Goal: Task Accomplishment & Management: Manage account settings

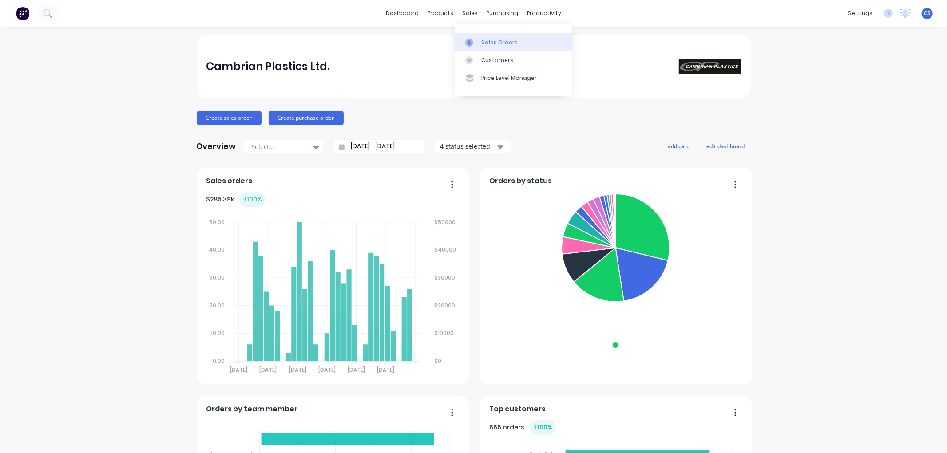
click at [477, 39] on div at bounding box center [471, 43] width 13 height 8
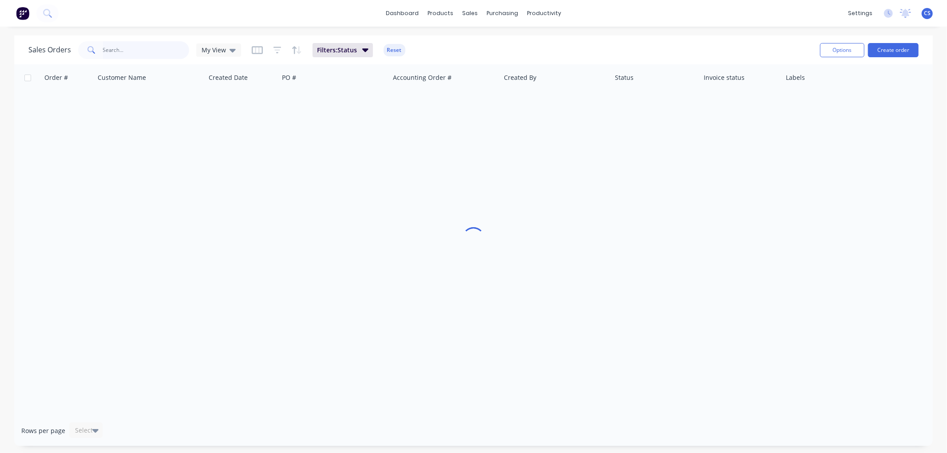
click at [130, 47] on input "text" at bounding box center [146, 50] width 87 height 18
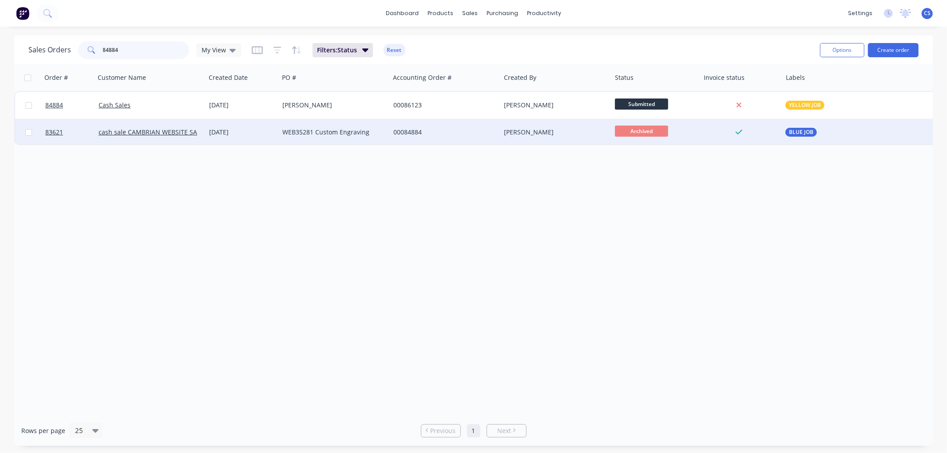
type input "84884"
click at [337, 134] on div "WEB35281 Custom Engraving" at bounding box center [331, 132] width 99 height 9
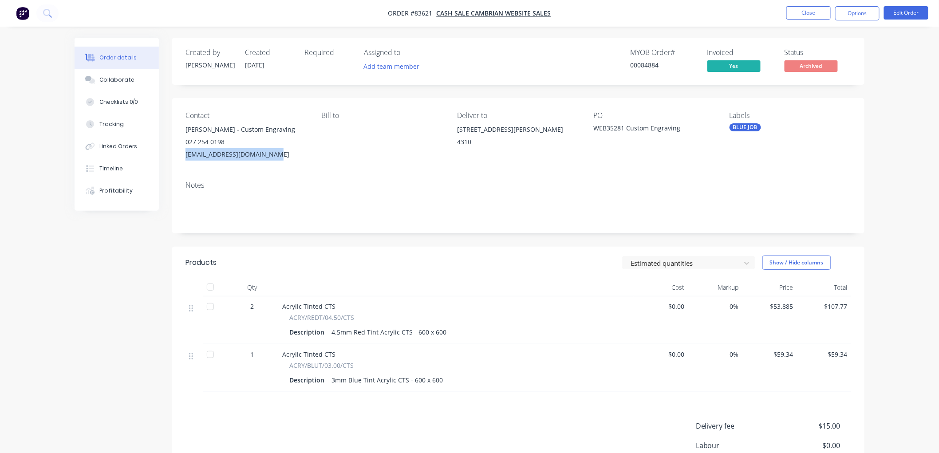
drag, startPoint x: 274, startPoint y: 154, endPoint x: 186, endPoint y: 156, distance: 87.4
click at [186, 156] on div "4customengraving@gmail.com" at bounding box center [247, 154] width 122 height 12
copy div "4customengraving@gmail.com"
click at [797, 14] on button "Close" at bounding box center [808, 12] width 44 height 13
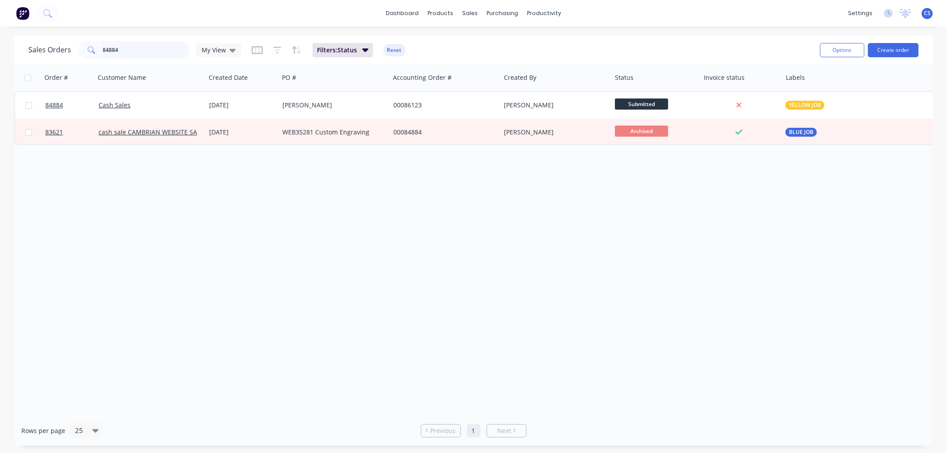
click at [129, 50] on input "84884" at bounding box center [146, 50] width 87 height 18
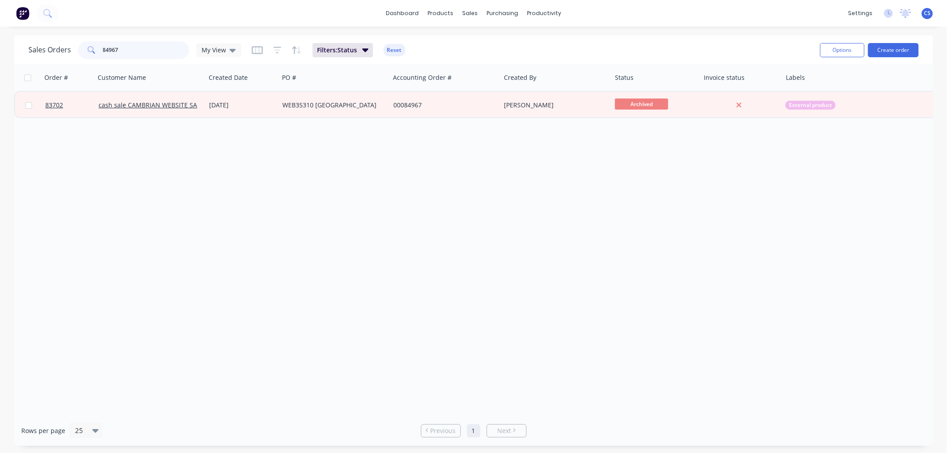
type input "84967"
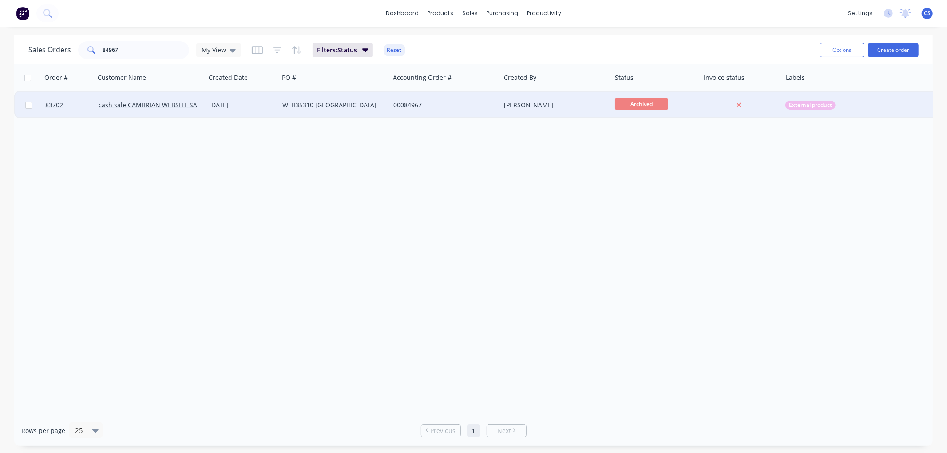
click at [345, 103] on div "WEB35310 Lytton High School" at bounding box center [331, 105] width 99 height 9
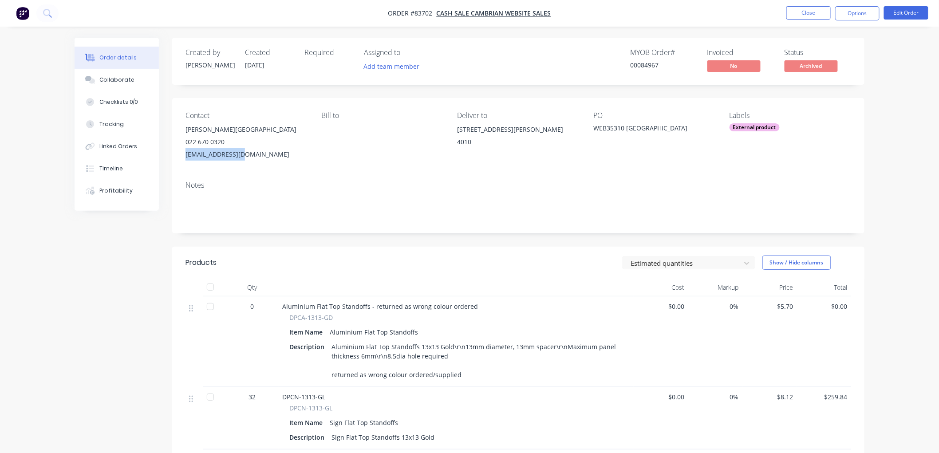
drag, startPoint x: 242, startPoint y: 157, endPoint x: 185, endPoint y: 156, distance: 57.7
click at [185, 156] on div "Contact Gwyneth Cooper - Lytton High School 022 670 0320 co@lyttonhigh.net Bill…" at bounding box center [518, 136] width 692 height 76
copy div "co@lyttonhigh.net"
click at [813, 13] on button "Close" at bounding box center [808, 12] width 44 height 13
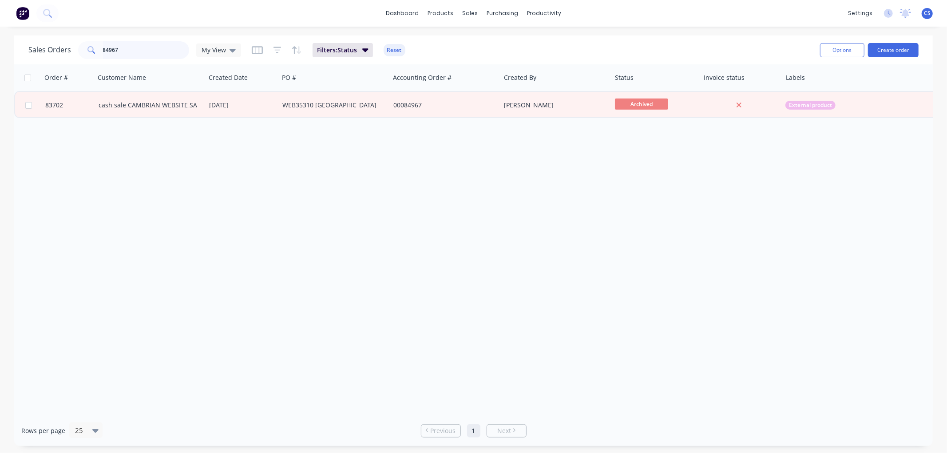
click at [135, 50] on input "84967" at bounding box center [146, 50] width 87 height 18
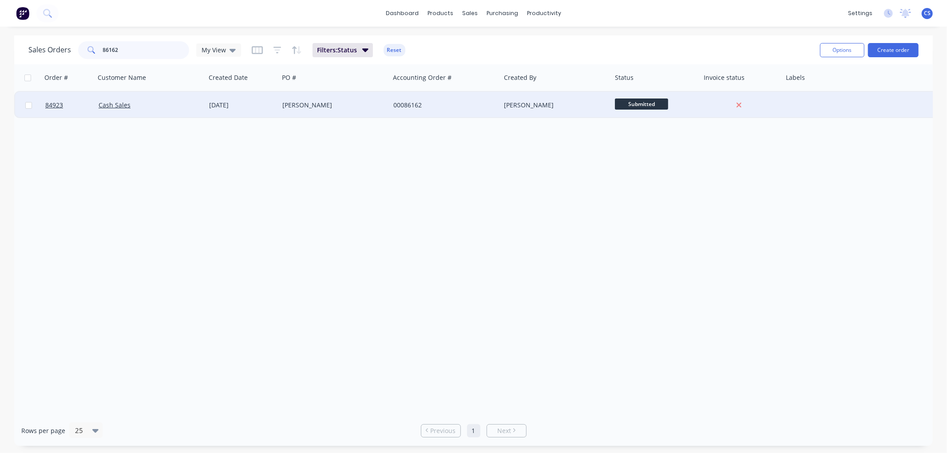
type input "86162"
click at [645, 102] on span "Submitted" at bounding box center [641, 104] width 53 height 11
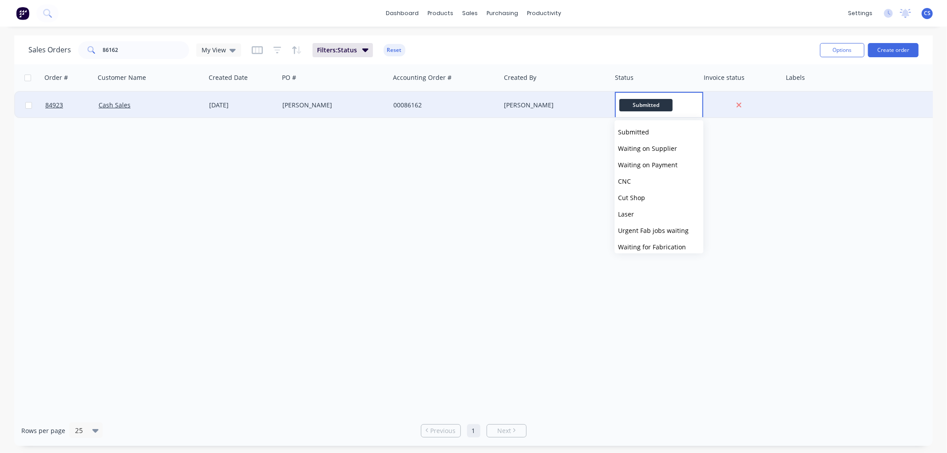
click at [478, 105] on div "00086162" at bounding box center [442, 105] width 99 height 9
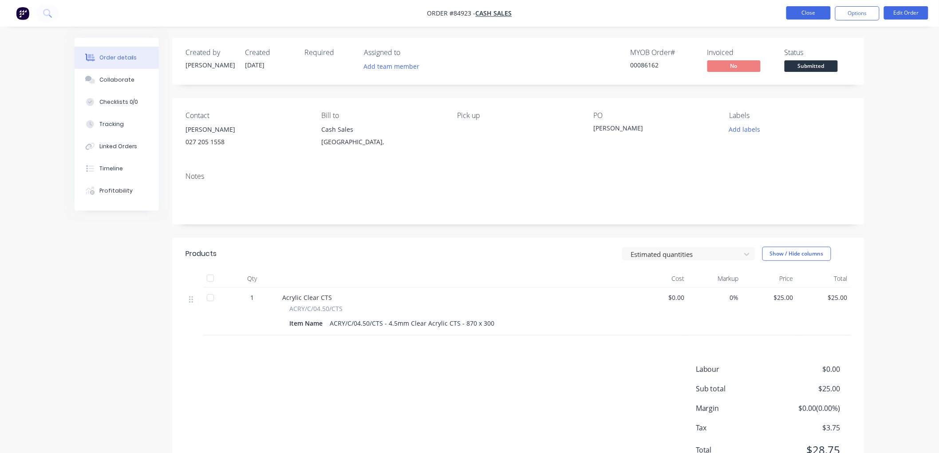
click at [801, 13] on button "Close" at bounding box center [808, 12] width 44 height 13
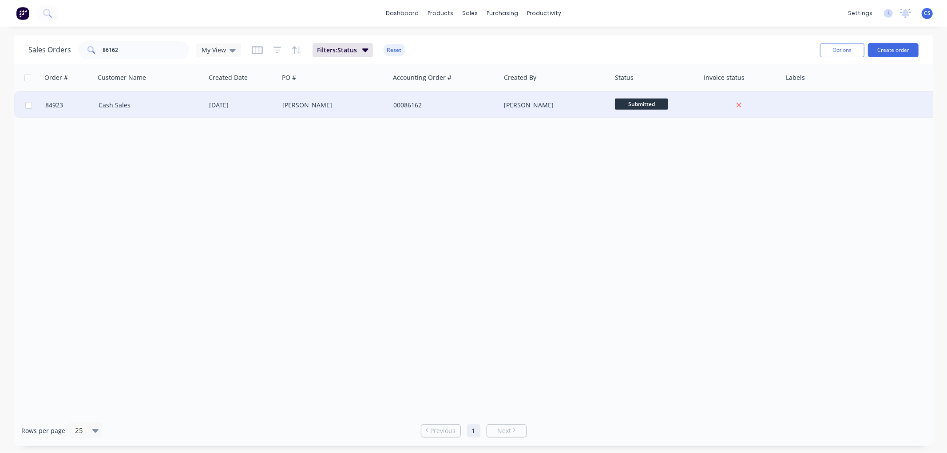
click at [646, 103] on span "Submitted" at bounding box center [641, 104] width 53 height 11
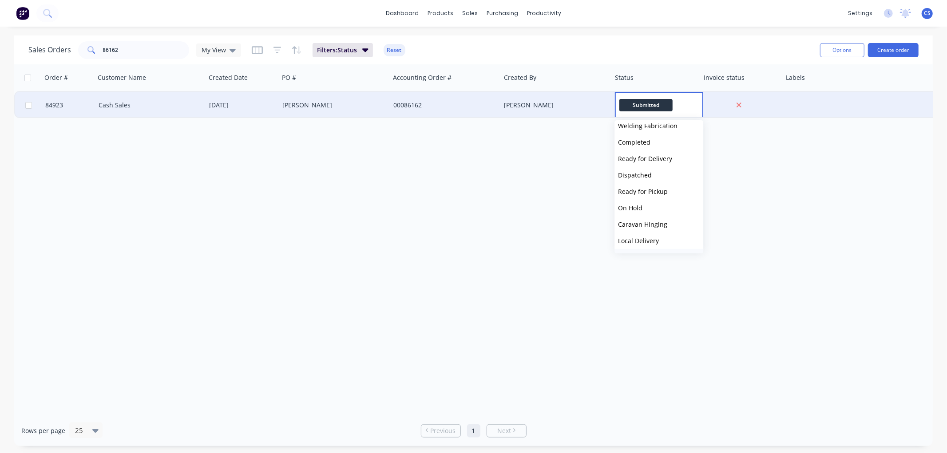
scroll to position [300, 0]
click at [632, 242] on span "Picked Up" at bounding box center [632, 242] width 29 height 8
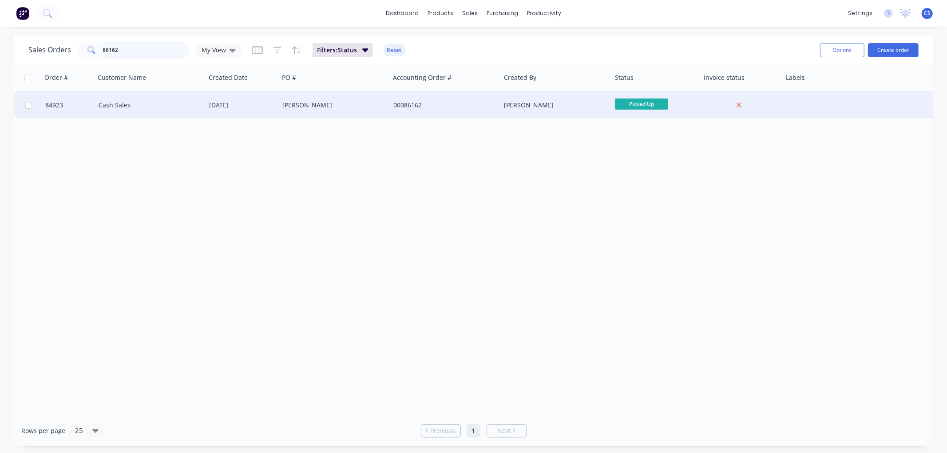
click at [153, 51] on input "86162" at bounding box center [146, 50] width 87 height 18
type input "86164"
click at [627, 104] on span "Submitted" at bounding box center [641, 104] width 53 height 11
click at [478, 107] on div "00086164" at bounding box center [442, 105] width 99 height 9
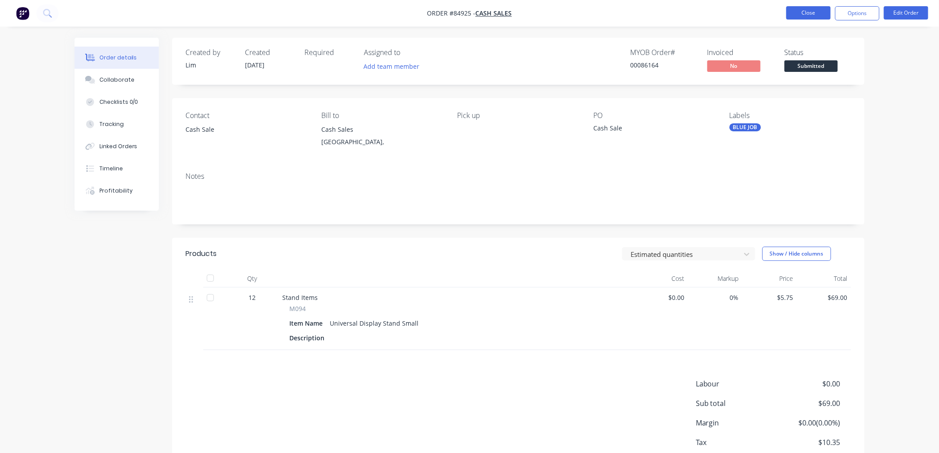
click at [805, 11] on button "Close" at bounding box center [808, 12] width 44 height 13
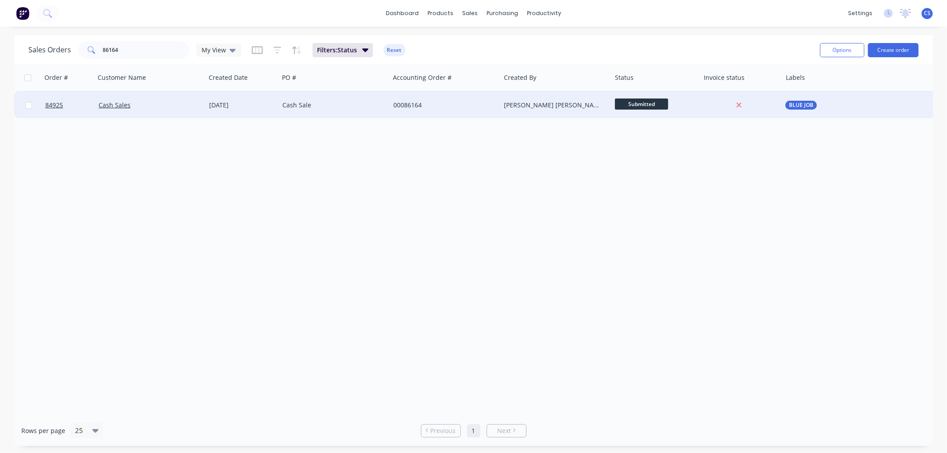
click at [649, 103] on span "Submitted" at bounding box center [641, 104] width 53 height 11
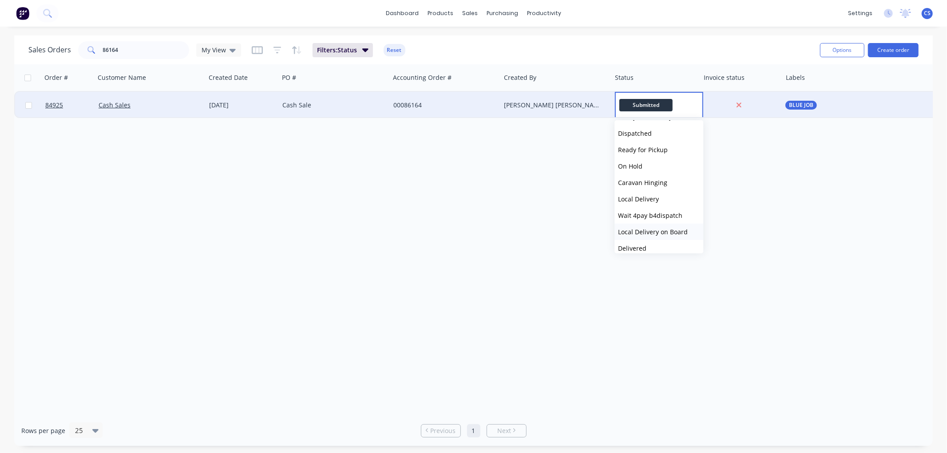
scroll to position [300, 0]
click at [636, 238] on span "Picked Up" at bounding box center [632, 242] width 29 height 8
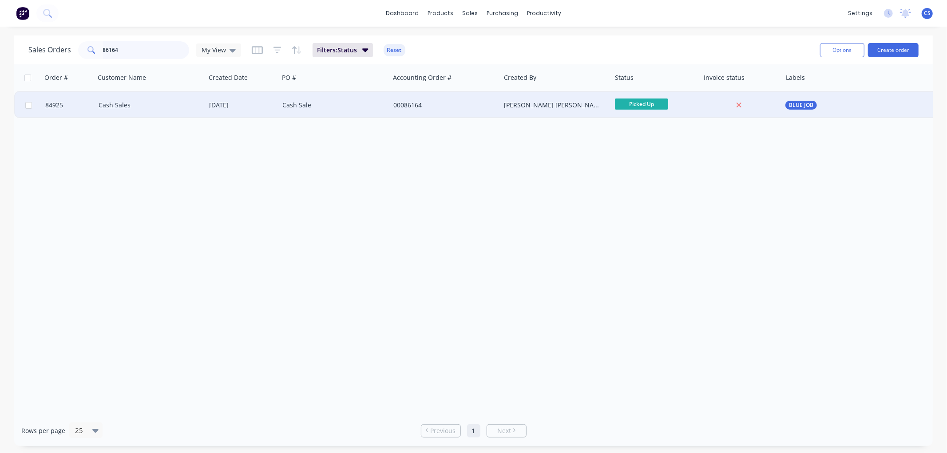
click at [127, 50] on input "86164" at bounding box center [146, 50] width 87 height 18
type input "86168"
click at [628, 103] on span "Submitted" at bounding box center [641, 104] width 53 height 11
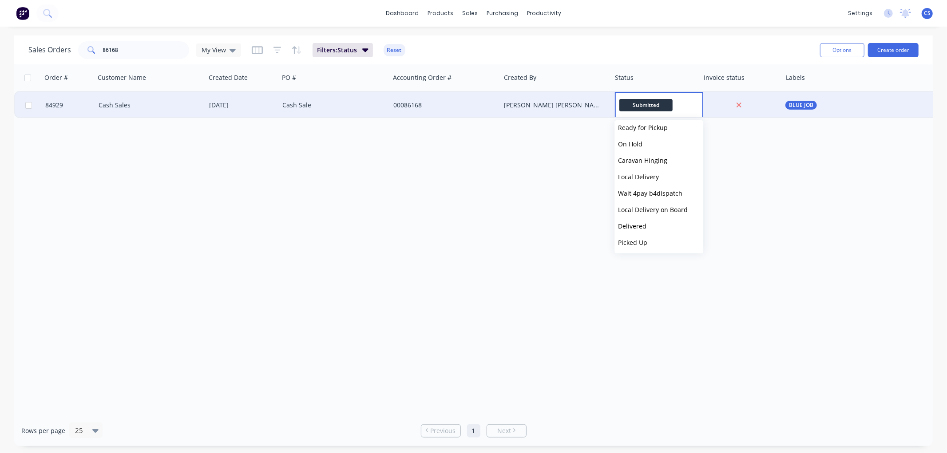
drag, startPoint x: 635, startPoint y: 238, endPoint x: 395, endPoint y: 204, distance: 242.1
click at [394, 215] on body "dashboard products sales purchasing productivity dashboard products Product Cat…" at bounding box center [473, 226] width 947 height 453
click at [443, 105] on div "00086168" at bounding box center [442, 105] width 99 height 9
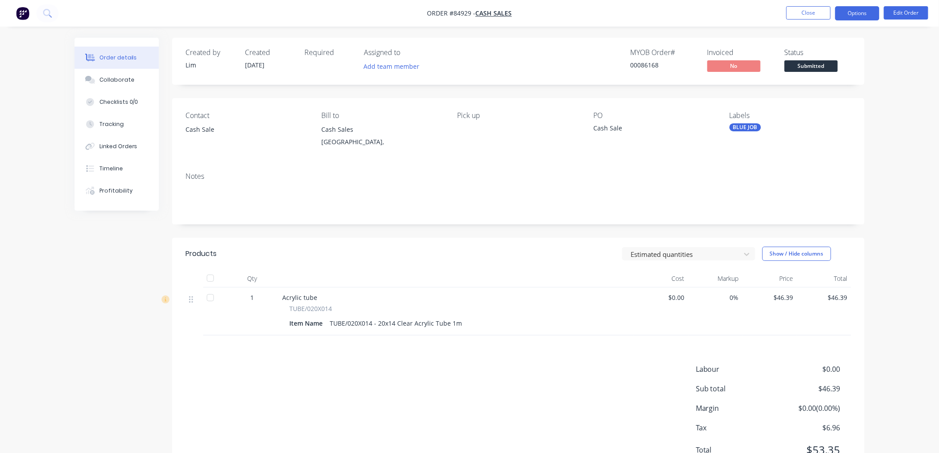
click at [858, 16] on button "Options" at bounding box center [857, 13] width 44 height 14
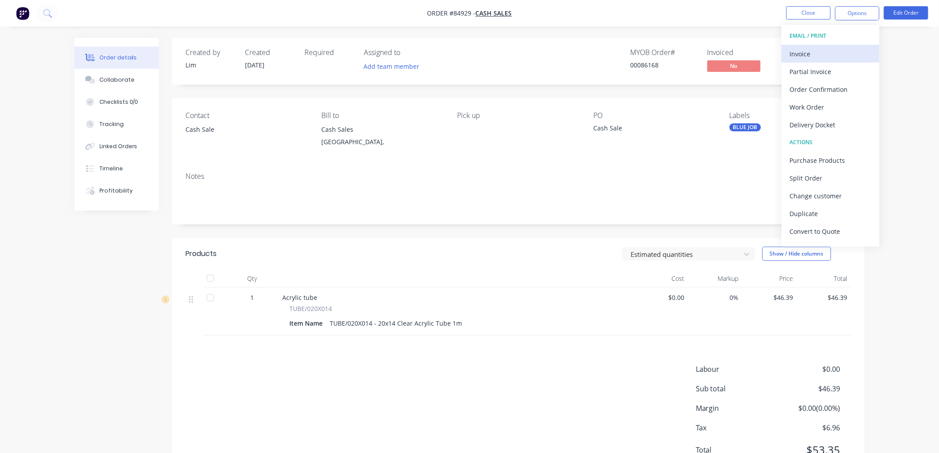
click at [821, 57] on div "Invoice" at bounding box center [831, 53] width 82 height 13
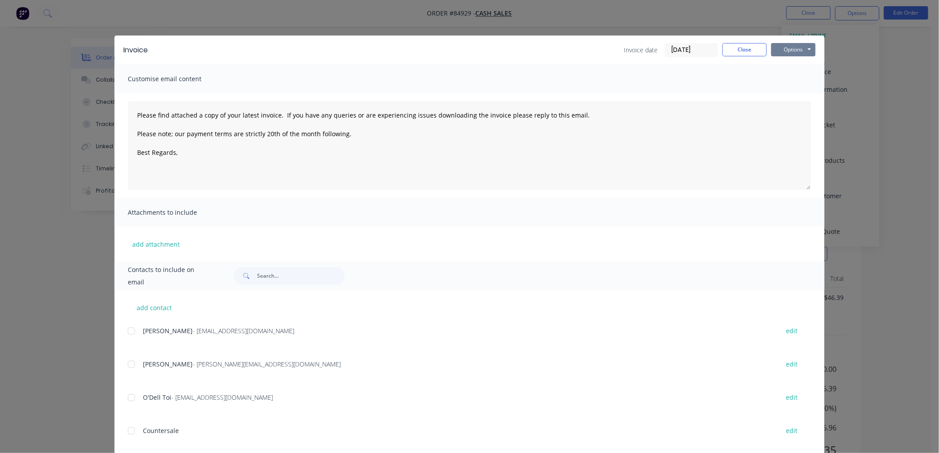
click at [788, 49] on button "Options" at bounding box center [793, 49] width 44 height 13
click at [789, 77] on button "Print" at bounding box center [799, 80] width 57 height 15
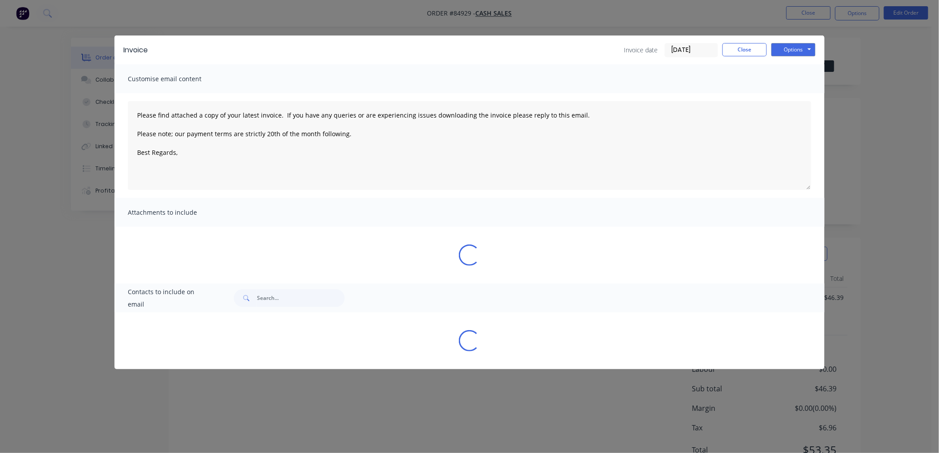
type textarea "Please find attached a copy of your latest invoice. If you have any queries or …"
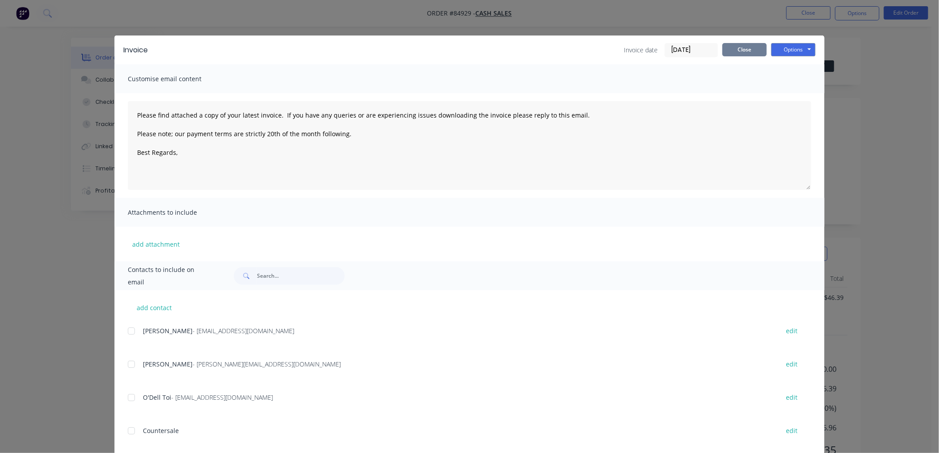
click at [744, 47] on button "Close" at bounding box center [744, 49] width 44 height 13
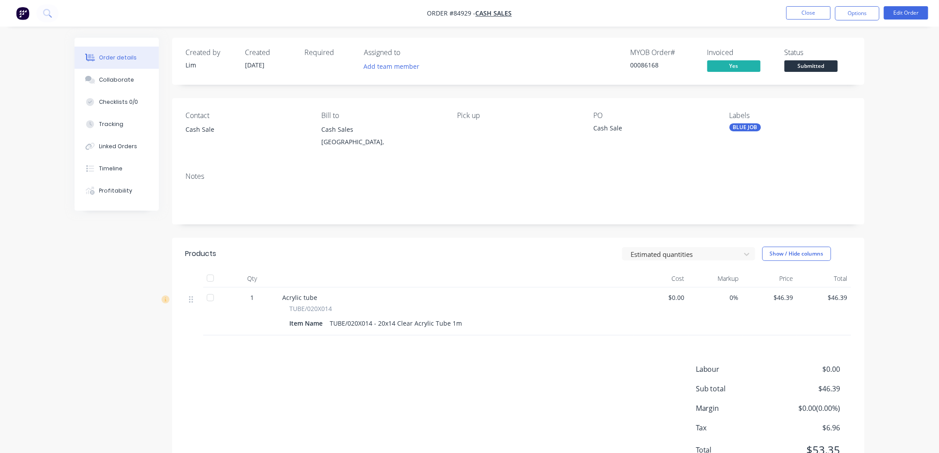
click at [801, 63] on span "Submitted" at bounding box center [811, 65] width 53 height 11
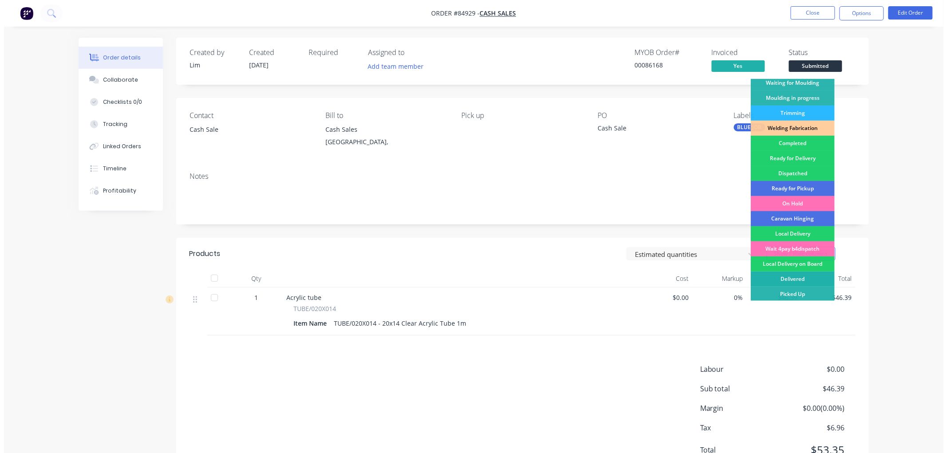
scroll to position [155, 0]
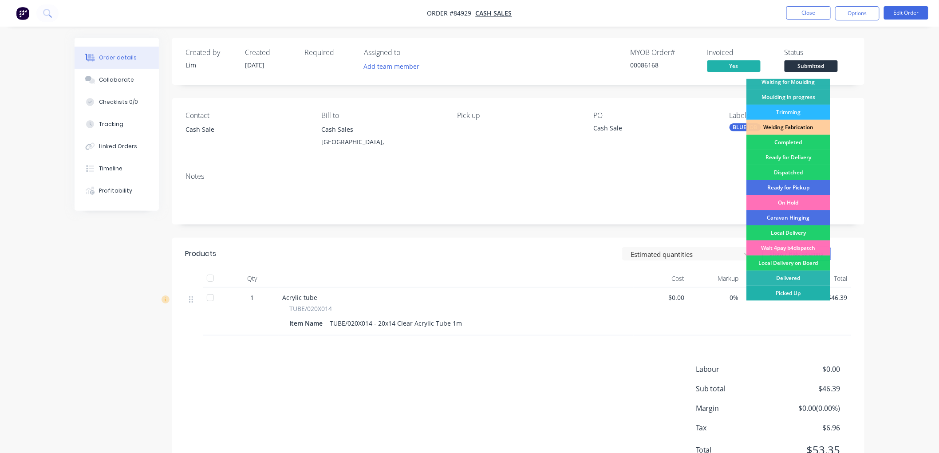
click at [784, 293] on div "Picked Up" at bounding box center [788, 293] width 84 height 15
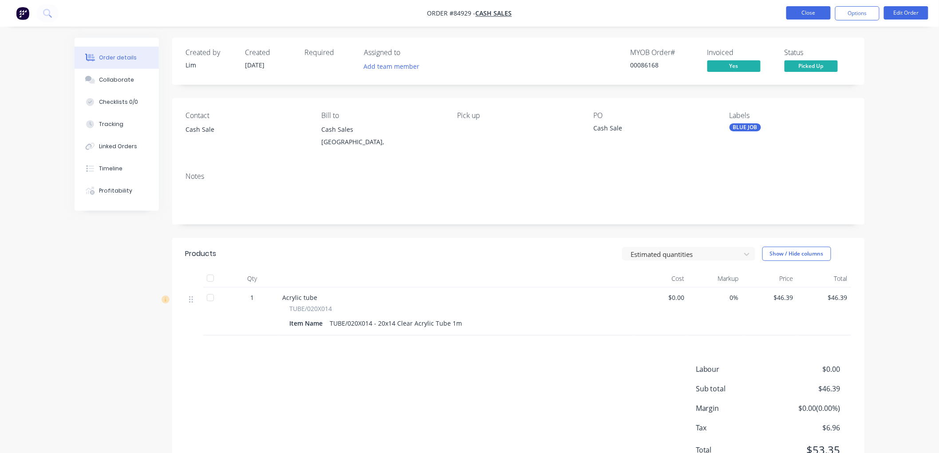
click at [813, 14] on button "Close" at bounding box center [808, 12] width 44 height 13
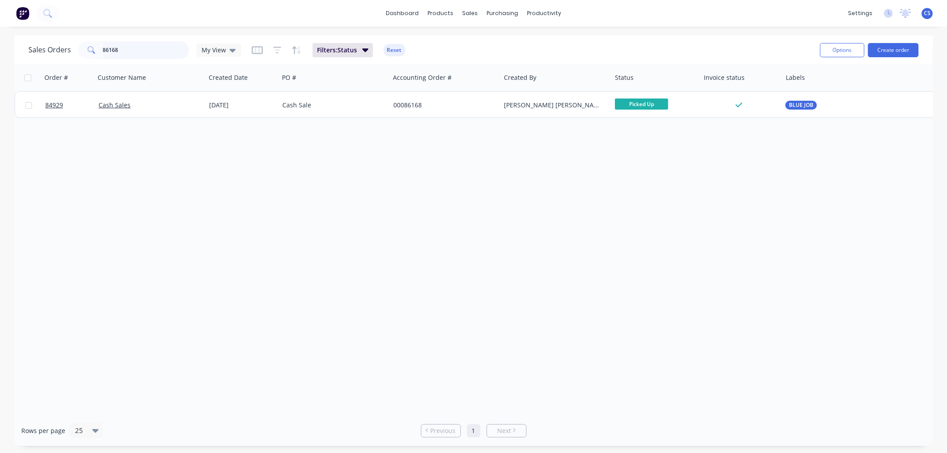
click at [126, 50] on input "86168" at bounding box center [146, 50] width 87 height 18
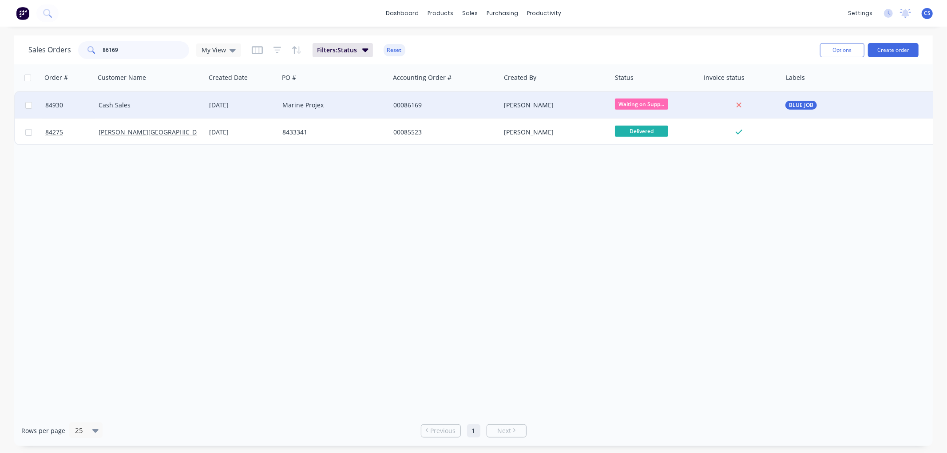
type input "86169"
click at [596, 101] on div "[PERSON_NAME]" at bounding box center [553, 105] width 99 height 9
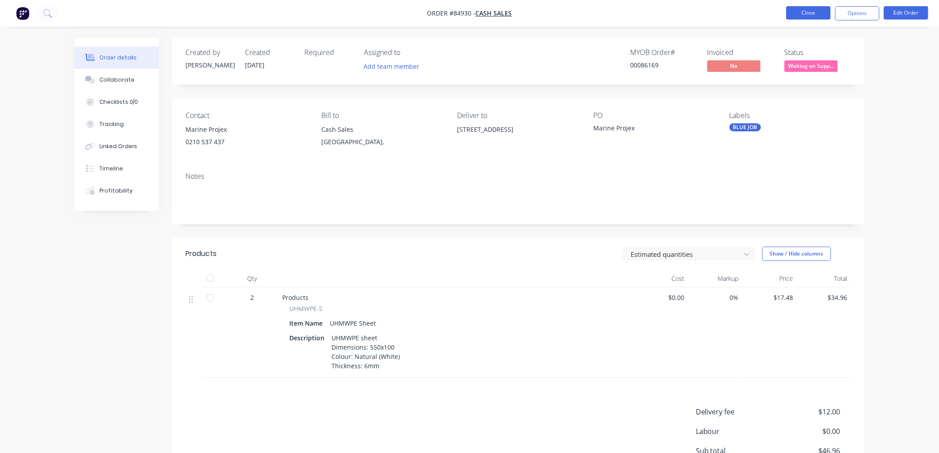
click at [796, 16] on button "Close" at bounding box center [808, 12] width 44 height 13
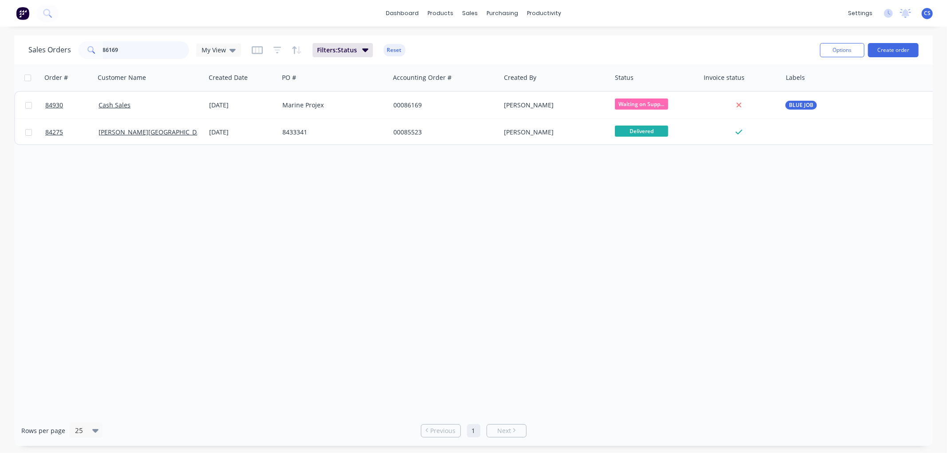
click at [120, 46] on input "86169" at bounding box center [146, 50] width 87 height 18
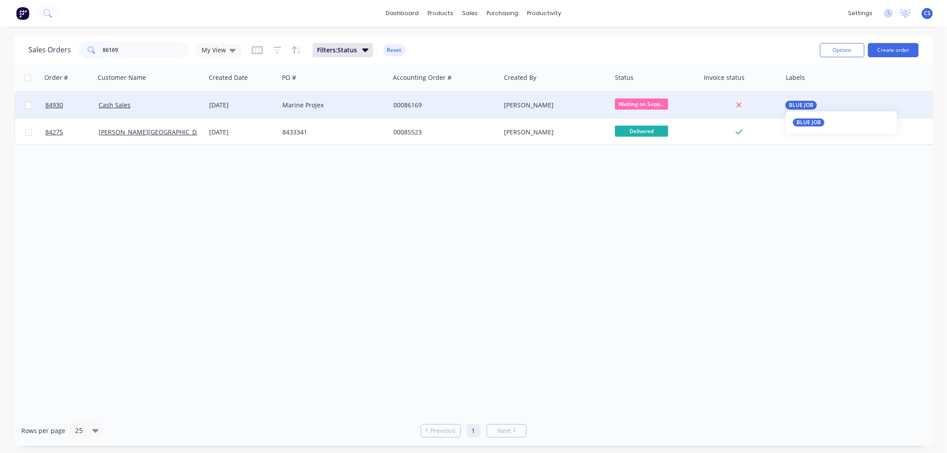
click at [815, 101] on button "BLUE JOB" at bounding box center [801, 105] width 32 height 9
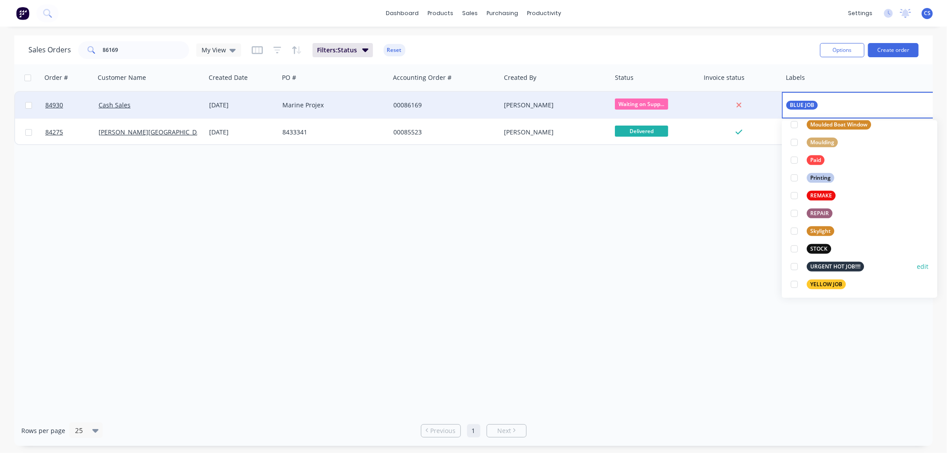
scroll to position [337, 0]
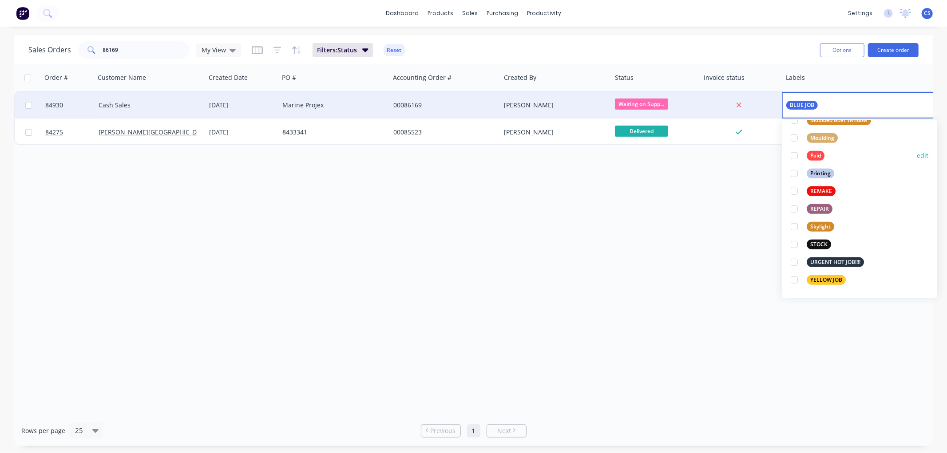
click at [810, 154] on div "Paid" at bounding box center [815, 156] width 18 height 10
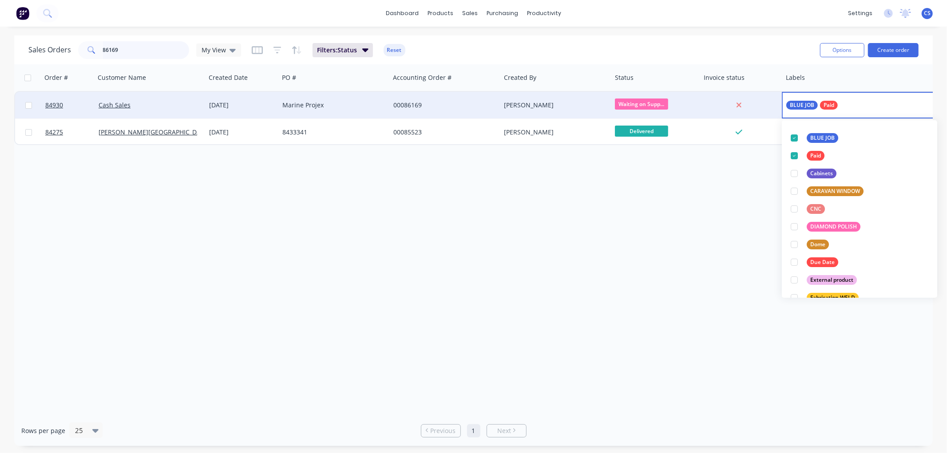
click at [138, 46] on input "86169" at bounding box center [146, 50] width 87 height 18
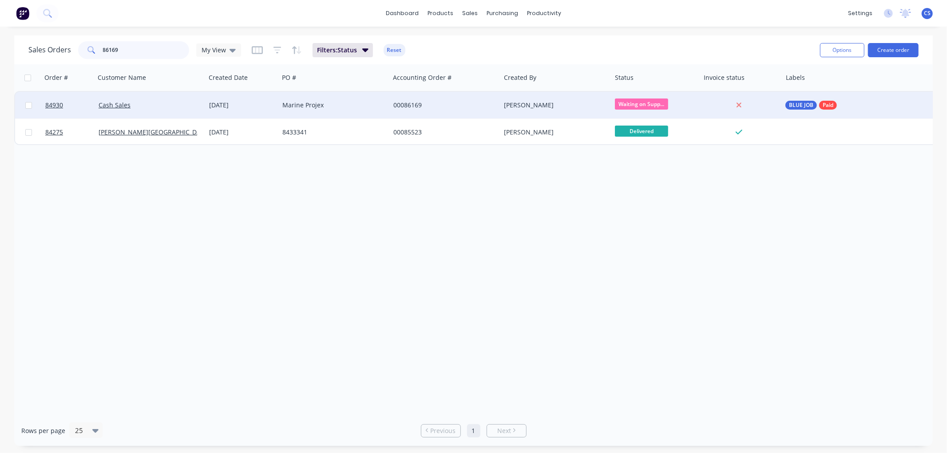
click at [138, 46] on input "86169" at bounding box center [146, 50] width 87 height 18
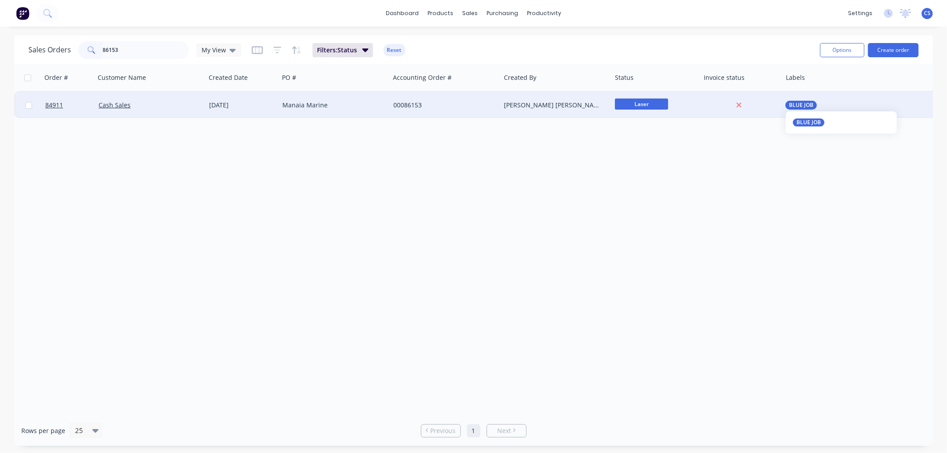
click at [801, 104] on span "BLUE JOB" at bounding box center [801, 105] width 24 height 9
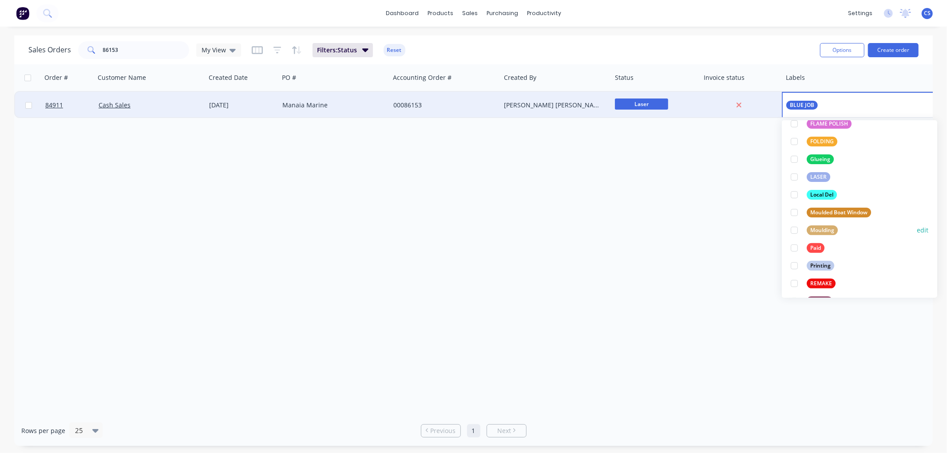
scroll to position [246, 0]
click at [813, 245] on div "Paid" at bounding box center [815, 247] width 18 height 10
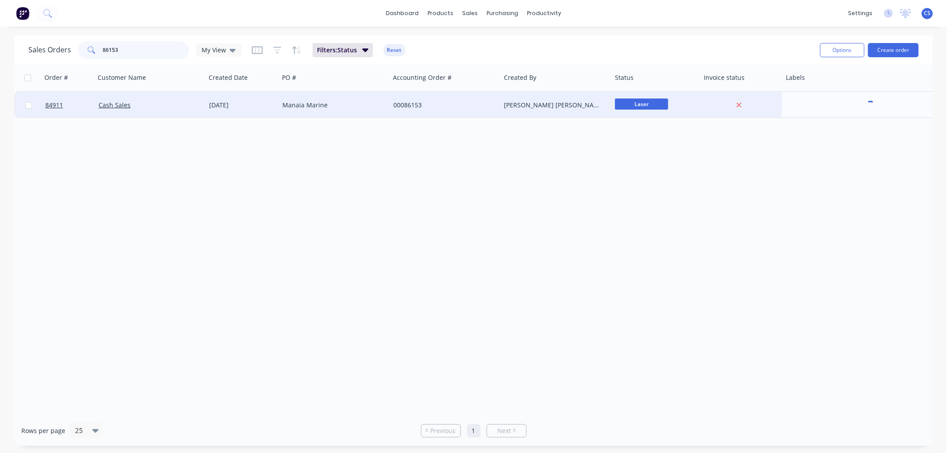
click at [134, 50] on input "86153" at bounding box center [146, 50] width 87 height 18
type input "86170"
click at [573, 105] on div "Lim Wilkinson" at bounding box center [553, 105] width 99 height 9
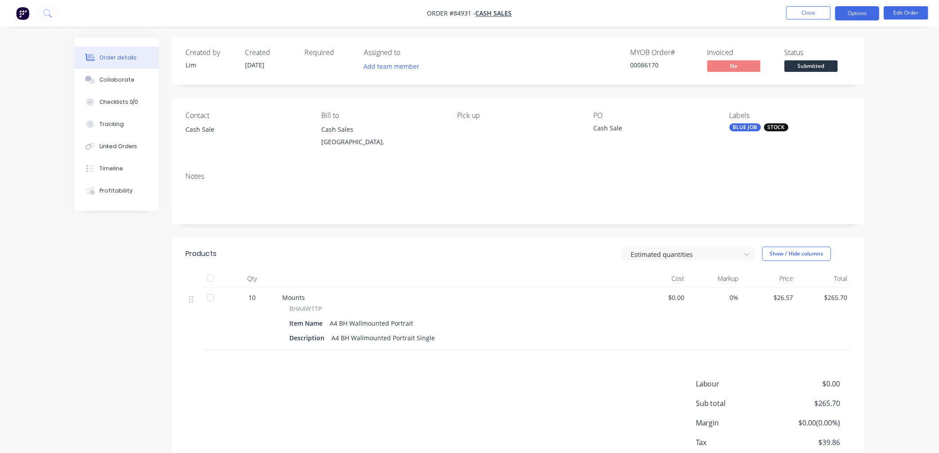
click at [849, 16] on button "Options" at bounding box center [857, 13] width 44 height 14
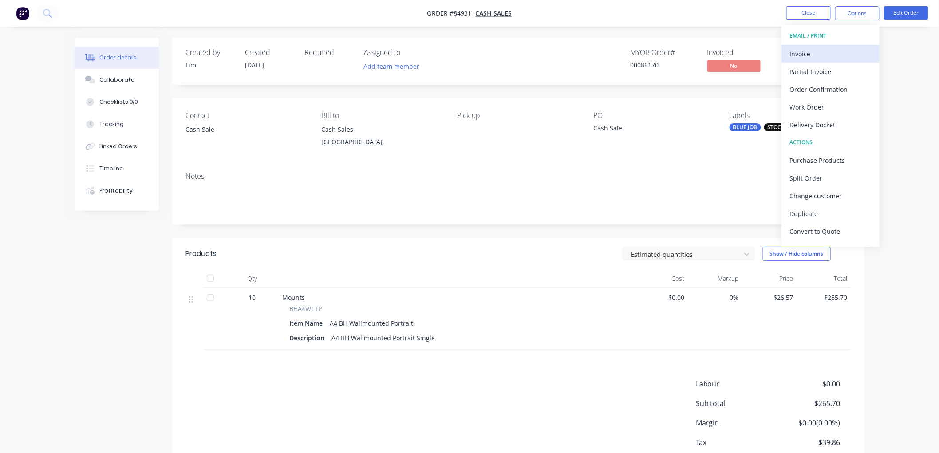
click at [825, 46] on button "Invoice" at bounding box center [831, 54] width 98 height 18
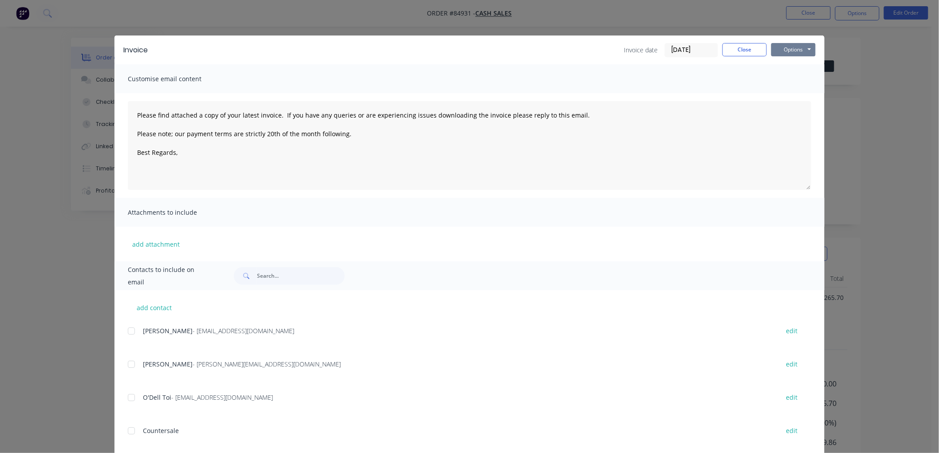
click at [804, 49] on button "Options" at bounding box center [793, 49] width 44 height 13
click at [796, 77] on button "Print" at bounding box center [799, 80] width 57 height 15
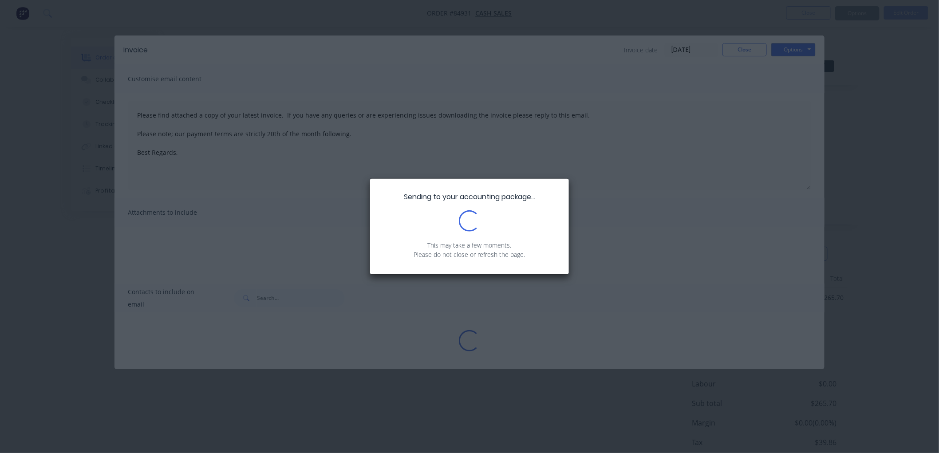
type textarea "Please find attached a copy of your latest invoice. If you have any queries or …"
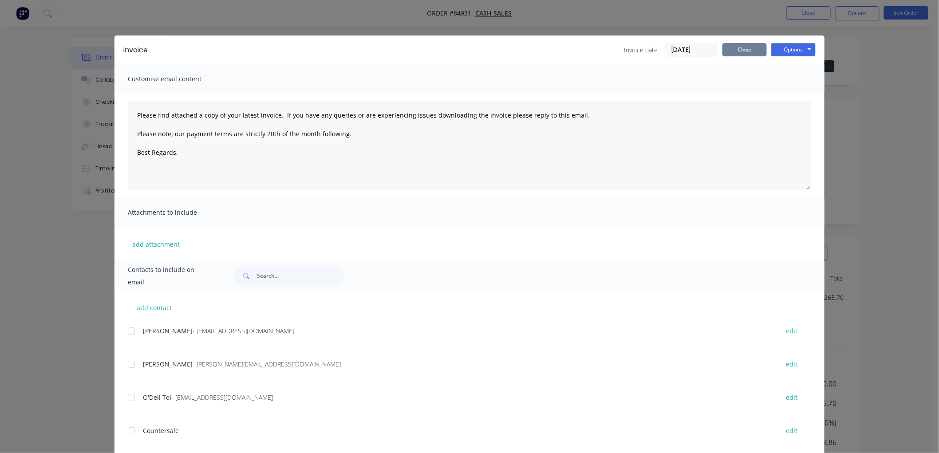
click at [742, 48] on button "Close" at bounding box center [744, 49] width 44 height 13
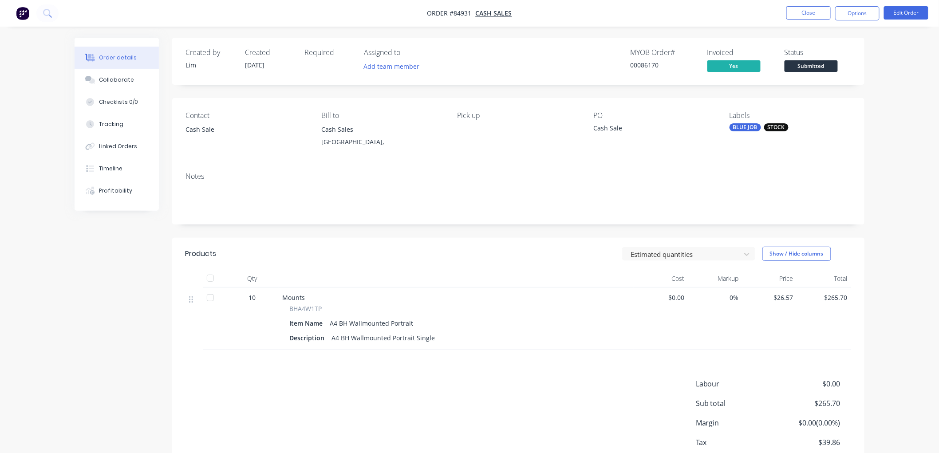
click at [823, 67] on span "Submitted" at bounding box center [811, 65] width 53 height 11
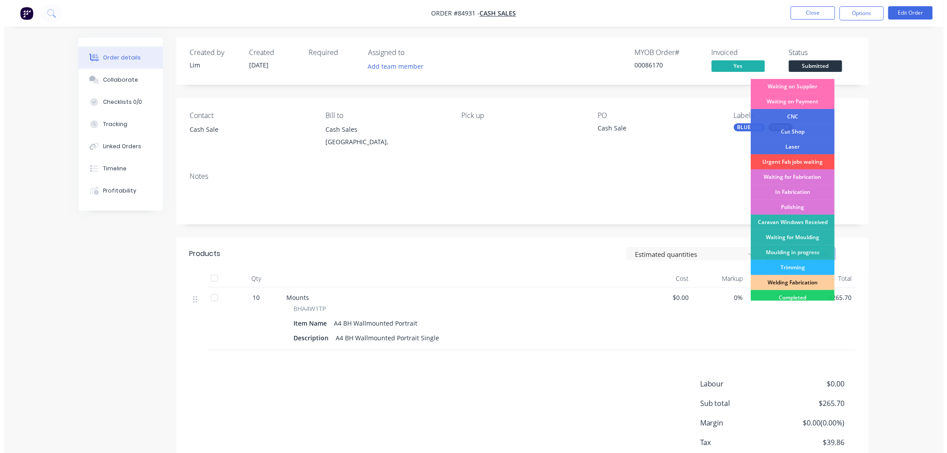
scroll to position [155, 0]
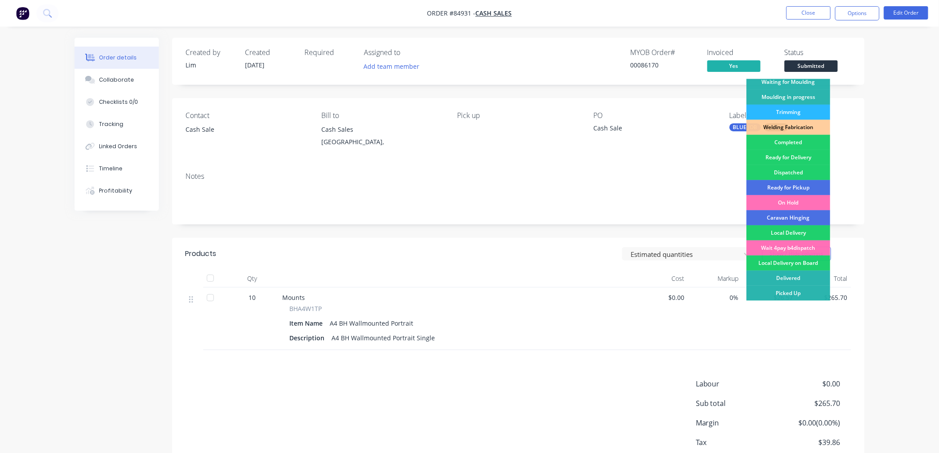
click at [791, 290] on div "Picked Up" at bounding box center [788, 293] width 84 height 15
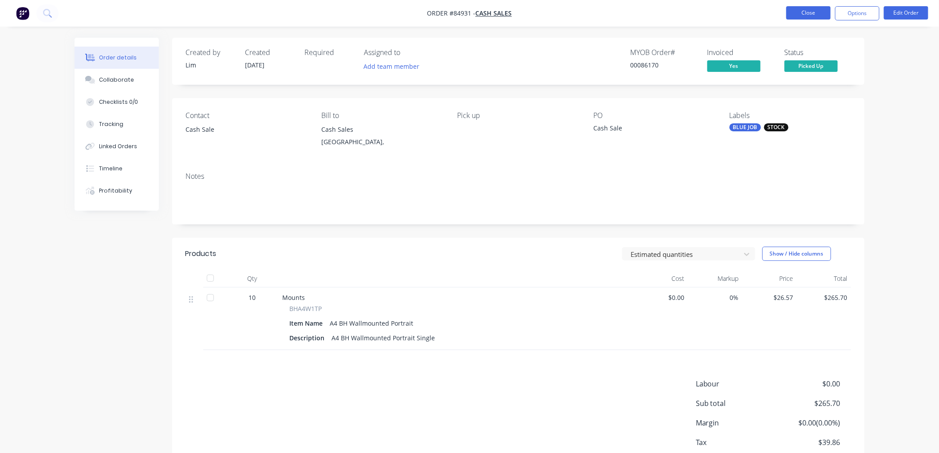
click at [802, 16] on button "Close" at bounding box center [808, 12] width 44 height 13
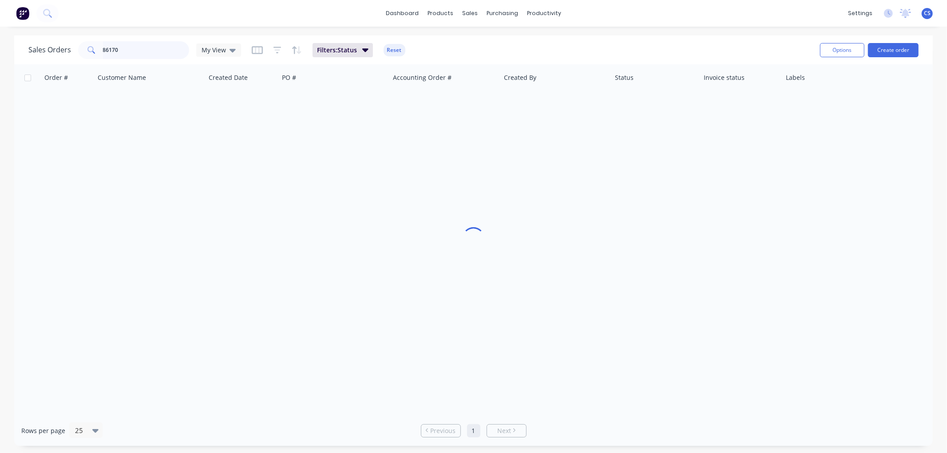
click at [143, 54] on input "86170" at bounding box center [146, 50] width 87 height 18
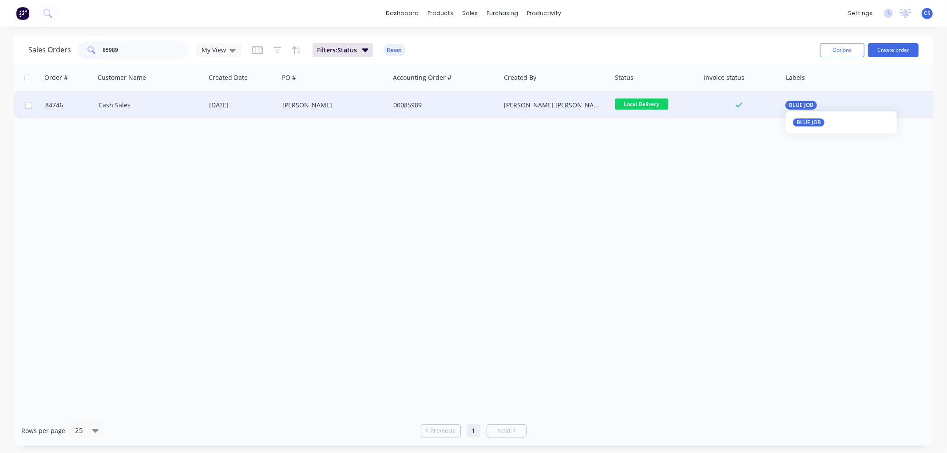
click at [813, 108] on div "BLUE JOB" at bounding box center [801, 105] width 32 height 9
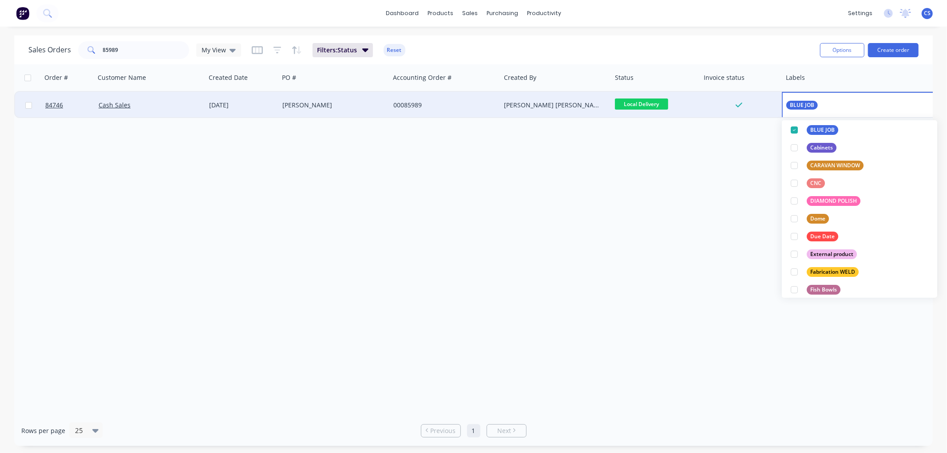
scroll to position [197, 0]
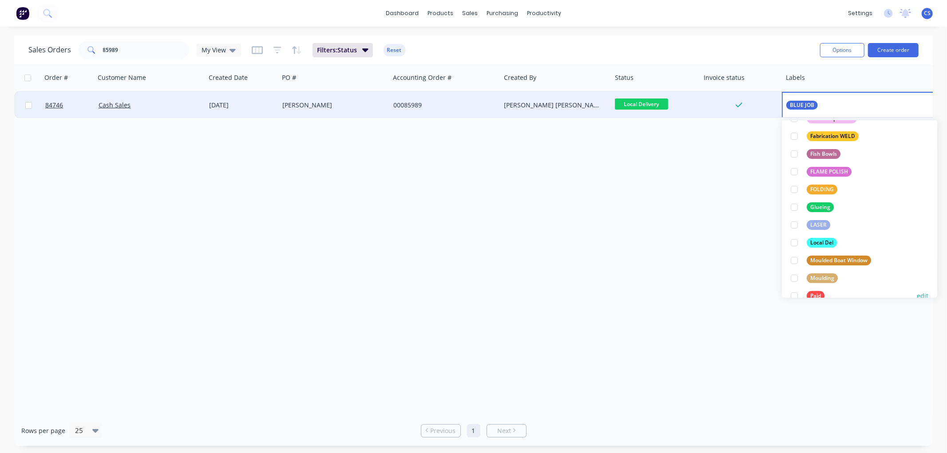
click at [814, 292] on div "Paid" at bounding box center [815, 296] width 18 height 10
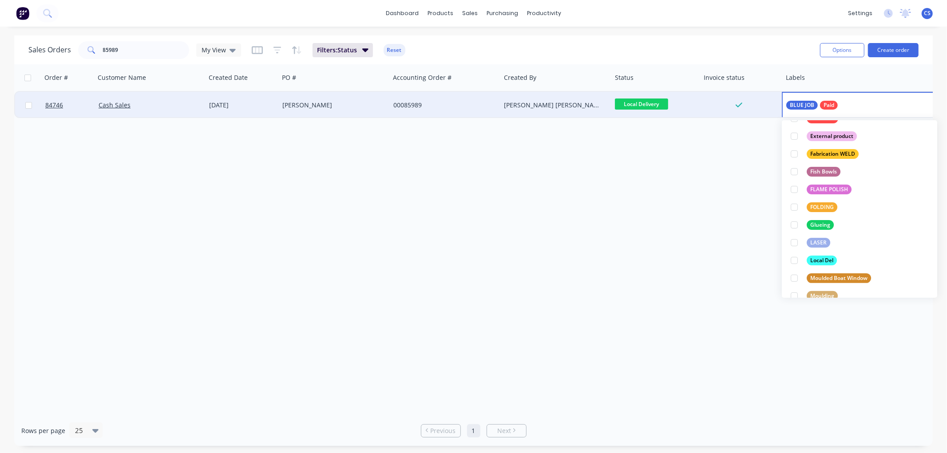
scroll to position [0, 0]
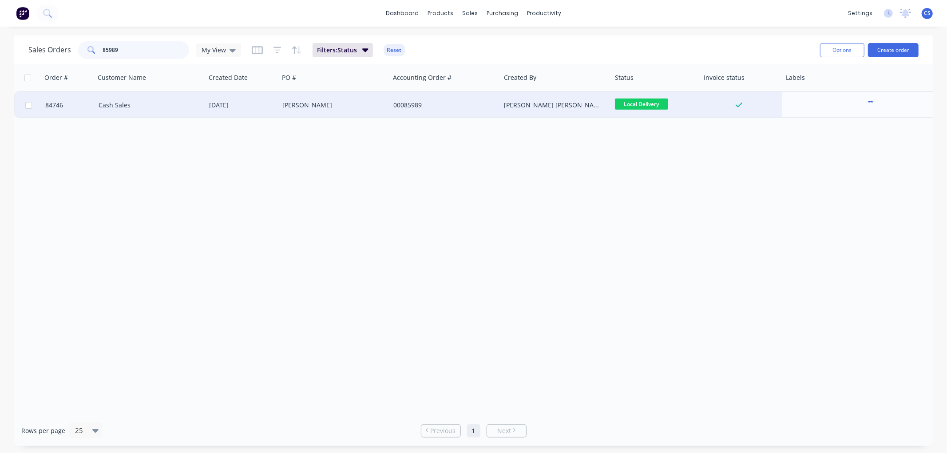
click at [122, 49] on input "85989" at bounding box center [146, 50] width 87 height 18
click at [652, 105] on span "Ready for Picku..." at bounding box center [641, 104] width 53 height 11
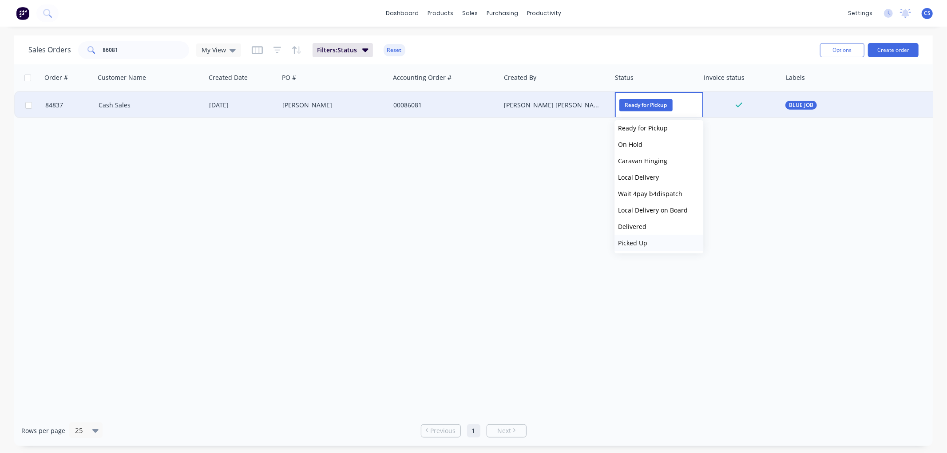
scroll to position [300, 0]
click at [646, 238] on span "Picked Up" at bounding box center [632, 242] width 29 height 8
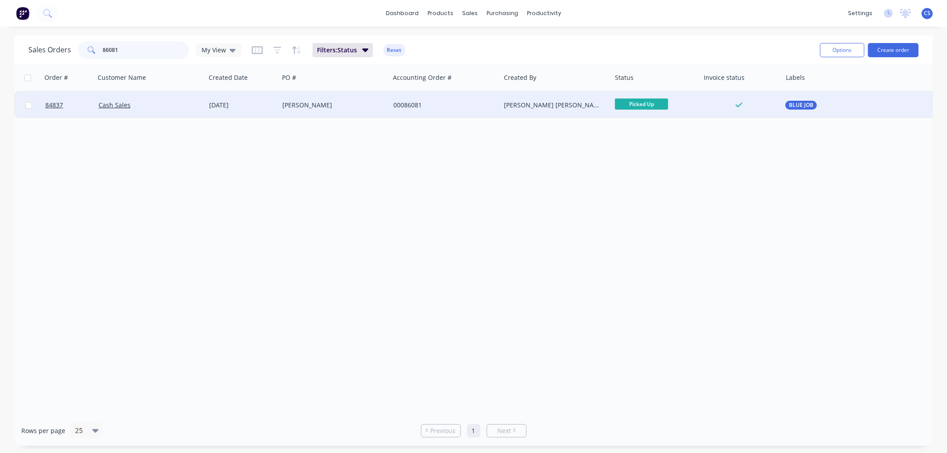
click at [141, 51] on input "86081" at bounding box center [146, 50] width 87 height 18
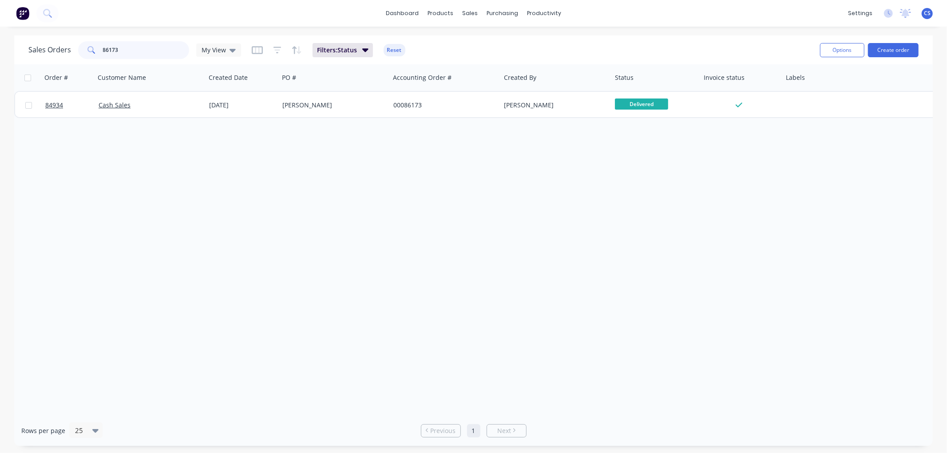
click at [135, 52] on input "86173" at bounding box center [146, 50] width 87 height 18
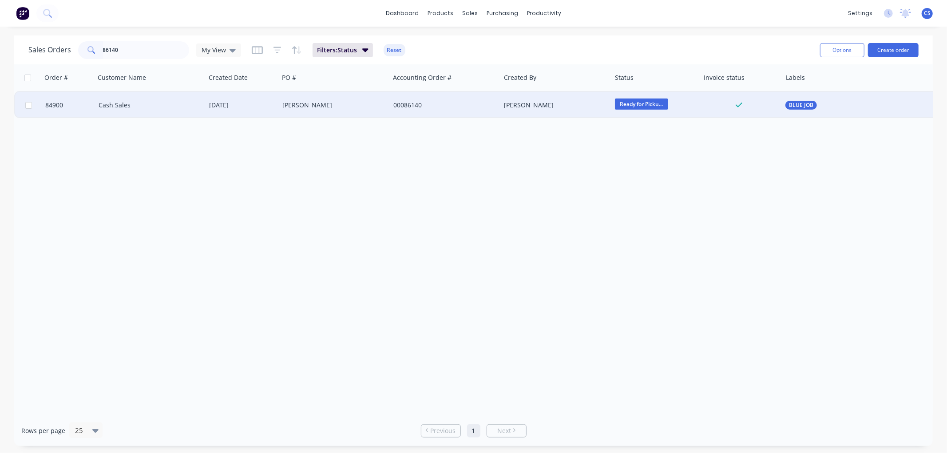
click at [638, 104] on span "Ready for Picku..." at bounding box center [641, 104] width 53 height 11
click at [636, 240] on span "Picked Up" at bounding box center [632, 242] width 29 height 8
click at [132, 47] on input "86140" at bounding box center [146, 50] width 87 height 18
click at [805, 108] on span "BLUE JOB" at bounding box center [801, 105] width 24 height 9
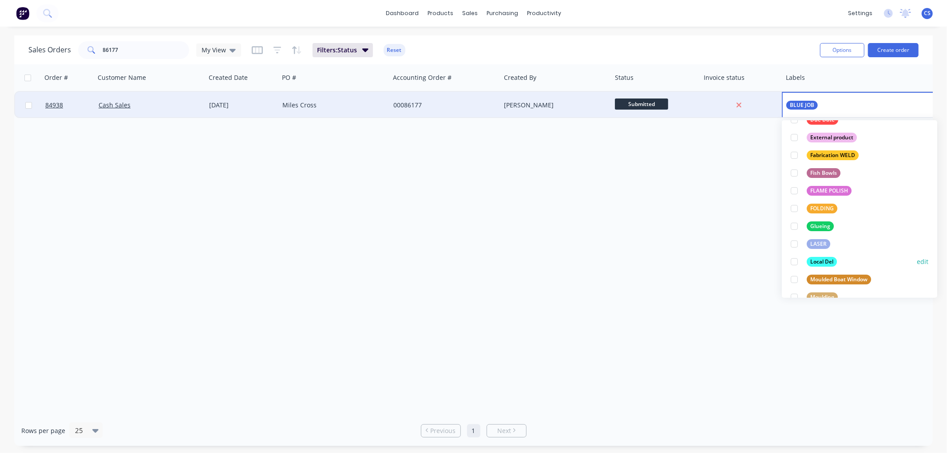
scroll to position [197, 0]
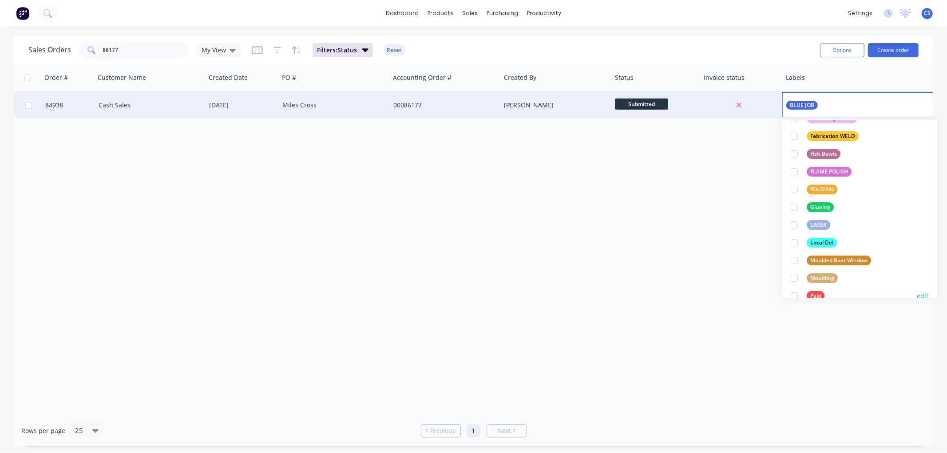
click at [809, 293] on div "Paid" at bounding box center [815, 296] width 18 height 10
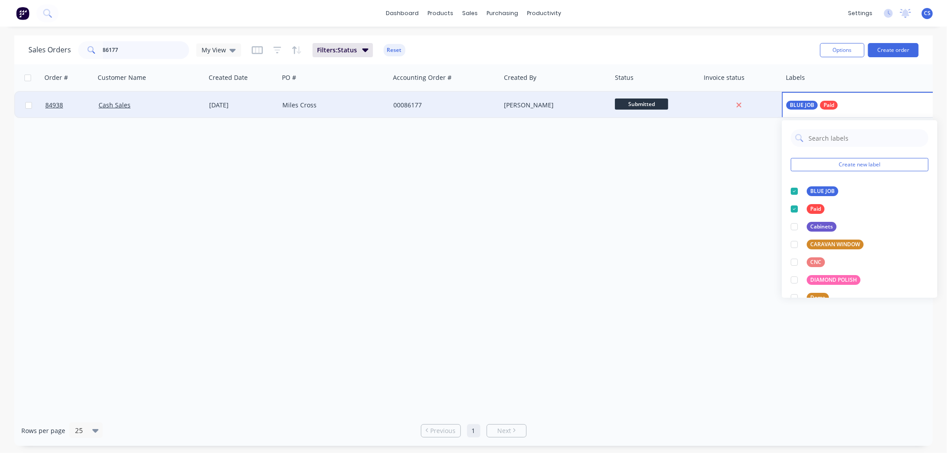
click at [117, 51] on input "86177" at bounding box center [146, 50] width 87 height 18
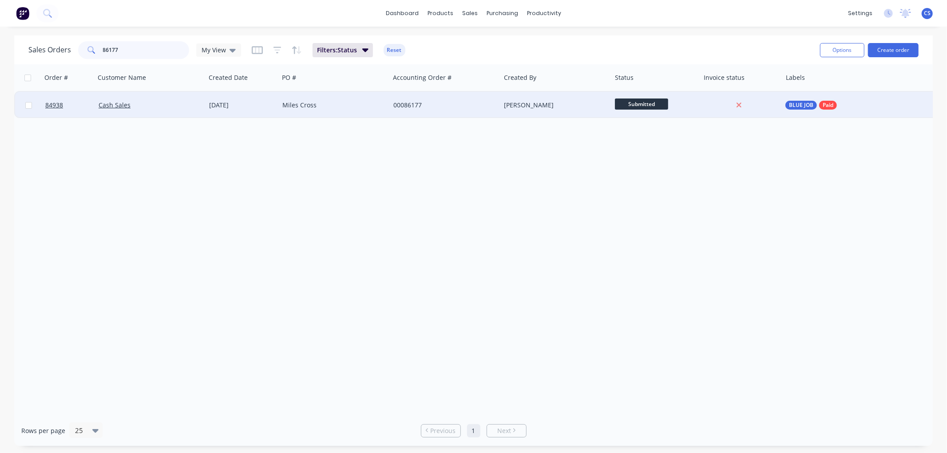
click at [116, 51] on input "86177" at bounding box center [146, 50] width 87 height 18
click at [812, 105] on span "YELLOW JOB" at bounding box center [805, 105] width 32 height 9
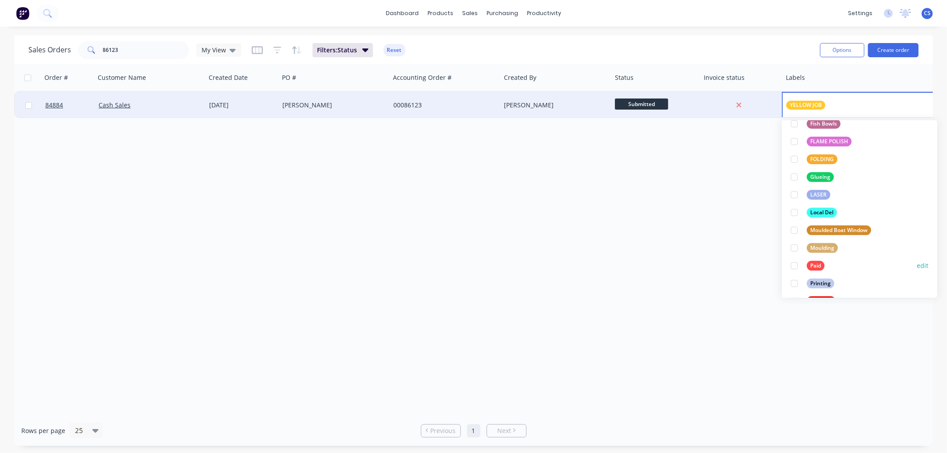
scroll to position [246, 0]
click at [818, 263] on div "Paid" at bounding box center [815, 265] width 18 height 10
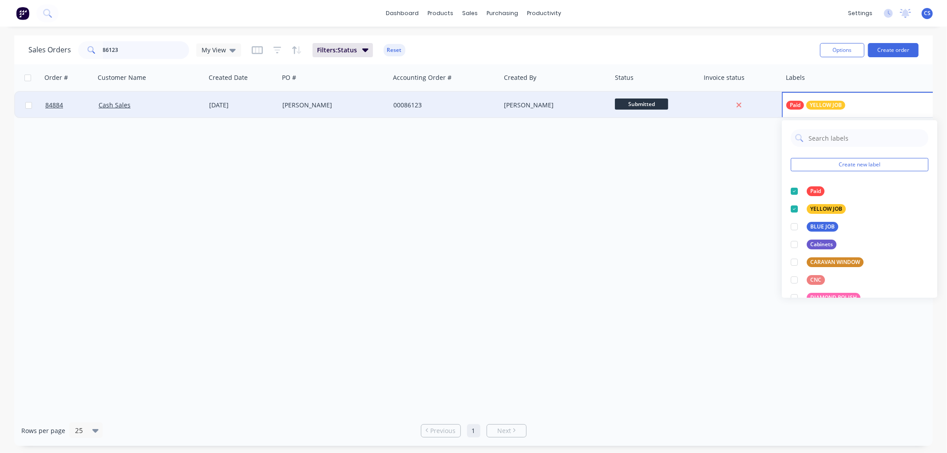
click at [121, 47] on input "86123" at bounding box center [146, 50] width 87 height 18
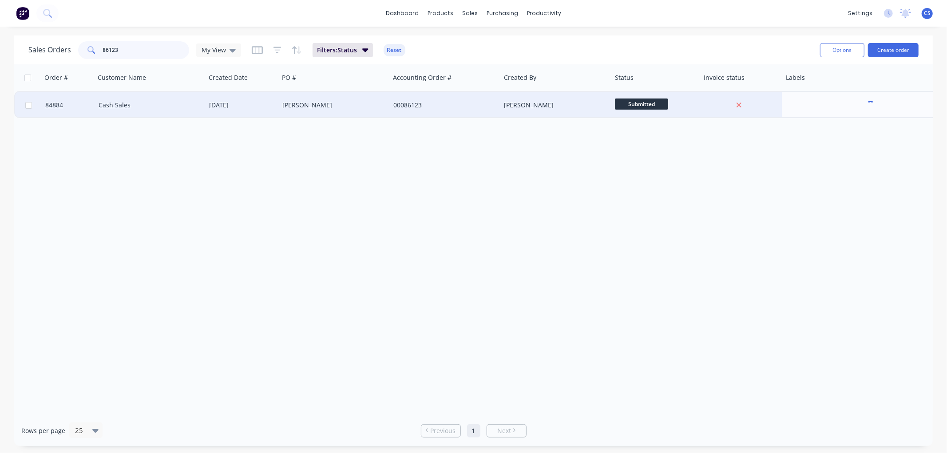
click at [121, 47] on input "86123" at bounding box center [146, 50] width 87 height 18
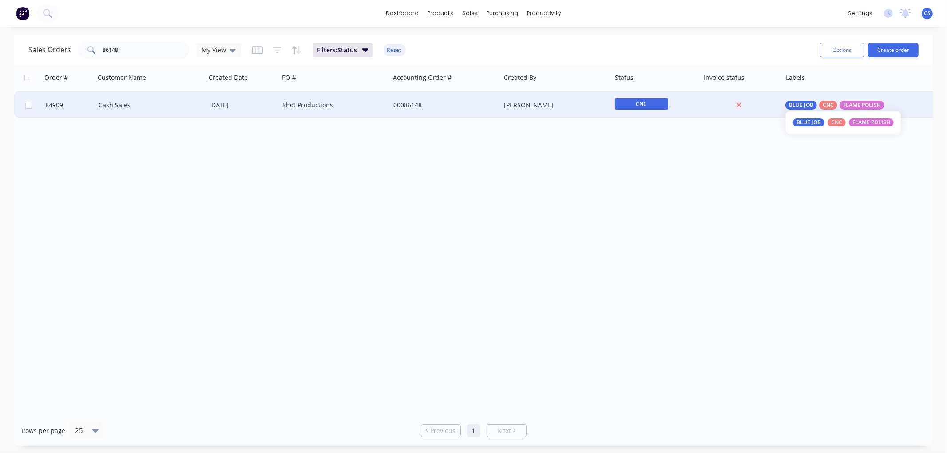
click at [833, 104] on span "CNC" at bounding box center [827, 105] width 11 height 9
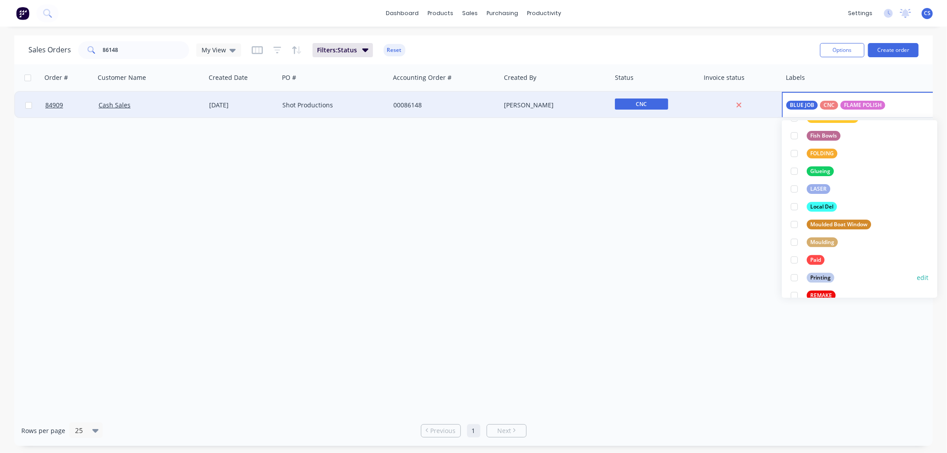
scroll to position [246, 0]
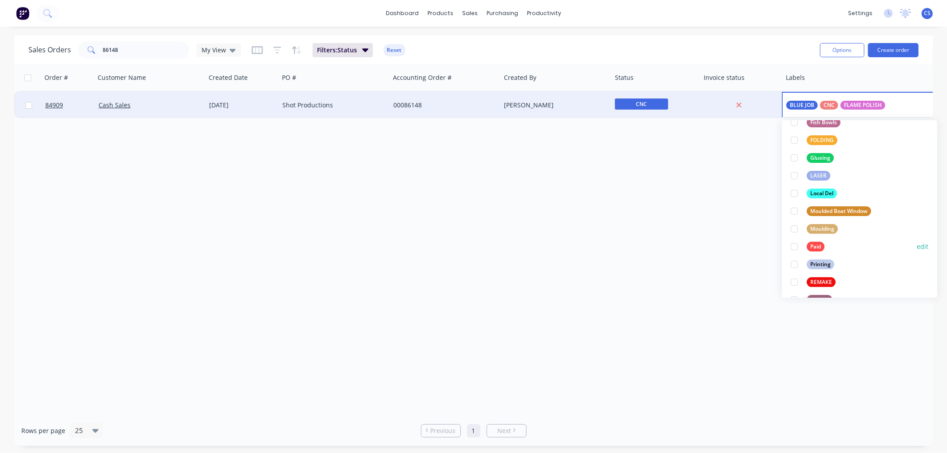
click at [811, 246] on div "Paid" at bounding box center [815, 247] width 18 height 10
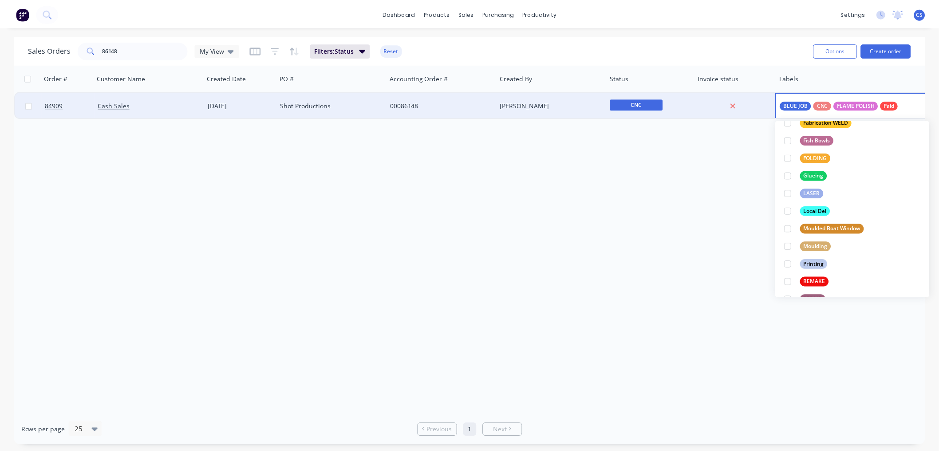
scroll to position [0, 0]
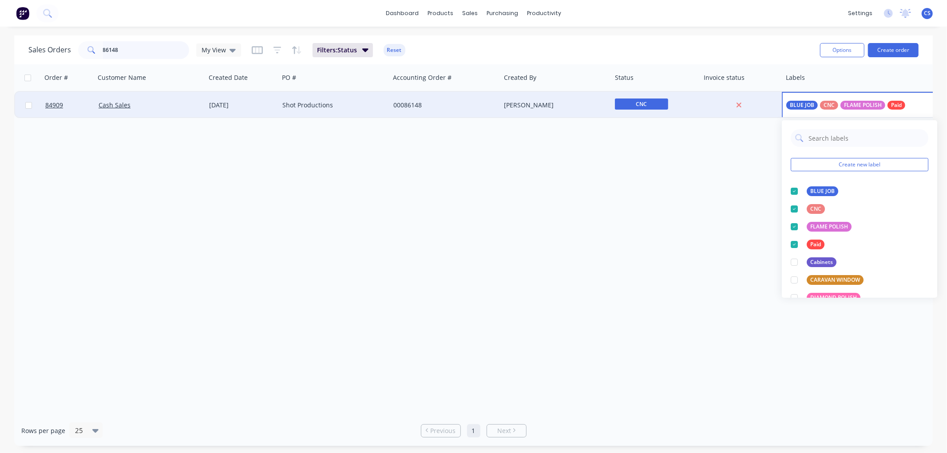
click at [122, 52] on input "86148" at bounding box center [146, 50] width 87 height 18
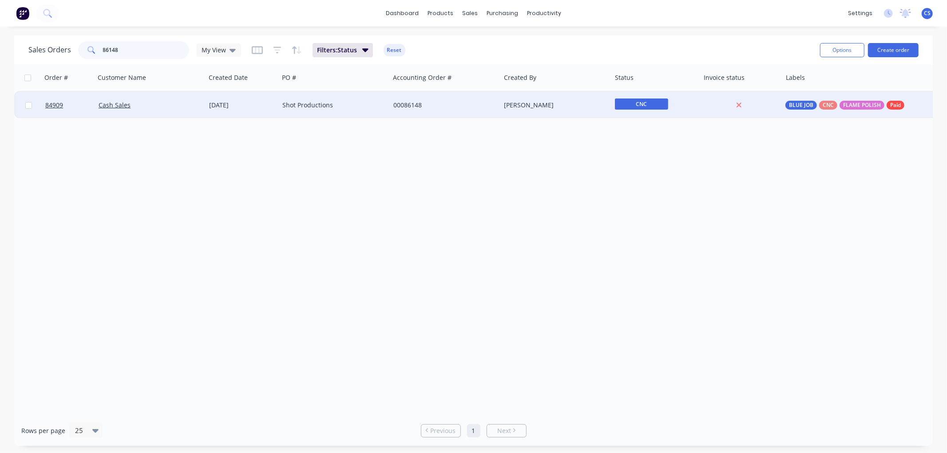
click at [122, 52] on input "86148" at bounding box center [146, 50] width 87 height 18
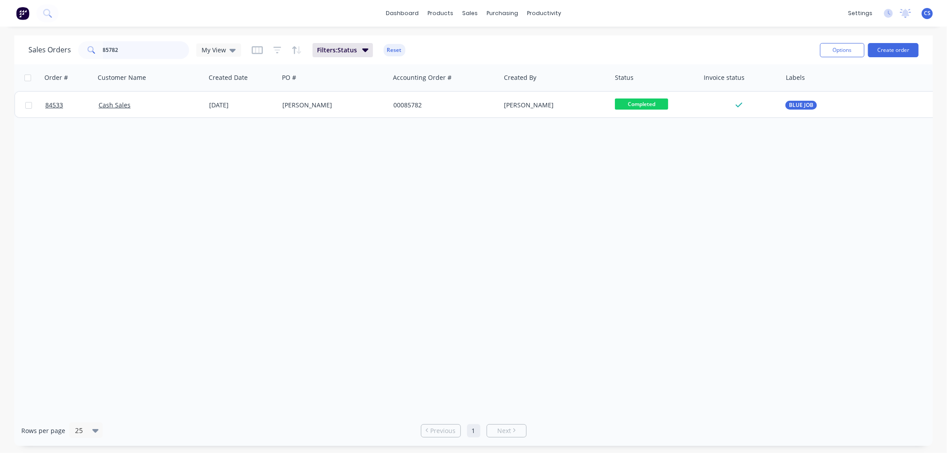
click at [146, 50] on input "85782" at bounding box center [146, 50] width 87 height 18
type input "huapai"
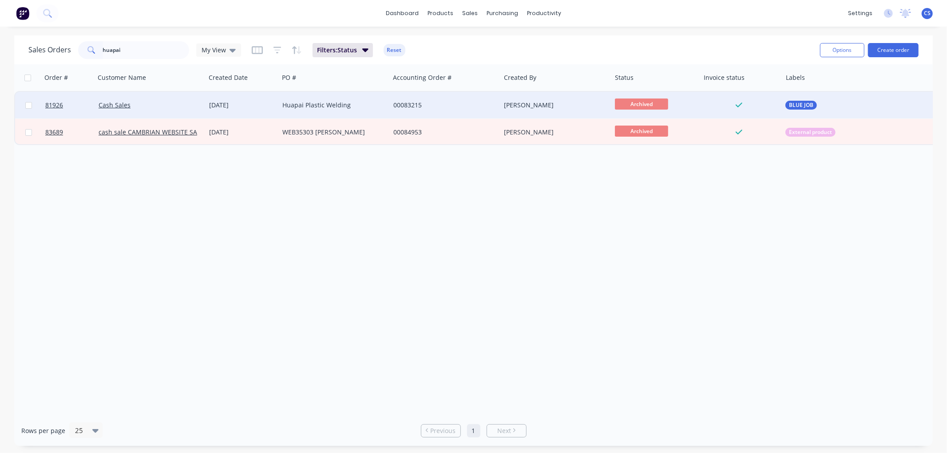
click at [339, 107] on div "Huapai Plastic Welding" at bounding box center [331, 105] width 99 height 9
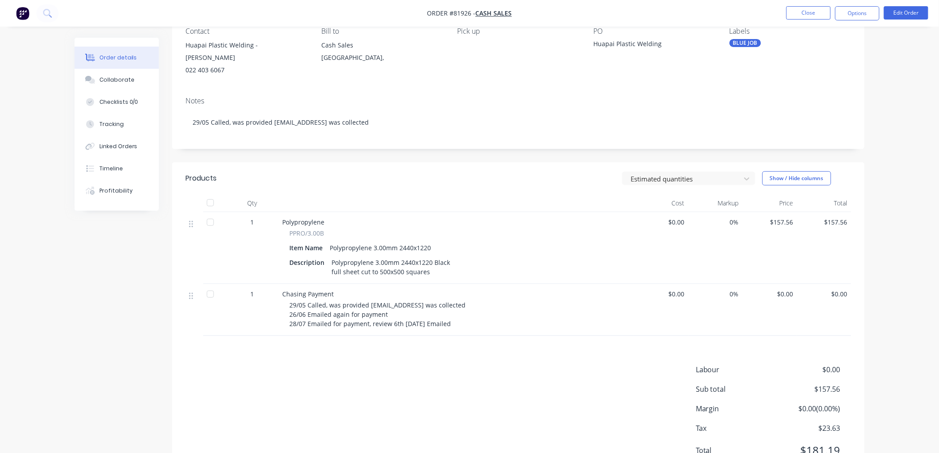
scroll to position [28, 0]
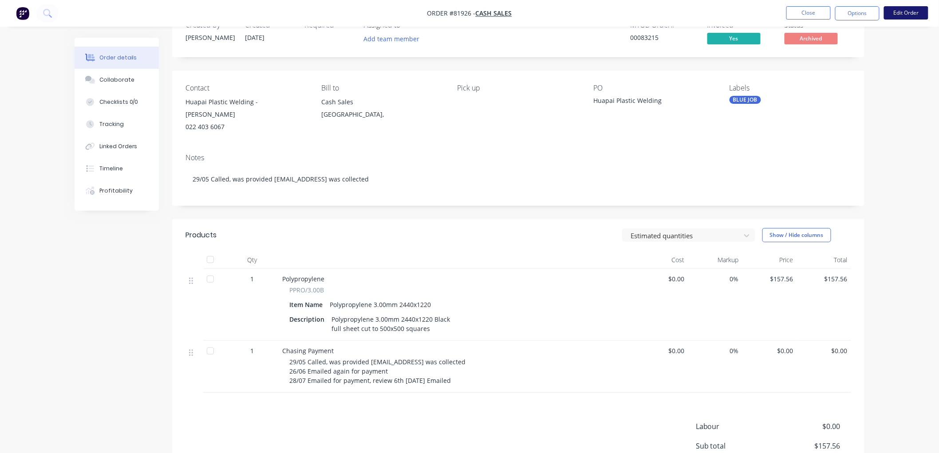
click at [920, 8] on button "Edit Order" at bounding box center [906, 12] width 44 height 13
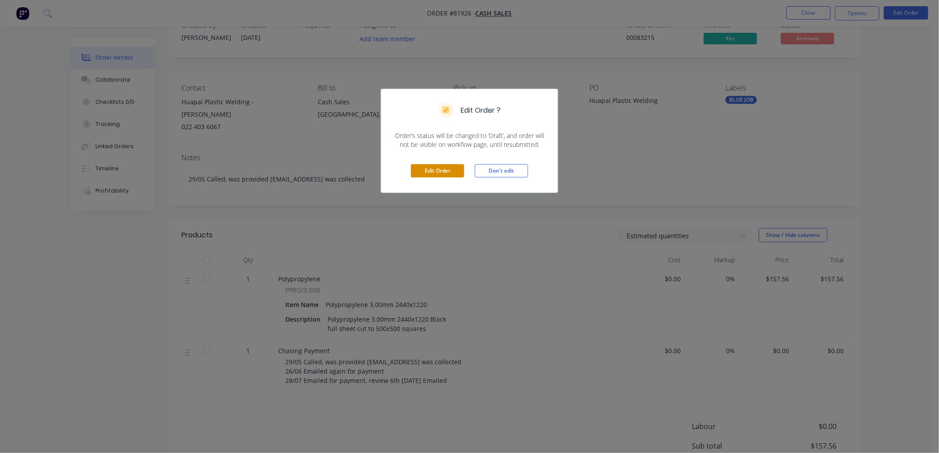
click at [450, 171] on button "Edit Order" at bounding box center [437, 170] width 53 height 13
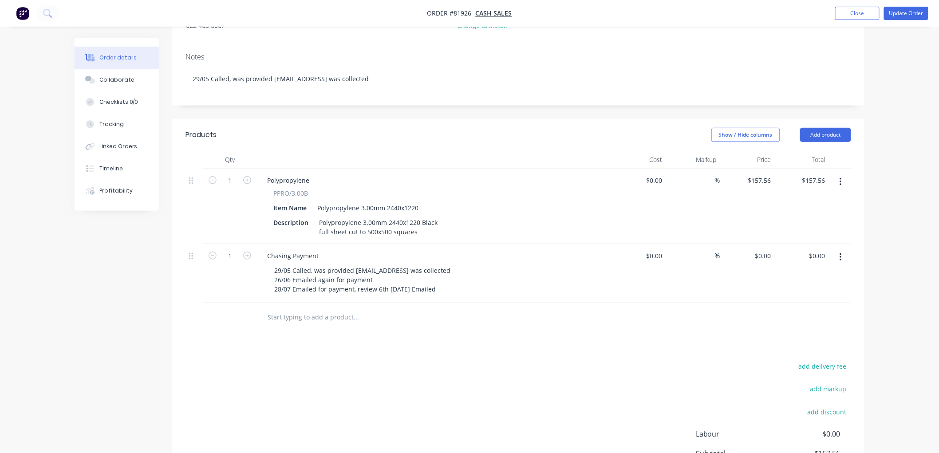
scroll to position [148, 0]
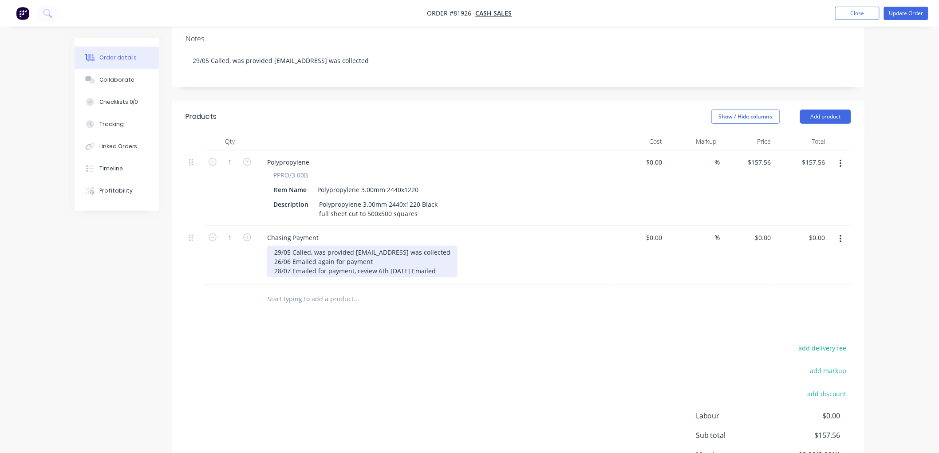
click at [337, 277] on div "29/05 Called, was provided hpwrepair@gmail.com.Order was collected 26/06 Emaile…" at bounding box center [362, 262] width 190 height 32
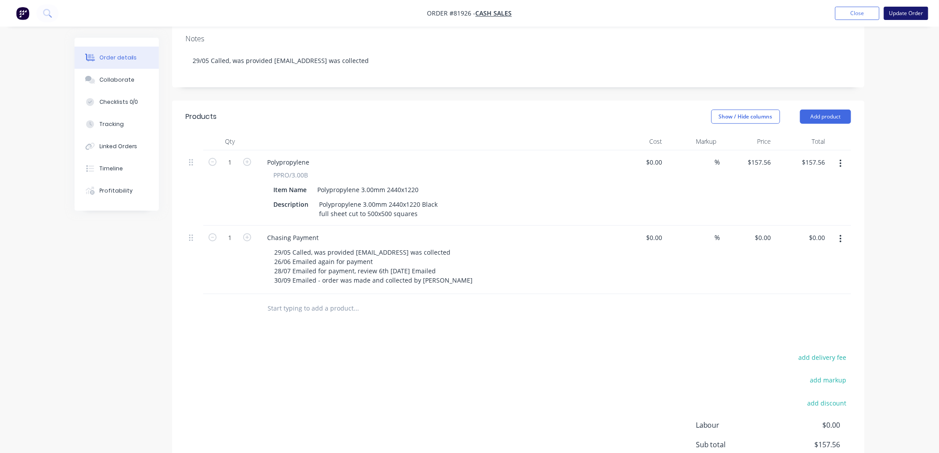
click at [912, 13] on button "Update Order" at bounding box center [906, 13] width 44 height 13
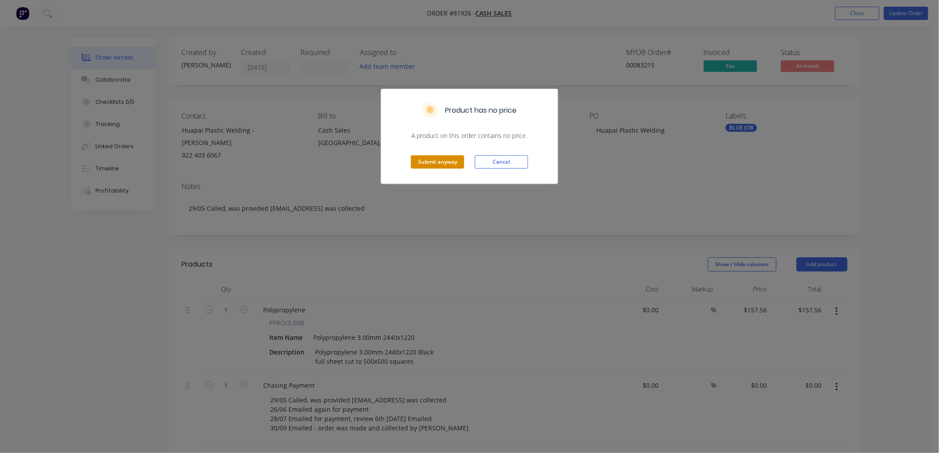
click at [425, 162] on button "Submit anyway" at bounding box center [437, 161] width 53 height 13
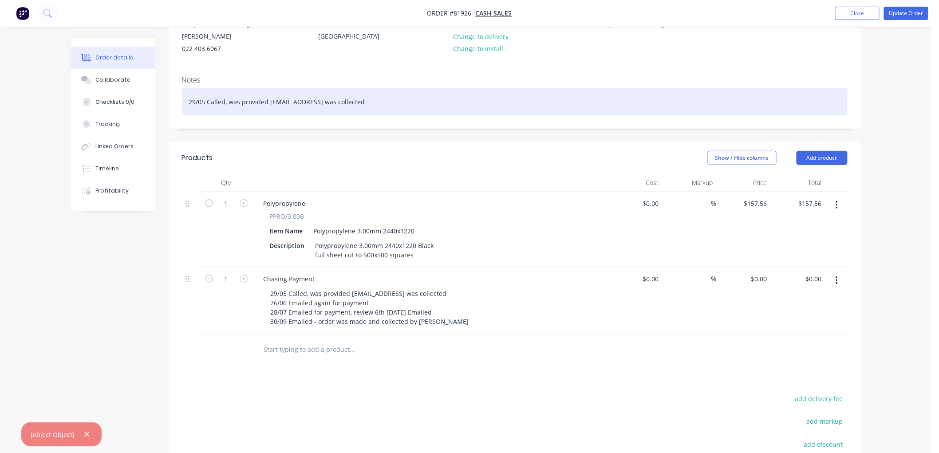
scroll to position [49, 0]
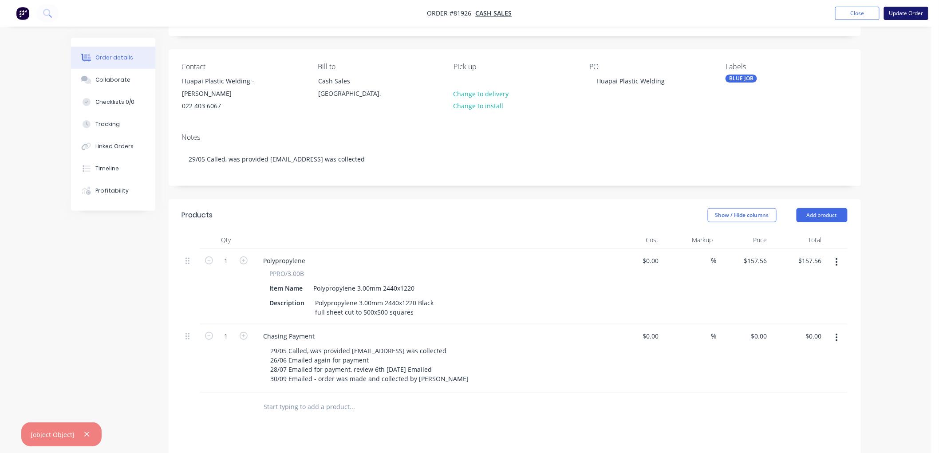
click at [906, 12] on button "Update Order" at bounding box center [906, 13] width 44 height 13
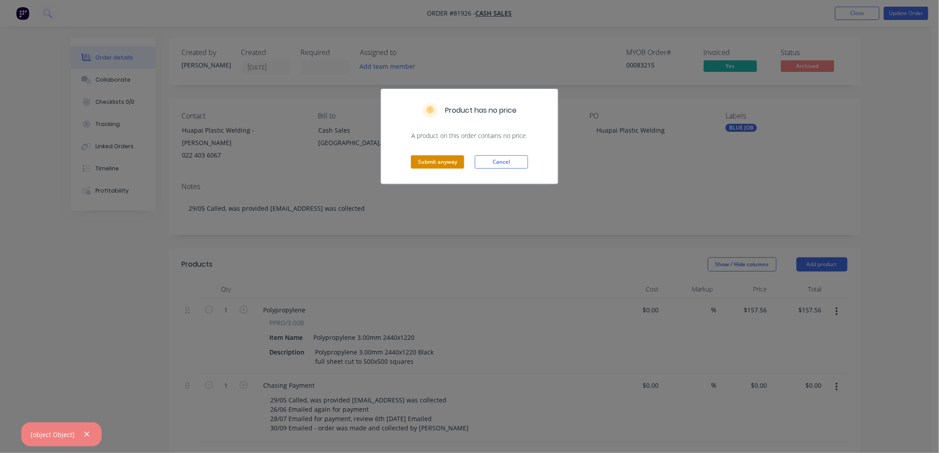
click at [439, 160] on button "Submit anyway" at bounding box center [437, 161] width 53 height 13
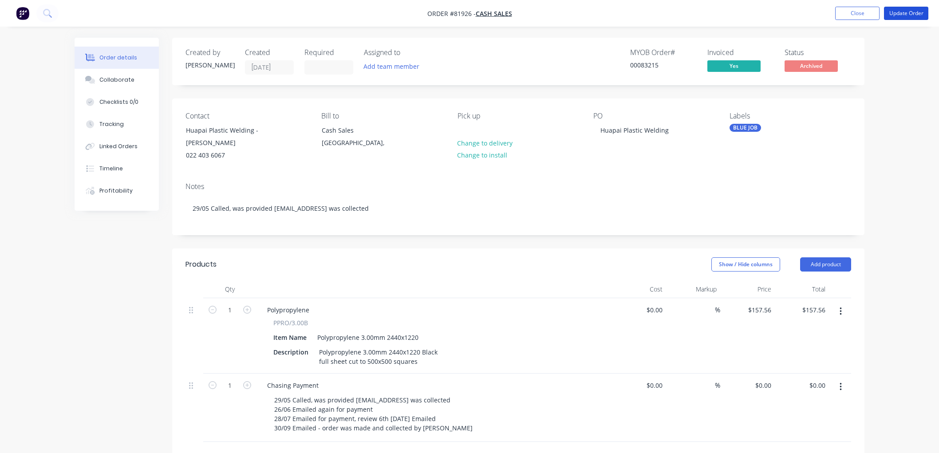
click at [908, 12] on button "Update Order" at bounding box center [906, 13] width 44 height 13
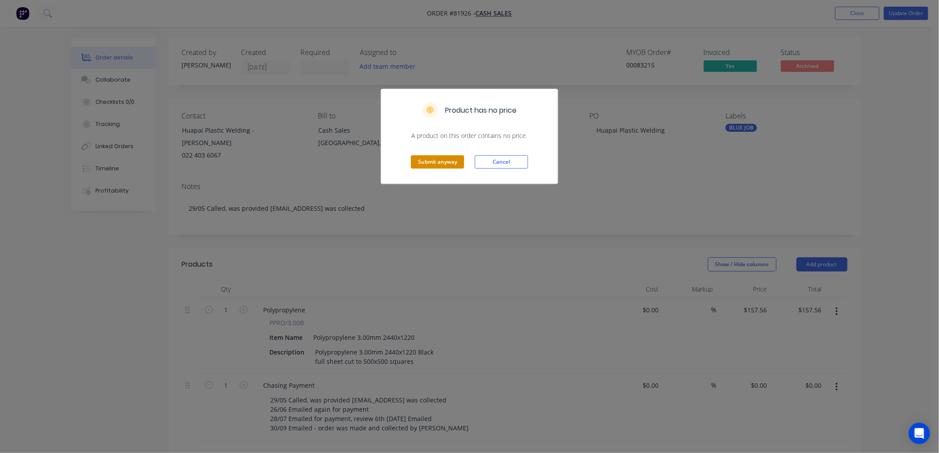
click at [429, 162] on button "Submit anyway" at bounding box center [437, 161] width 53 height 13
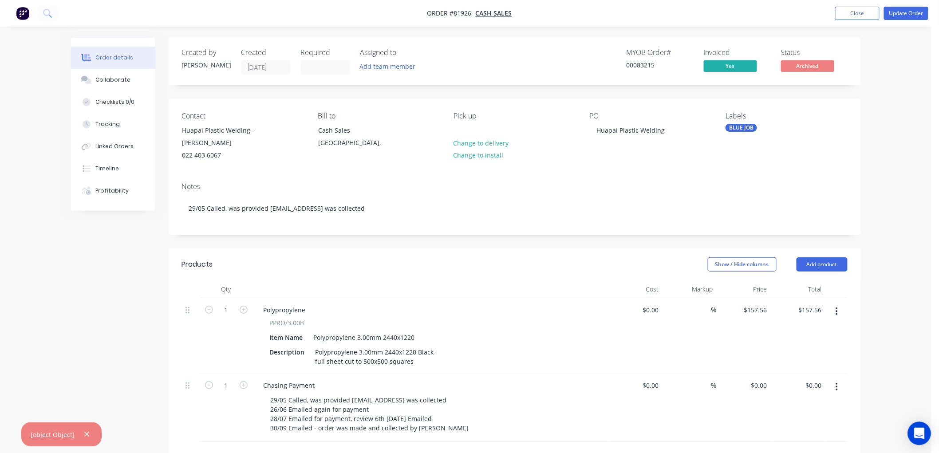
click at [921, 435] on icon "Open Intercom Messenger" at bounding box center [919, 434] width 10 height 12
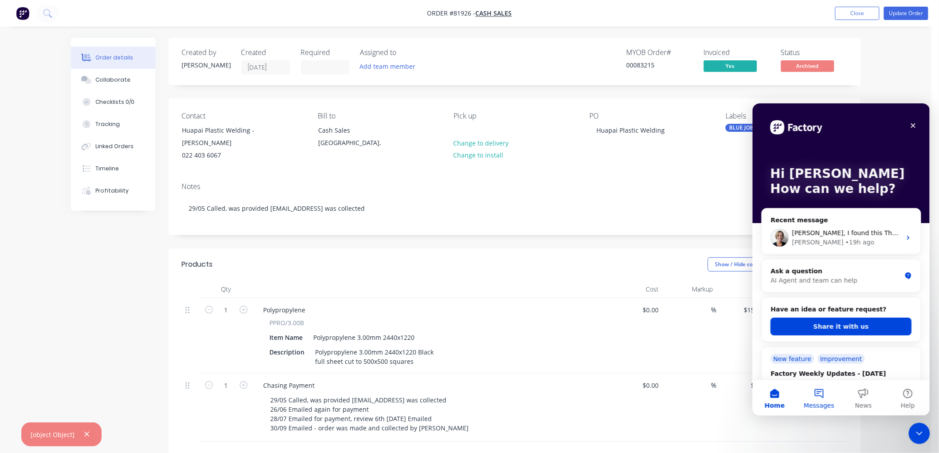
click at [821, 399] on button "Messages" at bounding box center [819, 398] width 44 height 36
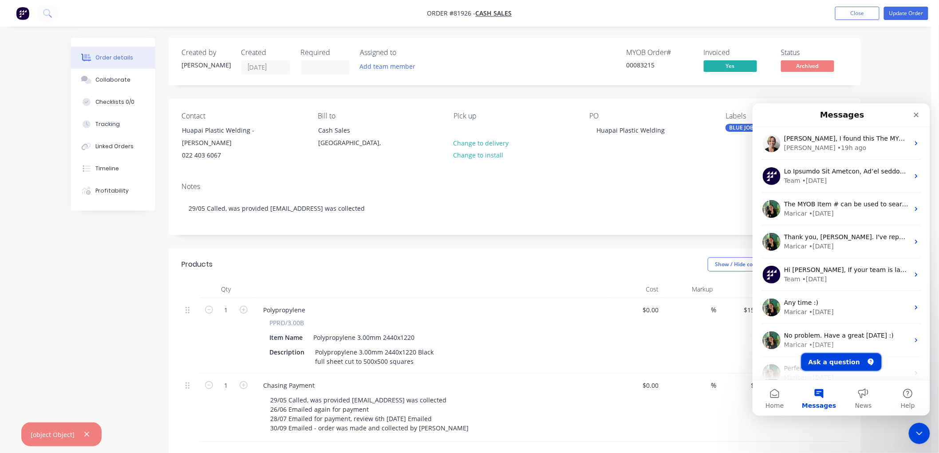
click at [837, 360] on button "Ask a question" at bounding box center [841, 362] width 80 height 18
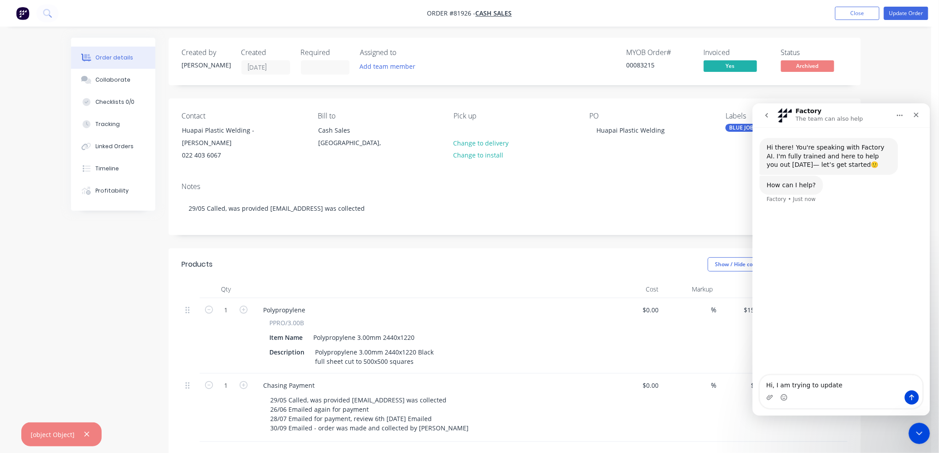
type textarea "Hi, I am trying to update"
click at [898, 15] on button "Update Order" at bounding box center [906, 13] width 44 height 13
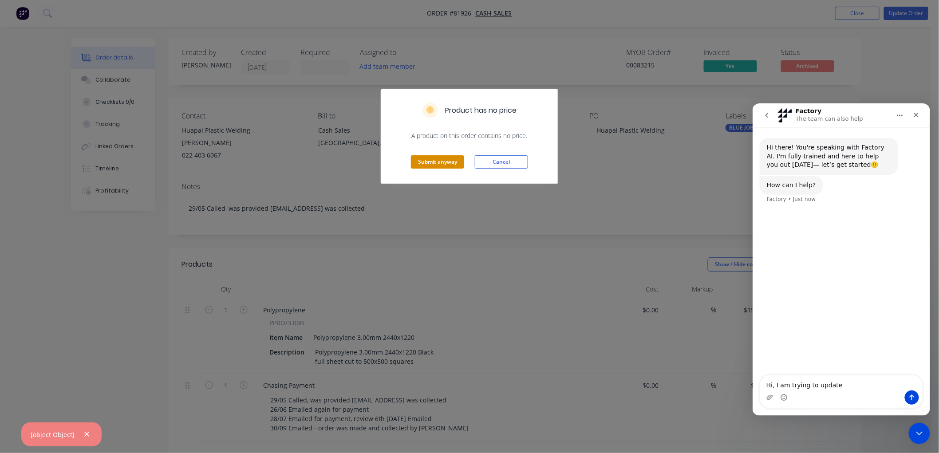
click at [441, 161] on button "Submit anyway" at bounding box center [437, 161] width 53 height 13
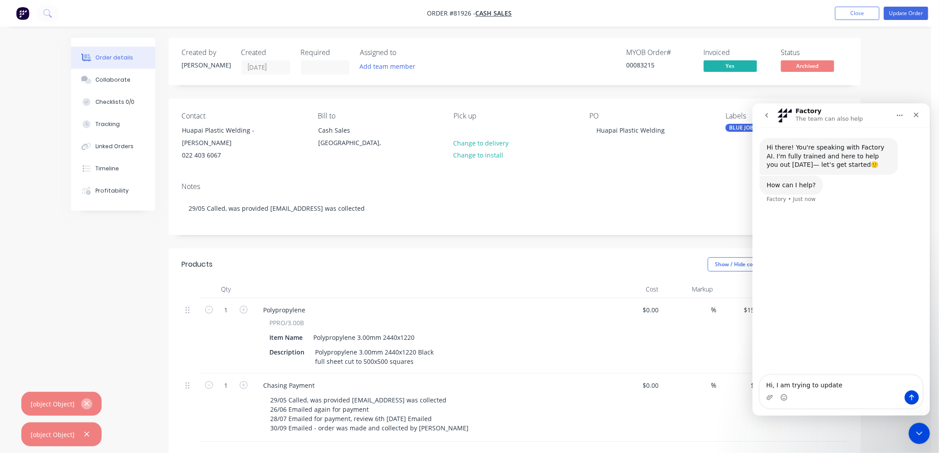
click at [84, 403] on icon "button" at bounding box center [86, 404] width 5 height 5
click at [86, 435] on icon "button" at bounding box center [86, 434] width 5 height 5
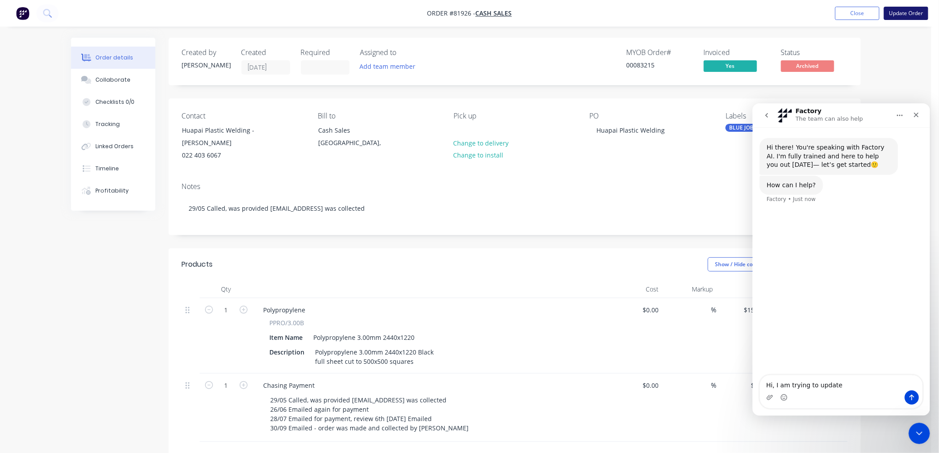
click at [907, 15] on button "Update Order" at bounding box center [906, 13] width 44 height 13
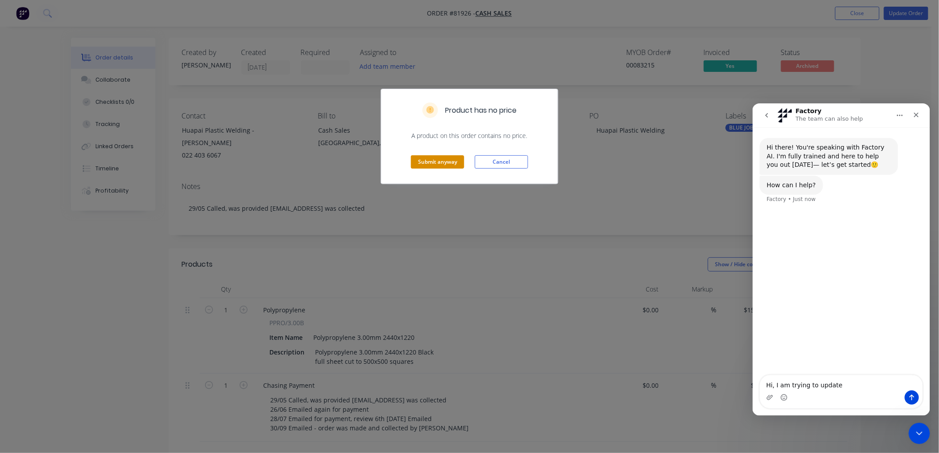
click at [429, 158] on button "Submit anyway" at bounding box center [437, 161] width 53 height 13
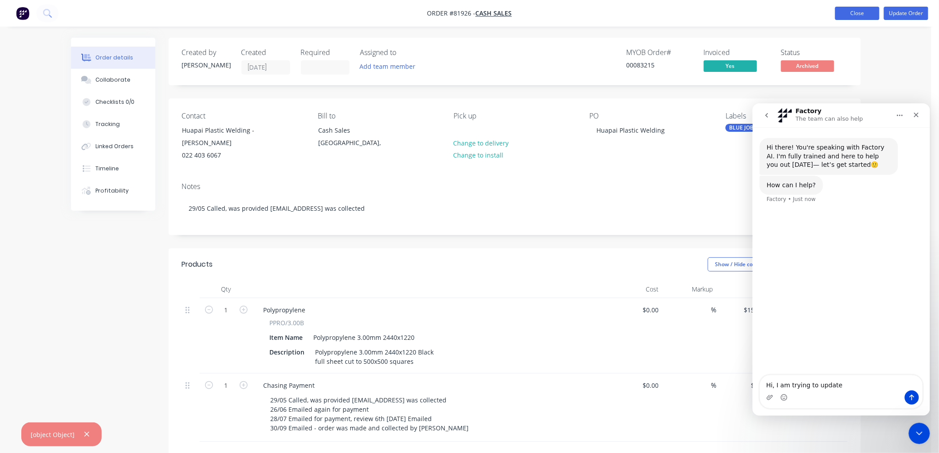
click at [846, 15] on button "Close" at bounding box center [857, 13] width 44 height 13
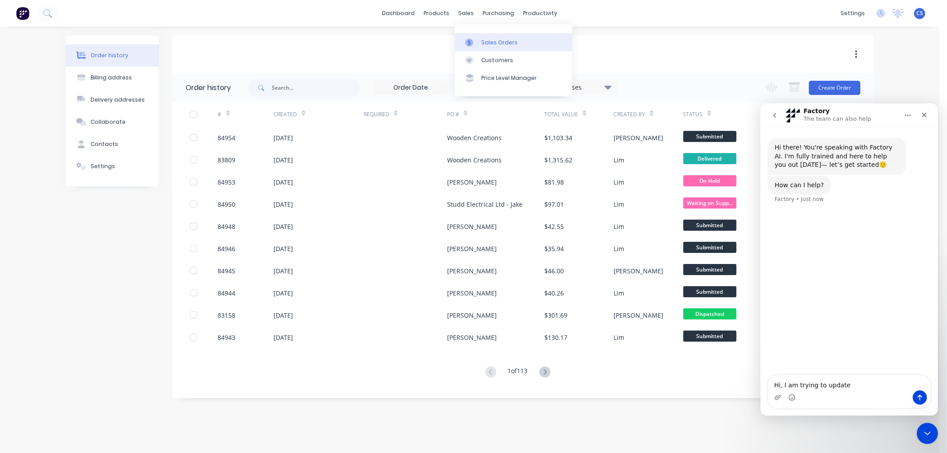
click at [482, 43] on div "Sales Orders" at bounding box center [499, 43] width 36 height 8
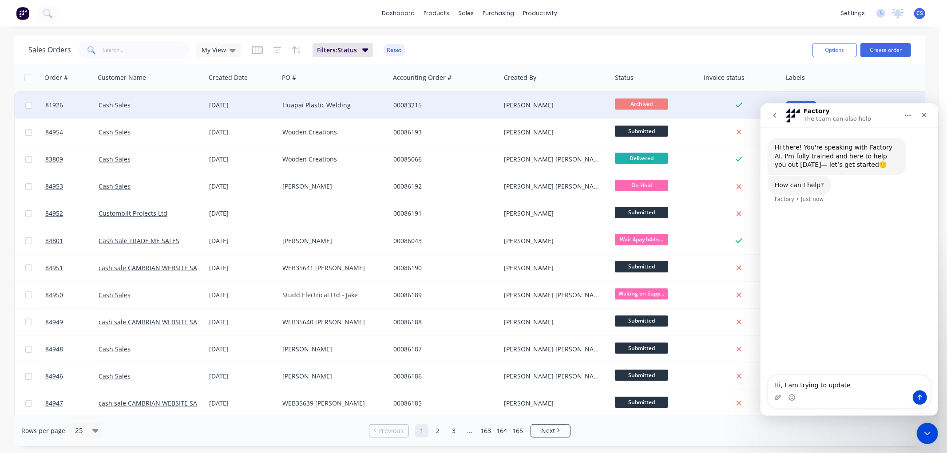
click at [455, 95] on div "00083215" at bounding box center [445, 105] width 111 height 27
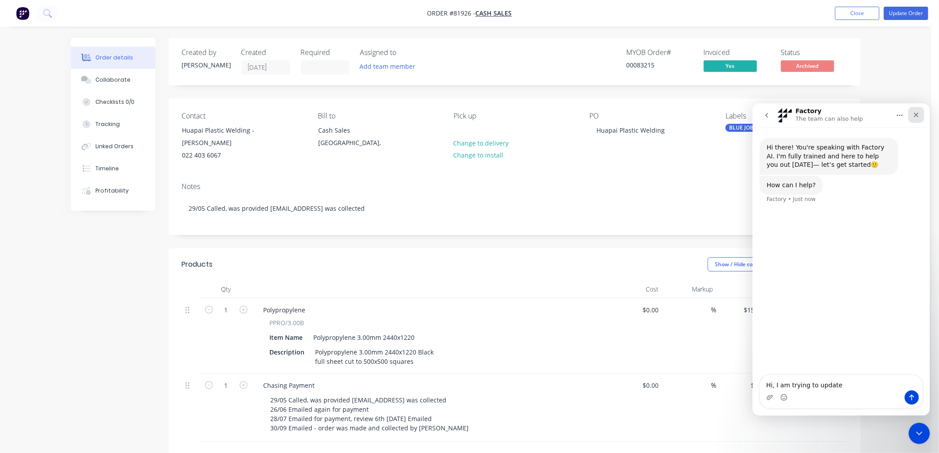
click at [915, 113] on icon "Close" at bounding box center [916, 114] width 5 height 5
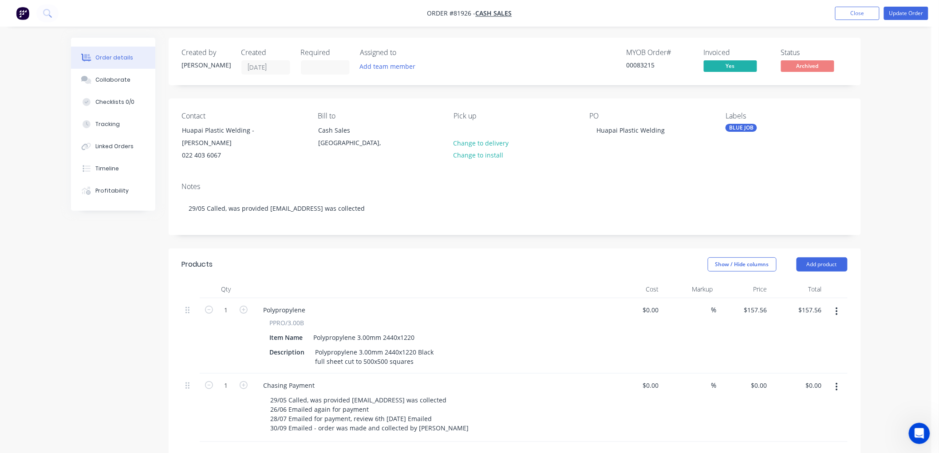
drag, startPoint x: 857, startPoint y: 15, endPoint x: 840, endPoint y: 20, distance: 18.4
click at [857, 15] on button "Close" at bounding box center [857, 13] width 44 height 13
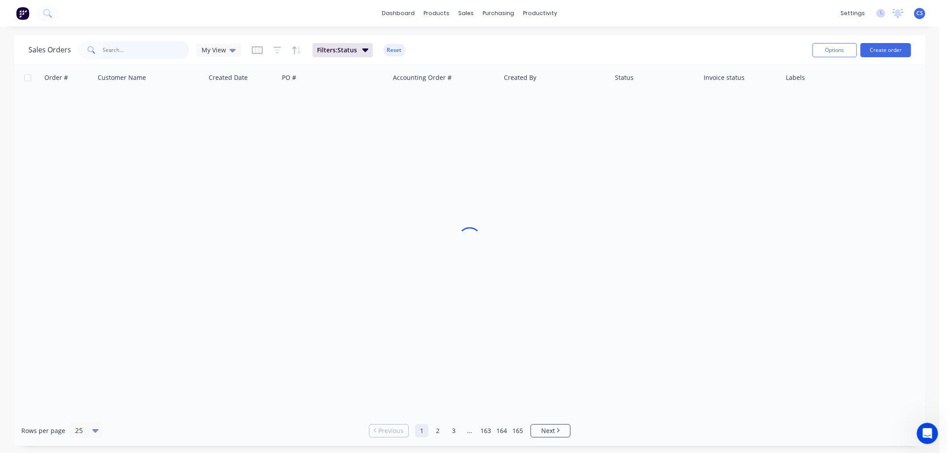
click at [153, 52] on input "text" at bounding box center [146, 50] width 87 height 18
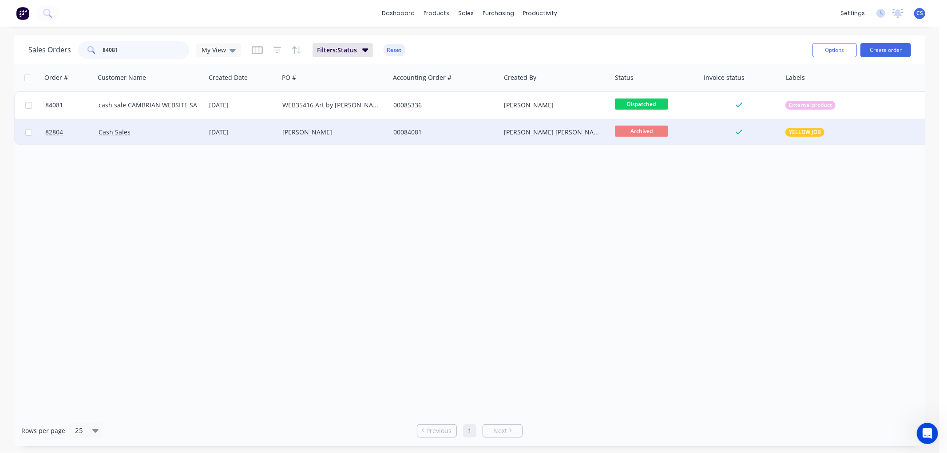
type input "84081"
click at [415, 129] on div "00084081" at bounding box center [442, 132] width 99 height 9
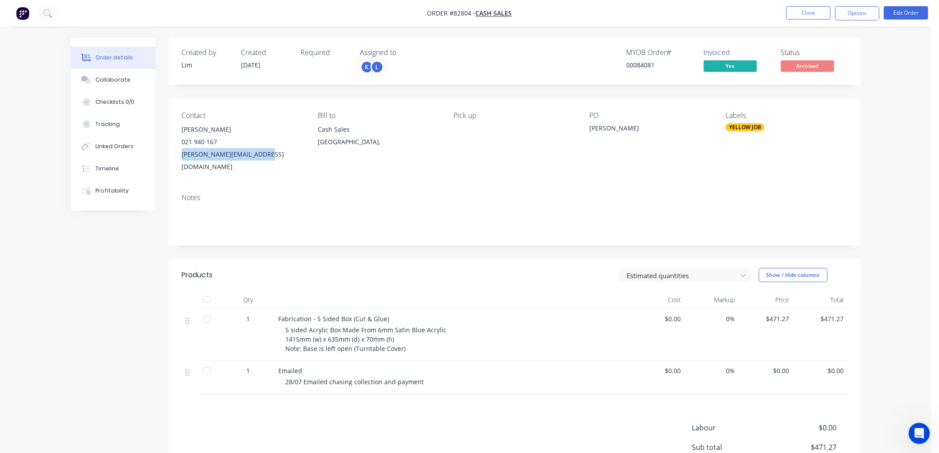
drag, startPoint x: 269, startPoint y: 154, endPoint x: 182, endPoint y: 157, distance: 86.6
click at [182, 157] on div "vaughan@studiosouth.co.nz" at bounding box center [243, 160] width 122 height 25
copy div "vaughan@studiosouth.co.nz"
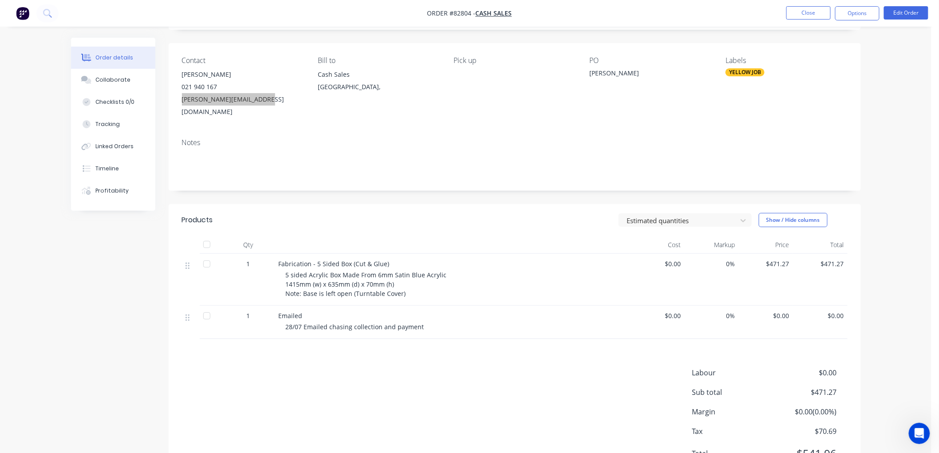
scroll to position [87, 0]
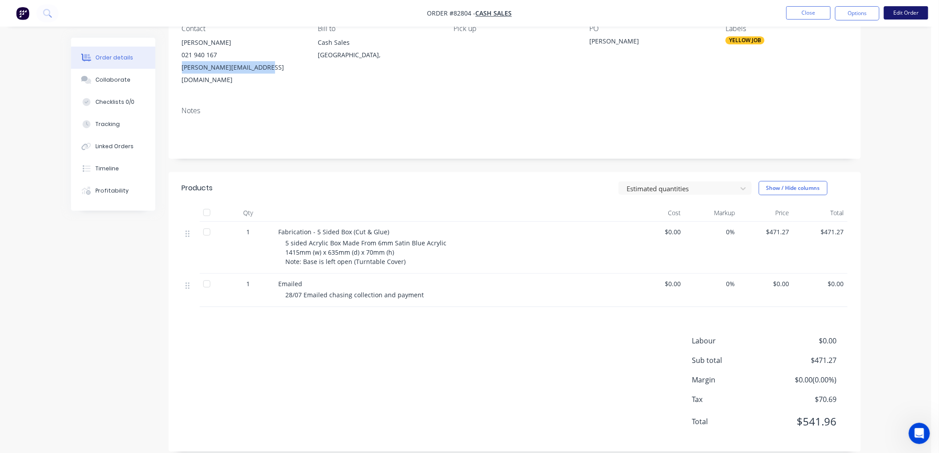
click at [912, 14] on button "Edit Order" at bounding box center [906, 12] width 44 height 13
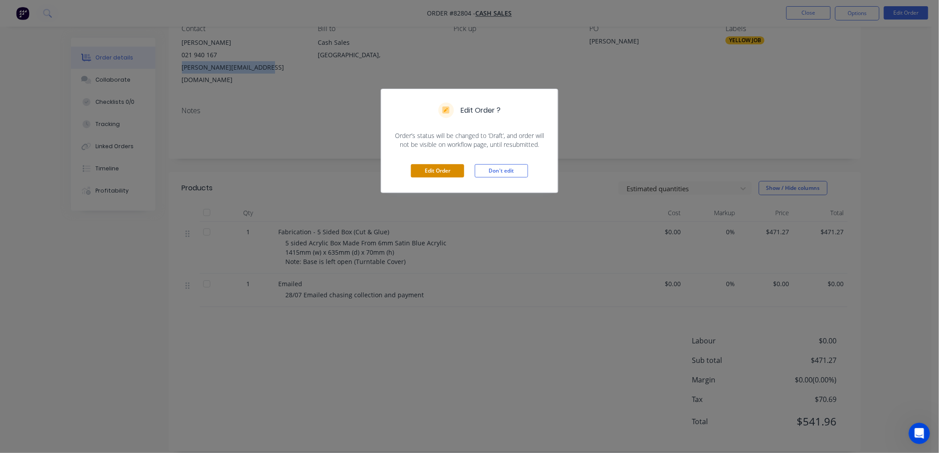
click at [454, 173] on button "Edit Order" at bounding box center [437, 170] width 53 height 13
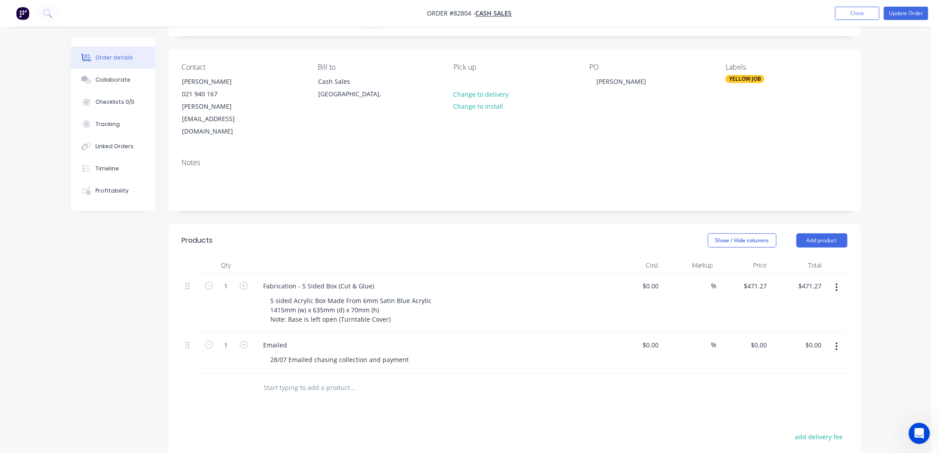
scroll to position [49, 0]
click at [405, 353] on div "28/07 Emailed chasing collection and payment" at bounding box center [340, 359] width 153 height 13
click at [326, 353] on div "28/07 Emailed chasing collection and payment 30/09 Emailed," at bounding box center [340, 364] width 153 height 22
click at [329, 353] on div "28/07 Emailed chasing collection and payment 30/09 Emailed," at bounding box center [340, 364] width 153 height 22
click at [908, 16] on button "Update Order" at bounding box center [906, 13] width 44 height 13
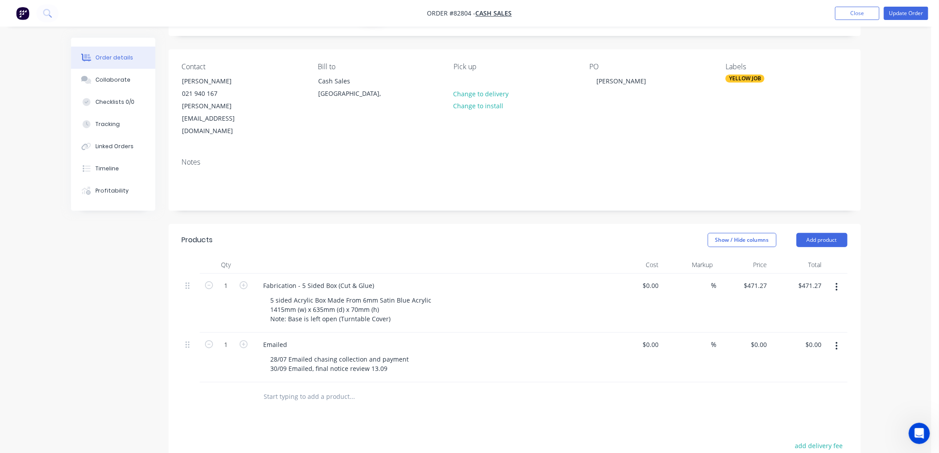
scroll to position [0, 0]
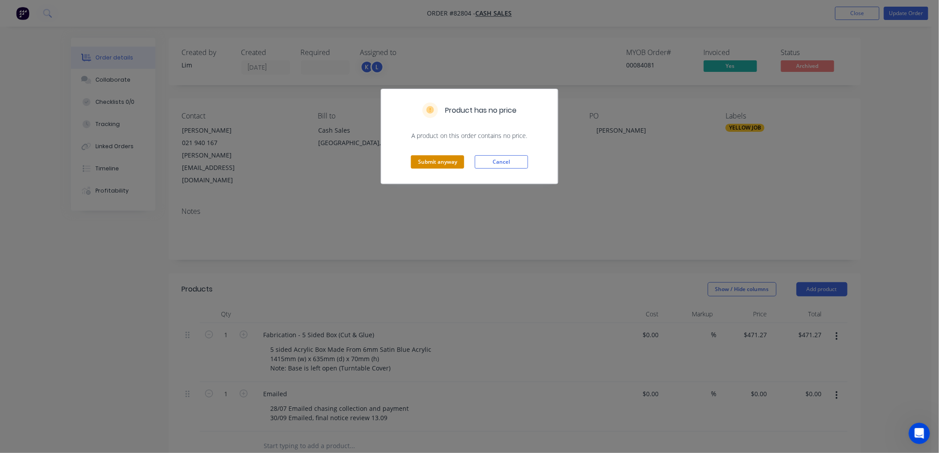
click at [447, 161] on button "Submit anyway" at bounding box center [437, 161] width 53 height 13
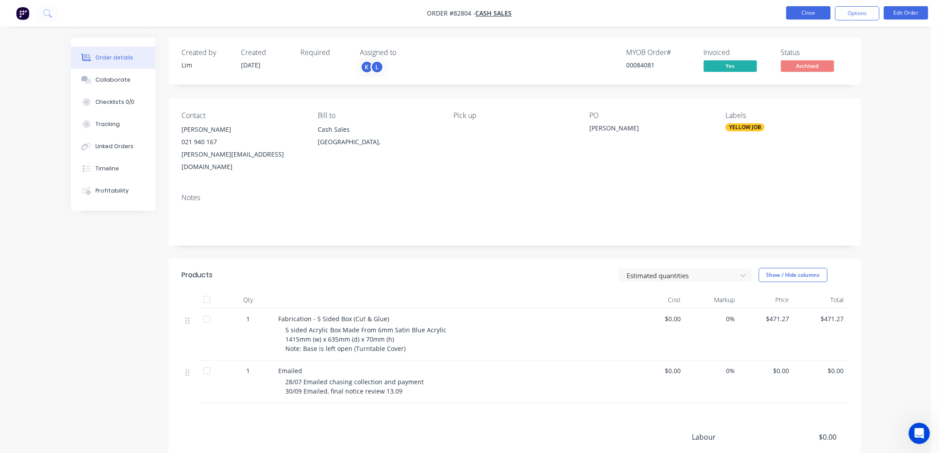
click at [816, 16] on button "Close" at bounding box center [808, 12] width 44 height 13
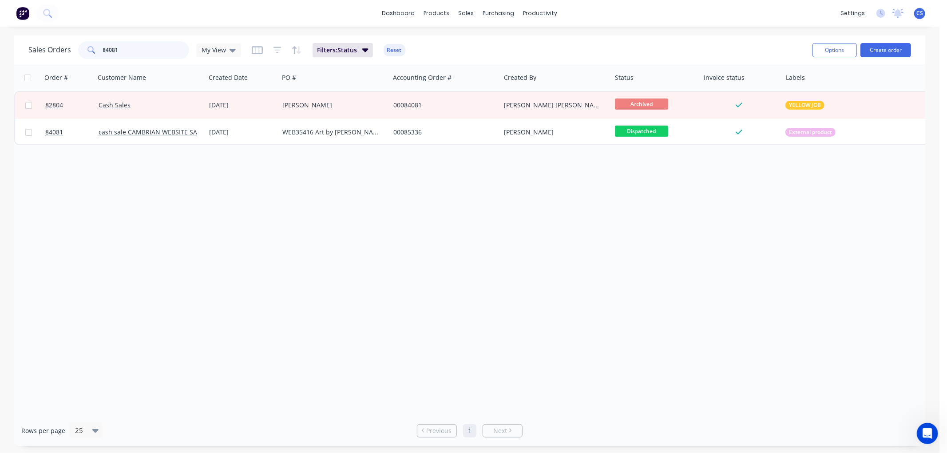
click at [139, 48] on input "84081" at bounding box center [146, 50] width 87 height 18
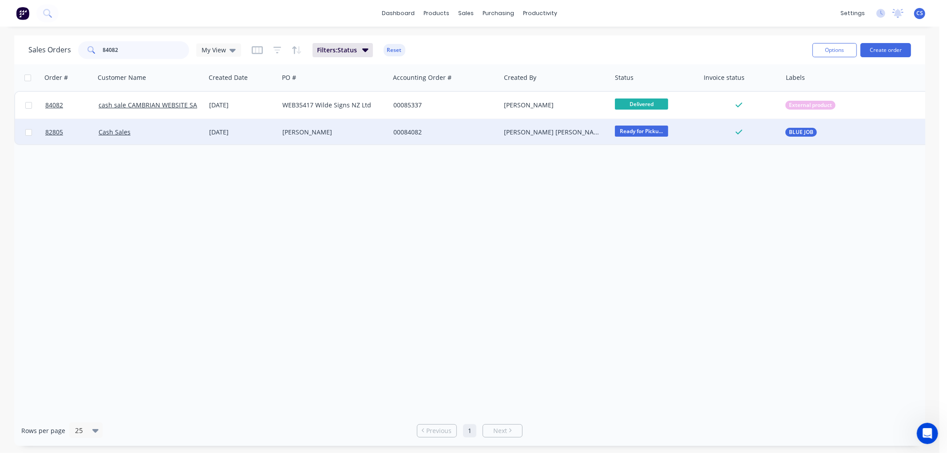
type input "84082"
click at [490, 128] on div "00084082" at bounding box center [442, 132] width 99 height 9
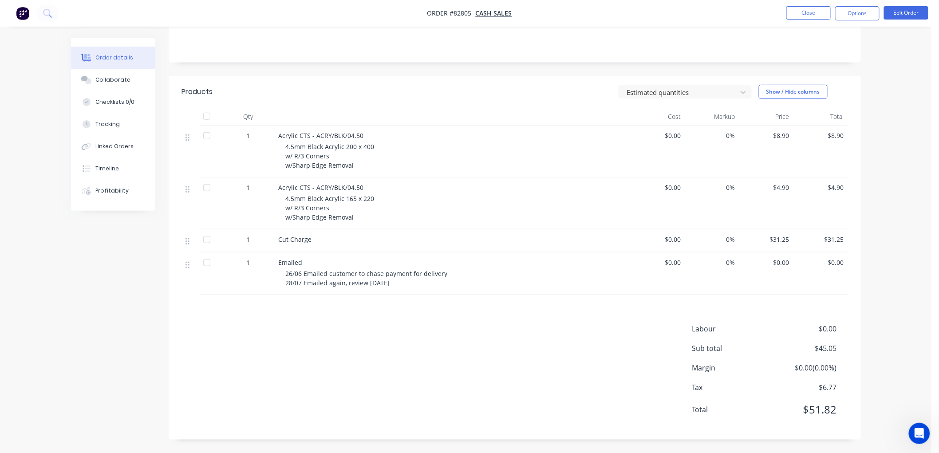
scroll to position [172, 0]
click at [903, 9] on button "Edit Order" at bounding box center [906, 12] width 44 height 13
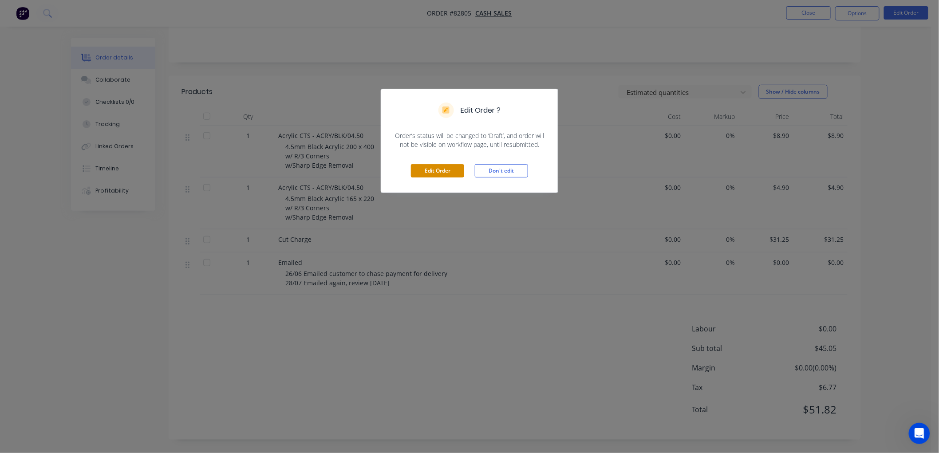
click at [451, 172] on button "Edit Order" at bounding box center [437, 170] width 53 height 13
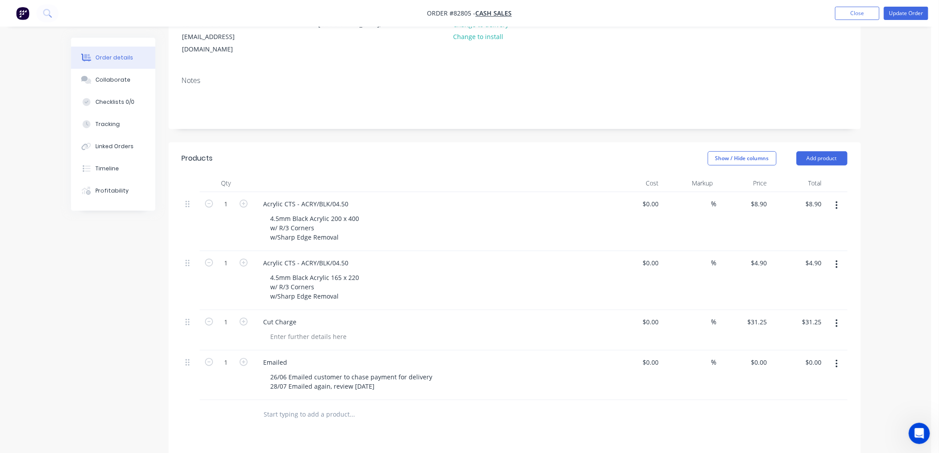
scroll to position [197, 0]
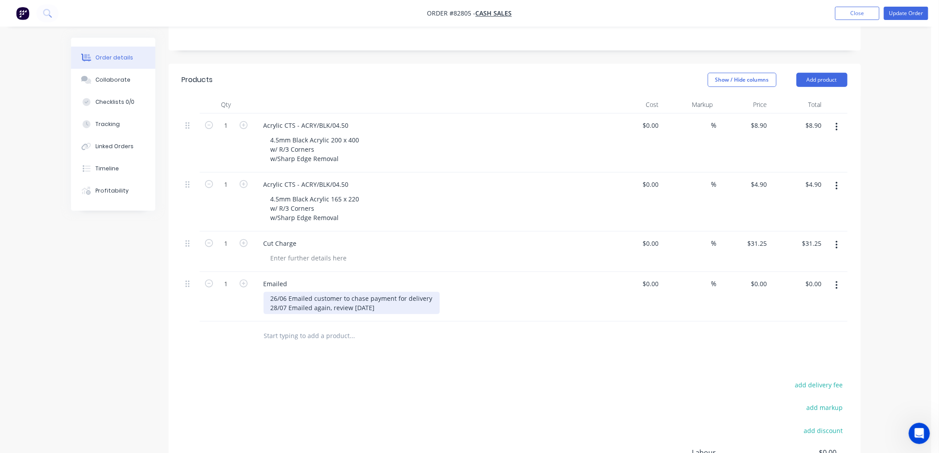
click at [379, 298] on div "26/06 Emailed customer to chase payment for delivery 28/07 Emailed again, revie…" at bounding box center [352, 303] width 176 height 22
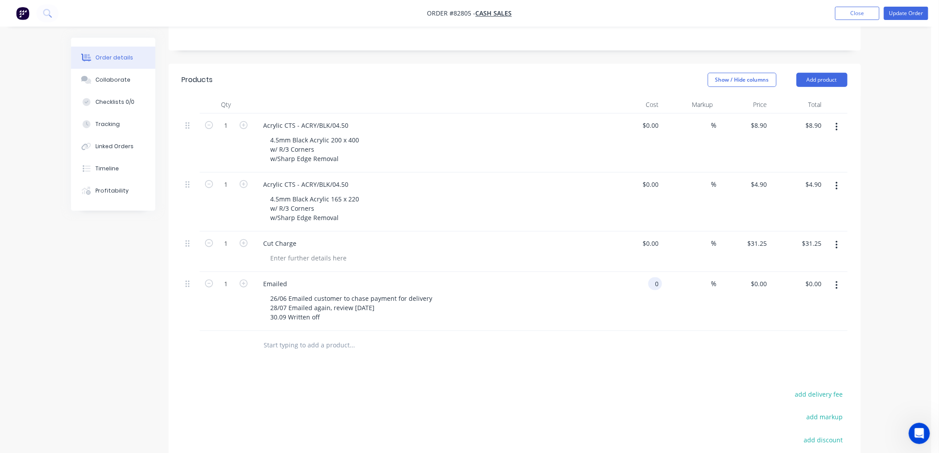
type input "$0.00"
click at [339, 336] on input "text" at bounding box center [353, 345] width 178 height 18
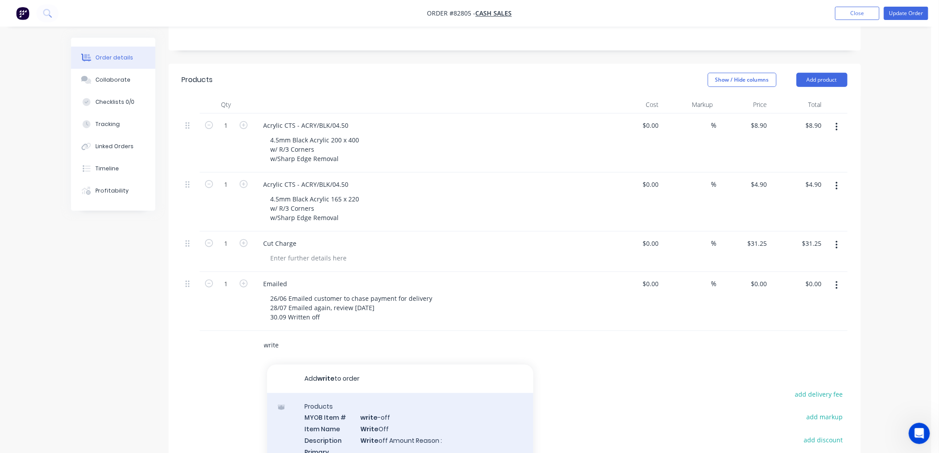
type input "write"
click at [364, 395] on div "Products MYOB Item # write -off Item Name Write Off Description Write off Amoun…" at bounding box center [400, 455] width 266 height 125
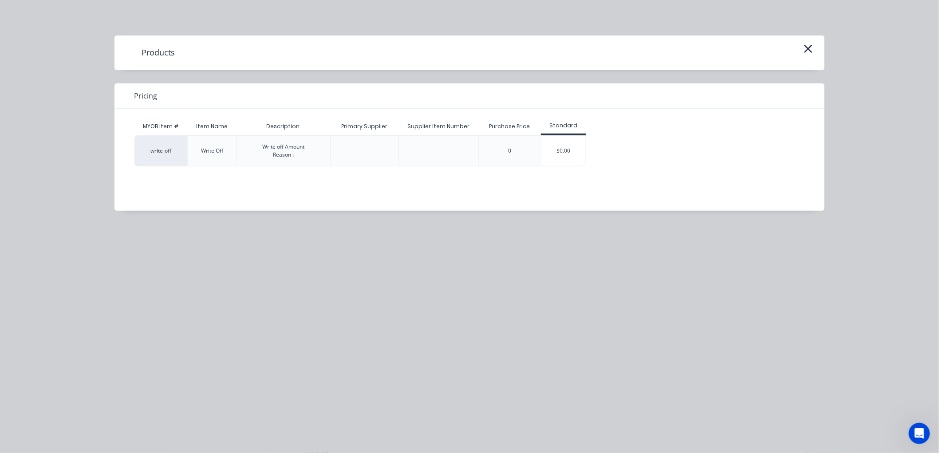
click at [567, 160] on div "$0.00" at bounding box center [563, 151] width 44 height 30
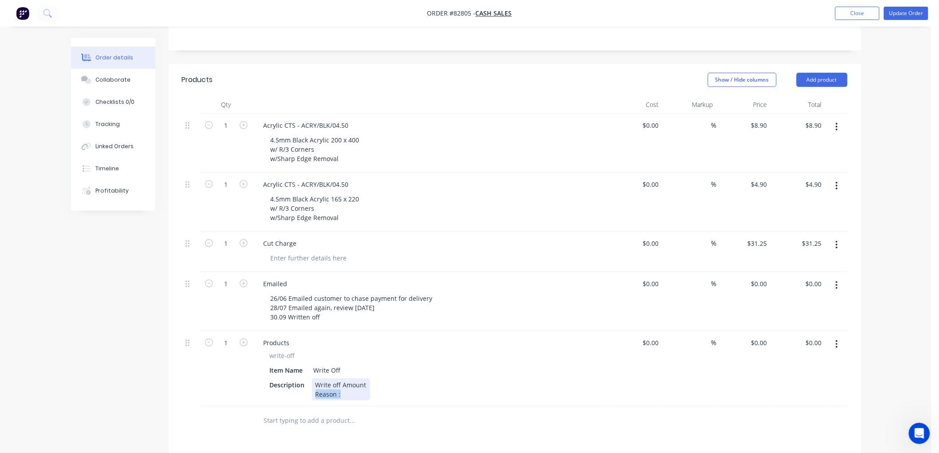
drag, startPoint x: 348, startPoint y: 382, endPoint x: 313, endPoint y: 383, distance: 35.1
click at [313, 383] on div "Write off Amount Reason :" at bounding box center [341, 390] width 58 height 22
click at [762, 336] on input "0" at bounding box center [766, 342] width 10 height 13
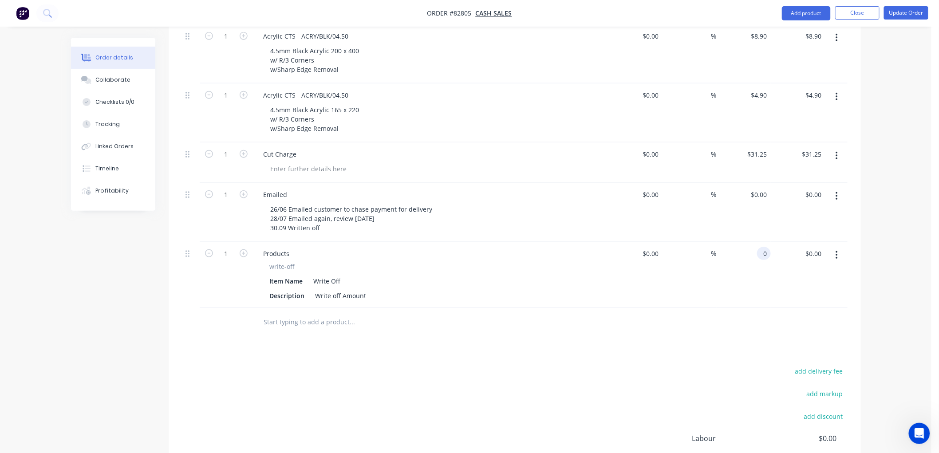
scroll to position [285, 0]
type input "51.81"
type input "0.00"
type input "$51.81"
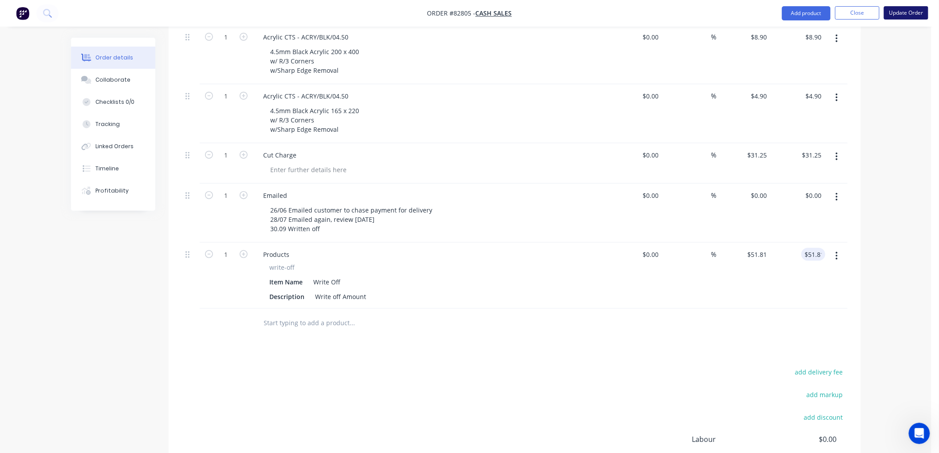
click at [909, 13] on button "Update Order" at bounding box center [906, 12] width 44 height 13
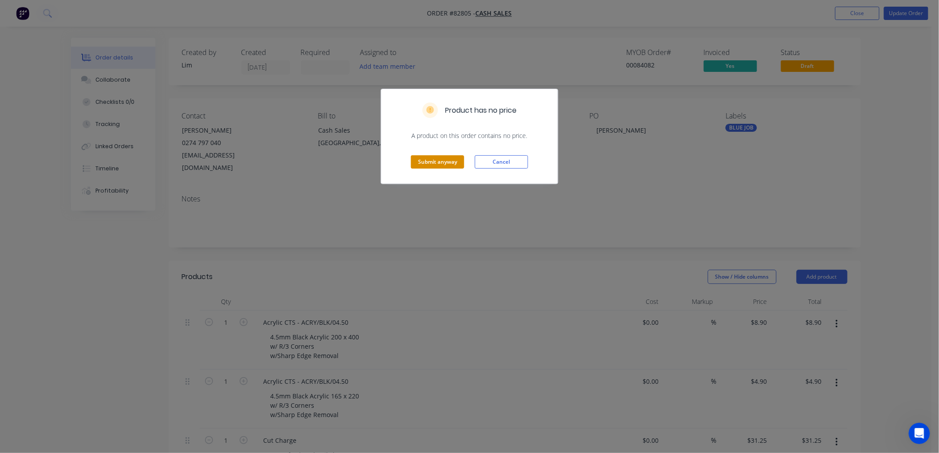
click at [448, 162] on button "Submit anyway" at bounding box center [437, 161] width 53 height 13
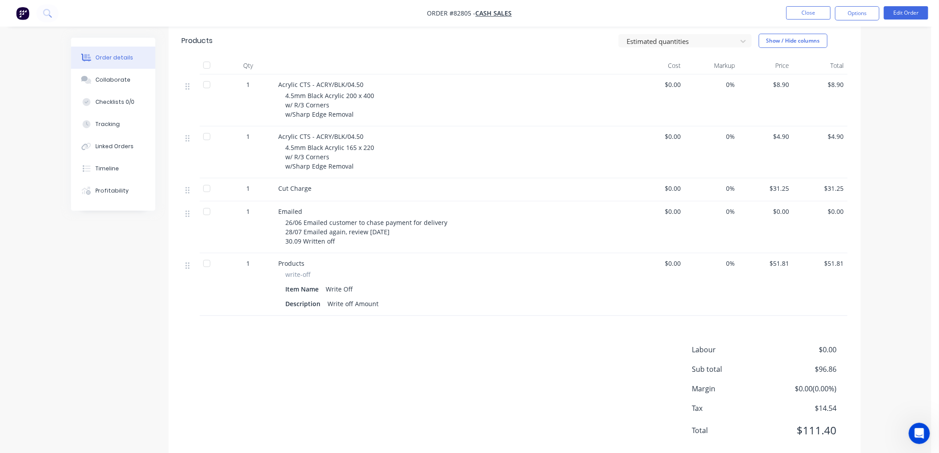
scroll to position [244, 0]
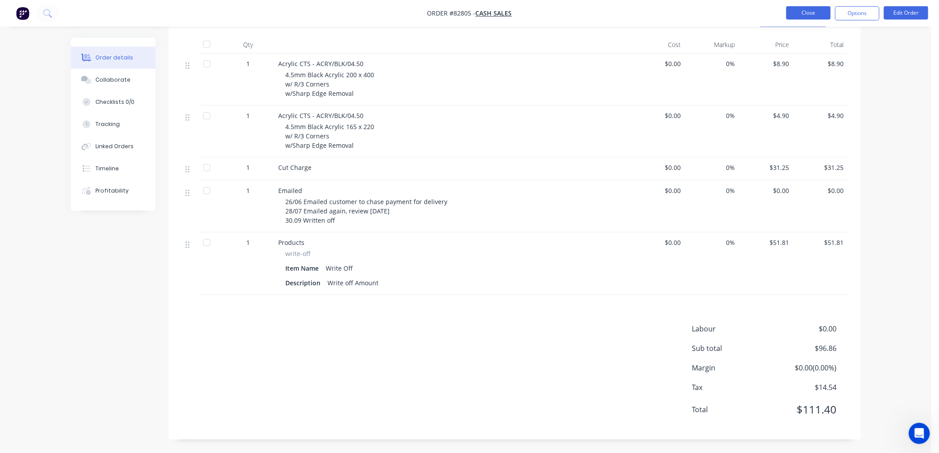
click at [820, 14] on button "Close" at bounding box center [808, 12] width 44 height 13
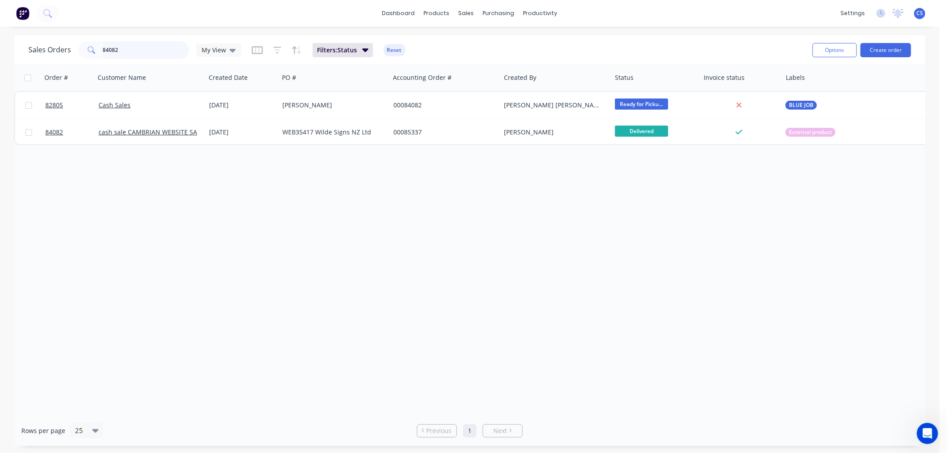
click at [129, 51] on input "84082" at bounding box center [146, 50] width 87 height 18
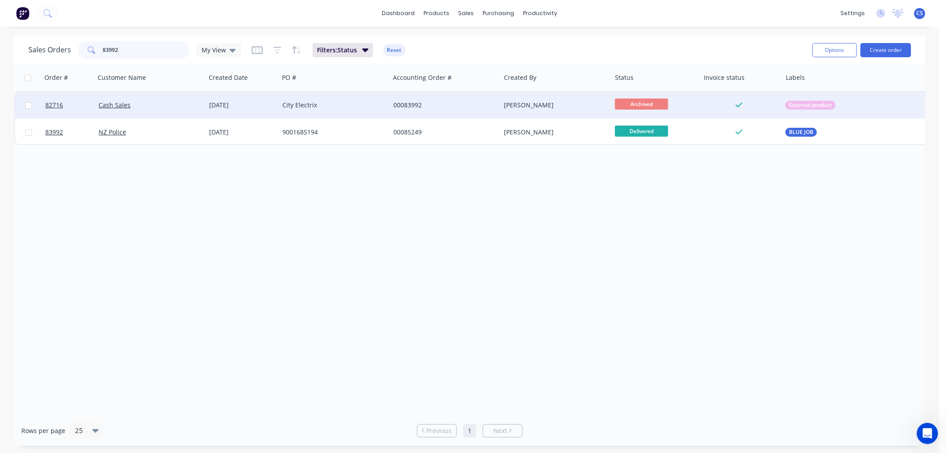
type input "83992"
click at [317, 107] on div "City Electrix" at bounding box center [331, 105] width 99 height 9
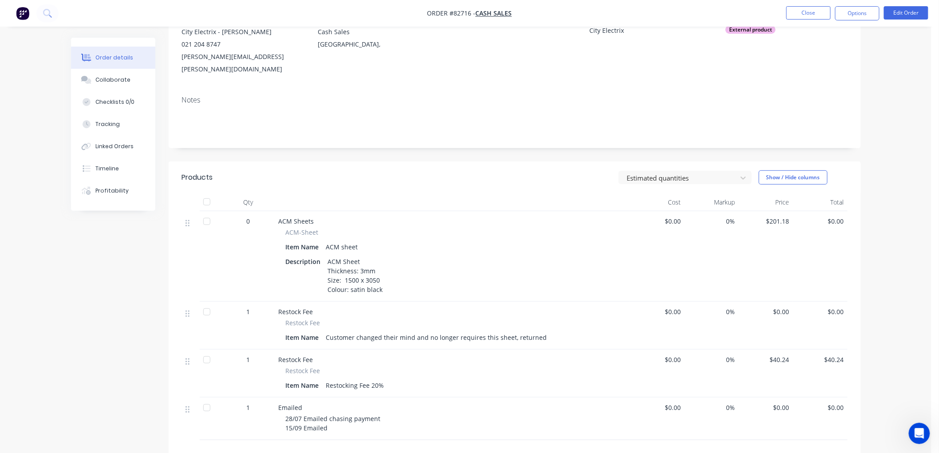
scroll to position [99, 0]
click at [902, 13] on button "Edit Order" at bounding box center [906, 12] width 44 height 13
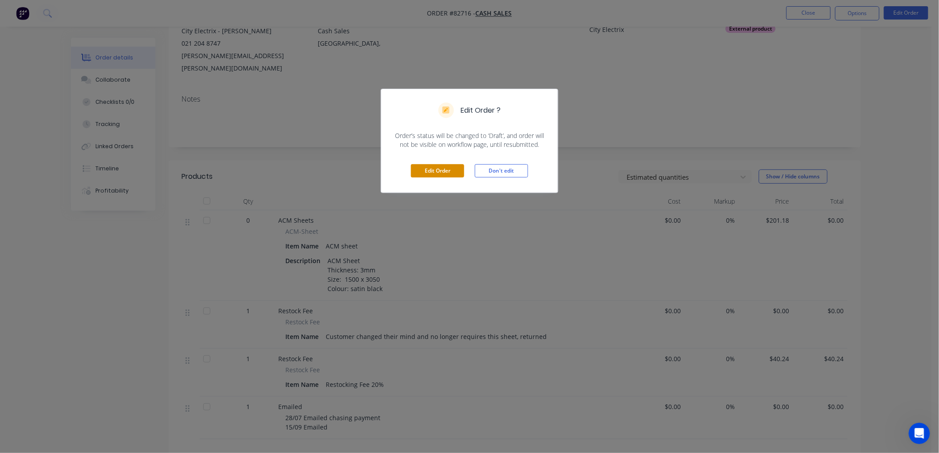
click at [441, 169] on button "Edit Order" at bounding box center [437, 170] width 53 height 13
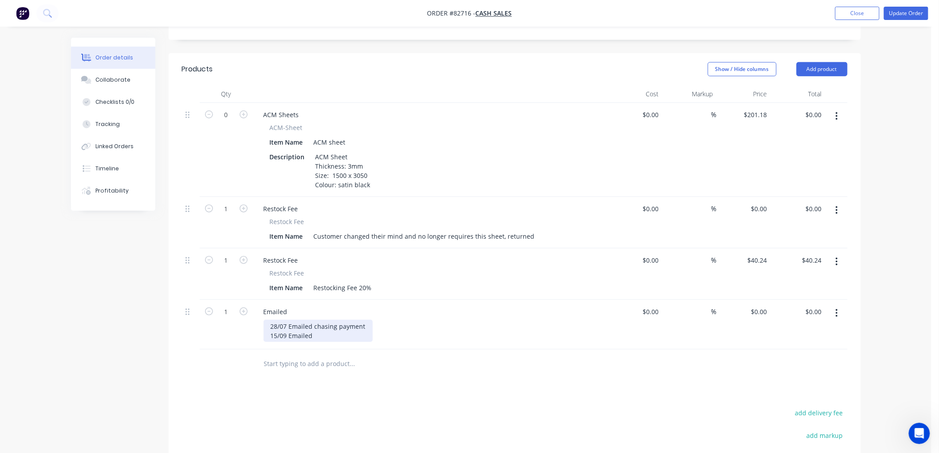
scroll to position [246, 0]
click at [312, 319] on div "28/07 Emailed chasing payment 15/09 Emailed" at bounding box center [318, 330] width 109 height 22
type input "$0.00"
click at [335, 363] on input "text" at bounding box center [353, 372] width 178 height 18
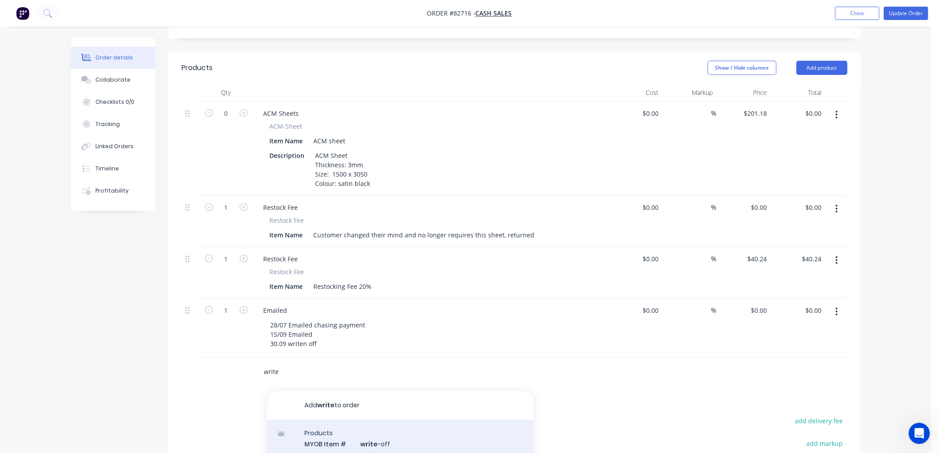
type input "write"
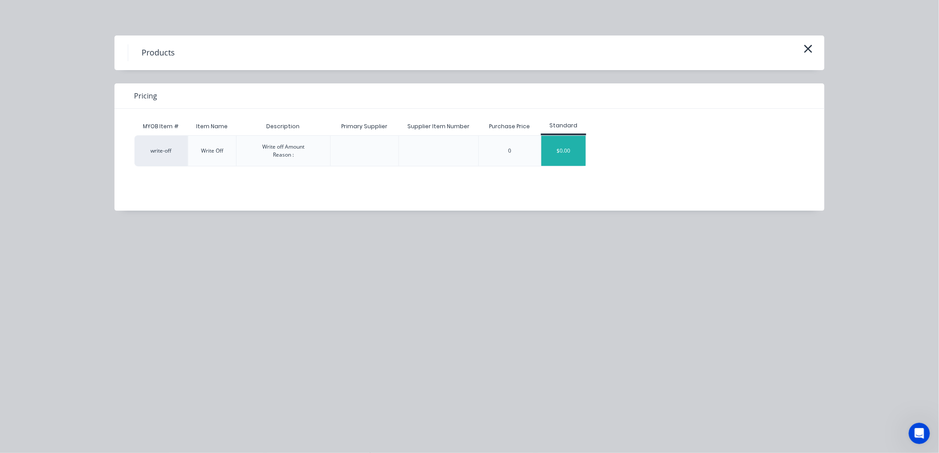
click at [574, 148] on div "$0.00" at bounding box center [563, 151] width 44 height 30
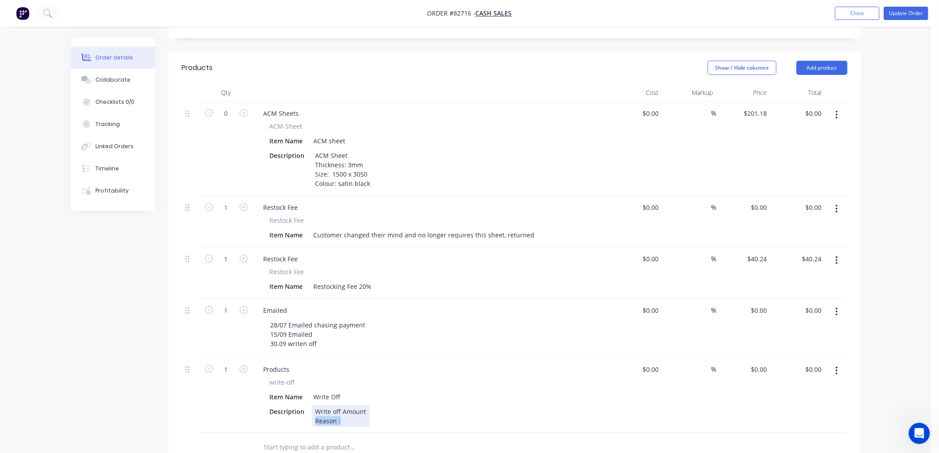
drag, startPoint x: 347, startPoint y: 370, endPoint x: 308, endPoint y: 371, distance: 38.2
click at [308, 405] on div "Description Write off Amount Reason :" at bounding box center [428, 416] width 325 height 22
click at [901, 285] on div "Order details Collaborate Checklists 0/0 Tracking Linked Orders Timeline Profit…" at bounding box center [466, 216] width 932 height 925
click at [906, 10] on button "Update Order" at bounding box center [906, 13] width 44 height 13
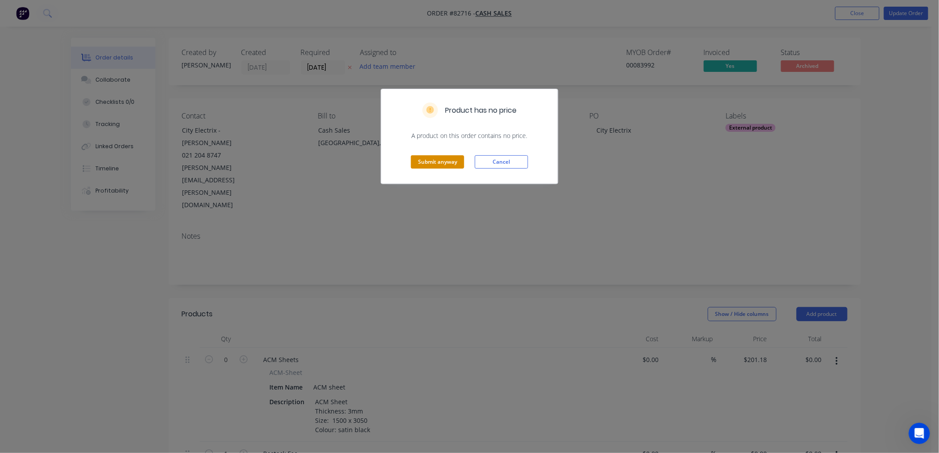
click at [443, 162] on button "Submit anyway" at bounding box center [437, 161] width 53 height 13
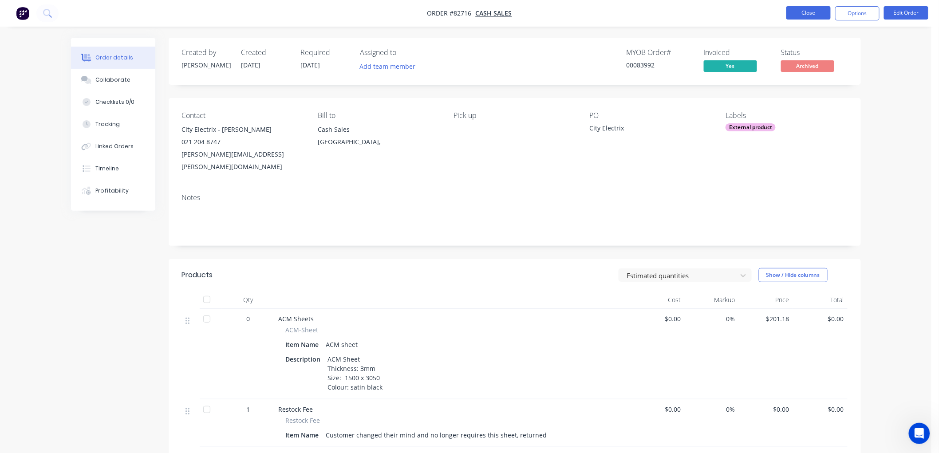
click at [814, 15] on button "Close" at bounding box center [808, 12] width 44 height 13
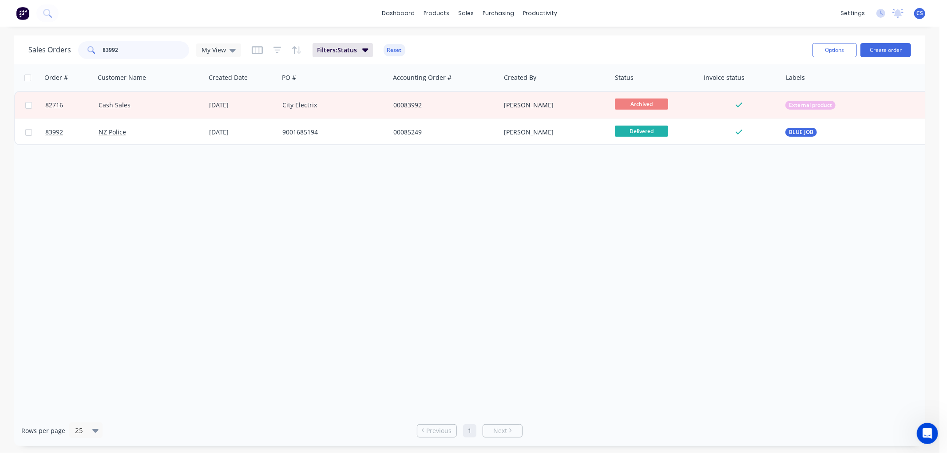
click at [127, 53] on input "83992" at bounding box center [146, 50] width 87 height 18
click at [127, 51] on input "83992" at bounding box center [146, 50] width 87 height 18
click at [123, 50] on input "83992" at bounding box center [146, 50] width 87 height 18
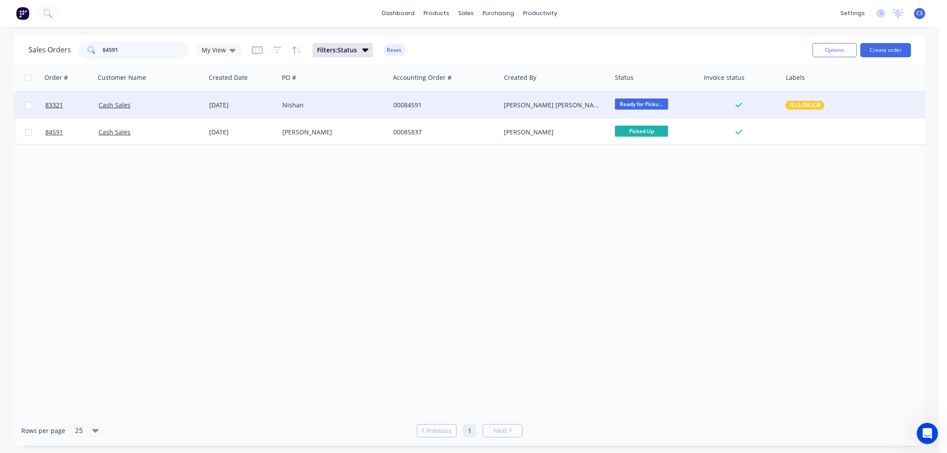
type input "84591"
click at [310, 107] on div "Nishan" at bounding box center [331, 105] width 99 height 9
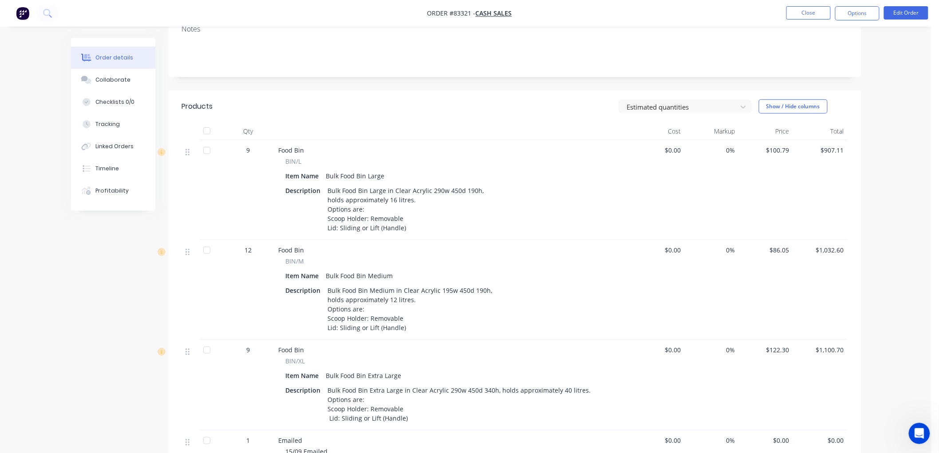
scroll to position [345, 0]
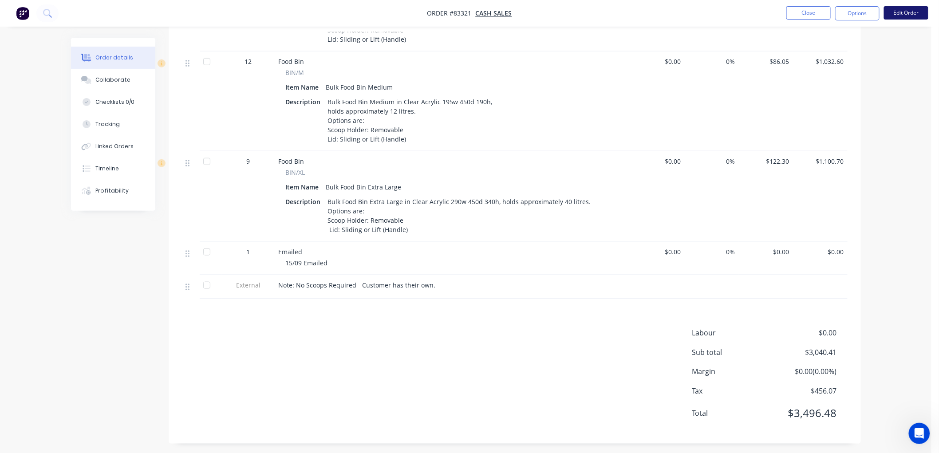
click at [892, 15] on button "Edit Order" at bounding box center [906, 12] width 44 height 13
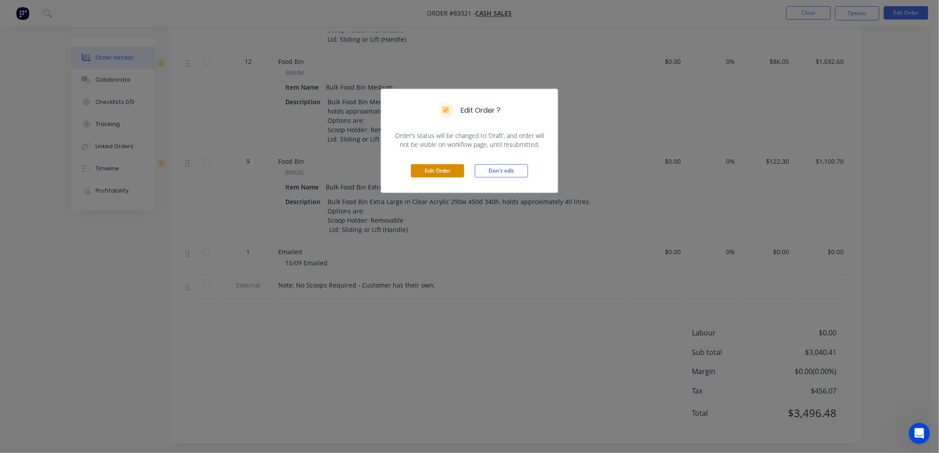
click at [425, 170] on button "Edit Order" at bounding box center [437, 170] width 53 height 13
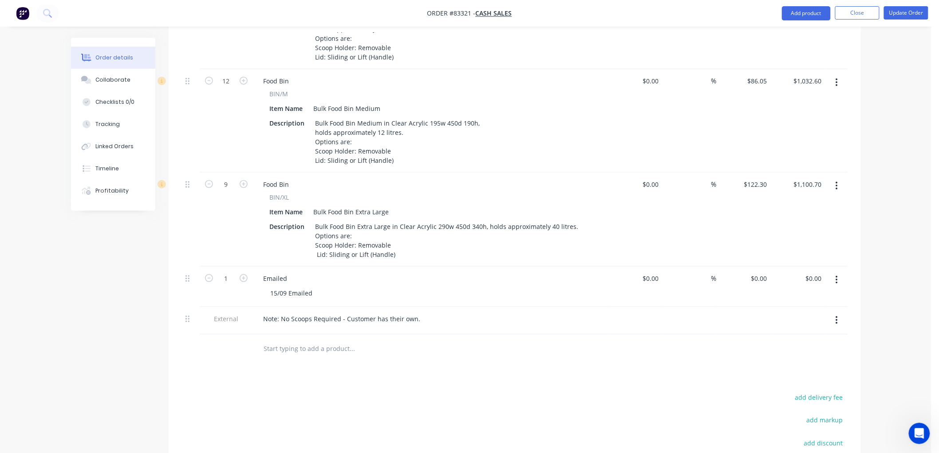
click at [335, 287] on div "15/09 Emailed" at bounding box center [434, 293] width 341 height 13
click at [320, 287] on div "15/09 Emailed" at bounding box center [434, 293] width 341 height 13
click at [299, 287] on div "15/09 Emailed" at bounding box center [292, 293] width 56 height 13
click at [316, 287] on div "15/09 Emailed" at bounding box center [292, 293] width 56 height 13
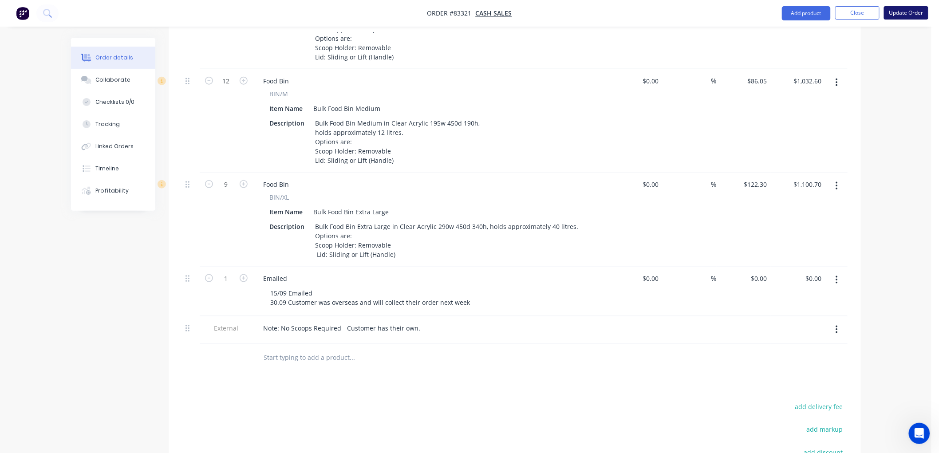
click at [896, 15] on button "Update Order" at bounding box center [906, 12] width 44 height 13
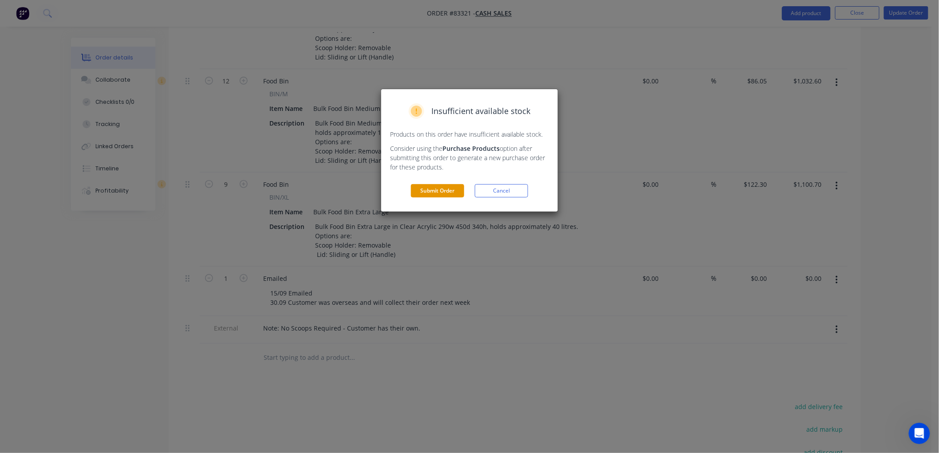
click at [440, 191] on button "Submit Order" at bounding box center [437, 190] width 53 height 13
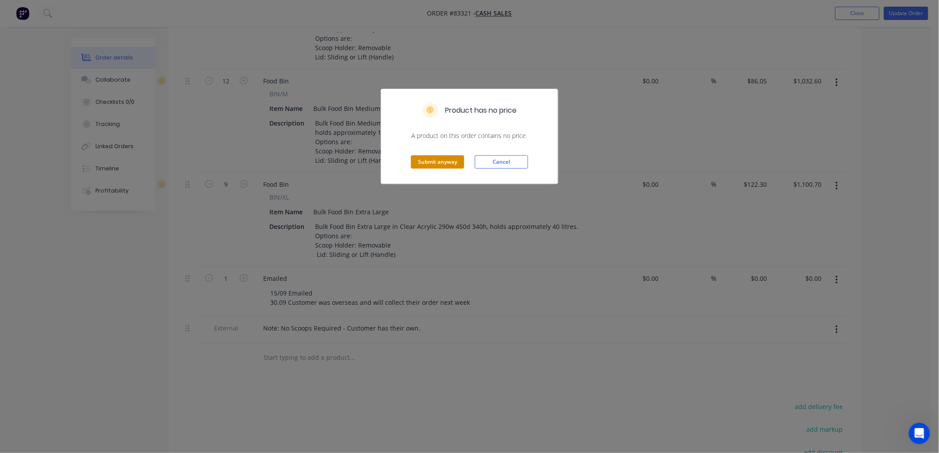
click at [427, 162] on button "Submit anyway" at bounding box center [437, 161] width 53 height 13
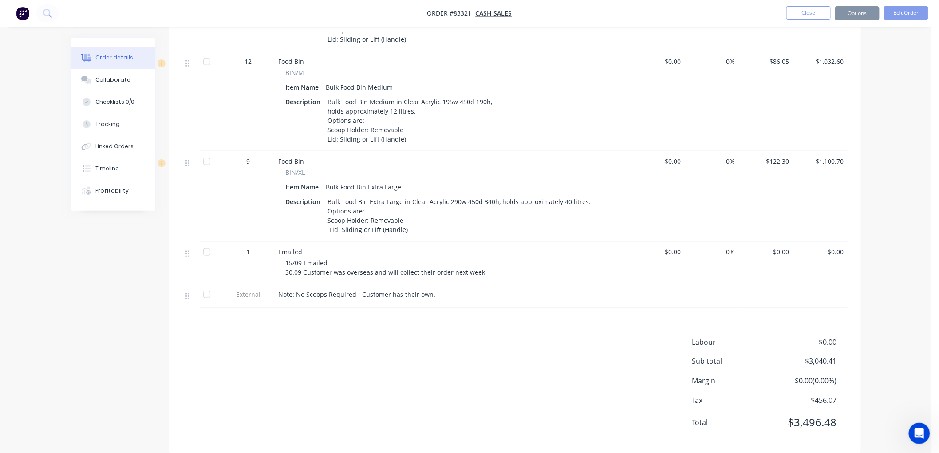
scroll to position [343, 0]
click at [812, 16] on button "Close" at bounding box center [808, 12] width 44 height 13
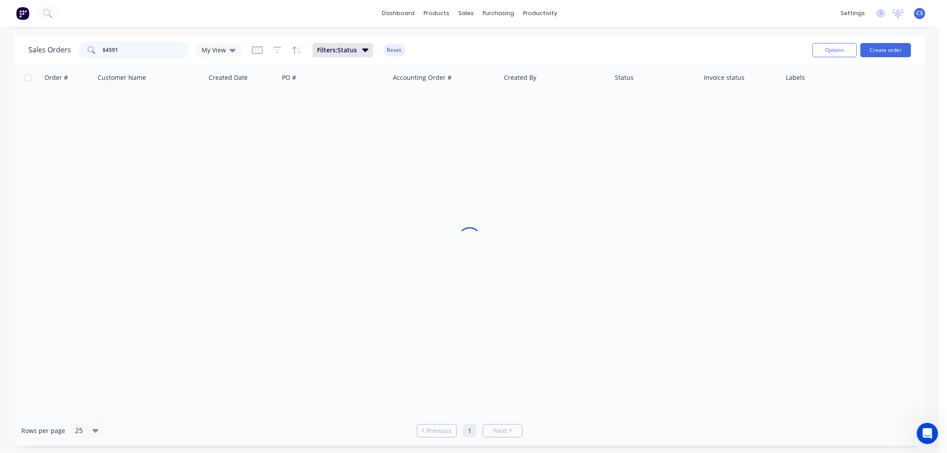
click at [149, 51] on input "84591" at bounding box center [146, 50] width 87 height 18
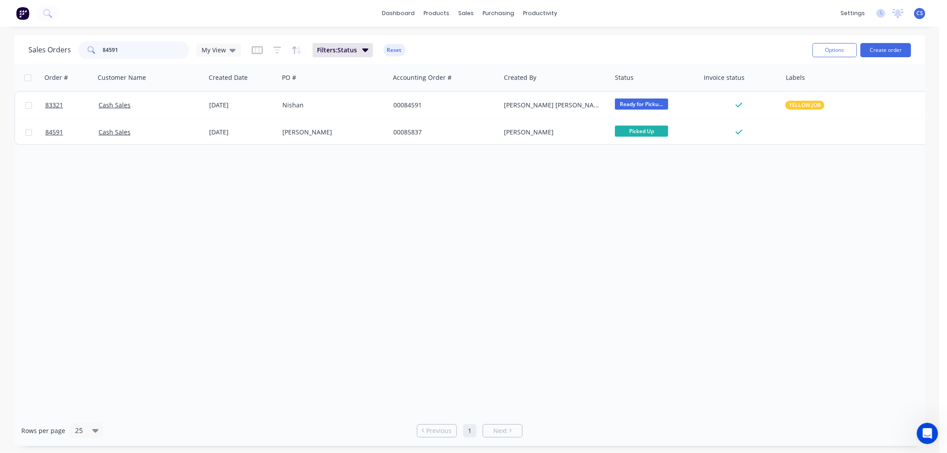
click at [149, 51] on input "84591" at bounding box center [146, 50] width 87 height 18
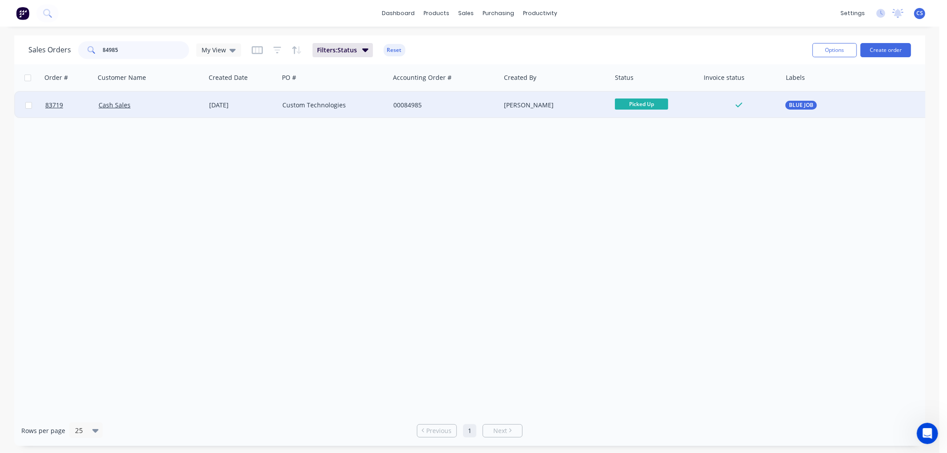
type input "84985"
click at [326, 106] on div "Custom Technologies" at bounding box center [331, 105] width 99 height 9
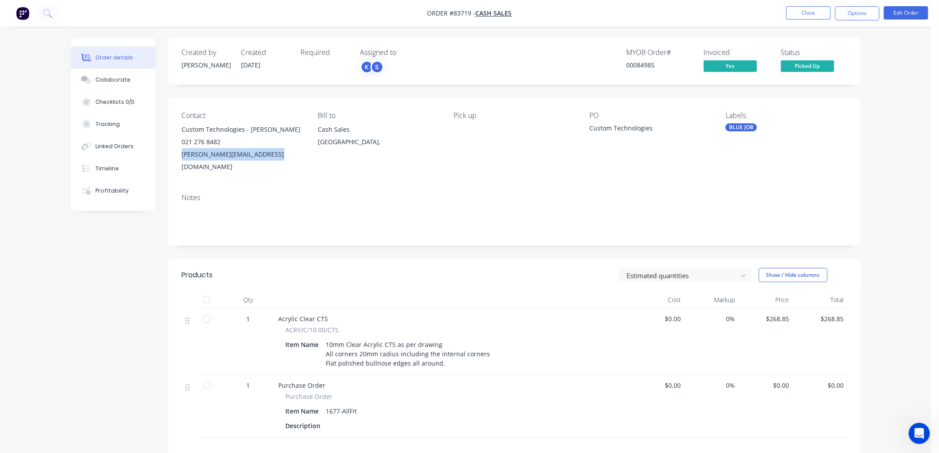
drag, startPoint x: 269, startPoint y: 155, endPoint x: 179, endPoint y: 158, distance: 90.1
click at [179, 158] on div "Contact Custom Technologies - James Copeland 021 276 8482 james@customtechnolog…" at bounding box center [515, 142] width 692 height 88
copy div "james@customtechnology.co.nz"
click at [854, 16] on button "Options" at bounding box center [857, 13] width 44 height 14
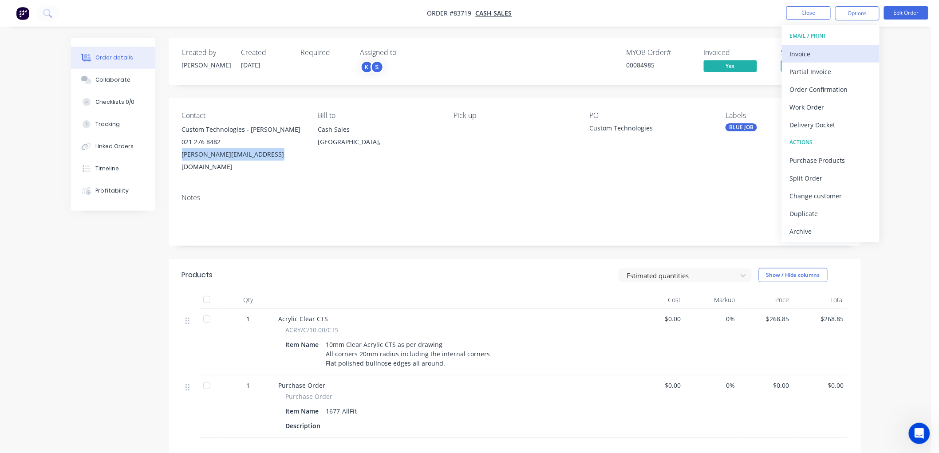
click at [815, 49] on div "Invoice" at bounding box center [831, 53] width 82 height 13
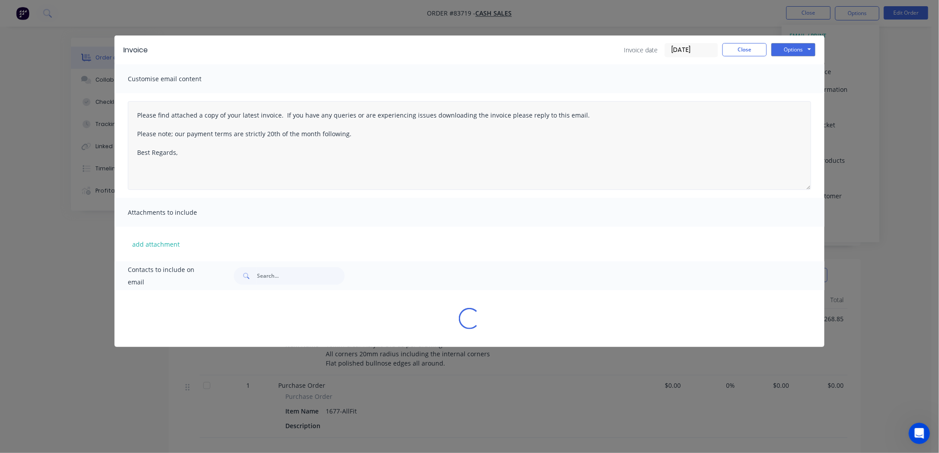
type textarea "Please find attached a copy of your latest invoice. If you have any queries or …"
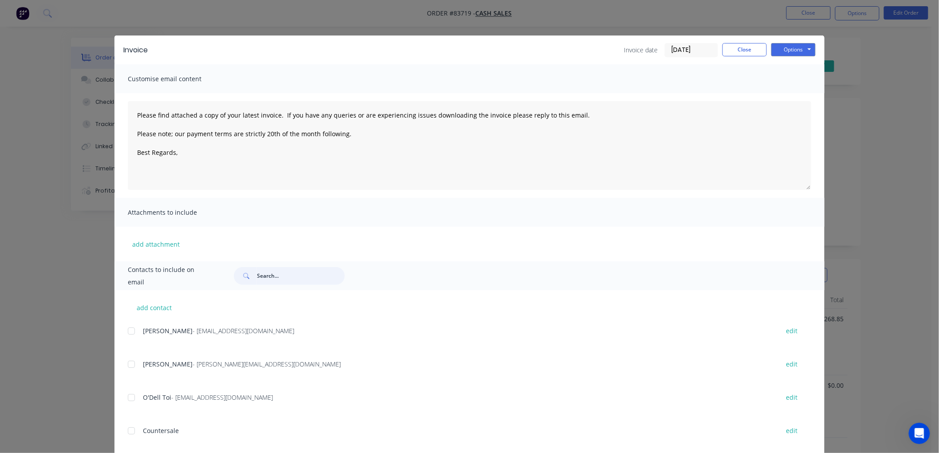
click at [272, 276] on input "text" at bounding box center [301, 276] width 88 height 18
paste input "james@customtechnology.co.nz"
type input "james@customtechnology.co.nz"
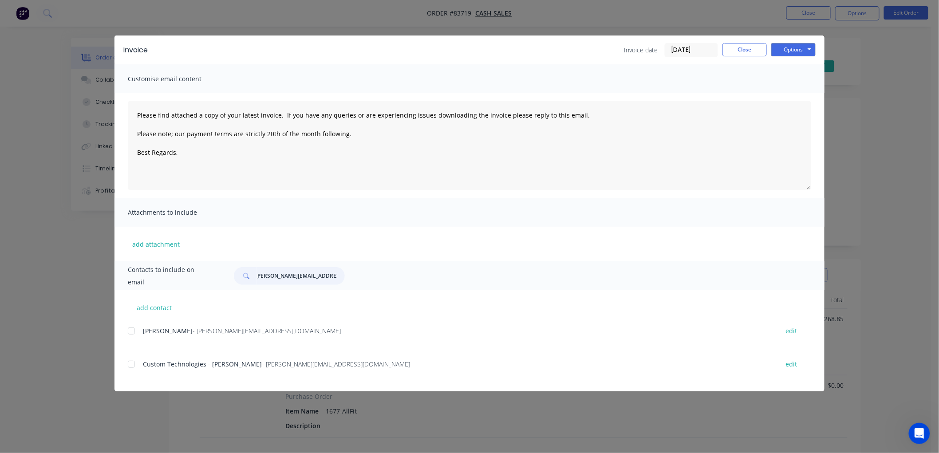
click at [131, 363] on div at bounding box center [131, 364] width 18 height 18
type textarea "Please find attached a copy of your latest invoice. If you have any queries or …"
type input "james@customtechnology.co.nz"
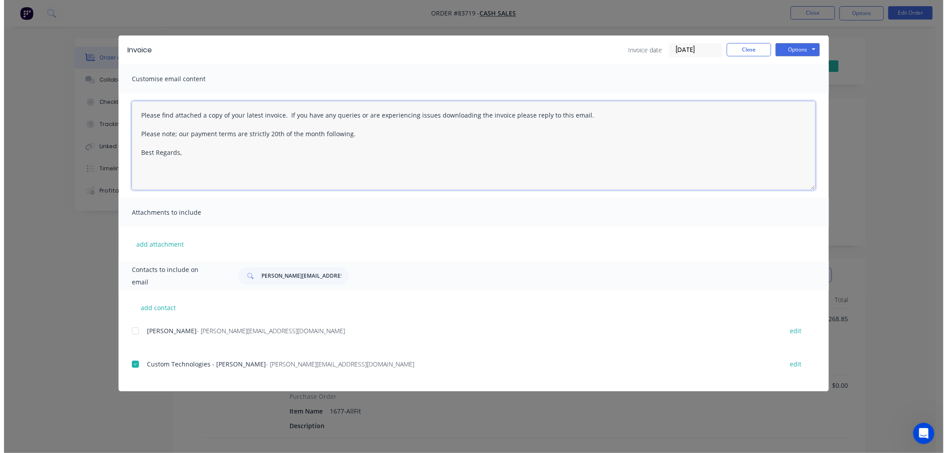
scroll to position [0, 0]
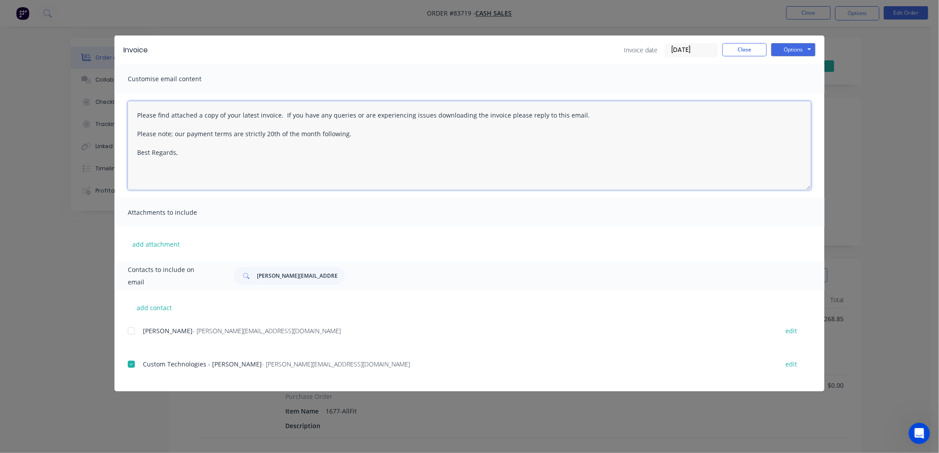
drag, startPoint x: 387, startPoint y: 120, endPoint x: 389, endPoint y: 125, distance: 5.8
click at [389, 125] on textarea "Please find attached a copy of your latest invoice. If you have any queries or …" at bounding box center [469, 145] width 683 height 89
click at [379, 131] on textarea "Please find attached a copy of your latest invoice. If you have any queries or …" at bounding box center [469, 145] width 683 height 89
drag, startPoint x: 381, startPoint y: 131, endPoint x: 130, endPoint y: 116, distance: 251.6
click at [126, 116] on div "Please find attached a copy of your latest invoice. If you have any queries or …" at bounding box center [469, 145] width 710 height 105
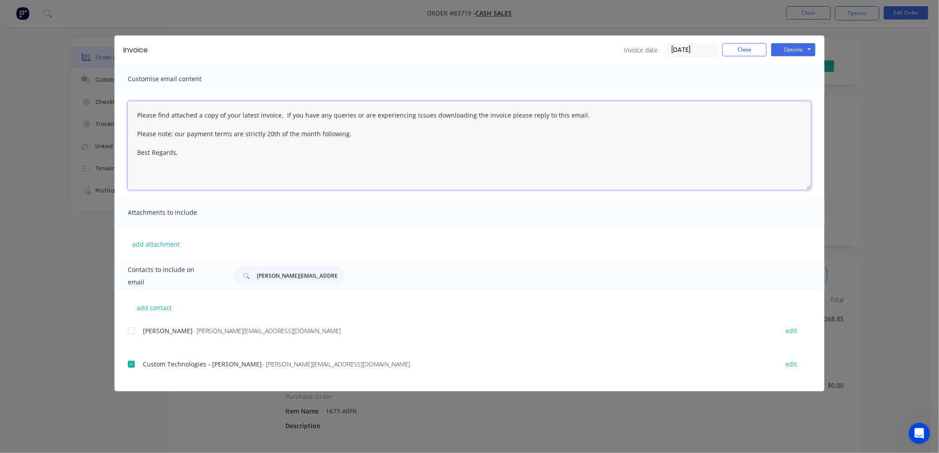
click at [284, 121] on textarea "Please find attached a copy of your latest invoice. If you have any queries or …" at bounding box center [469, 145] width 683 height 89
drag, startPoint x: 225, startPoint y: 114, endPoint x: 351, endPoint y: 130, distance: 126.6
click at [351, 130] on textarea "Please find attached a copy of your latest invoice. If you have any queries or …" at bounding box center [469, 145] width 683 height 89
type textarea "Please find attached a copy of your latest invoice which is outstanding. Best R…"
click at [797, 50] on button "Options" at bounding box center [793, 49] width 44 height 13
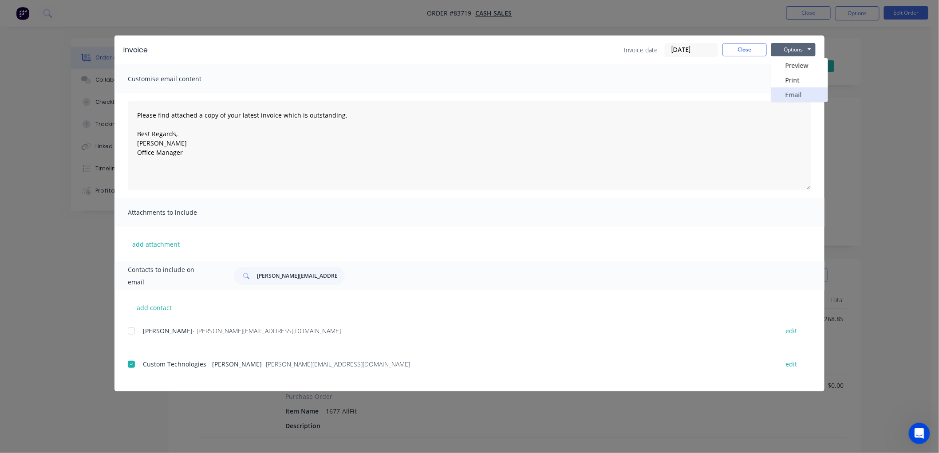
click at [793, 90] on button "Email" at bounding box center [799, 94] width 57 height 15
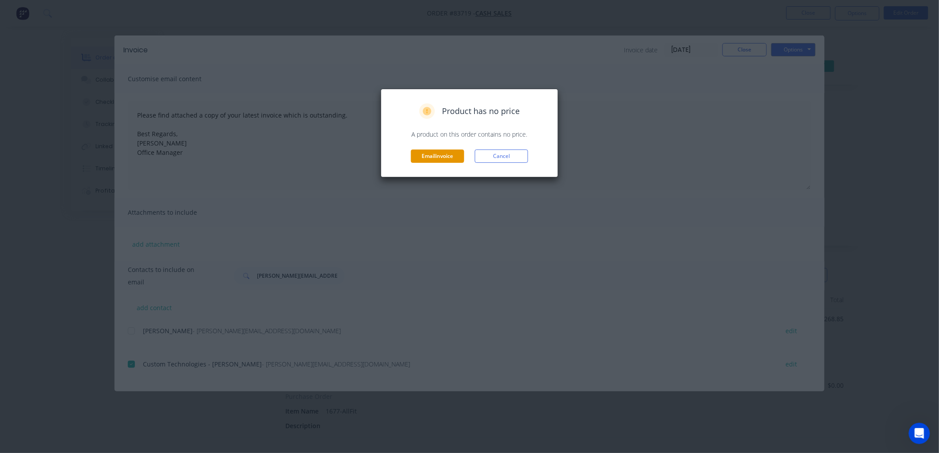
click at [414, 154] on button "Email invoice" at bounding box center [437, 156] width 53 height 13
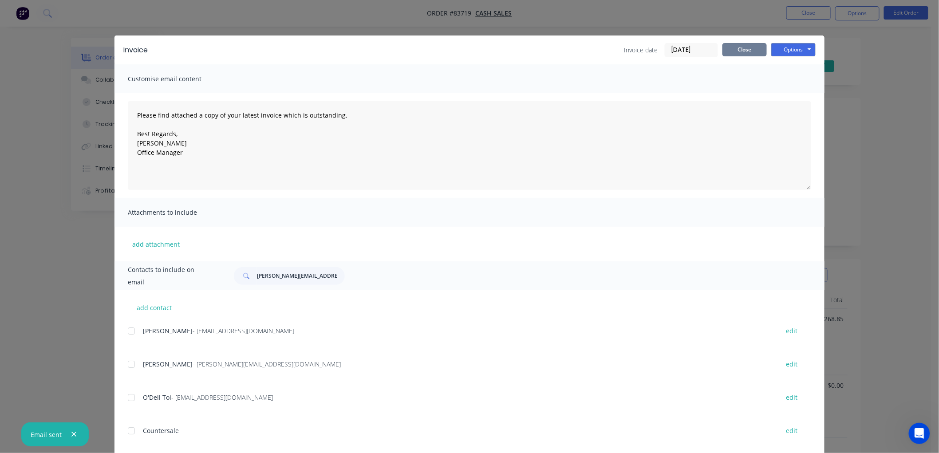
click at [742, 46] on button "Close" at bounding box center [744, 49] width 44 height 13
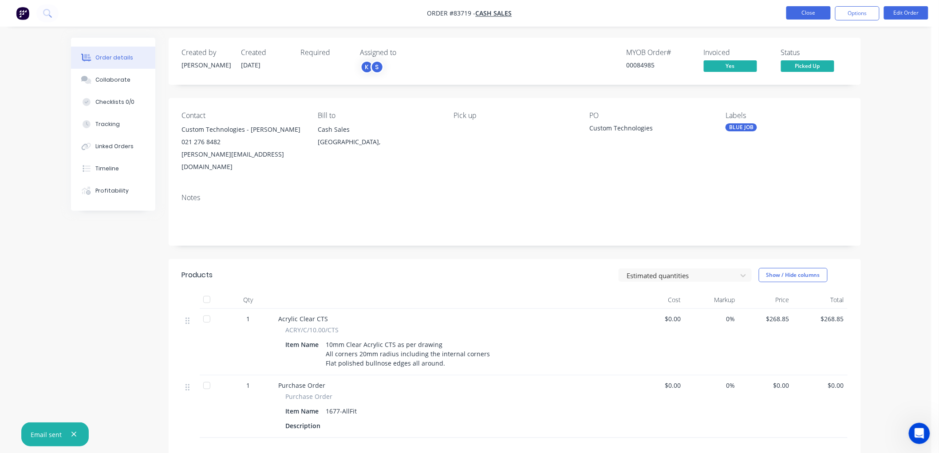
click at [819, 9] on button "Close" at bounding box center [808, 12] width 44 height 13
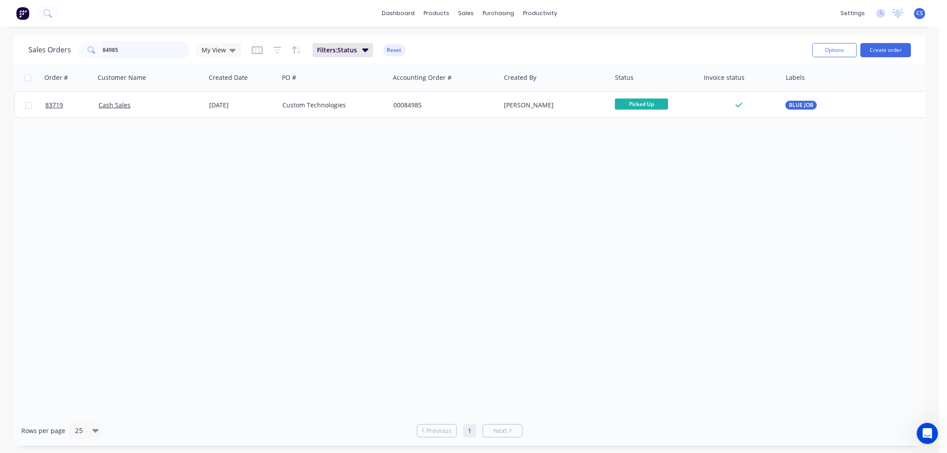
click at [126, 47] on input "84985" at bounding box center [146, 50] width 87 height 18
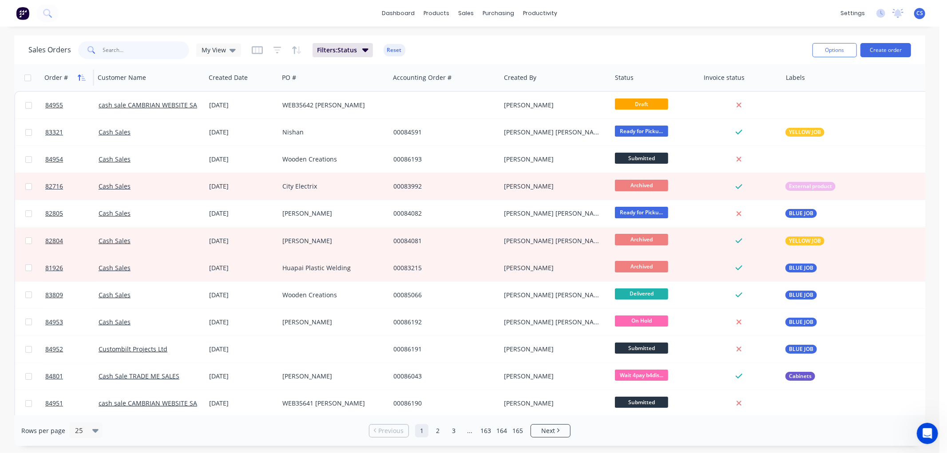
type input "m"
click at [141, 53] on input "text" at bounding box center [146, 50] width 87 height 18
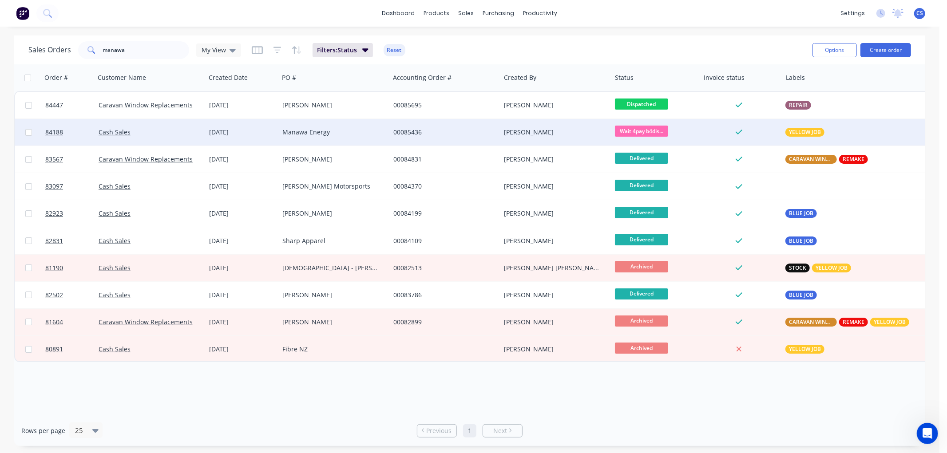
click at [636, 128] on span "Wait 4pay b4dis..." at bounding box center [641, 131] width 53 height 11
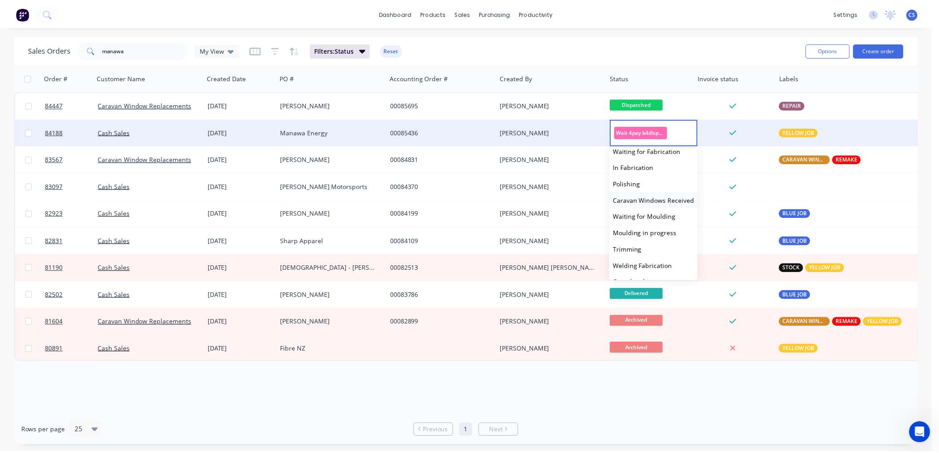
scroll to position [148, 0]
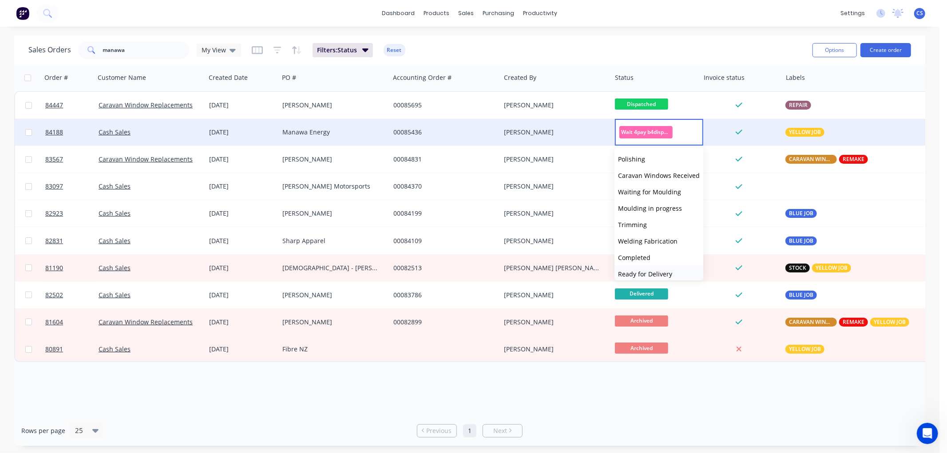
click at [657, 271] on span "Ready for Delivery" at bounding box center [645, 274] width 54 height 8
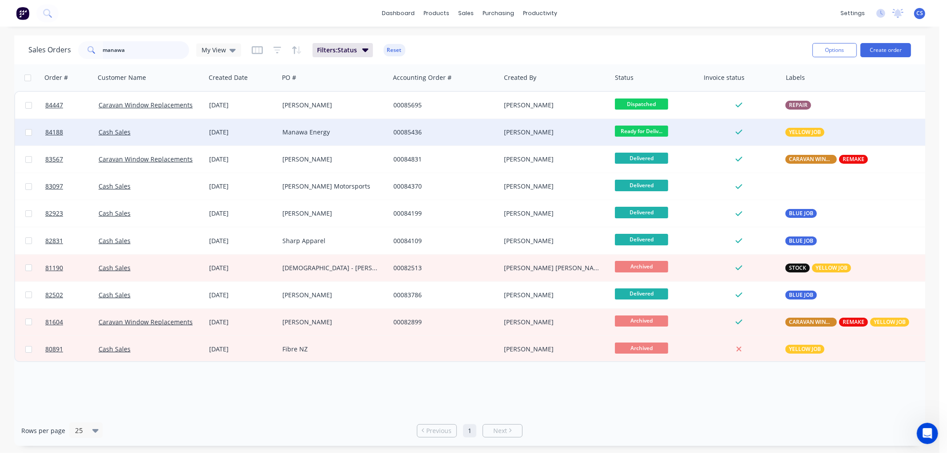
click at [134, 52] on input "manawa" at bounding box center [146, 50] width 87 height 18
click at [112, 51] on input "manawa" at bounding box center [146, 50] width 87 height 18
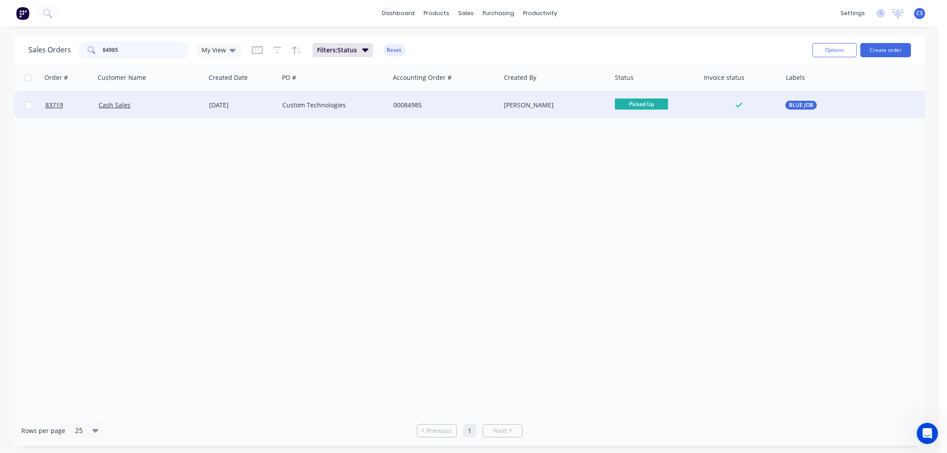
type input "84985"
click at [462, 101] on div "00084985" at bounding box center [442, 105] width 99 height 9
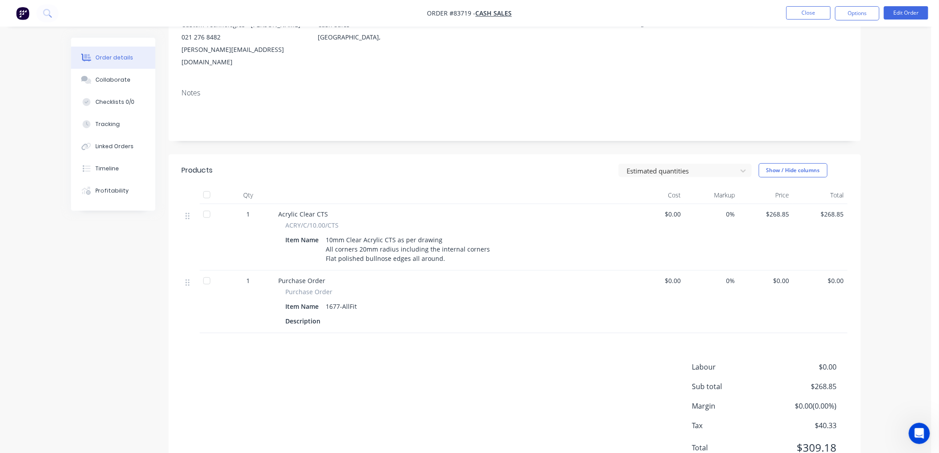
scroll to position [131, 0]
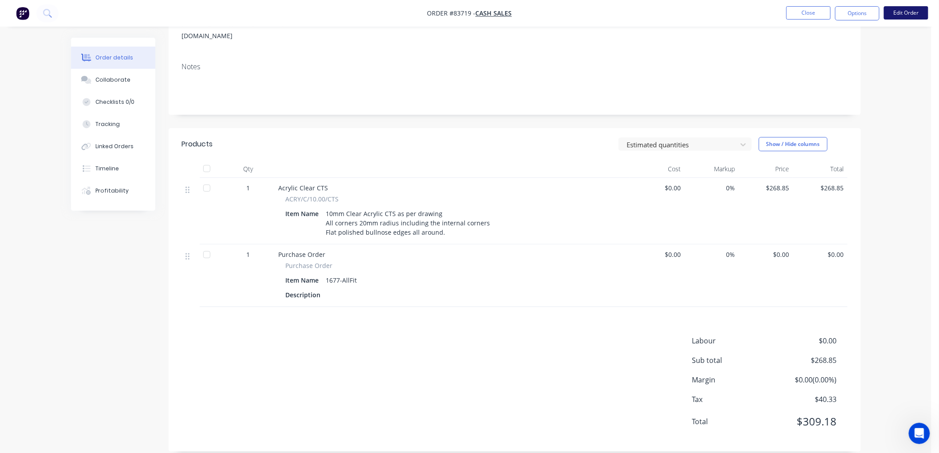
click at [898, 10] on button "Edit Order" at bounding box center [906, 12] width 44 height 13
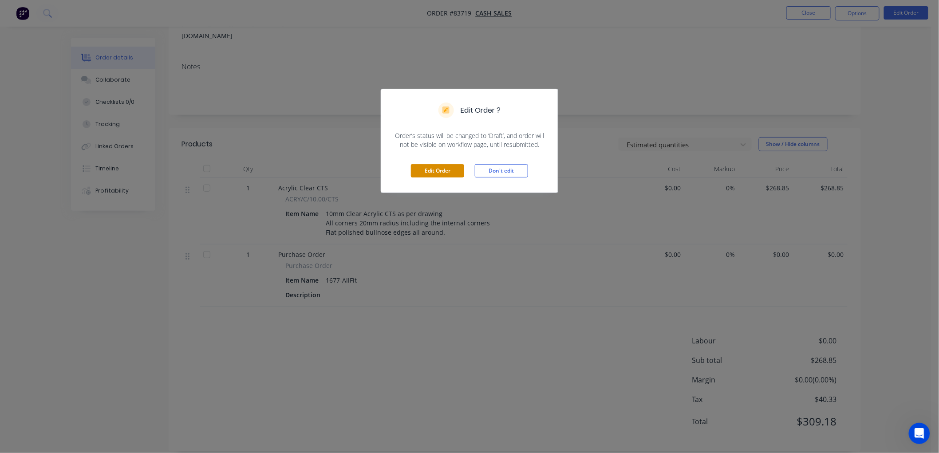
click at [437, 171] on button "Edit Order" at bounding box center [437, 170] width 53 height 13
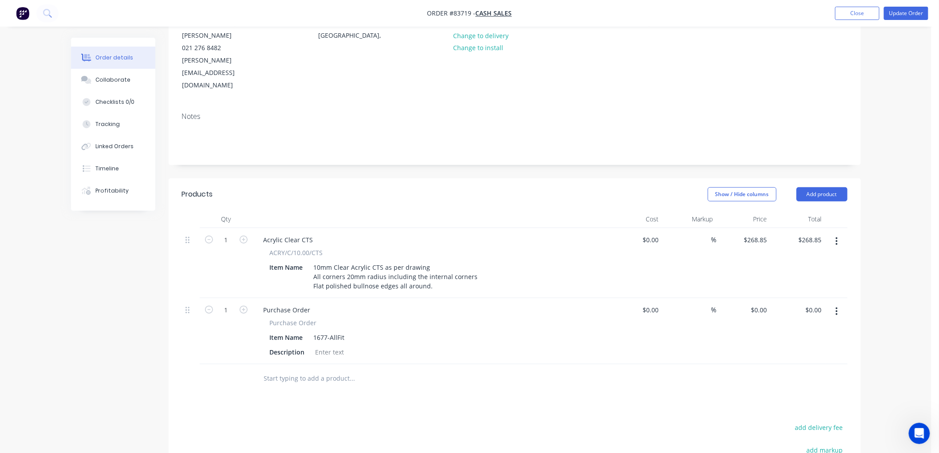
scroll to position [148, 0]
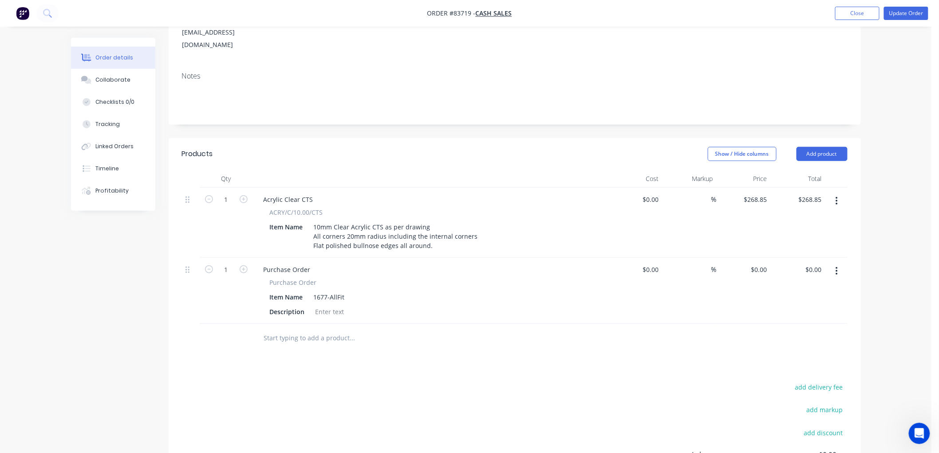
click at [304, 329] on input "text" at bounding box center [353, 338] width 178 height 18
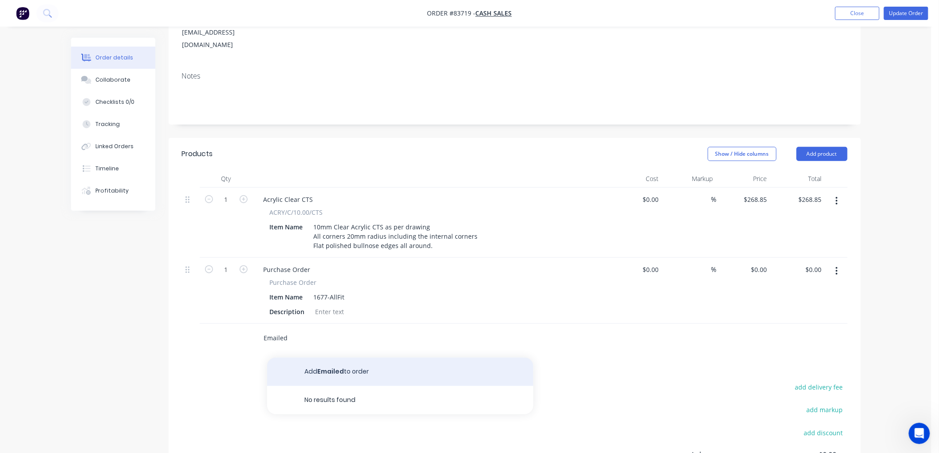
type input "Emailed"
click at [340, 358] on button "Add Emailed to order" at bounding box center [400, 372] width 266 height 28
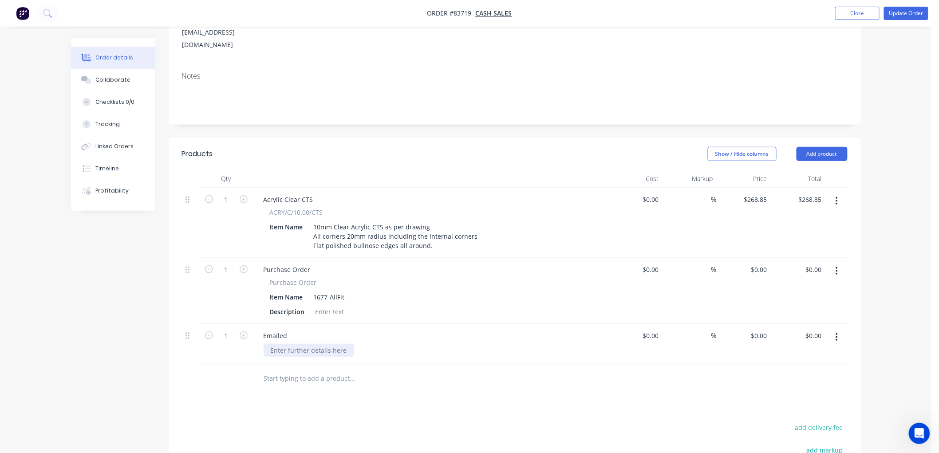
click at [286, 344] on div at bounding box center [309, 350] width 91 height 13
click at [333, 344] on div "30.09 Emailed to chace payment" at bounding box center [319, 350] width 111 height 13
click at [903, 12] on button "Update Order" at bounding box center [906, 13] width 44 height 13
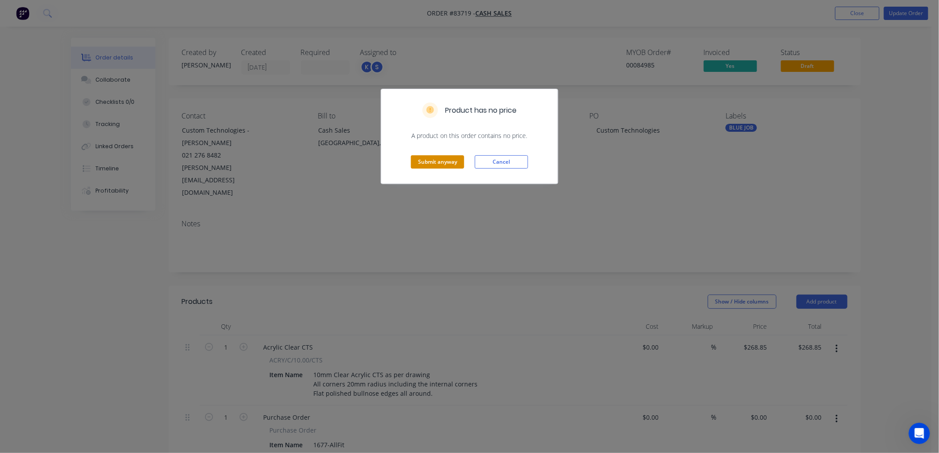
click at [452, 166] on button "Submit anyway" at bounding box center [437, 161] width 53 height 13
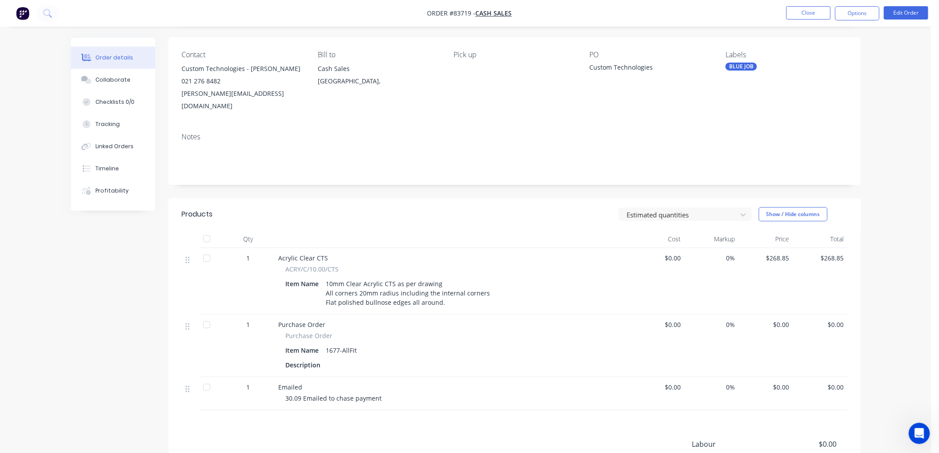
scroll to position [164, 0]
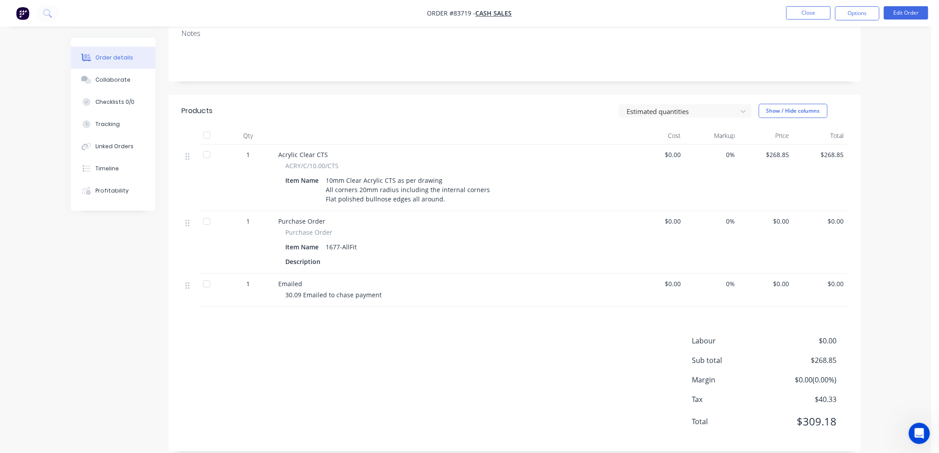
click at [809, 22] on nav "Order #83719 - Cash Sales Close Options Edit Order" at bounding box center [469, 13] width 939 height 27
click at [808, 15] on button "Close" at bounding box center [808, 12] width 44 height 13
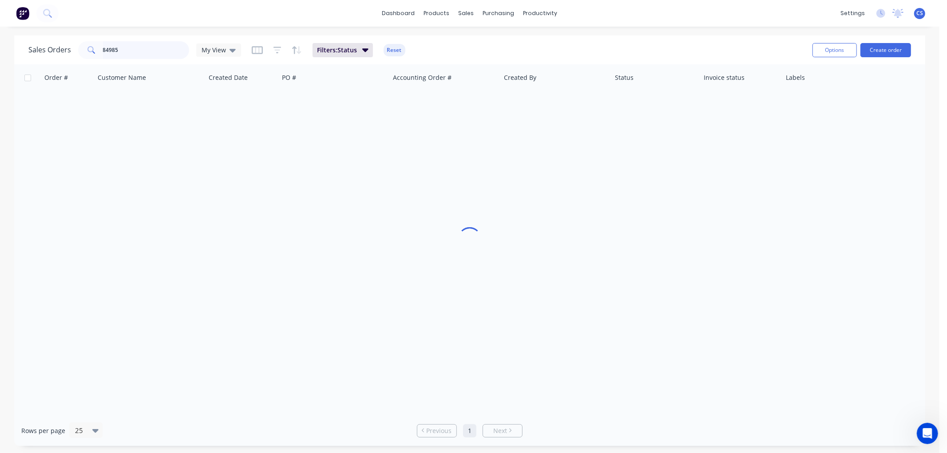
click at [140, 45] on input "84985" at bounding box center [146, 50] width 87 height 18
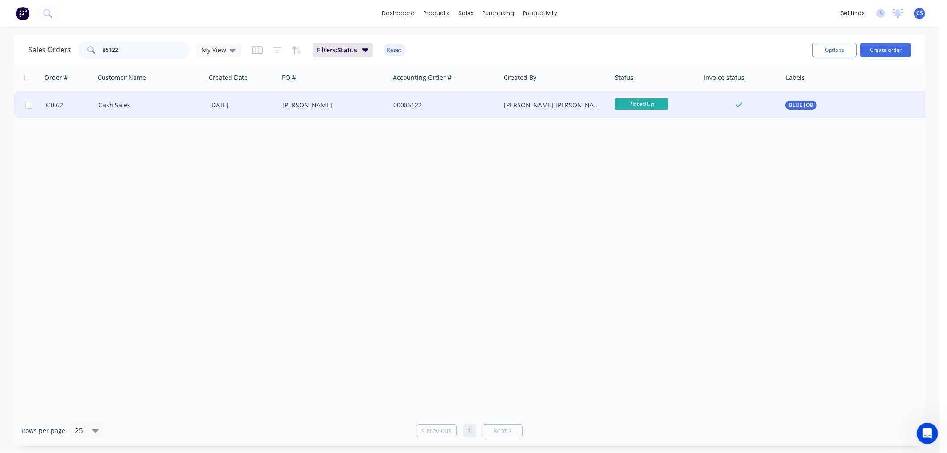
type input "85122"
click at [330, 105] on div "Ikram Sediqi" at bounding box center [331, 105] width 99 height 9
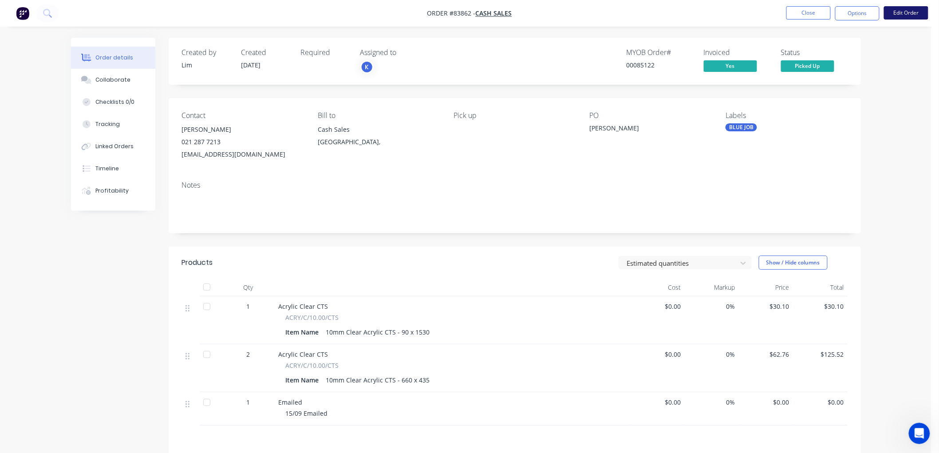
click at [899, 14] on button "Edit Order" at bounding box center [906, 12] width 44 height 13
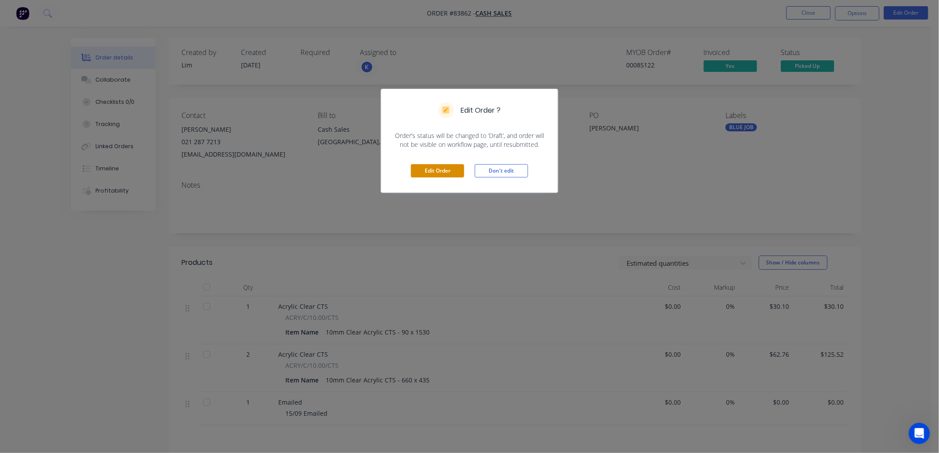
click at [427, 174] on button "Edit Order" at bounding box center [437, 170] width 53 height 13
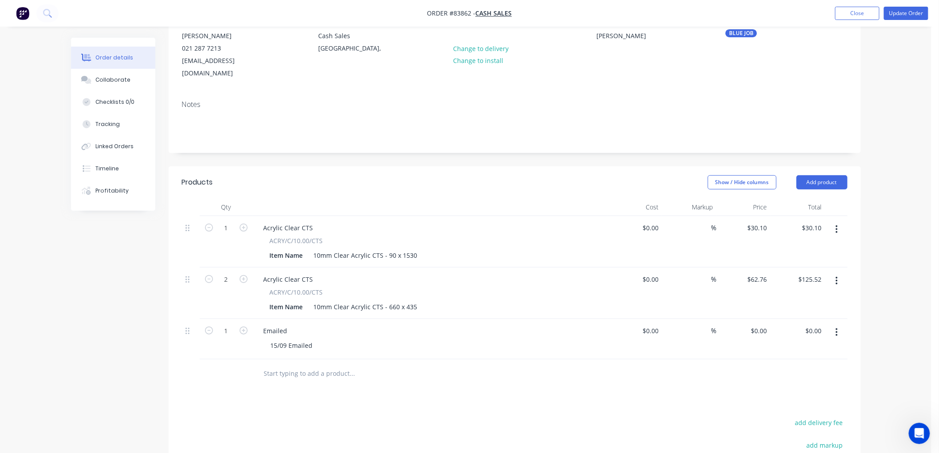
scroll to position [99, 0]
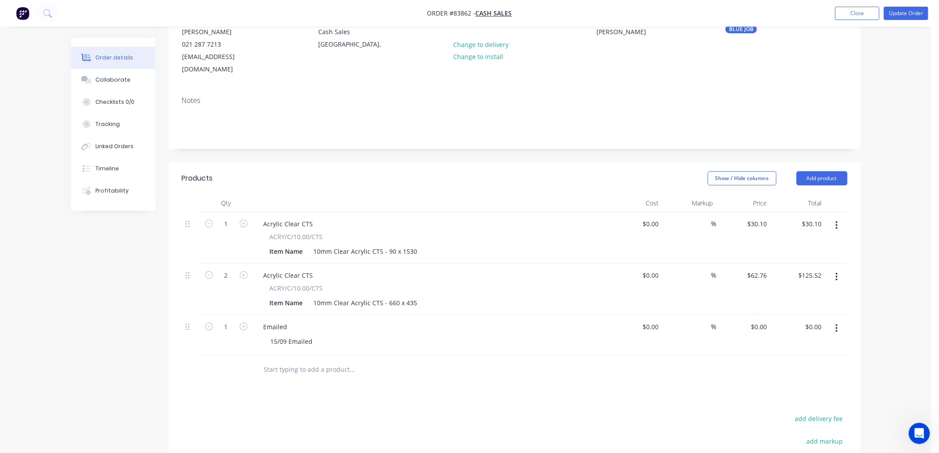
click at [320, 335] on div "15/09 Emailed" at bounding box center [434, 341] width 341 height 13
click at [316, 335] on div "15/09 Emailed" at bounding box center [292, 341] width 56 height 13
type input "62.76"
click at [760, 269] on input "62.76" at bounding box center [759, 275] width 24 height 13
type input "30.1"
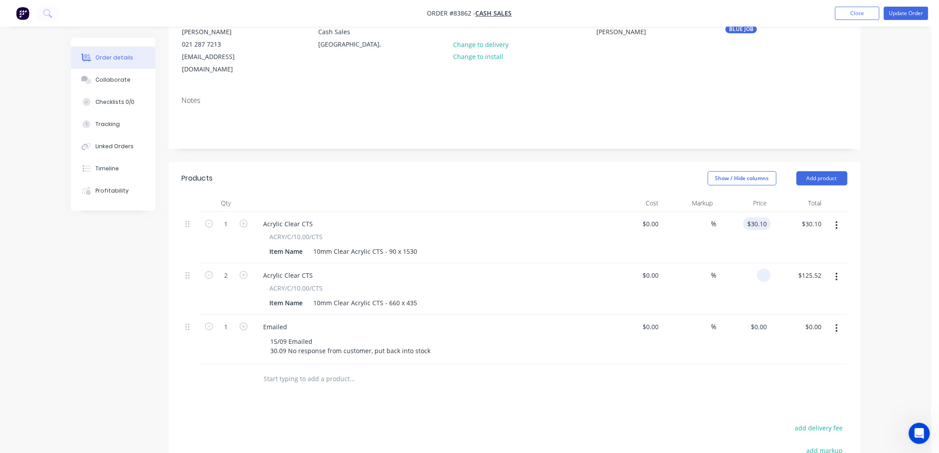
type input "$0.00"
click at [756, 217] on input "30.1" at bounding box center [762, 223] width 17 height 13
type input "$0.00"
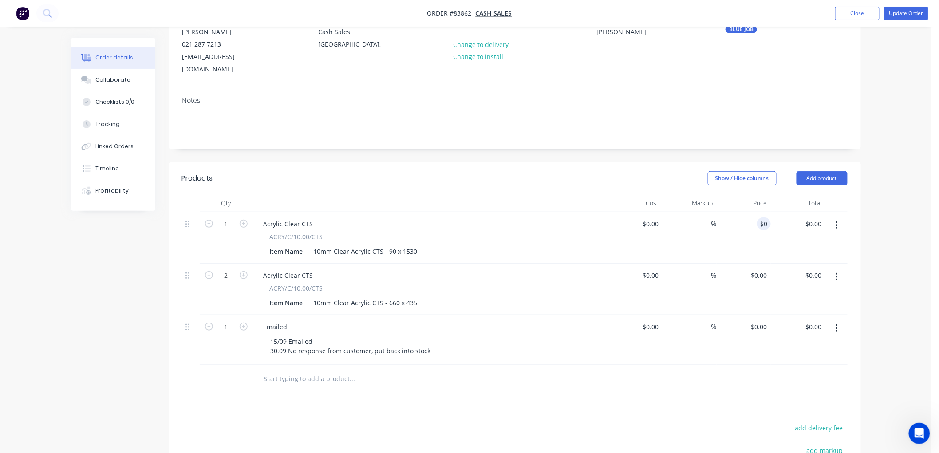
click at [873, 221] on div "Order details Collaborate Checklists 0/0 Tracking Linked Orders Timeline Profit…" at bounding box center [466, 260] width 932 height 718
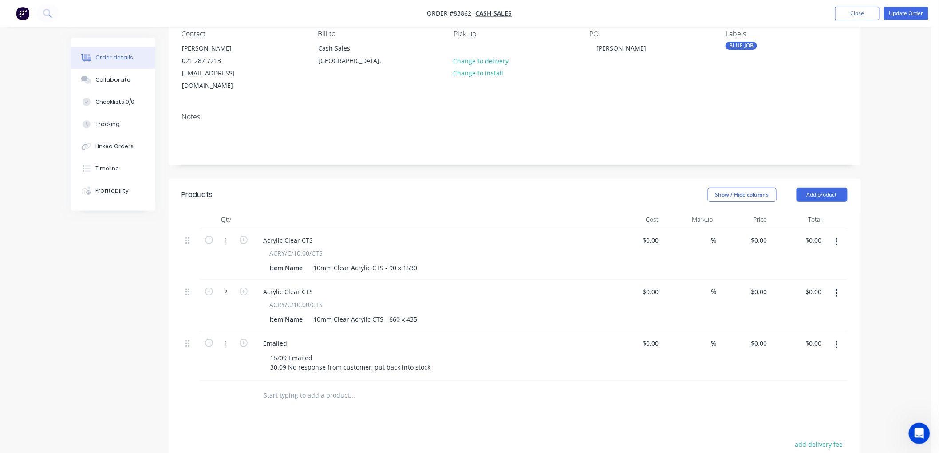
scroll to position [6, 0]
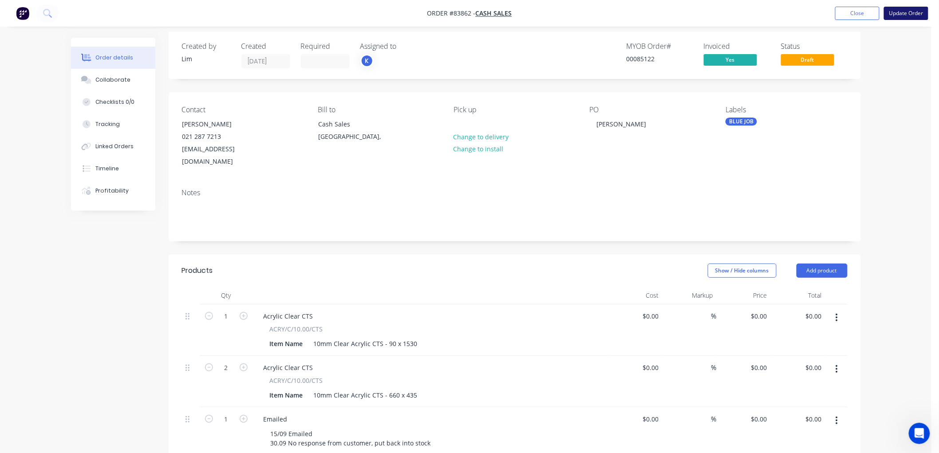
click at [904, 14] on button "Update Order" at bounding box center [906, 13] width 44 height 13
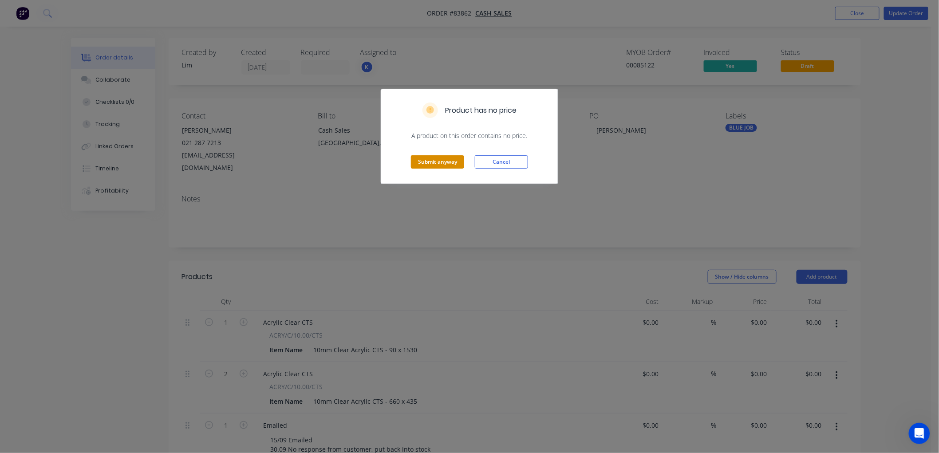
click at [435, 158] on button "Submit anyway" at bounding box center [437, 161] width 53 height 13
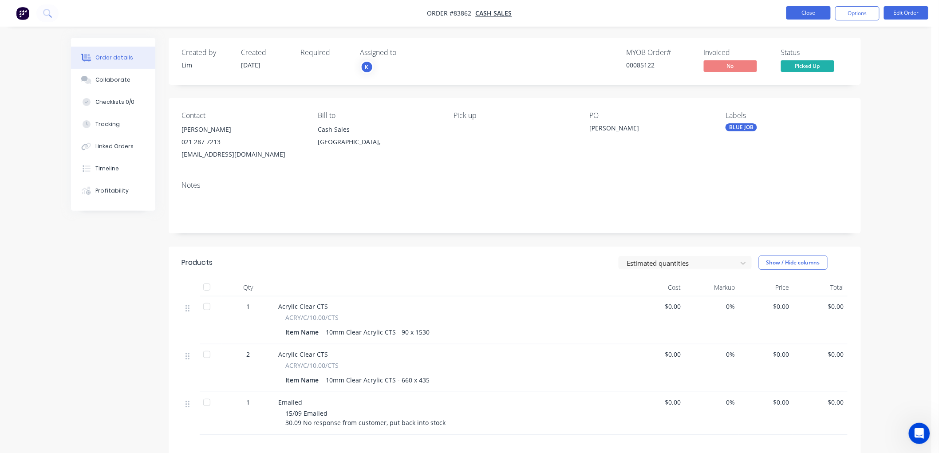
click at [806, 11] on button "Close" at bounding box center [808, 12] width 44 height 13
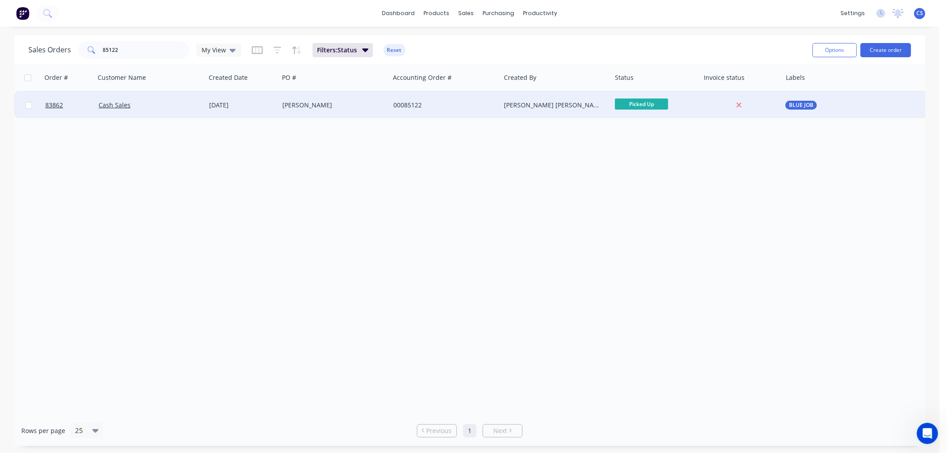
click at [640, 101] on span "Picked Up" at bounding box center [641, 104] width 53 height 11
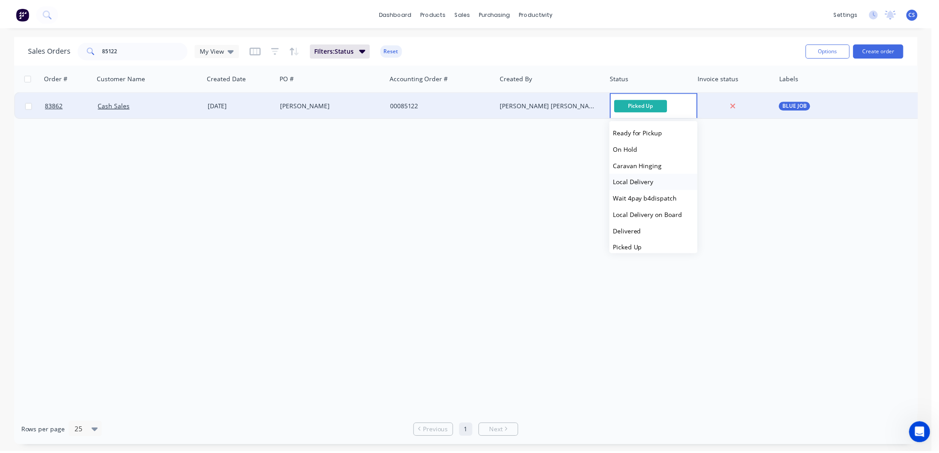
scroll to position [300, 0]
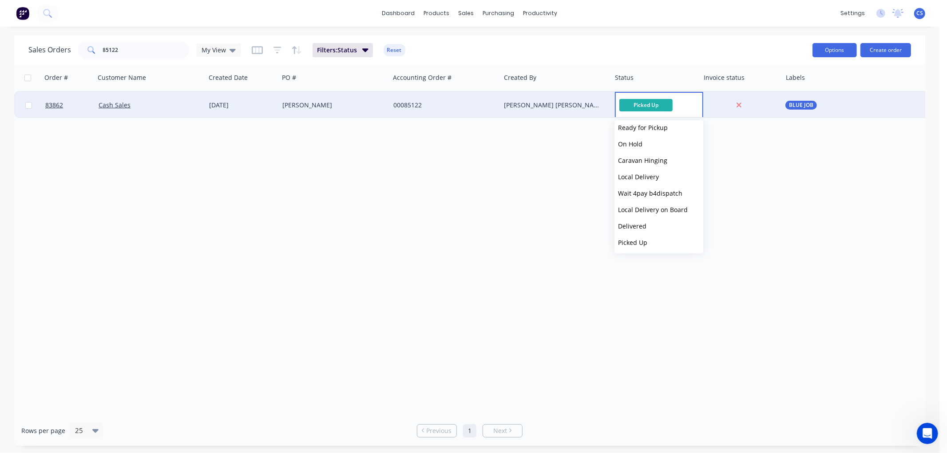
click at [832, 51] on button "Options" at bounding box center [834, 50] width 44 height 14
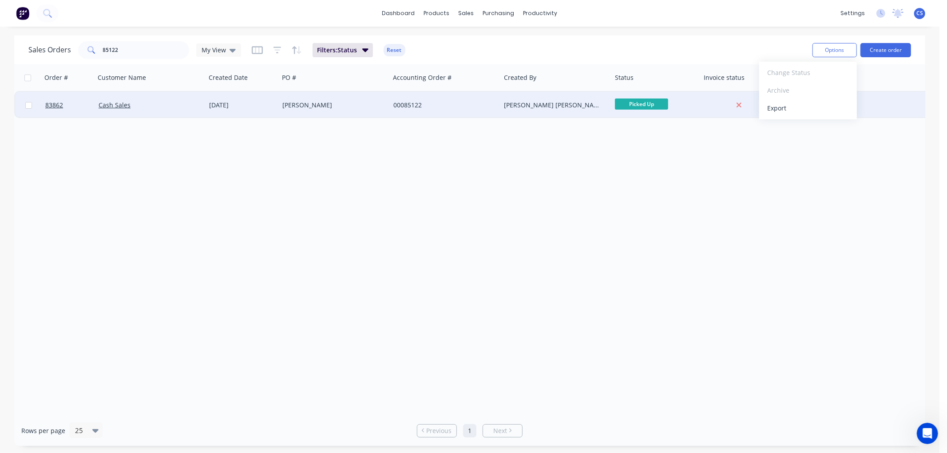
click at [29, 105] on input "checkbox" at bounding box center [28, 105] width 7 height 7
checkbox input "true"
drag, startPoint x: 829, startPoint y: 51, endPoint x: 835, endPoint y: 60, distance: 10.2
click at [830, 51] on button "Options" at bounding box center [834, 50] width 44 height 14
click at [793, 87] on div "Archive" at bounding box center [808, 90] width 82 height 13
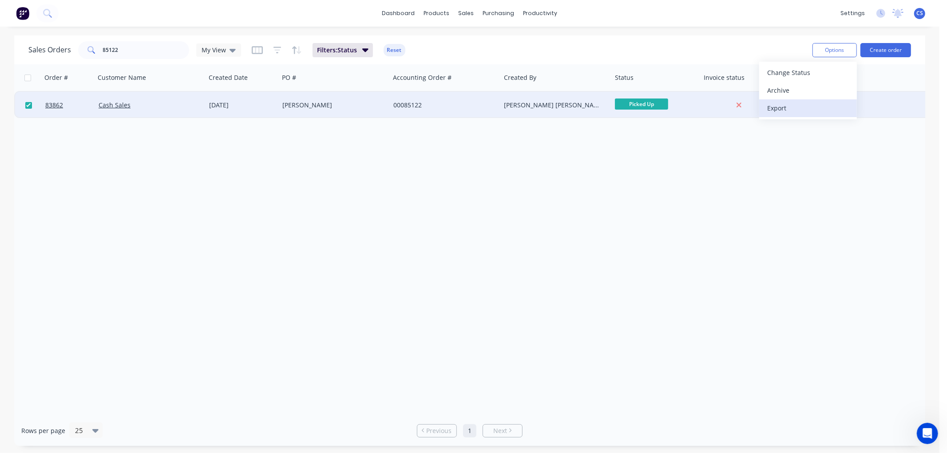
checkbox input "false"
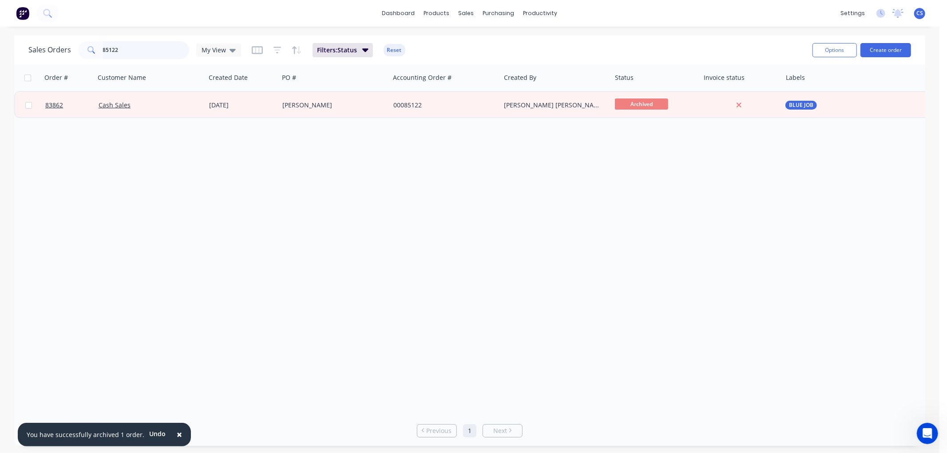
click at [126, 49] on input "85122" at bounding box center [146, 50] width 87 height 18
click at [144, 47] on input "85122" at bounding box center [146, 50] width 87 height 18
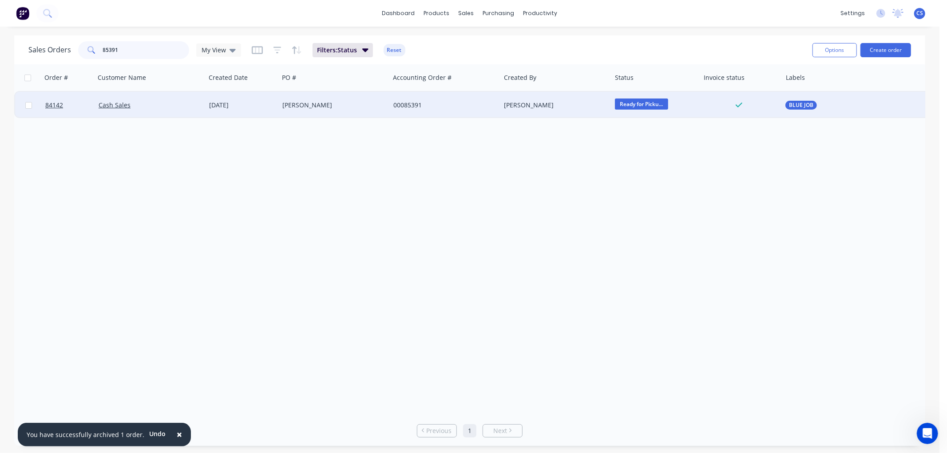
type input "85391"
click at [289, 107] on div "Toyah Morley" at bounding box center [331, 105] width 99 height 9
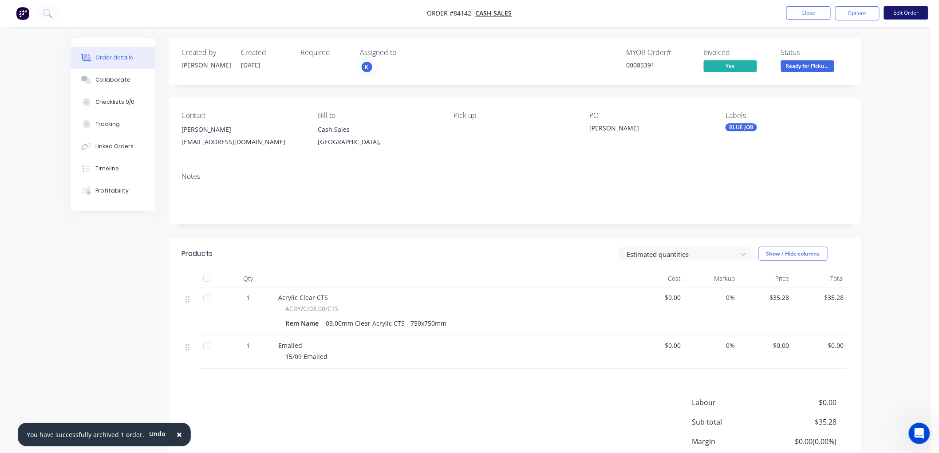
click at [897, 11] on button "Edit Order" at bounding box center [906, 12] width 44 height 13
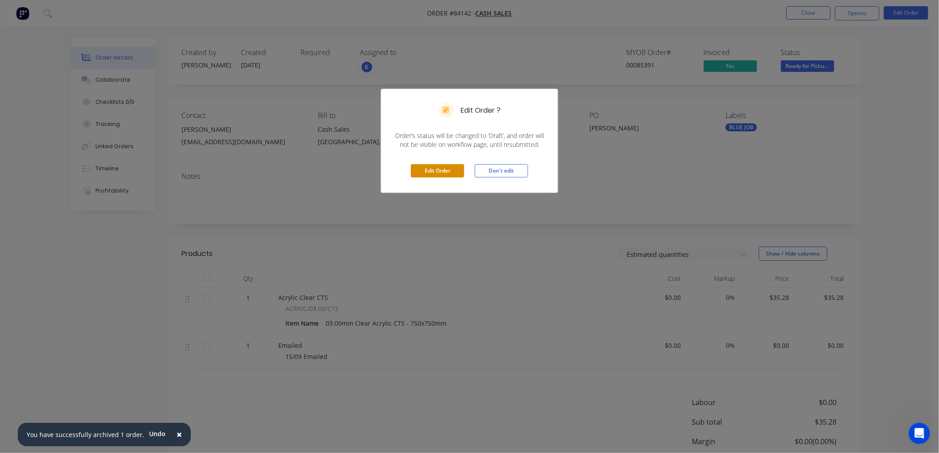
click at [437, 170] on button "Edit Order" at bounding box center [437, 170] width 53 height 13
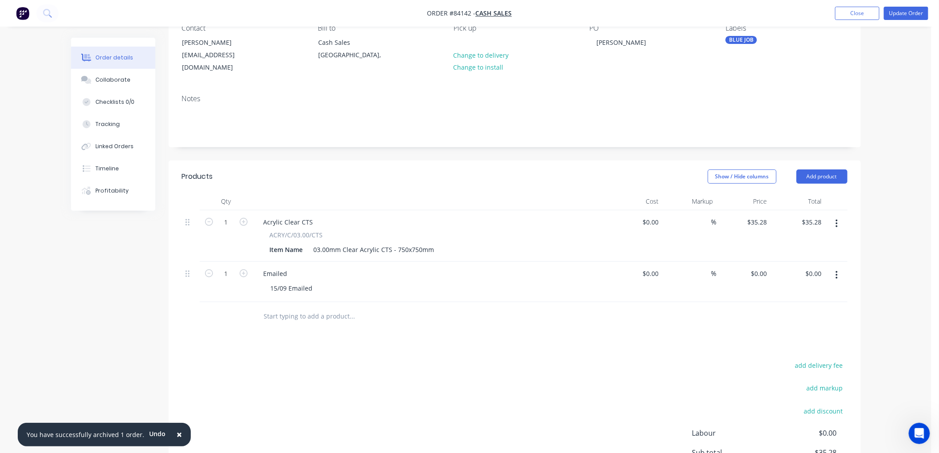
scroll to position [99, 0]
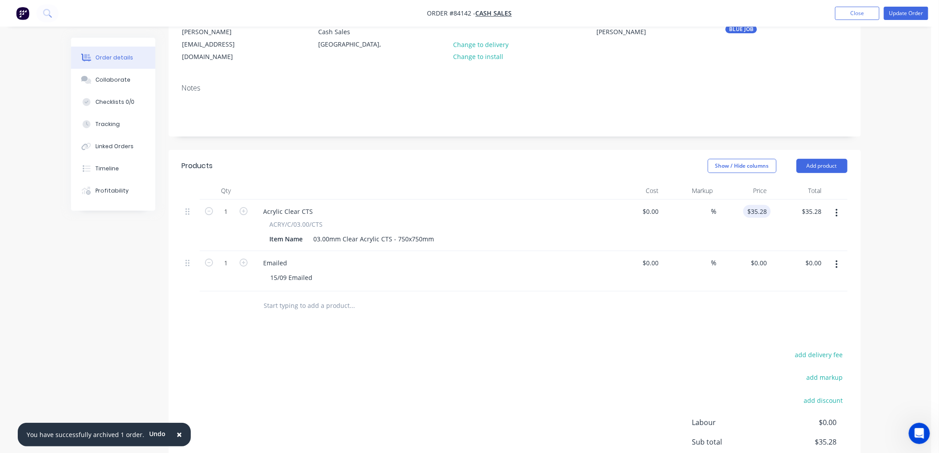
type input "35.28"
click at [757, 205] on input "35.28" at bounding box center [759, 211] width 24 height 13
type input "$0.00"
click at [315, 271] on div "15/09 Emailed" at bounding box center [292, 277] width 56 height 13
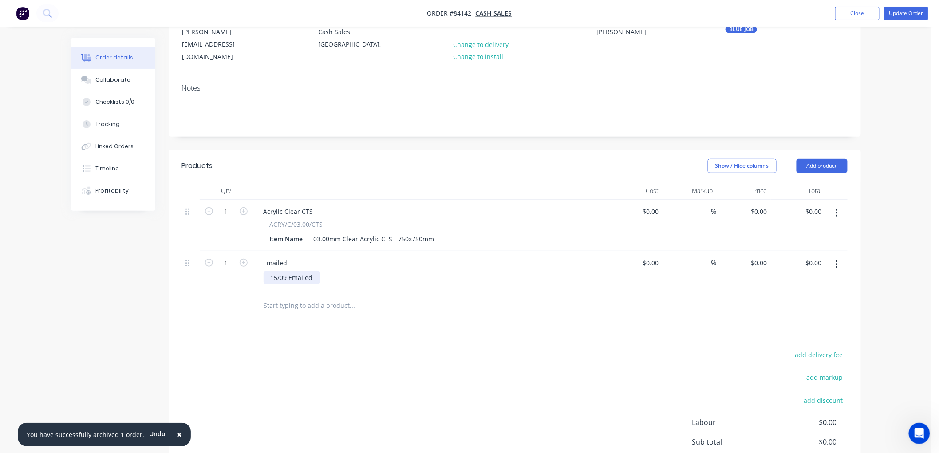
click at [314, 271] on div "15/09 Emailed" at bounding box center [292, 277] width 56 height 13
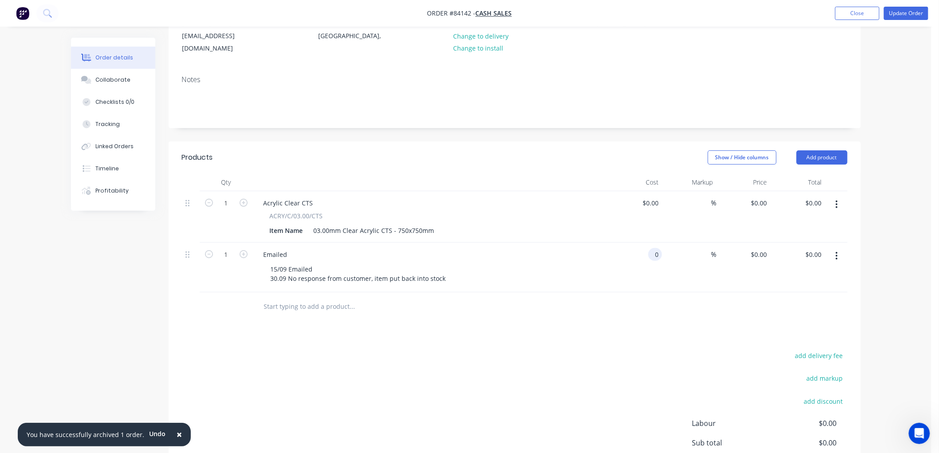
scroll to position [0, 0]
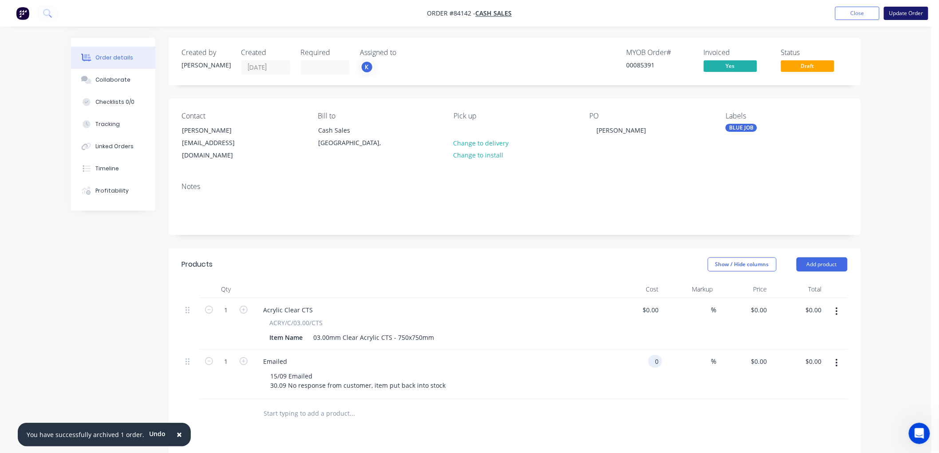
type input "$0.00"
click at [898, 15] on button "Update Order" at bounding box center [906, 13] width 44 height 13
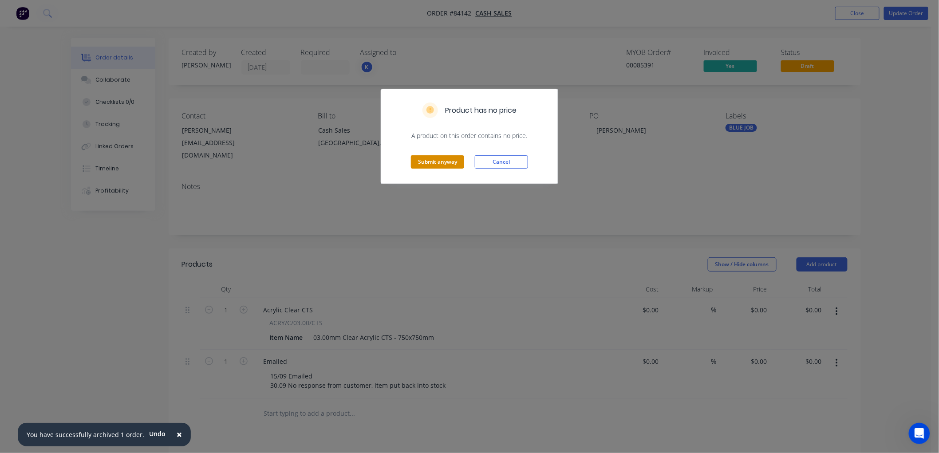
click at [432, 162] on button "Submit anyway" at bounding box center [437, 161] width 53 height 13
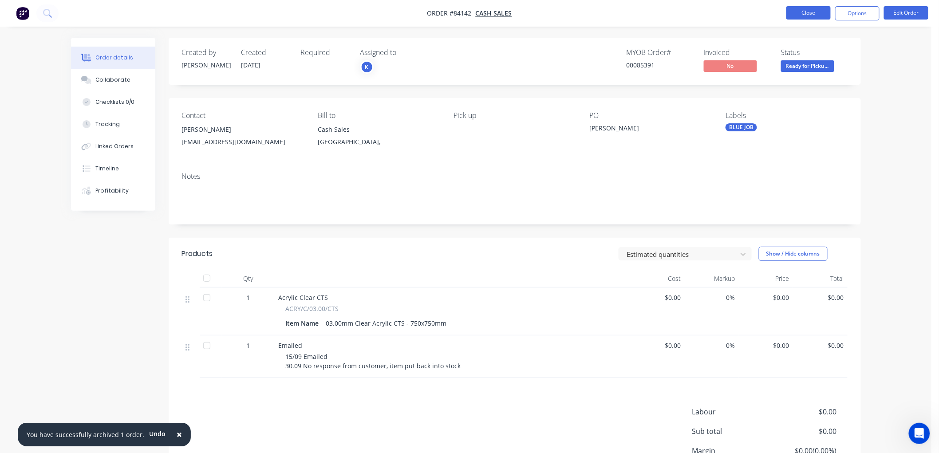
click at [806, 8] on button "Close" at bounding box center [808, 12] width 44 height 13
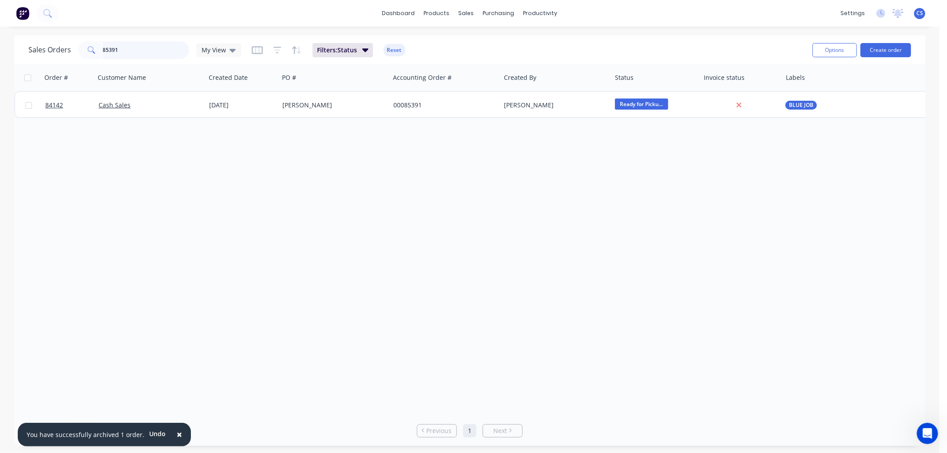
click at [130, 47] on input "85391" at bounding box center [146, 50] width 87 height 18
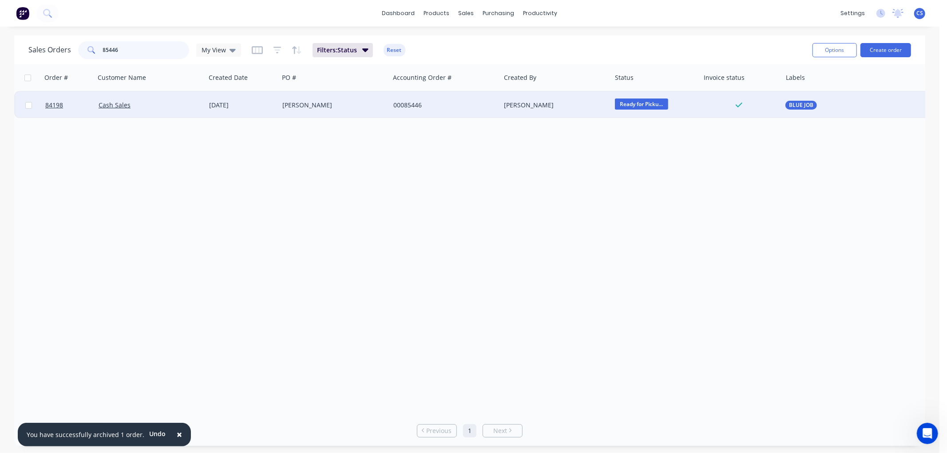
type input "85446"
click at [324, 104] on div "Reece" at bounding box center [331, 105] width 99 height 9
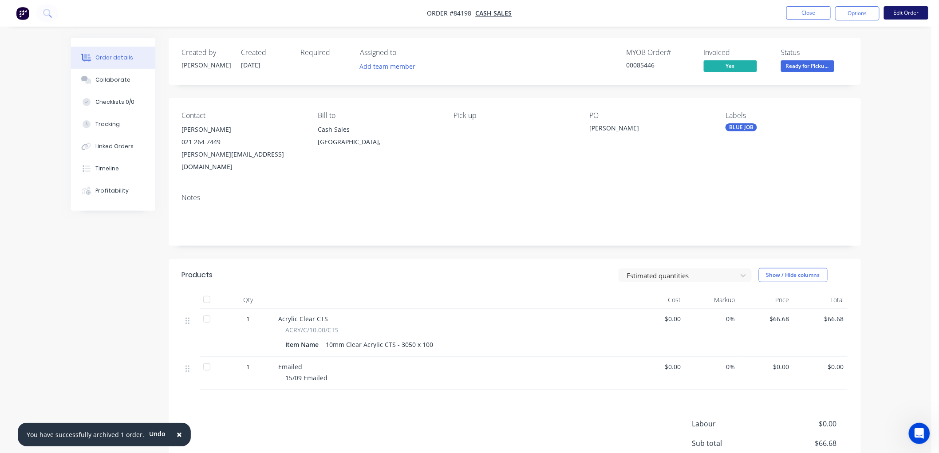
click at [901, 11] on button "Edit Order" at bounding box center [906, 12] width 44 height 13
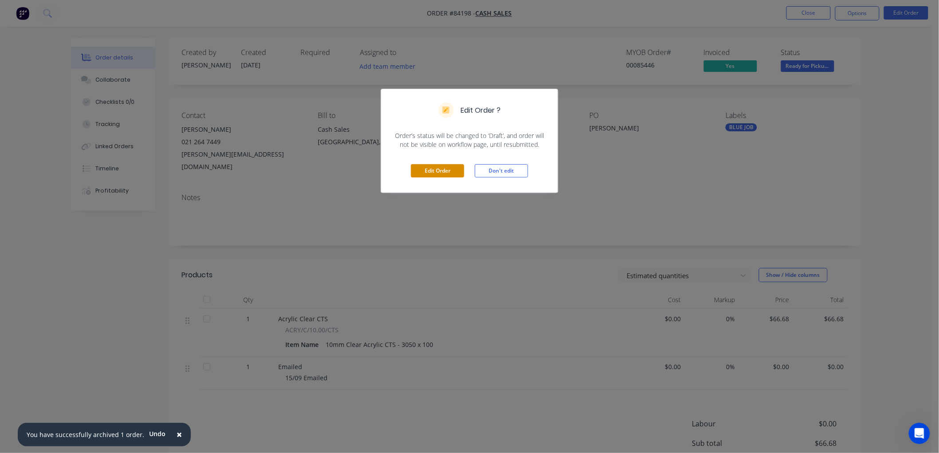
click at [442, 174] on button "Edit Order" at bounding box center [437, 170] width 53 height 13
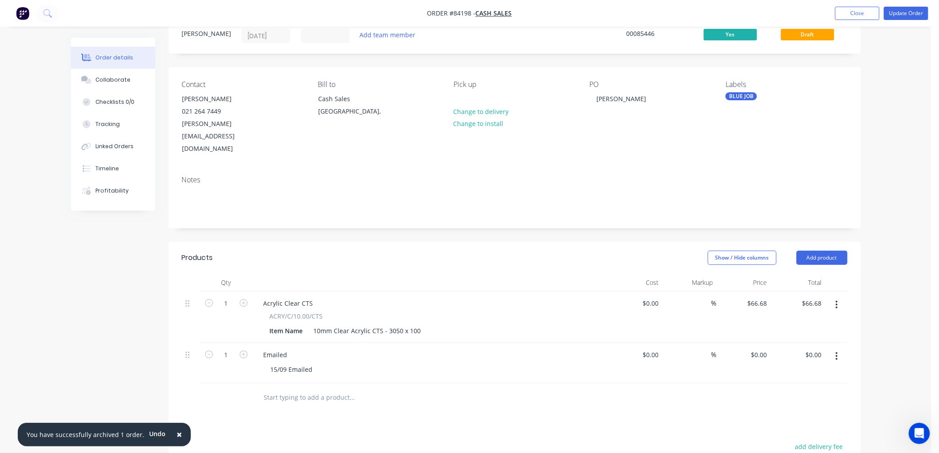
scroll to position [49, 0]
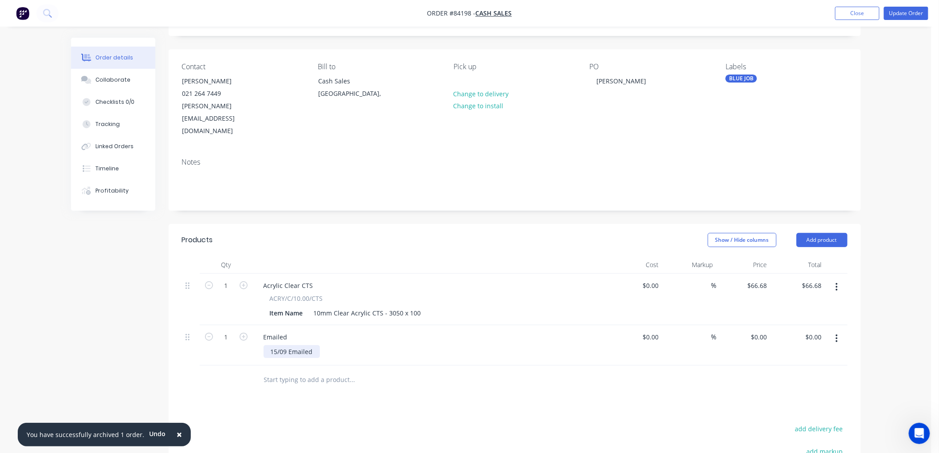
click at [314, 345] on div "15/09 Emailed" at bounding box center [292, 351] width 56 height 13
type input "0"
type input "66.68"
type input "$0.00"
click at [756, 279] on input "66.68" at bounding box center [759, 285] width 24 height 13
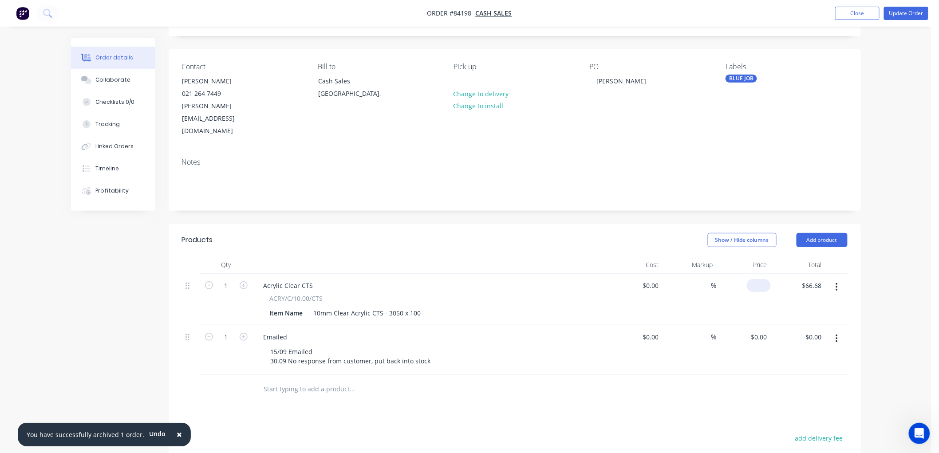
type input "66.68"
type input "$0.00"
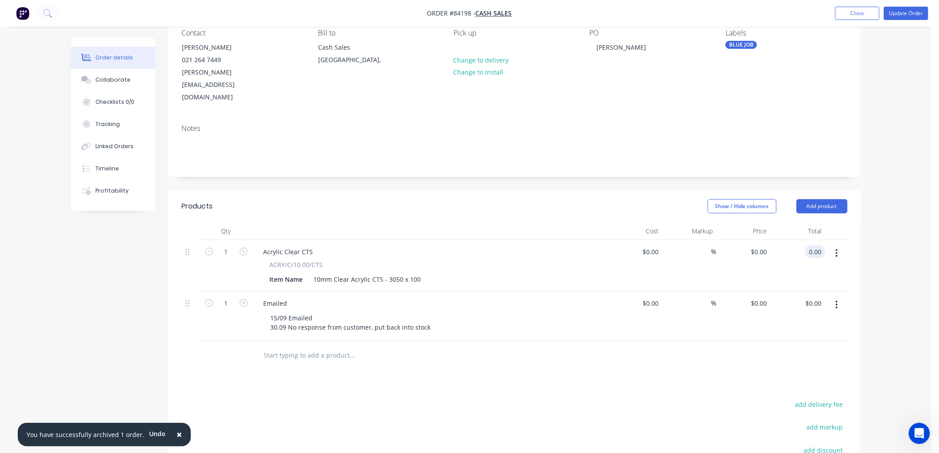
scroll to position [54, 0]
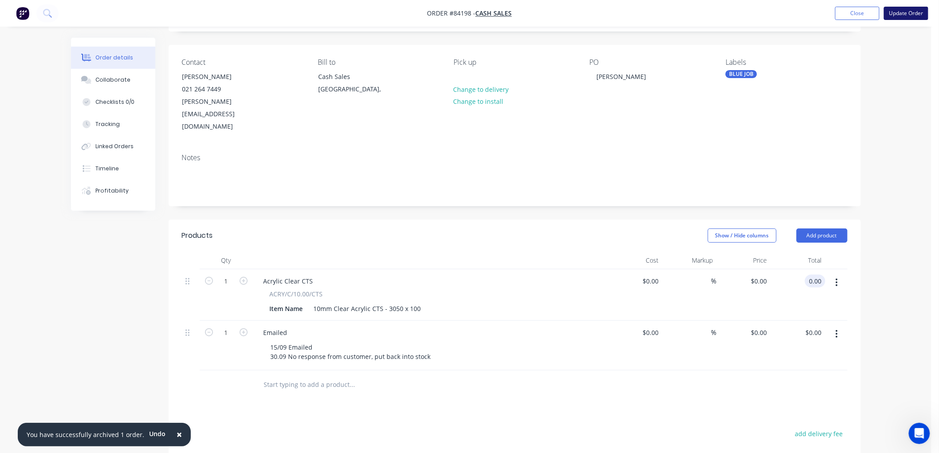
type input "$0.00"
click at [902, 14] on button "Update Order" at bounding box center [906, 13] width 44 height 13
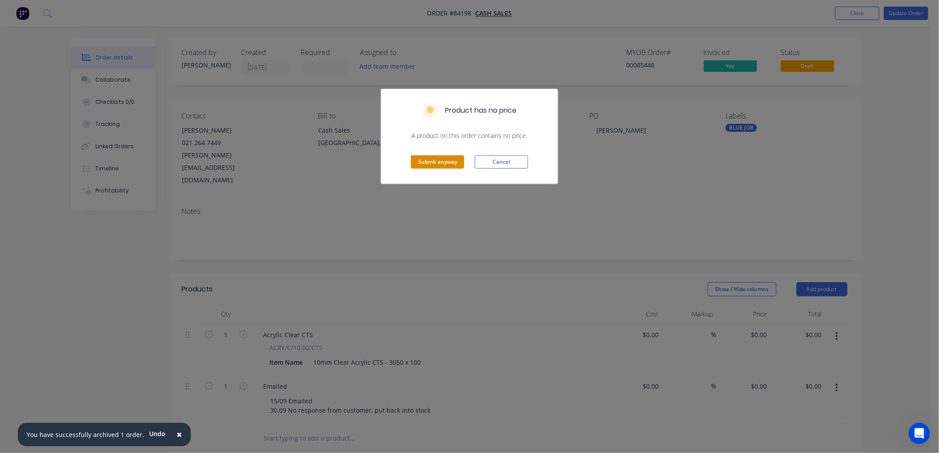
click at [429, 164] on button "Submit anyway" at bounding box center [437, 161] width 53 height 13
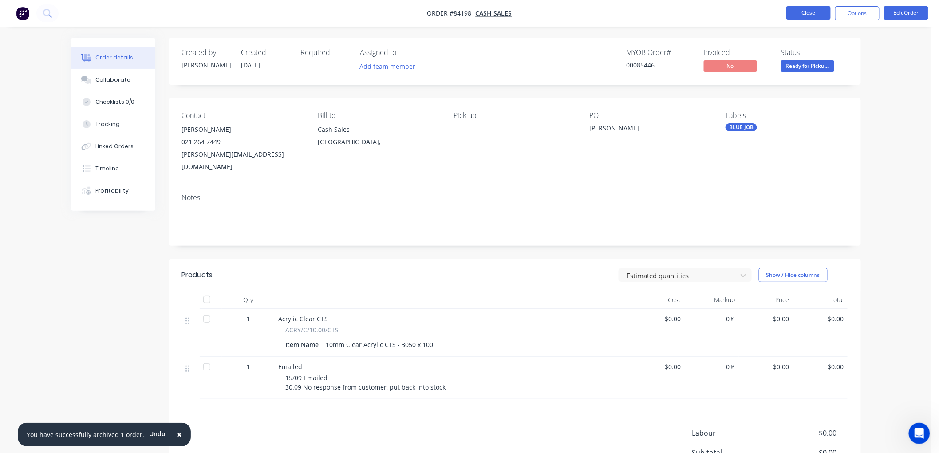
click at [807, 11] on button "Close" at bounding box center [808, 12] width 44 height 13
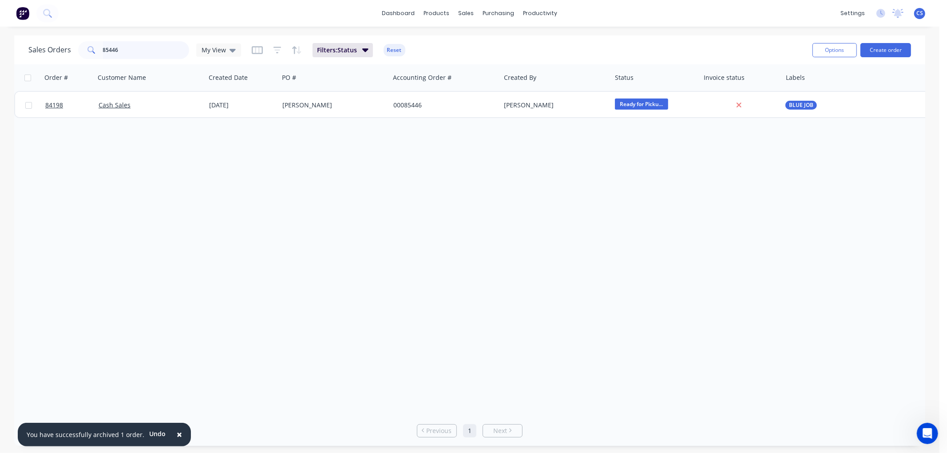
click at [145, 49] on input "85446" at bounding box center [146, 50] width 87 height 18
type input "85478"
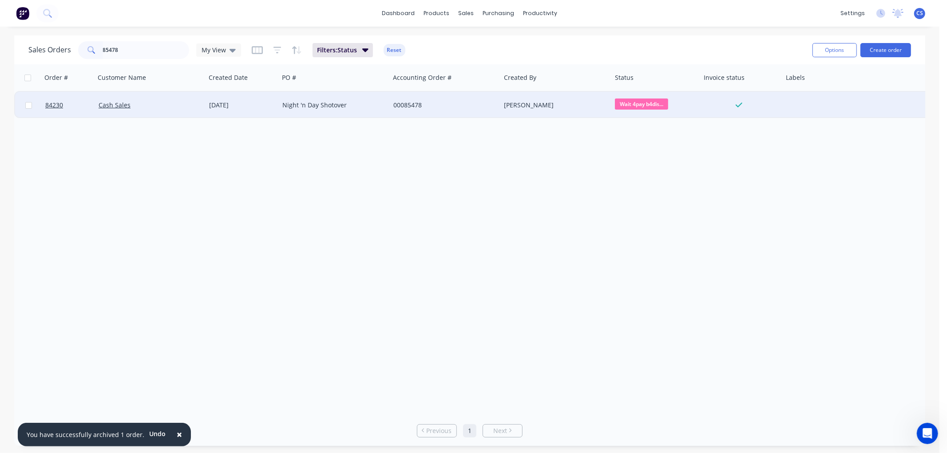
click at [303, 104] on div "Night 'n Day Shotover" at bounding box center [331, 105] width 99 height 9
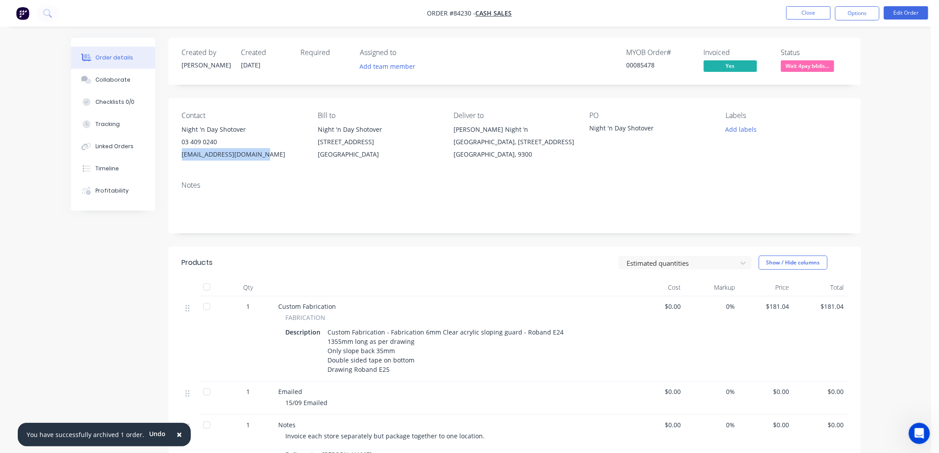
drag, startPoint x: 267, startPoint y: 154, endPoint x: 182, endPoint y: 158, distance: 84.4
click at [182, 158] on div "shotover@nightnday.co.nz" at bounding box center [243, 154] width 122 height 12
copy div "shotover@nightnday.co.nz"
click at [867, 15] on button "Options" at bounding box center [857, 13] width 44 height 14
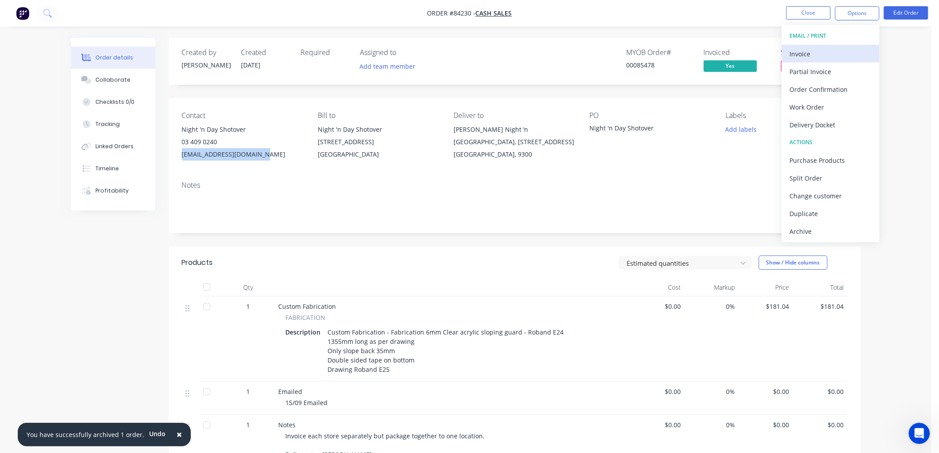
click at [833, 49] on div "Invoice" at bounding box center [831, 53] width 82 height 13
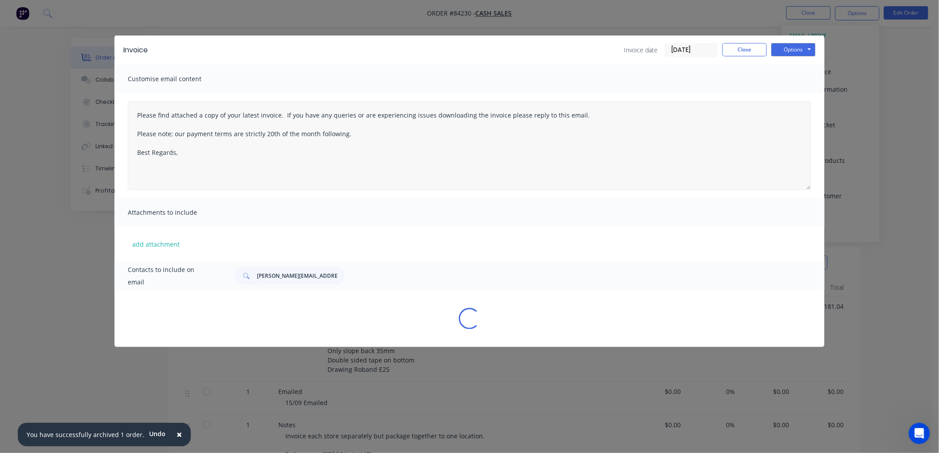
type textarea "Please find attached a copy of your latest invoice. If you have any queries or …"
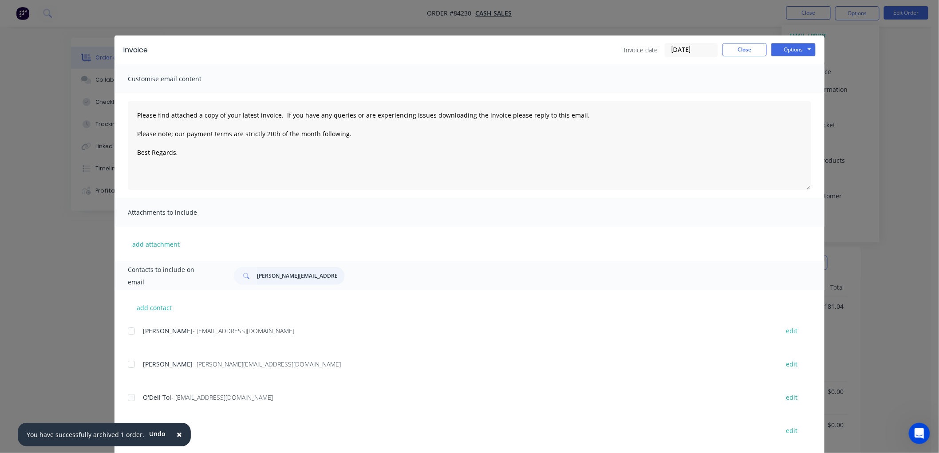
click at [282, 276] on input "james@customtechnology.co.nz" at bounding box center [301, 276] width 88 height 18
paste input "shotover@nightnda"
type input "shotover@nightnday.co.nz"
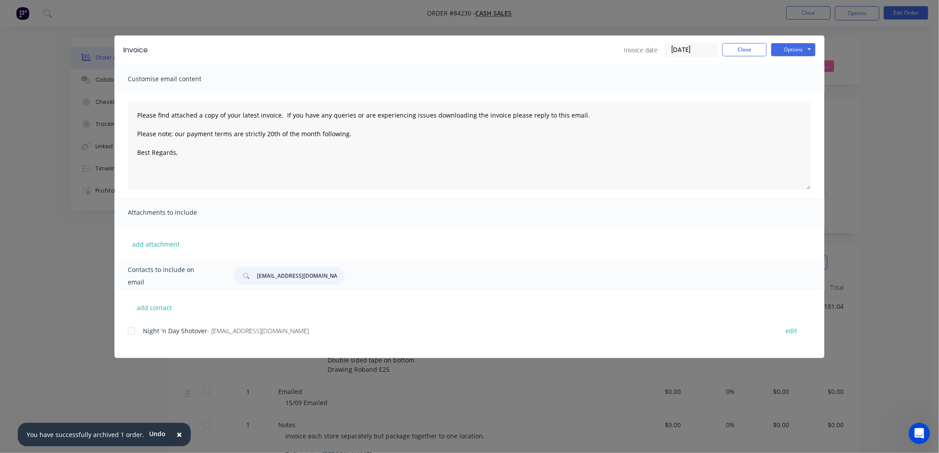
click at [129, 332] on div at bounding box center [131, 331] width 18 height 18
type textarea "Please find attached a copy of your latest invoice. If you have any queries or …"
type input "shotover@nightnday.co.nz"
drag, startPoint x: 351, startPoint y: 136, endPoint x: 123, endPoint y: 114, distance: 228.7
click at [123, 114] on div "Please find attached a copy of your latest invoice. If you have any queries or …" at bounding box center [469, 145] width 710 height 105
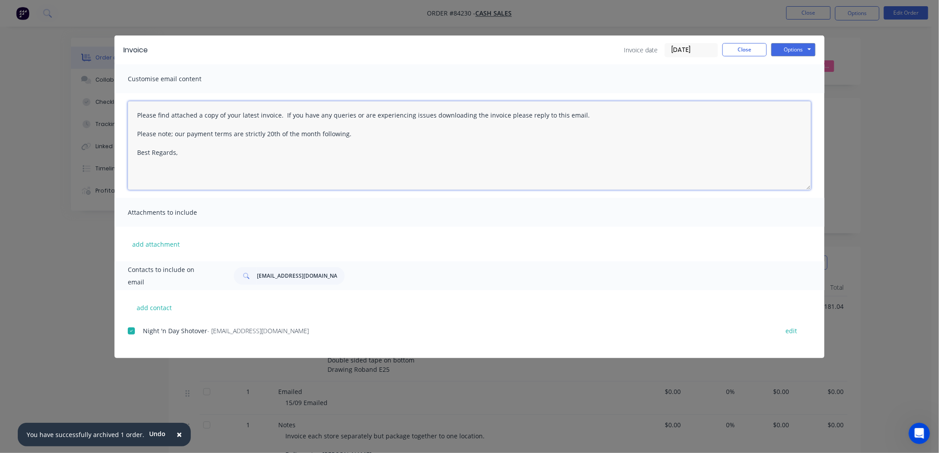
paste textarea "This is a reminder that your order has been cut and is awaiting delivery upon r…"
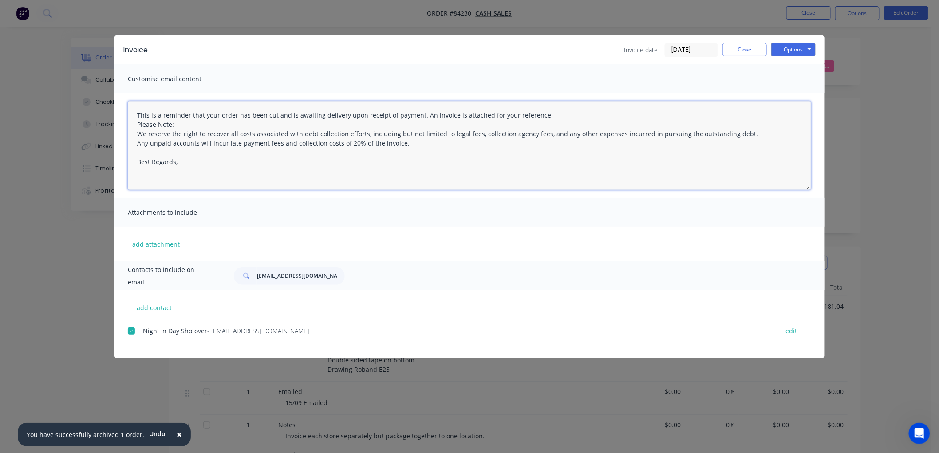
click at [206, 160] on textarea "This is a reminder that your order has been cut and is awaiting delivery upon r…" at bounding box center [469, 145] width 683 height 89
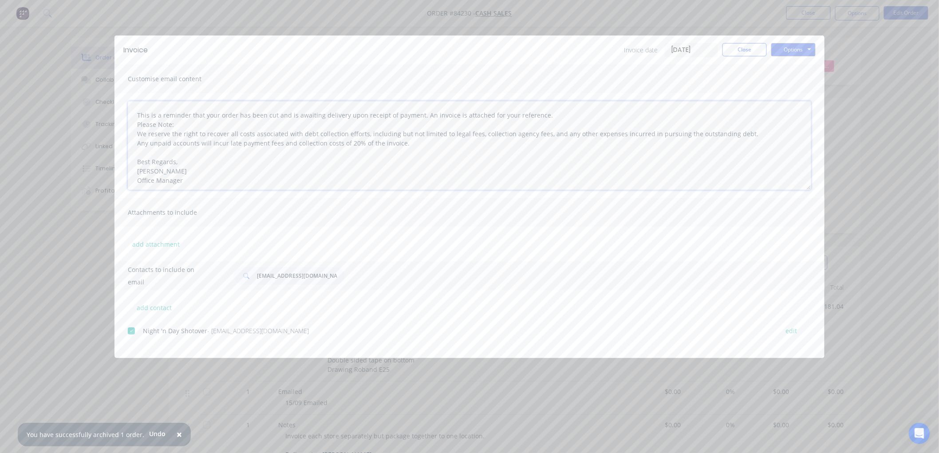
click at [183, 123] on textarea "This is a reminder that your order has been cut and is awaiting delivery upon r…" at bounding box center [469, 145] width 683 height 89
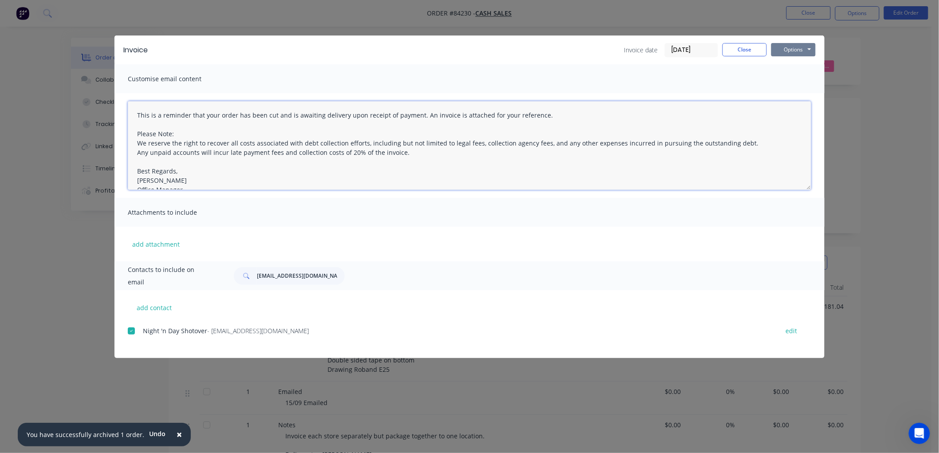
type textarea "This is a reminder that your order has been cut and is awaiting delivery upon r…"
click at [808, 47] on button "Options" at bounding box center [793, 49] width 44 height 13
click at [796, 93] on button "Email" at bounding box center [799, 94] width 57 height 15
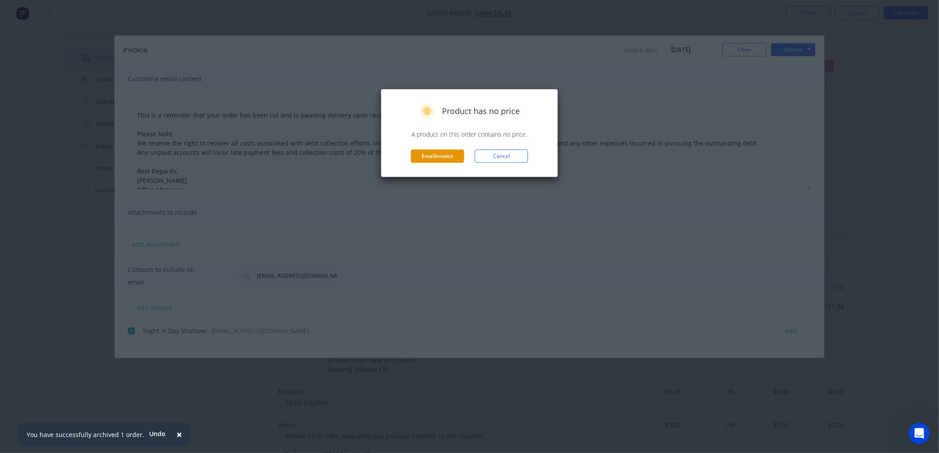
click at [440, 153] on button "Email invoice" at bounding box center [437, 156] width 53 height 13
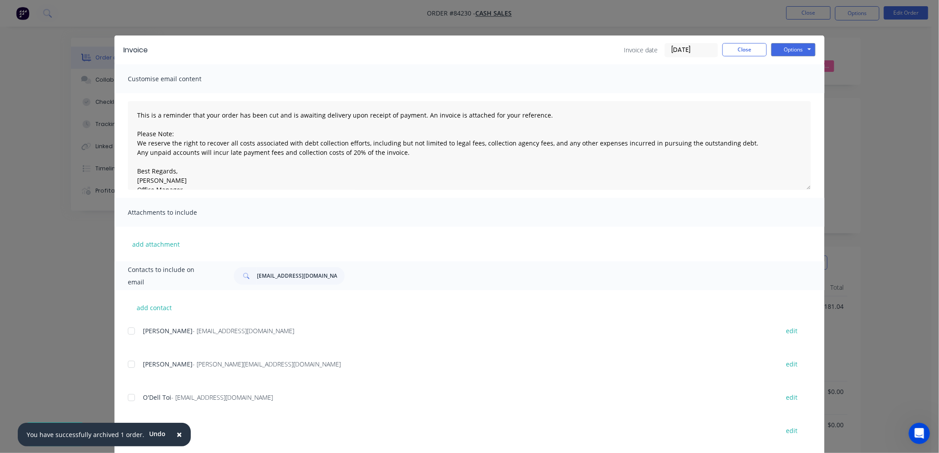
click at [177, 433] on span "×" at bounding box center [179, 434] width 5 height 12
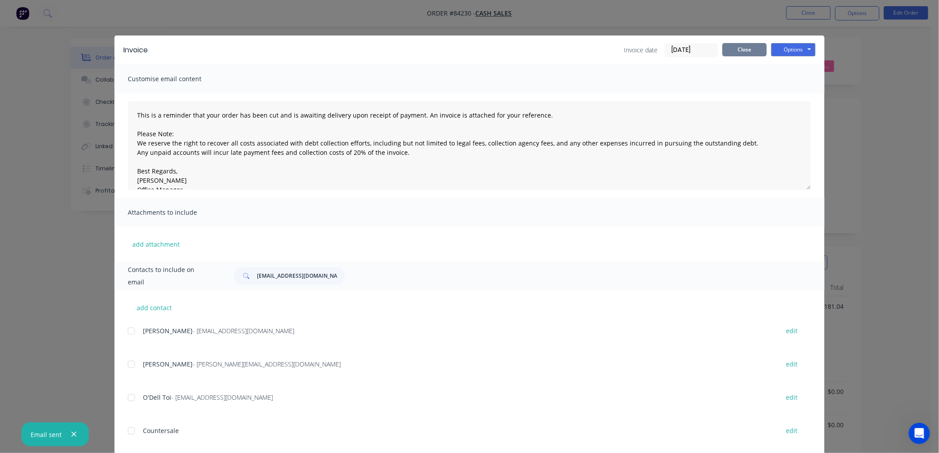
click at [747, 49] on button "Close" at bounding box center [744, 49] width 44 height 13
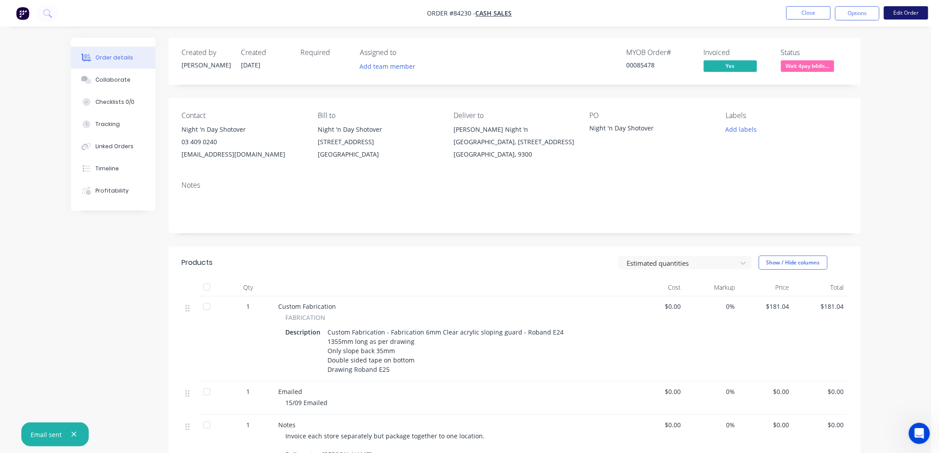
click at [903, 13] on button "Edit Order" at bounding box center [906, 12] width 44 height 13
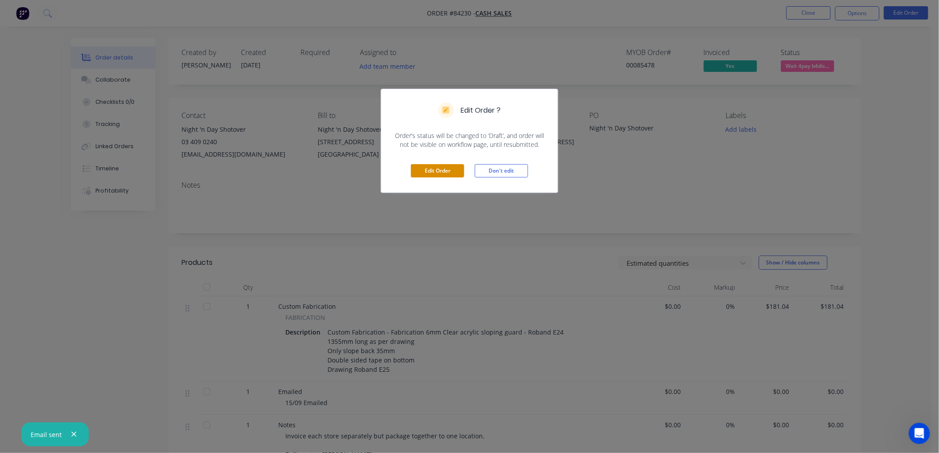
click at [428, 167] on button "Edit Order" at bounding box center [437, 170] width 53 height 13
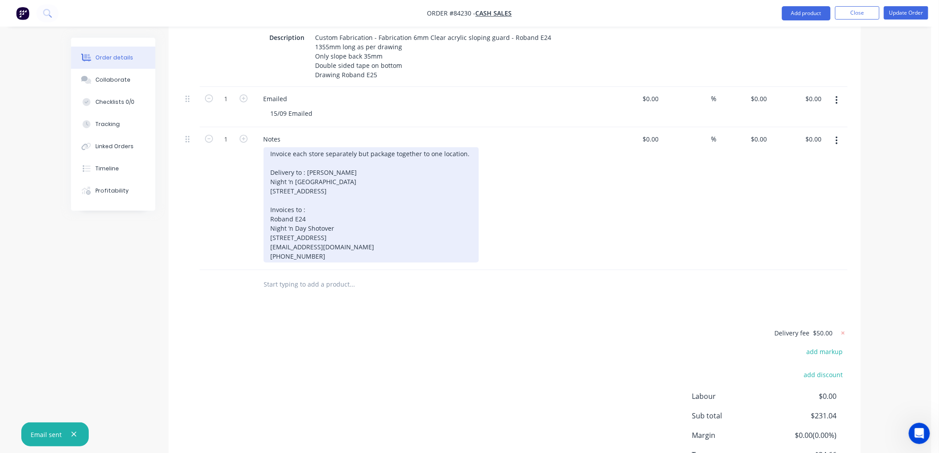
scroll to position [345, 0]
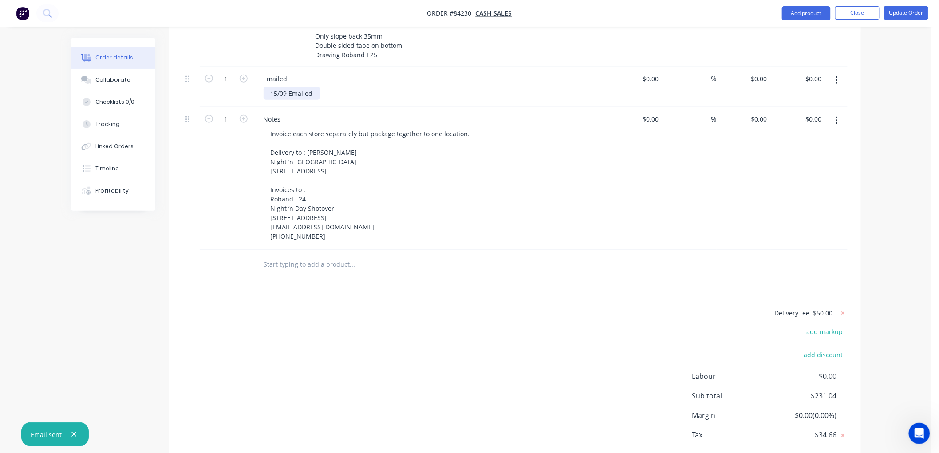
click at [318, 87] on div "15/09 Emailed" at bounding box center [434, 93] width 341 height 13
click at [316, 87] on div "15/09 Emailed" at bounding box center [292, 93] width 56 height 13
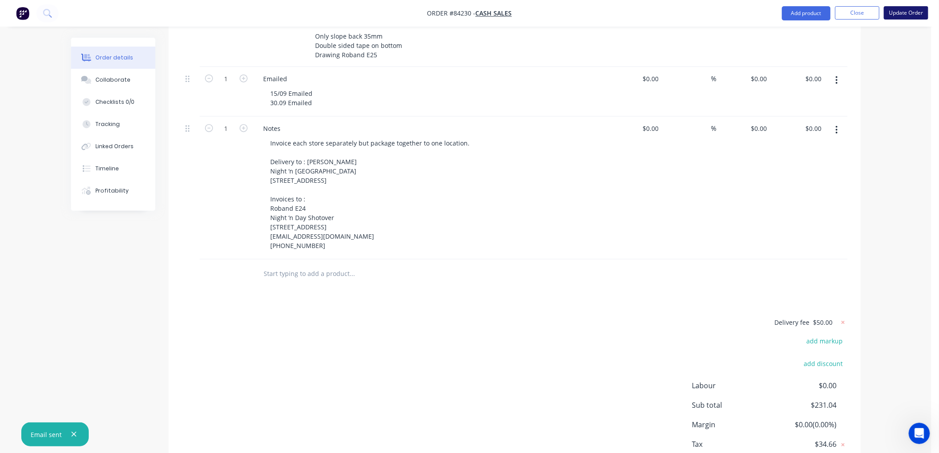
click at [912, 12] on button "Update Order" at bounding box center [906, 12] width 44 height 13
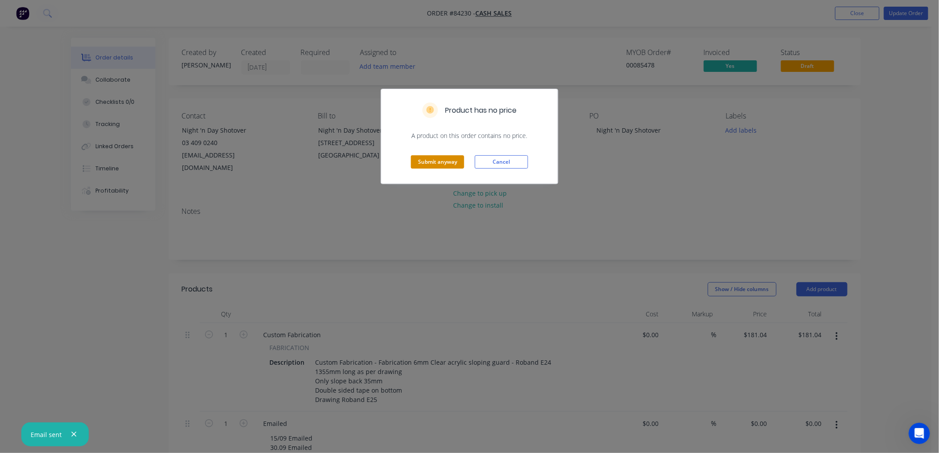
click at [444, 162] on button "Submit anyway" at bounding box center [437, 161] width 53 height 13
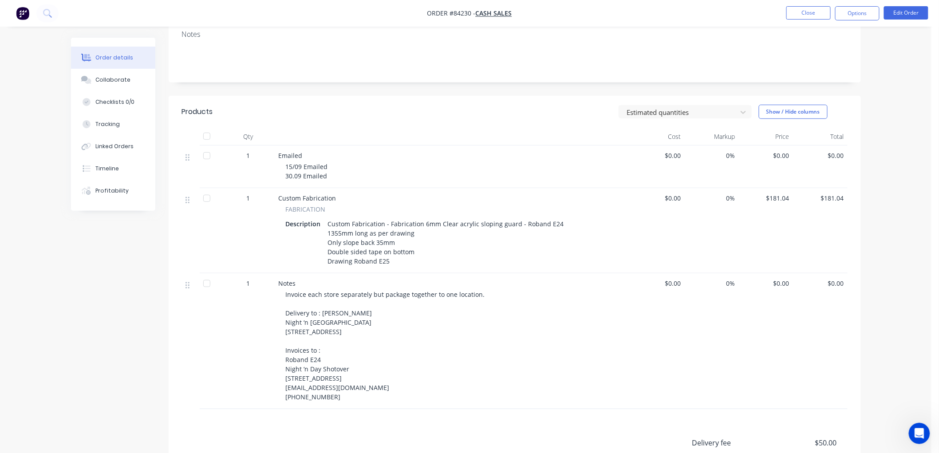
scroll to position [304, 0]
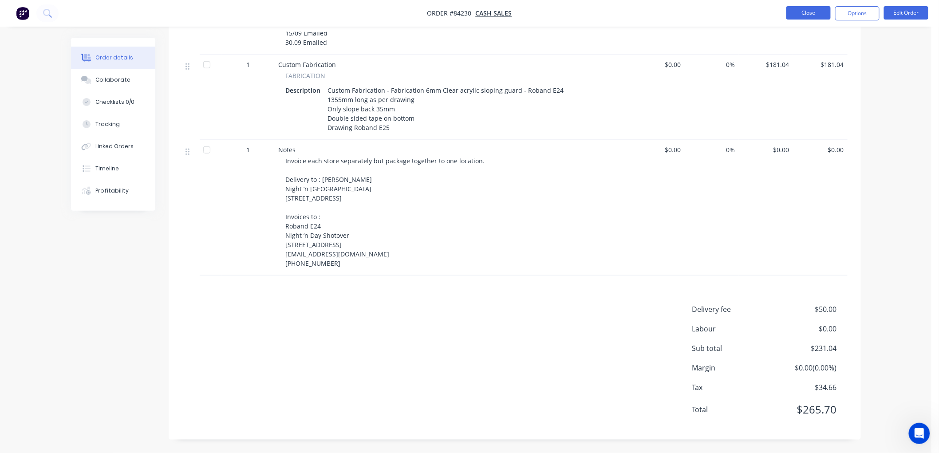
click at [813, 12] on button "Close" at bounding box center [808, 12] width 44 height 13
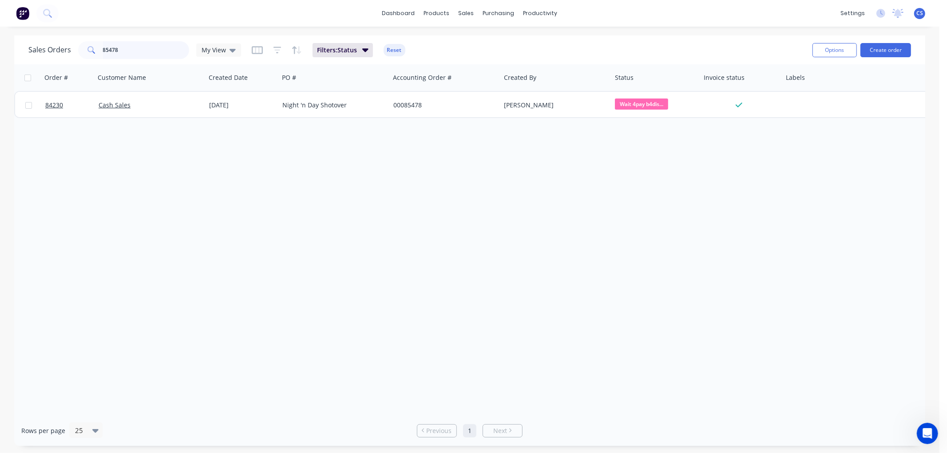
click at [135, 49] on input "85478" at bounding box center [146, 50] width 87 height 18
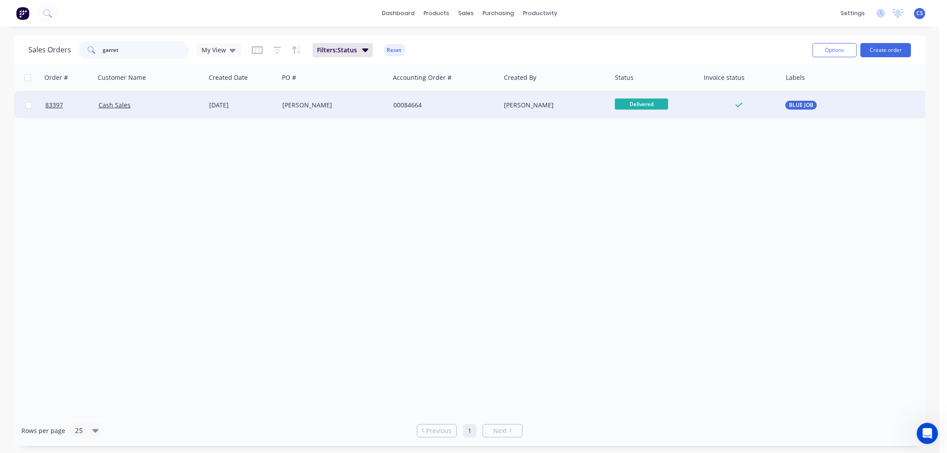
type input "garret"
click at [303, 104] on div "Garrett" at bounding box center [331, 105] width 99 height 9
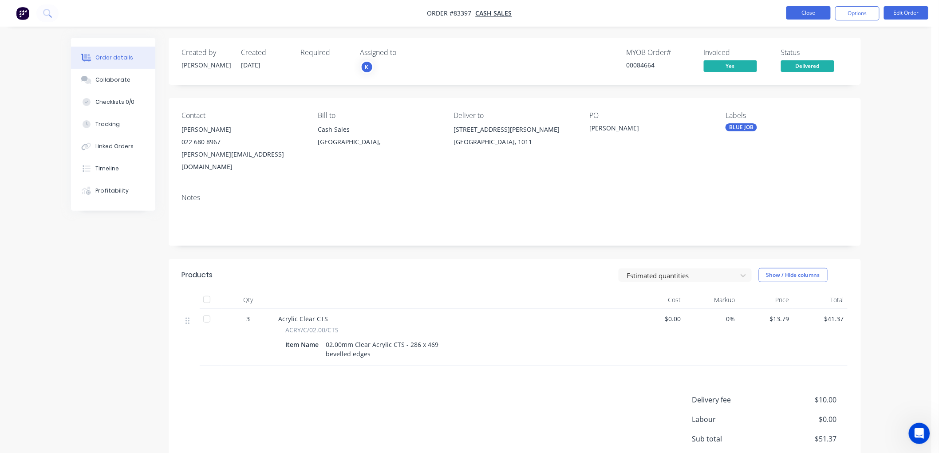
click at [800, 12] on button "Close" at bounding box center [808, 12] width 44 height 13
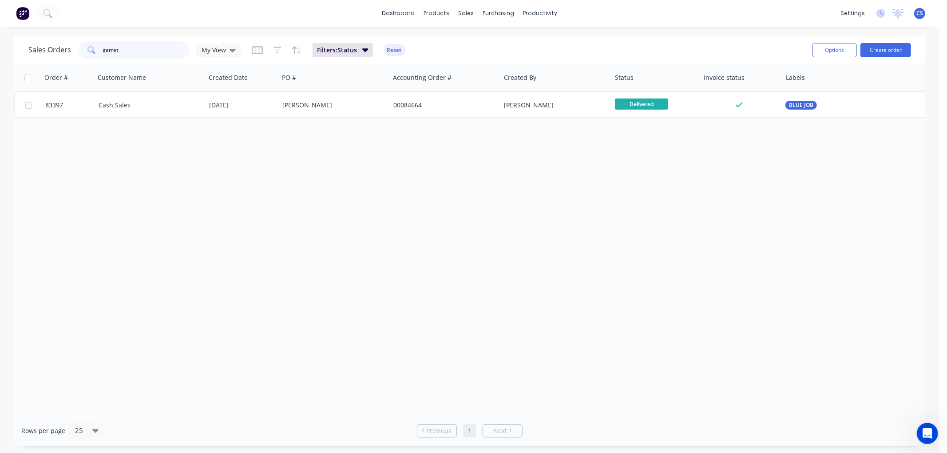
click at [127, 47] on input "garret" at bounding box center [146, 50] width 87 height 18
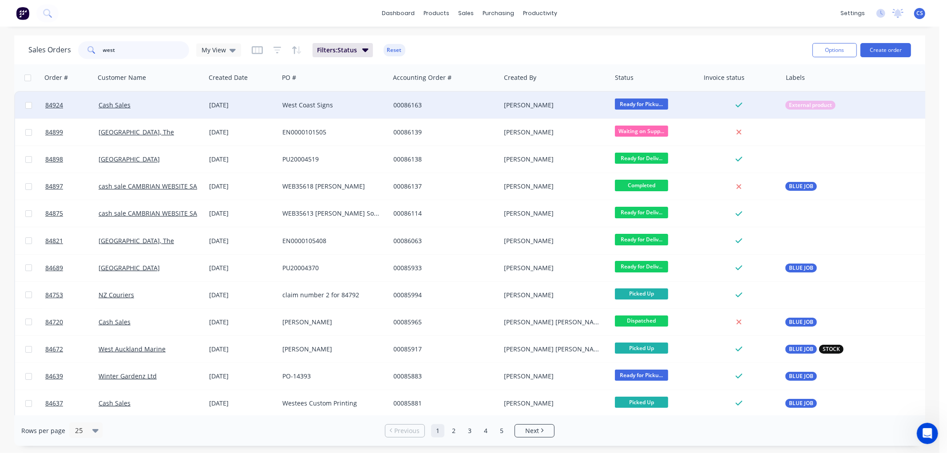
type input "west"
click at [340, 107] on div "West Coast Signs" at bounding box center [331, 105] width 99 height 9
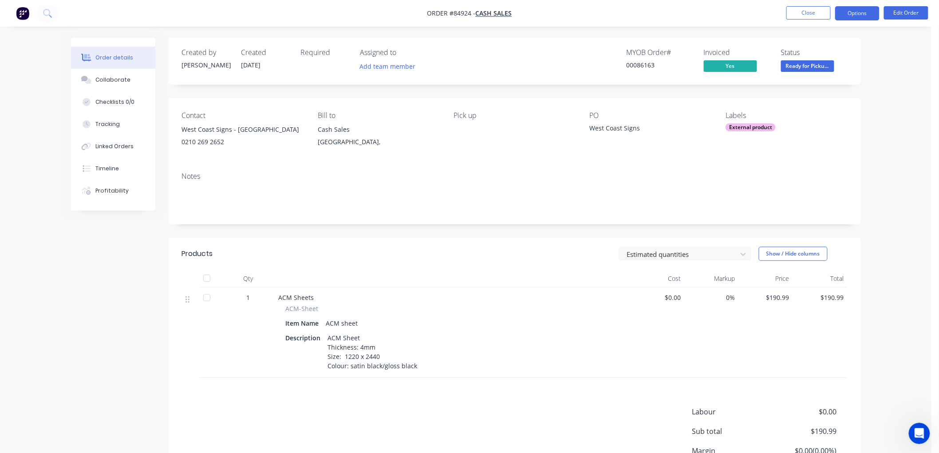
click at [856, 12] on button "Options" at bounding box center [857, 13] width 44 height 14
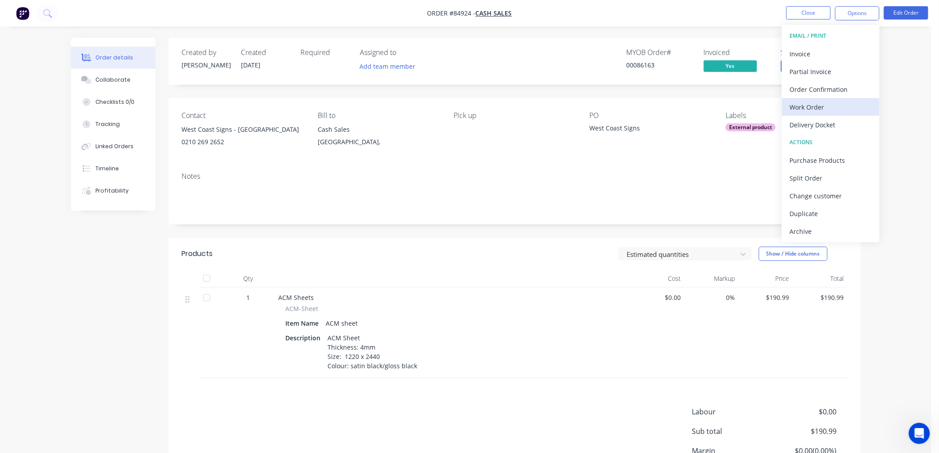
click at [823, 101] on div "Work Order" at bounding box center [831, 107] width 82 height 13
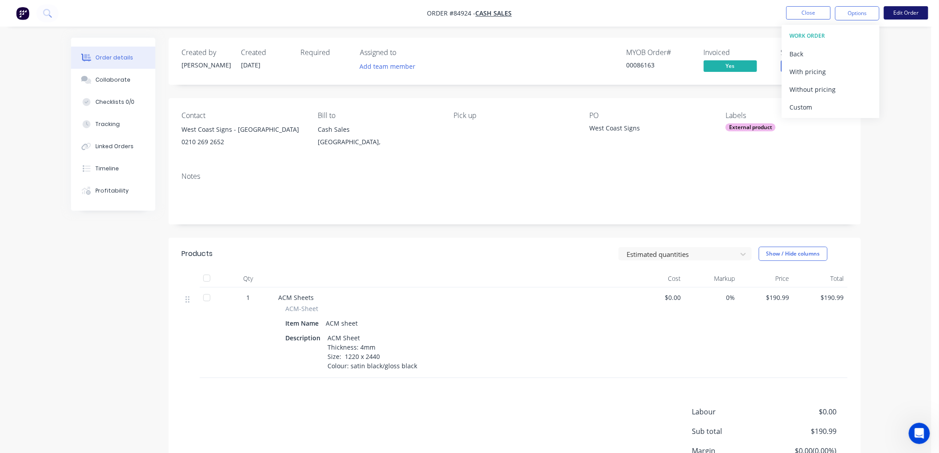
click at [905, 10] on button "Edit Order" at bounding box center [906, 12] width 44 height 13
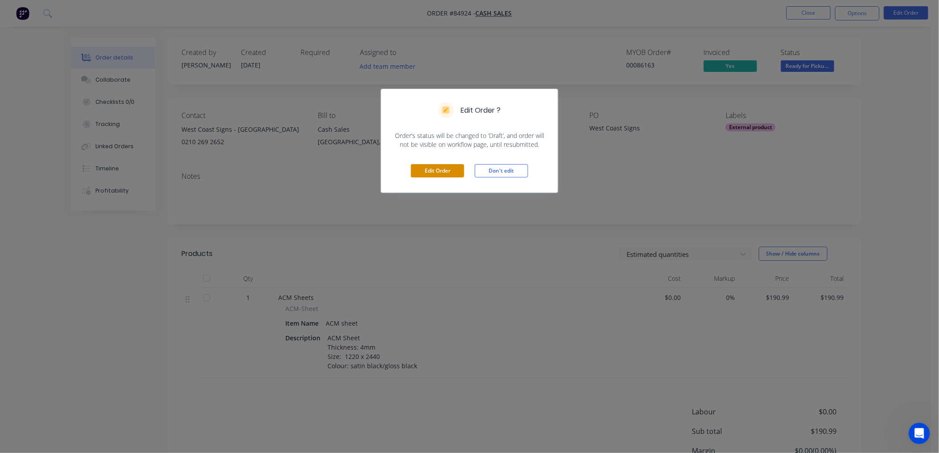
click at [439, 173] on button "Edit Order" at bounding box center [437, 170] width 53 height 13
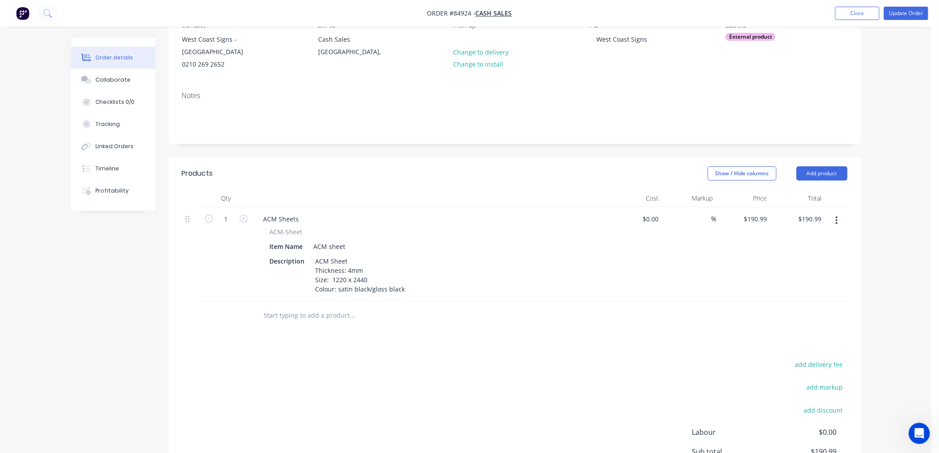
scroll to position [99, 0]
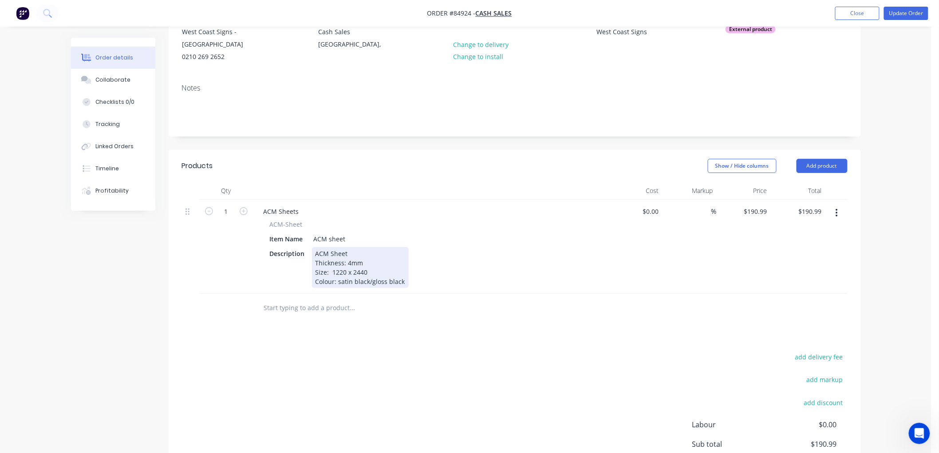
click at [404, 281] on div "ACM Sheet Thickness: 4mm Size: 1220 x 2440 Colour: satin black/gloss black" at bounding box center [360, 267] width 97 height 41
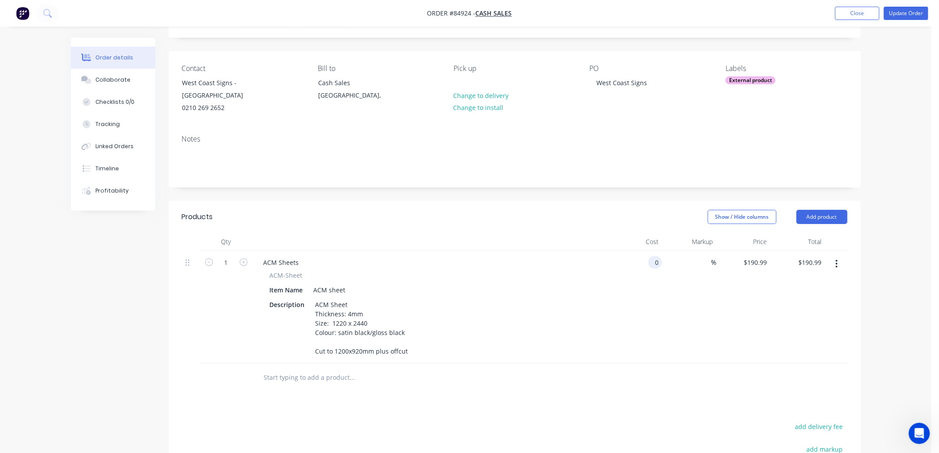
scroll to position [0, 0]
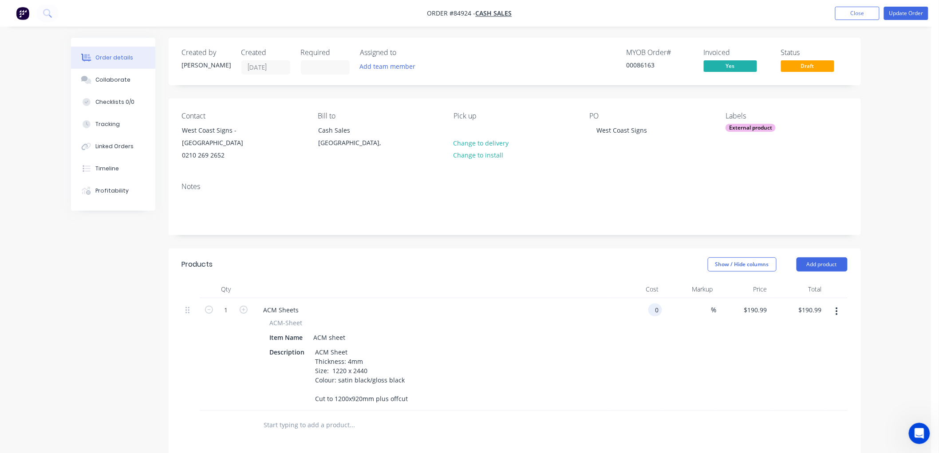
type input "$0.00"
click at [801, 61] on span "Draft" at bounding box center [807, 65] width 53 height 11
click at [904, 13] on button "Update Order" at bounding box center [906, 13] width 44 height 13
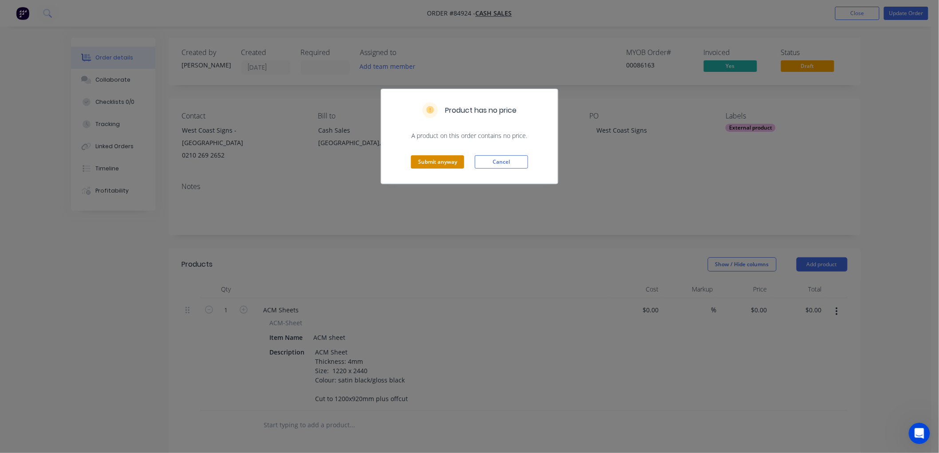
click at [442, 162] on button "Submit anyway" at bounding box center [437, 161] width 53 height 13
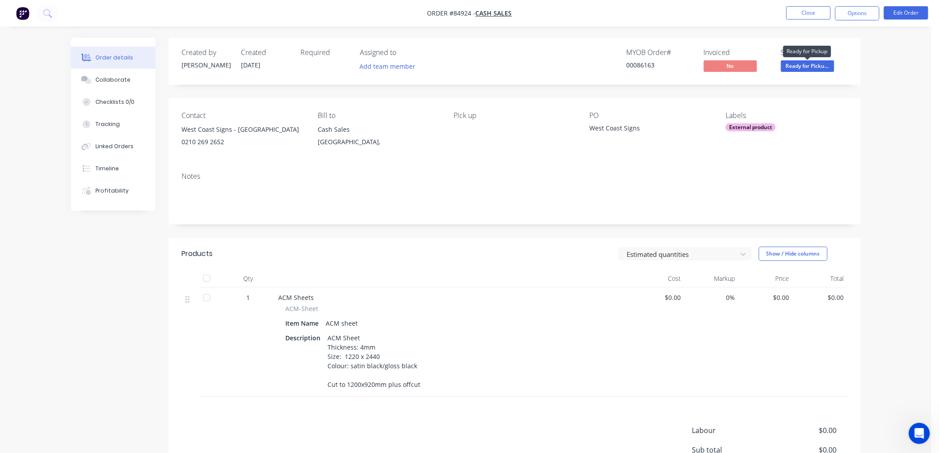
click at [817, 67] on span "Ready for Picku..." at bounding box center [807, 65] width 53 height 11
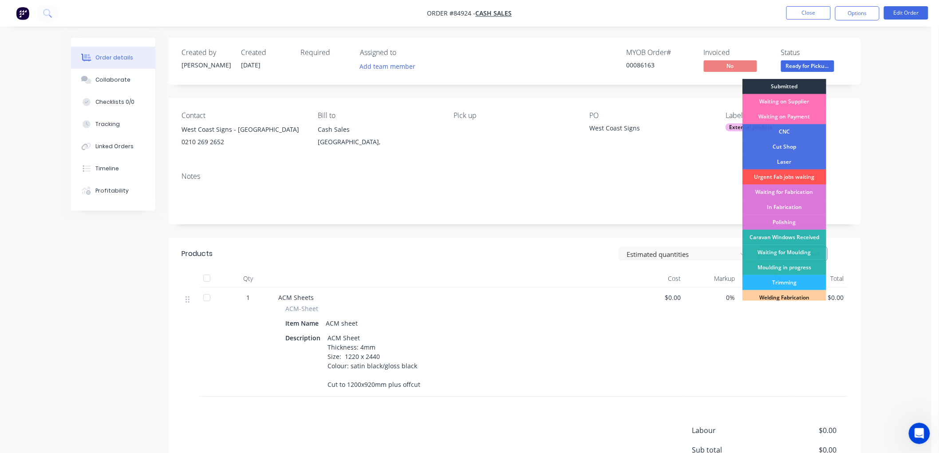
click at [795, 87] on div "Submitted" at bounding box center [784, 86] width 84 height 15
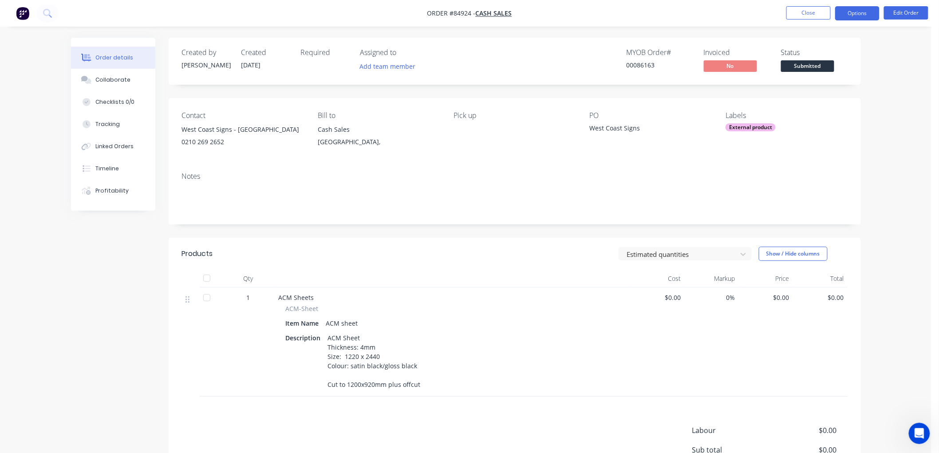
click at [849, 11] on button "Options" at bounding box center [857, 13] width 44 height 14
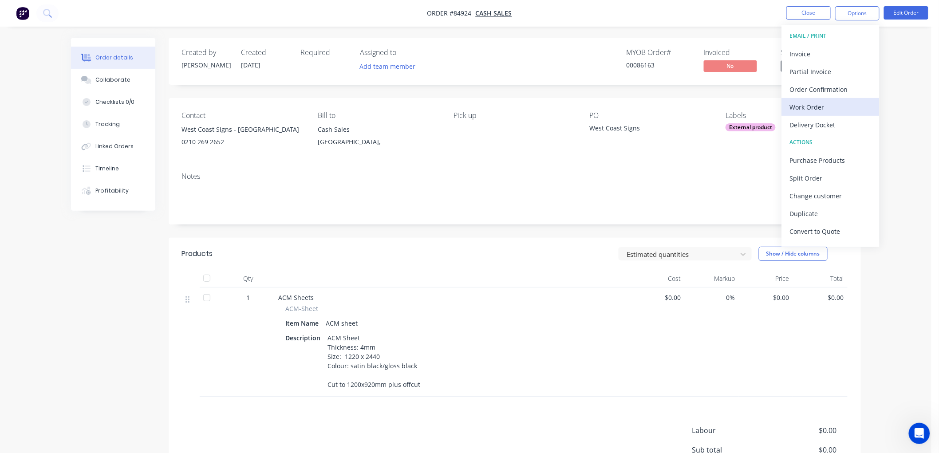
click at [819, 108] on div "Work Order" at bounding box center [831, 107] width 82 height 13
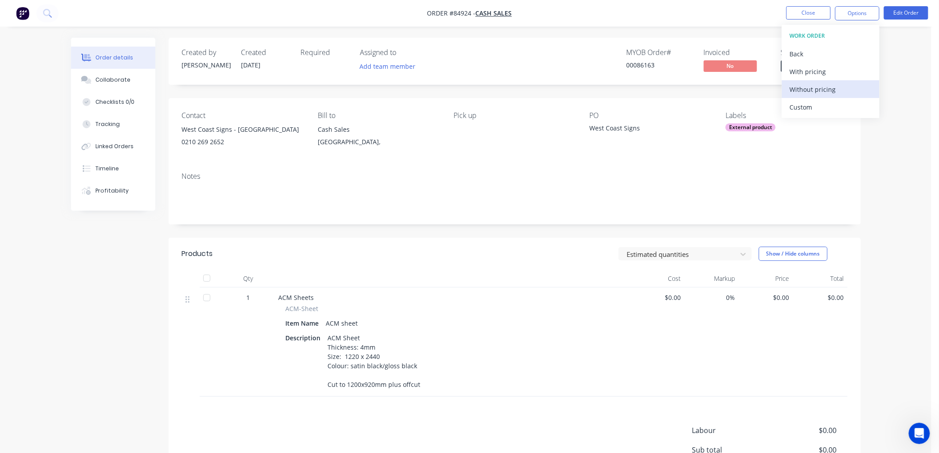
click at [824, 89] on div "Without pricing" at bounding box center [831, 89] width 82 height 13
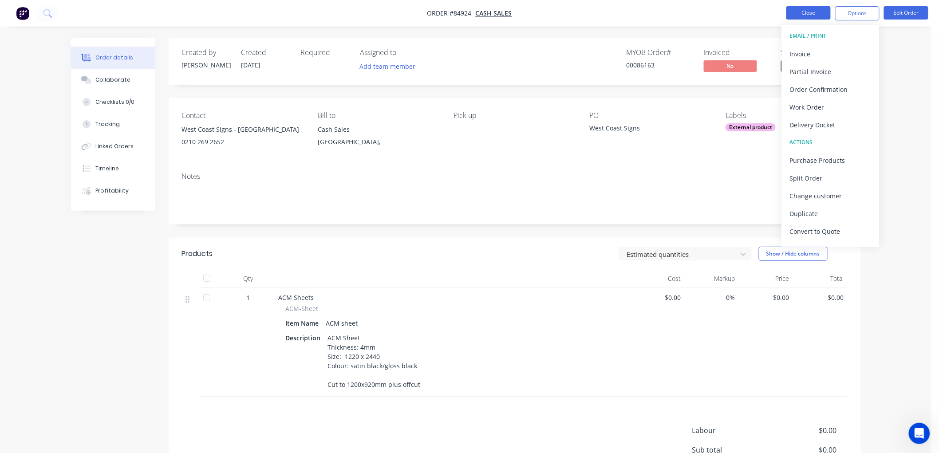
click at [801, 10] on button "Close" at bounding box center [808, 12] width 44 height 13
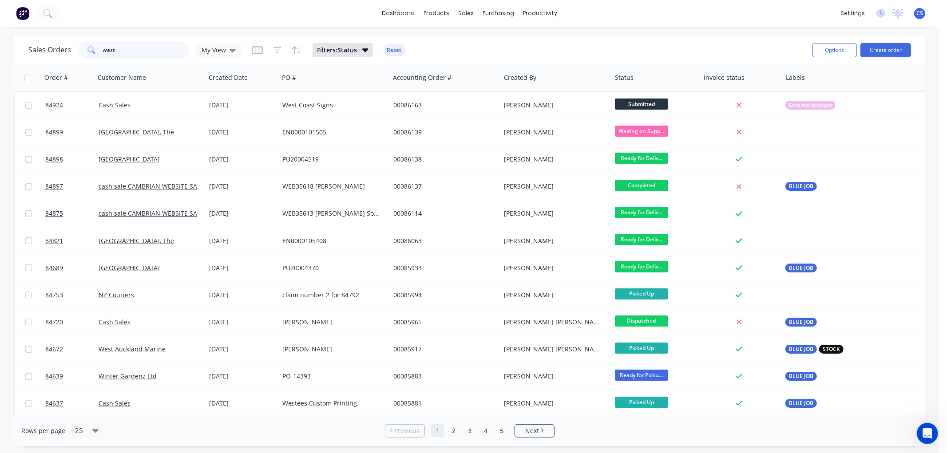
click at [138, 50] on input "west" at bounding box center [146, 50] width 87 height 18
click at [138, 49] on input "west" at bounding box center [146, 50] width 87 height 18
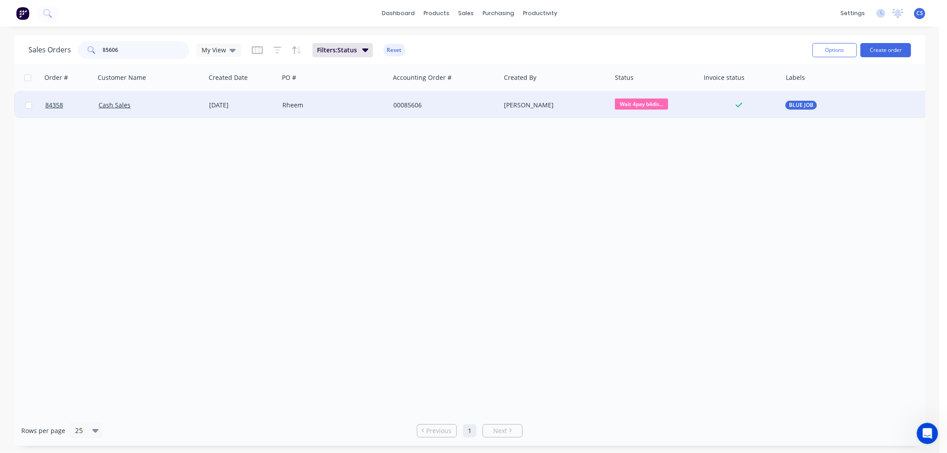
type input "85606"
click at [325, 105] on div "Rheem" at bounding box center [331, 105] width 99 height 9
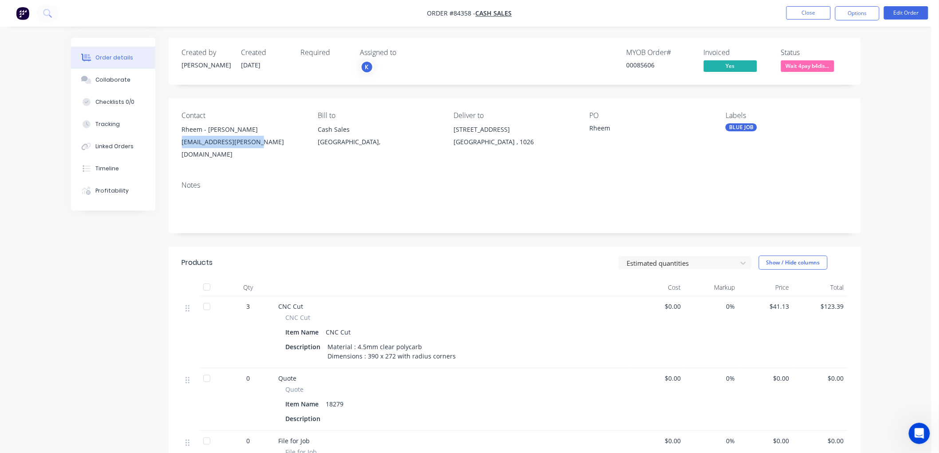
drag, startPoint x: 261, startPoint y: 144, endPoint x: 180, endPoint y: 146, distance: 80.4
click at [180, 146] on div "Contact Rheem - Mark Norris mark.norris@rheem.co.nz Bill to Cash Sales Auckland…" at bounding box center [515, 136] width 692 height 76
copy div "mark.norris@rheem.co.nz"
click at [851, 14] on button "Options" at bounding box center [857, 13] width 44 height 14
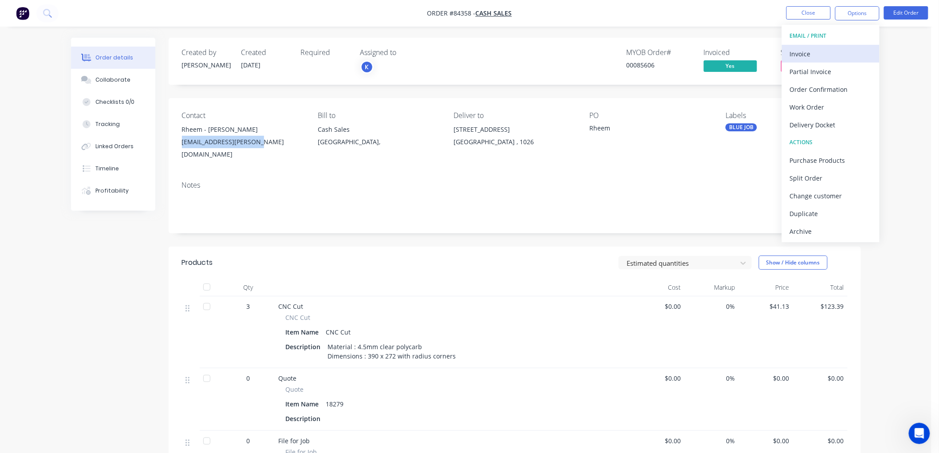
click at [830, 45] on button "Invoice" at bounding box center [831, 54] width 98 height 18
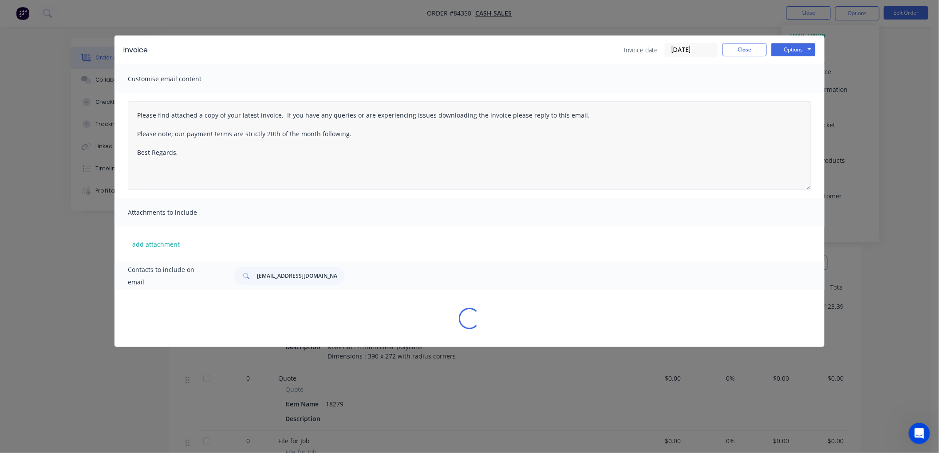
type textarea "Please find attached a copy of your latest invoice. If you have any queries or …"
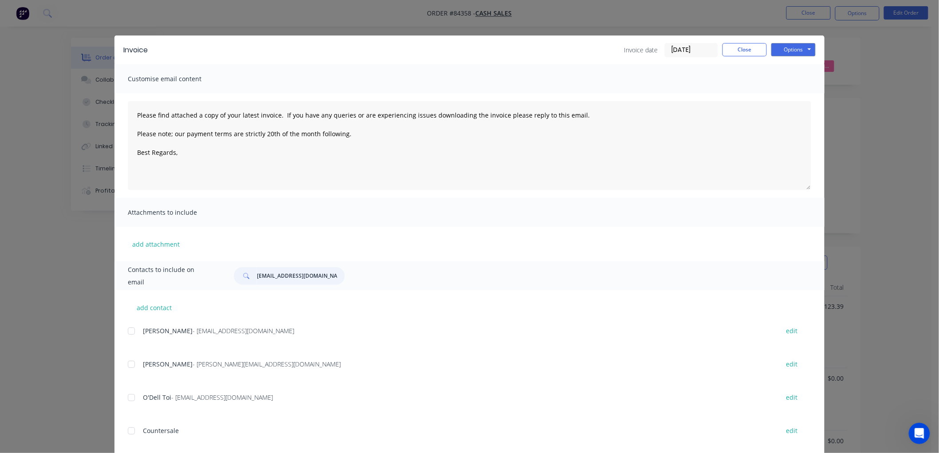
click at [273, 274] on input "shotover@nightnday.co.nz" at bounding box center [301, 276] width 88 height 18
paste input "mark.norris@rheem"
type input "mark.norris@rheem.co.nz"
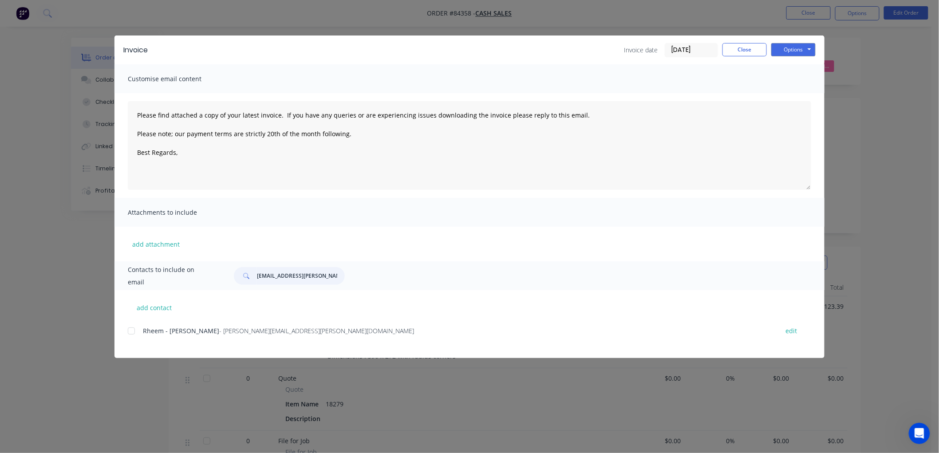
click at [132, 330] on div at bounding box center [131, 331] width 18 height 18
type textarea "Please find attached a copy of your latest invoice. If you have any queries or …"
type input "mark.norris@rheem.co.nz"
drag, startPoint x: 317, startPoint y: 130, endPoint x: 130, endPoint y: 114, distance: 188.0
click at [130, 114] on textarea "Please find attached a copy of your latest invoice. If you have any queries or …" at bounding box center [469, 145] width 683 height 89
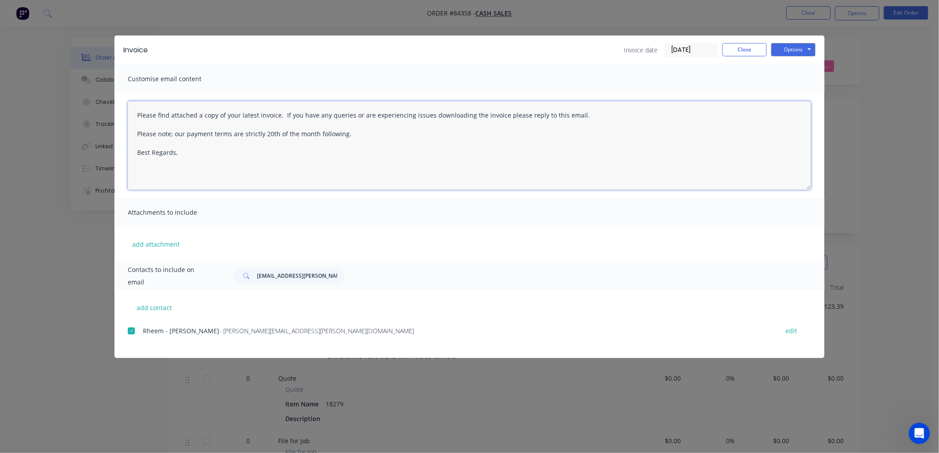
paste textarea "This is a reminder that your order has been cut and is awaiting delivery upon r…"
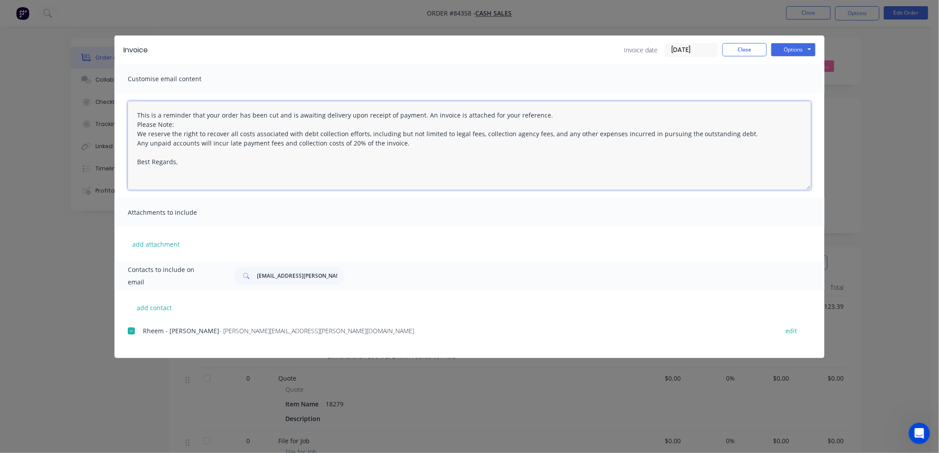
click at [134, 123] on textarea "This is a reminder that your order has been cut and is awaiting delivery upon r…" at bounding box center [469, 145] width 683 height 89
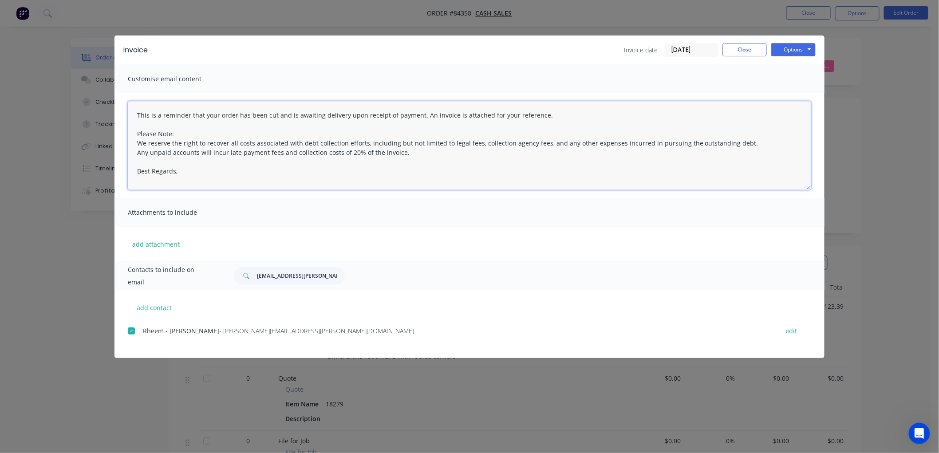
click at [184, 170] on textarea "This is a reminder that your order has been cut and is awaiting delivery upon r…" at bounding box center [469, 145] width 683 height 89
type textarea "This is a reminder that your order has been cut and is awaiting delivery upon r…"
click at [799, 53] on button "Options" at bounding box center [793, 49] width 44 height 13
click at [792, 92] on button "Email" at bounding box center [799, 94] width 57 height 15
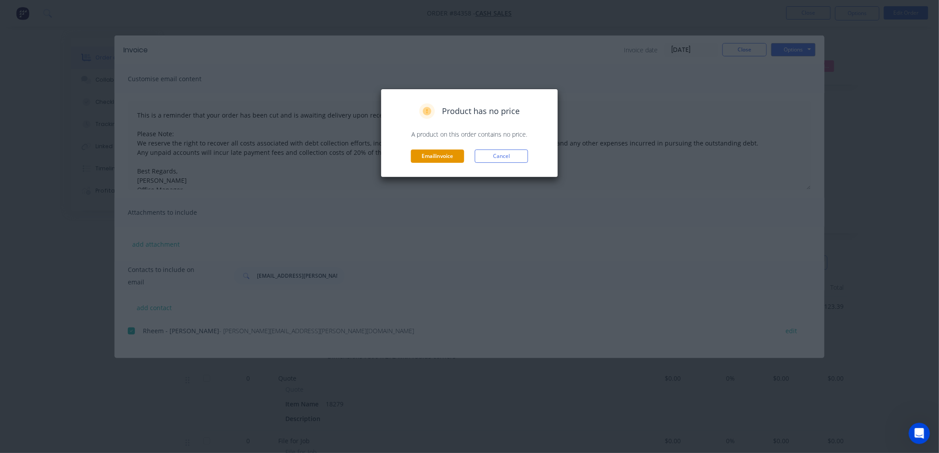
click at [445, 154] on button "Email invoice" at bounding box center [437, 156] width 53 height 13
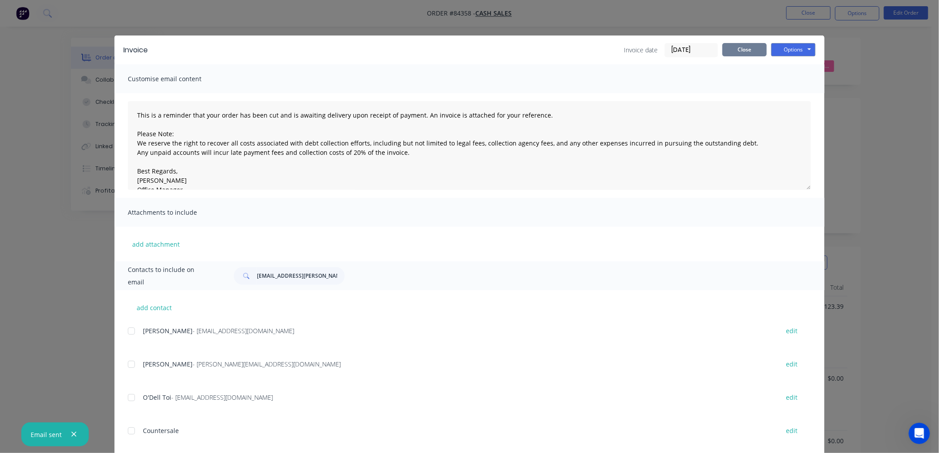
click at [737, 50] on button "Close" at bounding box center [744, 49] width 44 height 13
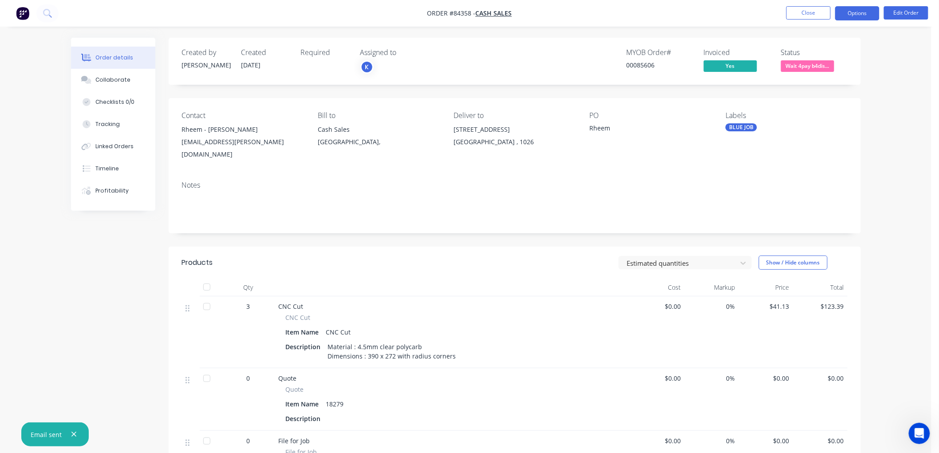
click at [860, 14] on button "Options" at bounding box center [857, 13] width 44 height 14
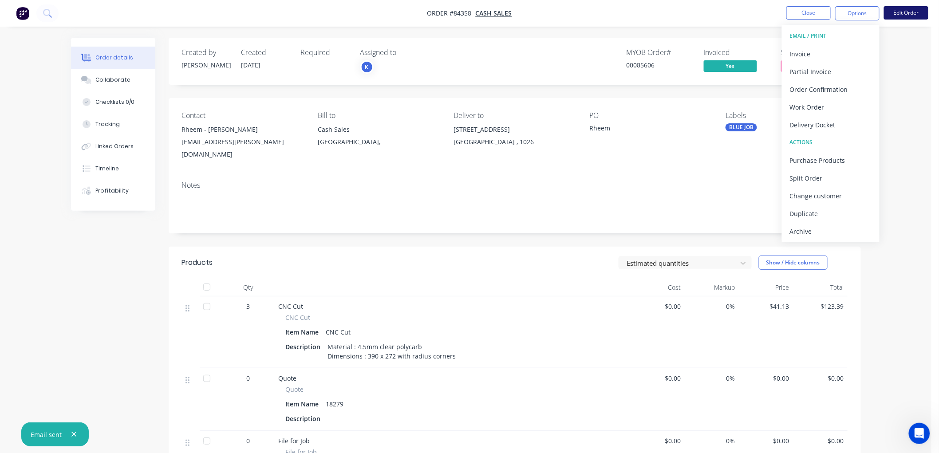
click at [912, 13] on button "Edit Order" at bounding box center [906, 12] width 44 height 13
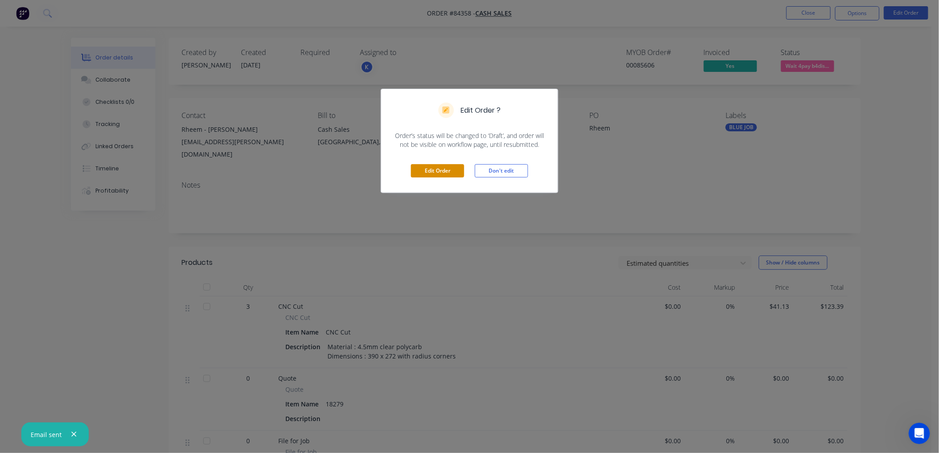
click at [442, 170] on button "Edit Order" at bounding box center [437, 170] width 53 height 13
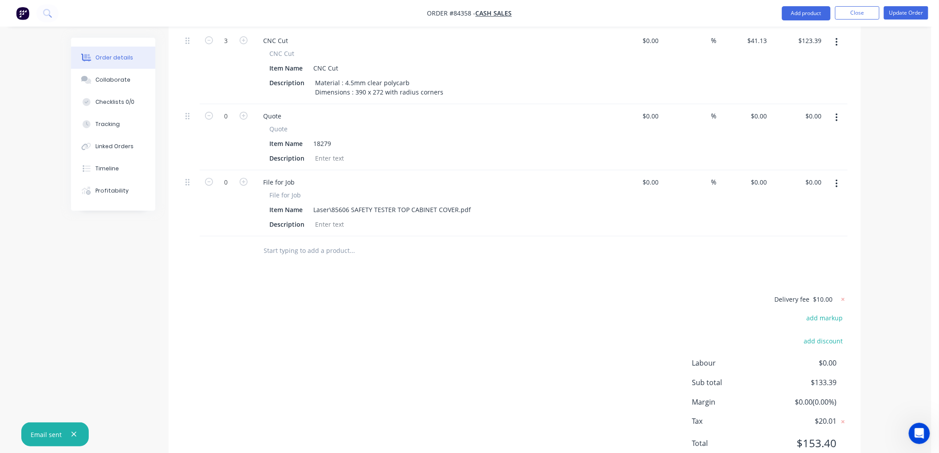
scroll to position [296, 0]
drag, startPoint x: 312, startPoint y: 225, endPoint x: 351, endPoint y: 223, distance: 38.7
click at [312, 241] on input "text" at bounding box center [353, 250] width 178 height 18
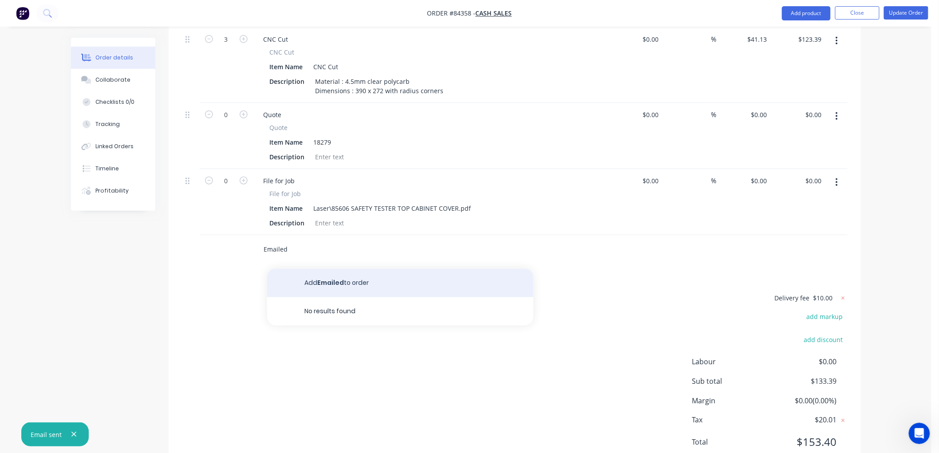
type input "Emailed"
click at [331, 269] on button "Add Emailed to order" at bounding box center [400, 283] width 266 height 28
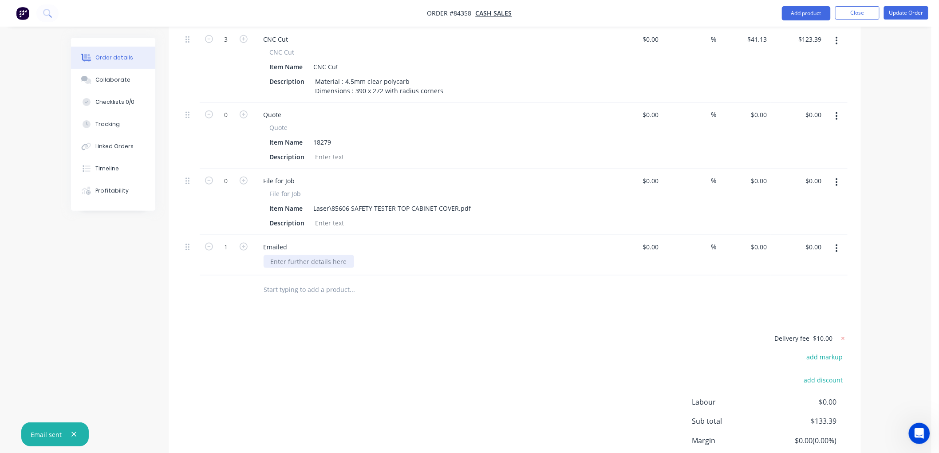
click at [296, 255] on div at bounding box center [309, 261] width 91 height 13
click at [904, 15] on button "Update Order" at bounding box center [906, 12] width 44 height 13
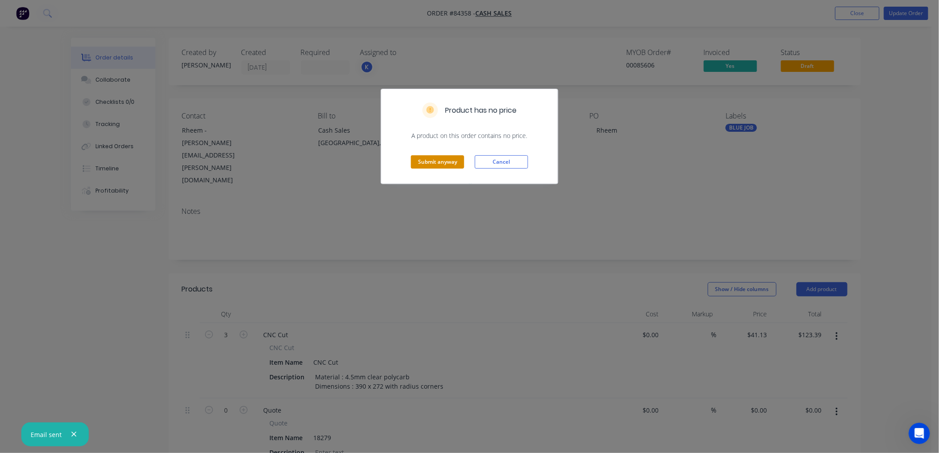
click at [431, 162] on button "Submit anyway" at bounding box center [437, 161] width 53 height 13
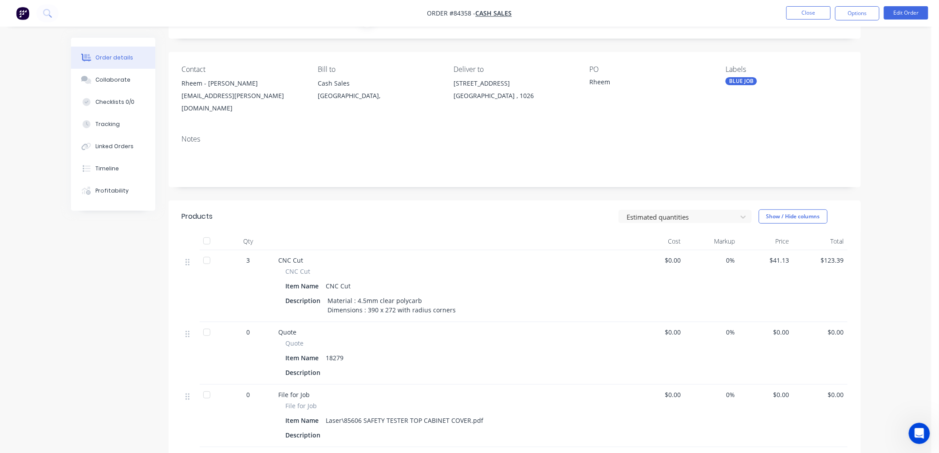
scroll to position [46, 0]
click at [809, 14] on button "Close" at bounding box center [808, 12] width 44 height 13
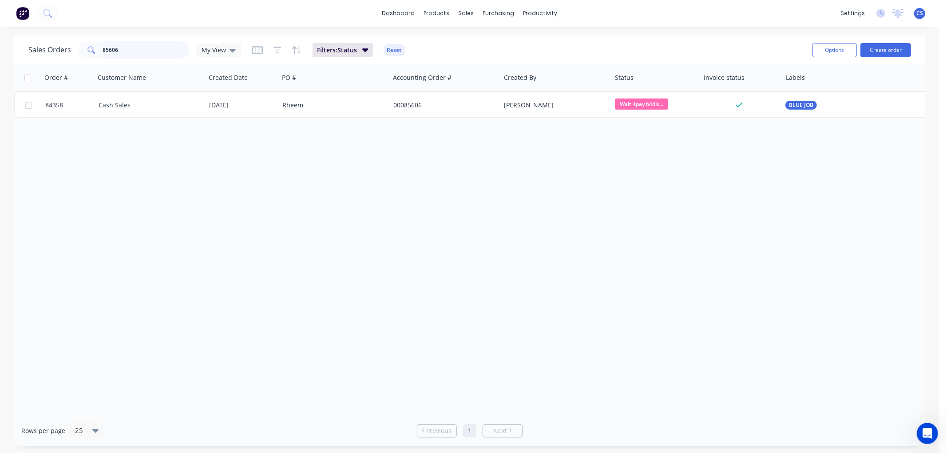
click at [147, 51] on input "85606" at bounding box center [146, 50] width 87 height 18
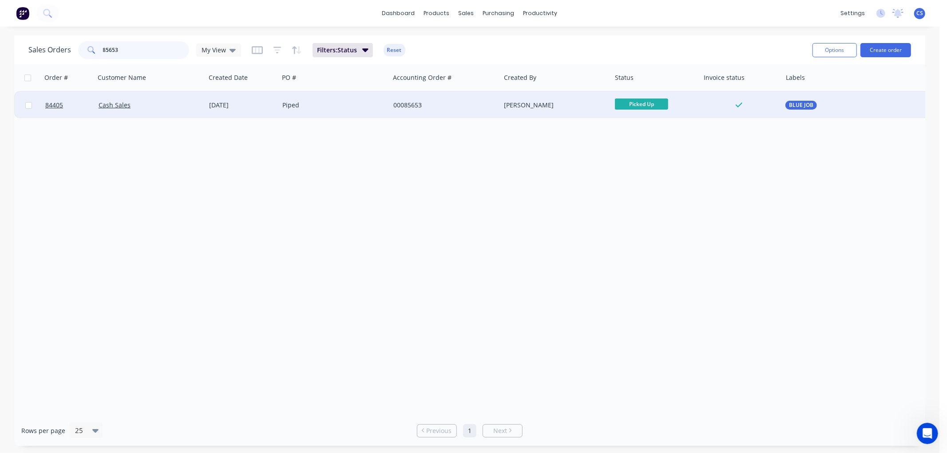
type input "85653"
click at [344, 107] on div "Piped" at bounding box center [331, 105] width 99 height 9
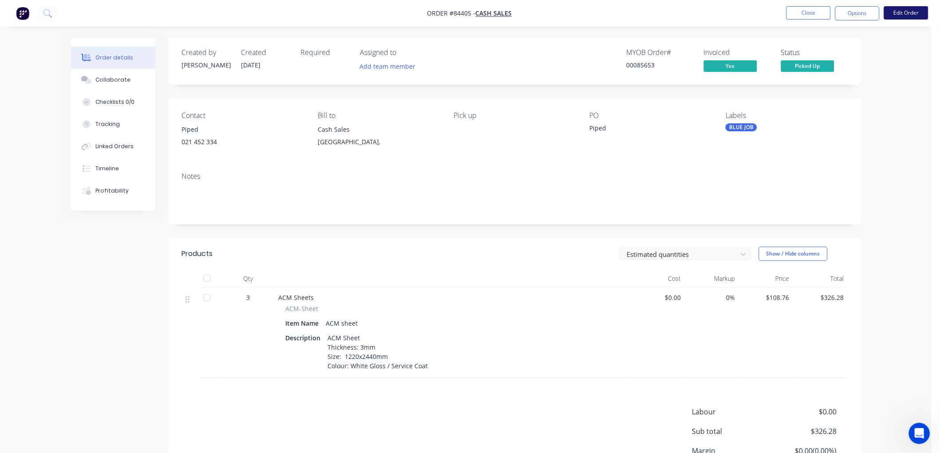
click at [911, 14] on button "Edit Order" at bounding box center [906, 12] width 44 height 13
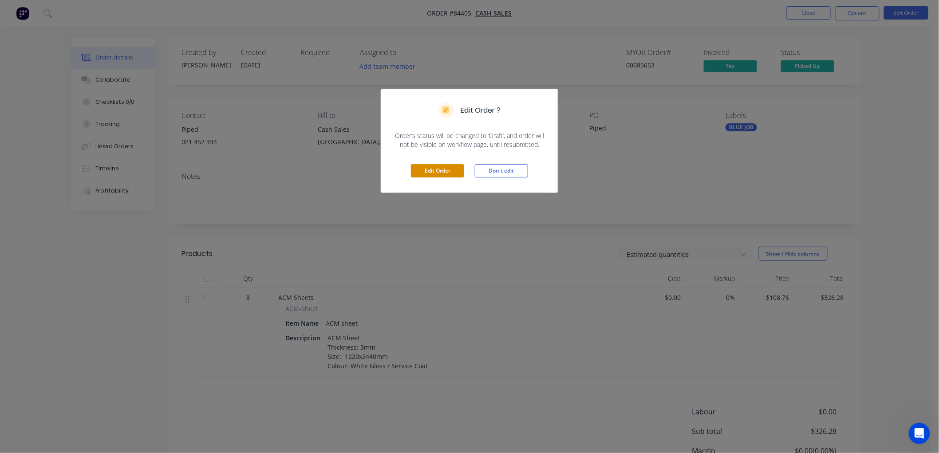
click at [423, 170] on button "Edit Order" at bounding box center [437, 170] width 53 height 13
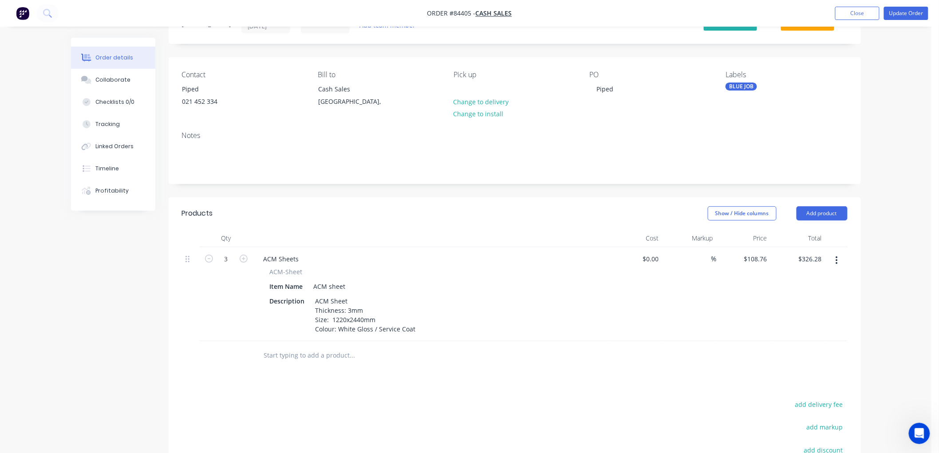
scroll to position [99, 0]
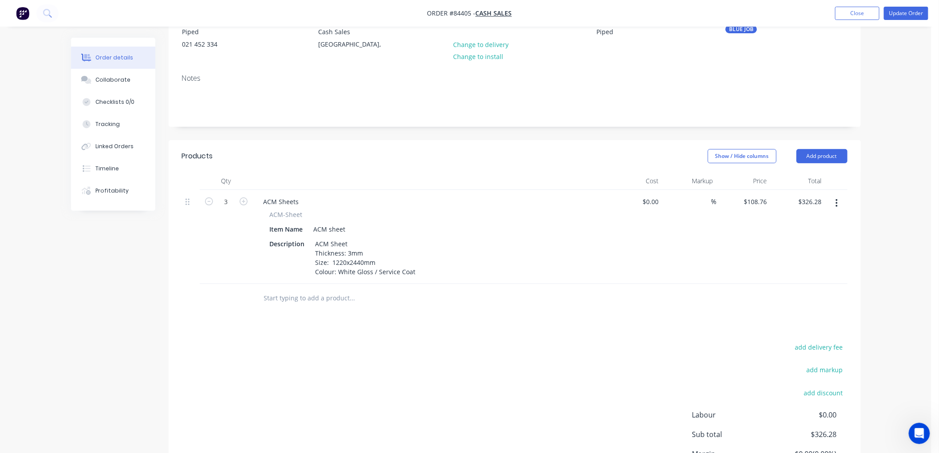
click at [298, 298] on input "text" at bounding box center [353, 298] width 178 height 18
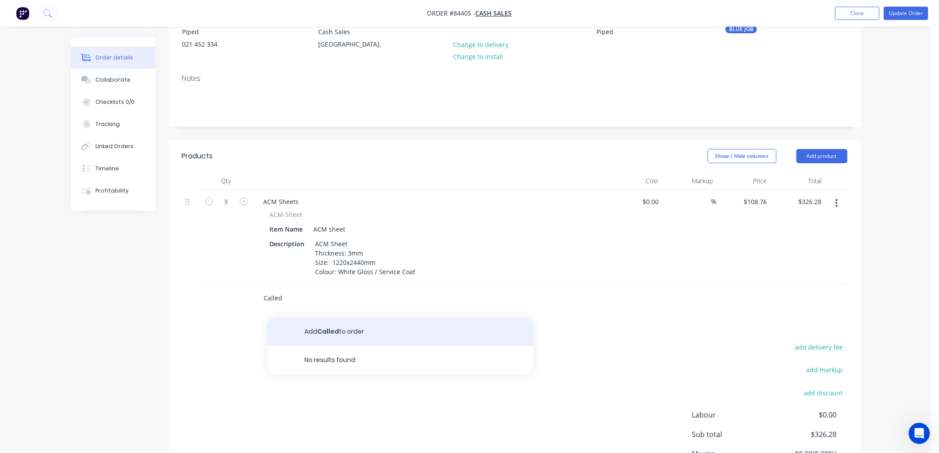
type input "Called"
click at [334, 330] on button "Add Called to order" at bounding box center [400, 332] width 266 height 28
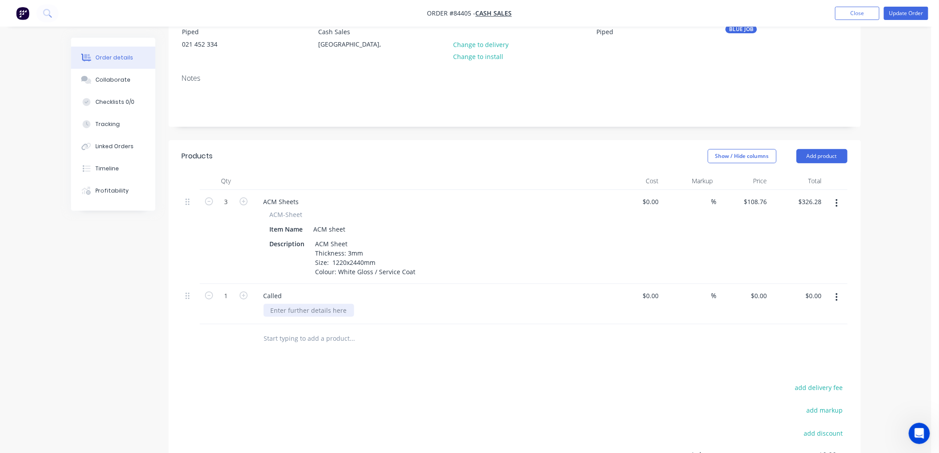
click at [296, 308] on div at bounding box center [309, 310] width 91 height 13
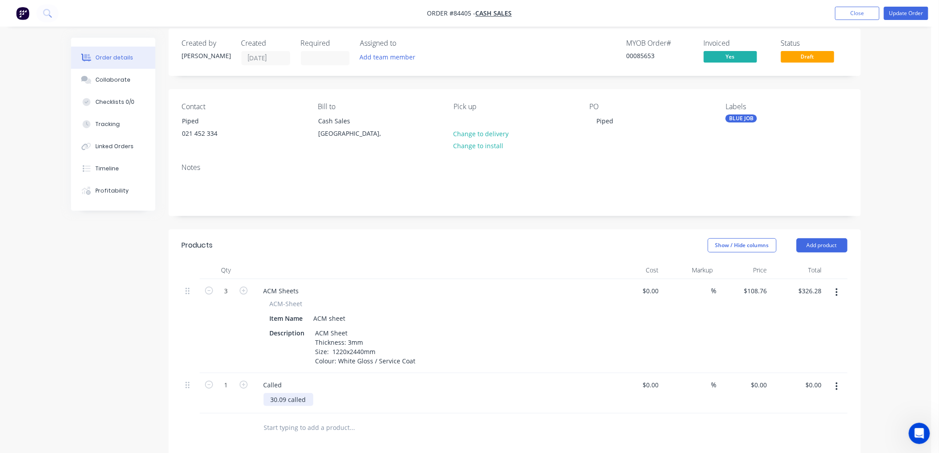
scroll to position [0, 0]
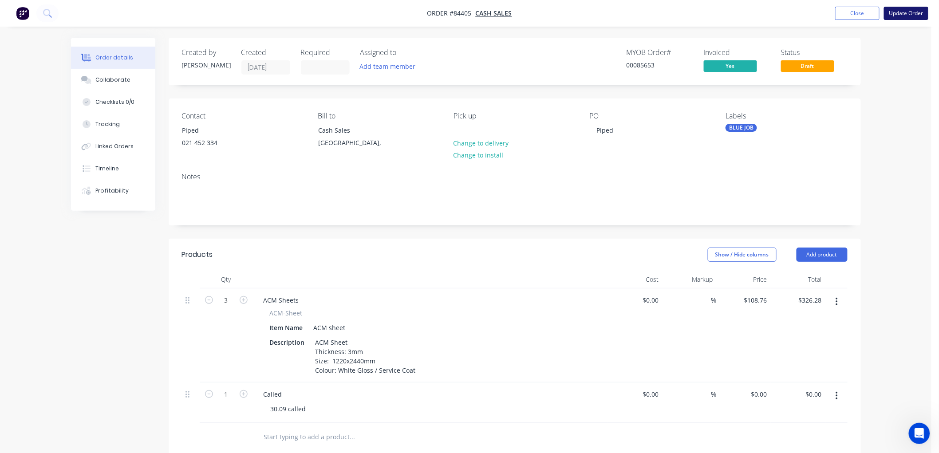
click at [906, 16] on button "Update Order" at bounding box center [906, 13] width 44 height 13
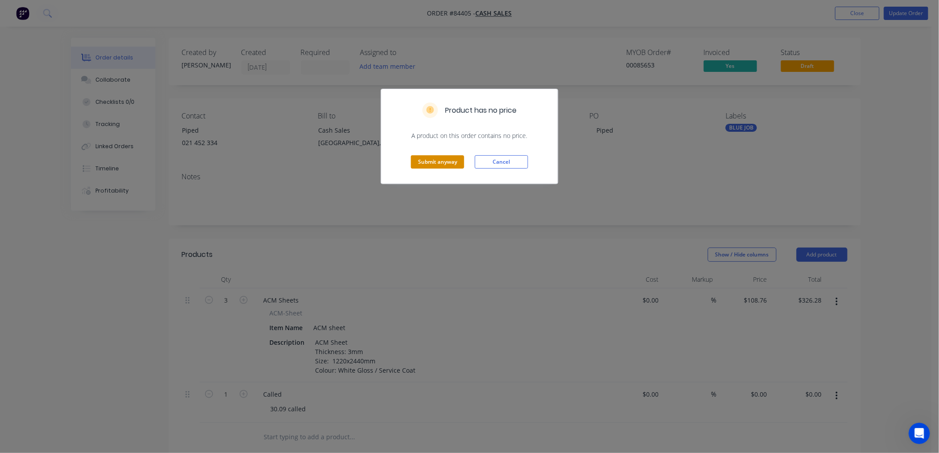
click at [446, 162] on button "Submit anyway" at bounding box center [437, 161] width 53 height 13
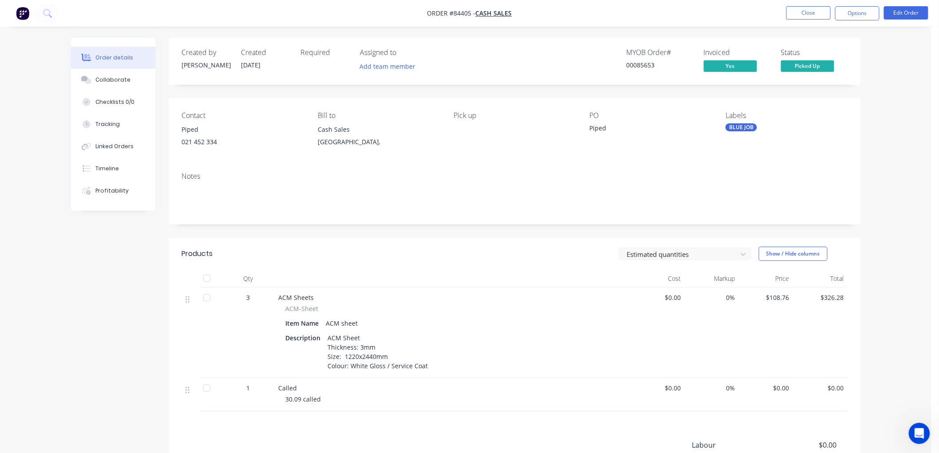
click at [857, 17] on button "Options" at bounding box center [857, 13] width 44 height 14
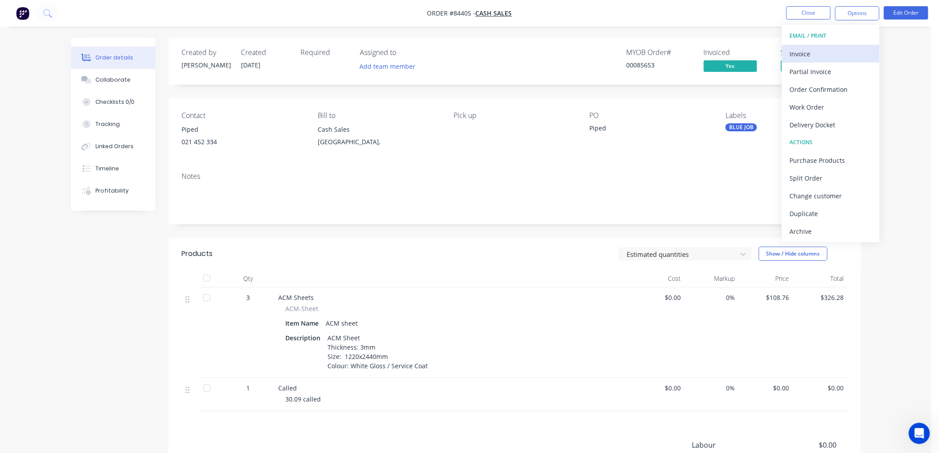
click at [827, 50] on div "Invoice" at bounding box center [831, 53] width 82 height 13
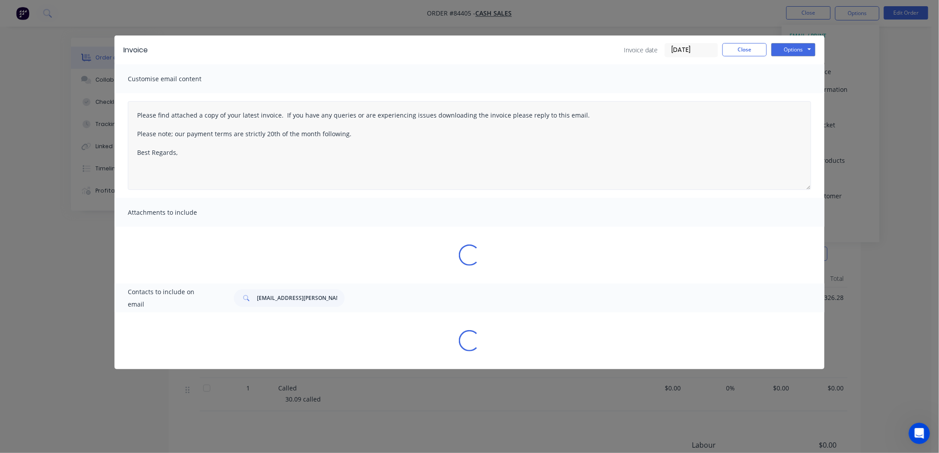
type textarea "Please find attached a copy of your latest invoice. If you have any queries or …"
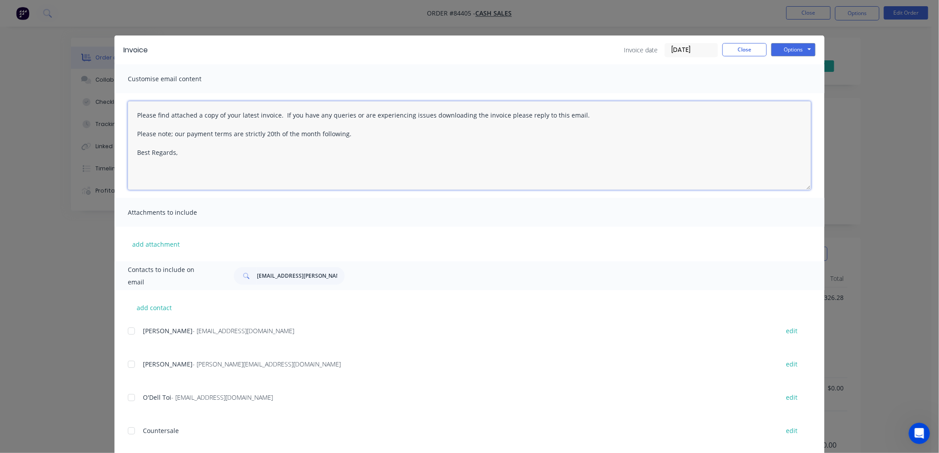
click at [196, 156] on textarea "Please find attached a copy of your latest invoice. If you have any queries or …" at bounding box center [469, 145] width 683 height 89
click at [753, 47] on button "Close" at bounding box center [744, 49] width 44 height 13
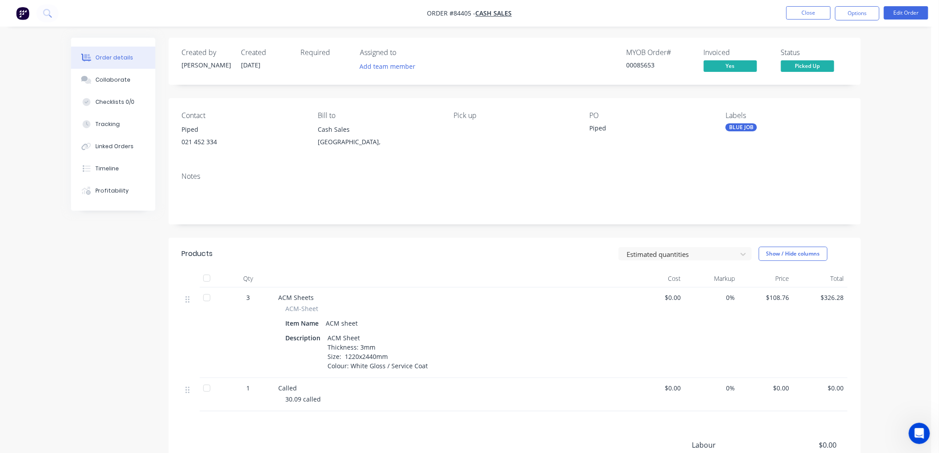
click at [200, 141] on div "021 452 334" at bounding box center [243, 142] width 122 height 12
click at [914, 11] on button "Edit Order" at bounding box center [906, 12] width 44 height 13
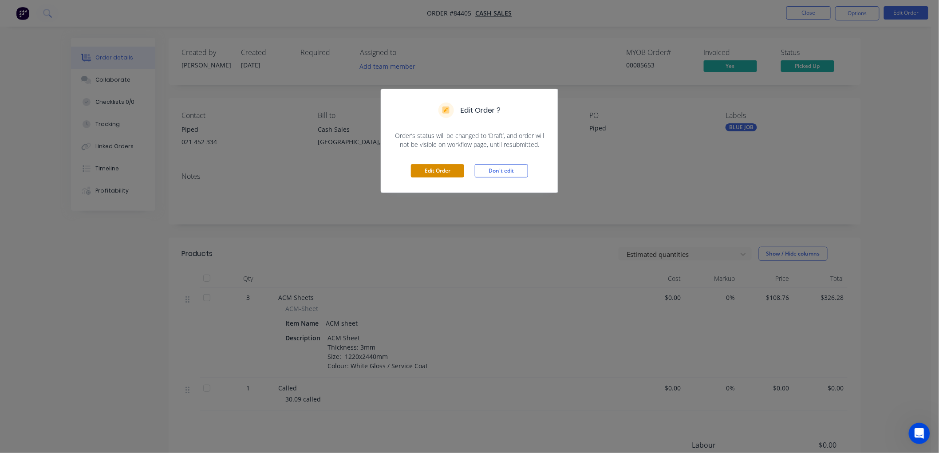
click at [440, 170] on button "Edit Order" at bounding box center [437, 170] width 53 height 13
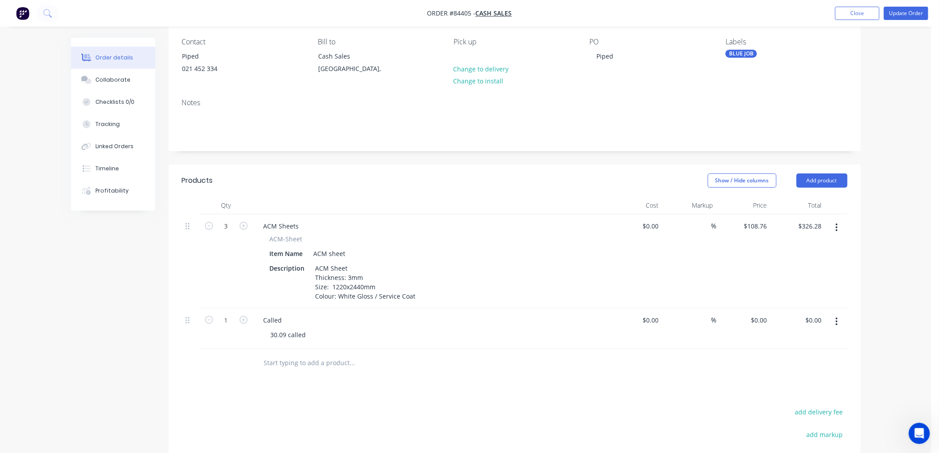
scroll to position [99, 0]
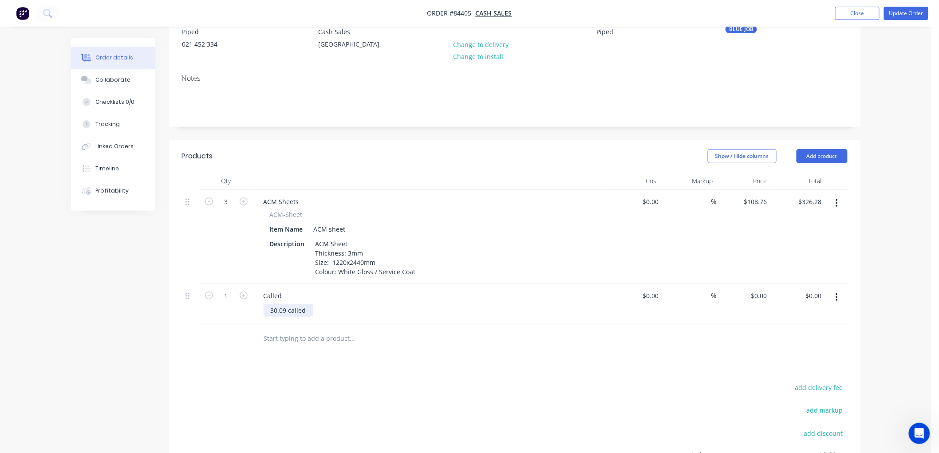
click at [309, 310] on div "30.09 called" at bounding box center [289, 310] width 50 height 13
click at [915, 13] on button "Update Order" at bounding box center [906, 13] width 44 height 13
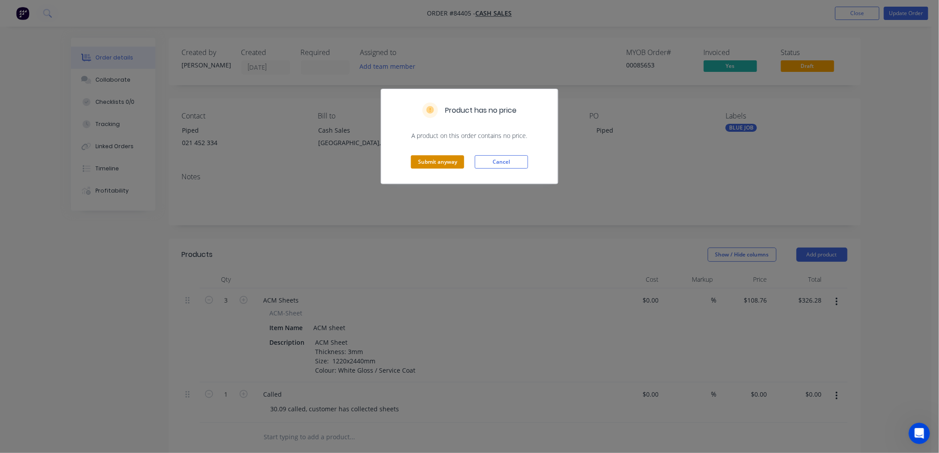
click at [454, 159] on button "Submit anyway" at bounding box center [437, 161] width 53 height 13
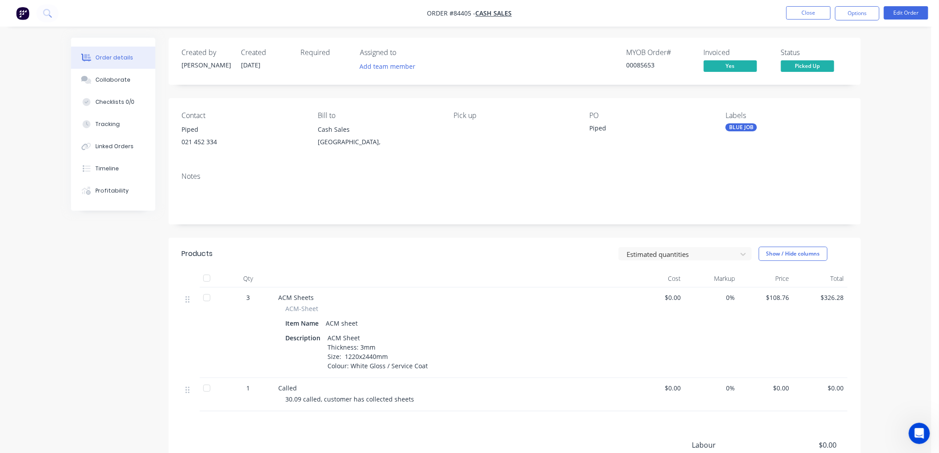
click at [213, 138] on div "021 452 334" at bounding box center [243, 142] width 122 height 12
click at [197, 135] on div "Piped 021 452 334" at bounding box center [243, 137] width 122 height 28
click at [913, 10] on button "Edit Order" at bounding box center [906, 12] width 44 height 13
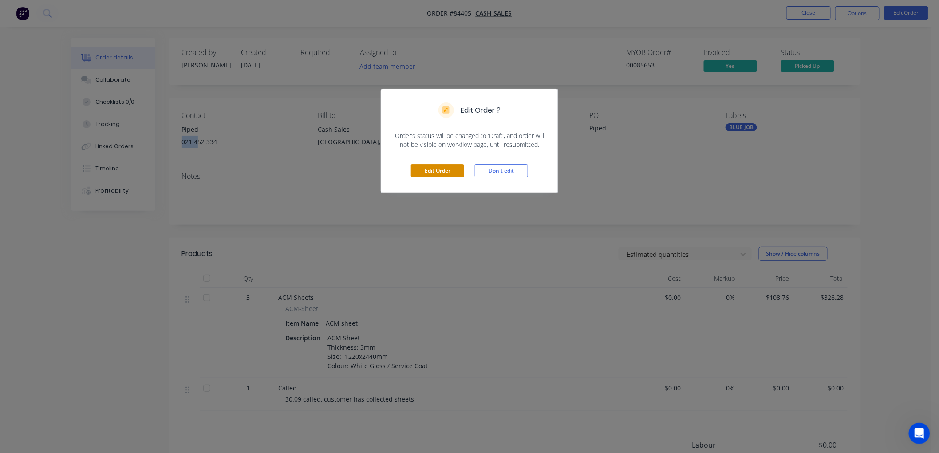
click at [430, 169] on button "Edit Order" at bounding box center [437, 170] width 53 height 13
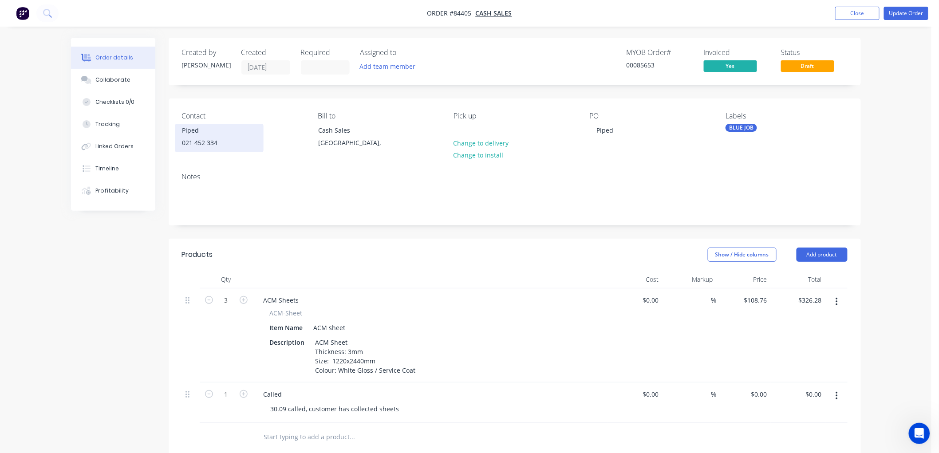
click at [195, 145] on div "021 452 334" at bounding box center [219, 143] width 74 height 12
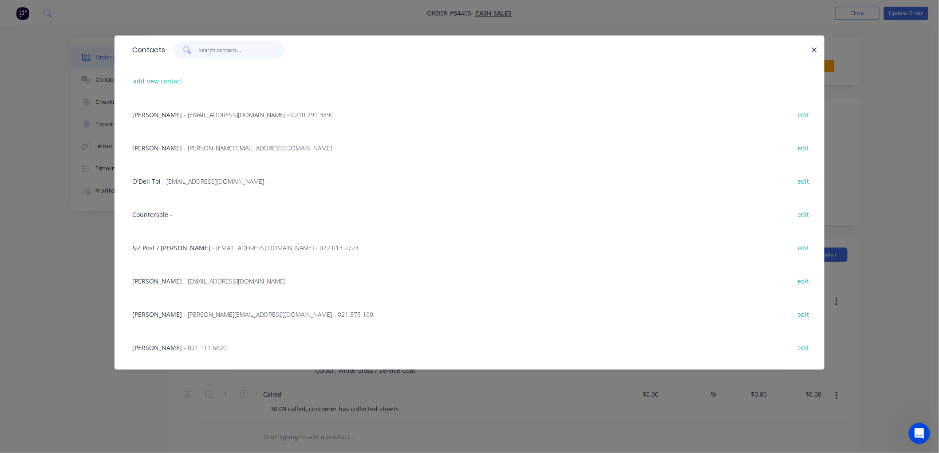
click at [214, 51] on input "text" at bounding box center [242, 50] width 87 height 18
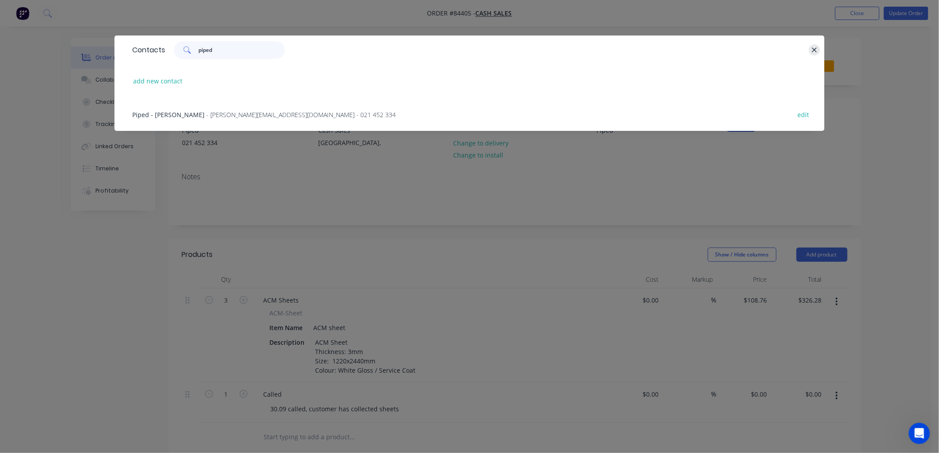
type input "piped"
click at [811, 47] on button "button" at bounding box center [814, 49] width 11 height 11
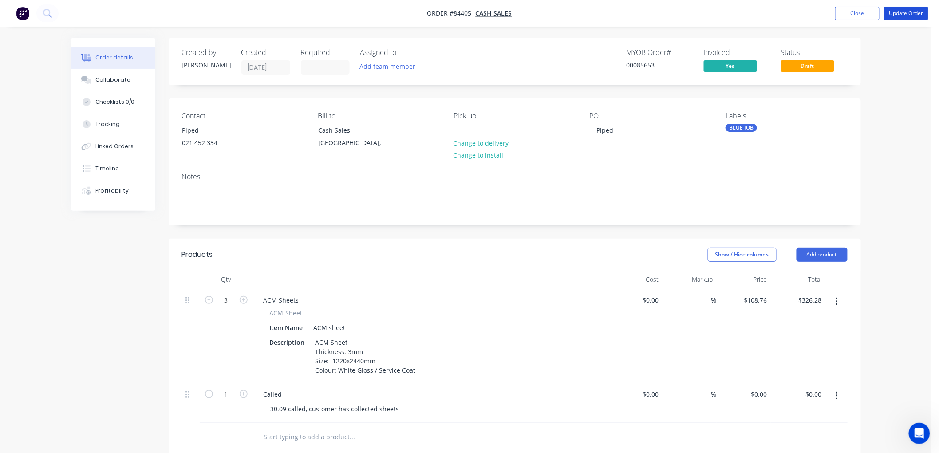
click at [894, 13] on button "Update Order" at bounding box center [906, 13] width 44 height 13
type input "$108.76"
type input "$326.28"
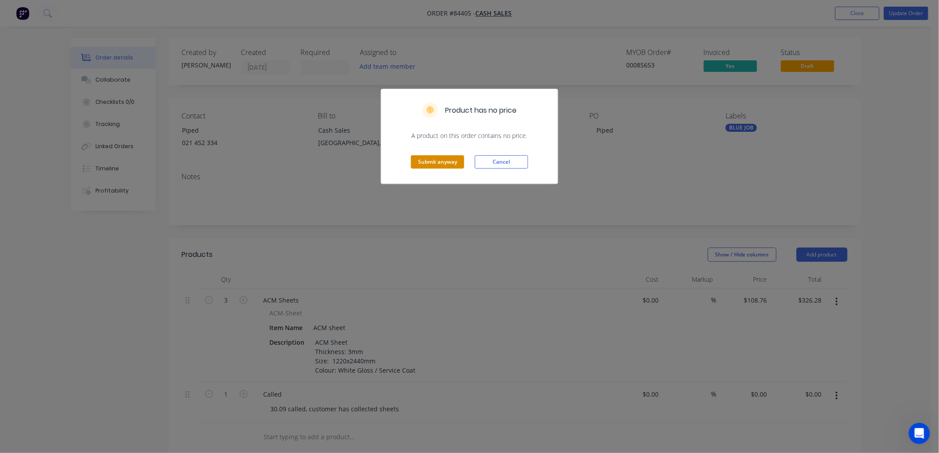
click at [452, 158] on button "Submit anyway" at bounding box center [437, 161] width 53 height 13
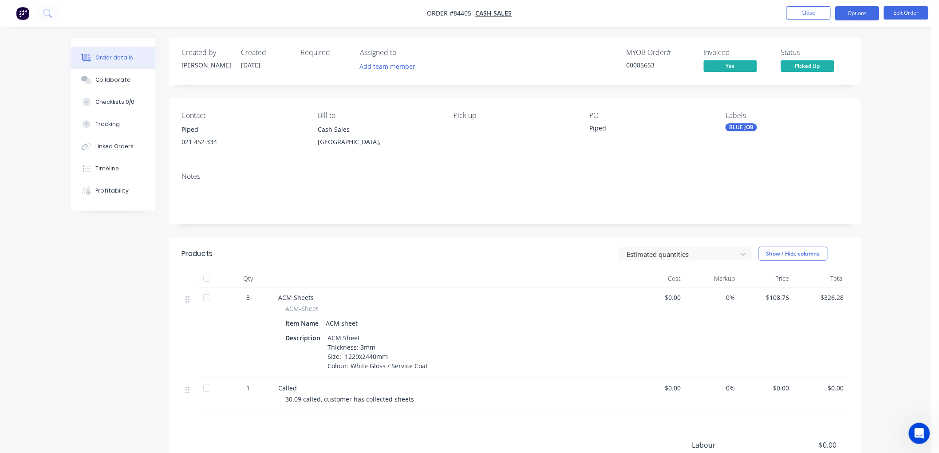
click at [859, 15] on button "Options" at bounding box center [857, 13] width 44 height 14
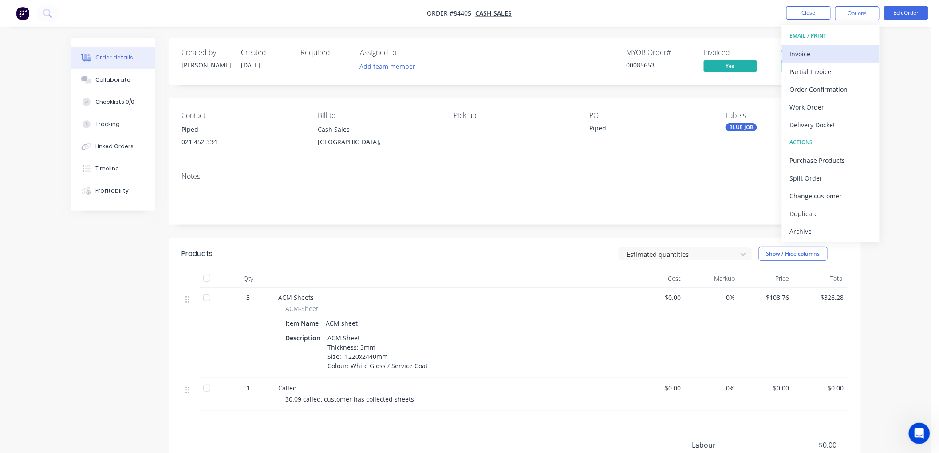
click at [832, 49] on div "Invoice" at bounding box center [831, 53] width 82 height 13
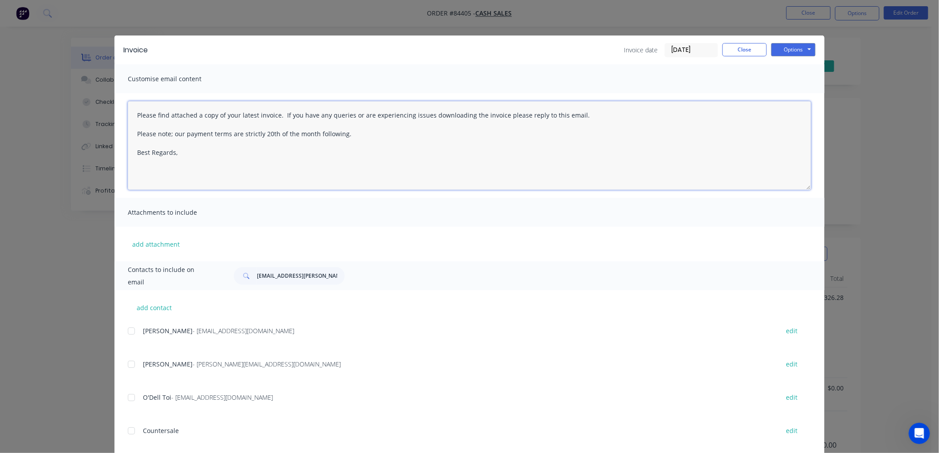
click at [198, 146] on textarea "Please find attached a copy of your latest invoice. If you have any queries or …" at bounding box center [469, 145] width 683 height 89
drag, startPoint x: 342, startPoint y: 125, endPoint x: 352, endPoint y: 131, distance: 12.2
click at [352, 131] on textarea "Please find attached a copy of your latest invoice. If you have any queries or …" at bounding box center [469, 145] width 683 height 89
click at [180, 137] on textarea "Please find attached a copy of your latest invoice. If you have any queries or …" at bounding box center [469, 145] width 683 height 89
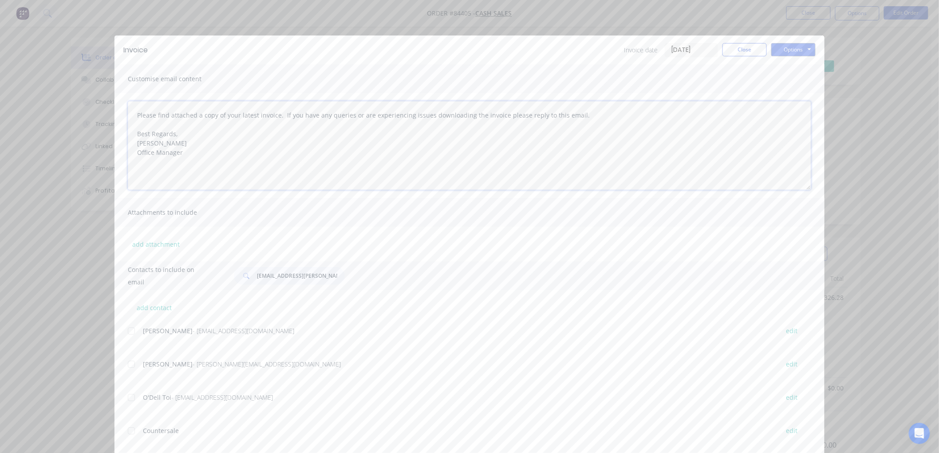
type textarea "Please find attached a copy of your latest invoice. If you have any queries or …"
click at [304, 280] on input "mark.norris@rheem.co.nz" at bounding box center [301, 276] width 88 height 18
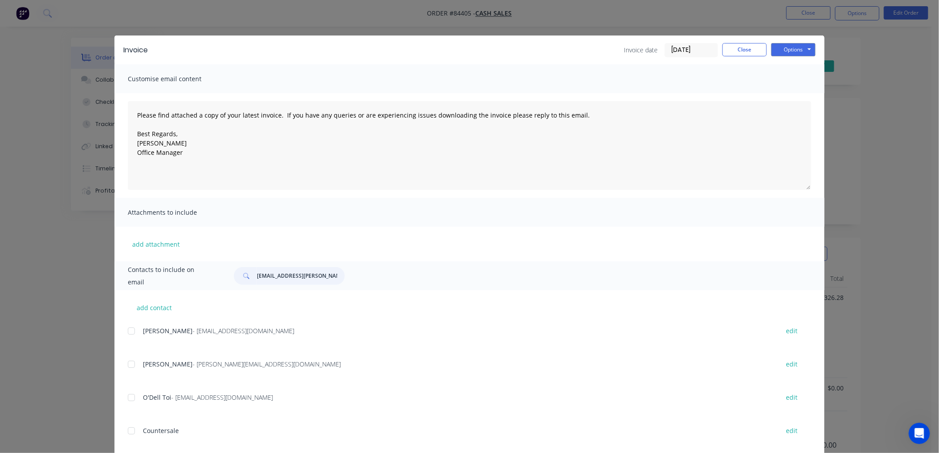
click at [304, 280] on input "mark.norris@rheem.co.nz" at bounding box center [301, 276] width 88 height 18
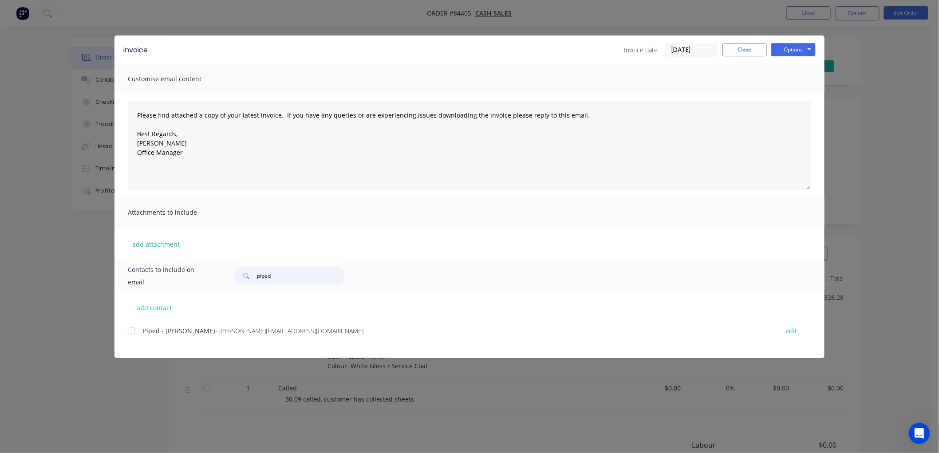
click at [130, 330] on div at bounding box center [131, 331] width 18 height 18
type input "piped"
click at [801, 50] on button "Options" at bounding box center [793, 49] width 44 height 13
click at [801, 89] on button "Email" at bounding box center [799, 94] width 57 height 15
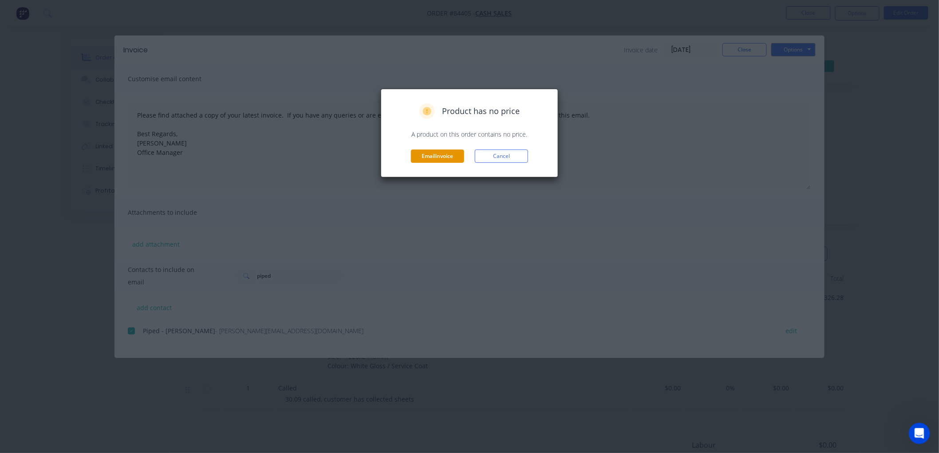
click at [441, 158] on button "Email invoice" at bounding box center [437, 156] width 53 height 13
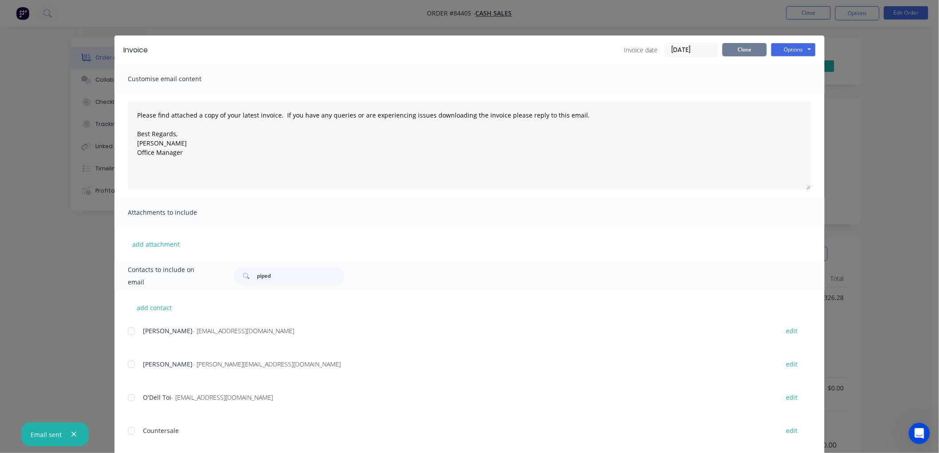
click at [752, 51] on button "Close" at bounding box center [744, 49] width 44 height 13
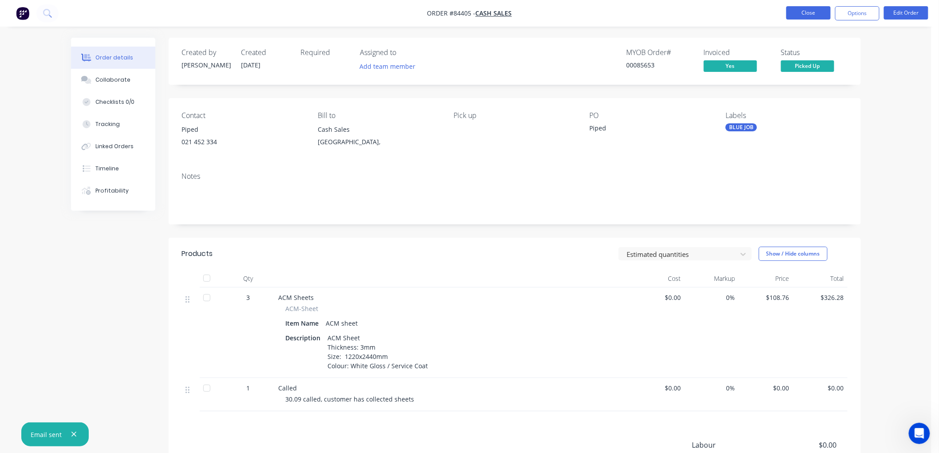
click at [808, 14] on button "Close" at bounding box center [808, 12] width 44 height 13
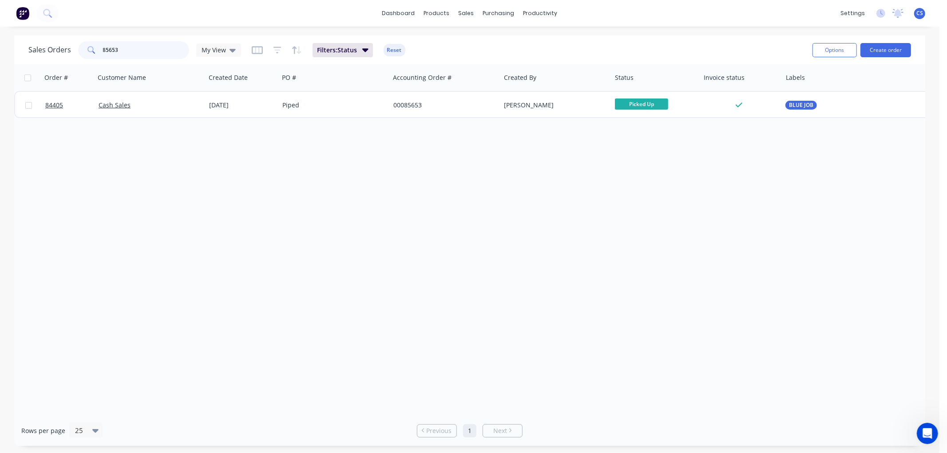
click at [142, 49] on input "85653" at bounding box center [146, 50] width 87 height 18
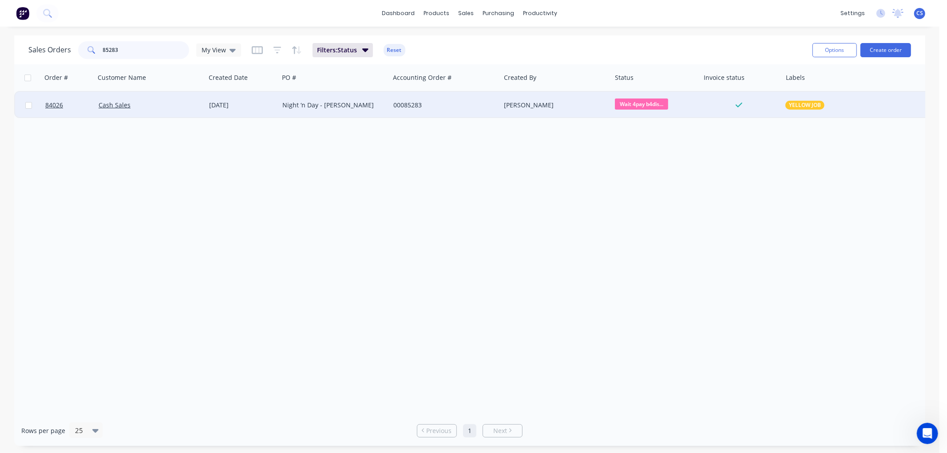
type input "85283"
click at [310, 103] on div "Night ‘n Day - [PERSON_NAME]" at bounding box center [331, 105] width 99 height 9
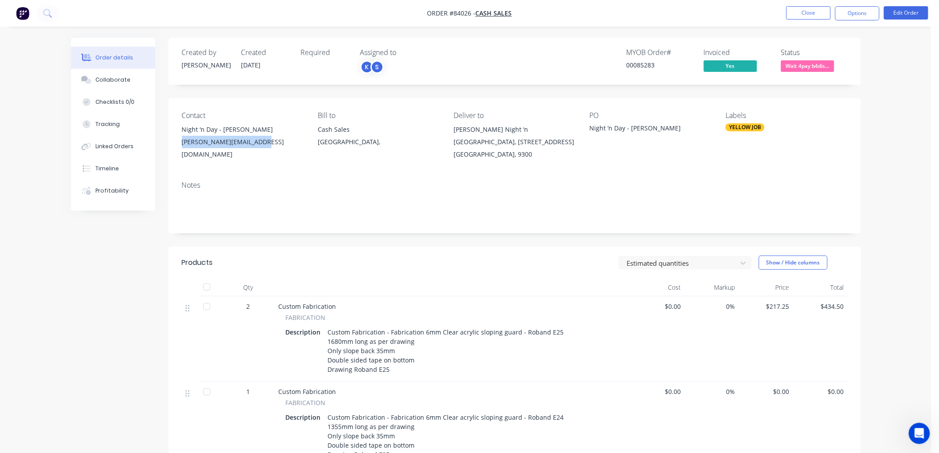
drag, startPoint x: 264, startPoint y: 142, endPoint x: 183, endPoint y: 148, distance: 81.4
click at [183, 148] on div "courtney@nightnday.co.nz" at bounding box center [243, 148] width 122 height 25
copy div "courtney@nightnday.co.nz"
click at [849, 11] on button "Options" at bounding box center [857, 13] width 44 height 14
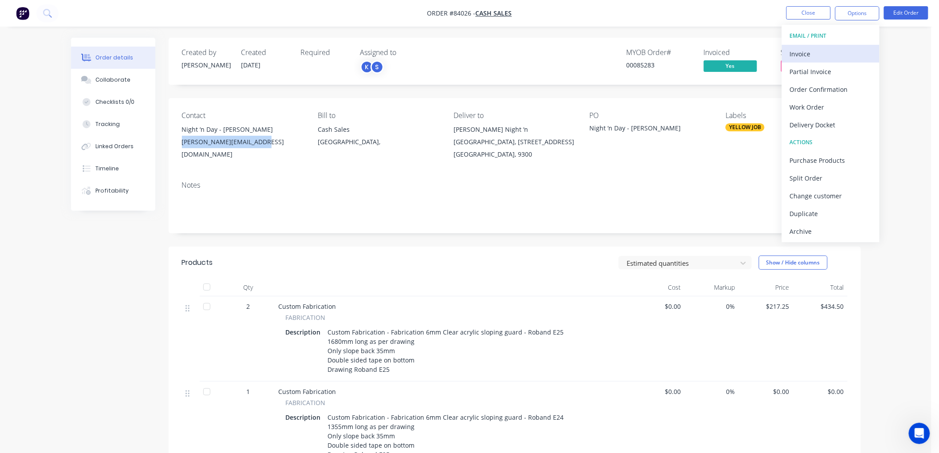
click at [809, 50] on div "Invoice" at bounding box center [831, 53] width 82 height 13
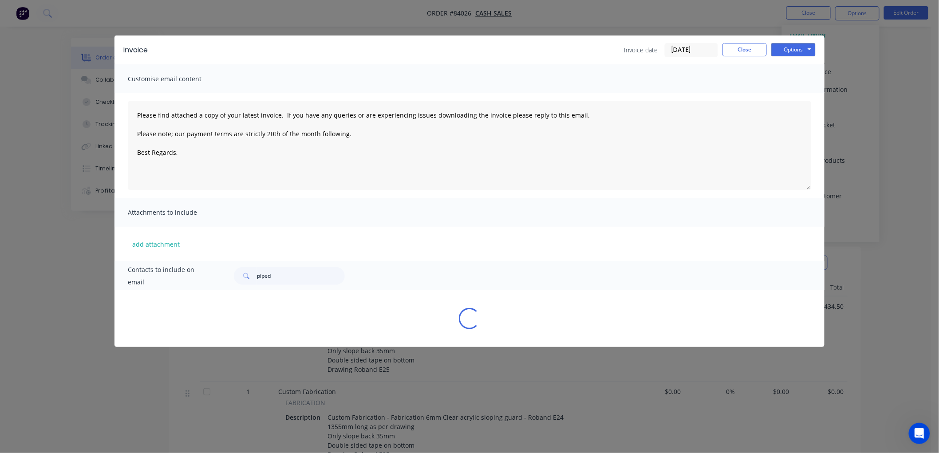
type textarea "Please find attached a copy of your latest invoice. If you have any queries or …"
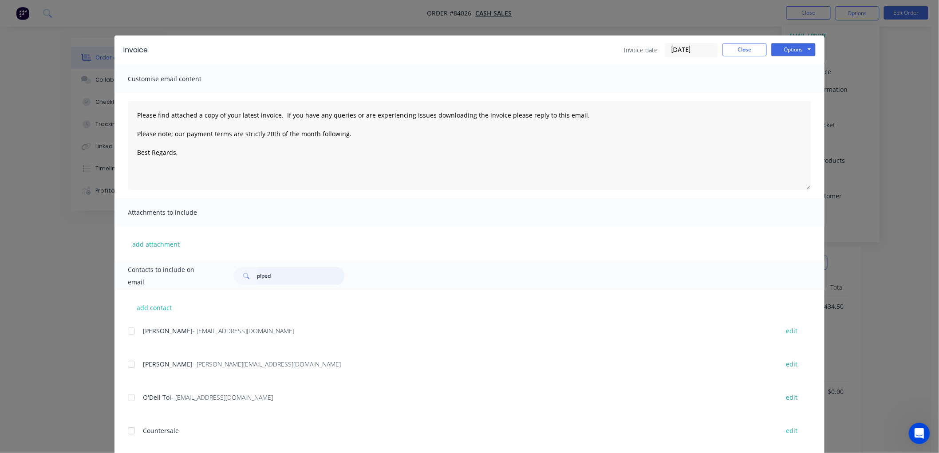
click at [263, 277] on input "piped" at bounding box center [301, 276] width 88 height 18
paste input "courtney@nightnday.co.nz"
type input "courtney@nightnday.co.nz"
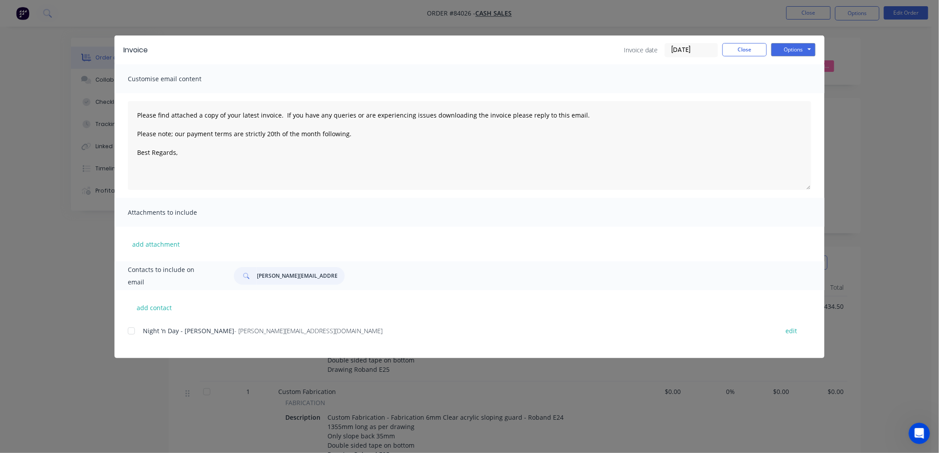
click at [132, 332] on div at bounding box center [131, 331] width 18 height 18
type textarea "Please find attached a copy of your latest invoice. If you have any queries or …"
type input "courtney@nightnday.co.nz"
drag, startPoint x: 353, startPoint y: 134, endPoint x: 116, endPoint y: 117, distance: 237.6
click at [114, 117] on div "Please find attached a copy of your latest invoice. If you have any queries or …" at bounding box center [469, 145] width 710 height 105
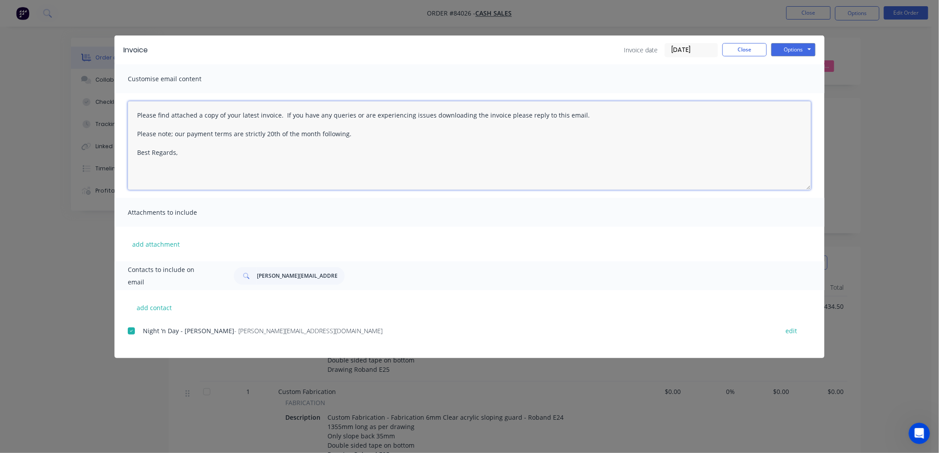
paste textarea "This is a reminder that your order has been cut and is awaiting delivery upon r…"
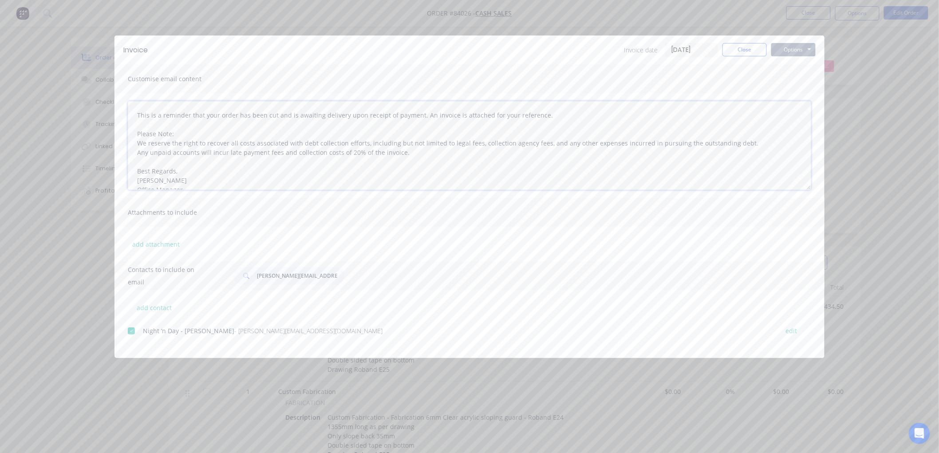
type textarea "This is a reminder that your order has been cut and is awaiting delivery upon r…"
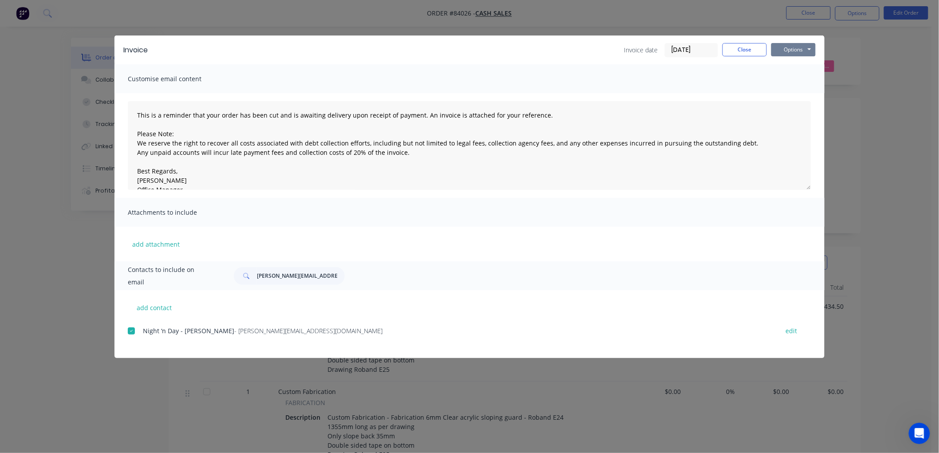
click at [807, 44] on button "Options" at bounding box center [793, 49] width 44 height 13
click at [782, 93] on button "Email" at bounding box center [799, 94] width 57 height 15
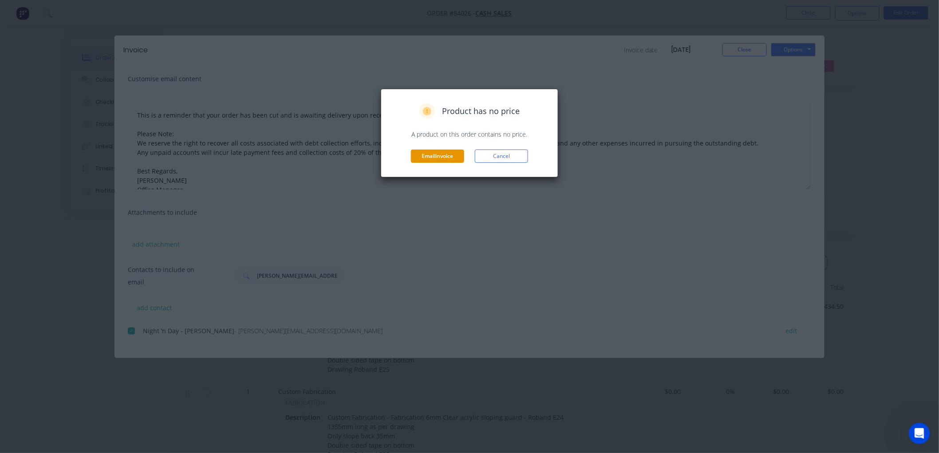
click at [442, 156] on button "Email invoice" at bounding box center [437, 156] width 53 height 13
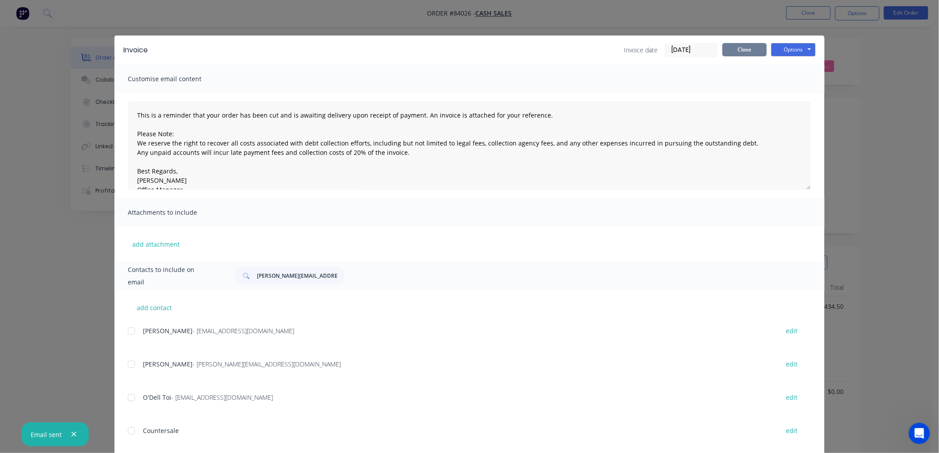
click at [742, 49] on button "Close" at bounding box center [744, 49] width 44 height 13
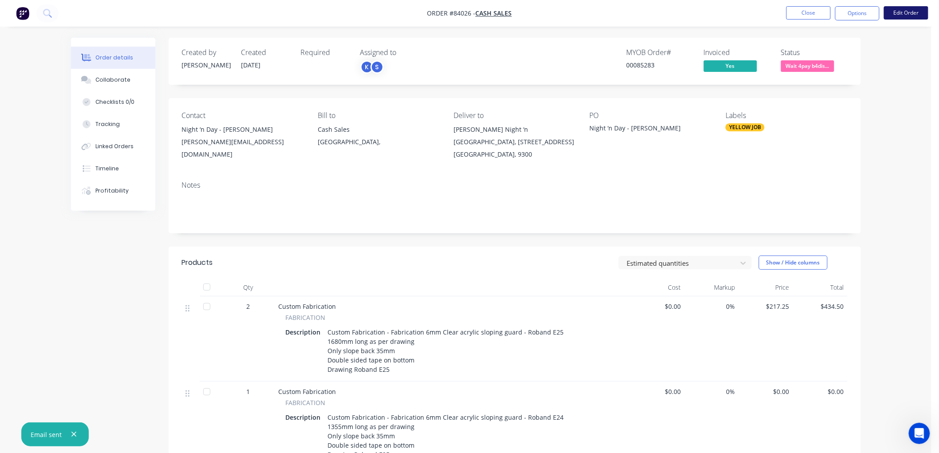
click at [901, 14] on button "Edit Order" at bounding box center [906, 12] width 44 height 13
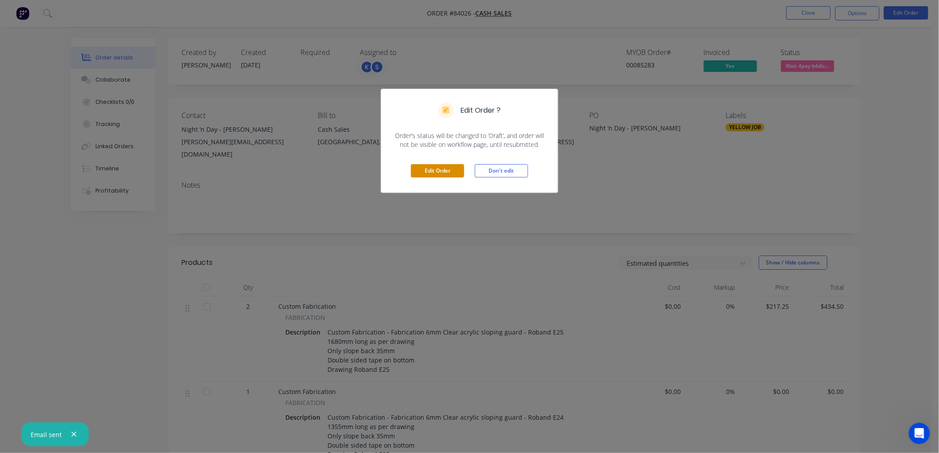
click at [425, 175] on button "Edit Order" at bounding box center [437, 170] width 53 height 13
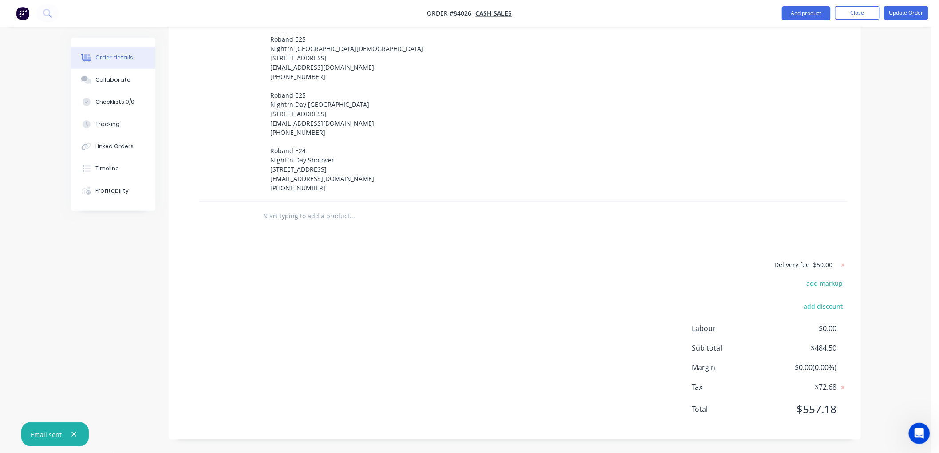
scroll to position [578, 0]
click at [277, 214] on input "text" at bounding box center [353, 217] width 178 height 18
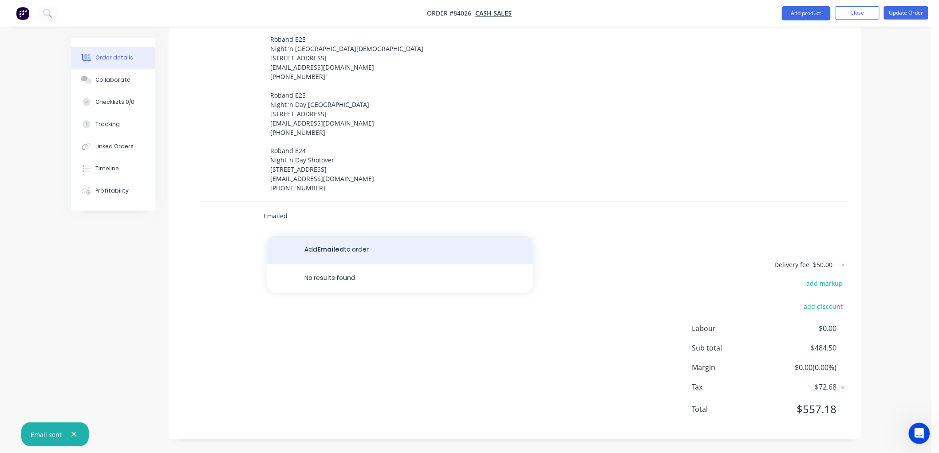
type input "Emailed"
click at [344, 254] on button "Add Emailed to order" at bounding box center [400, 250] width 266 height 28
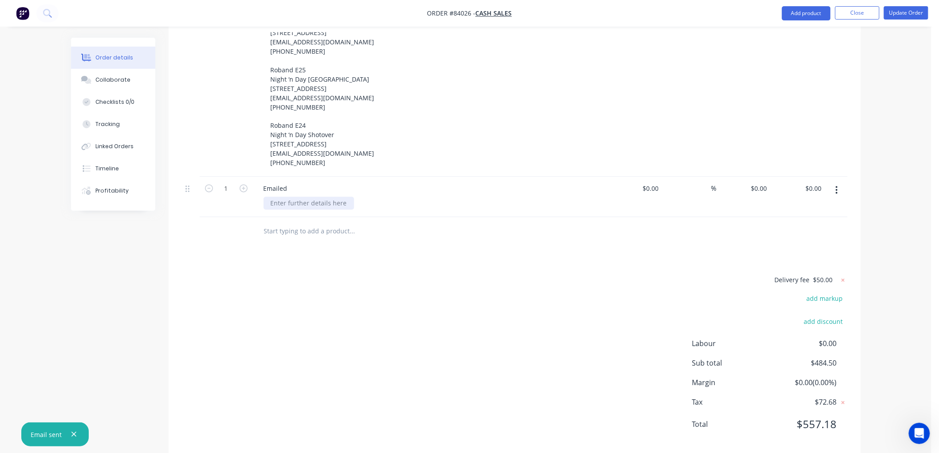
click at [298, 210] on div at bounding box center [309, 203] width 91 height 13
click at [904, 9] on button "Update Order" at bounding box center [906, 12] width 44 height 13
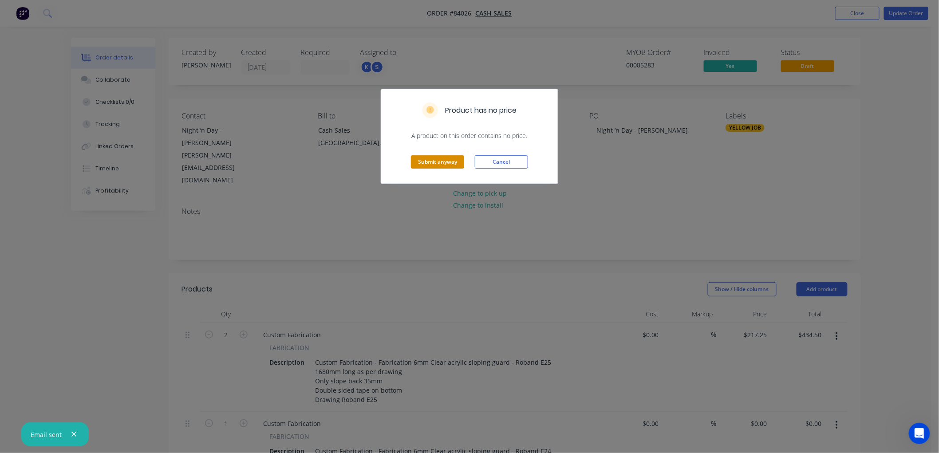
click at [427, 163] on button "Submit anyway" at bounding box center [437, 161] width 53 height 13
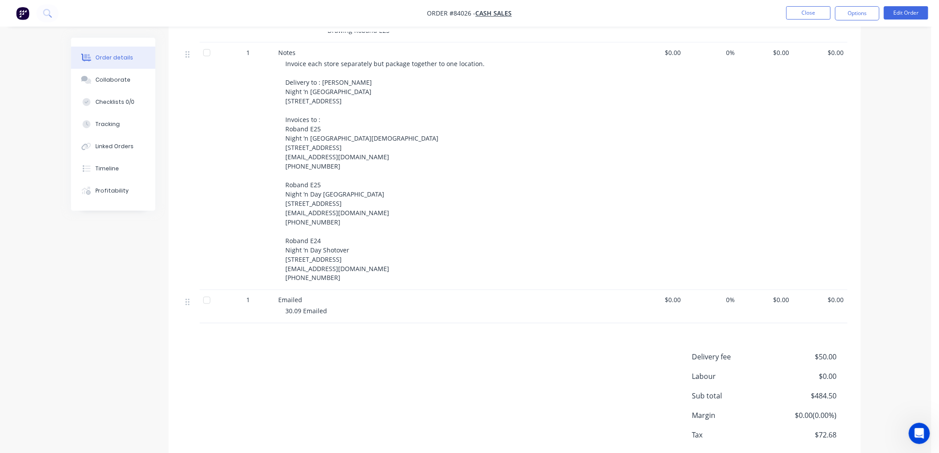
scroll to position [263, 0]
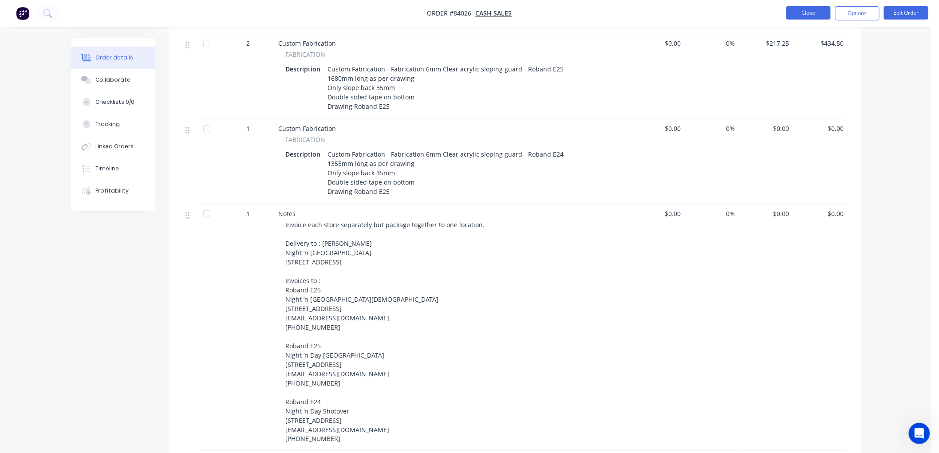
click at [809, 15] on button "Close" at bounding box center [808, 12] width 44 height 13
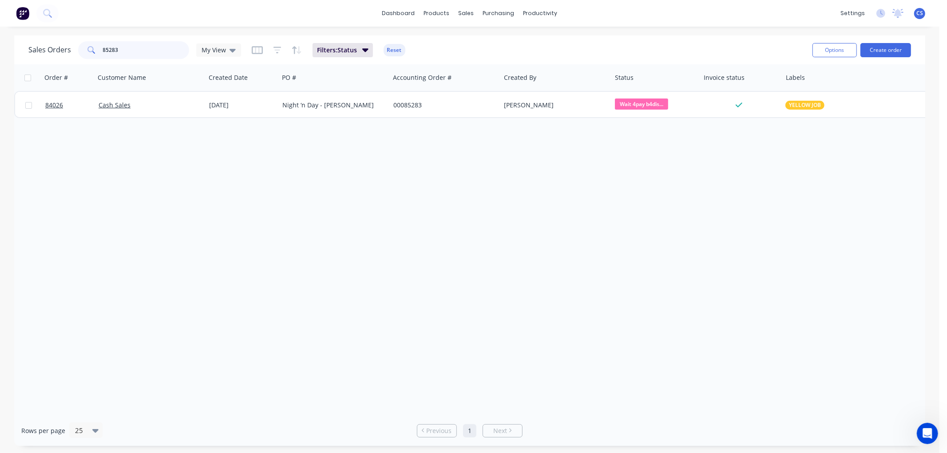
click at [147, 47] on input "85283" at bounding box center [146, 50] width 87 height 18
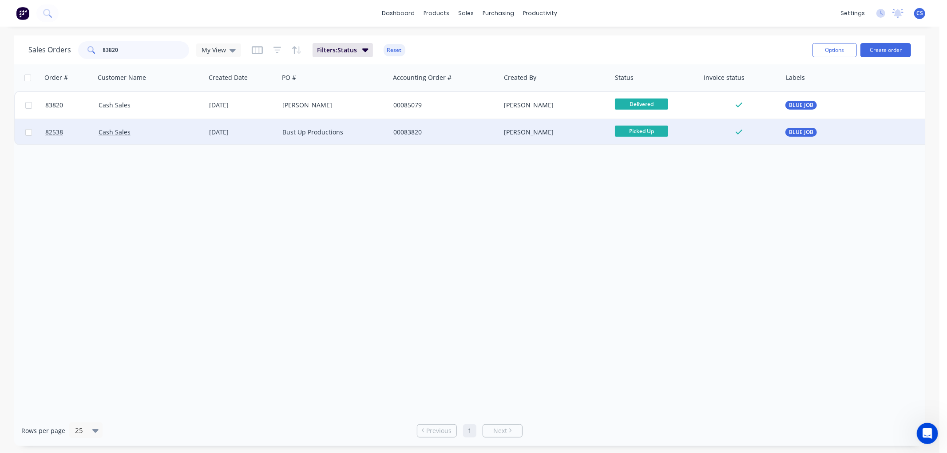
type input "83820"
click at [293, 131] on div "Bust Up Productions" at bounding box center [331, 132] width 99 height 9
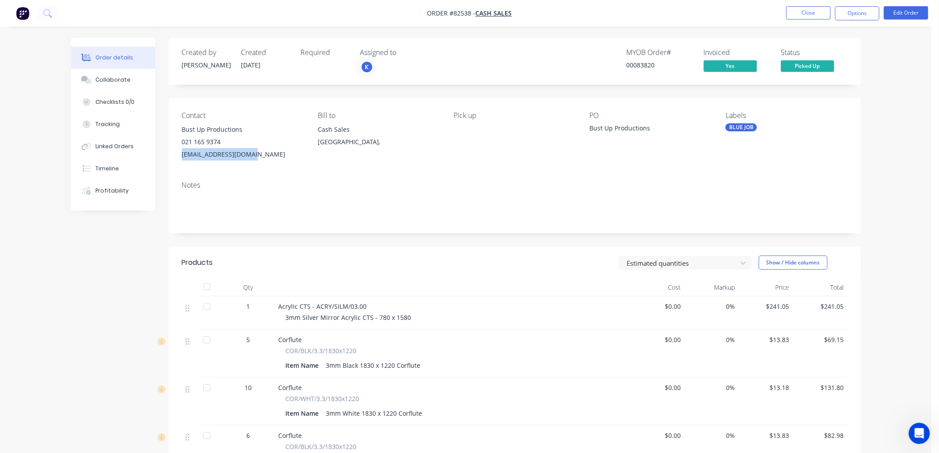
drag, startPoint x: 242, startPoint y: 156, endPoint x: 181, endPoint y: 160, distance: 61.8
click at [181, 160] on div "Contact Bust Up Productions 021 165 9374 zoo10801080@gmail.com Bill to Cash Sal…" at bounding box center [515, 136] width 692 height 76
copy div "zoo10801080@gmail.com"
click at [853, 15] on button "Options" at bounding box center [857, 13] width 44 height 14
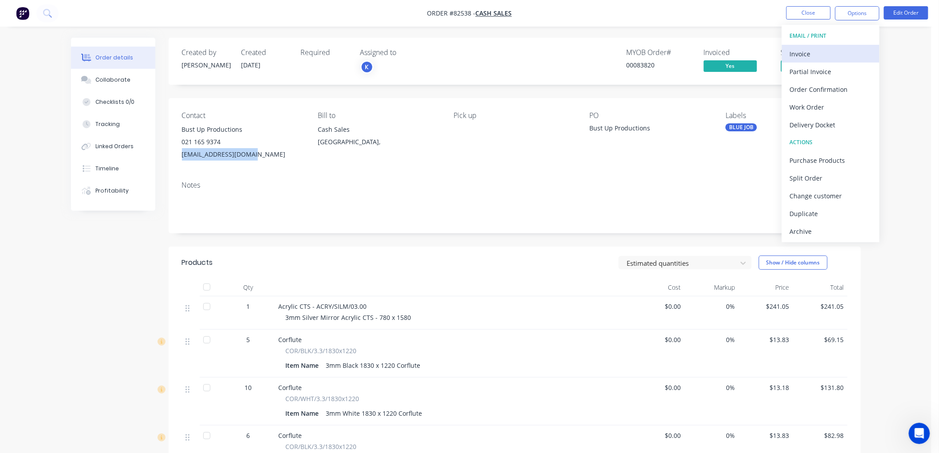
click at [828, 46] on button "Invoice" at bounding box center [831, 54] width 98 height 18
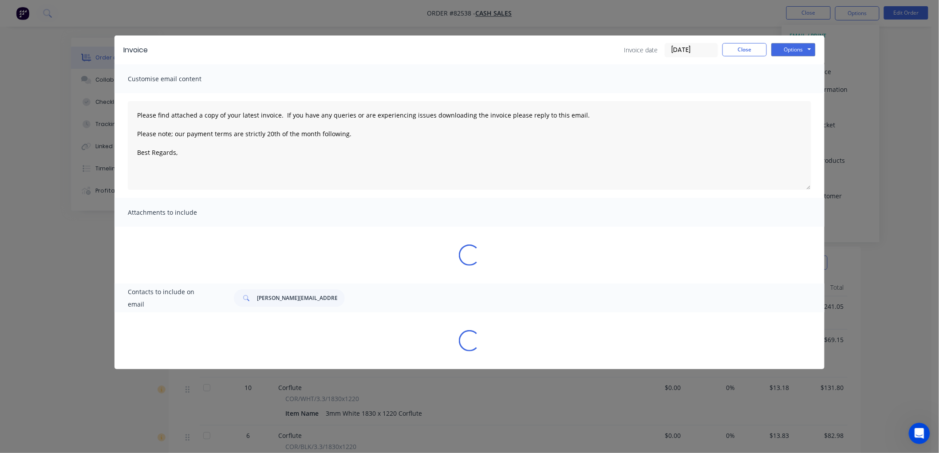
type textarea "Please find attached a copy of your latest invoice. If you have any queries or …"
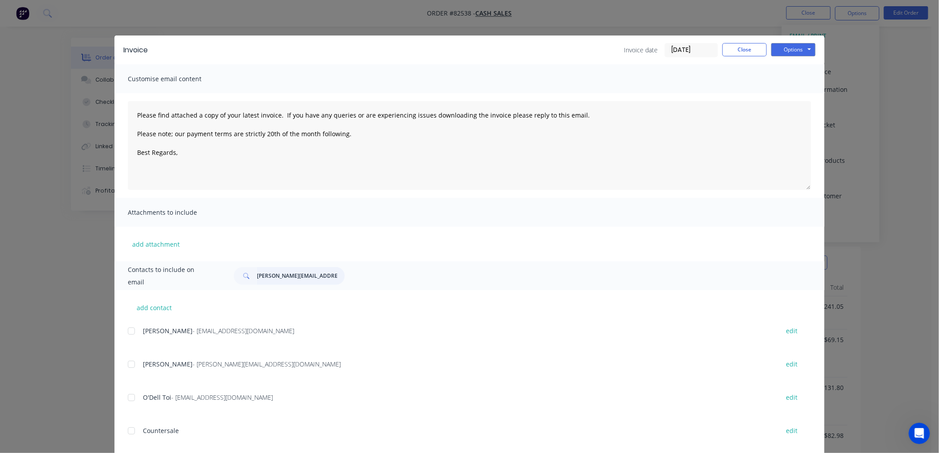
click at [283, 272] on input "courtney@nightnday.co.nz" at bounding box center [301, 276] width 88 height 18
click at [283, 278] on input "courtney@nightnday.co.nz" at bounding box center [301, 276] width 88 height 18
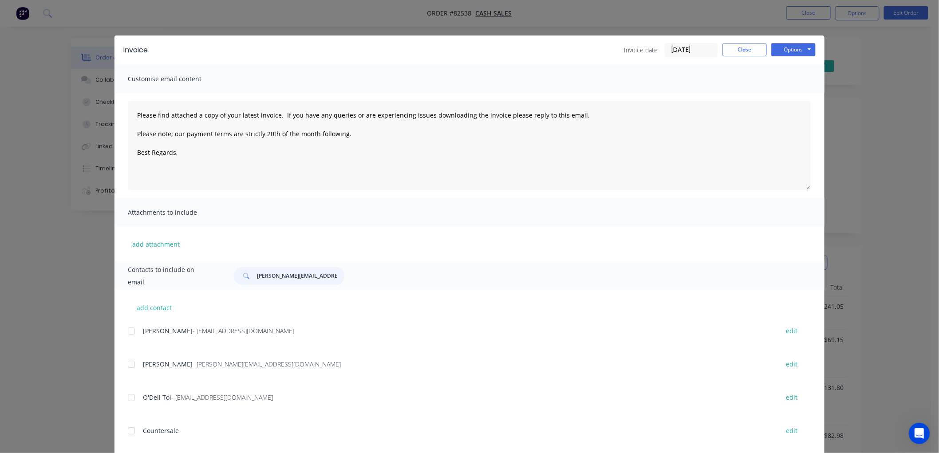
paste input "zoo10801080@gmail.com"
type input "zoo10801080@gmail.com"
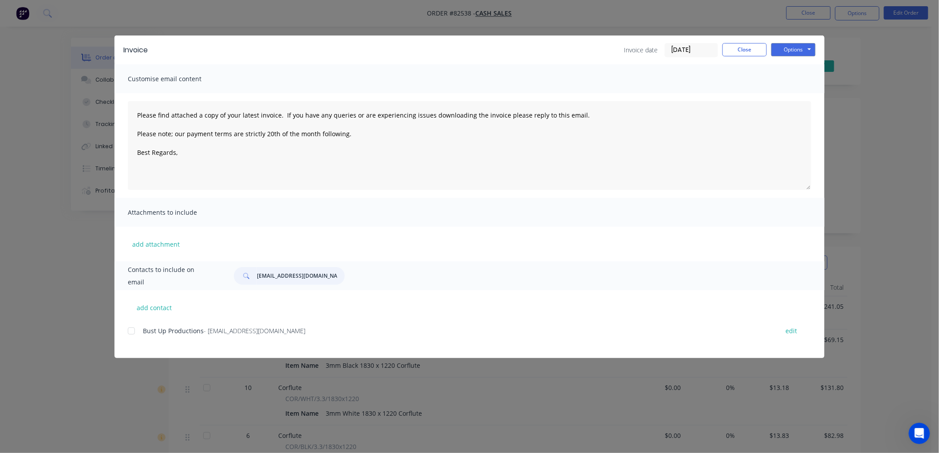
click at [131, 332] on div at bounding box center [131, 331] width 18 height 18
type textarea "Please find attached a copy of your latest invoice. If you have any queries or …"
type input "zoo10801080@gmail.com"
click at [361, 134] on textarea "Please find attached a copy of your latest invoice. If you have any queries or …" at bounding box center [469, 145] width 683 height 89
drag, startPoint x: 290, startPoint y: 129, endPoint x: 147, endPoint y: 116, distance: 143.4
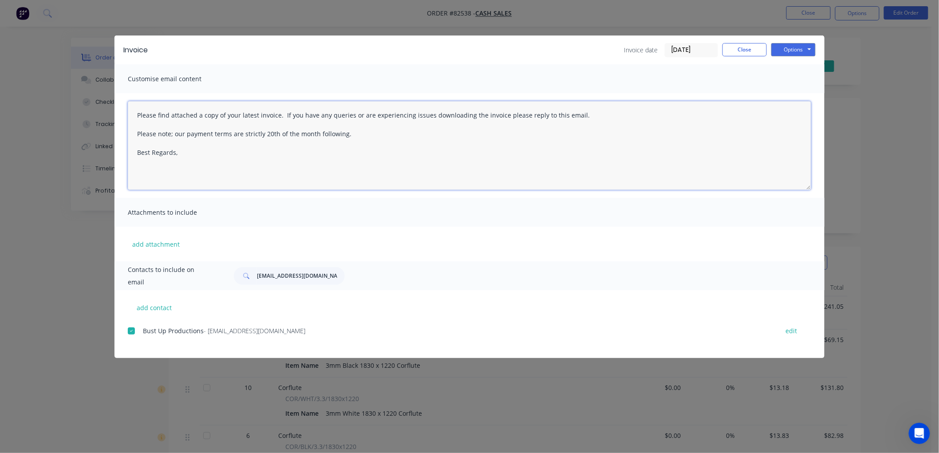
click at [130, 113] on textarea "Please find attached a copy of your latest invoice. If you have any queries or …" at bounding box center [469, 145] width 683 height 89
paste textarea "This is a reminder that your order is awaiting collection, and the attached inv…"
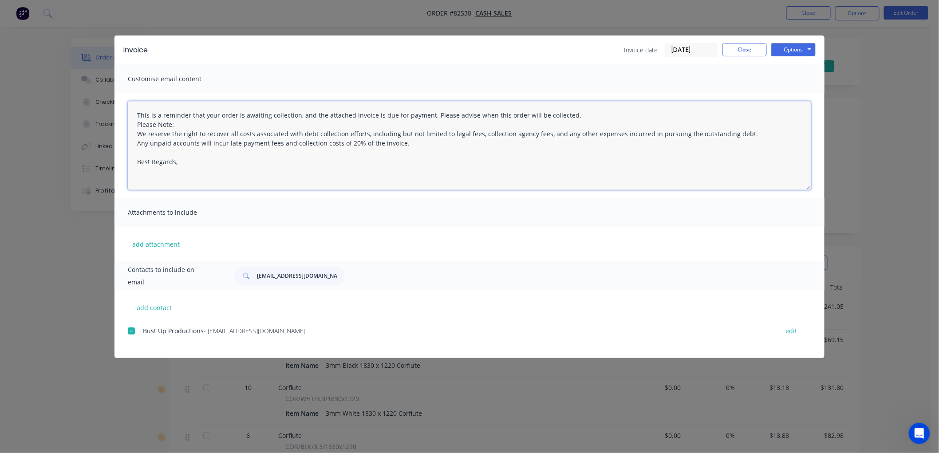
click at [136, 123] on textarea "This is a reminder that your order is awaiting collection, and the attached inv…" at bounding box center [469, 145] width 683 height 89
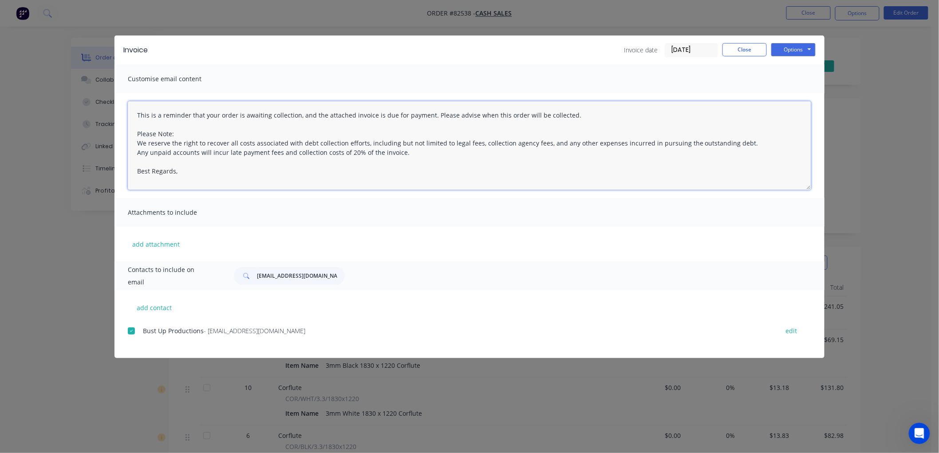
click at [182, 174] on textarea "This is a reminder that your order is awaiting collection, and the attached inv…" at bounding box center [469, 145] width 683 height 89
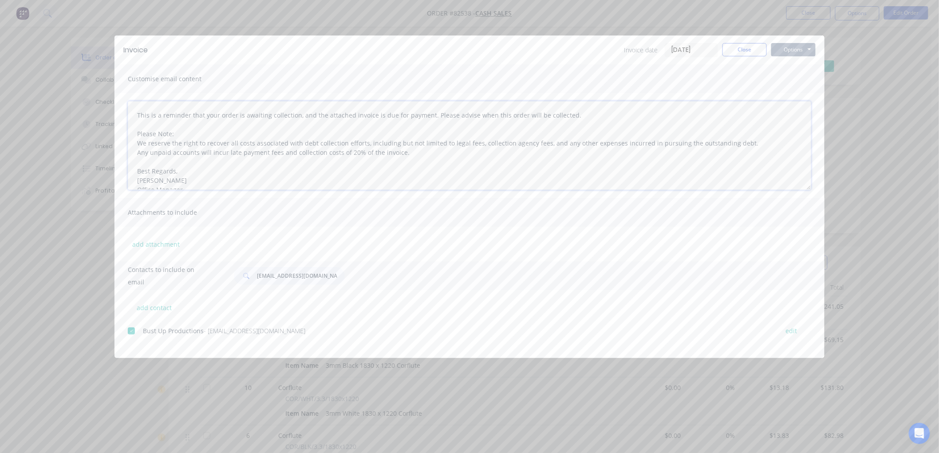
type textarea "This is a reminder that your order is awaiting collection, and the attached inv…"
click at [801, 49] on button "Options" at bounding box center [793, 49] width 44 height 13
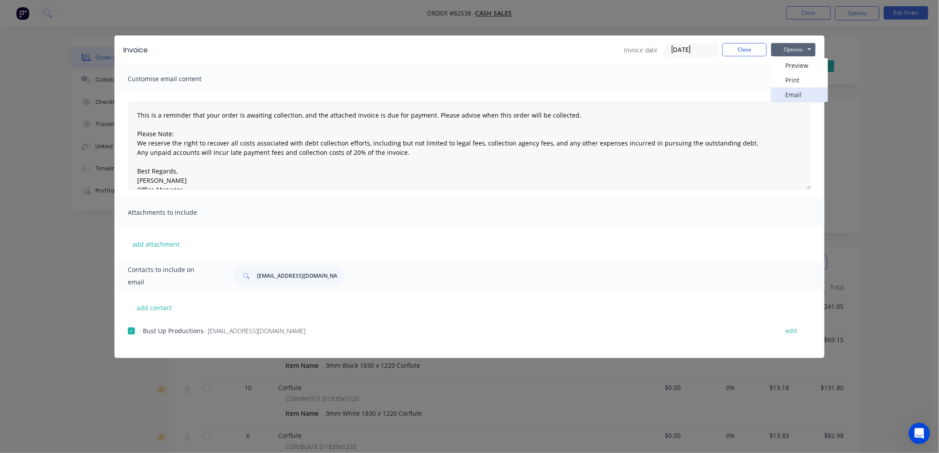
click at [788, 90] on button "Email" at bounding box center [799, 94] width 57 height 15
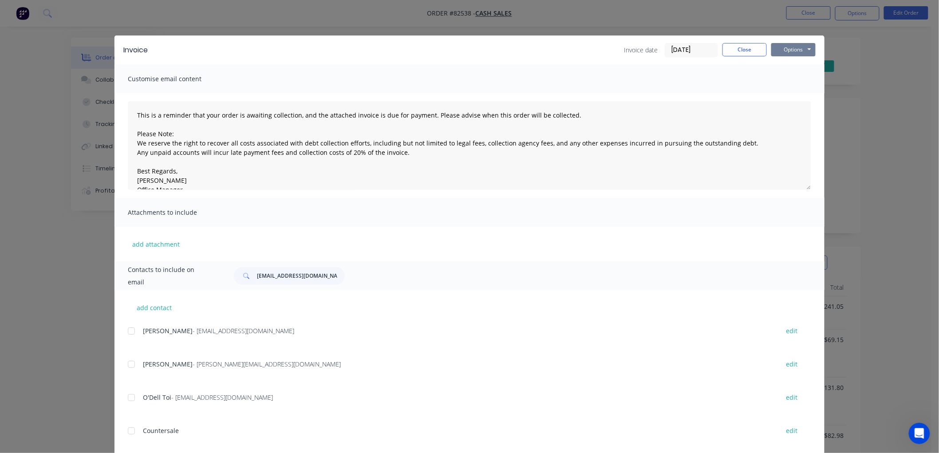
click at [802, 49] on button "Options" at bounding box center [793, 49] width 44 height 13
click at [781, 95] on button "Email" at bounding box center [799, 94] width 57 height 15
click at [282, 277] on input "zoo10801080@gmail.com" at bounding box center [301, 276] width 88 height 18
click at [254, 276] on div "zoo10801080@gmail.com" at bounding box center [289, 276] width 111 height 18
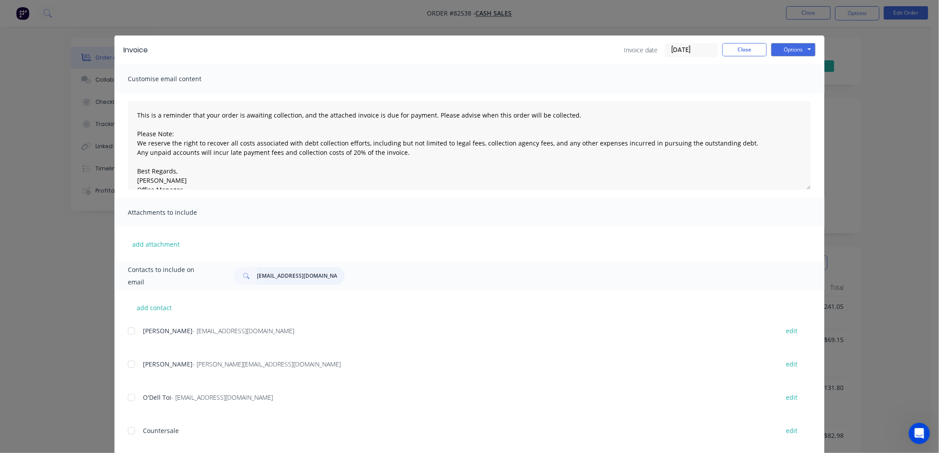
click at [257, 275] on input "zoo10801080@gmail.com" at bounding box center [301, 276] width 88 height 18
paste input "This is a reminder that your order is awaiting collection, and the attached inv…"
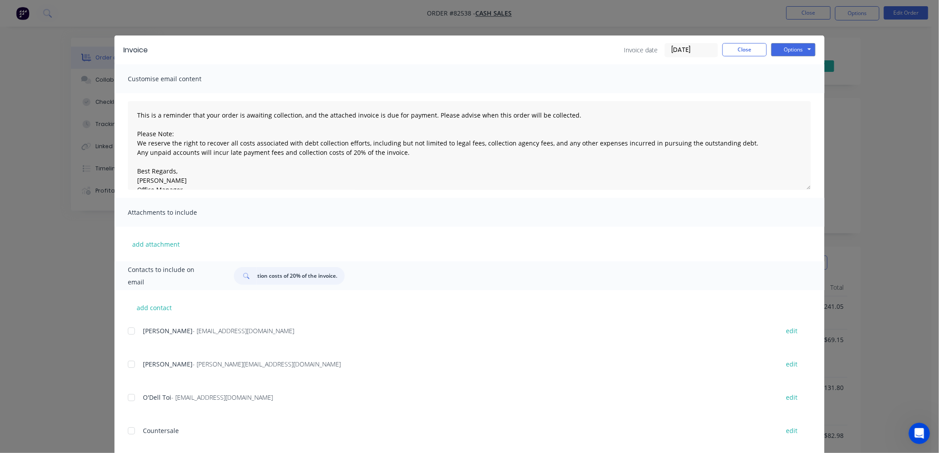
type input "zoo10801080@gmail.com"
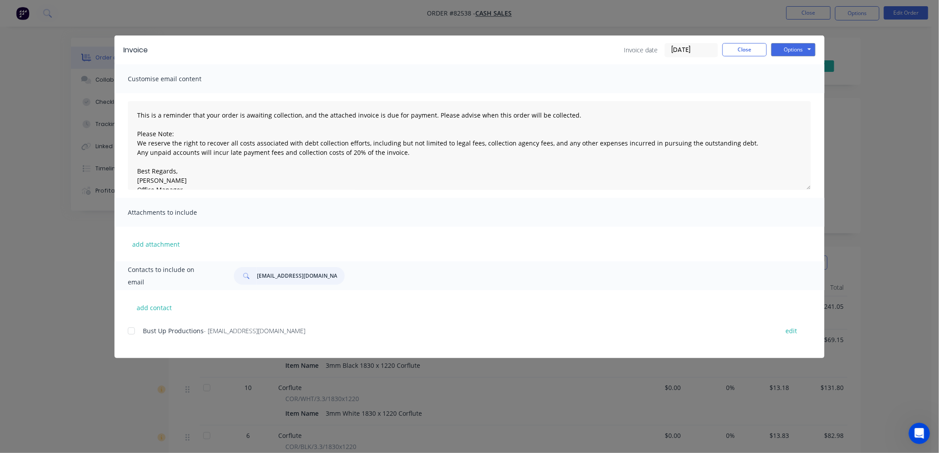
click at [132, 331] on div at bounding box center [131, 331] width 18 height 18
click at [804, 49] on button "Options" at bounding box center [793, 49] width 44 height 13
click at [797, 93] on button "Email" at bounding box center [799, 94] width 57 height 15
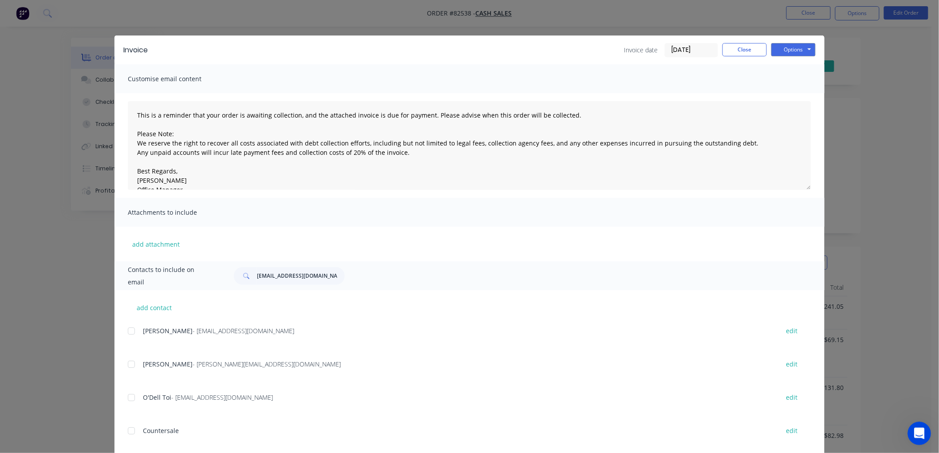
click at [914, 431] on icon "Open Intercom Messenger" at bounding box center [918, 432] width 15 height 15
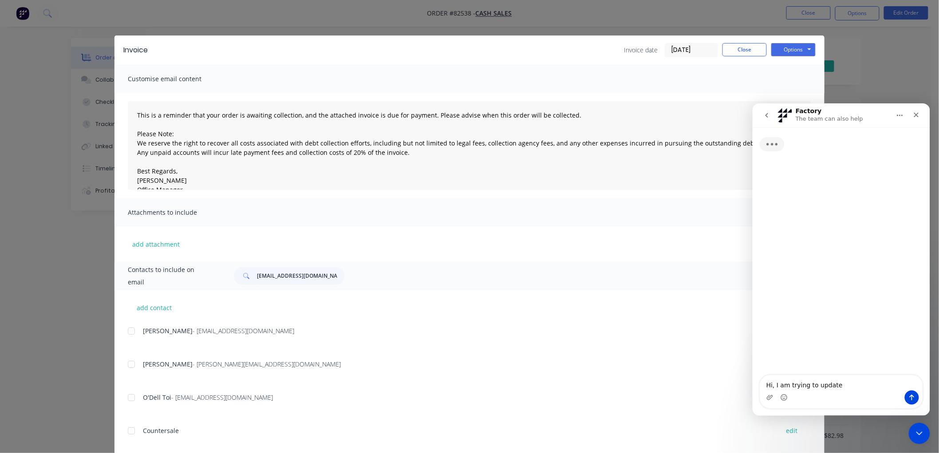
click at [809, 383] on textarea "Hi, I am trying to update" at bounding box center [841, 382] width 162 height 15
click at [843, 382] on textarea "Hi, I am trying to update" at bounding box center [841, 382] width 162 height 15
drag, startPoint x: 840, startPoint y: 384, endPoint x: 814, endPoint y: 384, distance: 25.3
click at [814, 384] on textarea "Hi, I am trying to update" at bounding box center [841, 382] width 162 height 15
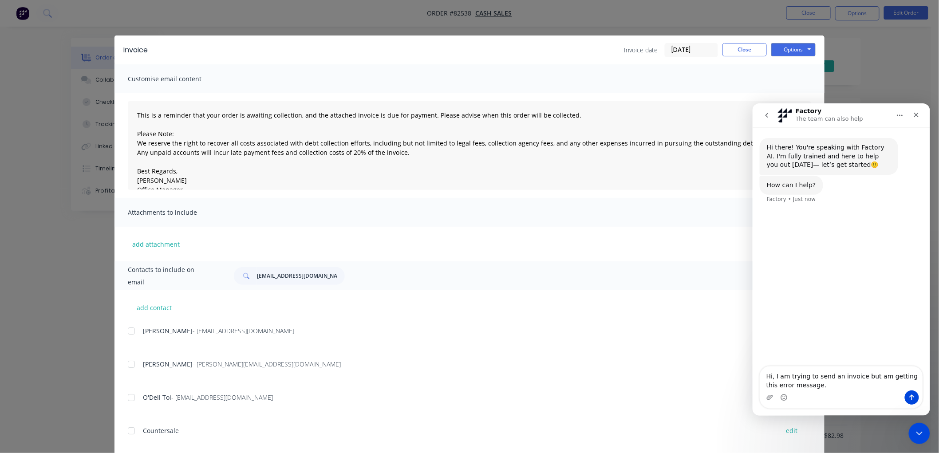
type textarea "Hi, I am trying to send an invoice but am getting this error message."
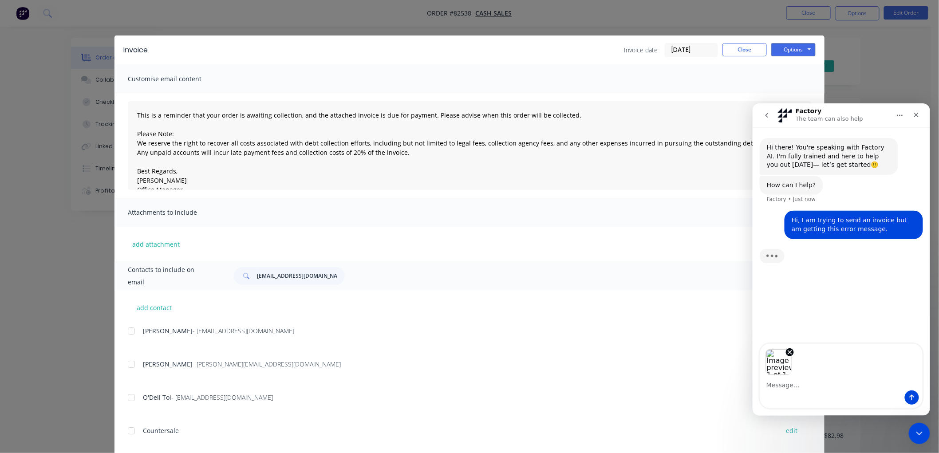
click at [802, 366] on div "Image previews" at bounding box center [841, 359] width 162 height 32
click at [914, 395] on icon "Send a message…" at bounding box center [911, 397] width 7 height 7
click at [742, 51] on button "Close" at bounding box center [744, 49] width 44 height 13
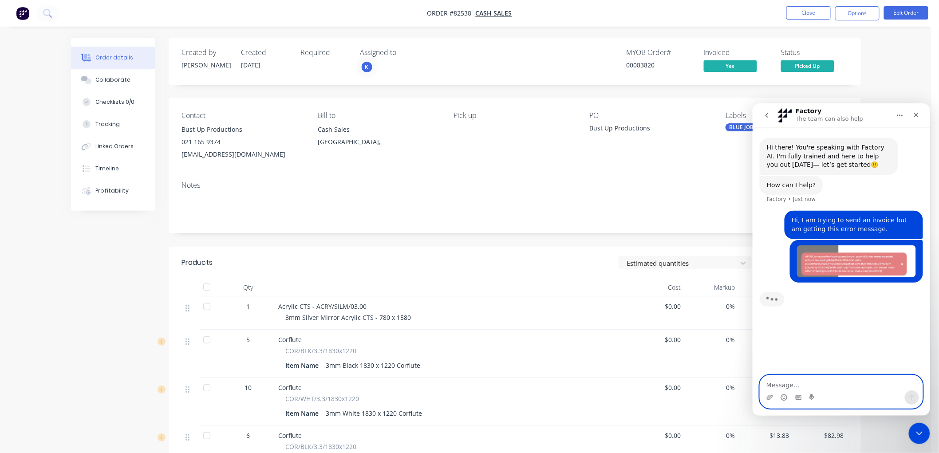
click at [787, 383] on textarea "Message…" at bounding box center [841, 382] width 162 height 15
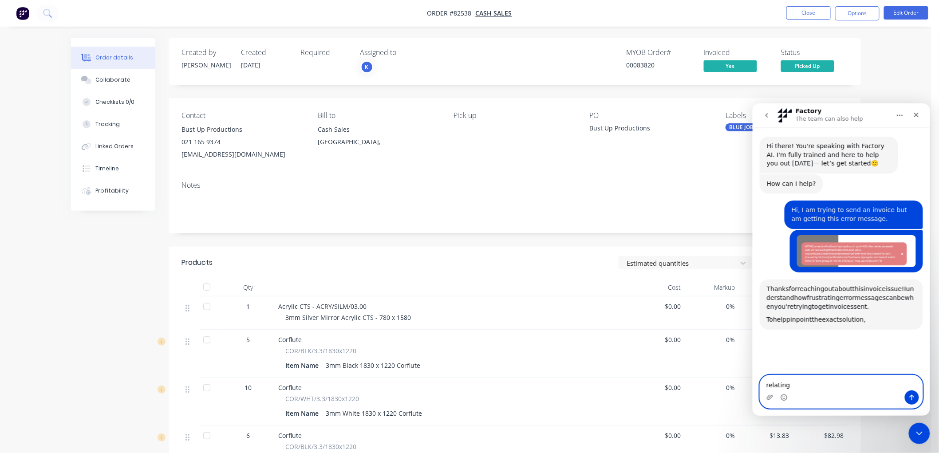
scroll to position [106, 0]
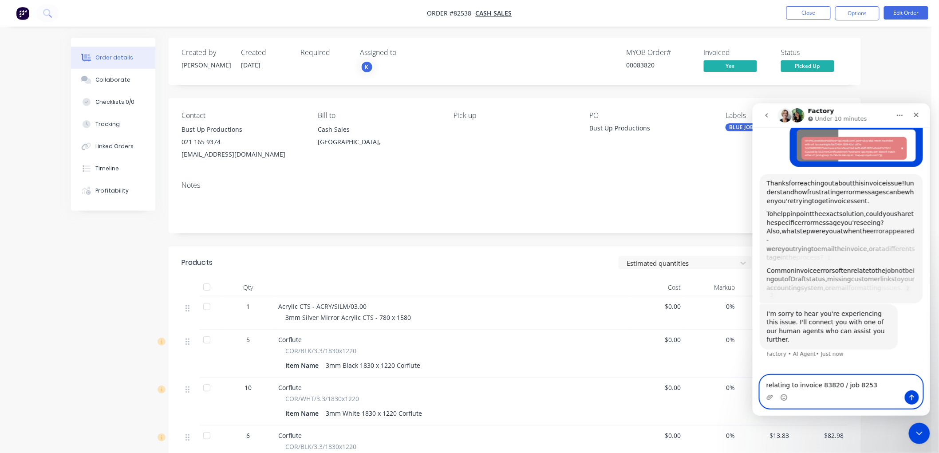
type textarea "relating to invoice 83820 / job 82538"
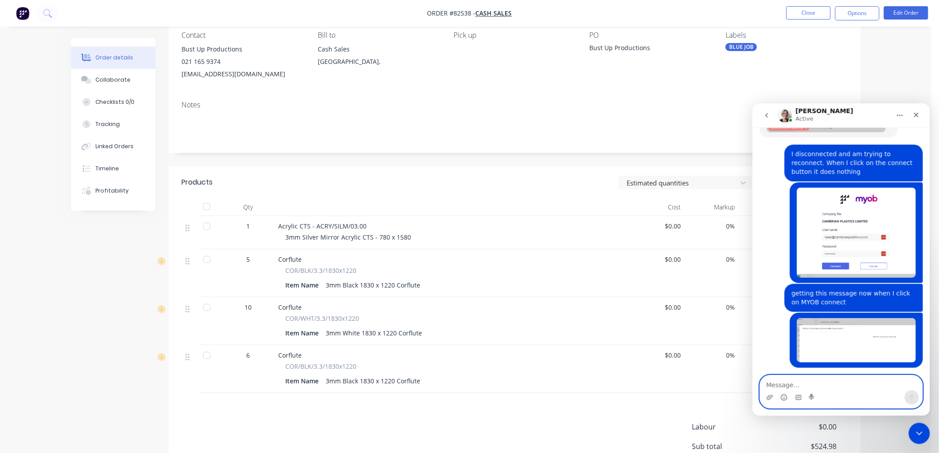
scroll to position [584, 0]
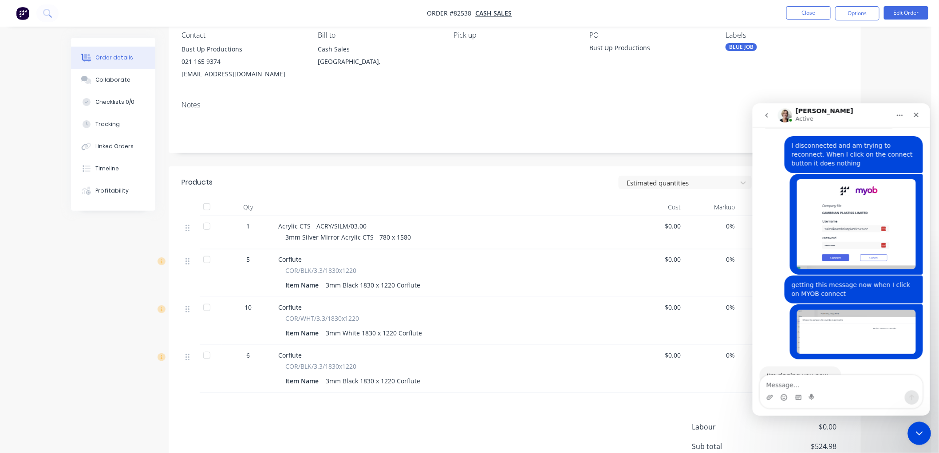
click at [915, 430] on icon "Close Intercom Messenger" at bounding box center [918, 432] width 6 height 4
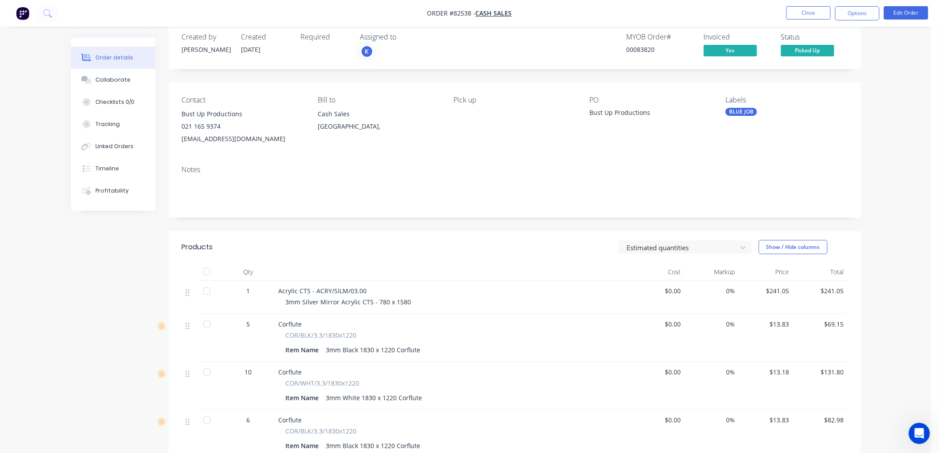
scroll to position [0, 0]
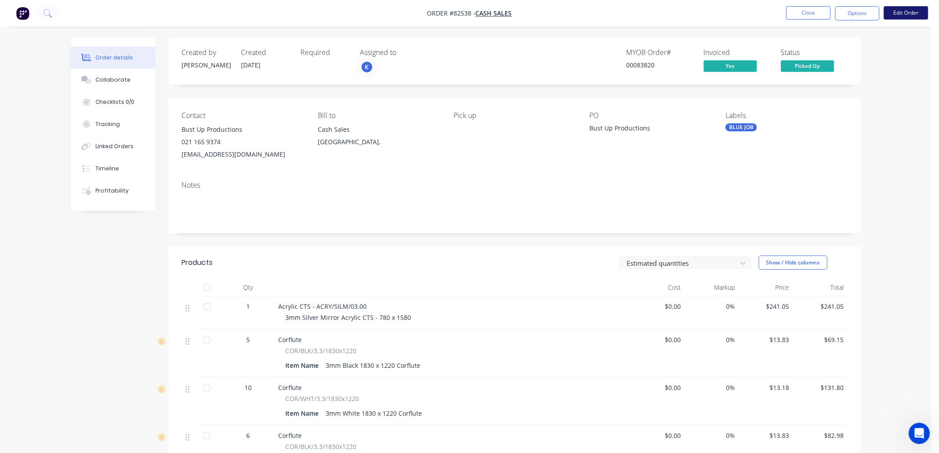
click at [910, 16] on button "Edit Order" at bounding box center [906, 12] width 44 height 13
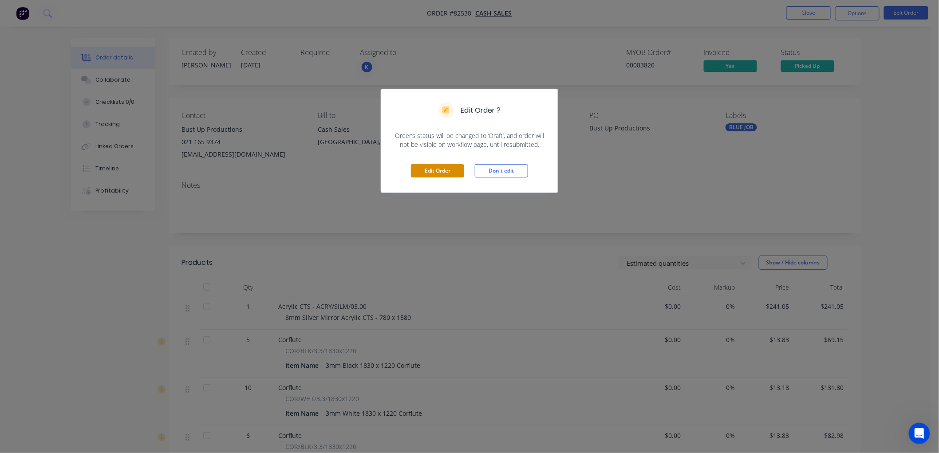
click at [451, 168] on button "Edit Order" at bounding box center [437, 170] width 53 height 13
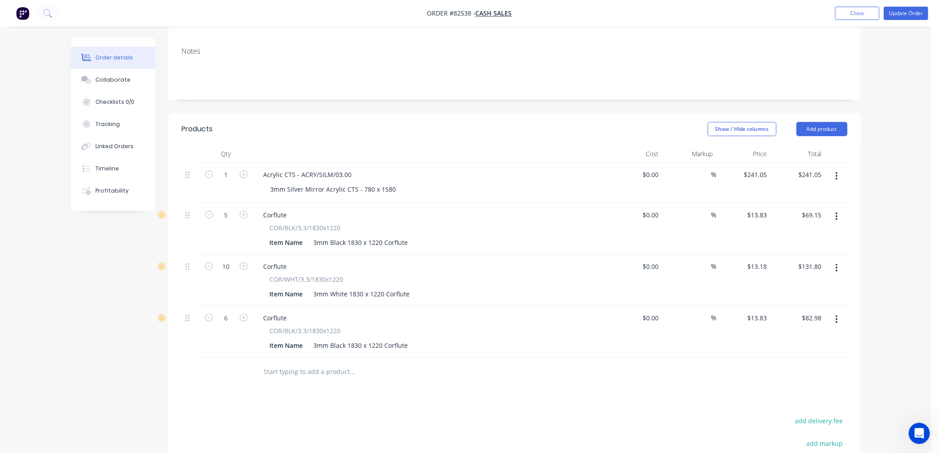
scroll to position [197, 0]
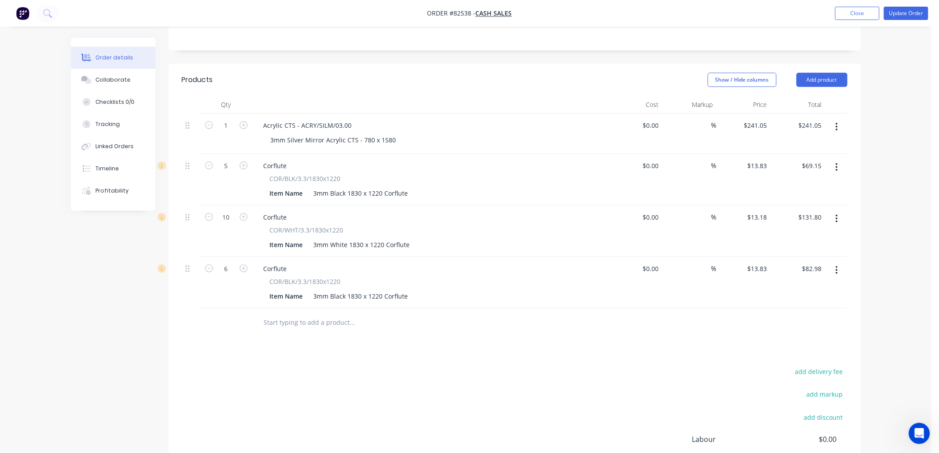
click at [275, 314] on input "text" at bounding box center [353, 323] width 178 height 18
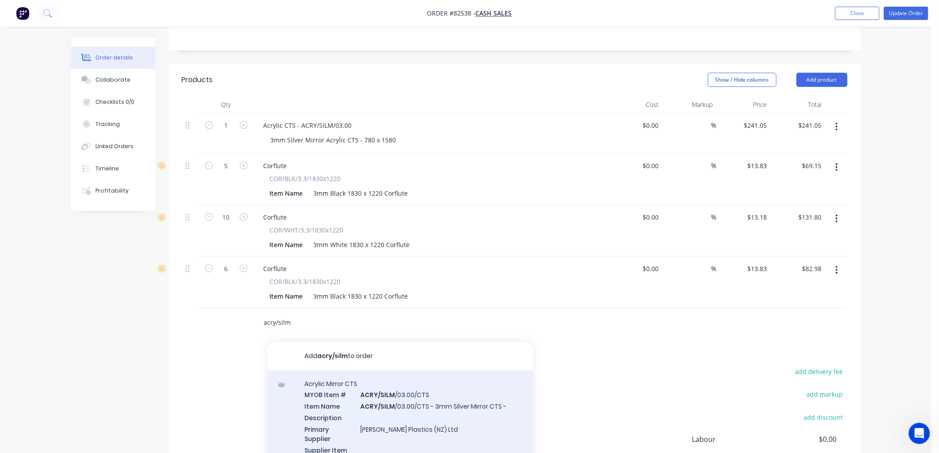
type input "acry/silm"
click at [379, 384] on div "Acrylic Mirror CTS MYOB Item # ACRY/SILM /03.00/CTS Item Name ACRY/SILM /03.00/…" at bounding box center [400, 427] width 266 height 113
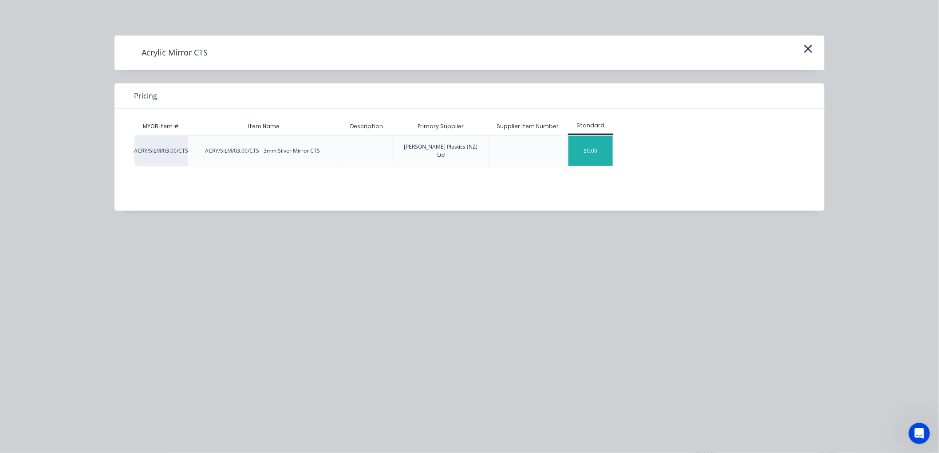
click at [592, 142] on div "$0.00" at bounding box center [590, 151] width 44 height 30
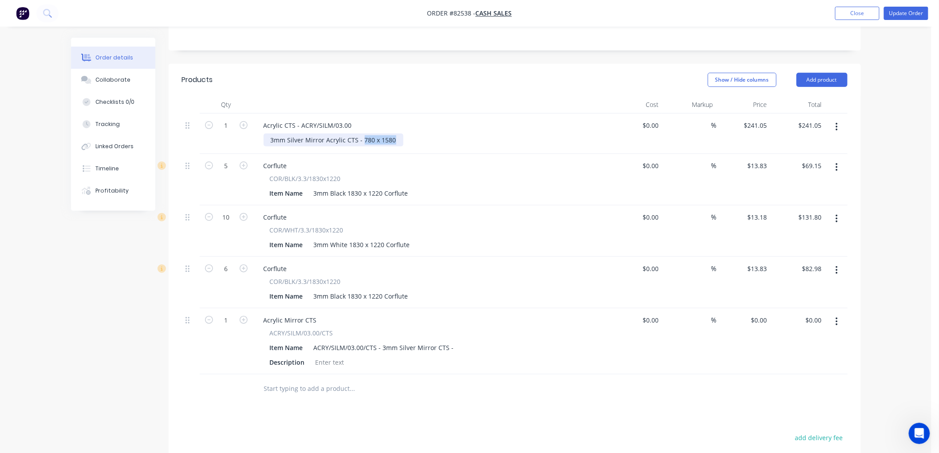
drag, startPoint x: 393, startPoint y: 124, endPoint x: 362, endPoint y: 126, distance: 31.1
click at [362, 134] on div "3mm Silver Mirror Acrylic CTS - 780 x 1580" at bounding box center [334, 140] width 140 height 13
copy div "780 x 1580"
click at [451, 341] on div "ACRY/SILM/03.00/CTS - 3mm Silver Mirror CTS -" at bounding box center [383, 347] width 147 height 13
click at [761, 314] on input "0" at bounding box center [766, 320] width 10 height 13
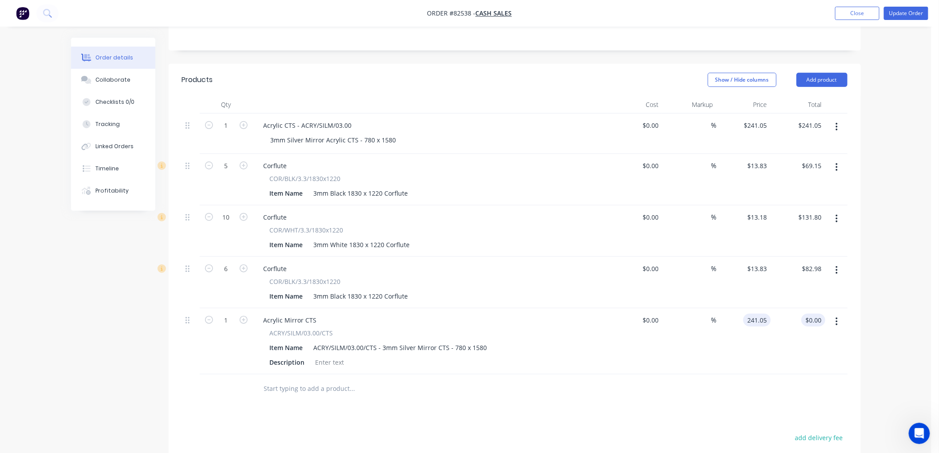
type input "241.05"
type input "0.00"
type input "$241.05"
click at [839, 119] on button "button" at bounding box center [836, 127] width 21 height 16
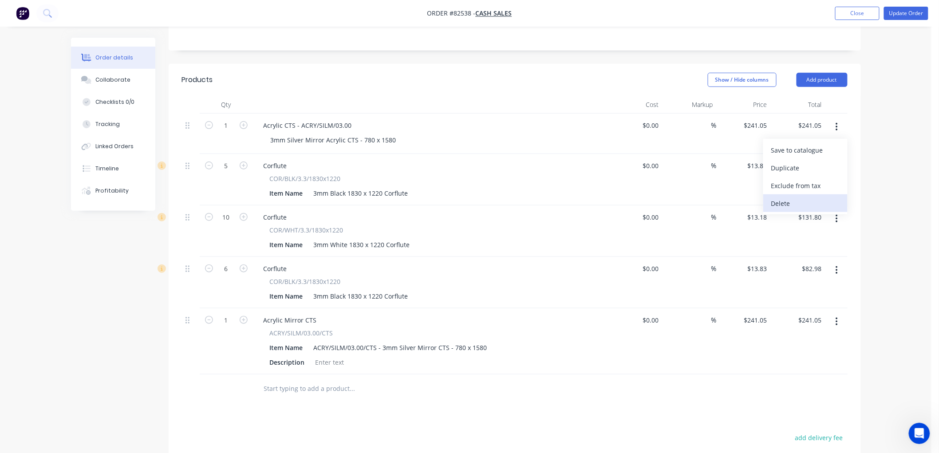
click at [782, 197] on div "Delete" at bounding box center [805, 203] width 68 height 13
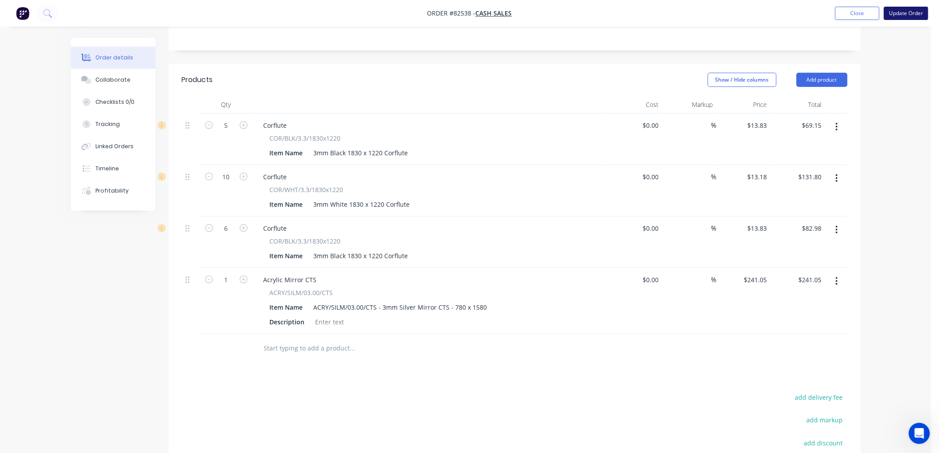
click at [904, 14] on button "Update Order" at bounding box center [906, 13] width 44 height 13
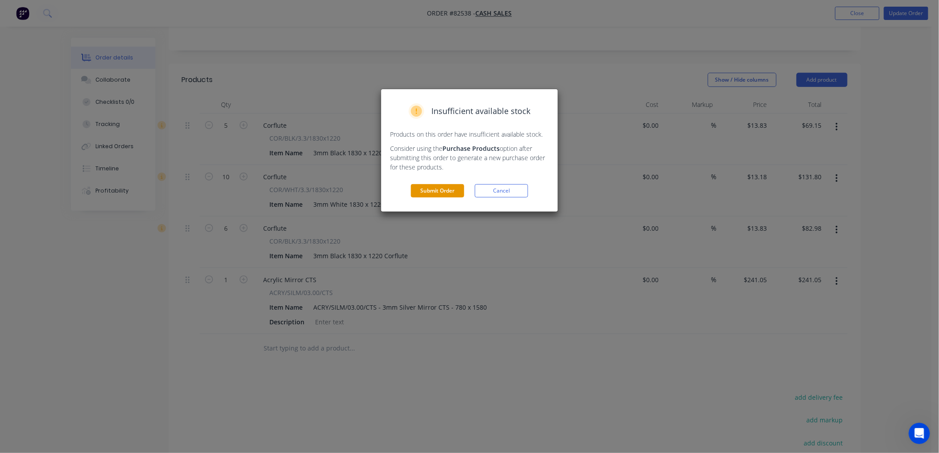
click at [425, 190] on button "Submit Order" at bounding box center [437, 190] width 53 height 13
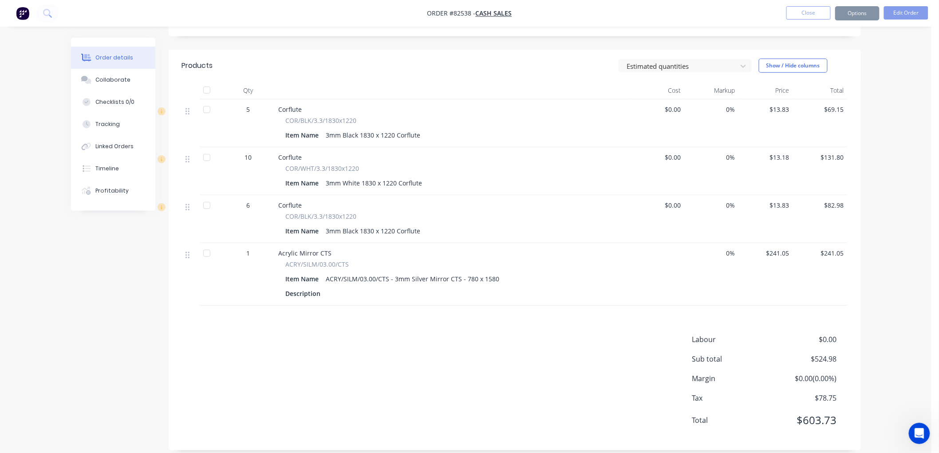
scroll to position [196, 0]
click at [864, 16] on button "Options" at bounding box center [857, 13] width 44 height 14
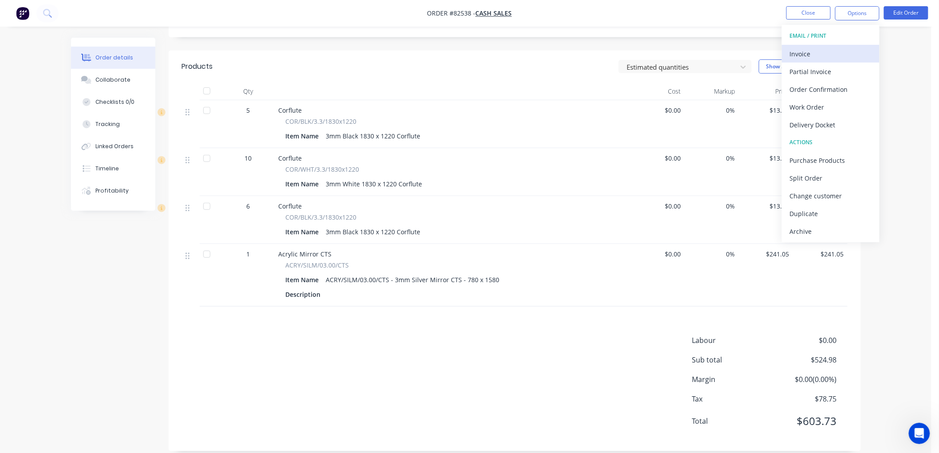
click at [817, 58] on div "Invoice" at bounding box center [831, 53] width 82 height 13
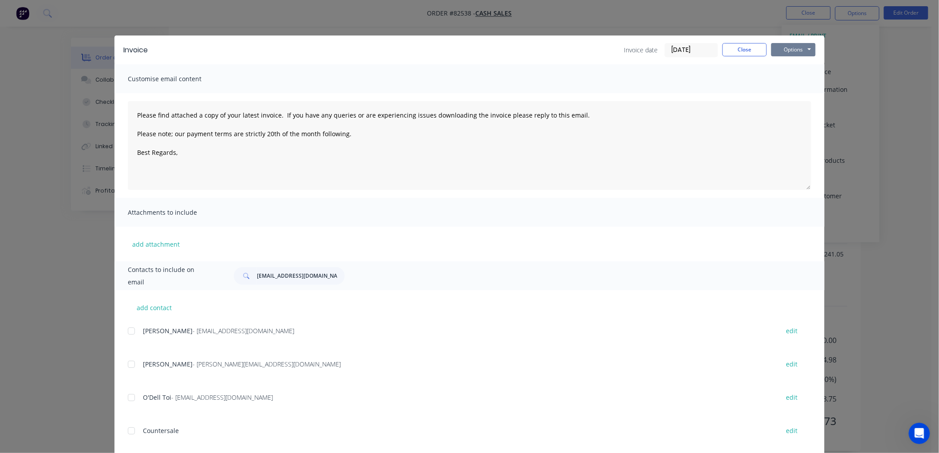
click at [794, 52] on button "Options" at bounding box center [793, 49] width 44 height 13
click at [790, 79] on button "Print" at bounding box center [799, 80] width 57 height 15
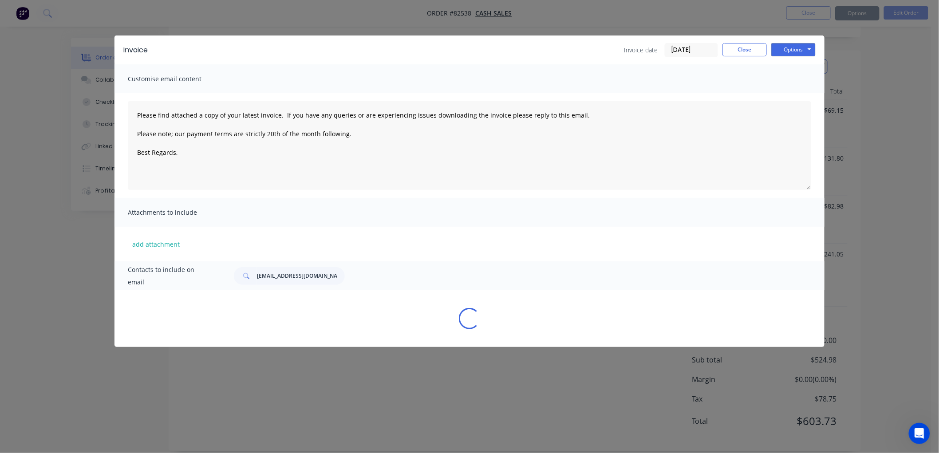
type textarea "Please find attached a copy of your latest invoice. If you have any queries or …"
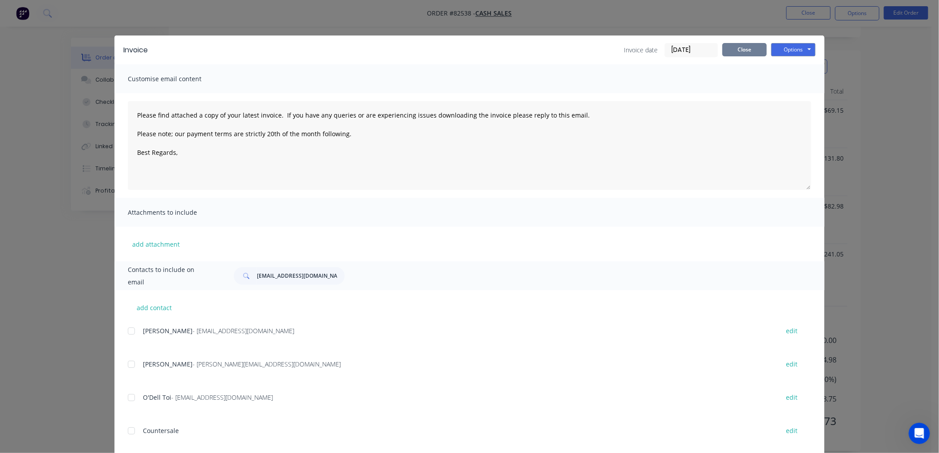
drag, startPoint x: 731, startPoint y: 52, endPoint x: 729, endPoint y: 56, distance: 4.8
click at [731, 52] on button "Close" at bounding box center [744, 49] width 44 height 13
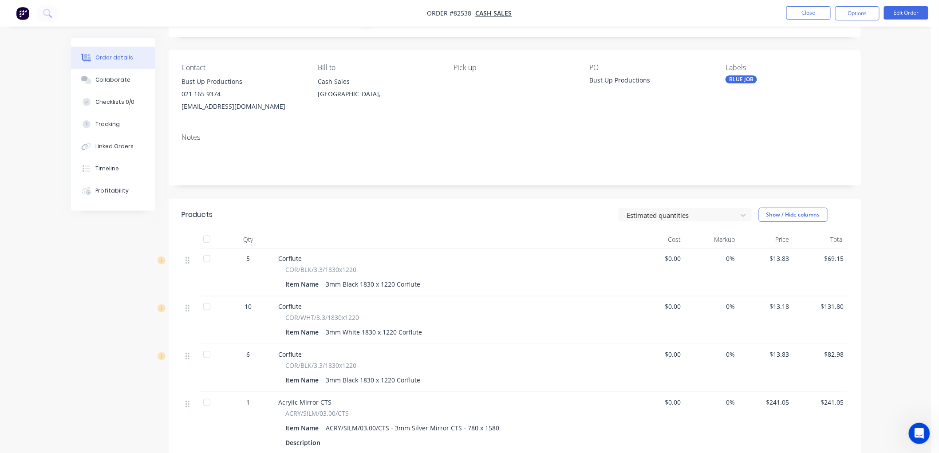
scroll to position [0, 0]
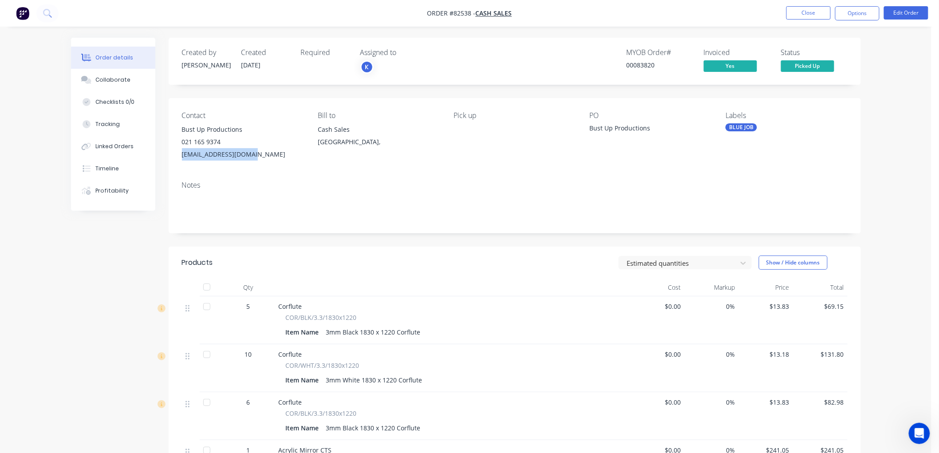
drag, startPoint x: 256, startPoint y: 154, endPoint x: 182, endPoint y: 158, distance: 74.2
click at [182, 158] on div "zoo10801080@gmail.com" at bounding box center [243, 154] width 122 height 12
copy div "zoo10801080@gmail.com"
click at [853, 11] on button "Options" at bounding box center [857, 13] width 44 height 14
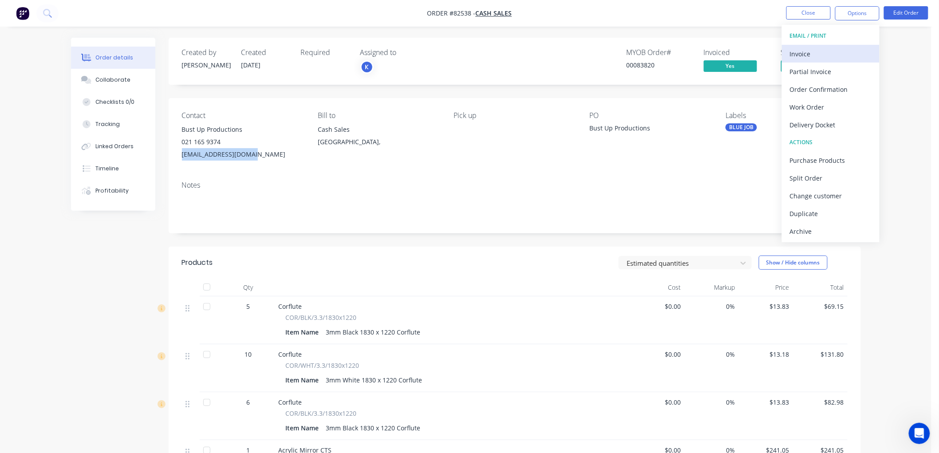
click at [813, 53] on div "Invoice" at bounding box center [831, 53] width 82 height 13
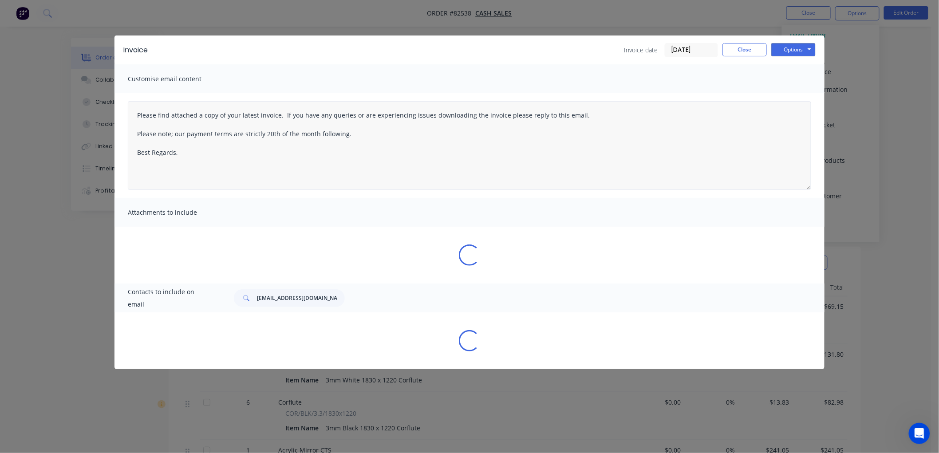
type textarea "Please find attached a copy of your latest invoice. If you have any queries or …"
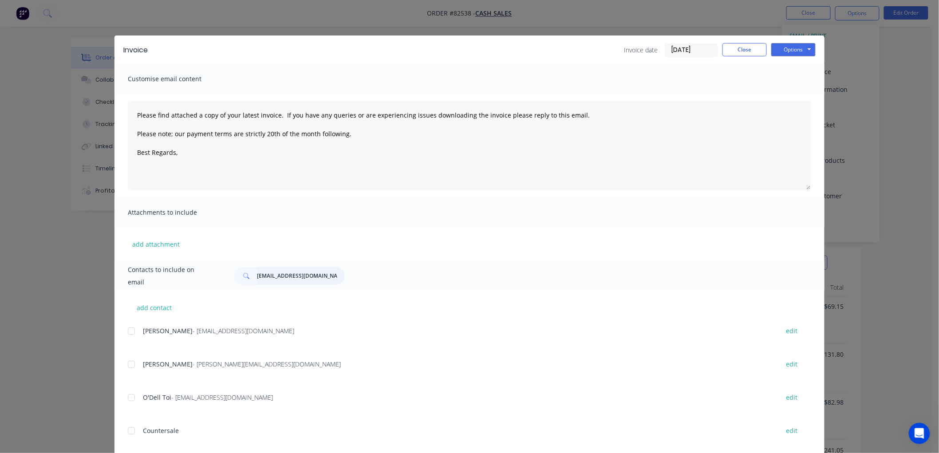
click at [289, 274] on input "zoo10801080@gmail.com" at bounding box center [301, 276] width 88 height 18
click at [285, 276] on input "zoo10801080@gmail.com" at bounding box center [301, 276] width 88 height 18
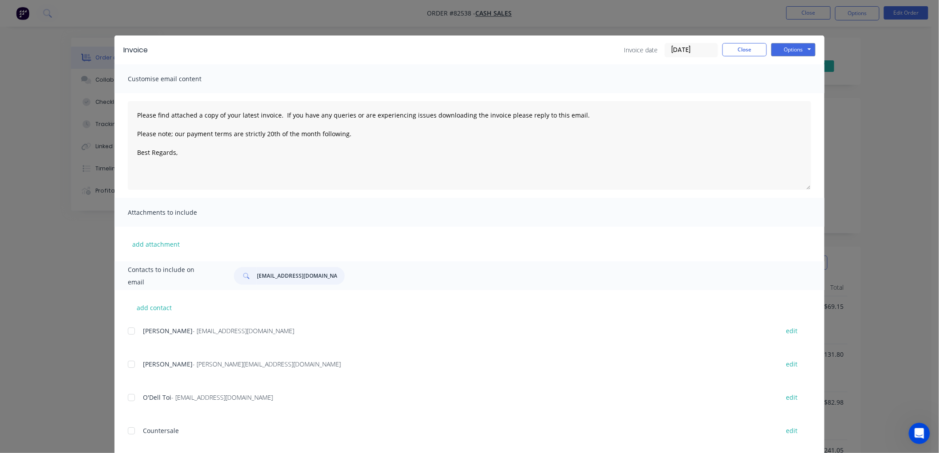
click at [285, 276] on input "zoo10801080@gmail.com" at bounding box center [301, 276] width 88 height 18
click at [296, 276] on input "zoo10801080@gmail.com" at bounding box center [301, 276] width 88 height 18
click at [307, 276] on input "zoo10801080@gmail.com" at bounding box center [301, 276] width 88 height 18
click at [301, 277] on input "zoo10801080@gmail.com" at bounding box center [301, 276] width 88 height 18
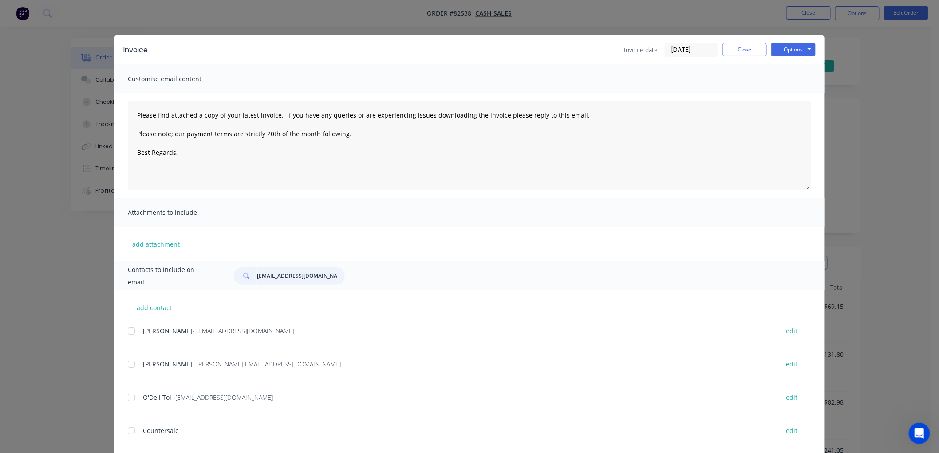
click at [301, 277] on input "zoo10801080@gmail.com" at bounding box center [301, 276] width 88 height 18
click at [280, 277] on input "zoo10801080@gmail.com" at bounding box center [301, 276] width 88 height 18
drag, startPoint x: 318, startPoint y: 277, endPoint x: 230, endPoint y: 276, distance: 88.3
click at [234, 276] on div "zoo10801080@gmail.com" at bounding box center [289, 276] width 111 height 18
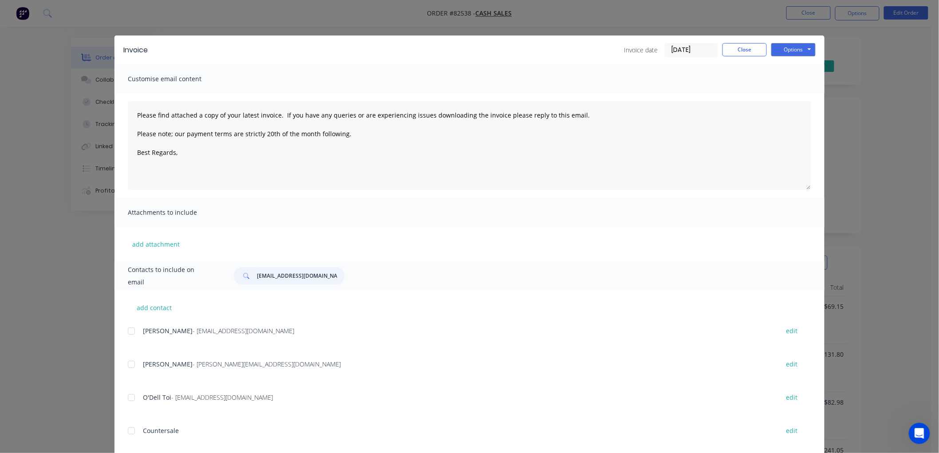
click at [266, 278] on input "zoo10801080@gmail.com" at bounding box center [301, 276] width 88 height 18
click at [751, 47] on button "Close" at bounding box center [744, 49] width 44 height 13
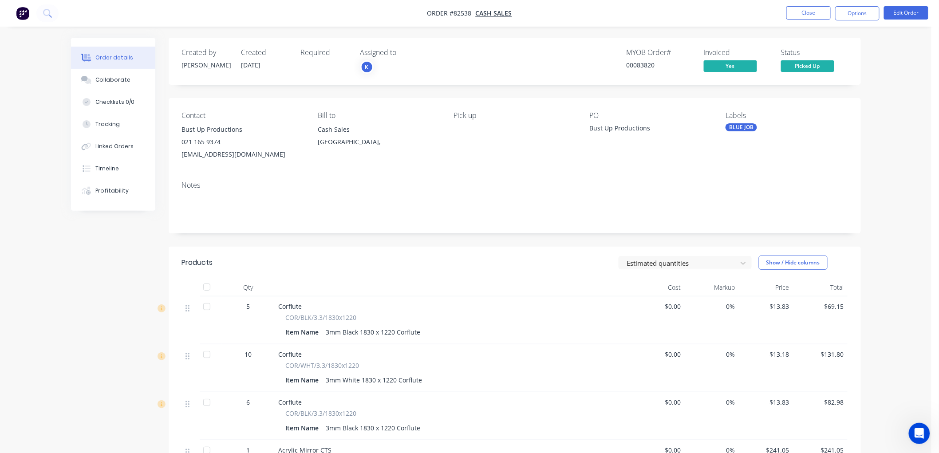
drag, startPoint x: 864, startPoint y: 18, endPoint x: 863, endPoint y: 22, distance: 4.5
click at [863, 18] on button "Options" at bounding box center [857, 13] width 44 height 14
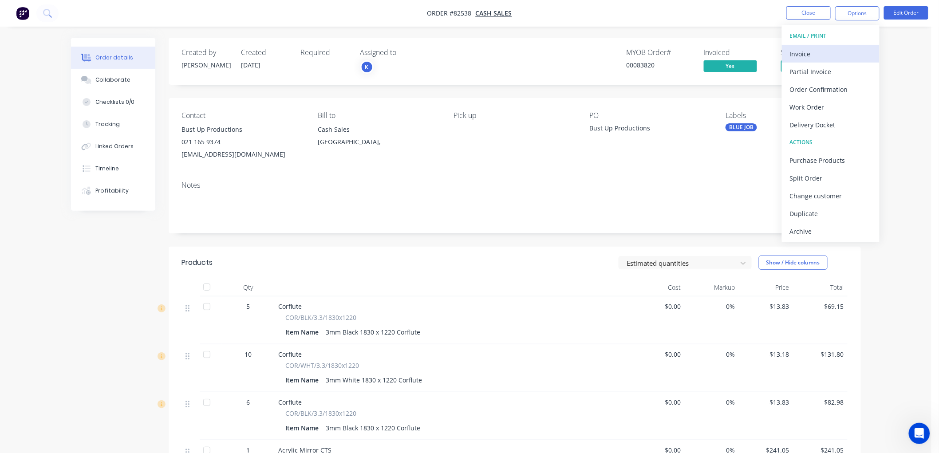
click at [835, 51] on div "Invoice" at bounding box center [831, 53] width 82 height 13
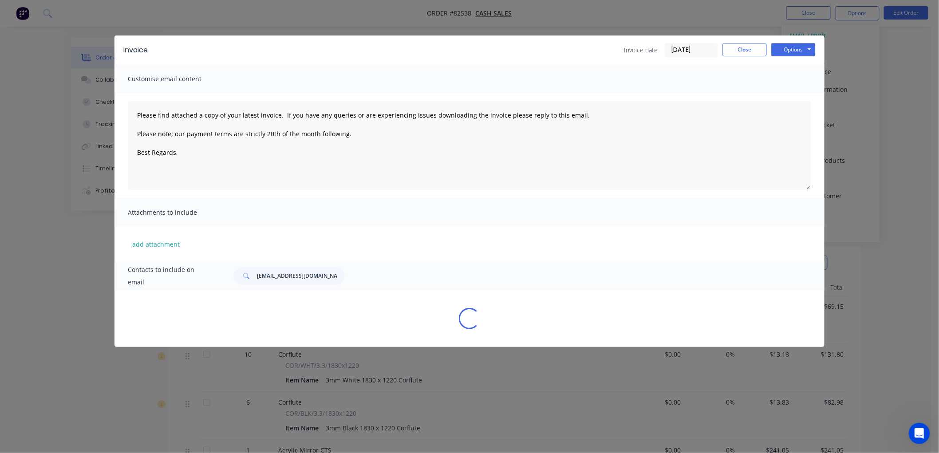
type textarea "Please find attached a copy of your latest invoice. If you have any queries or …"
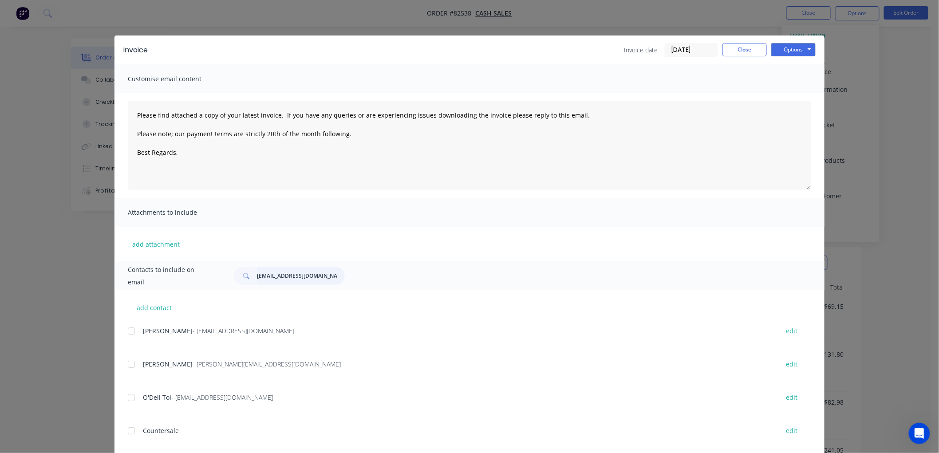
click at [272, 274] on input "zoo10801080@gmail.com" at bounding box center [301, 276] width 88 height 18
drag, startPoint x: 319, startPoint y: 277, endPoint x: 231, endPoint y: 276, distance: 87.9
click at [234, 276] on div "zoo10801080@gmail.com" at bounding box center [289, 276] width 111 height 18
paste input "zoo10801080@gmail.com"
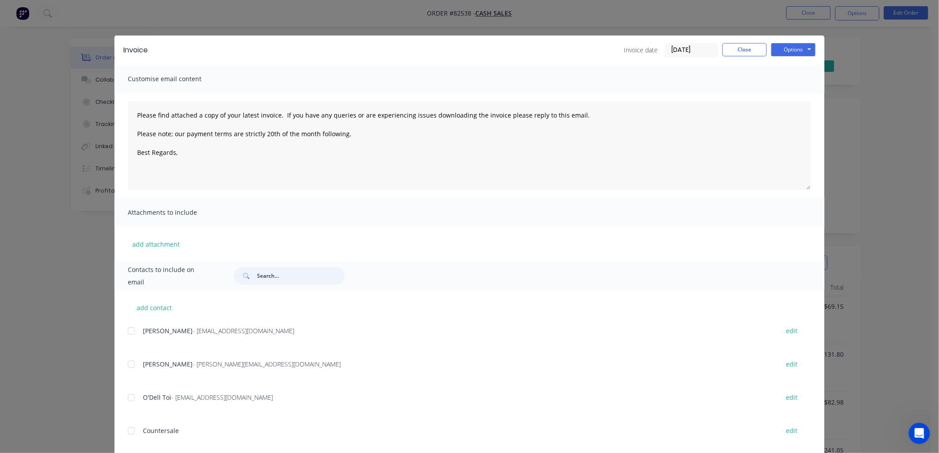
type input "zoo10801080@gmail.com"
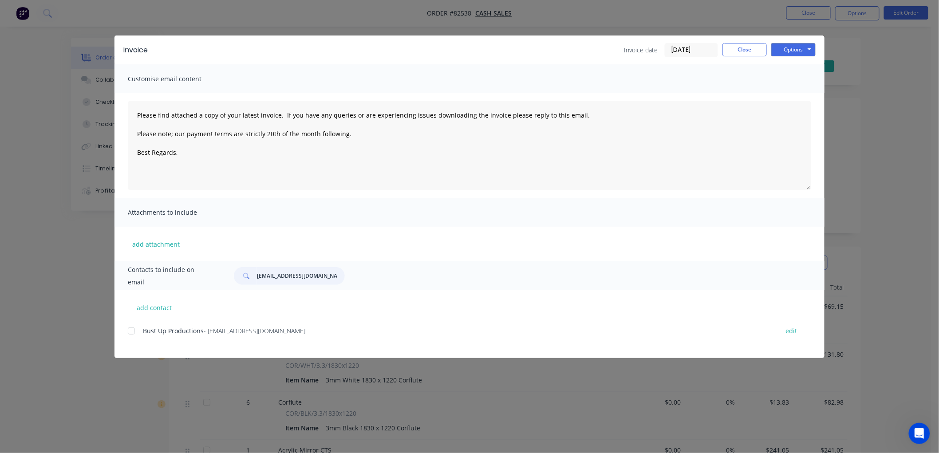
click at [130, 333] on div at bounding box center [131, 331] width 18 height 18
drag, startPoint x: 416, startPoint y: 133, endPoint x: 140, endPoint y: 125, distance: 276.6
click at [140, 125] on textarea "Please find attached a copy of your latest invoice. If you have any queries or …" at bounding box center [469, 145] width 683 height 89
click at [242, 138] on textarea "Please find attached a copy of your latest invoice. If you have any queries or …" at bounding box center [469, 145] width 683 height 89
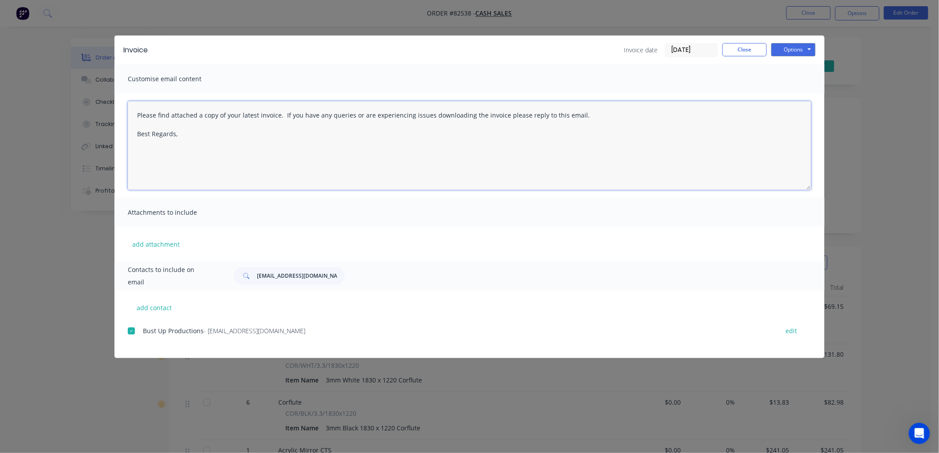
click at [593, 110] on textarea "Please find attached a copy of your latest invoice. If you have any queries or …" at bounding box center [469, 145] width 683 height 89
paste textarea "Please Note: We reserve the right to recover all costs associated with debt col…"
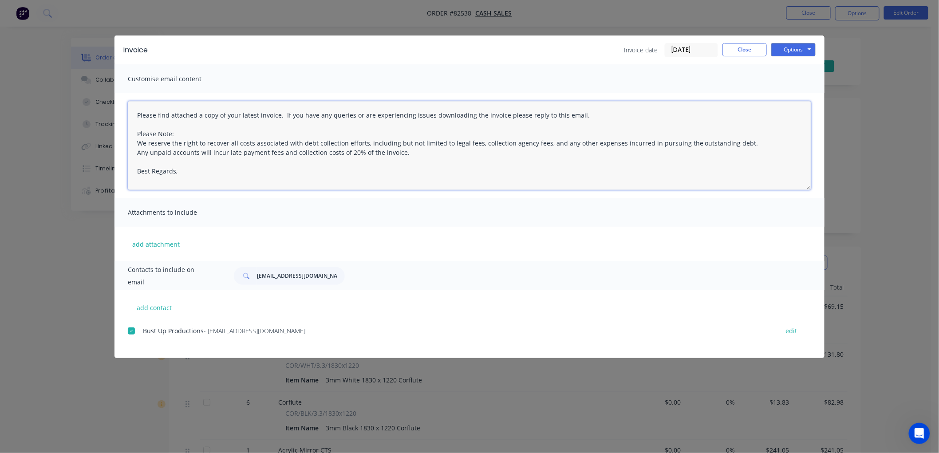
click at [194, 176] on textarea "Please find attached a copy of your latest invoice. If you have any queries or …" at bounding box center [469, 145] width 683 height 89
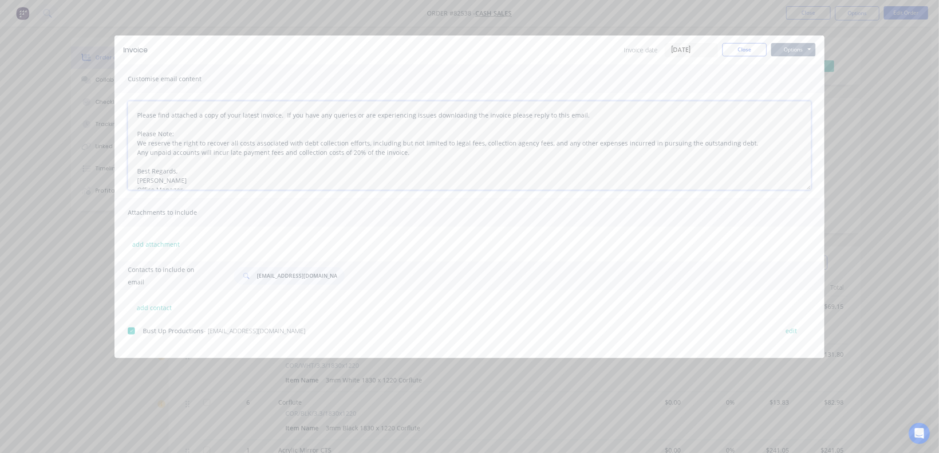
type textarea "Please find attached a copy of your latest invoice. If you have any queries or …"
click at [790, 50] on button "Options" at bounding box center [793, 49] width 44 height 13
click at [788, 96] on button "Email" at bounding box center [799, 94] width 57 height 15
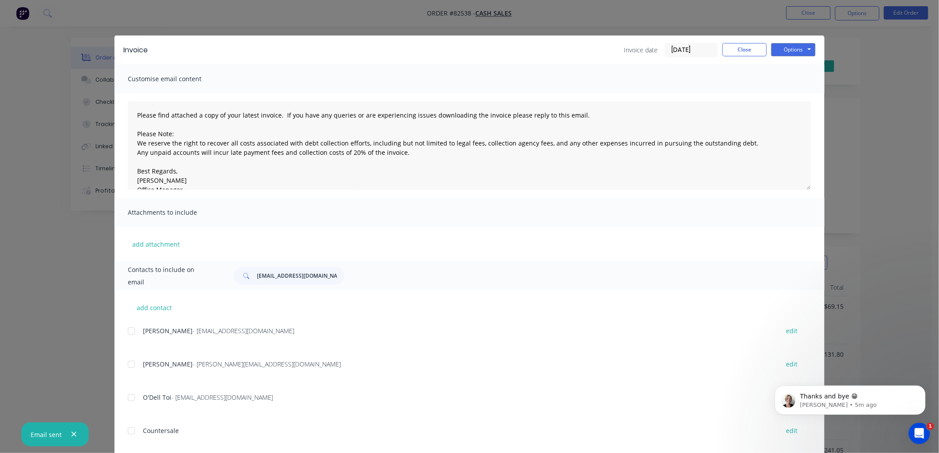
scroll to position [605, 0]
click at [754, 52] on button "Close" at bounding box center [744, 49] width 44 height 13
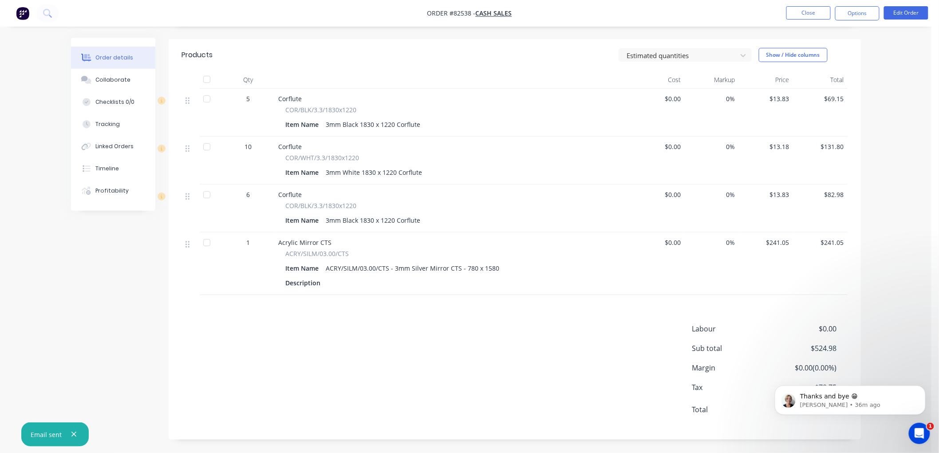
scroll to position [11, 0]
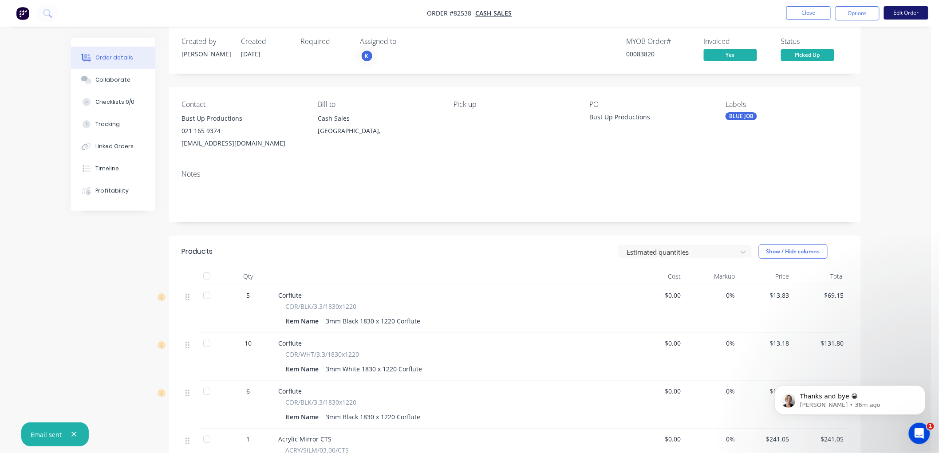
click at [895, 12] on button "Edit Order" at bounding box center [906, 12] width 44 height 13
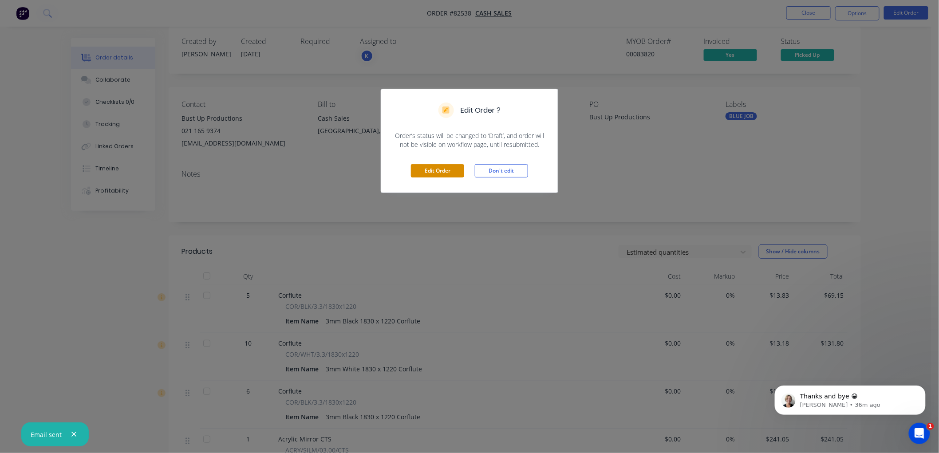
click at [434, 172] on button "Edit Order" at bounding box center [437, 170] width 53 height 13
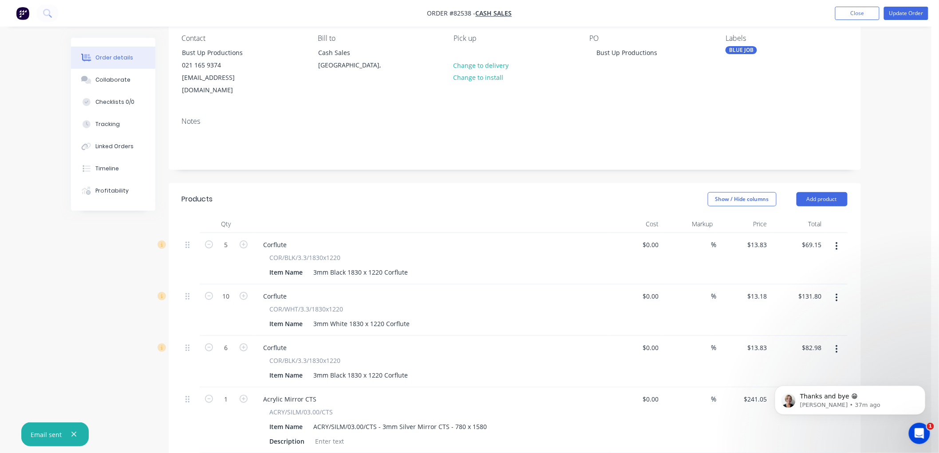
scroll to position [246, 0]
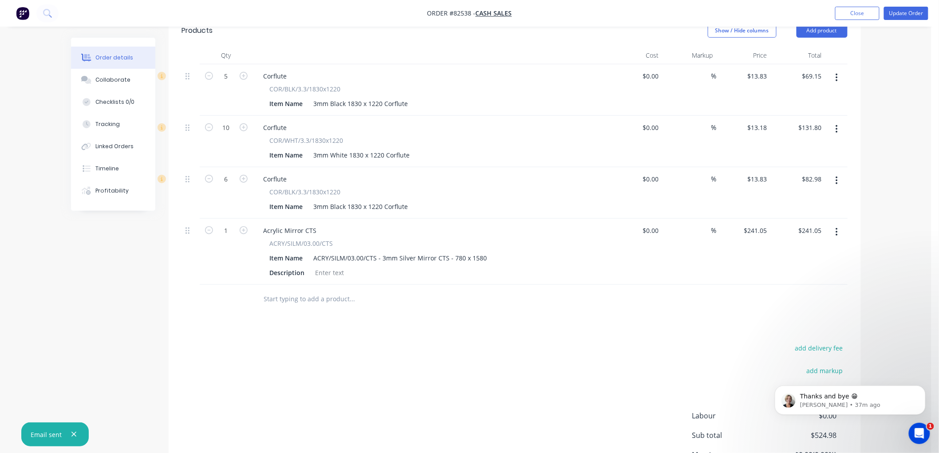
drag, startPoint x: 347, startPoint y: 293, endPoint x: 373, endPoint y: 291, distance: 26.8
click at [347, 293] on input "text" at bounding box center [353, 299] width 178 height 18
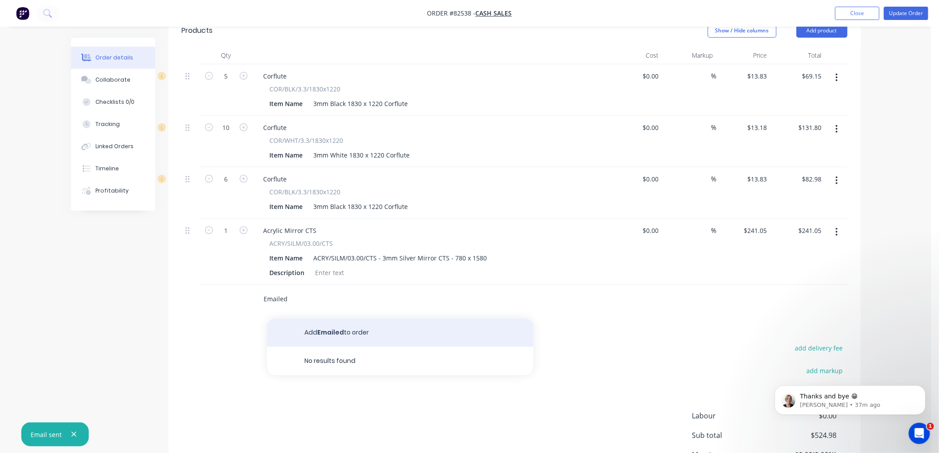
type input "Emailed"
click at [322, 319] on button "Add Emailed to order" at bounding box center [400, 333] width 266 height 28
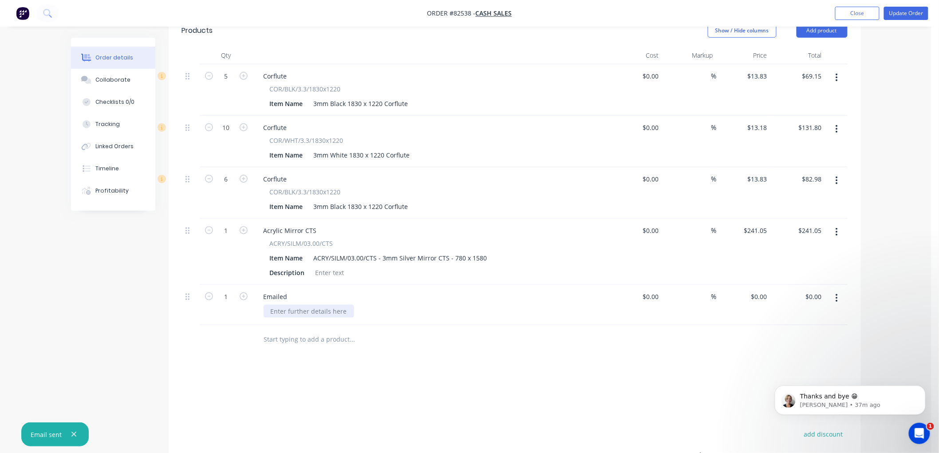
click at [293, 305] on div at bounding box center [309, 311] width 91 height 13
click at [912, 11] on button "Update Order" at bounding box center [906, 13] width 44 height 13
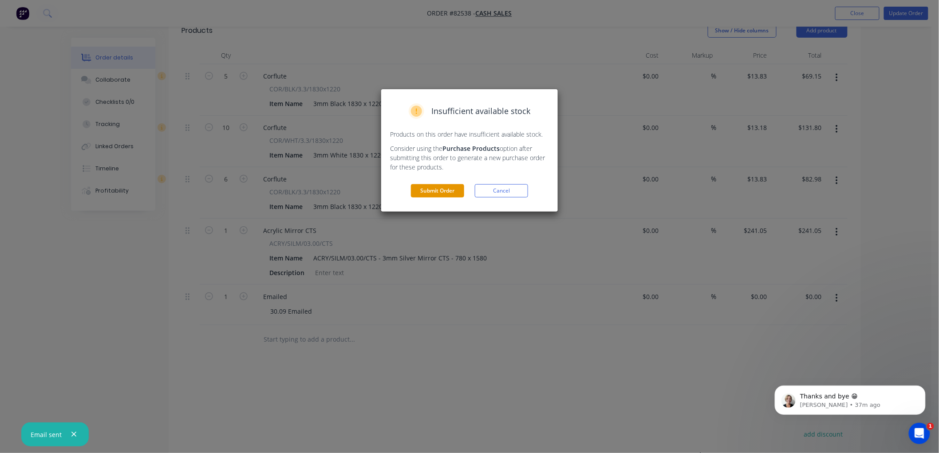
click at [446, 189] on button "Submit Order" at bounding box center [437, 190] width 53 height 13
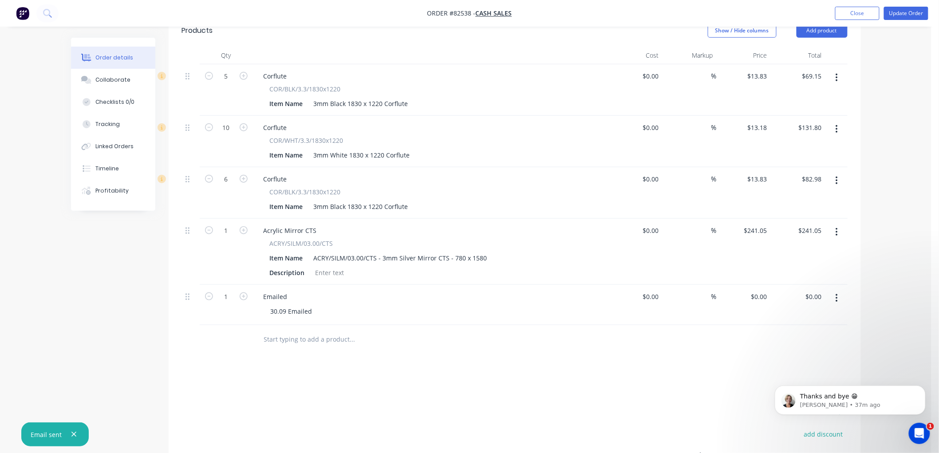
scroll to position [242, 0]
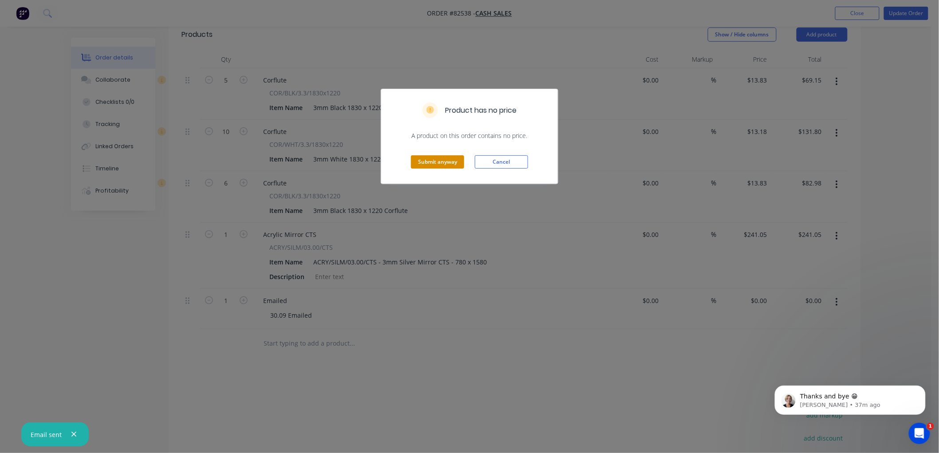
click at [436, 160] on button "Submit anyway" at bounding box center [437, 161] width 53 height 13
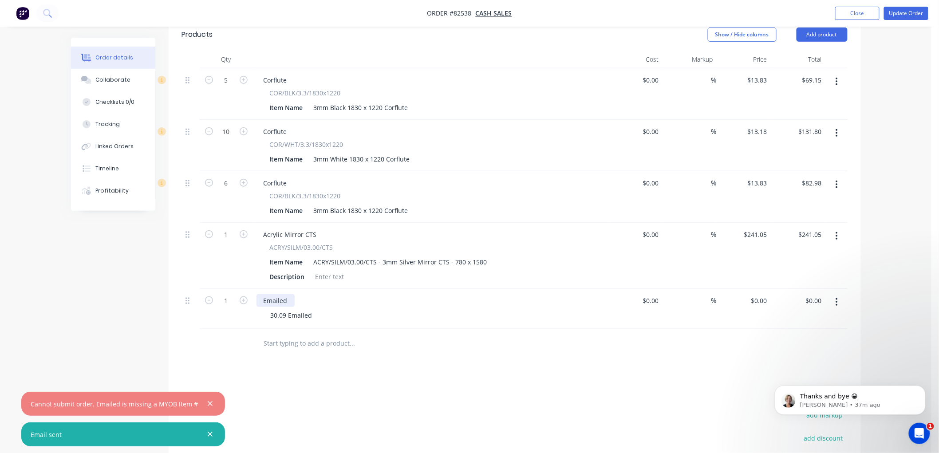
click at [287, 294] on div "Emailed" at bounding box center [276, 300] width 38 height 13
drag, startPoint x: 289, startPoint y: 288, endPoint x: 237, endPoint y: 287, distance: 52.4
click at [237, 289] on div "1 Emailed 30.09 Emailed $0.00 $0.00 % $0.00 $0.00 $0.00 $0.00" at bounding box center [515, 309] width 666 height 40
click at [840, 294] on button "button" at bounding box center [836, 302] width 21 height 16
click at [791, 372] on div "Delete" at bounding box center [805, 378] width 68 height 13
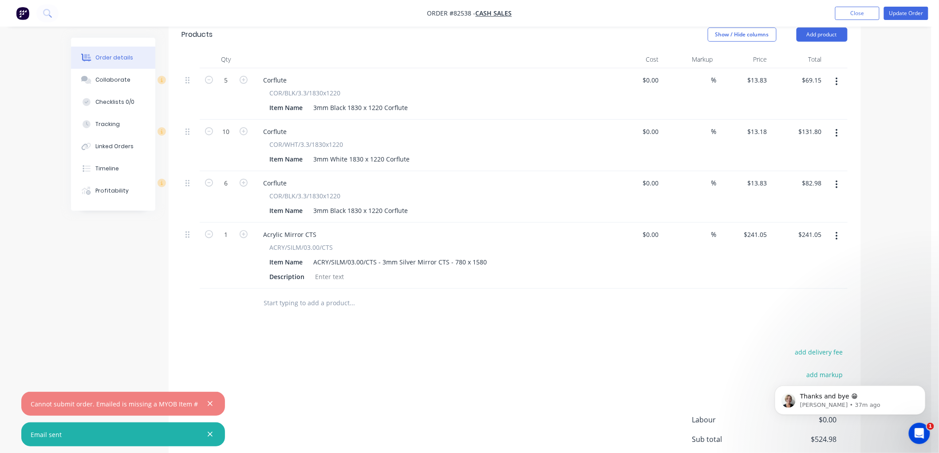
click at [314, 294] on input "text" at bounding box center [353, 303] width 178 height 18
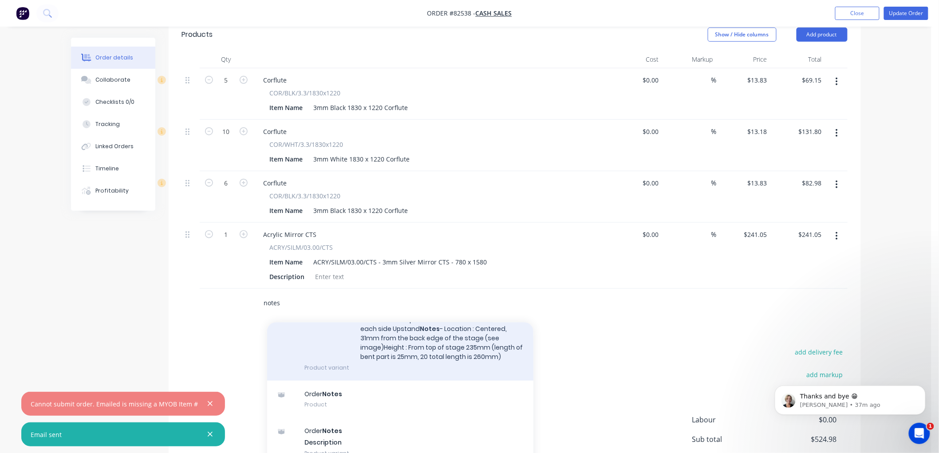
scroll to position [348, 0]
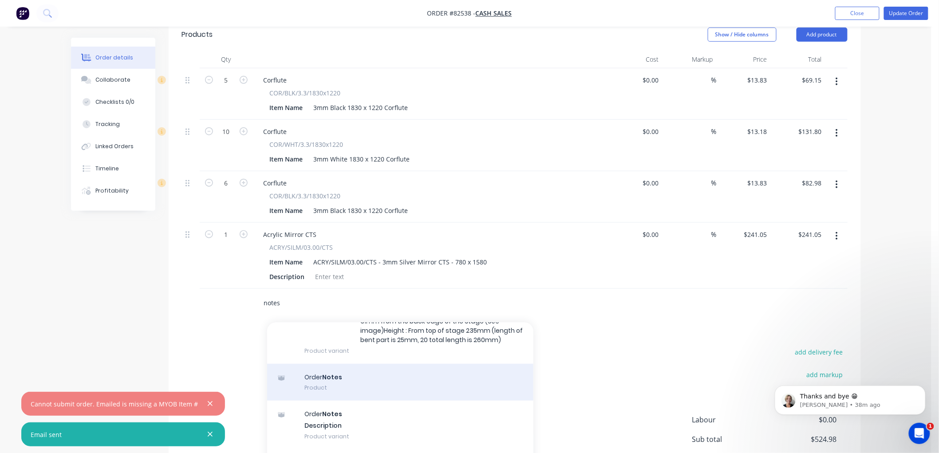
type input "notes"
click at [373, 372] on div "Order Notes Product" at bounding box center [400, 382] width 266 height 37
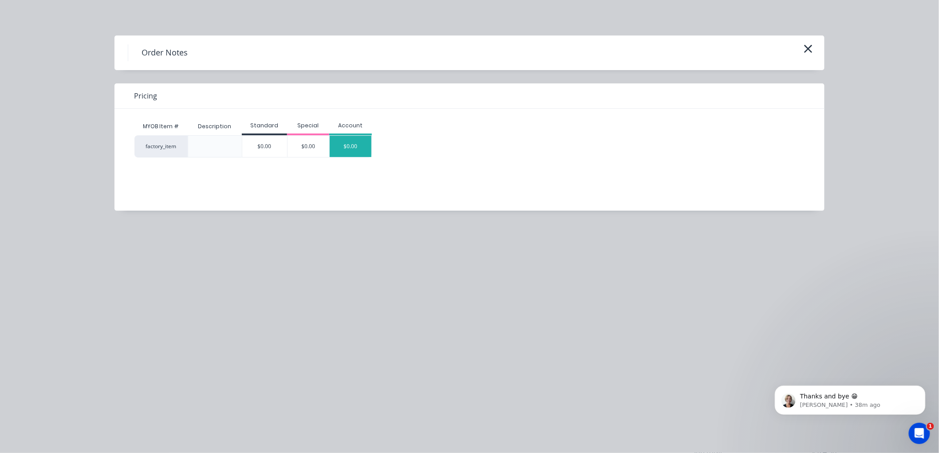
click at [356, 150] on div "$0.00" at bounding box center [351, 146] width 42 height 21
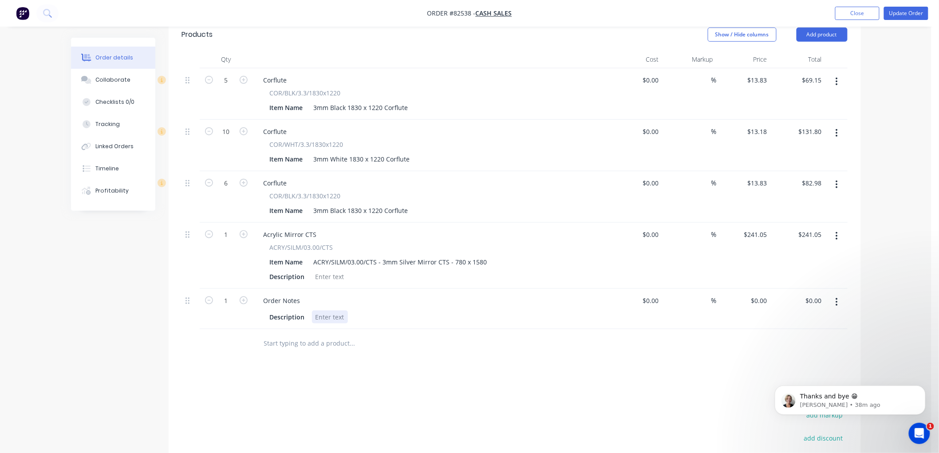
click at [317, 311] on div at bounding box center [330, 317] width 36 height 13
click at [894, 10] on button "Update Order" at bounding box center [906, 13] width 44 height 13
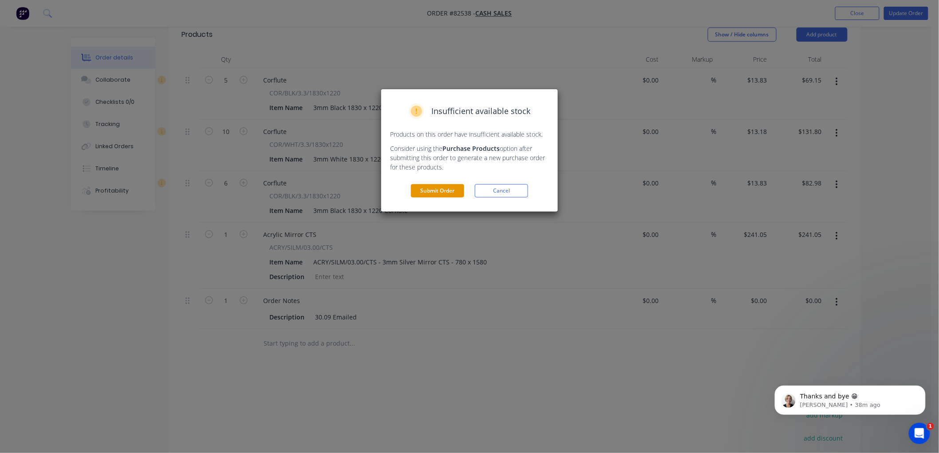
click at [459, 193] on button "Submit Order" at bounding box center [437, 190] width 53 height 13
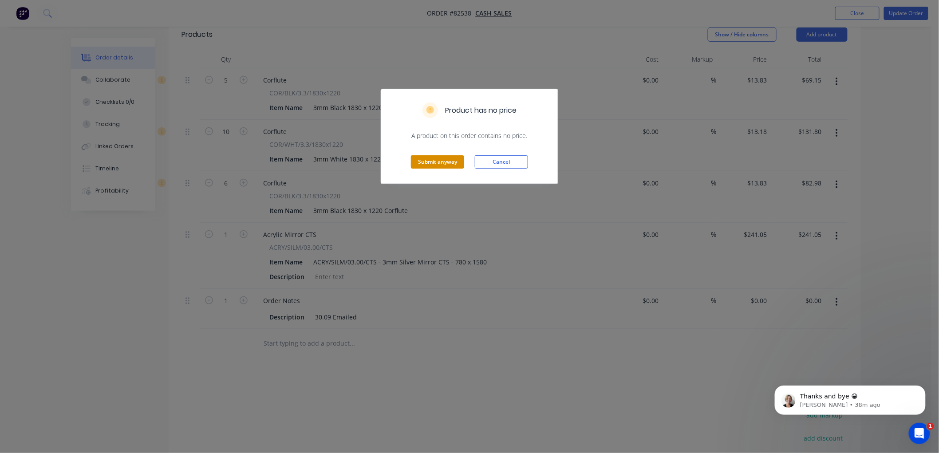
click at [432, 158] on button "Submit anyway" at bounding box center [437, 161] width 53 height 13
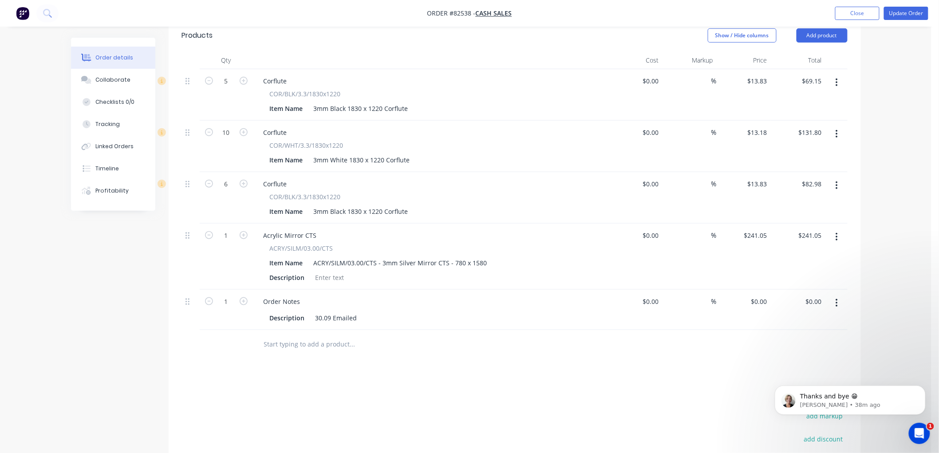
scroll to position [242, 0]
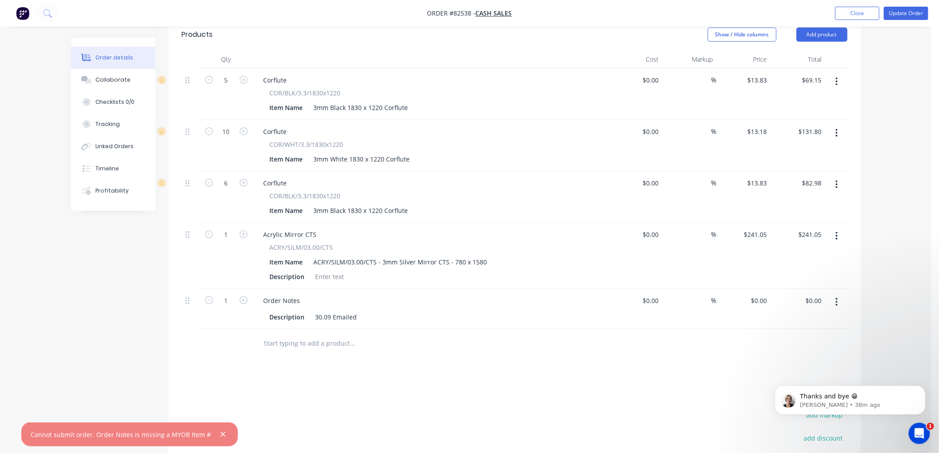
click at [837, 297] on icon "button" at bounding box center [837, 302] width 2 height 10
click at [786, 372] on div "Delete" at bounding box center [805, 378] width 68 height 13
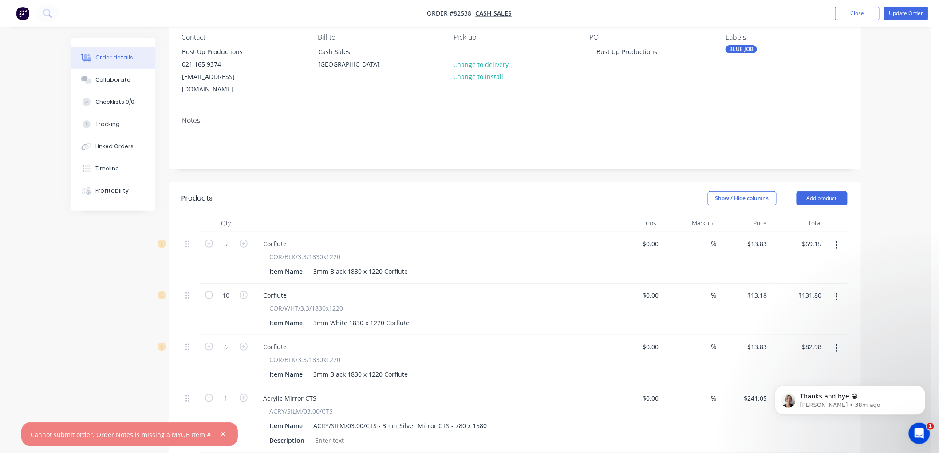
scroll to position [95, 0]
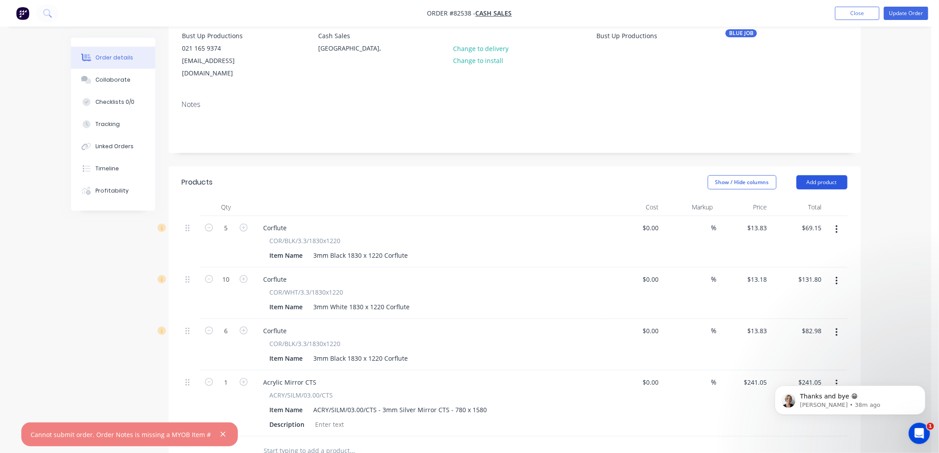
click at [817, 175] on button "Add product" at bounding box center [822, 182] width 51 height 14
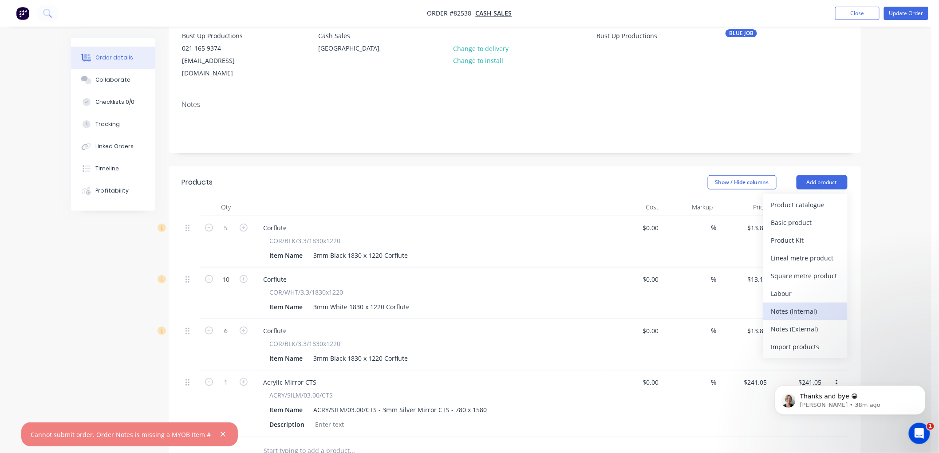
click at [802, 305] on div "Notes (Internal)" at bounding box center [805, 311] width 68 height 13
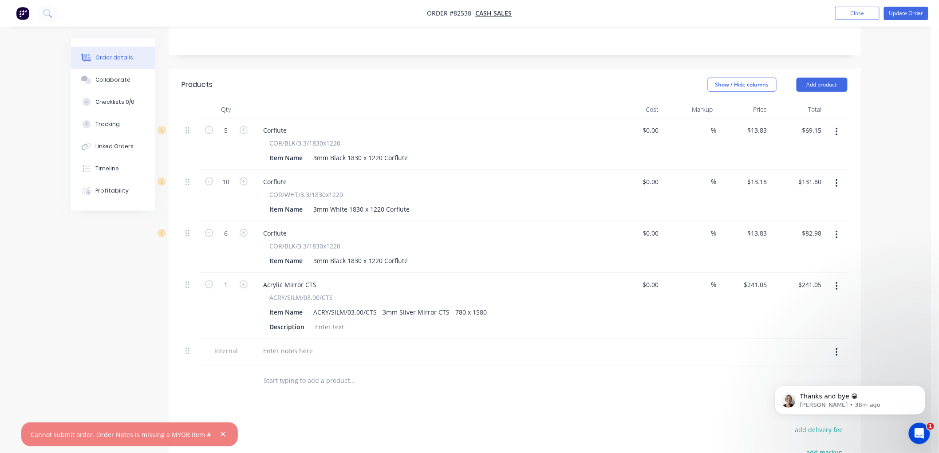
scroll to position [242, 0]
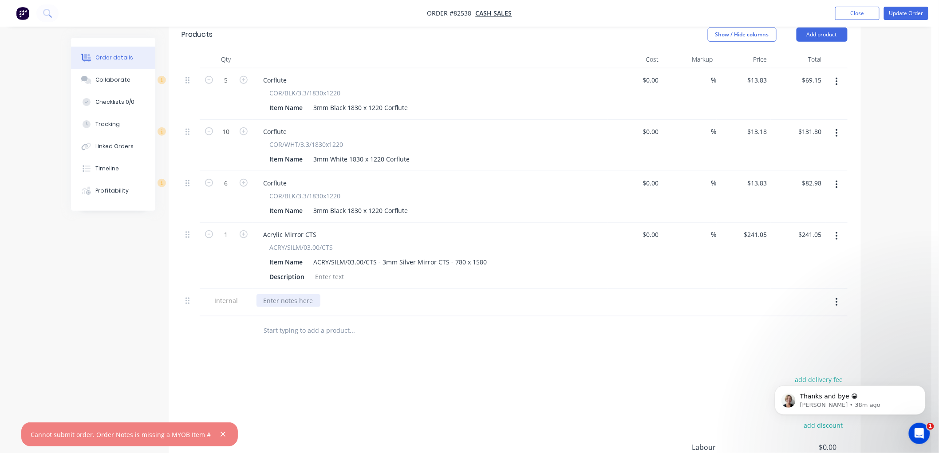
click at [303, 294] on div at bounding box center [289, 300] width 64 height 13
click at [908, 20] on button "Update Order" at bounding box center [906, 13] width 44 height 13
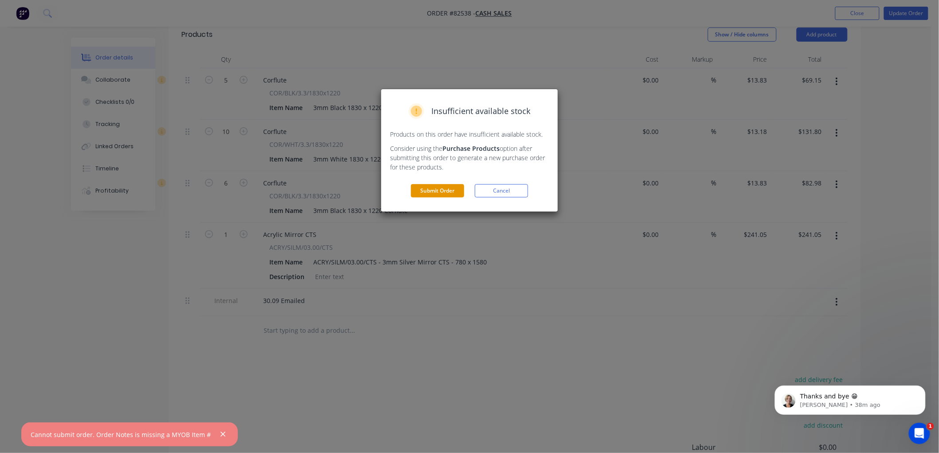
click at [441, 193] on button "Submit Order" at bounding box center [437, 190] width 53 height 13
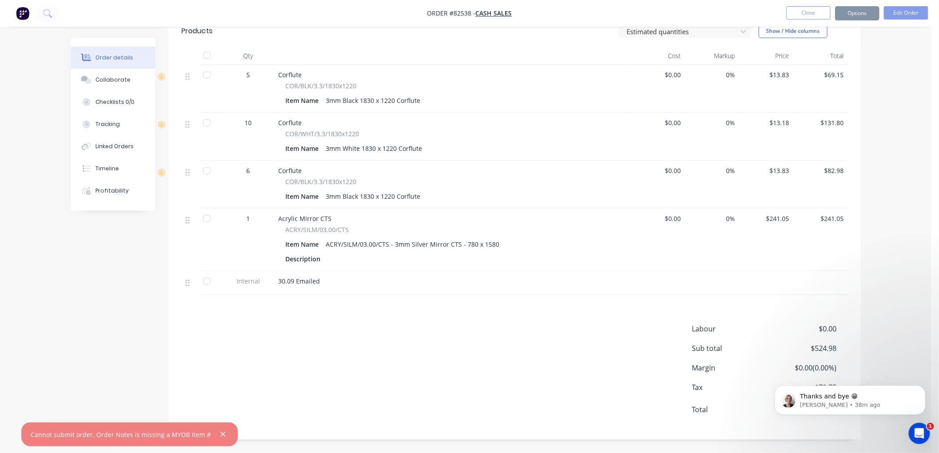
scroll to position [232, 0]
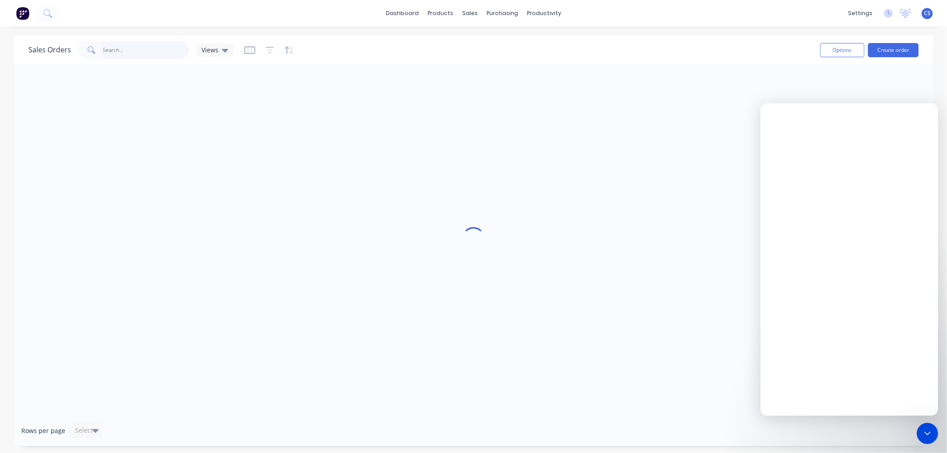
click at [121, 56] on input "text" at bounding box center [146, 50] width 87 height 18
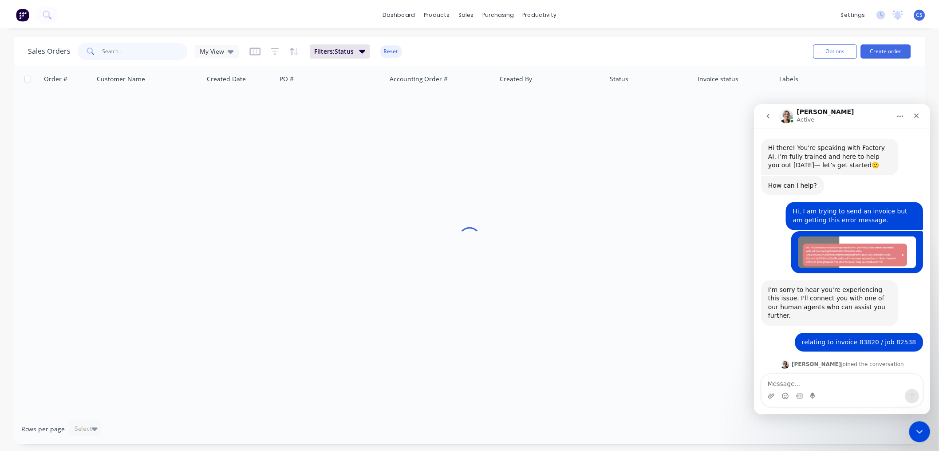
scroll to position [34, 0]
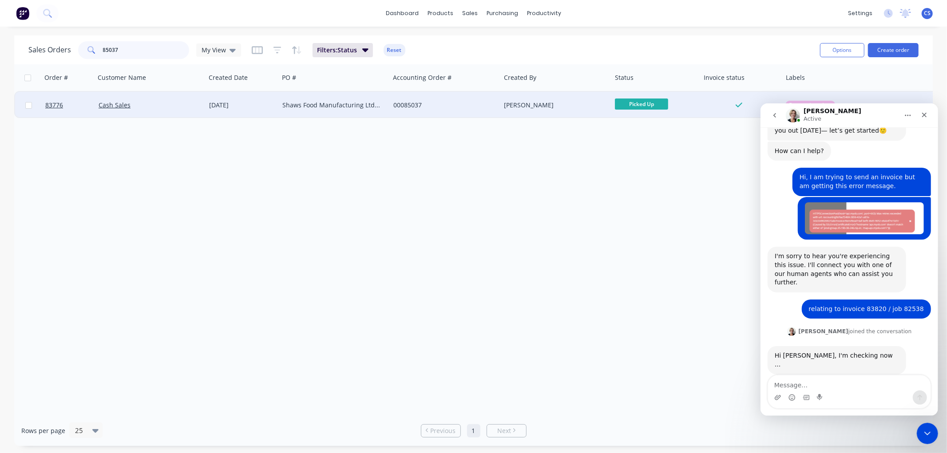
type input "85037"
click at [234, 108] on div "07 Aug 2025" at bounding box center [242, 105] width 66 height 9
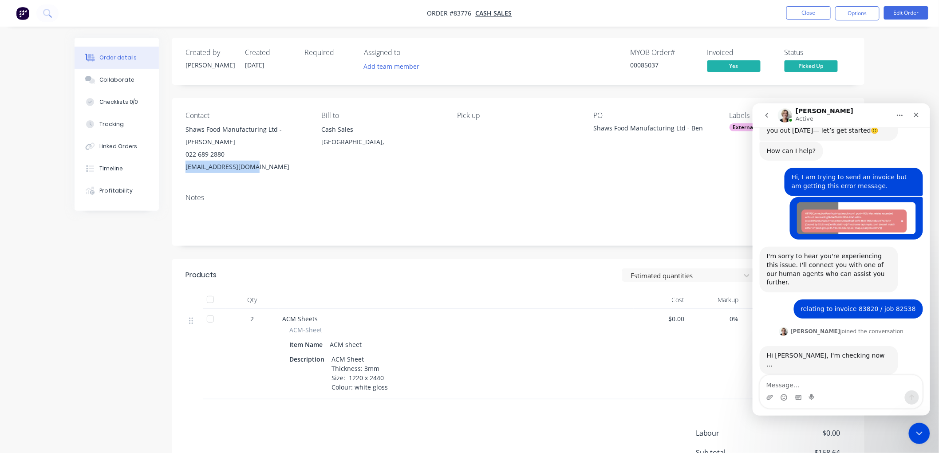
drag, startPoint x: 259, startPoint y: 169, endPoint x: 186, endPoint y: 169, distance: 72.3
click at [186, 169] on div "ben@shawsfoods.co.nz" at bounding box center [247, 167] width 122 height 12
copy div "ben@shawsfoods.co.nz"
click at [866, 14] on button "Options" at bounding box center [857, 13] width 44 height 14
click at [814, 51] on div "Invoice" at bounding box center [831, 53] width 82 height 13
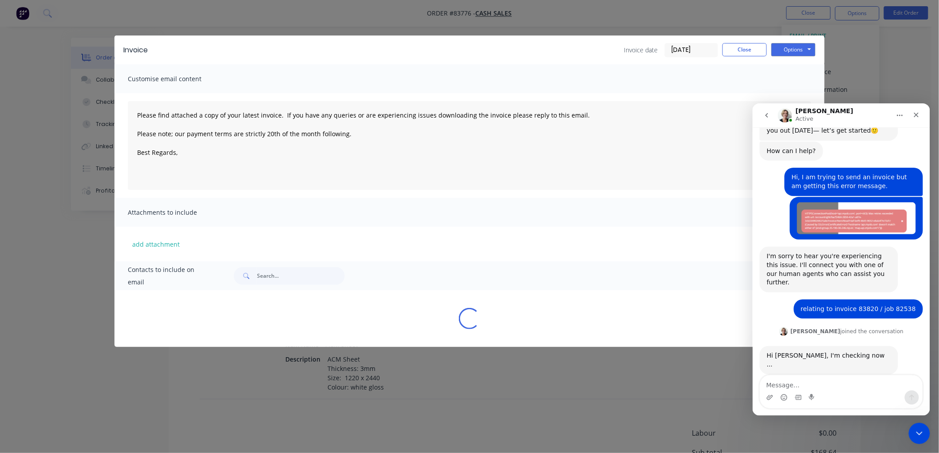
type textarea "Please find attached a copy of your latest invoice. If you have any queries or …"
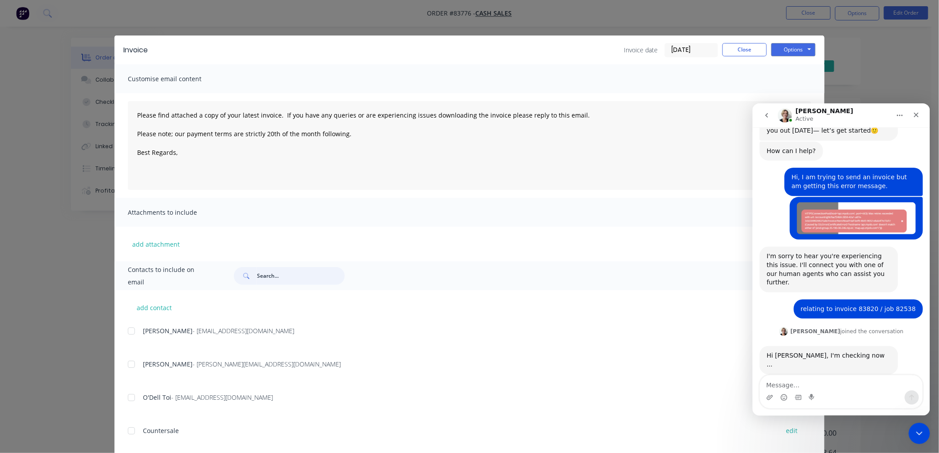
click at [275, 277] on input "text" at bounding box center [301, 276] width 88 height 18
paste input "ben@shawsfoods.co.nz"
type input "ben@shawsfoods.co.nz"
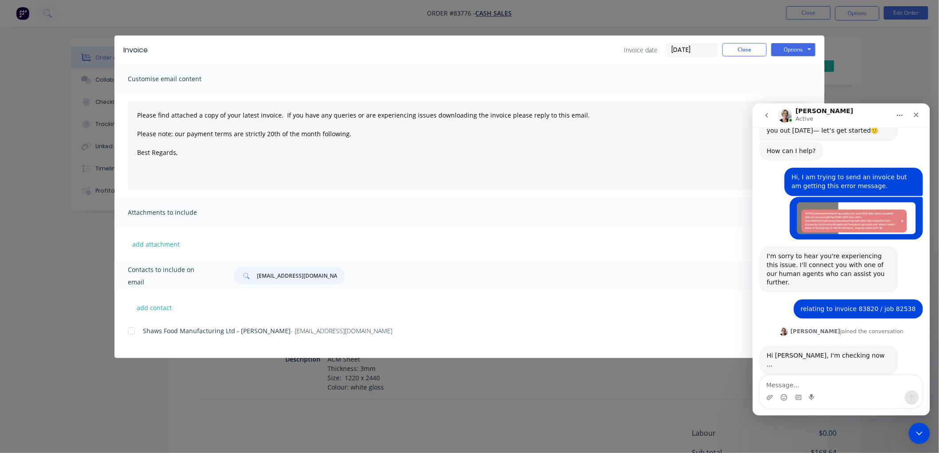
click at [131, 331] on div at bounding box center [131, 331] width 18 height 18
type textarea "Please find attached a copy of your latest invoice. If you have any queries or …"
type input "ben@shawsfoods.co.nz"
drag, startPoint x: 335, startPoint y: 131, endPoint x: 138, endPoint y: 118, distance: 197.1
click at [138, 118] on textarea "Please find attached a copy of your latest invoice. If you have any queries or …" at bounding box center [469, 145] width 683 height 89
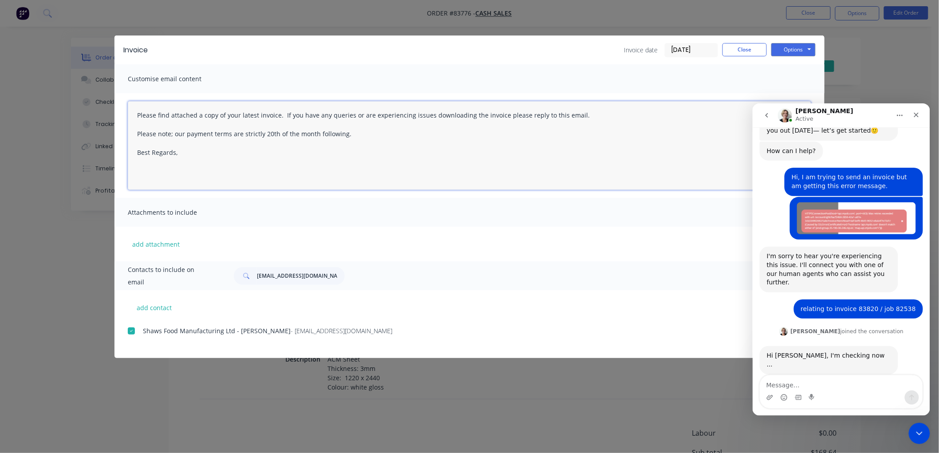
paste textarea "This is a reminder that your order is awaiting collection, and the attached inv…"
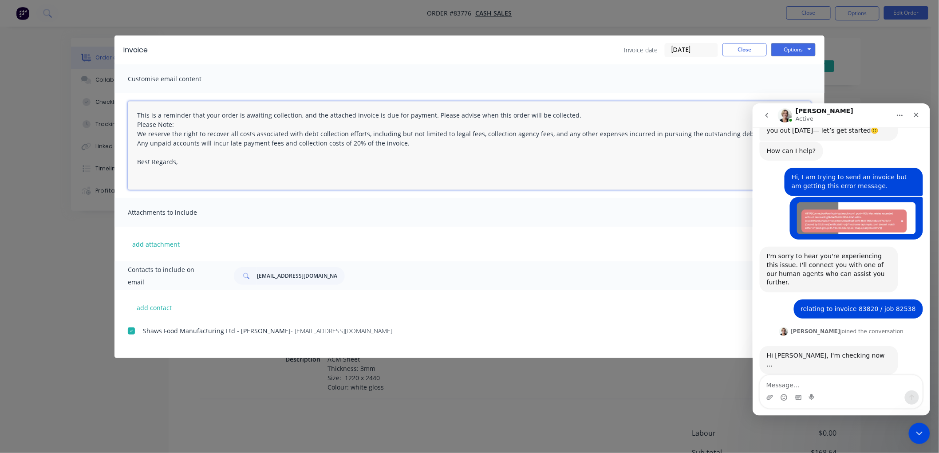
click at [136, 125] on textarea "This is a reminder that your order is awaiting collection, and the attached inv…" at bounding box center [469, 145] width 683 height 89
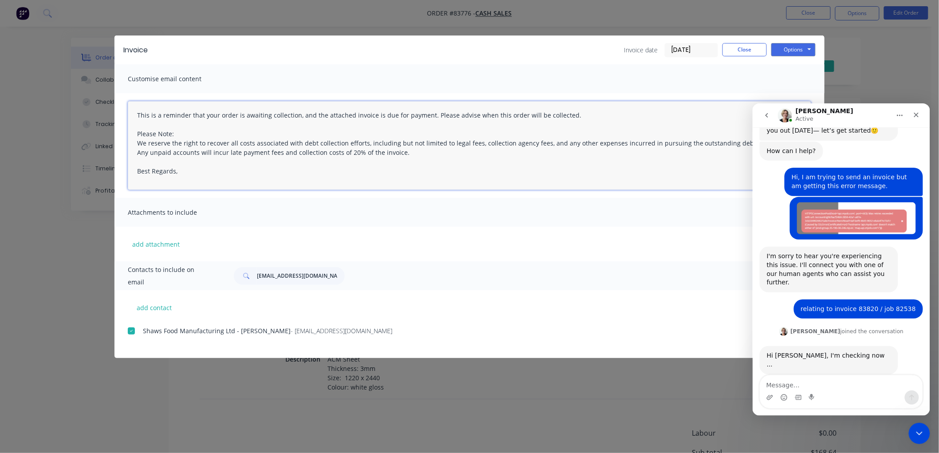
click at [188, 176] on textarea "This is a reminder that your order is awaiting collection, and the attached inv…" at bounding box center [469, 145] width 683 height 89
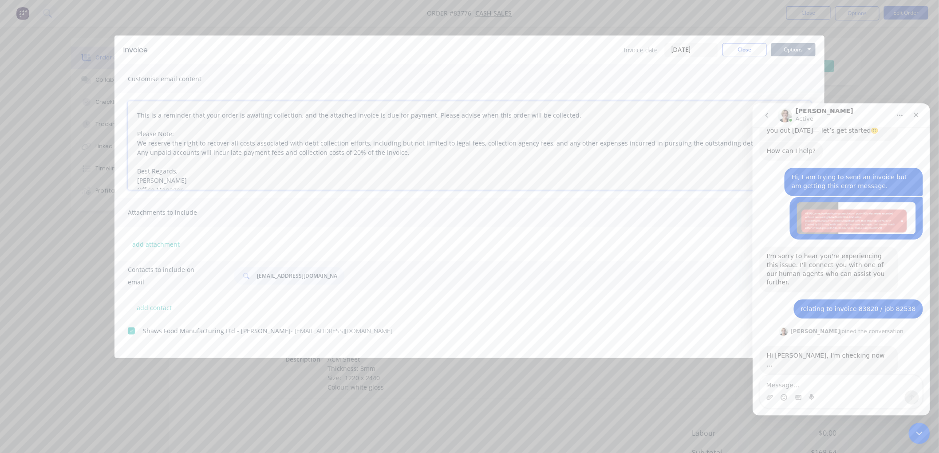
type textarea "This is a reminder that your order is awaiting collection, and the attached inv…"
click at [799, 49] on button "Options" at bounding box center [793, 49] width 44 height 13
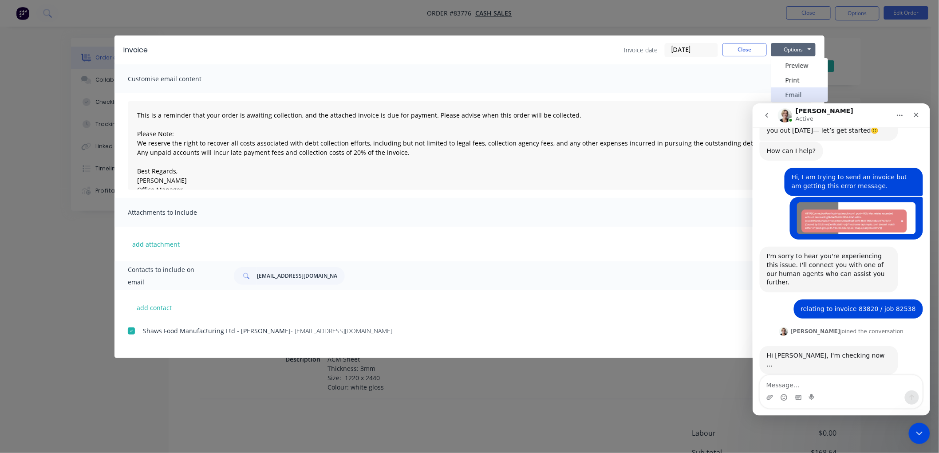
click at [788, 92] on button "Email" at bounding box center [799, 94] width 57 height 15
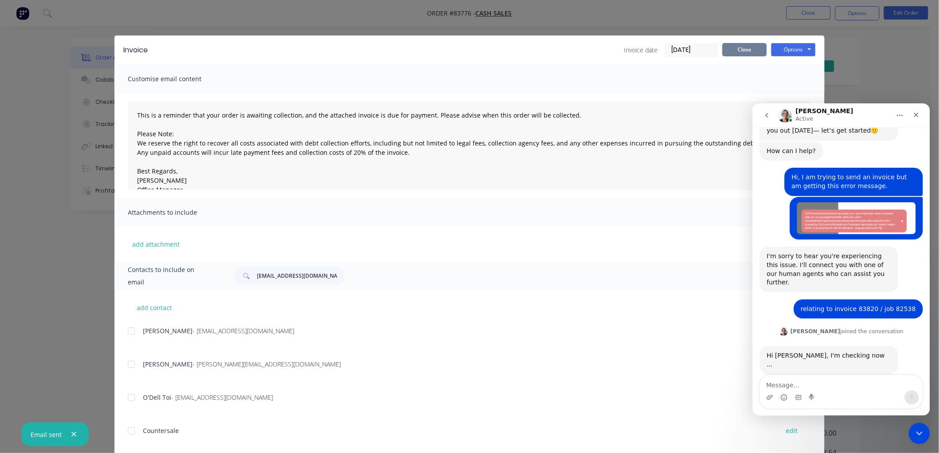
click at [747, 51] on button "Close" at bounding box center [744, 49] width 44 height 13
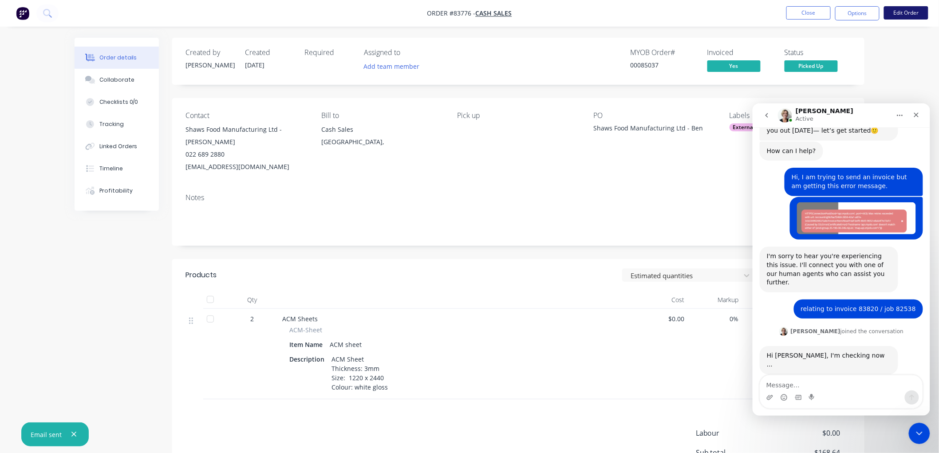
click at [894, 12] on button "Edit Order" at bounding box center [906, 12] width 44 height 13
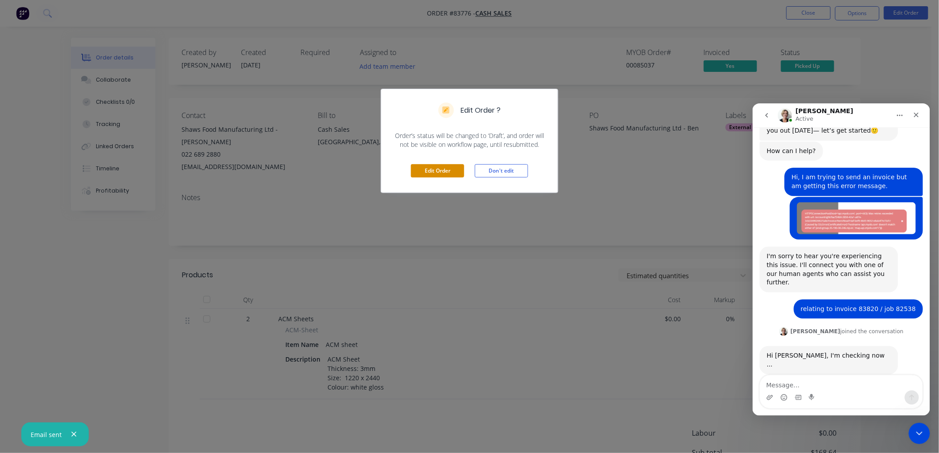
click at [435, 170] on button "Edit Order" at bounding box center [437, 170] width 53 height 13
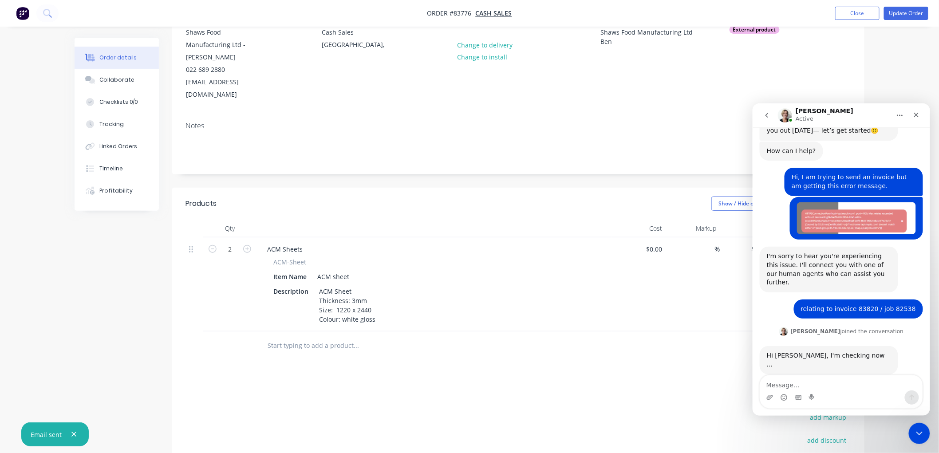
scroll to position [99, 0]
click at [325, 336] on input "text" at bounding box center [356, 345] width 178 height 18
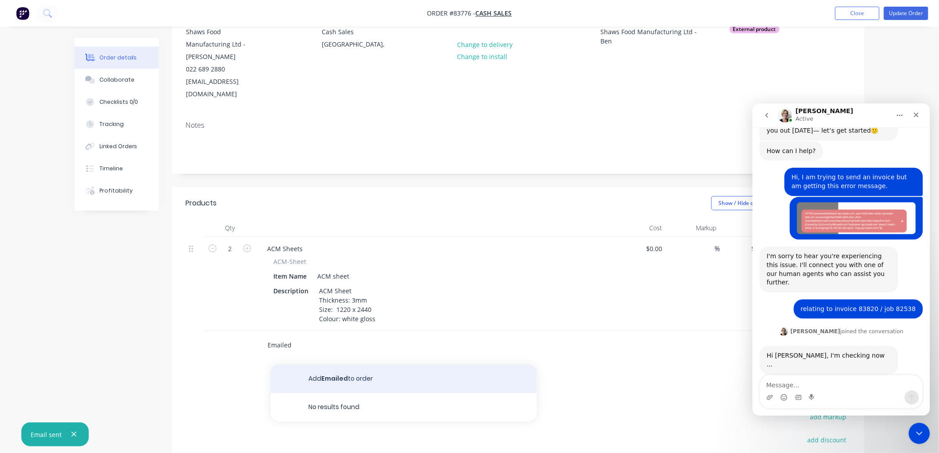
type input "Emailed"
click at [322, 365] on button "Add Emailed to order" at bounding box center [404, 379] width 266 height 28
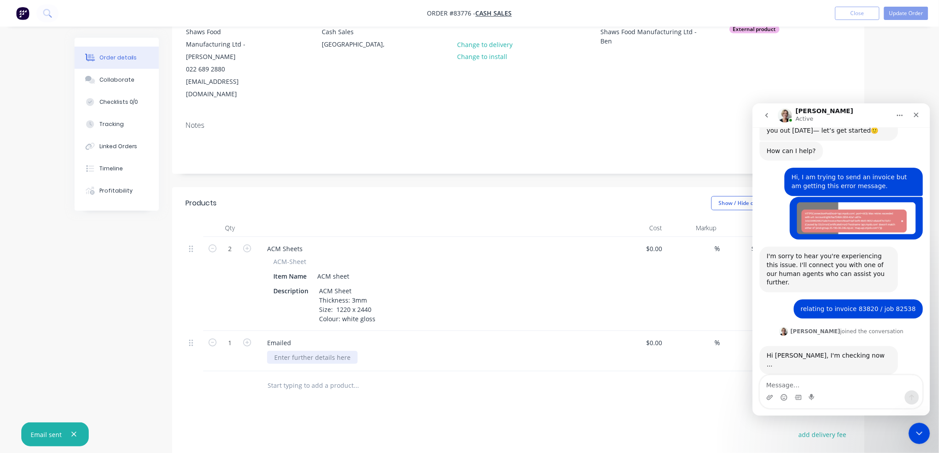
click at [309, 351] on div at bounding box center [312, 357] width 91 height 13
click at [894, 17] on button "Update Order" at bounding box center [906, 13] width 44 height 13
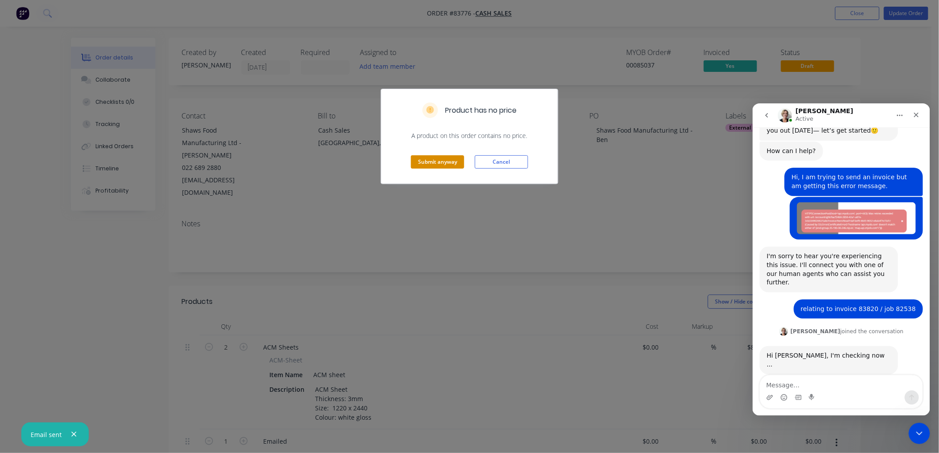
click at [438, 162] on button "Submit anyway" at bounding box center [437, 161] width 53 height 13
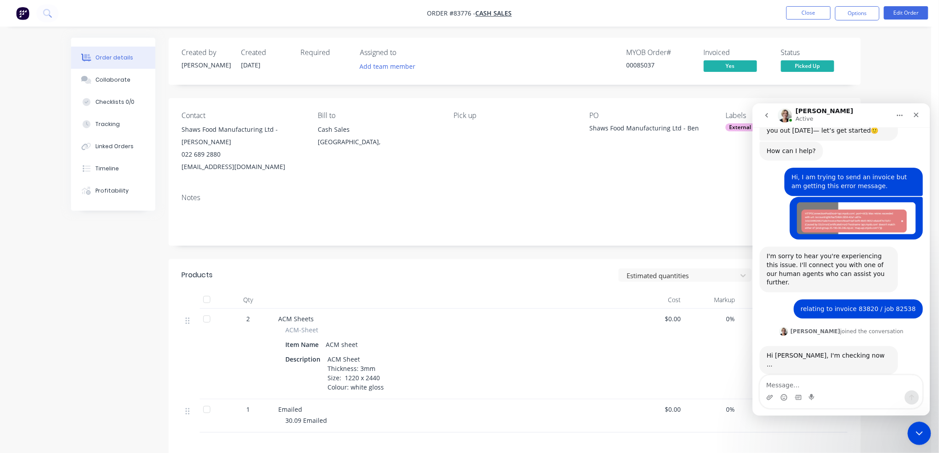
click at [916, 431] on icon "Close Intercom Messenger" at bounding box center [917, 432] width 11 height 11
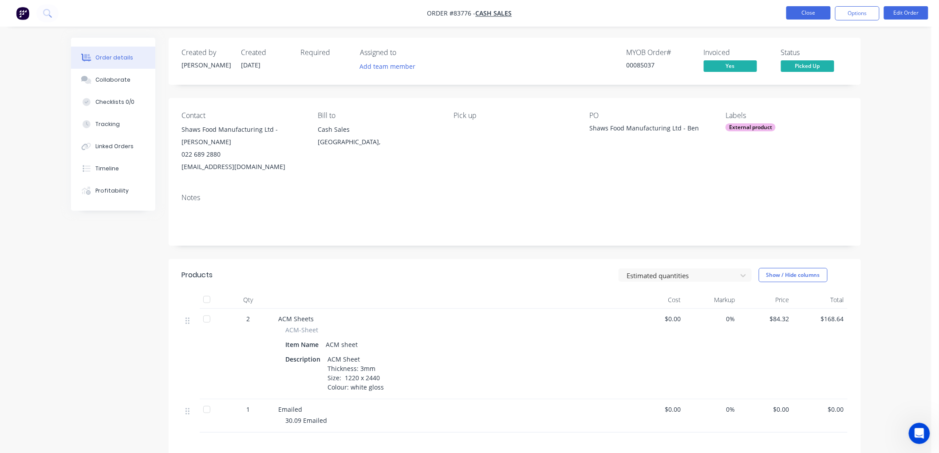
click at [804, 13] on button "Close" at bounding box center [808, 12] width 44 height 13
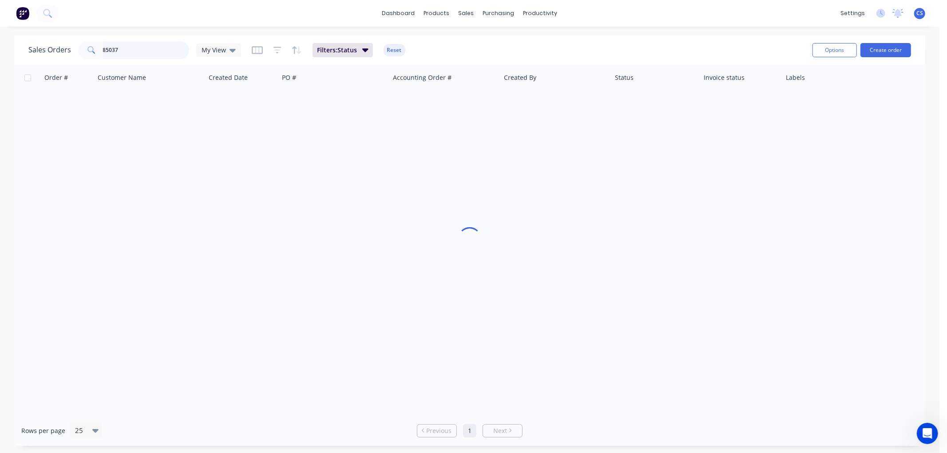
click at [149, 50] on input "85037" at bounding box center [146, 50] width 87 height 18
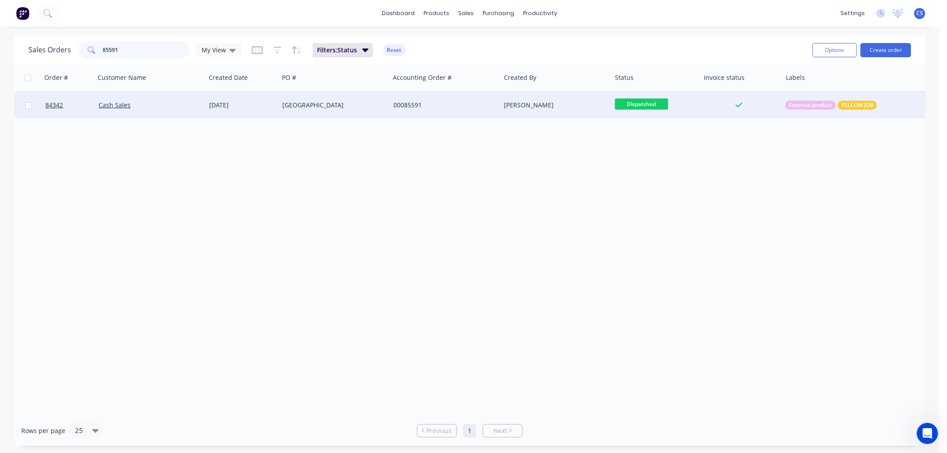
type input "85591"
click at [317, 106] on div "[GEOGRAPHIC_DATA]" at bounding box center [331, 105] width 99 height 9
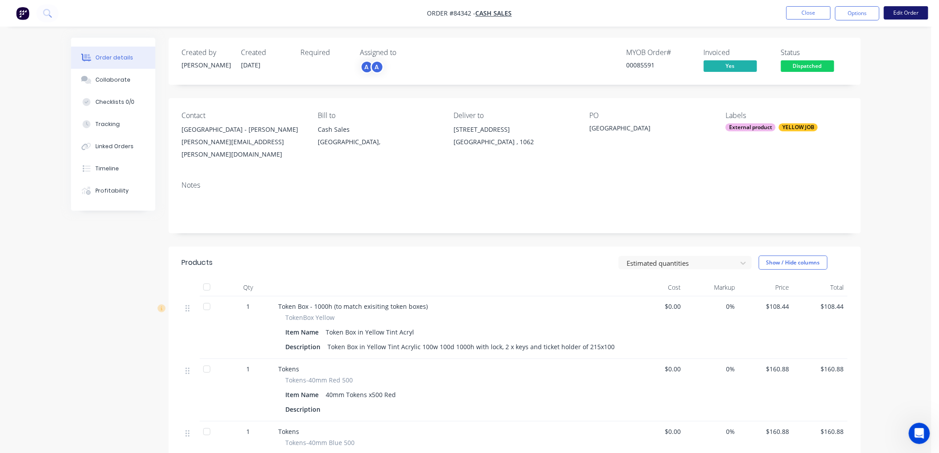
click at [902, 15] on button "Edit Order" at bounding box center [906, 12] width 44 height 13
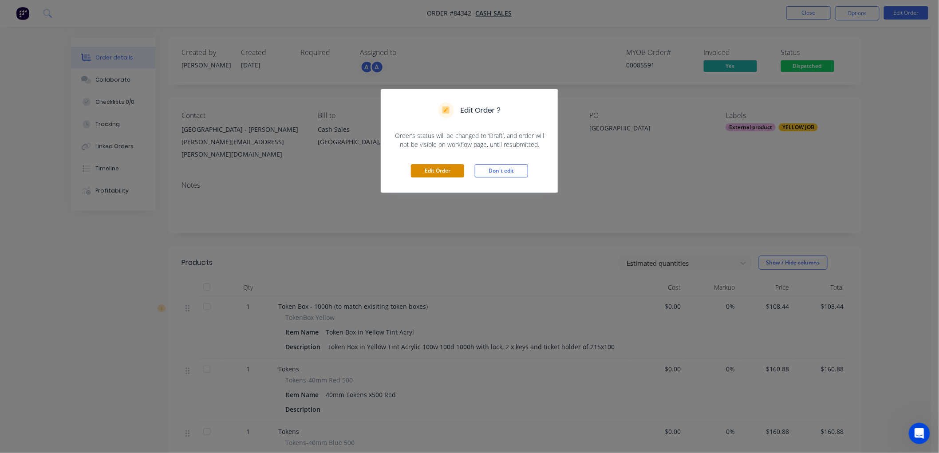
click at [449, 169] on button "Edit Order" at bounding box center [437, 170] width 53 height 13
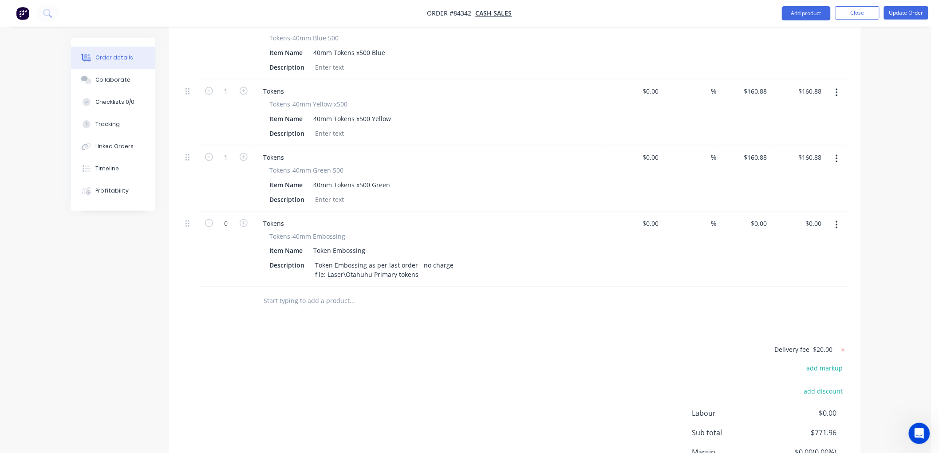
scroll to position [512, 0]
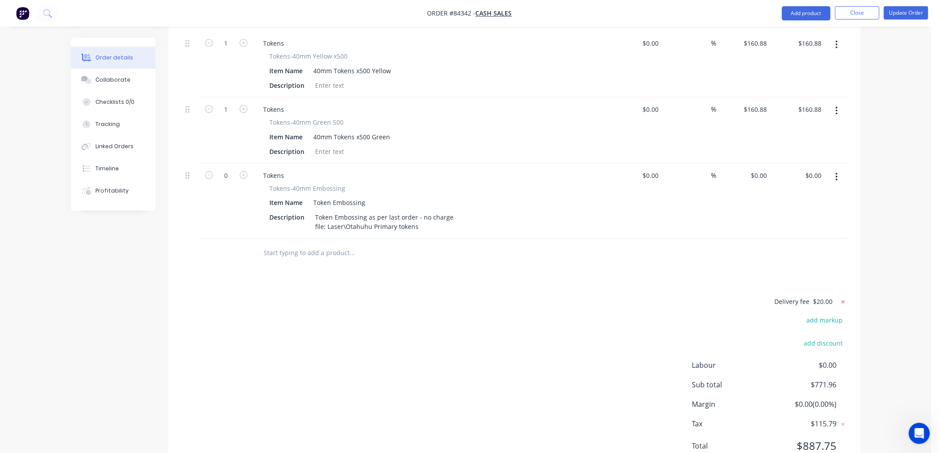
click at [842, 298] on icon at bounding box center [843, 302] width 9 height 9
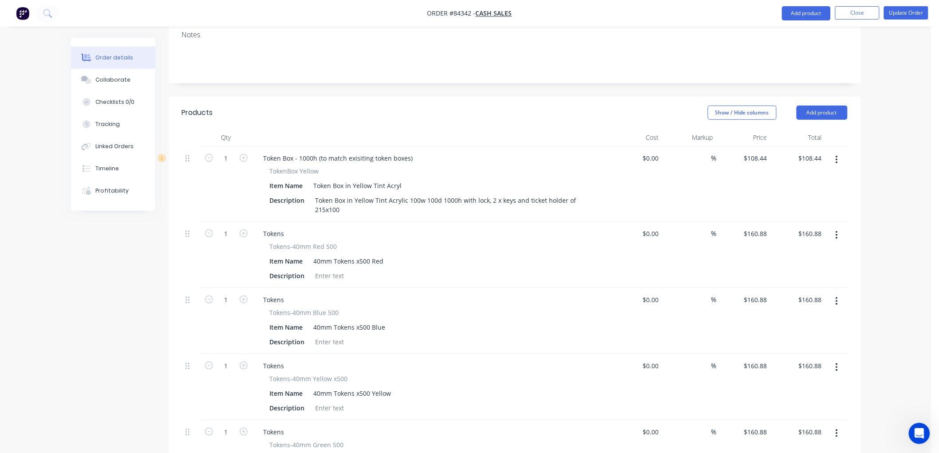
scroll to position [117, 0]
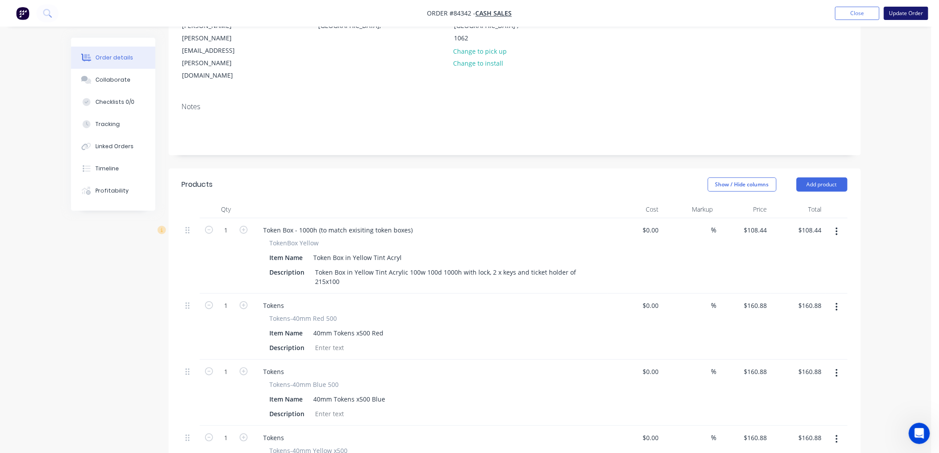
click at [905, 9] on button "Update Order" at bounding box center [906, 13] width 44 height 13
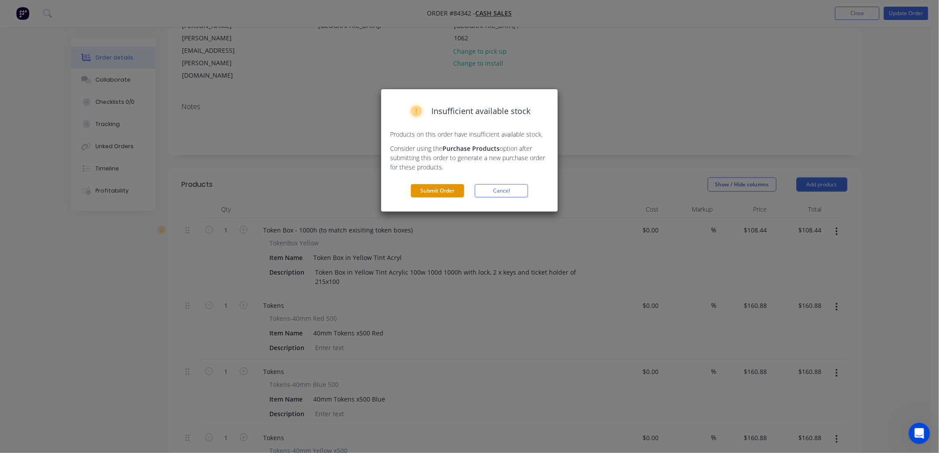
click at [423, 189] on button "Submit Order" at bounding box center [437, 190] width 53 height 13
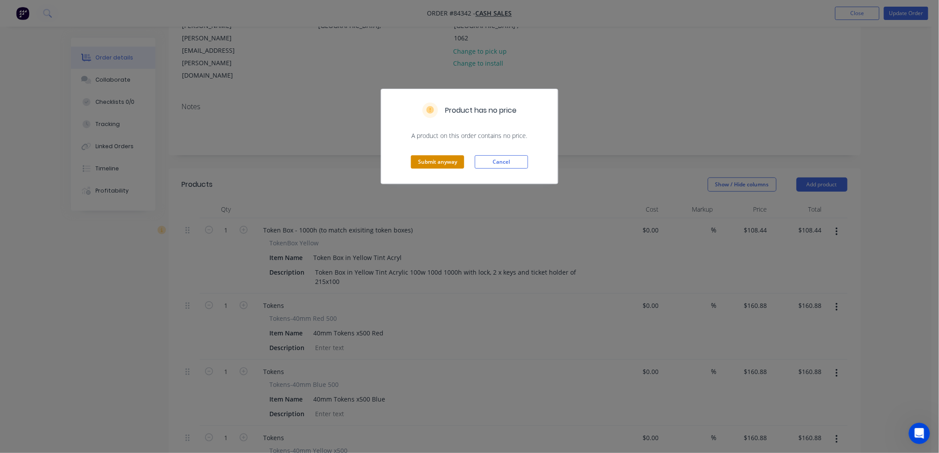
click at [457, 162] on button "Submit anyway" at bounding box center [437, 161] width 53 height 13
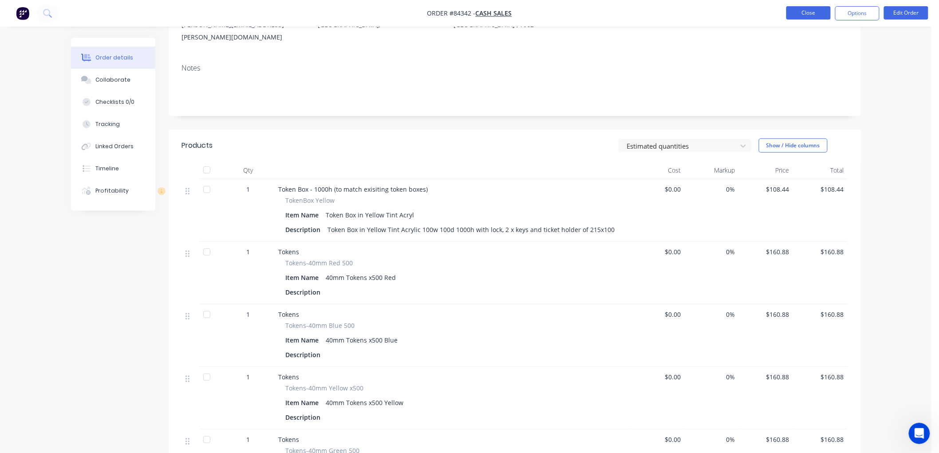
click at [797, 11] on button "Close" at bounding box center [808, 12] width 44 height 13
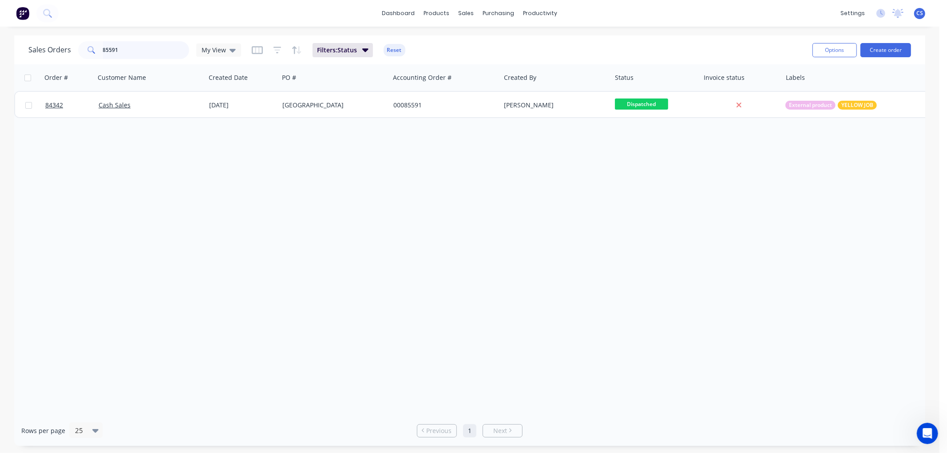
click at [135, 51] on input "85591" at bounding box center [146, 50] width 87 height 18
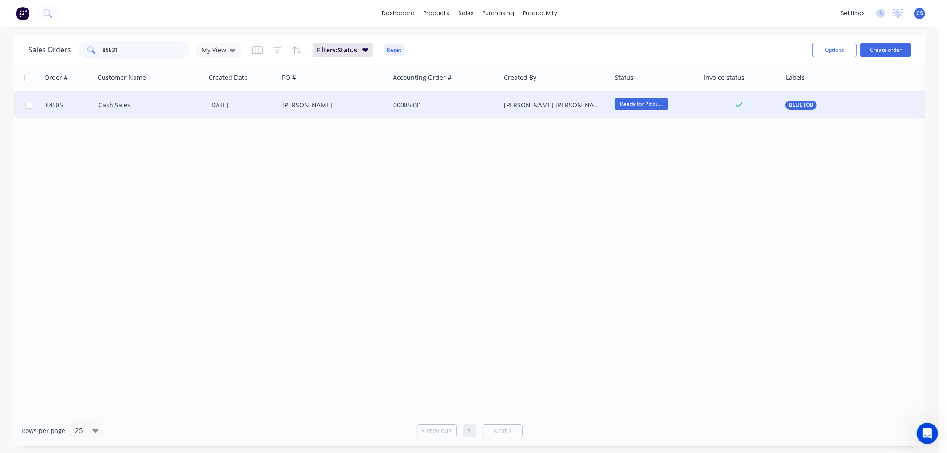
type input "85831"
click at [304, 105] on div "[PERSON_NAME]" at bounding box center [331, 105] width 99 height 9
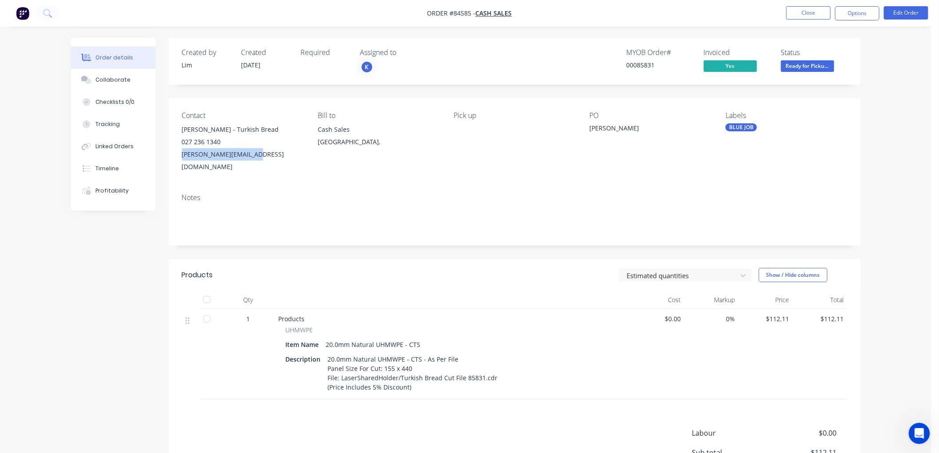
drag, startPoint x: 257, startPoint y: 154, endPoint x: 182, endPoint y: 156, distance: 74.6
click at [182, 156] on div "ken@turkishbread.co.nz" at bounding box center [243, 160] width 122 height 25
copy div "ken@turkishbread.co.nz"
click at [862, 14] on button "Options" at bounding box center [857, 13] width 44 height 14
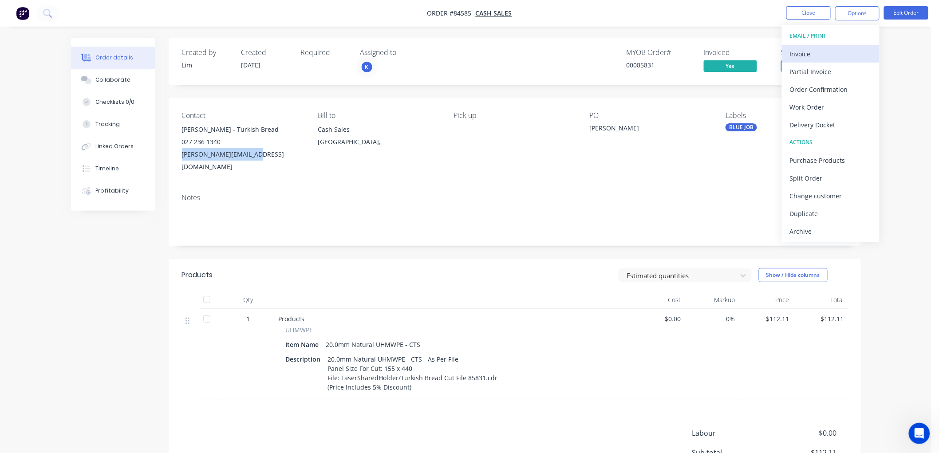
click at [824, 49] on div "Invoice" at bounding box center [831, 53] width 82 height 13
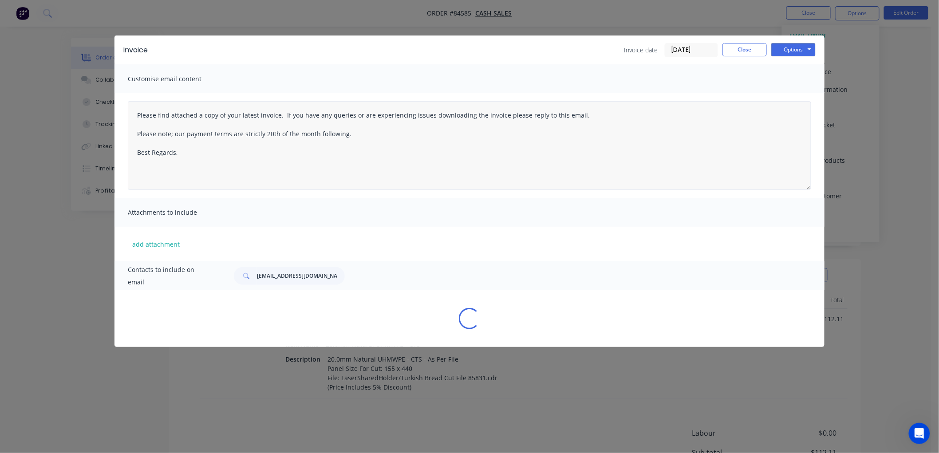
type textarea "Please find attached a copy of your latest invoice. If you have any queries or …"
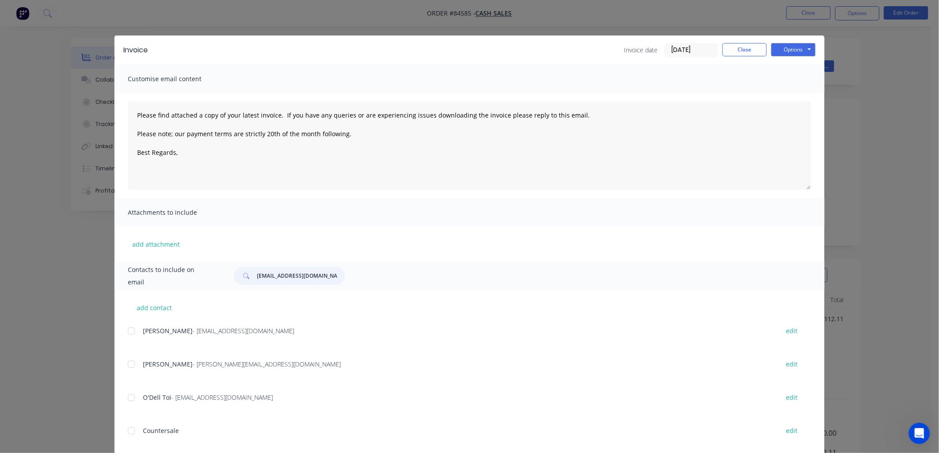
click at [265, 276] on input "ben@shawsfoods.co.nz" at bounding box center [301, 276] width 88 height 18
paste input "ken@turkishbread"
type input "ken@turkishbread.co.nz"
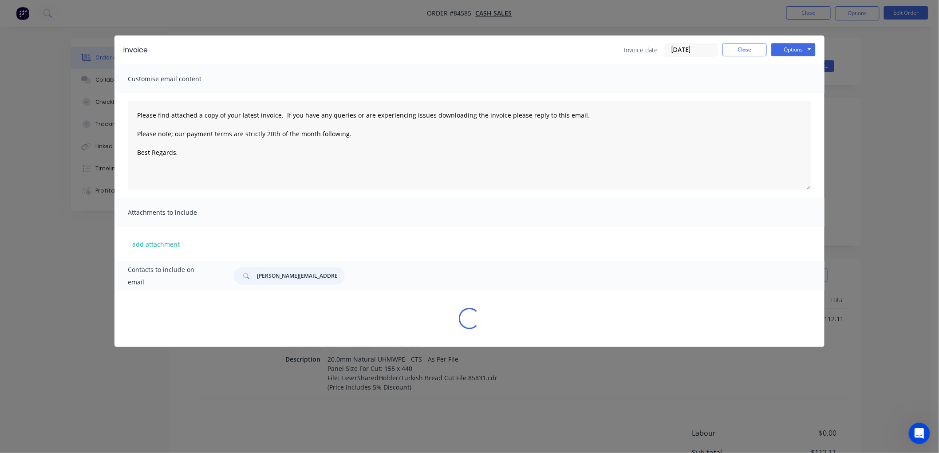
type textarea "Please find attached a copy of your latest invoice. If you have any queries or …"
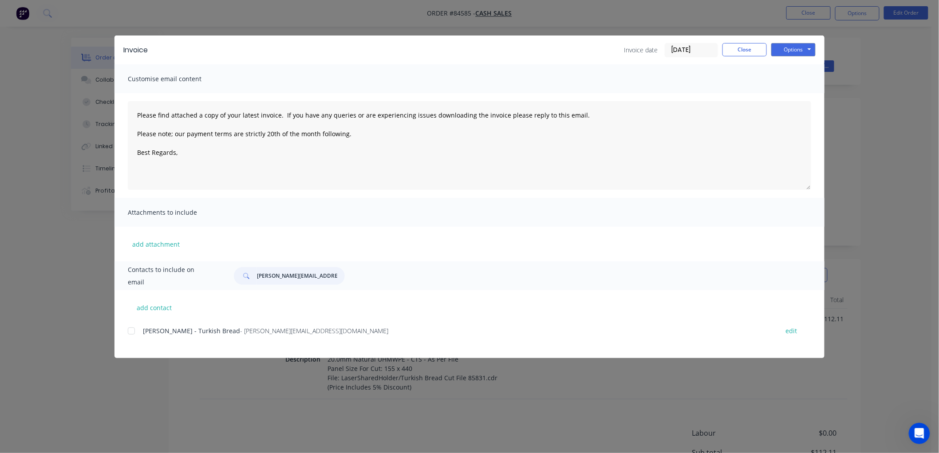
type input "ken@turkishbread.co.nz"
drag, startPoint x: 359, startPoint y: 132, endPoint x: 116, endPoint y: 116, distance: 243.7
click at [116, 116] on div "Please find attached a copy of your latest invoice. If you have any queries or …" at bounding box center [469, 145] width 710 height 105
paste textarea "This is a reminder that your order is awaiting collection, and the attached inv…"
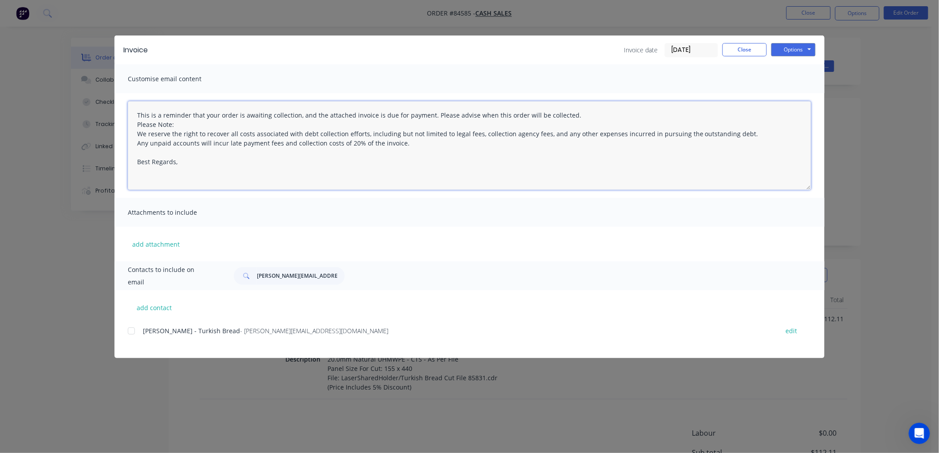
drag, startPoint x: 430, startPoint y: 114, endPoint x: 565, endPoint y: 107, distance: 135.1
click at [565, 107] on textarea "This is a reminder that your order is awaiting collection, and the attached inv…" at bounding box center [469, 145] width 683 height 89
click at [137, 126] on textarea "This is a reminder that your order is awaiting collection, and the attached inv…" at bounding box center [469, 145] width 683 height 89
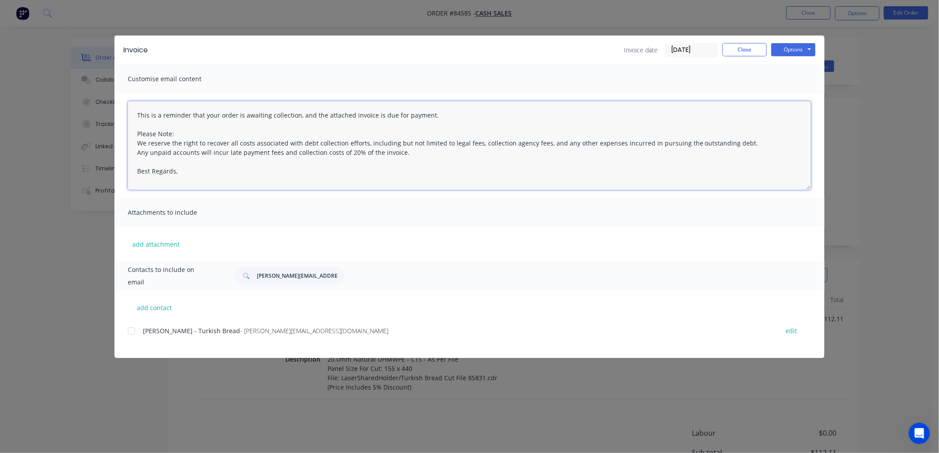
click at [205, 176] on textarea "This is a reminder that your order is awaiting collection, and the attached inv…" at bounding box center [469, 145] width 683 height 89
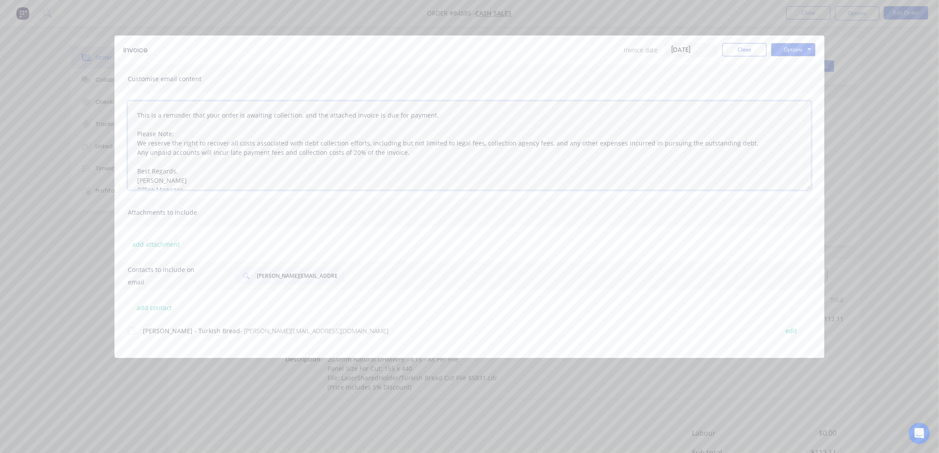
click at [130, 332] on div at bounding box center [131, 331] width 18 height 18
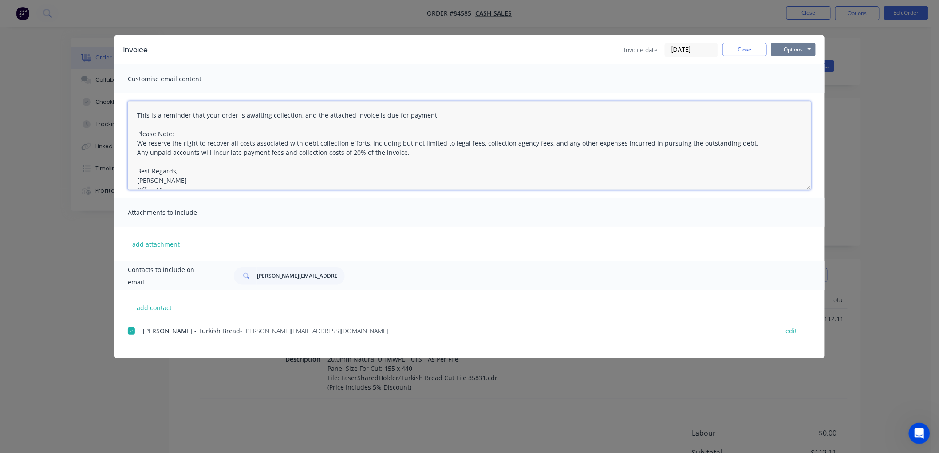
type textarea "This is a reminder that your order is awaiting collection, and the attached inv…"
click at [801, 47] on button "Options" at bounding box center [793, 49] width 44 height 13
click at [788, 91] on button "Email" at bounding box center [799, 94] width 57 height 15
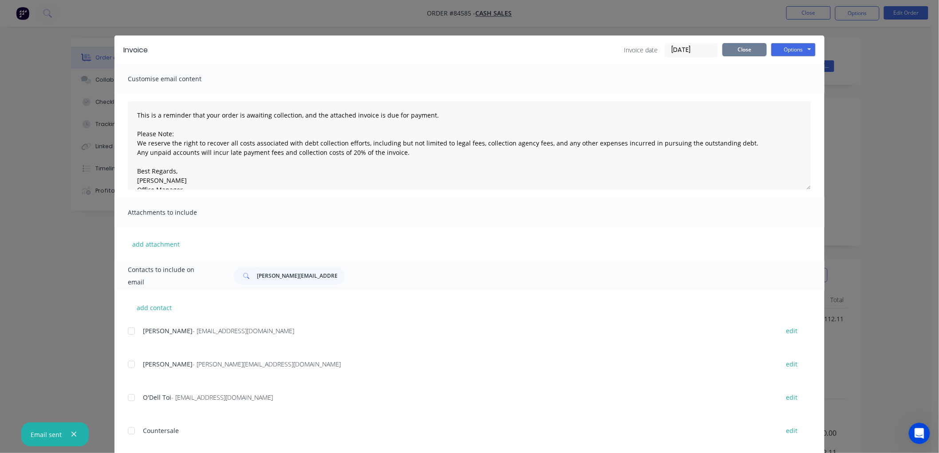
click at [746, 51] on button "Close" at bounding box center [744, 49] width 44 height 13
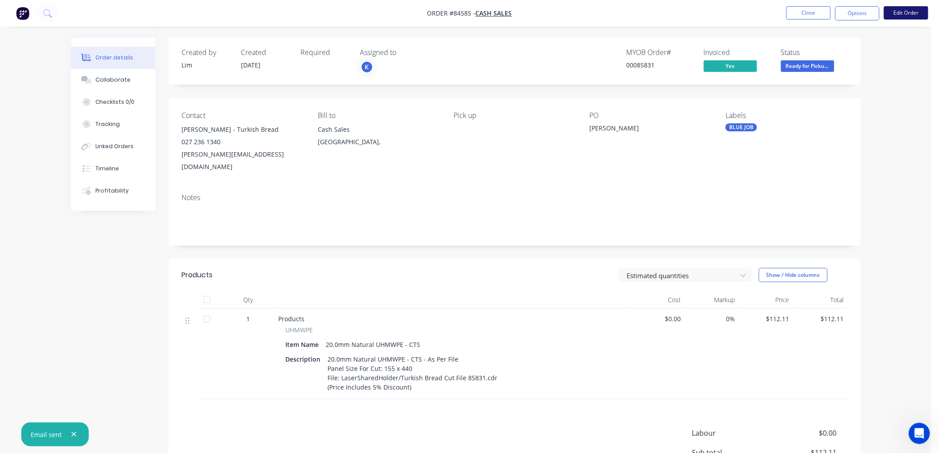
click at [912, 12] on button "Edit Order" at bounding box center [906, 12] width 44 height 13
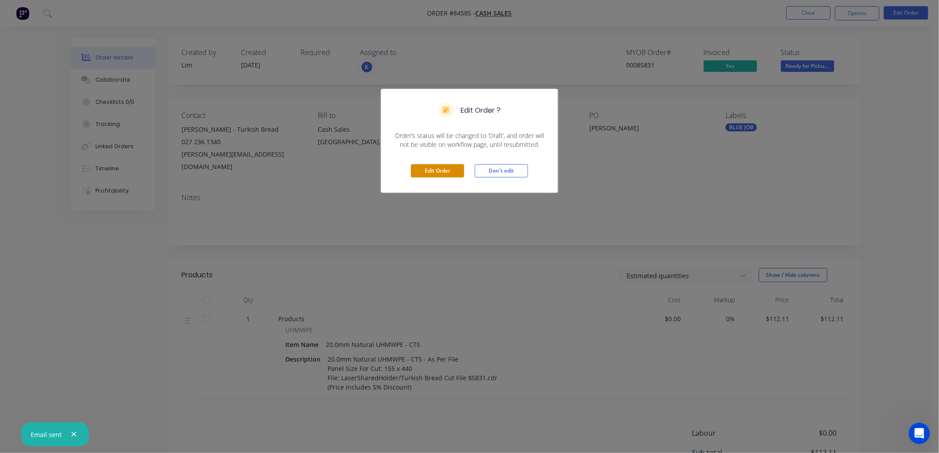
click at [447, 170] on button "Edit Order" at bounding box center [437, 170] width 53 height 13
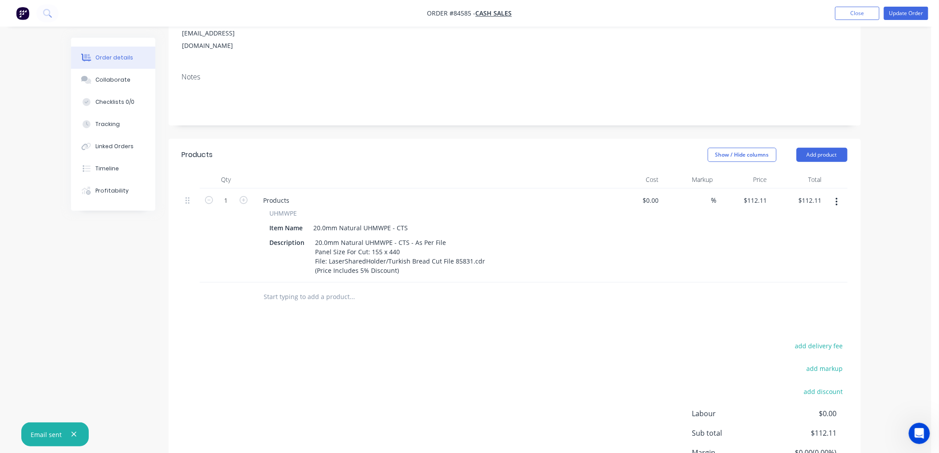
scroll to position [148, 0]
click at [338, 287] on input "text" at bounding box center [353, 296] width 178 height 18
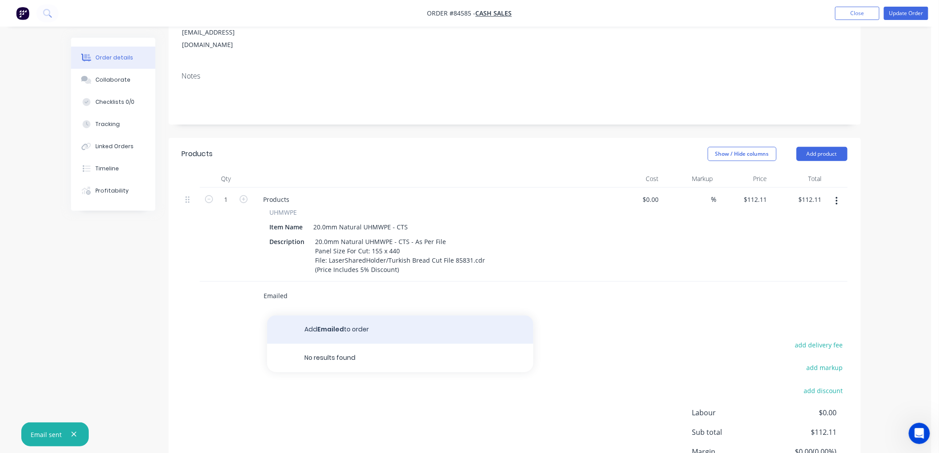
type input "Emailed"
click at [355, 316] on button "Add Emailed to order" at bounding box center [400, 330] width 266 height 28
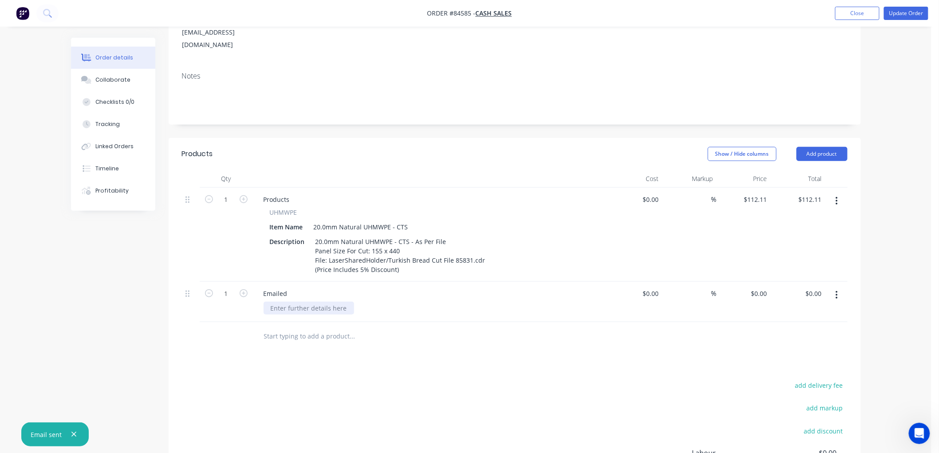
click at [302, 302] on div at bounding box center [309, 308] width 91 height 13
click at [900, 13] on button "Update Order" at bounding box center [906, 13] width 44 height 13
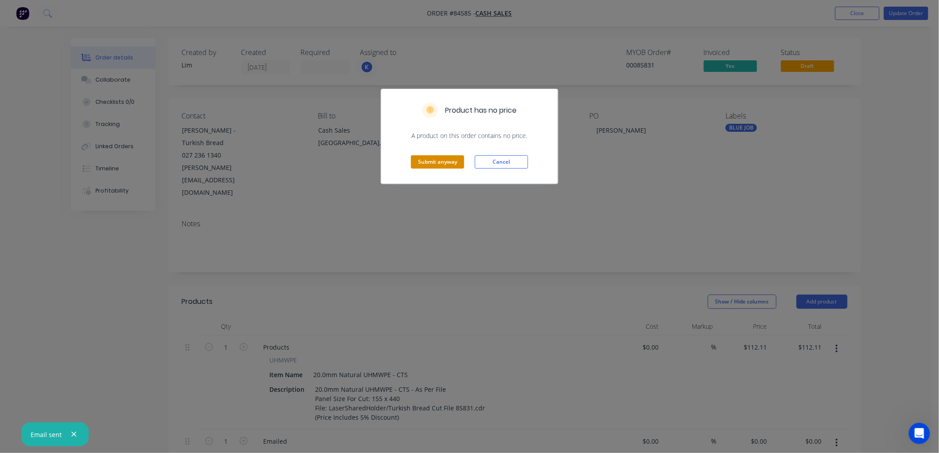
click at [442, 163] on button "Submit anyway" at bounding box center [437, 161] width 53 height 13
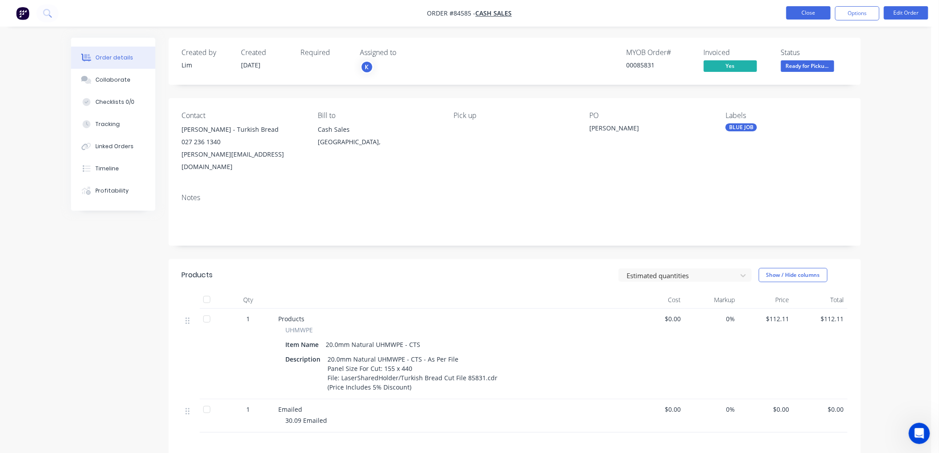
click at [800, 16] on button "Close" at bounding box center [808, 12] width 44 height 13
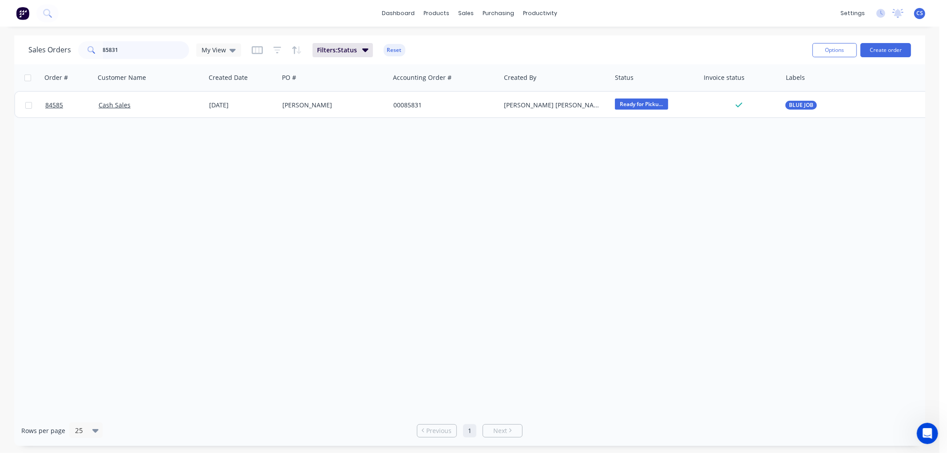
click at [126, 49] on input "85831" at bounding box center [146, 50] width 87 height 18
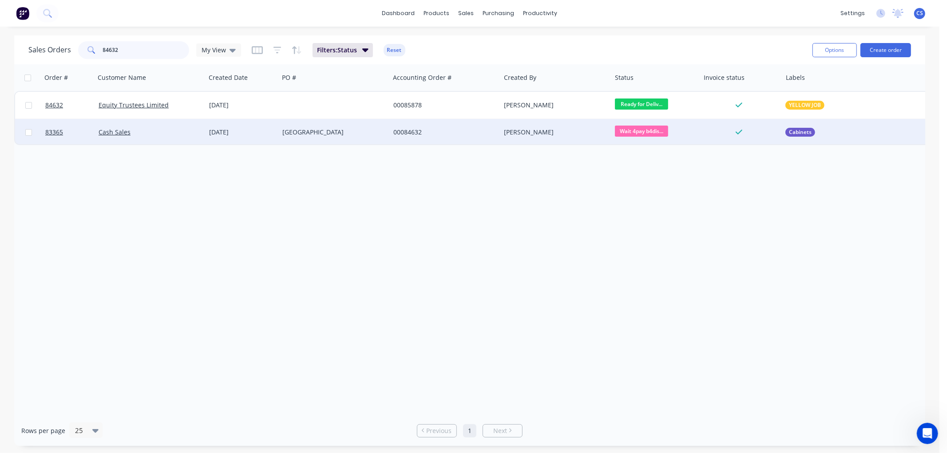
type input "84632"
click at [296, 138] on div "Terrace End School" at bounding box center [334, 132] width 111 height 27
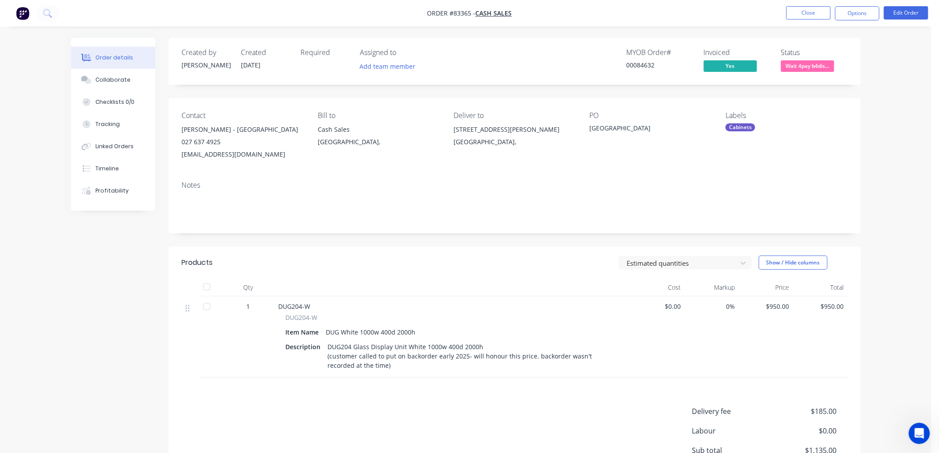
drag, startPoint x: 279, startPoint y: 154, endPoint x: 183, endPoint y: 156, distance: 95.9
click at [183, 156] on div "principal@terrace-end.school.nz" at bounding box center [243, 154] width 122 height 12
copy div "principal@terrace-end.school.nz"
drag, startPoint x: 853, startPoint y: 16, endPoint x: 849, endPoint y: 24, distance: 8.9
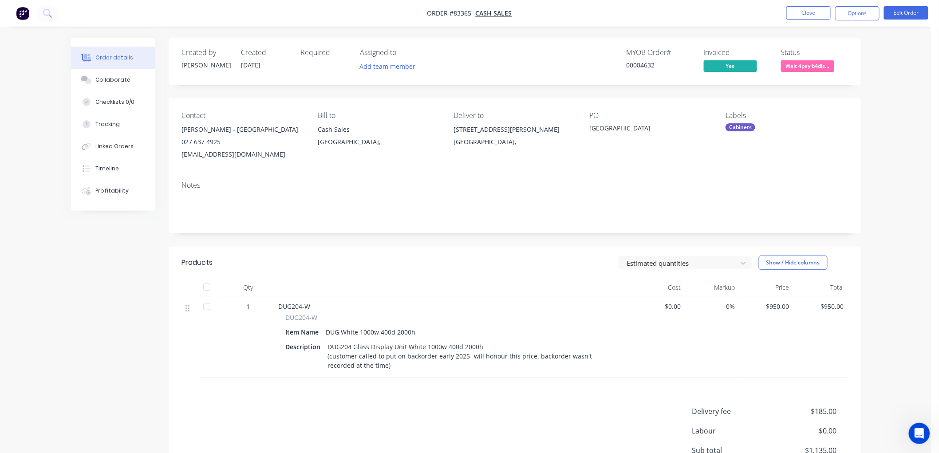
click at [853, 15] on button "Options" at bounding box center [857, 13] width 44 height 14
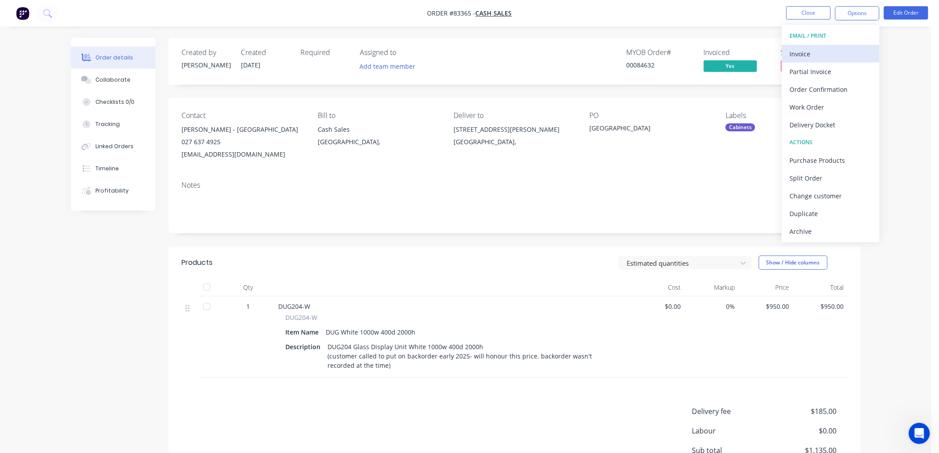
click at [839, 46] on button "Invoice" at bounding box center [831, 54] width 98 height 18
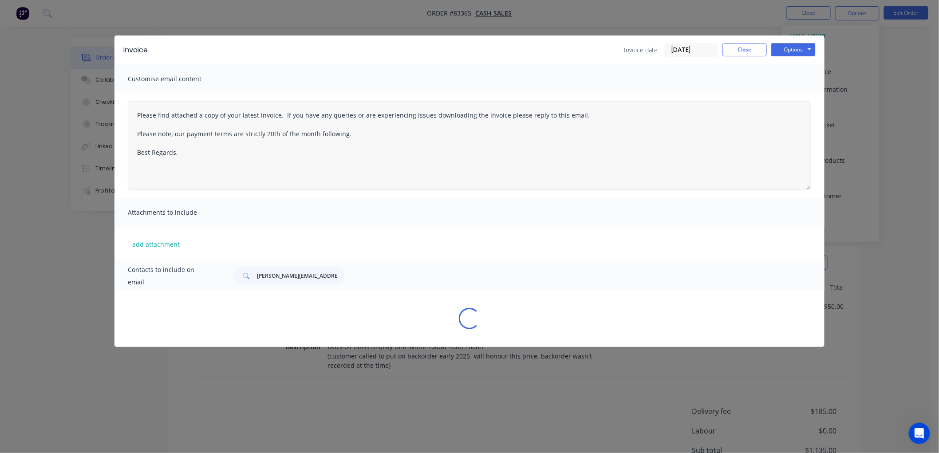
type textarea "Please find attached a copy of your latest invoice. If you have any queries or …"
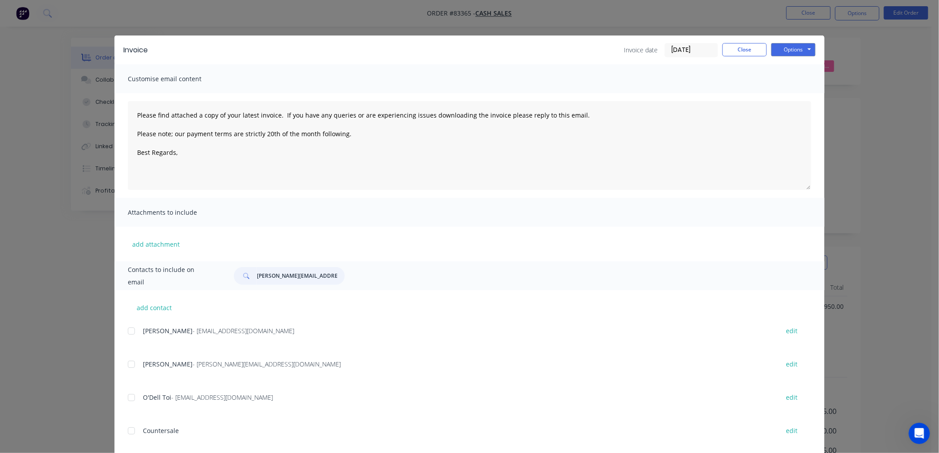
click at [296, 278] on input "ken@turkishbread.co.nz" at bounding box center [301, 276] width 88 height 18
paste input "principal@terrace-end.school"
type input "principal@terrace-end.school.nz"
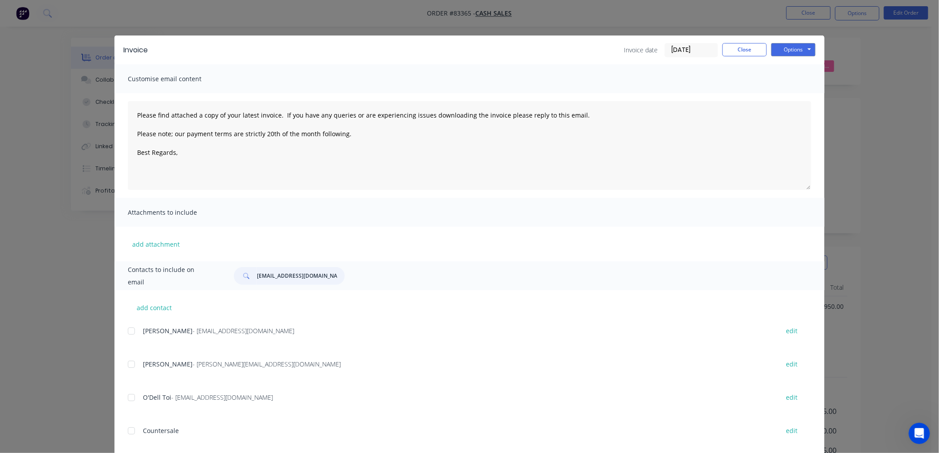
scroll to position [0, 2]
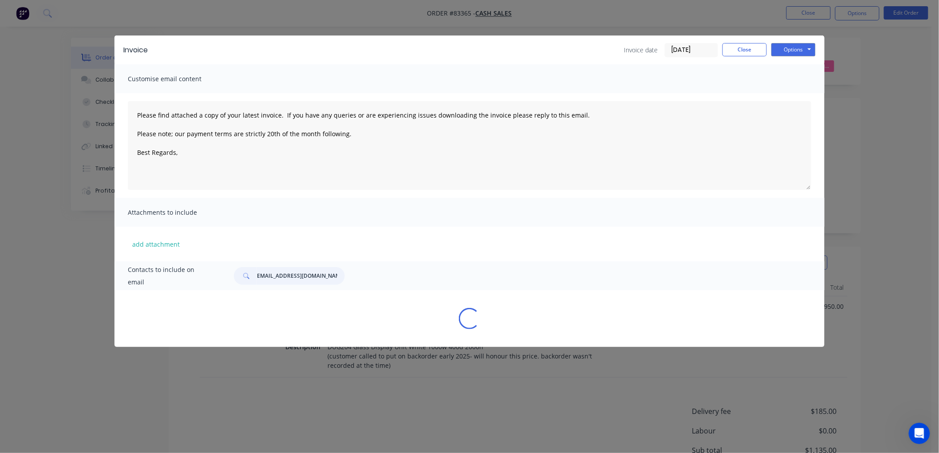
type textarea "Please find attached a copy of your latest invoice. If you have any queries or …"
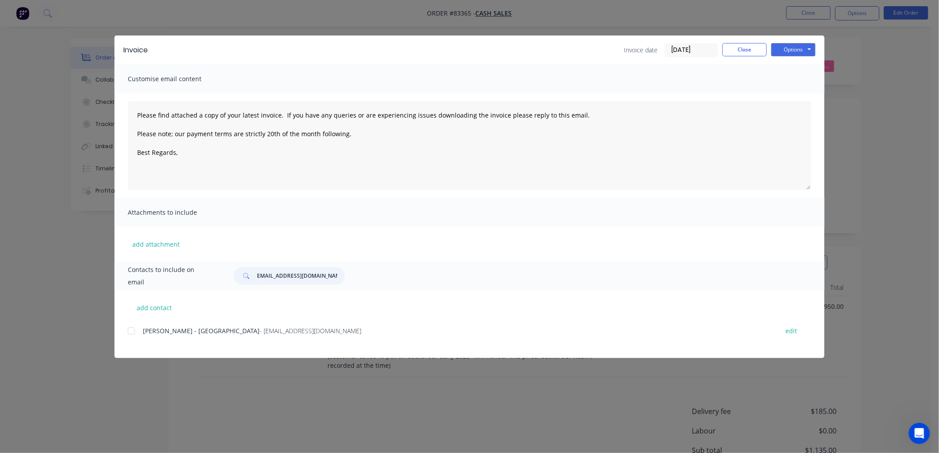
type input "principal@terrace-end.school.nz"
drag, startPoint x: 353, startPoint y: 127, endPoint x: 125, endPoint y: 107, distance: 229.0
click at [125, 107] on div "Please find attached a copy of your latest invoice. If you have any queries or …" at bounding box center [469, 145] width 710 height 105
drag, startPoint x: 359, startPoint y: 132, endPoint x: 125, endPoint y: 111, distance: 235.2
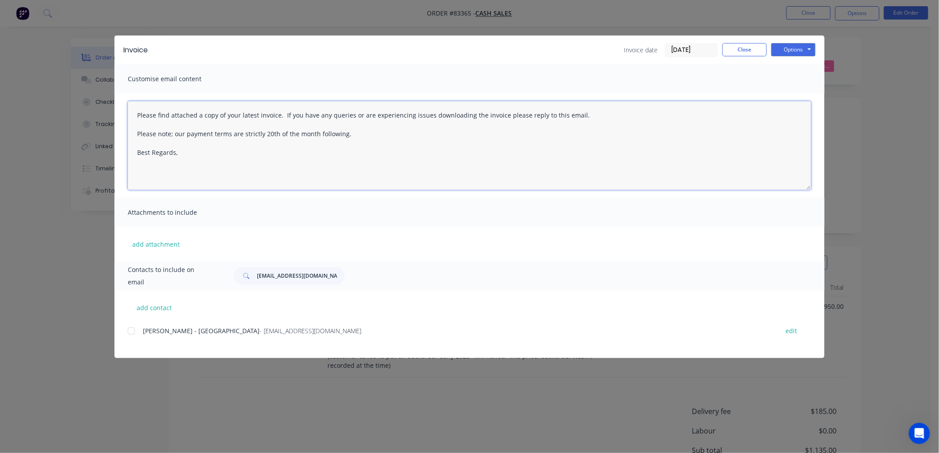
click at [125, 111] on div "Please find attached a copy of your latest invoice. If you have any queries or …" at bounding box center [469, 145] width 710 height 105
paste textarea "This is a reminder that your order has been cut and is awaiting delivery upon r…"
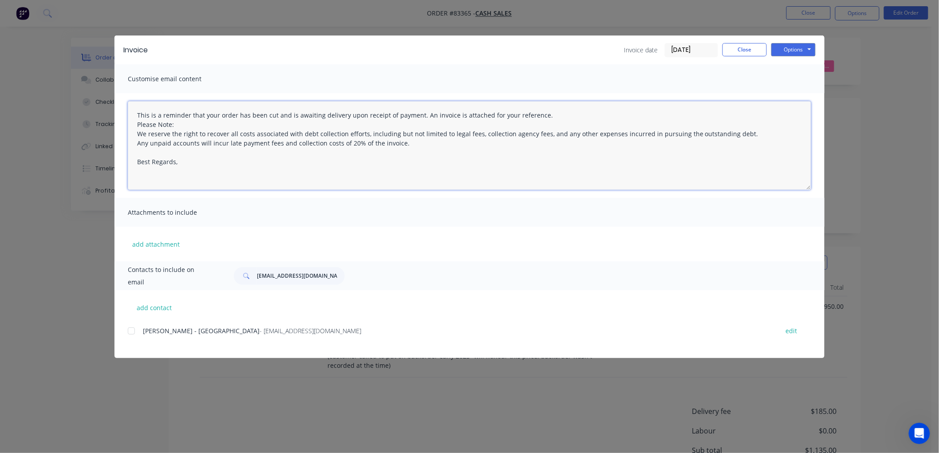
click at [136, 123] on textarea "This is a reminder that your order has been cut and is awaiting delivery upon r…" at bounding box center [469, 145] width 683 height 89
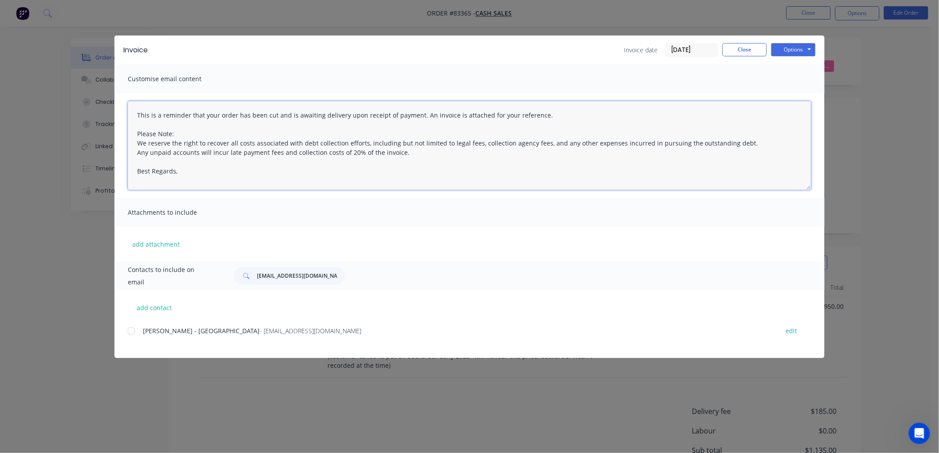
click at [188, 170] on textarea "This is a reminder that your order has been cut and is awaiting delivery upon r…" at bounding box center [469, 145] width 683 height 89
click at [133, 329] on div at bounding box center [131, 331] width 18 height 18
drag, startPoint x: 237, startPoint y: 114, endPoint x: 288, endPoint y: 114, distance: 50.1
click at [288, 114] on textarea "This is a reminder that your order has been cut and is awaiting delivery upon r…" at bounding box center [469, 145] width 683 height 89
type textarea "This is a reminder that your order is awaiting delivery upon receipt of payment…"
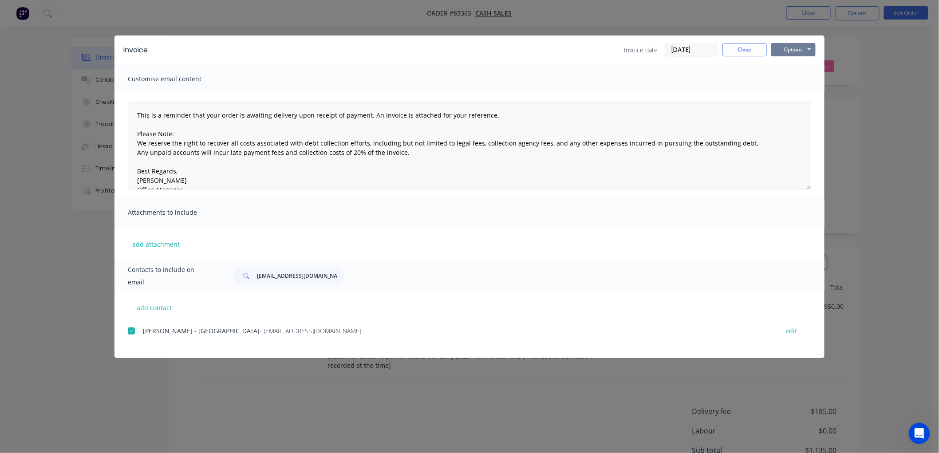
click at [791, 51] on button "Options" at bounding box center [793, 49] width 44 height 13
click at [786, 93] on button "Email" at bounding box center [799, 94] width 57 height 15
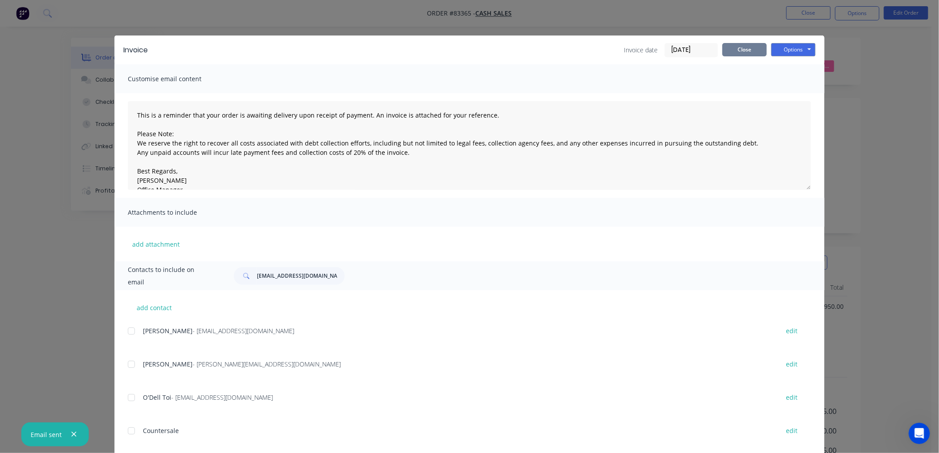
drag, startPoint x: 748, startPoint y: 51, endPoint x: 829, endPoint y: 71, distance: 83.7
click at [748, 51] on button "Close" at bounding box center [744, 49] width 44 height 13
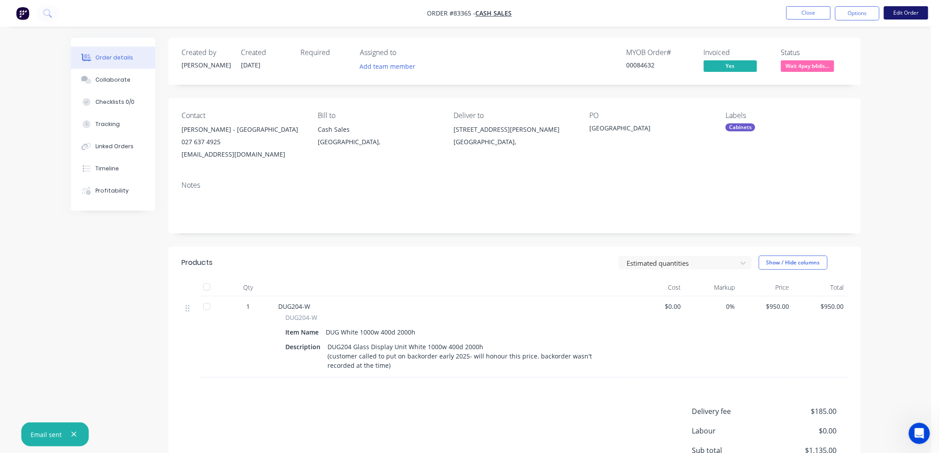
click at [908, 13] on button "Edit Order" at bounding box center [906, 12] width 44 height 13
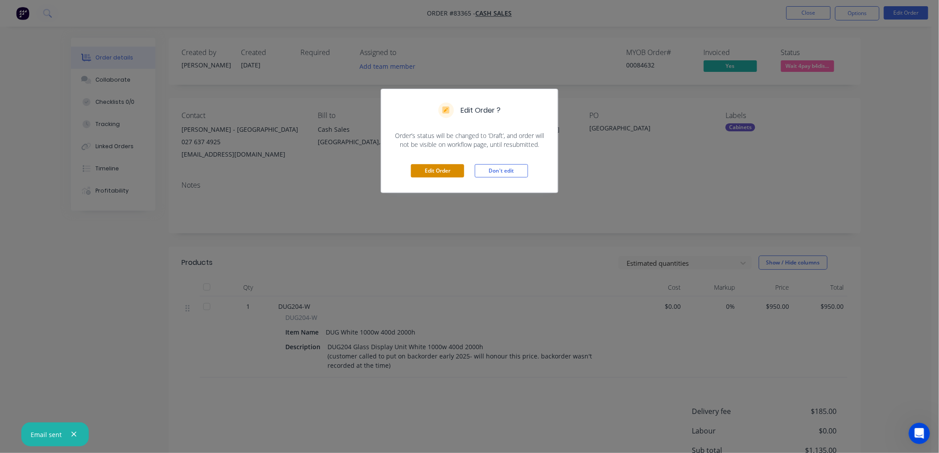
click at [433, 167] on button "Edit Order" at bounding box center [437, 170] width 53 height 13
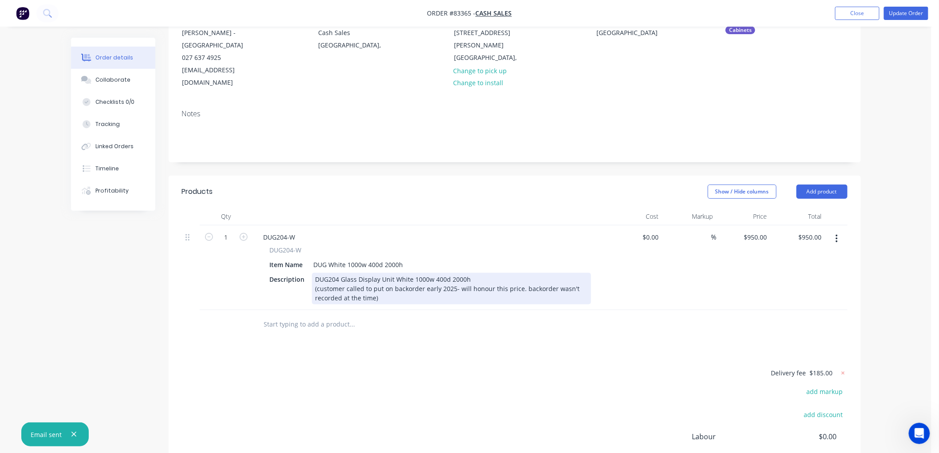
scroll to position [99, 0]
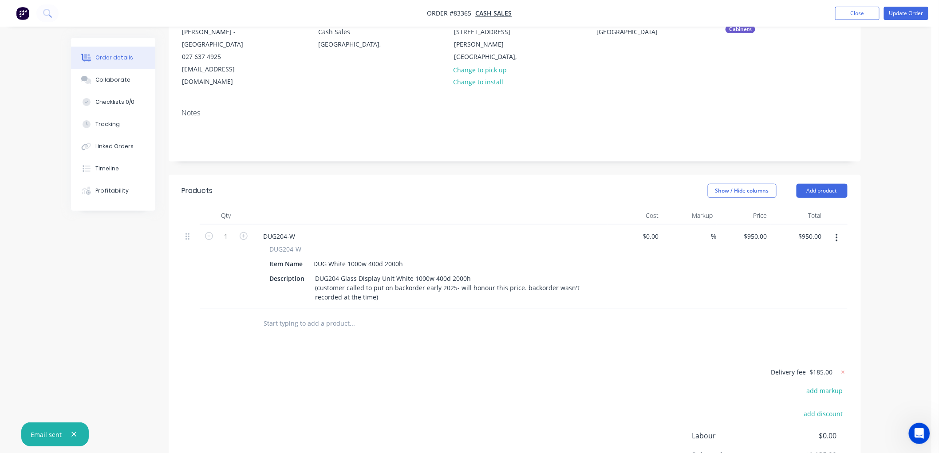
click at [315, 316] on input "text" at bounding box center [353, 324] width 178 height 18
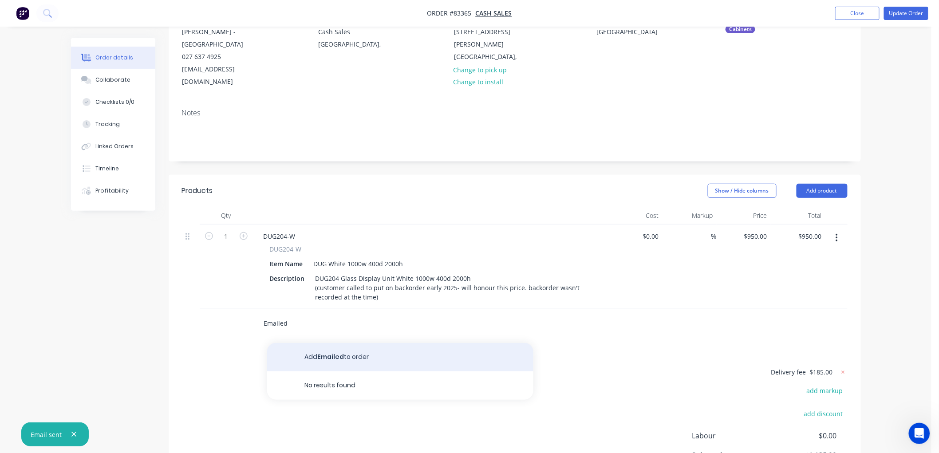
type input "Emailed"
click at [342, 359] on button "Add Emailed to order" at bounding box center [400, 357] width 266 height 28
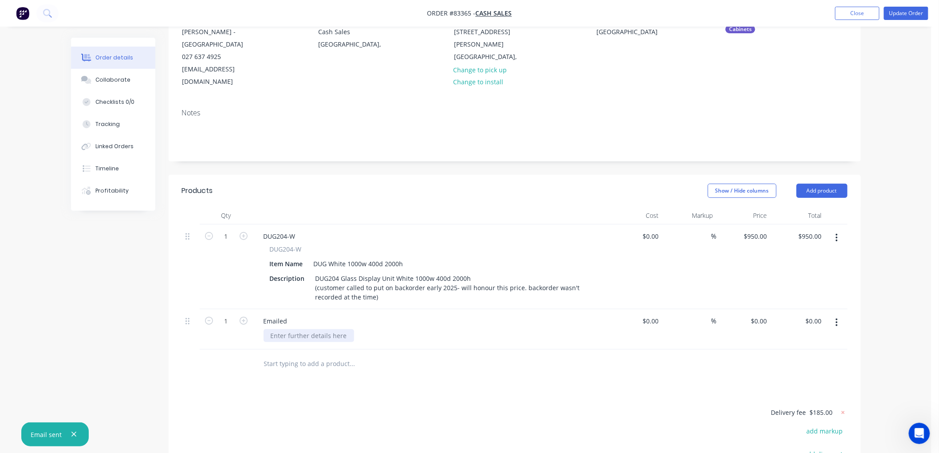
click at [291, 335] on div at bounding box center [309, 335] width 91 height 13
click at [906, 12] on button "Update Order" at bounding box center [906, 13] width 44 height 13
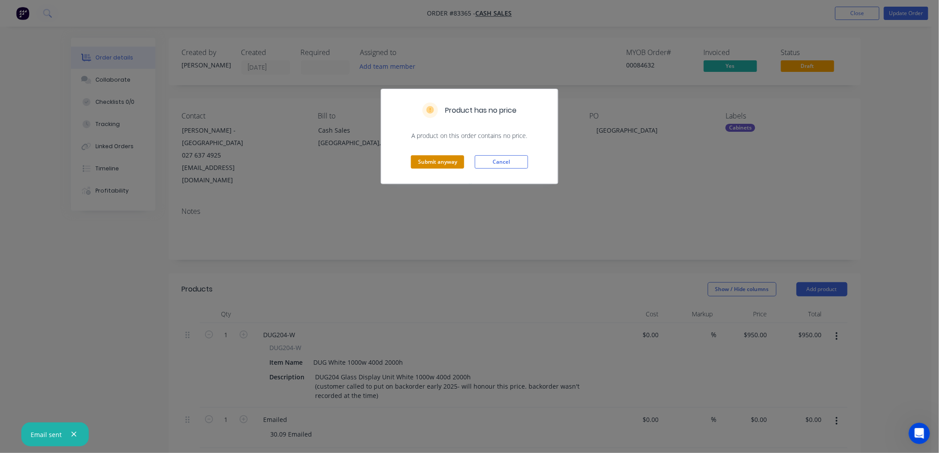
click at [443, 162] on button "Submit anyway" at bounding box center [437, 161] width 53 height 13
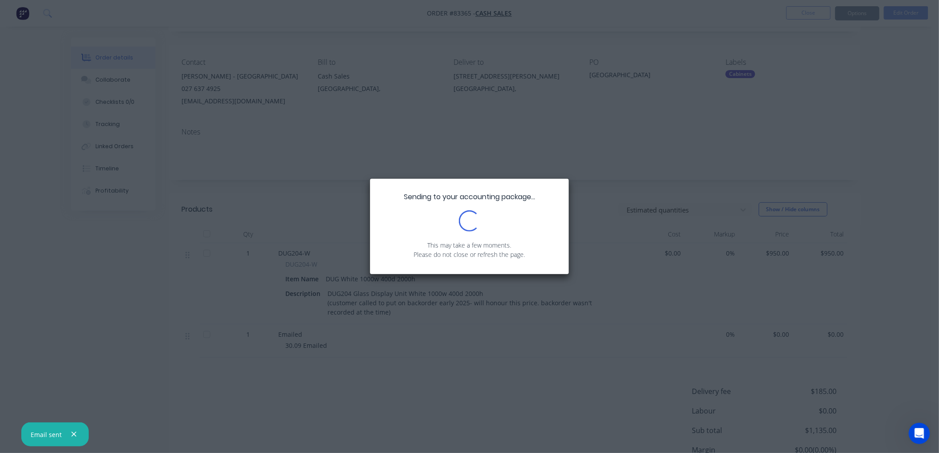
scroll to position [136, 0]
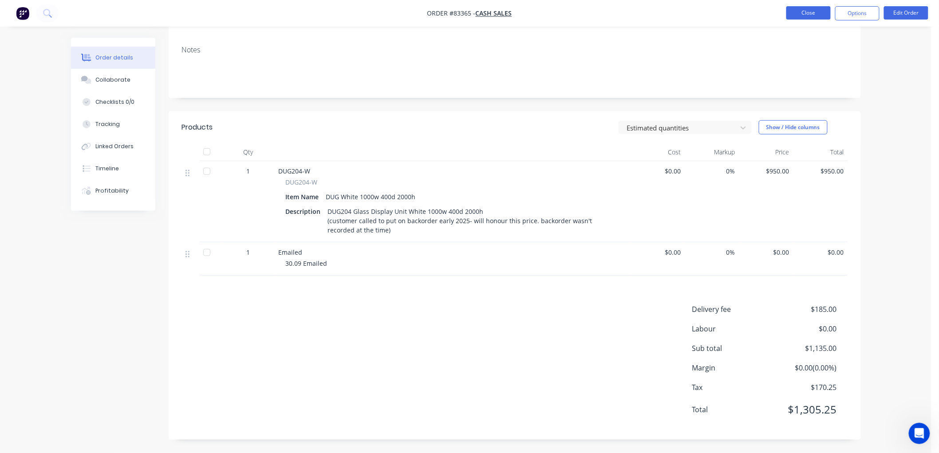
click at [816, 11] on button "Close" at bounding box center [808, 12] width 44 height 13
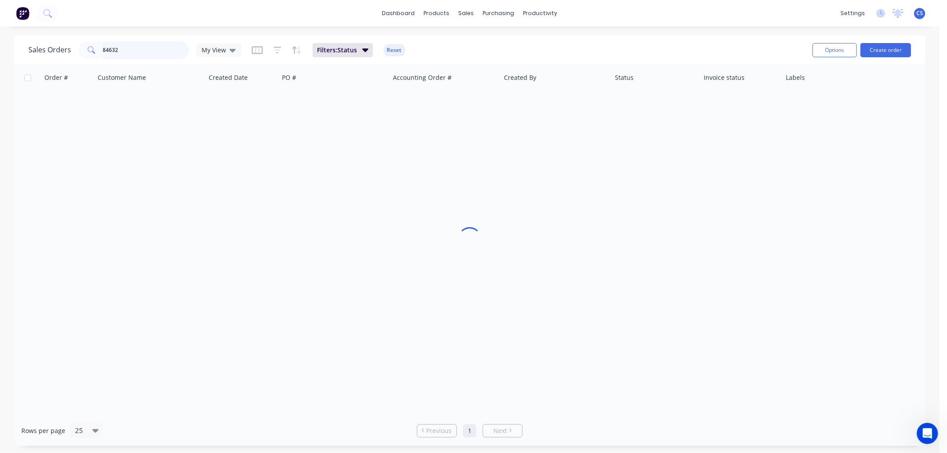
click at [128, 47] on input "84632" at bounding box center [146, 50] width 87 height 18
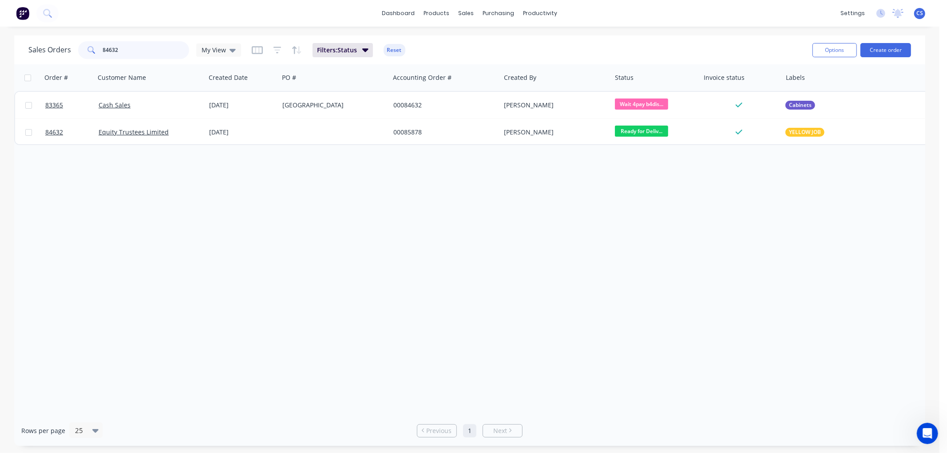
click at [128, 47] on input "84632" at bounding box center [146, 50] width 87 height 18
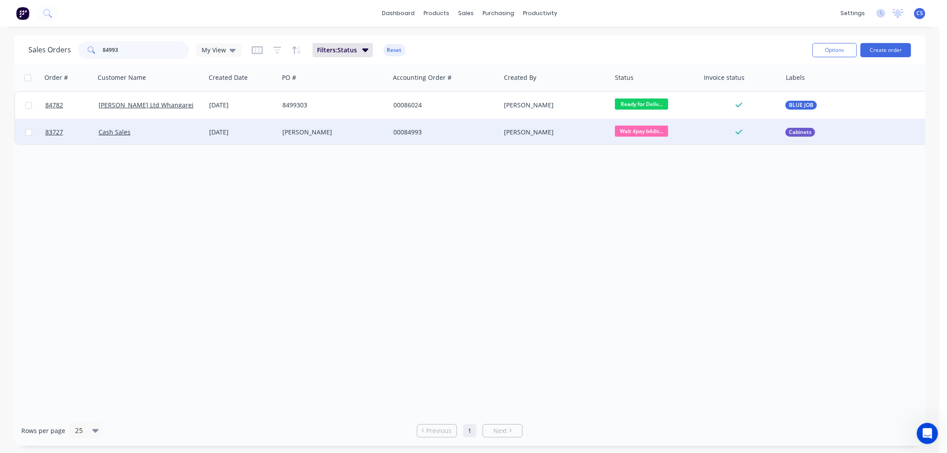
type input "84993"
click at [340, 135] on div "Victor Loong" at bounding box center [331, 132] width 99 height 9
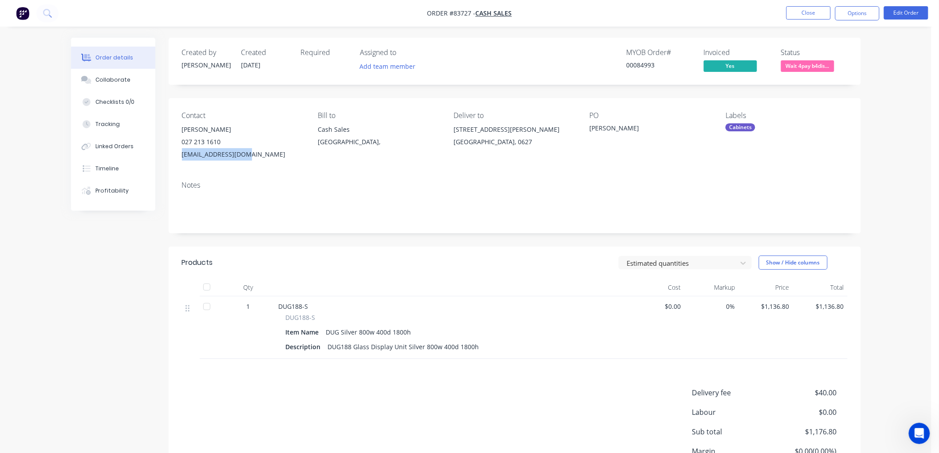
drag, startPoint x: 255, startPoint y: 155, endPoint x: 181, endPoint y: 160, distance: 74.7
click at [181, 160] on div "Contact Victor Loong 027 213 1610 vlphantom@gmail.com Bill to Cash Sales Auckla…" at bounding box center [515, 136] width 692 height 76
copy div "vlphantom@gmail.com"
click at [856, 16] on button "Options" at bounding box center [857, 13] width 44 height 14
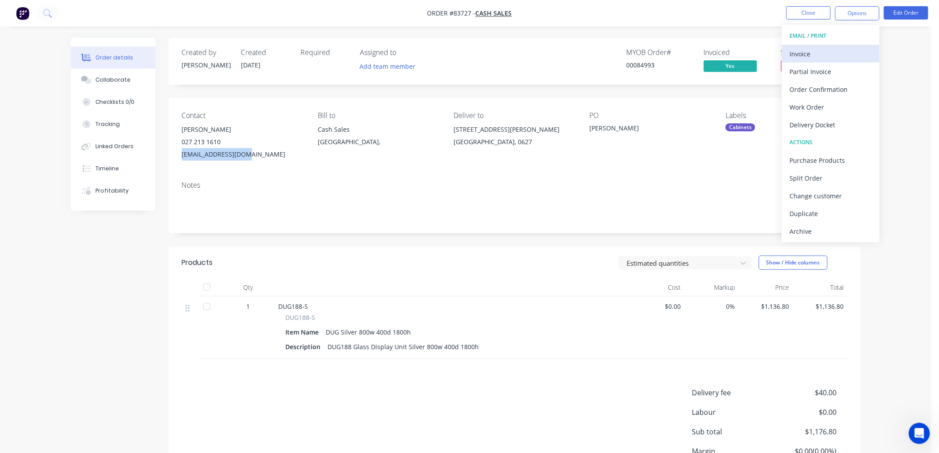
click at [840, 49] on div "Invoice" at bounding box center [831, 53] width 82 height 13
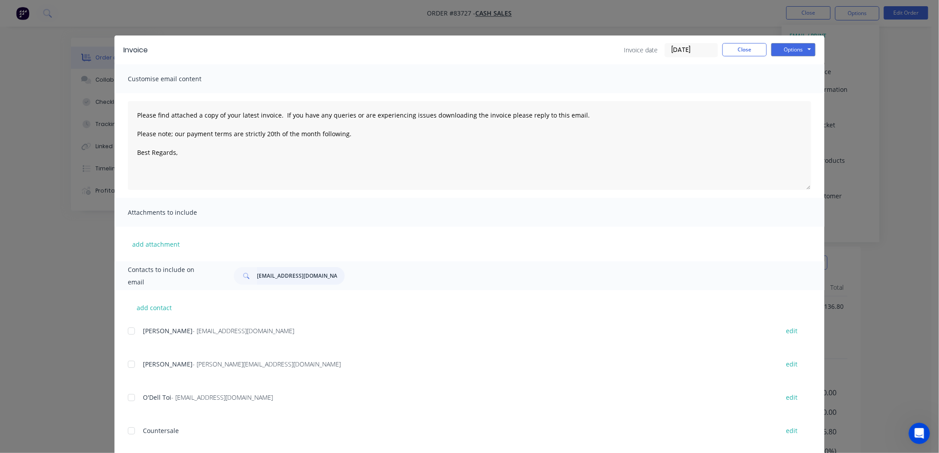
click at [291, 277] on input "principal@terrace-end.school.nz" at bounding box center [301, 276] width 88 height 18
paste input "vlphantom@gmail.com"
type input "vlphantom@gmail.com"
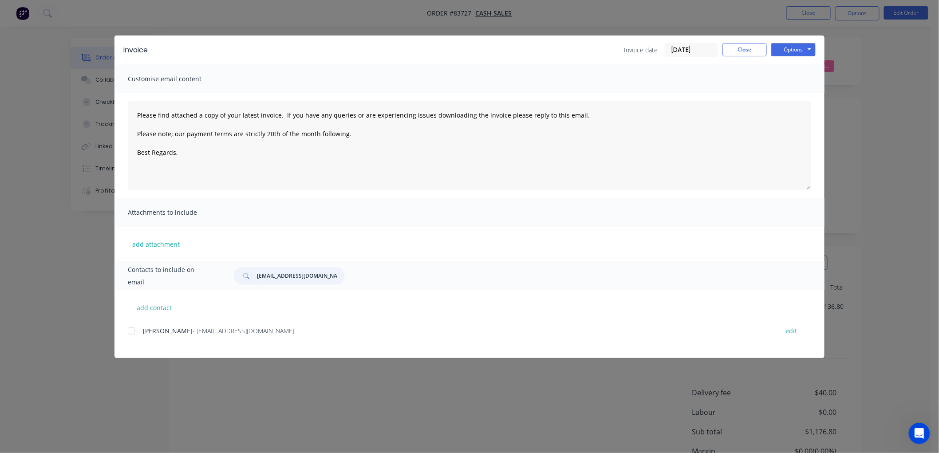
click at [134, 331] on div at bounding box center [131, 331] width 18 height 18
type textarea "Please find attached a copy of your latest invoice. If you have any queries or …"
type input "vlphantom@gmail.com"
drag, startPoint x: 367, startPoint y: 136, endPoint x: 104, endPoint y: 111, distance: 263.9
click at [104, 111] on div "Invoice Invoice date 17/09/25 Close Options Preview Print Email Customise email…" at bounding box center [469, 226] width 939 height 453
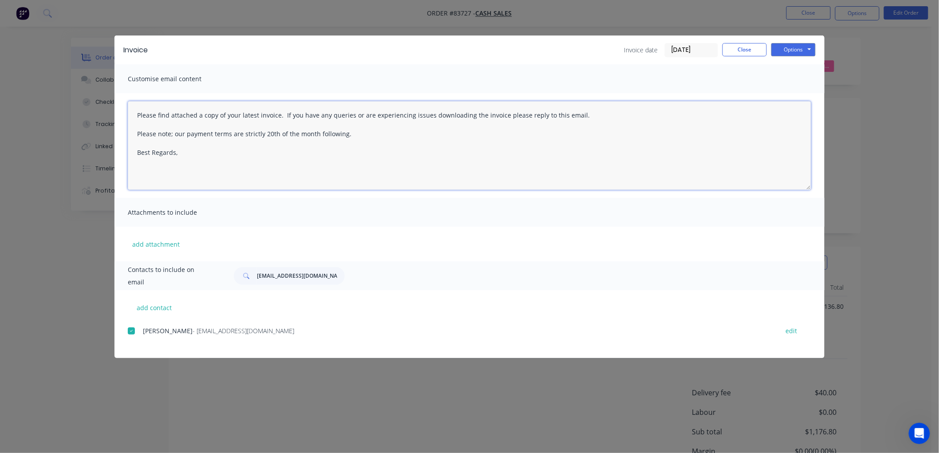
paste textarea "This is a reminder that your order has been cut and is awaiting delivery upon r…"
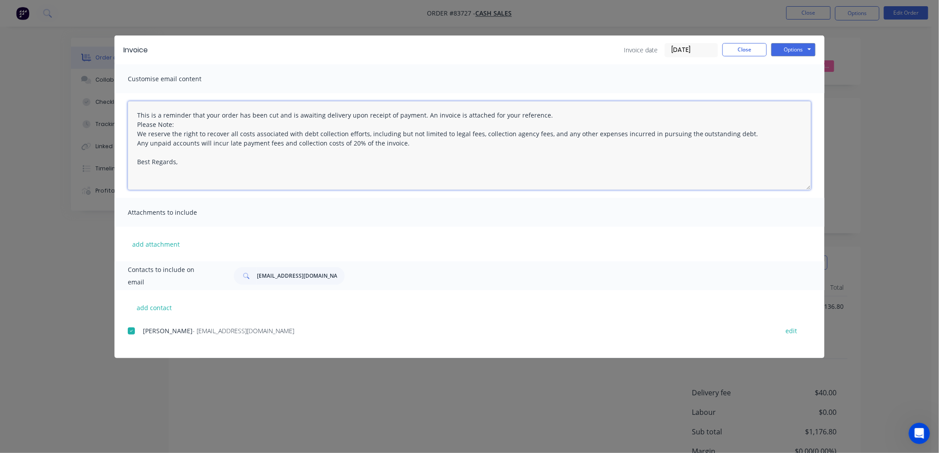
click at [135, 125] on textarea "This is a reminder that your order has been cut and is awaiting delivery upon r…" at bounding box center [469, 145] width 683 height 89
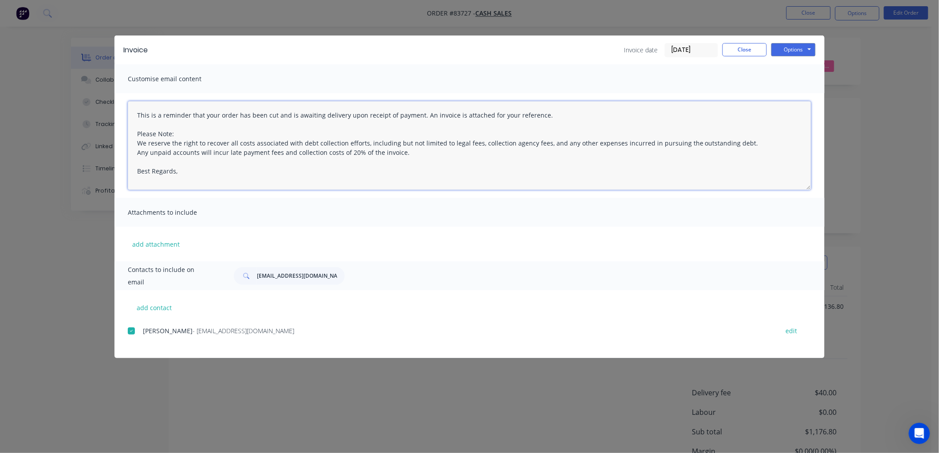
click at [192, 174] on textarea "This is a reminder that your order has been cut and is awaiting delivery upon r…" at bounding box center [469, 145] width 683 height 89
drag, startPoint x: 236, startPoint y: 114, endPoint x: 287, endPoint y: 114, distance: 51.0
click at [287, 114] on textarea "This is a reminder that your order has been cut and is awaiting delivery upon r…" at bounding box center [469, 145] width 683 height 89
type textarea "This is a reminder that your order is awaiting delivery upon receipt of payment…"
click at [788, 50] on button "Options" at bounding box center [793, 49] width 44 height 13
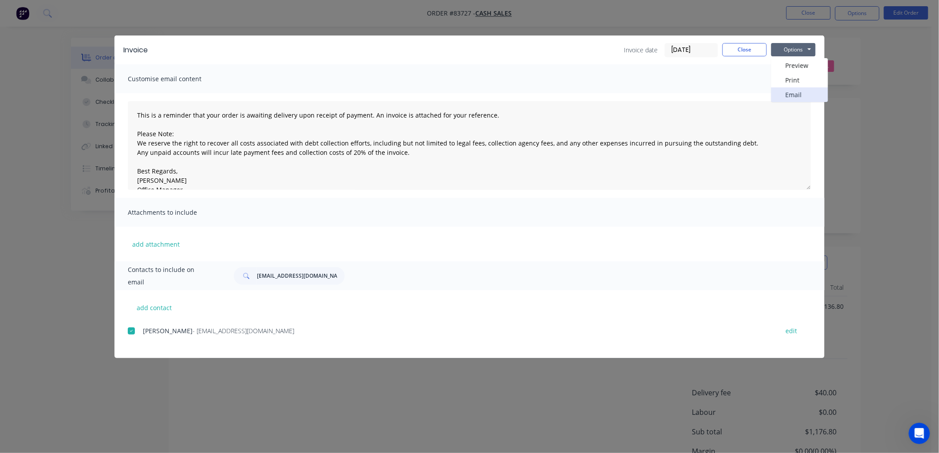
click at [793, 90] on button "Email" at bounding box center [799, 94] width 57 height 15
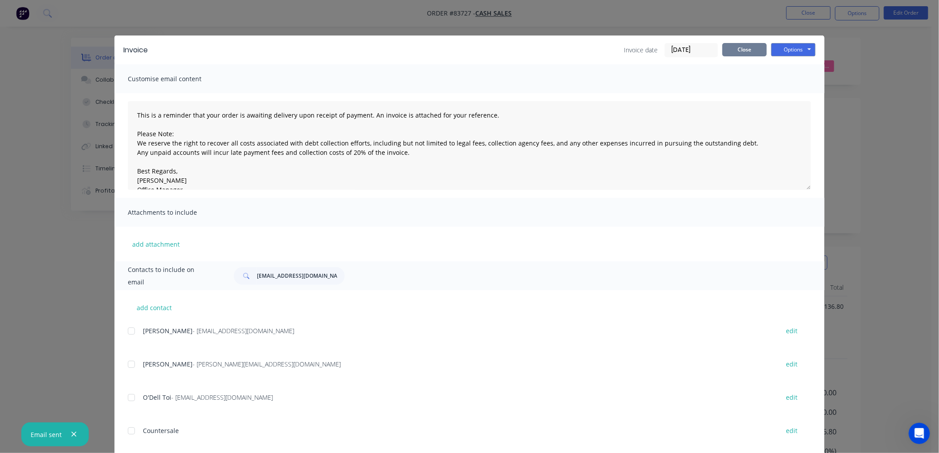
click at [743, 52] on button "Close" at bounding box center [744, 49] width 44 height 13
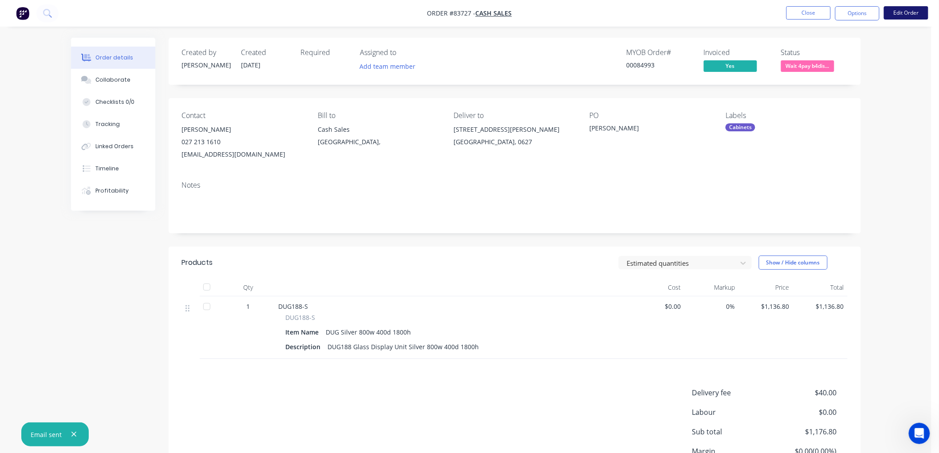
click at [919, 10] on button "Edit Order" at bounding box center [906, 12] width 44 height 13
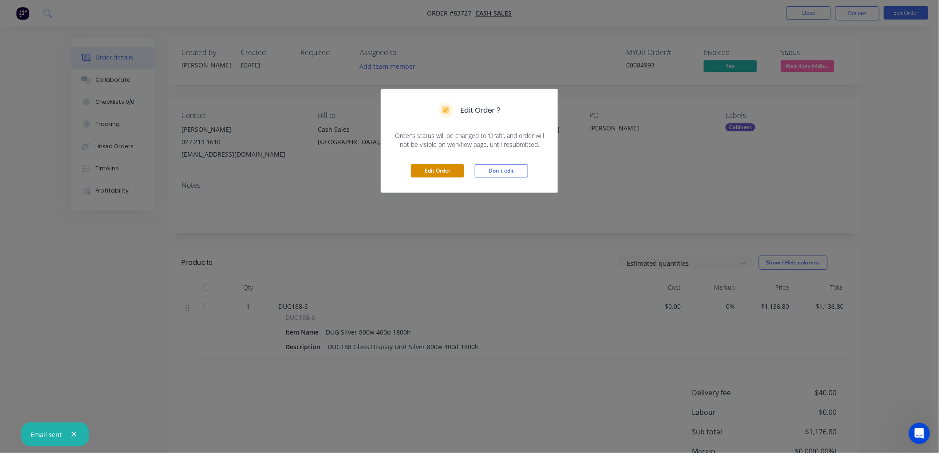
click at [438, 169] on button "Edit Order" at bounding box center [437, 170] width 53 height 13
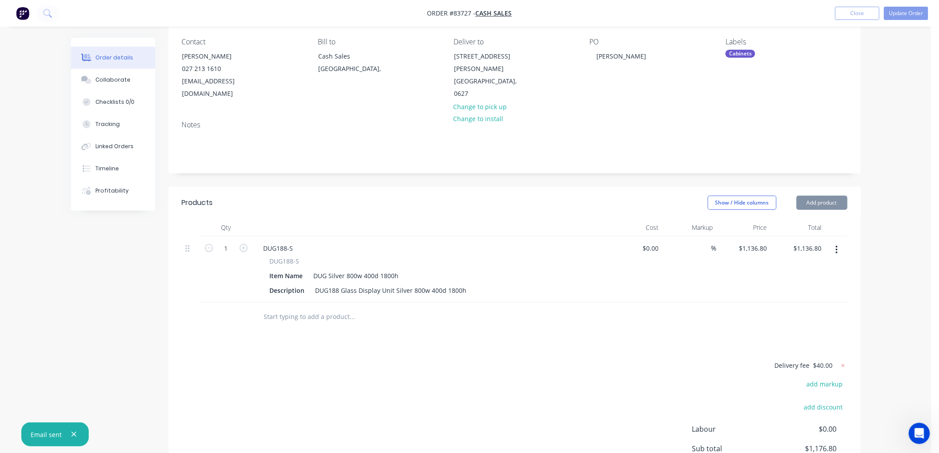
scroll to position [99, 0]
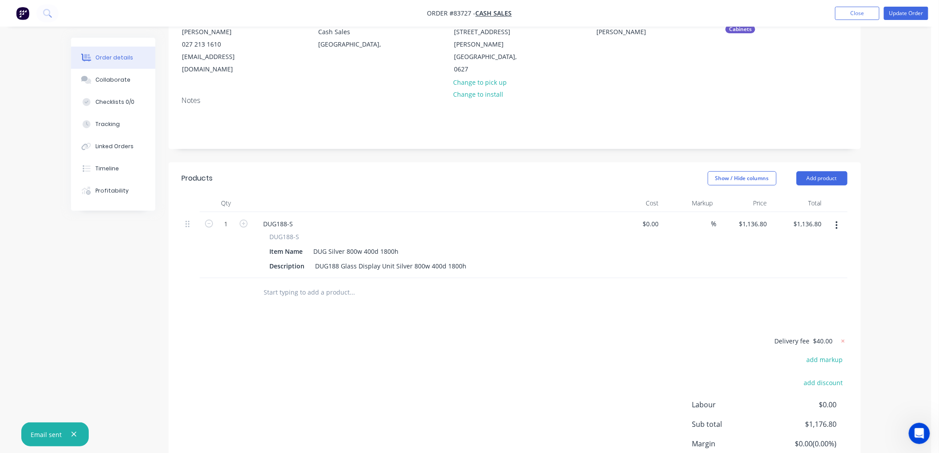
click at [273, 284] on input "text" at bounding box center [353, 293] width 178 height 18
type input "Emailed"
click at [365, 313] on button "Add Emailed to order" at bounding box center [400, 326] width 266 height 28
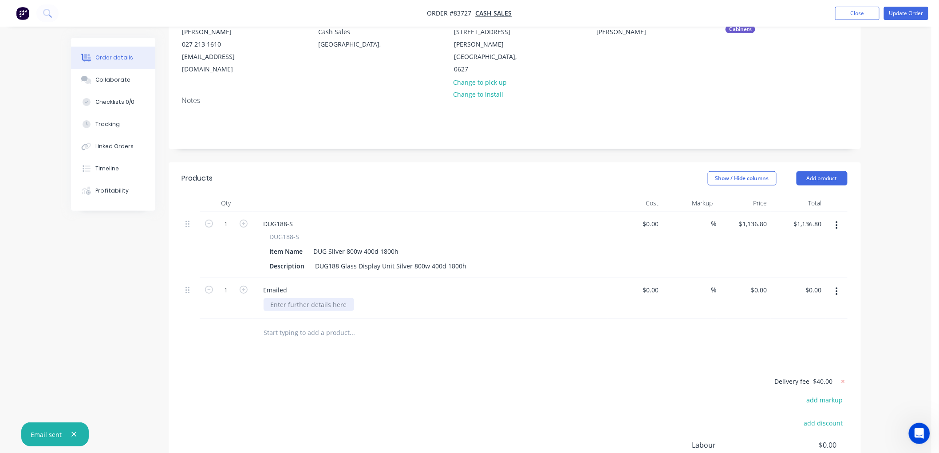
click at [300, 298] on div at bounding box center [309, 304] width 91 height 13
click at [901, 10] on button "Update Order" at bounding box center [906, 13] width 44 height 13
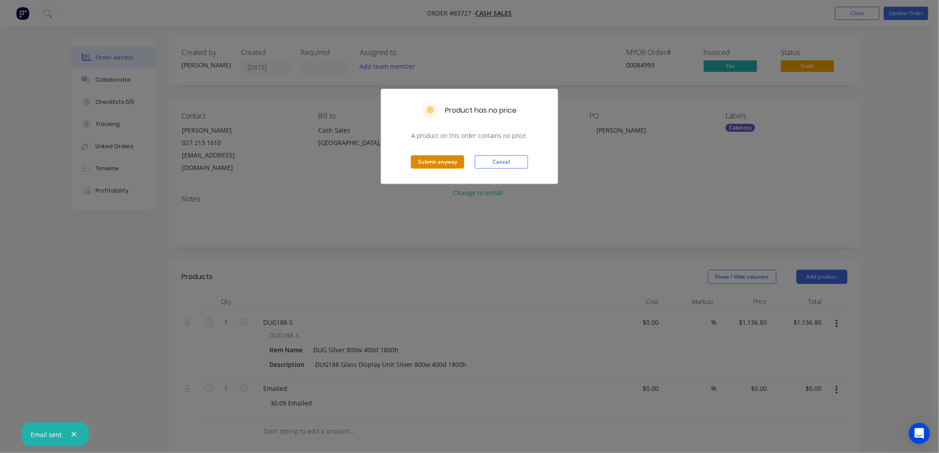
click at [429, 163] on button "Submit anyway" at bounding box center [437, 161] width 53 height 13
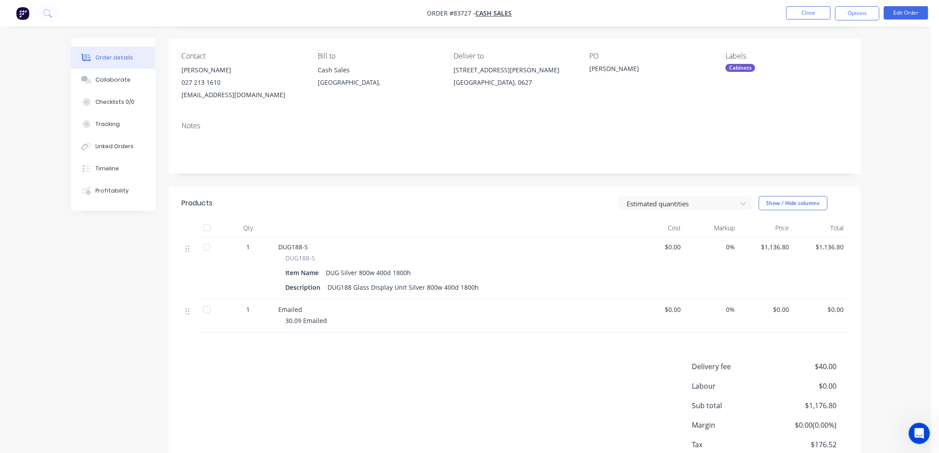
scroll to position [117, 0]
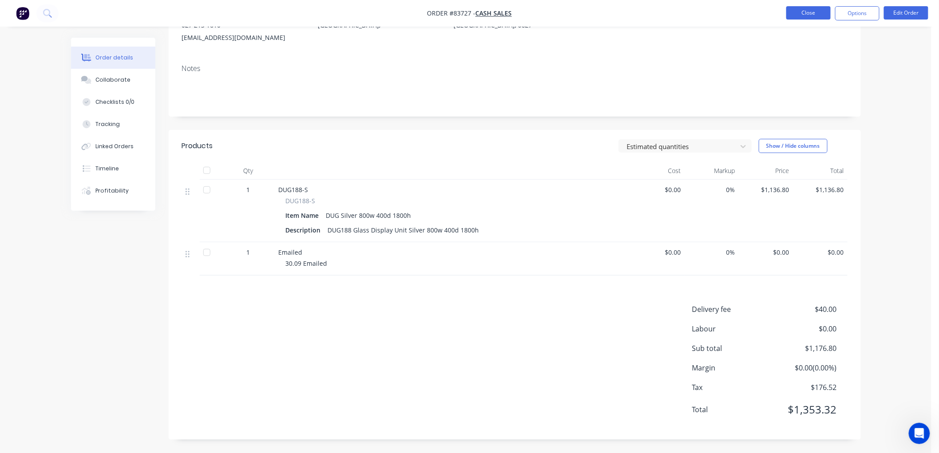
click at [811, 12] on button "Close" at bounding box center [808, 12] width 44 height 13
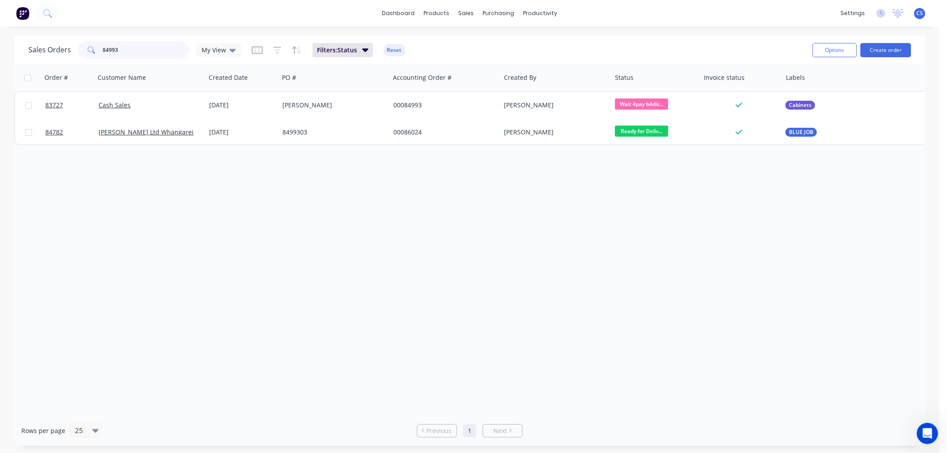
click at [123, 51] on input "84993" at bounding box center [146, 50] width 87 height 18
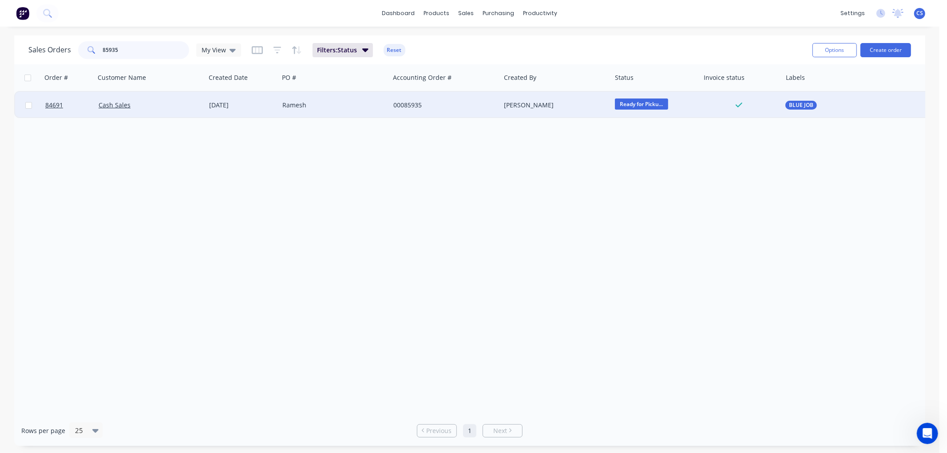
type input "85935"
click at [183, 107] on div "Cash Sales" at bounding box center [148, 105] width 99 height 9
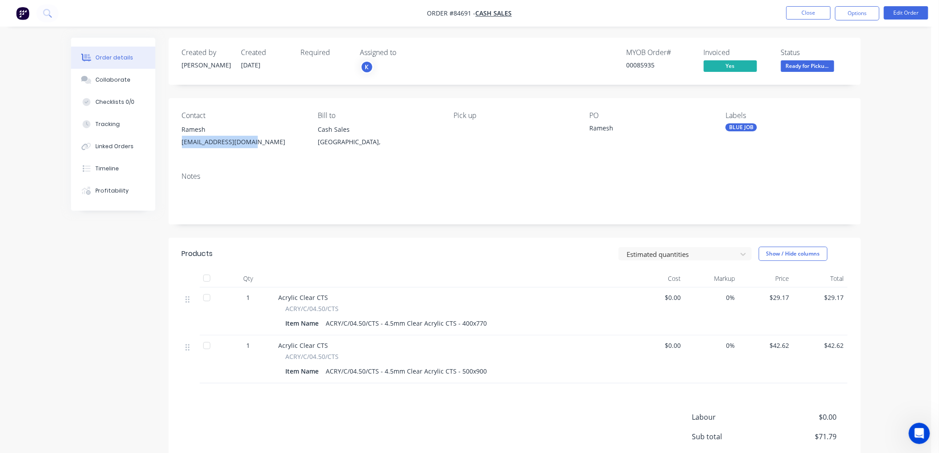
drag, startPoint x: 247, startPoint y: 139, endPoint x: 178, endPoint y: 141, distance: 69.7
click at [178, 141] on div "Contact Ramesh nzhomeserve@gmail.com Bill to Cash Sales Auckland, Pick up PO Ra…" at bounding box center [515, 131] width 692 height 67
copy div "nzhomeserve@gmail.com"
click at [864, 17] on button "Options" at bounding box center [857, 13] width 44 height 14
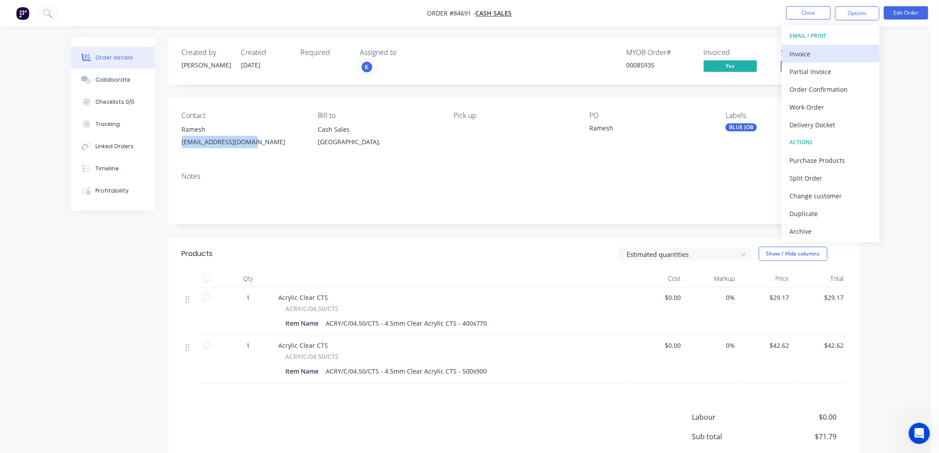
click at [860, 46] on button "Invoice" at bounding box center [831, 54] width 98 height 18
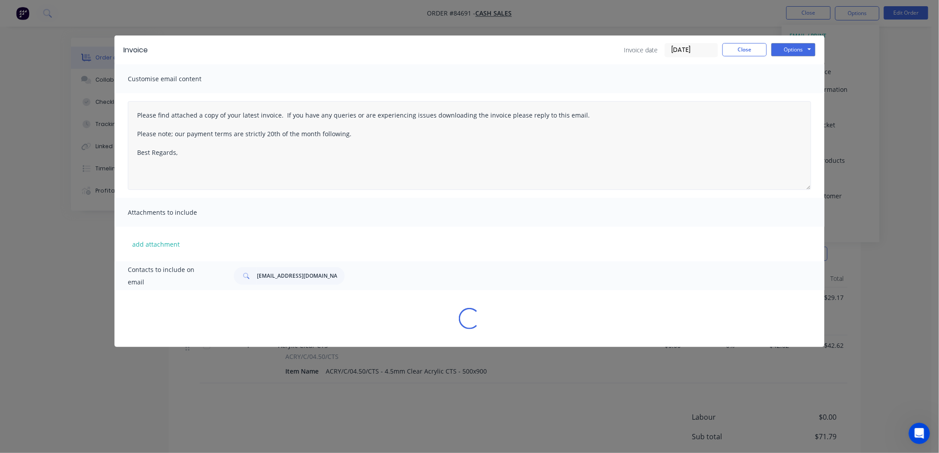
type textarea "Please find attached a copy of your latest invoice. If you have any queries or …"
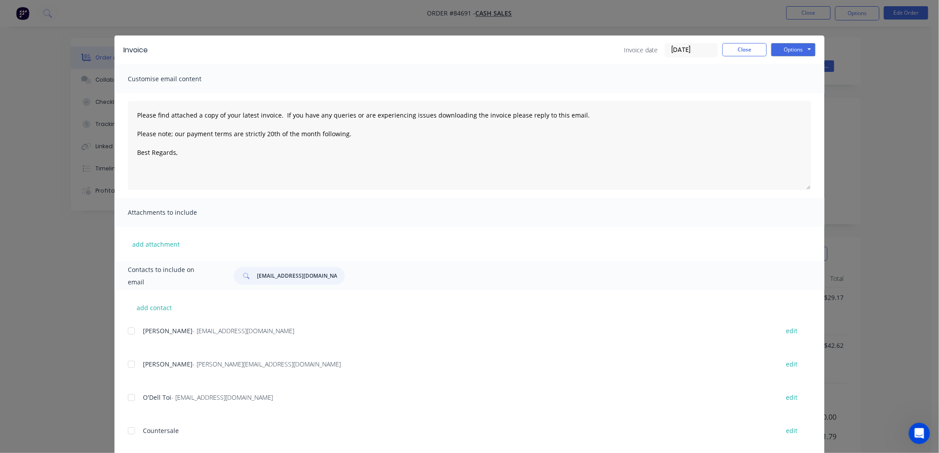
click at [291, 273] on input "vlphantom@gmail.com" at bounding box center [301, 276] width 88 height 18
paste input "nzhomeserve"
type input "nzhomeserve@gmail.com"
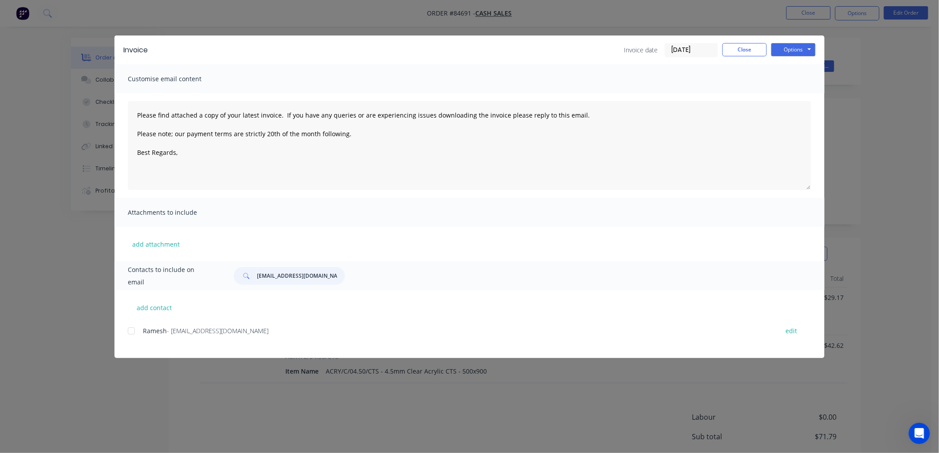
click at [132, 331] on div at bounding box center [131, 331] width 18 height 18
type textarea "Please find attached a copy of your latest invoice. If you have any queries or …"
type input "nzhomeserve@gmail.com"
drag, startPoint x: 287, startPoint y: 131, endPoint x: 113, endPoint y: 114, distance: 174.3
click at [113, 114] on div "Invoice Invoice date 18/09/25 Close Options Preview Print Email Customise email…" at bounding box center [469, 226] width 939 height 453
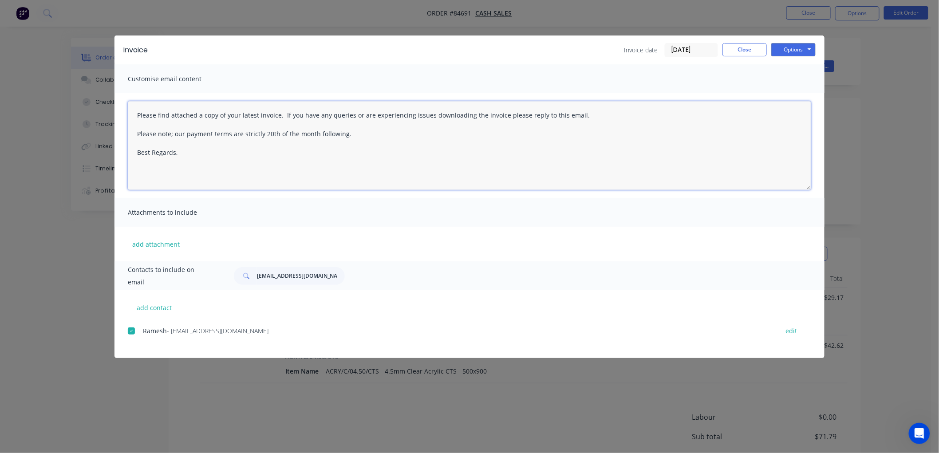
paste textarea "This is a reminder that your order is awaiting collection, and the attached inv…"
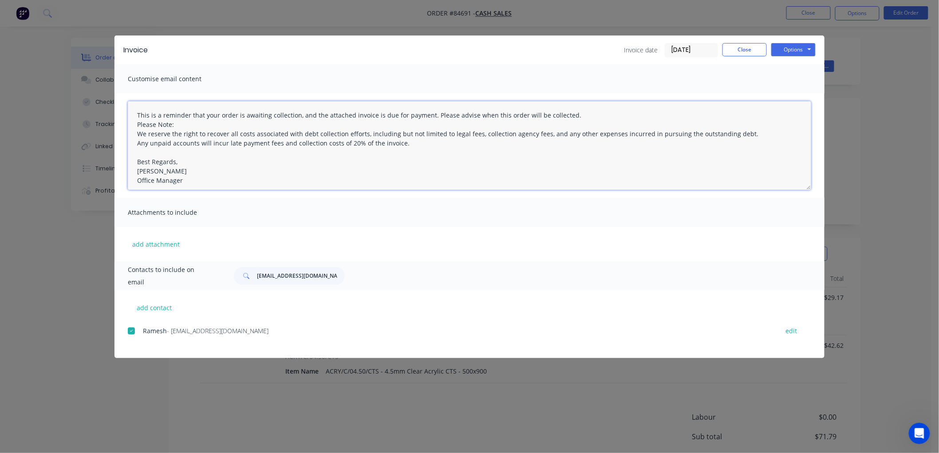
drag, startPoint x: 136, startPoint y: 125, endPoint x: 203, endPoint y: 123, distance: 67.0
click at [136, 124] on textarea "This is a reminder that your order is awaiting collection, and the attached inv…" at bounding box center [469, 145] width 683 height 89
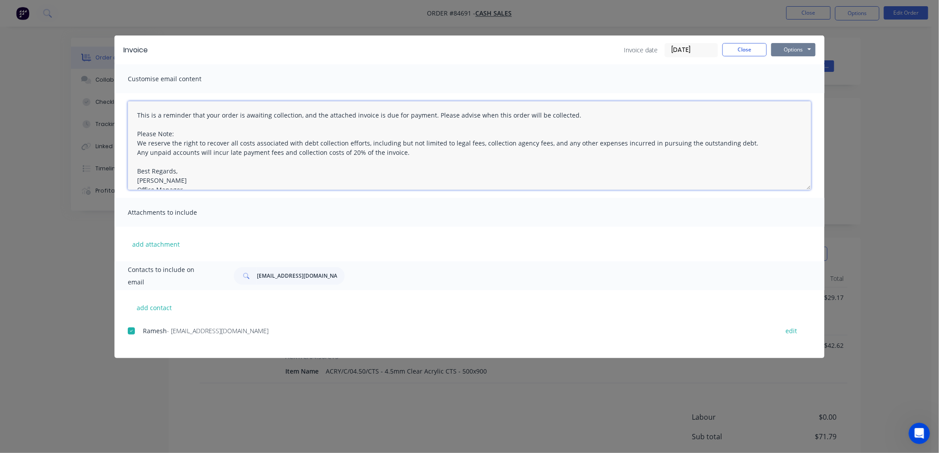
type textarea "This is a reminder that your order is awaiting collection, and the attached inv…"
click at [801, 49] on button "Options" at bounding box center [793, 49] width 44 height 13
click at [797, 91] on button "Email" at bounding box center [799, 94] width 57 height 15
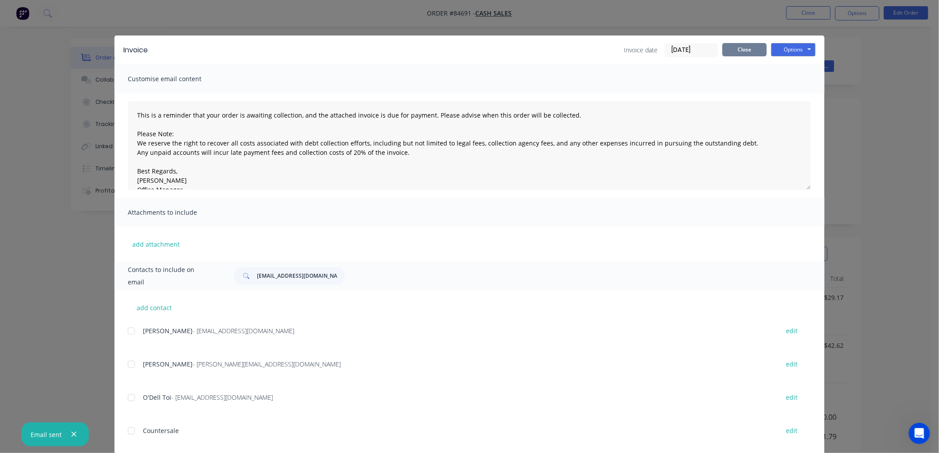
click at [737, 52] on button "Close" at bounding box center [744, 49] width 44 height 13
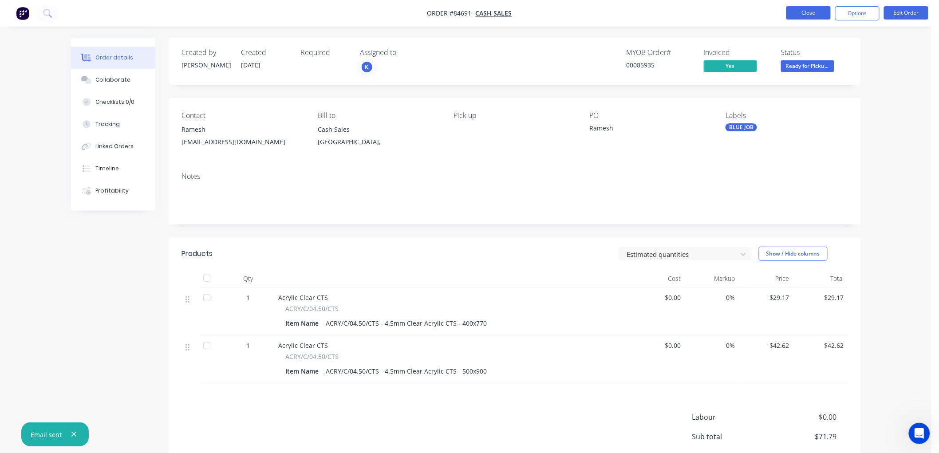
click at [794, 16] on button "Close" at bounding box center [808, 12] width 44 height 13
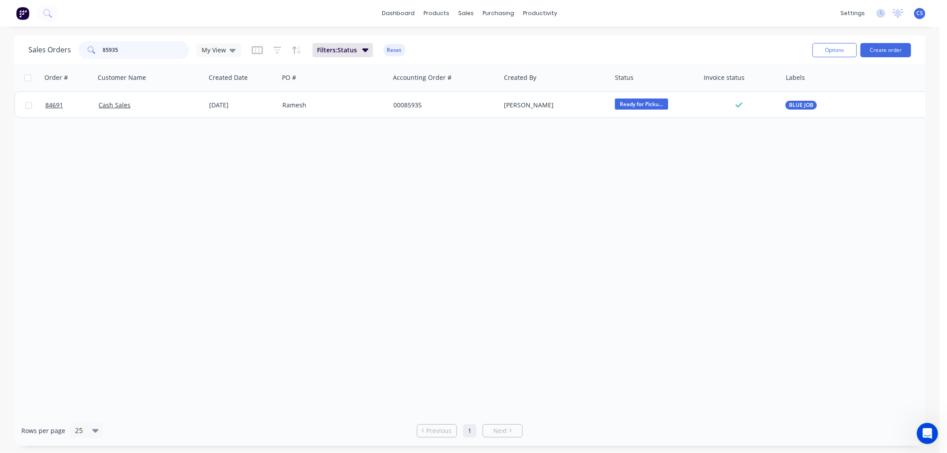
click at [134, 49] on input "85935" at bounding box center [146, 50] width 87 height 18
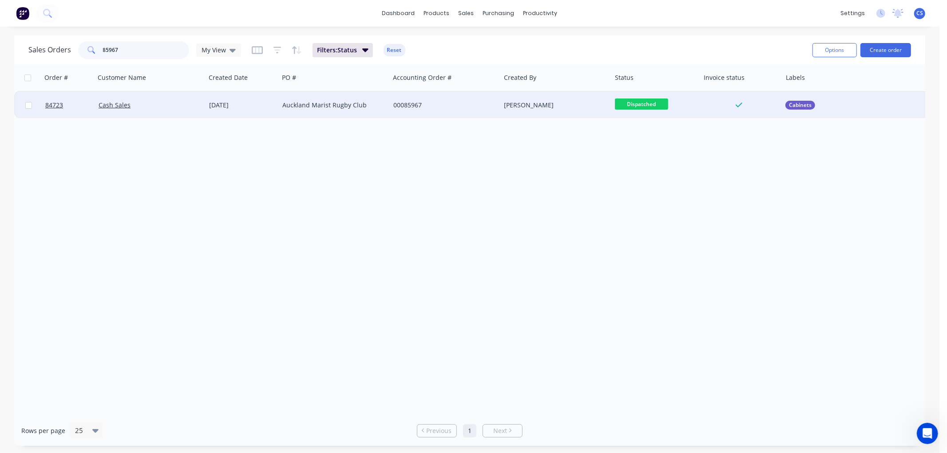
type input "85967"
click at [351, 109] on div "Auckland Marist Rugby Club" at bounding box center [334, 105] width 111 height 27
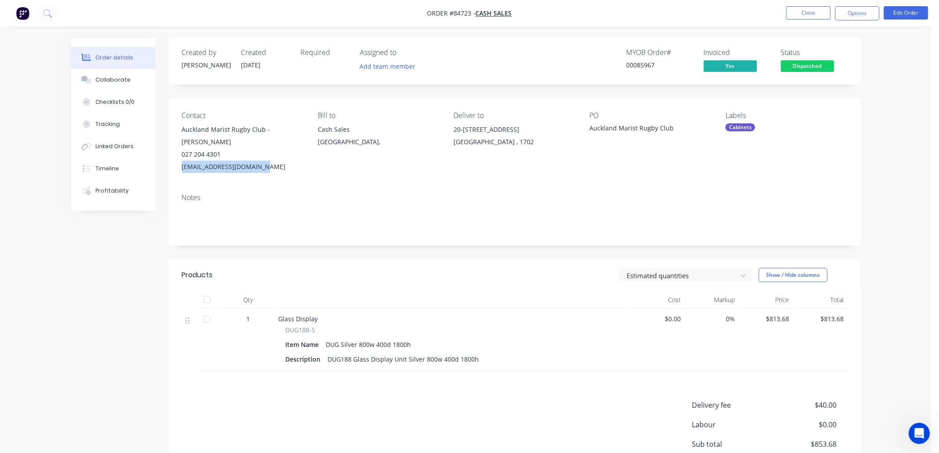
drag, startPoint x: 253, startPoint y: 165, endPoint x: 182, endPoint y: 165, distance: 70.6
click at [182, 165] on div "doo@aucklandmarist.co.nz" at bounding box center [243, 167] width 122 height 12
click at [853, 15] on button "Options" at bounding box center [857, 13] width 44 height 14
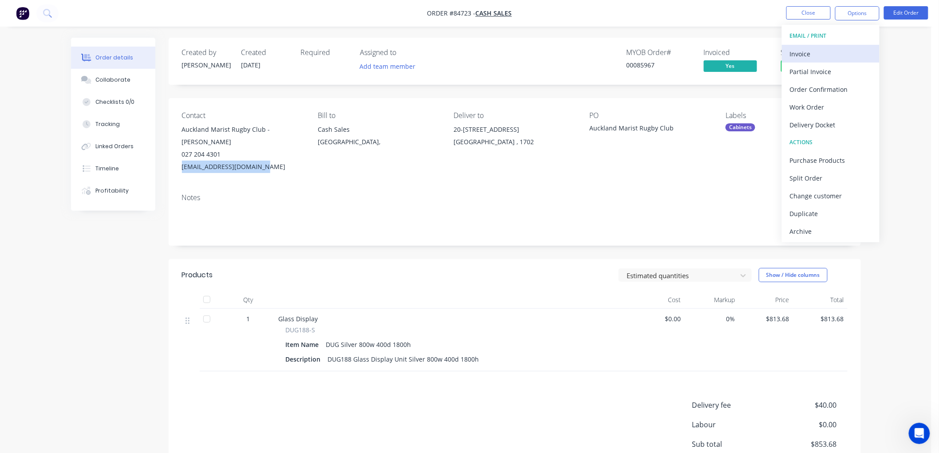
click at [842, 47] on div "Invoice" at bounding box center [831, 53] width 82 height 13
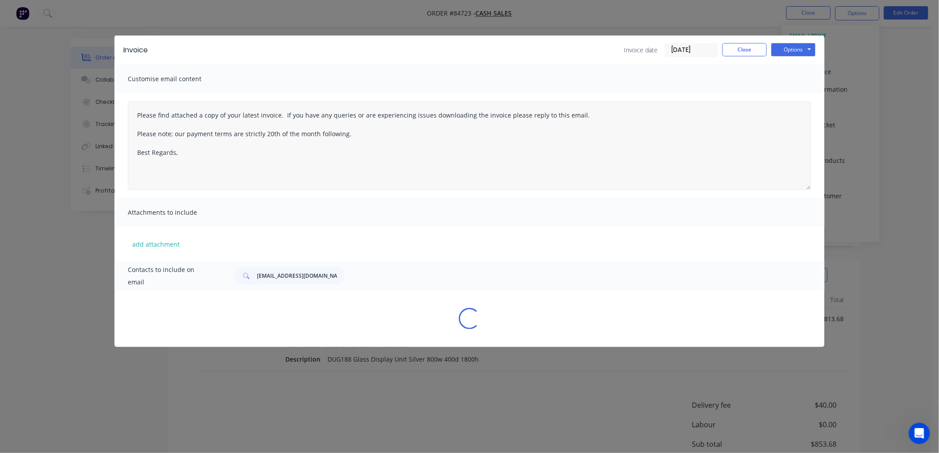
type textarea "Please find attached a copy of your latest invoice. If you have any queries or …"
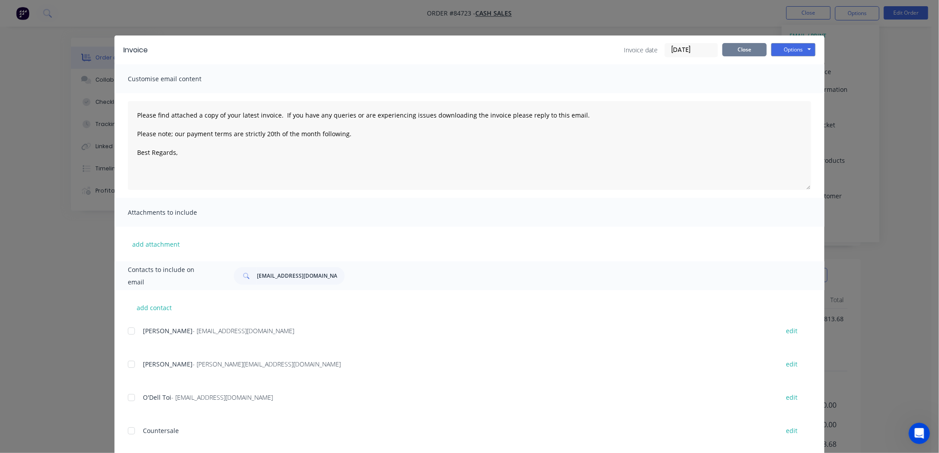
click at [748, 50] on button "Close" at bounding box center [744, 49] width 44 height 13
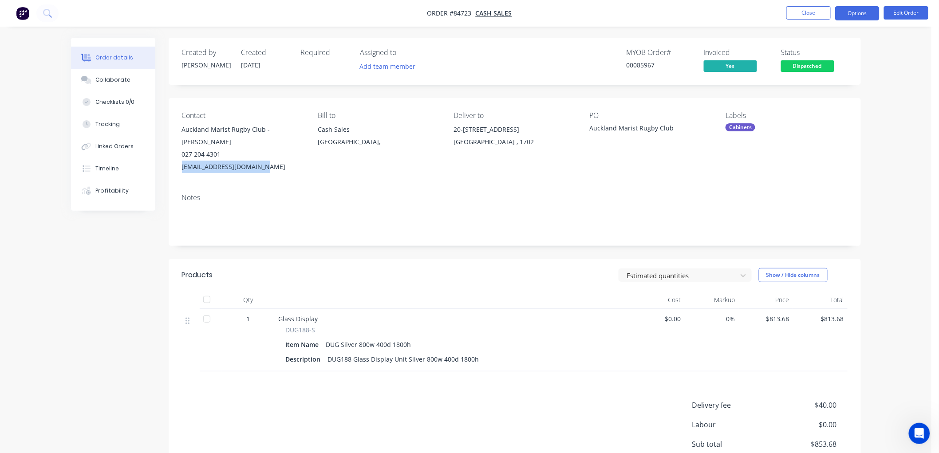
click at [856, 8] on button "Options" at bounding box center [857, 13] width 44 height 14
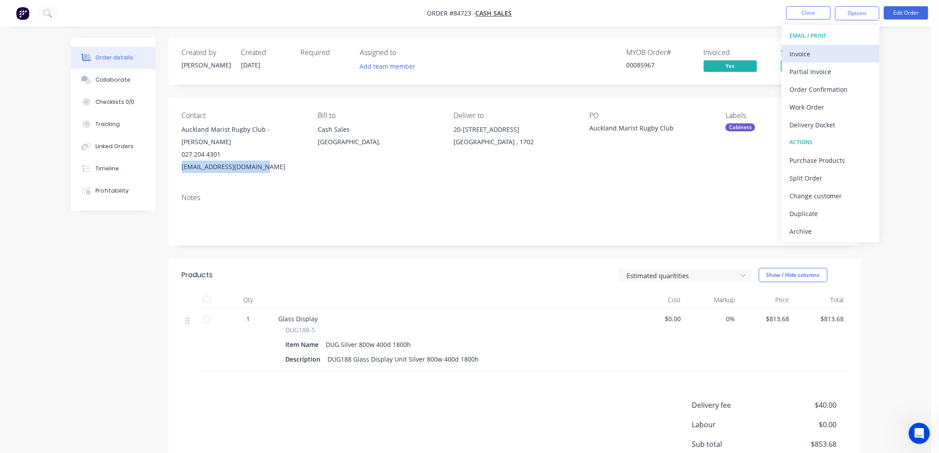
click at [814, 51] on div "Invoice" at bounding box center [831, 53] width 82 height 13
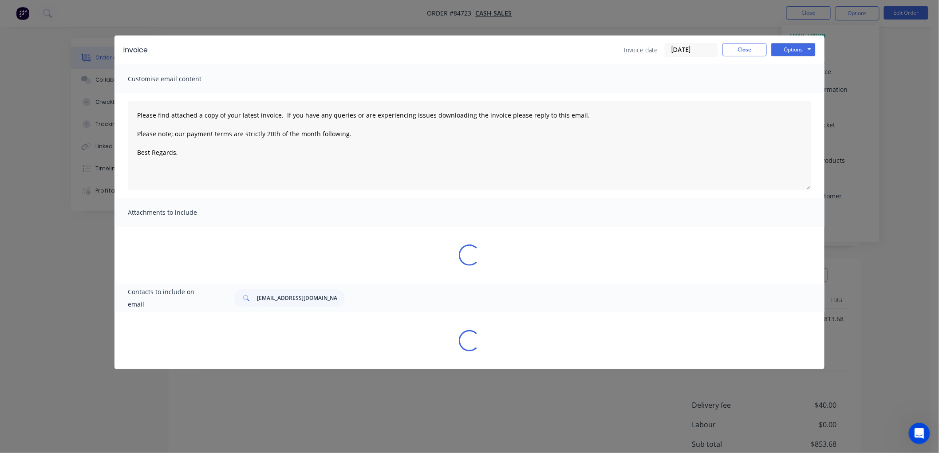
type textarea "Please find attached a copy of your latest invoice. If you have any queries or …"
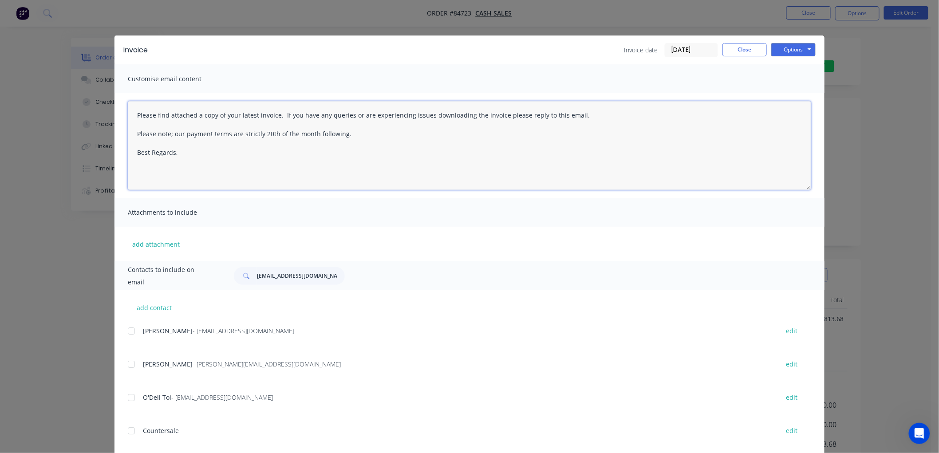
drag, startPoint x: 485, startPoint y: 111, endPoint x: 112, endPoint y: 110, distance: 372.8
click at [109, 110] on div "Invoice Invoice date 18/09/25 Close Options Preview Print Email Customise email…" at bounding box center [469, 226] width 939 height 453
click at [733, 50] on button "Close" at bounding box center [744, 49] width 44 height 13
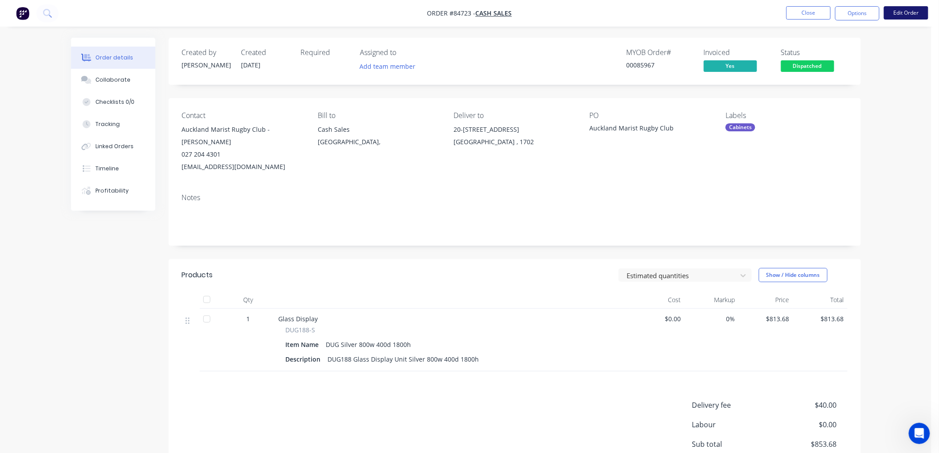
click at [908, 15] on button "Edit Order" at bounding box center [906, 12] width 44 height 13
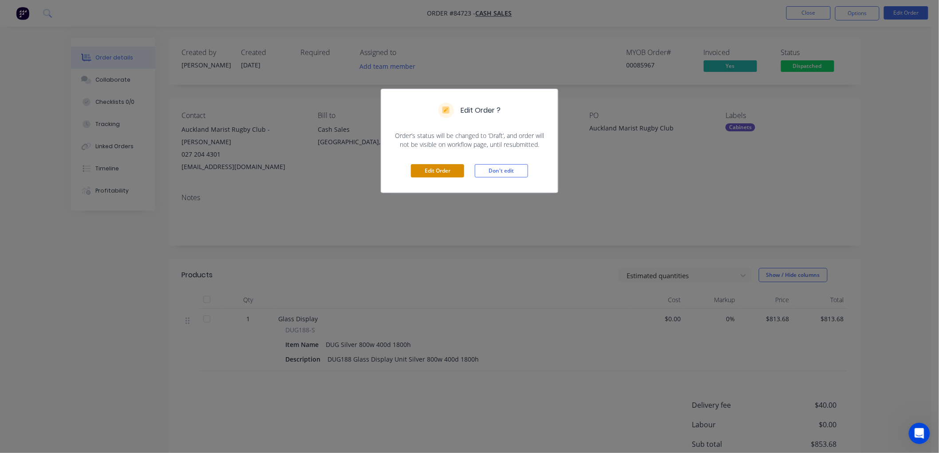
click at [445, 167] on button "Edit Order" at bounding box center [437, 170] width 53 height 13
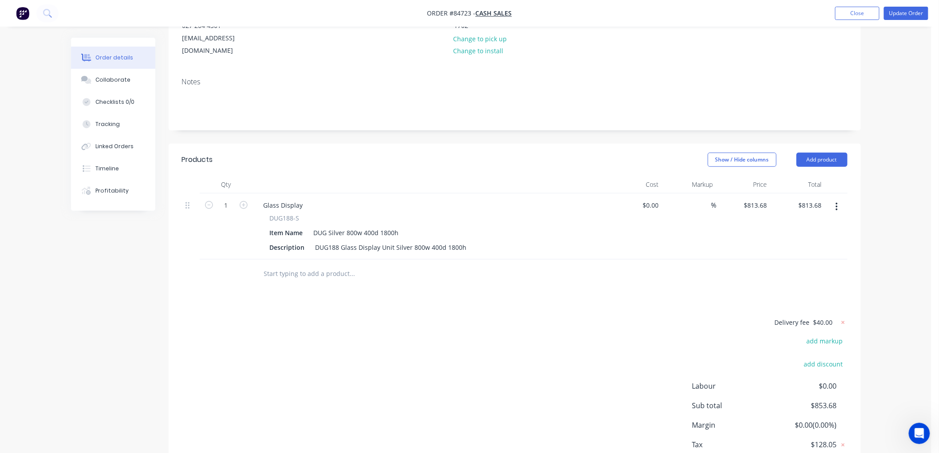
scroll to position [148, 0]
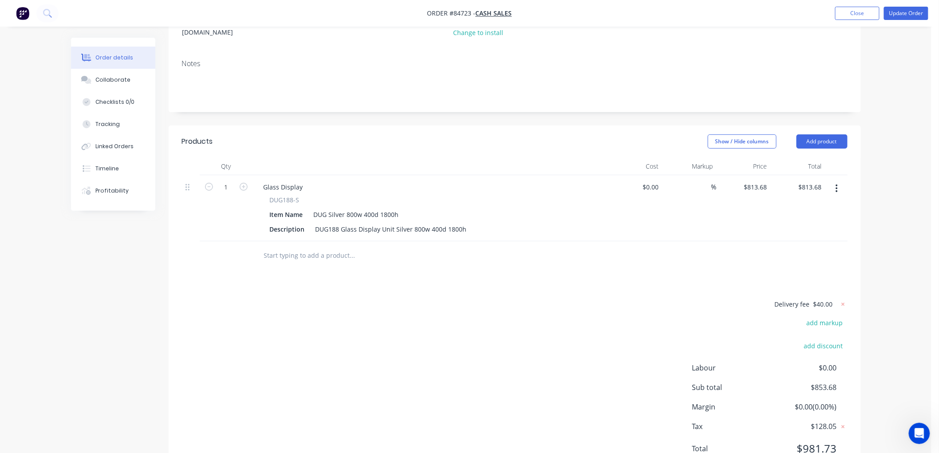
click at [314, 247] on input "text" at bounding box center [353, 256] width 178 height 18
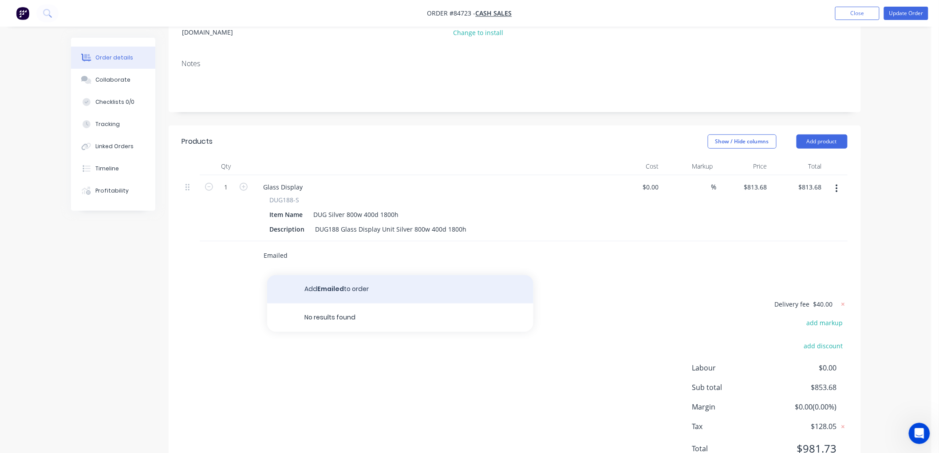
type input "Emailed"
click at [311, 275] on button "Add Emailed to order" at bounding box center [400, 289] width 266 height 28
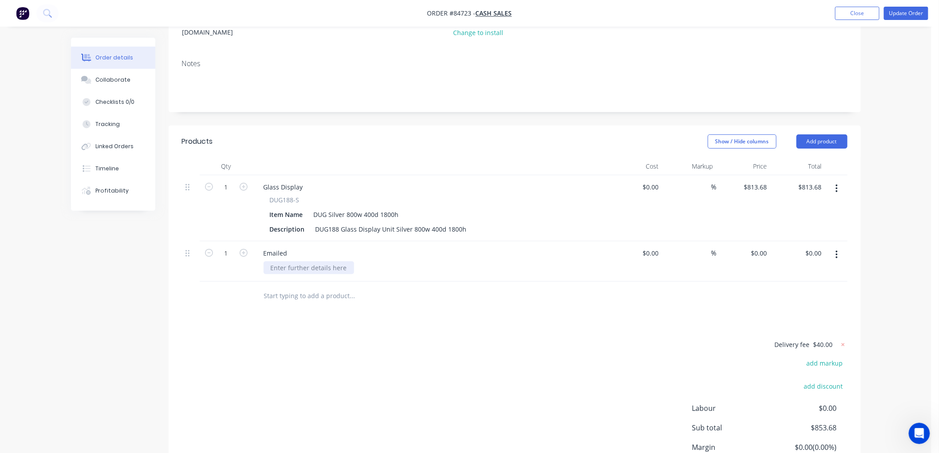
click at [290, 261] on div at bounding box center [309, 267] width 91 height 13
click at [908, 16] on button "Update Order" at bounding box center [906, 13] width 44 height 13
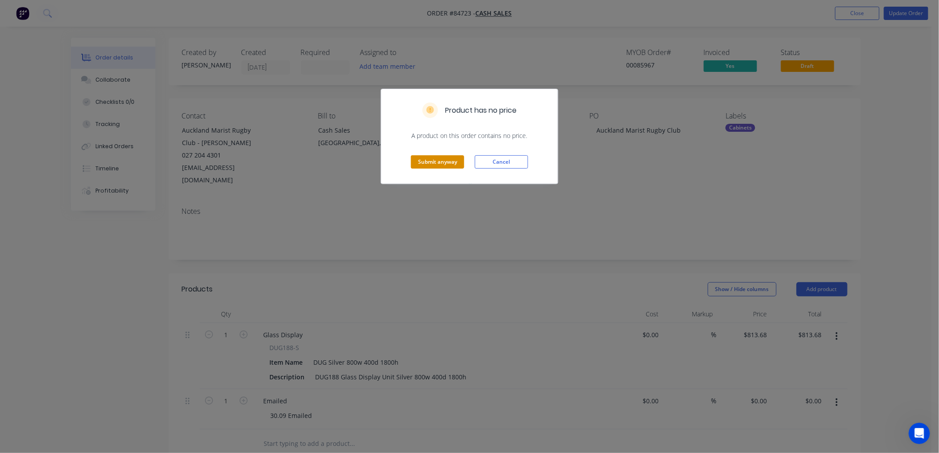
click at [434, 159] on button "Submit anyway" at bounding box center [437, 161] width 53 height 13
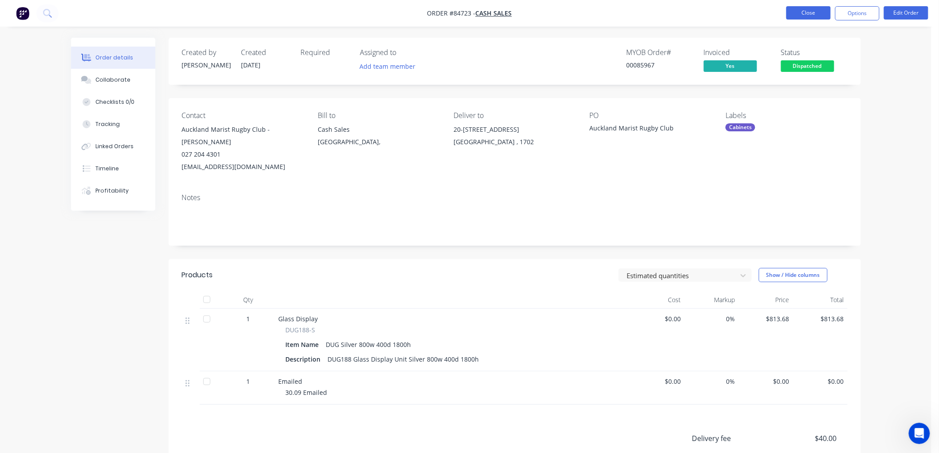
click at [808, 16] on button "Close" at bounding box center [808, 12] width 44 height 13
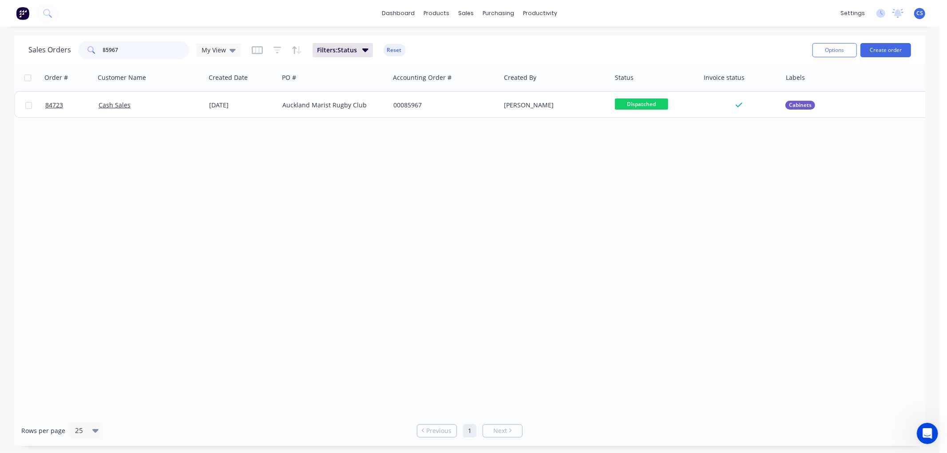
click at [119, 51] on input "85967" at bounding box center [146, 50] width 87 height 18
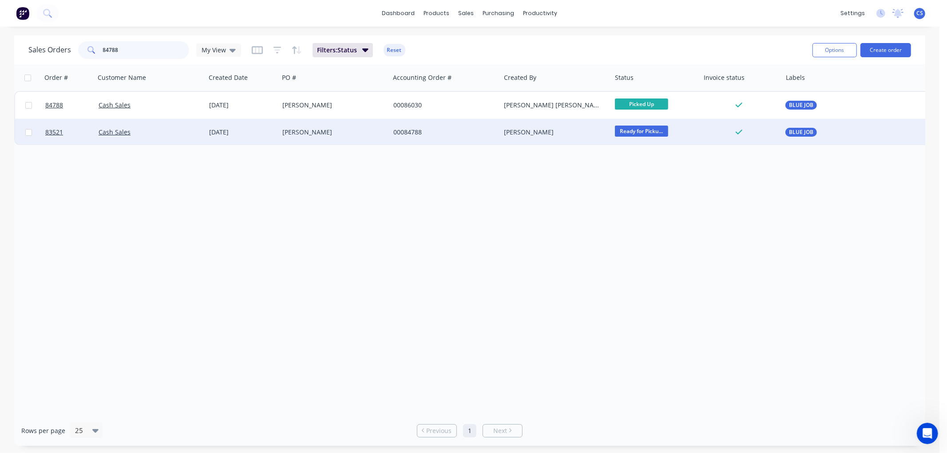
type input "84788"
click at [332, 128] on div "Sam Hughes" at bounding box center [331, 132] width 99 height 9
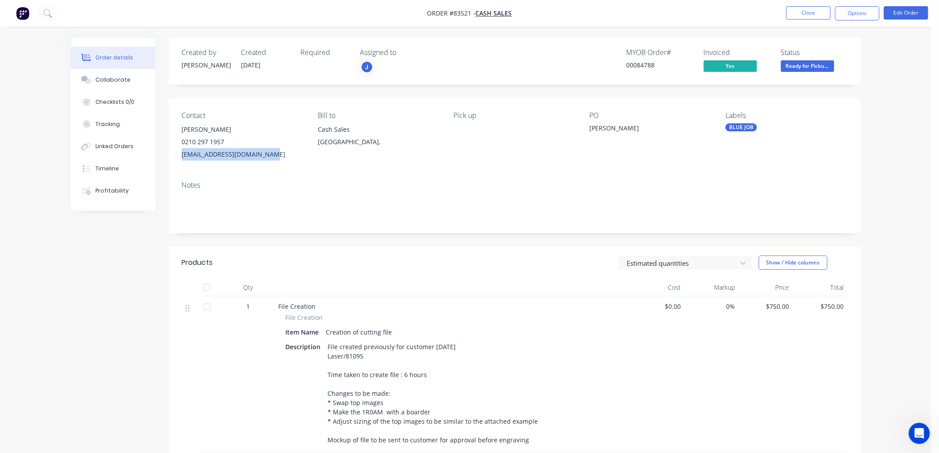
drag, startPoint x: 271, startPoint y: 153, endPoint x: 181, endPoint y: 156, distance: 89.7
click at [182, 156] on div "samhughesbuilder@gmail.com" at bounding box center [243, 154] width 122 height 12
copy div "samhughesbuilder@gmail.com"
click at [856, 11] on button "Options" at bounding box center [857, 13] width 44 height 14
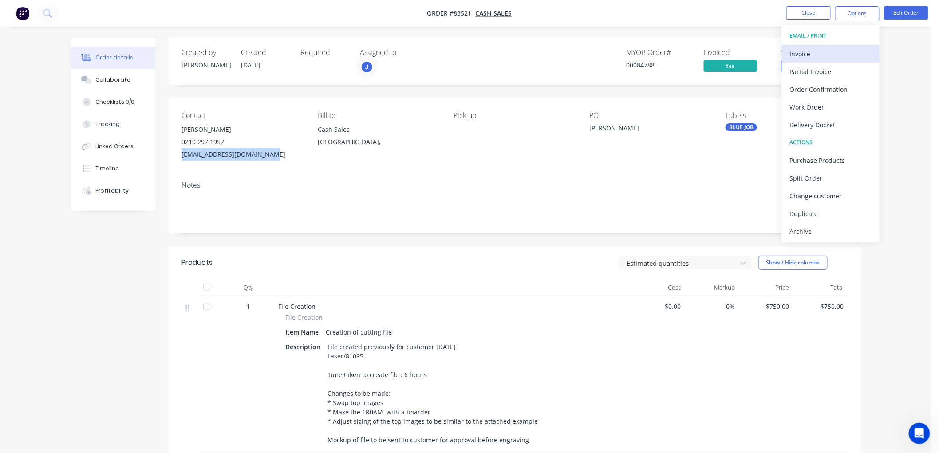
click at [819, 51] on div "Invoice" at bounding box center [831, 53] width 82 height 13
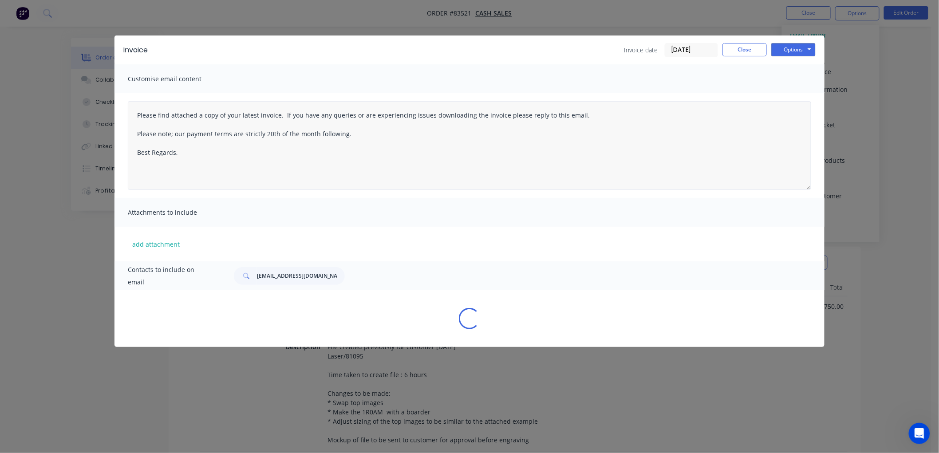
type textarea "Please find attached a copy of your latest invoice. If you have any queries or …"
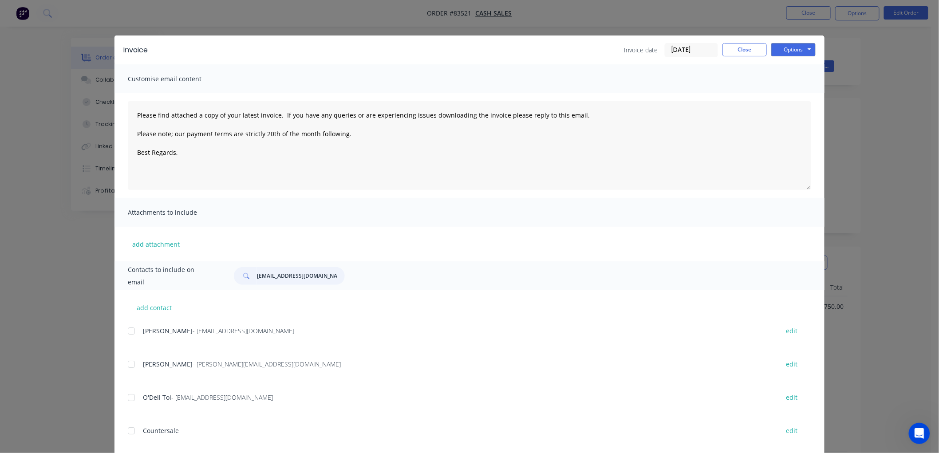
click at [273, 273] on input "nzhomeserve@gmail.com" at bounding box center [301, 276] width 88 height 18
paste input "samhughesbuilder"
type input "samhughesbuilder@gmail.com"
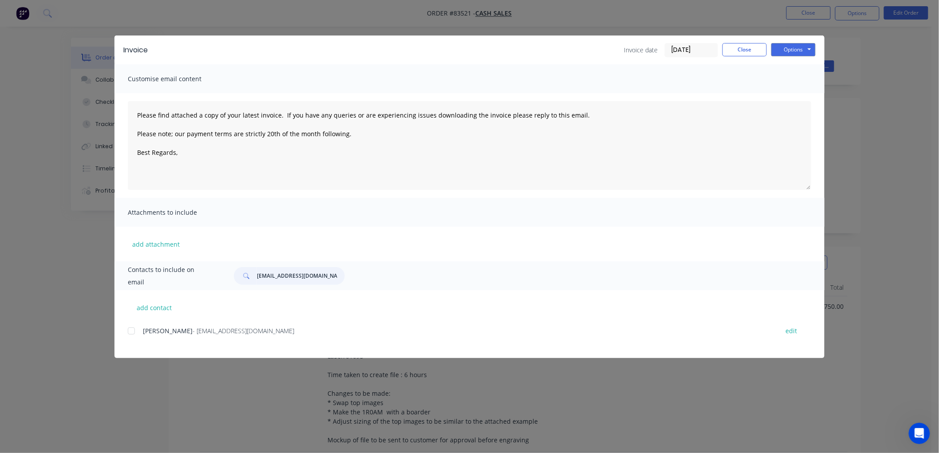
click at [134, 330] on div at bounding box center [131, 331] width 18 height 18
type textarea "Please find attached a copy of your latest invoice. If you have any queries or …"
type input "samhughesbuilder@gmail.com"
drag, startPoint x: 285, startPoint y: 130, endPoint x: 83, endPoint y: 113, distance: 203.6
click at [83, 113] on div "Invoice Invoice date 19/09/25 Close Options Preview Print Email Customise email…" at bounding box center [469, 226] width 939 height 453
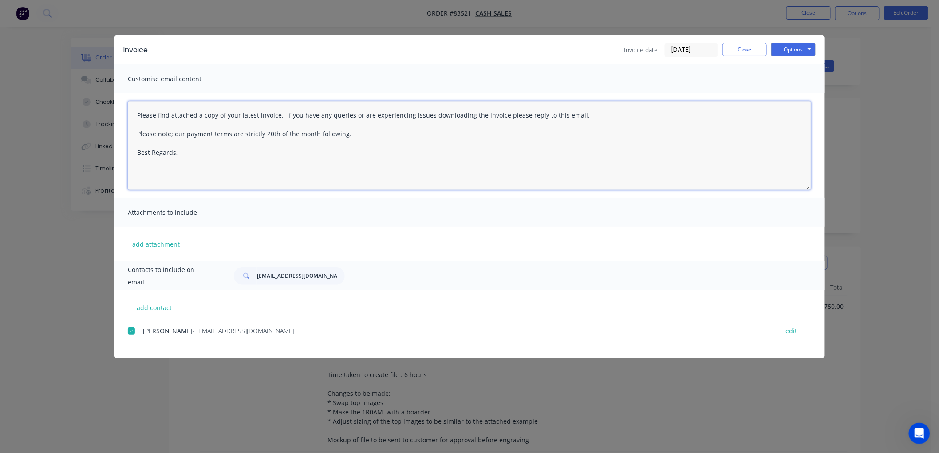
paste textarea "This is a reminder that your order is awaiting collection, and the attached inv…"
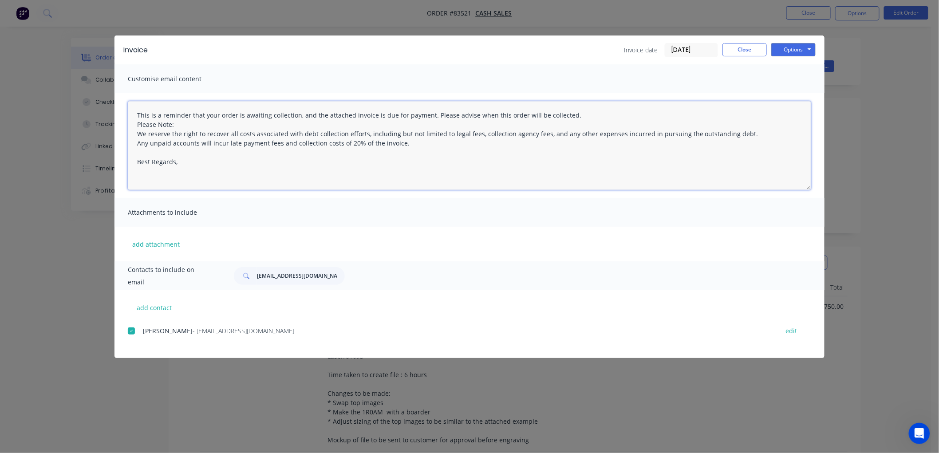
click at [578, 115] on textarea "This is a reminder that your order is awaiting collection, and the attached inv…" at bounding box center [469, 145] width 683 height 89
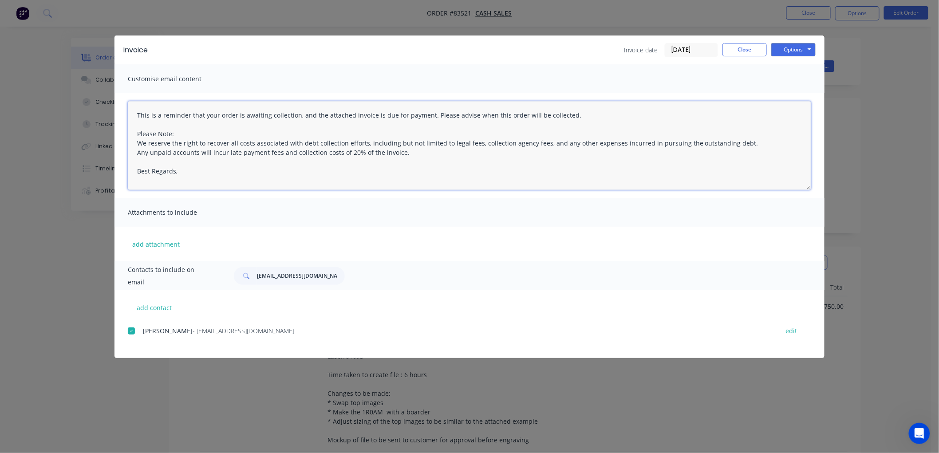
click at [215, 172] on textarea "This is a reminder that your order is awaiting collection, and the attached inv…" at bounding box center [469, 145] width 683 height 89
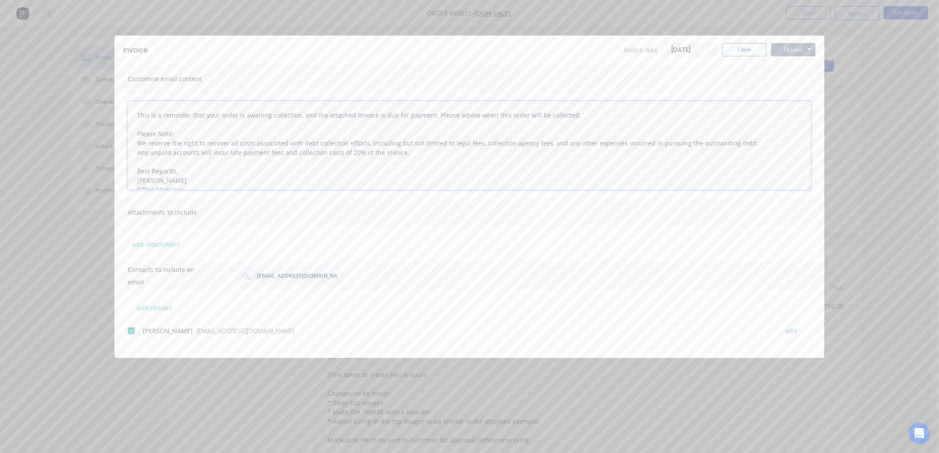
type textarea "This is a reminder that your order is awaiting collection, and the attached inv…"
click at [795, 45] on button "Options" at bounding box center [793, 49] width 44 height 13
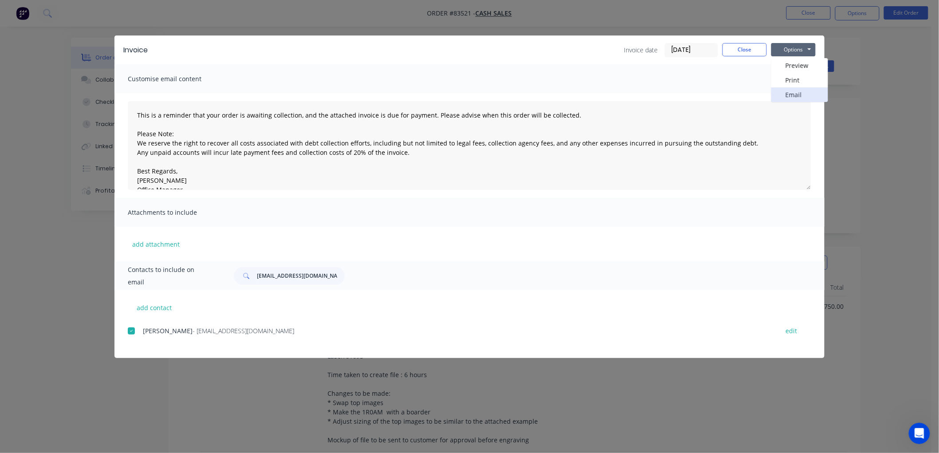
click at [792, 90] on button "Email" at bounding box center [799, 94] width 57 height 15
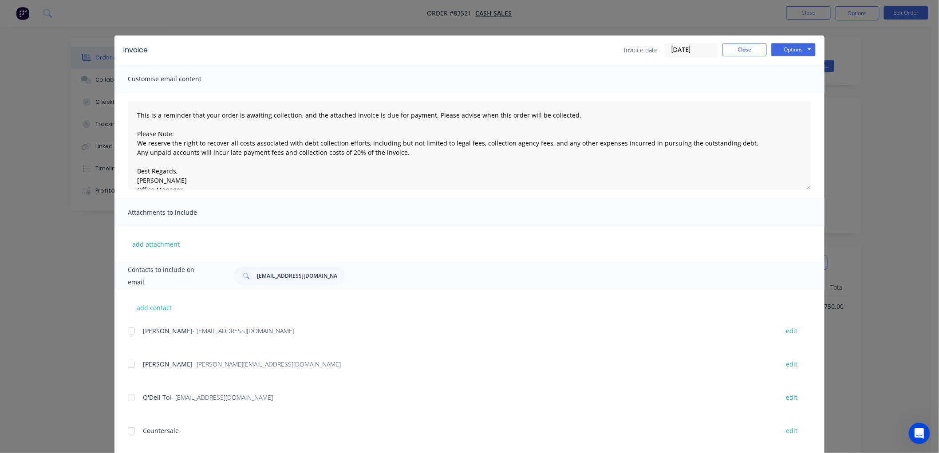
scroll to position [68, 0]
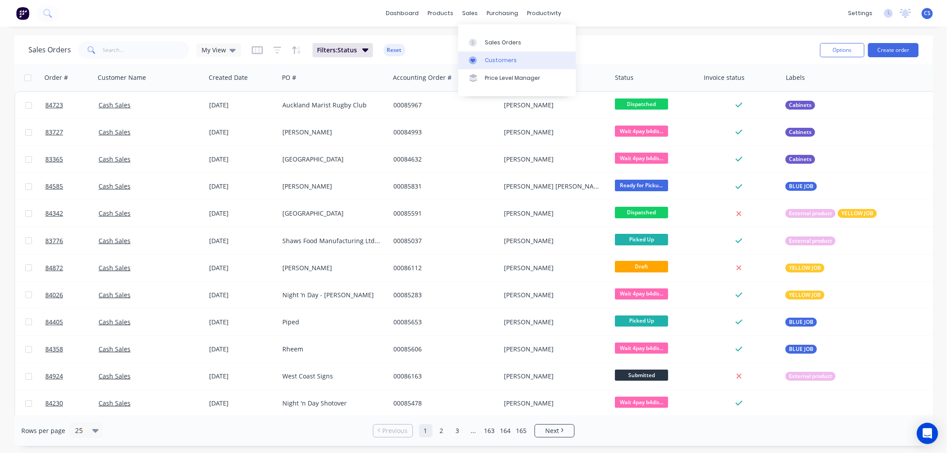
click at [484, 55] on link "Customers" at bounding box center [517, 60] width 118 height 18
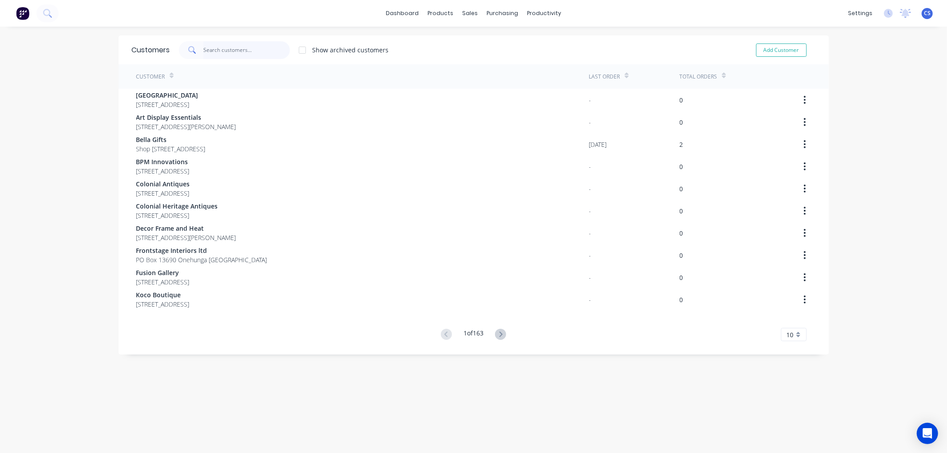
click at [207, 51] on input "text" at bounding box center [246, 50] width 87 height 18
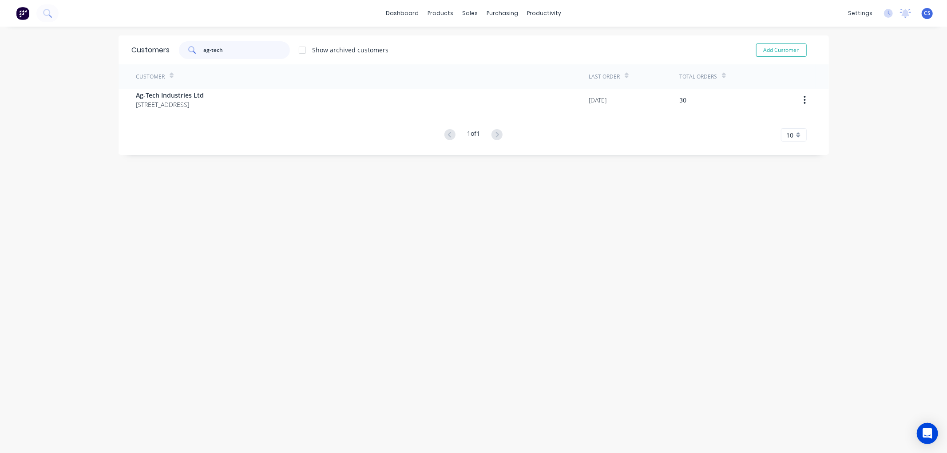
type input "ag-tech"
click at [217, 91] on div "Ag-Tech Industries Ltd [STREET_ADDRESS]" at bounding box center [362, 100] width 453 height 22
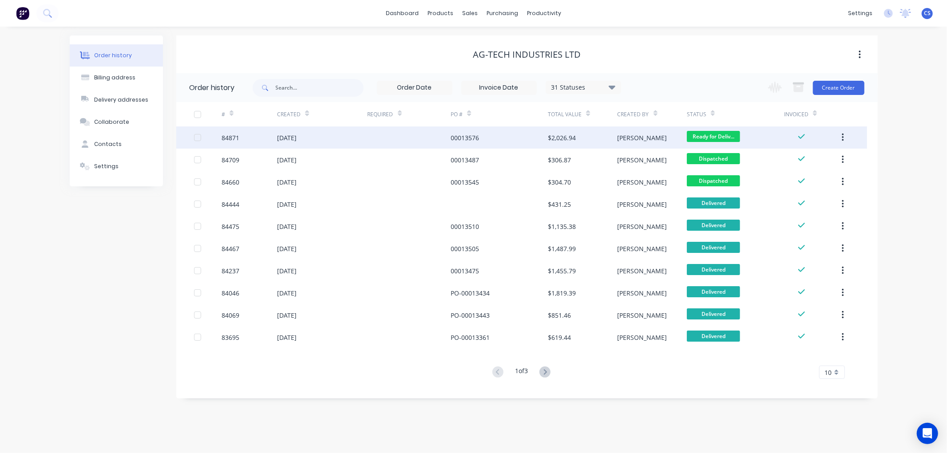
click at [493, 138] on div "00013576" at bounding box center [498, 137] width 97 height 22
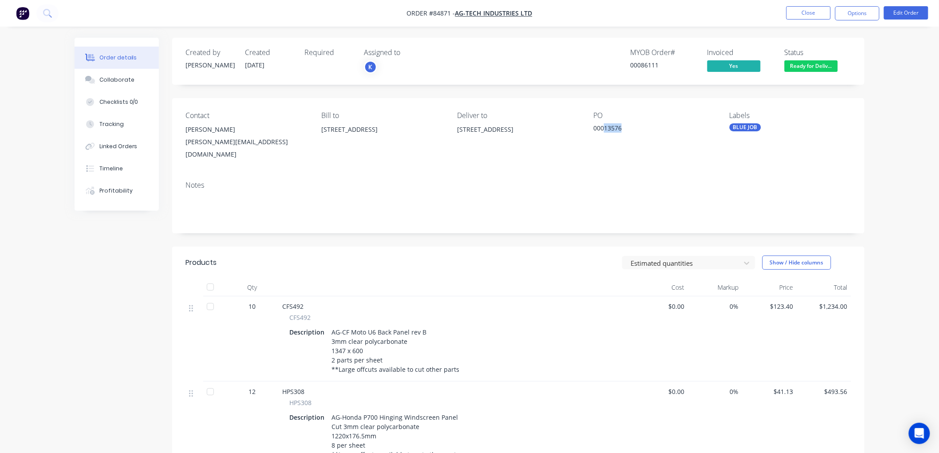
drag, startPoint x: 605, startPoint y: 128, endPoint x: 627, endPoint y: 125, distance: 21.9
click at [627, 125] on div "00013576" at bounding box center [648, 129] width 111 height 12
copy div "13576"
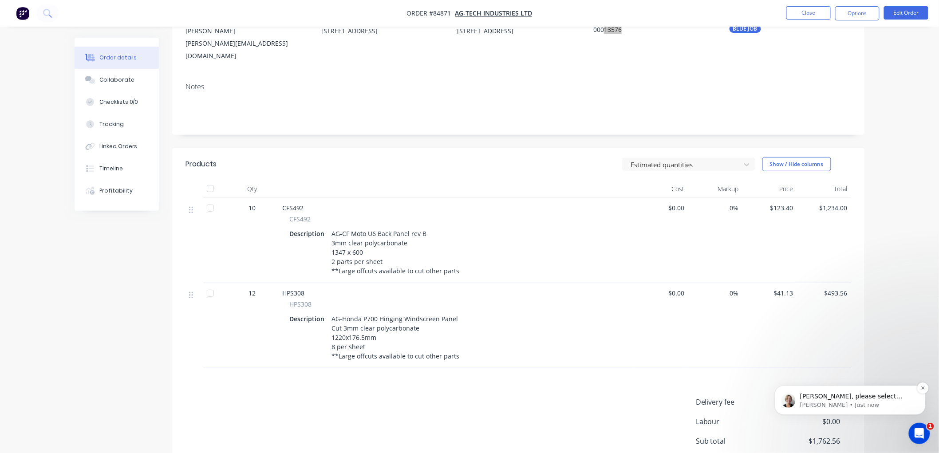
click at [826, 401] on p "[PERSON_NAME] • Just now" at bounding box center [857, 405] width 114 height 8
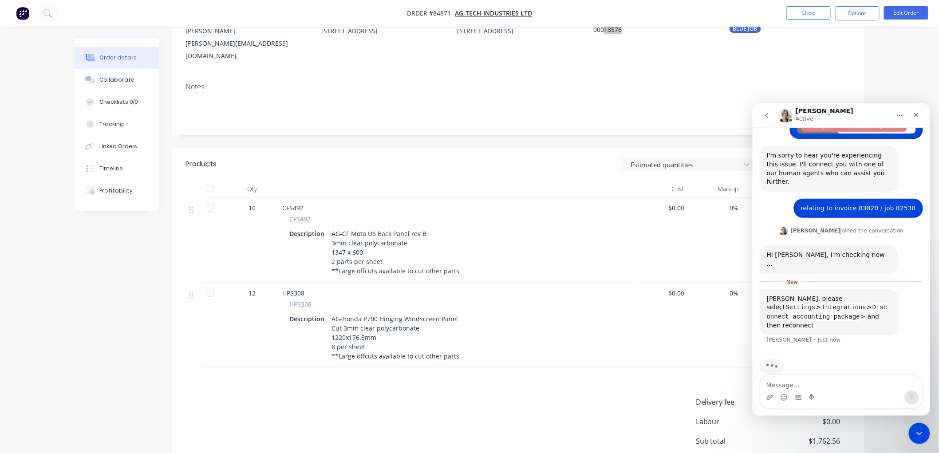
scroll to position [134, 0]
click at [815, 15] on button "Close" at bounding box center [808, 12] width 44 height 13
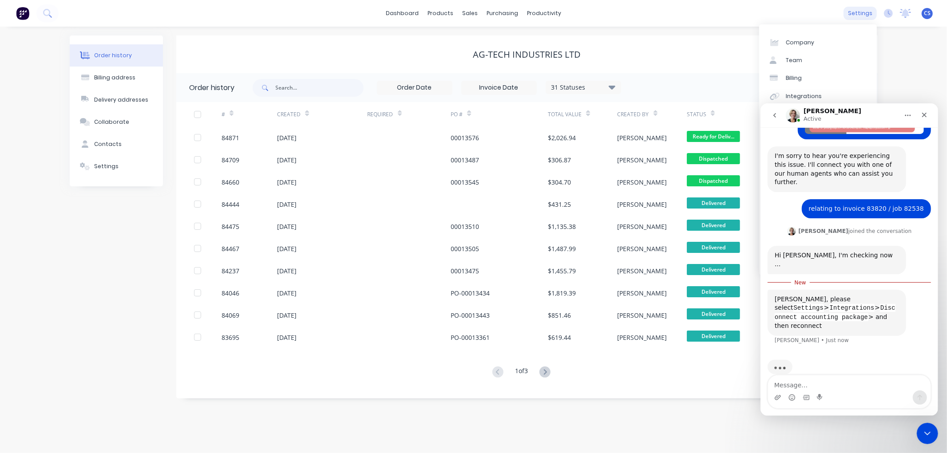
click at [860, 12] on div "settings" at bounding box center [859, 13] width 33 height 13
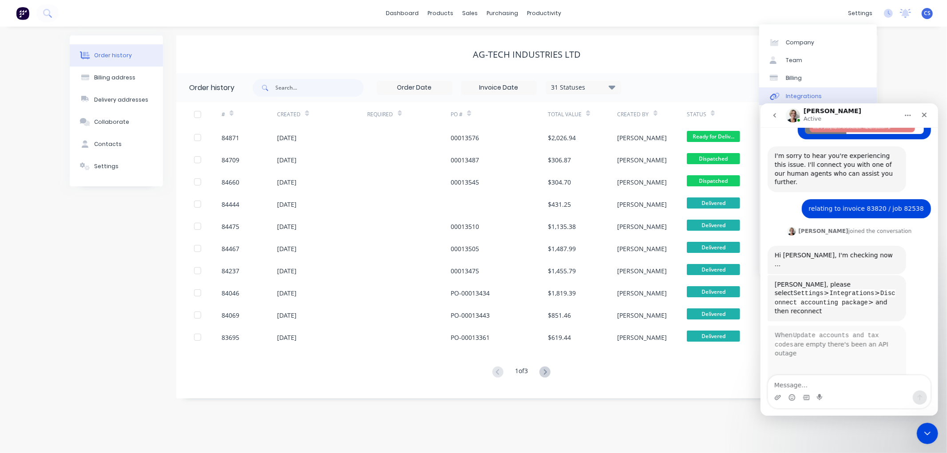
click at [809, 95] on div "Integrations" at bounding box center [804, 96] width 36 height 8
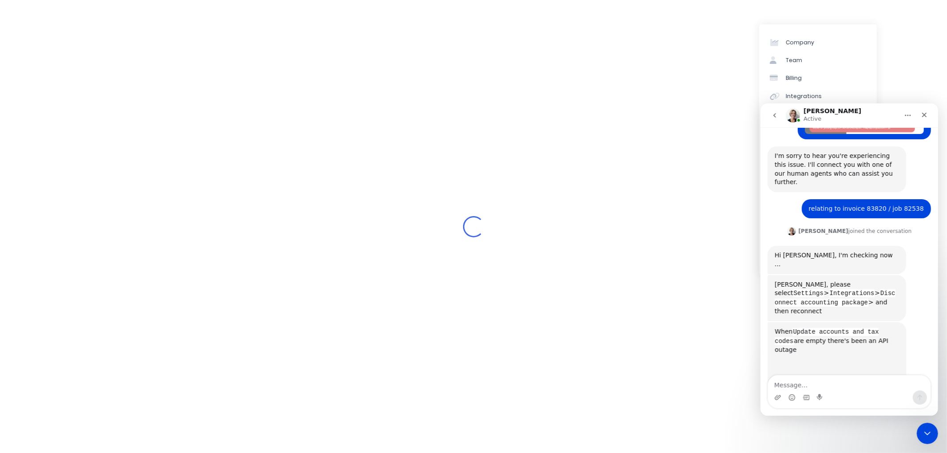
scroll to position [207, 0]
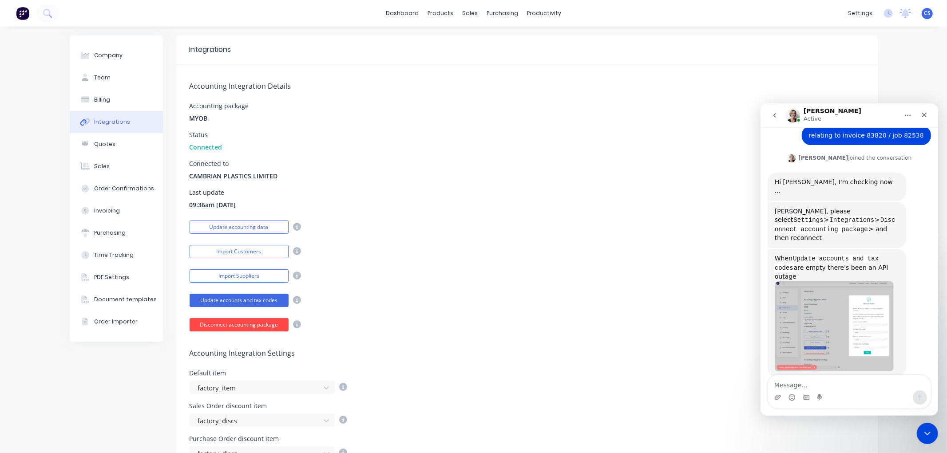
click at [241, 323] on button "Disconnect accounting package" at bounding box center [238, 324] width 99 height 13
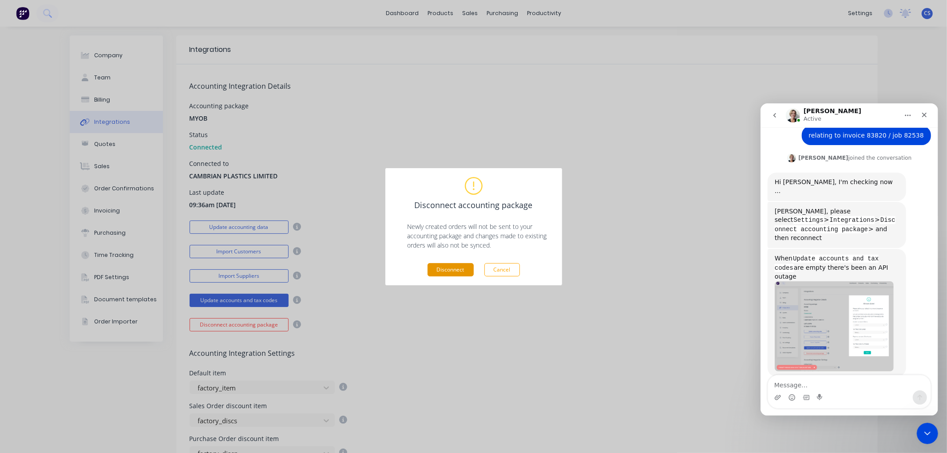
click at [458, 268] on button "Disconnect" at bounding box center [450, 269] width 46 height 13
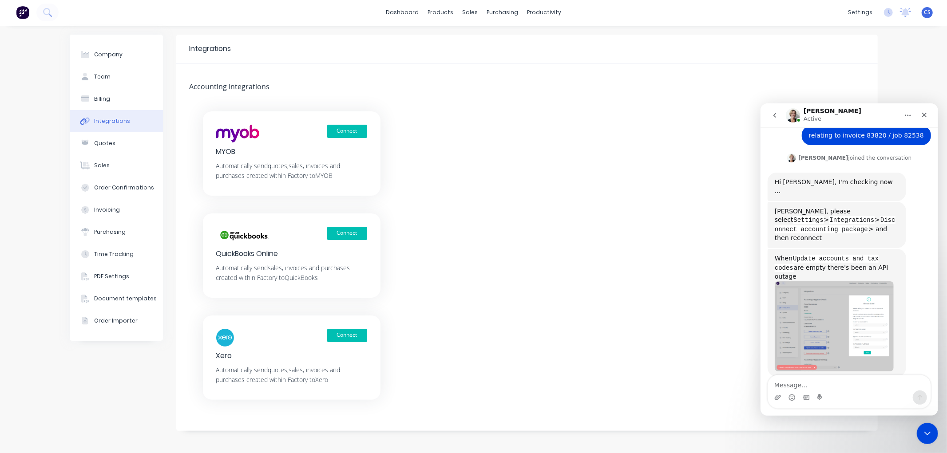
scroll to position [0, 0]
click at [349, 131] on button "Connect" at bounding box center [347, 132] width 40 height 13
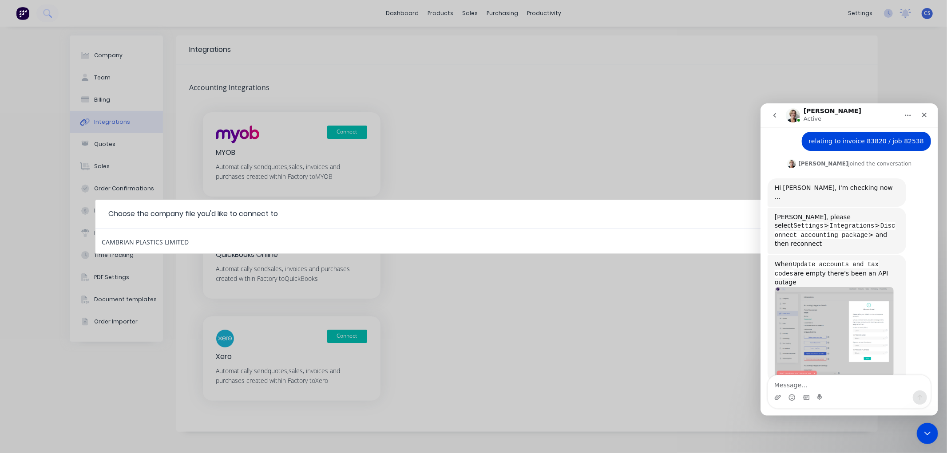
scroll to position [207, 0]
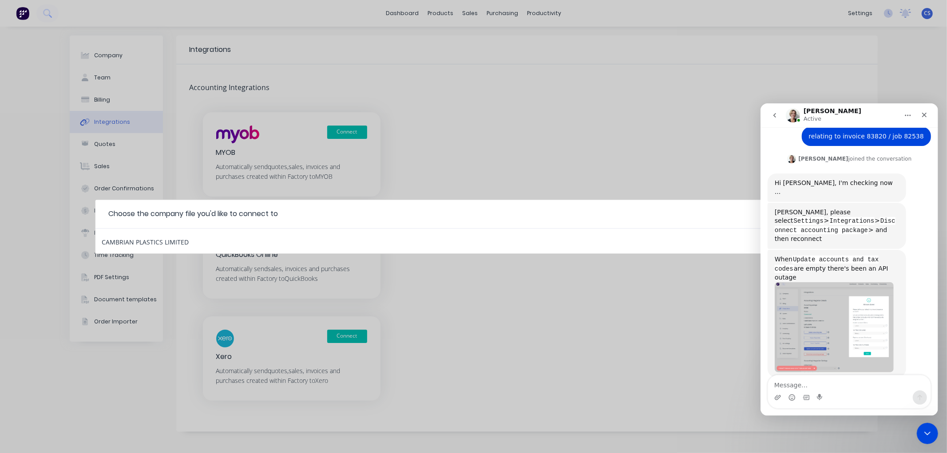
click at [185, 239] on div "CAMBRIAN PLASTICS LIMITED" at bounding box center [145, 241] width 87 height 12
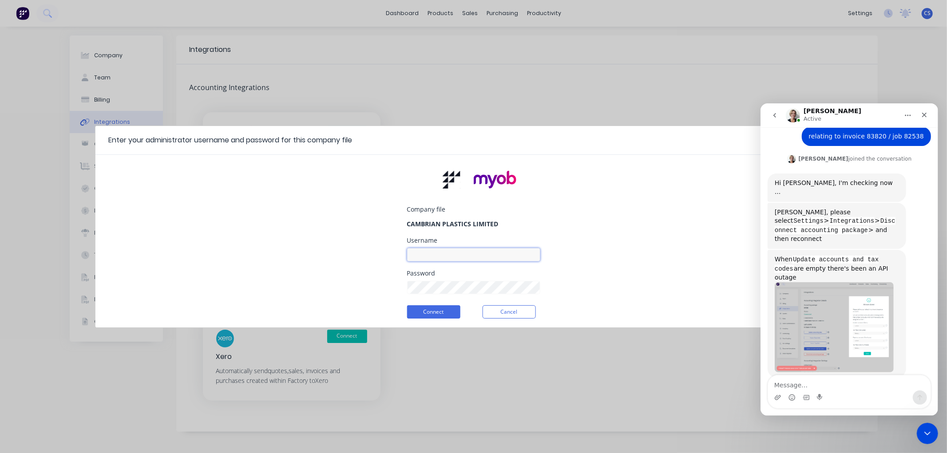
click at [431, 254] on input at bounding box center [473, 254] width 133 height 13
type input "[EMAIL_ADDRESS][DOMAIN_NAME]"
click at [566, 278] on div "Company file CAMBRIAN PLASTICS LIMITED Username [EMAIL_ADDRESS][DOMAIN_NAME] Pa…" at bounding box center [473, 245] width 756 height 166
click at [434, 313] on button "Connect" at bounding box center [433, 311] width 53 height 13
click at [930, 430] on icon "Close Intercom Messenger" at bounding box center [925, 432] width 11 height 11
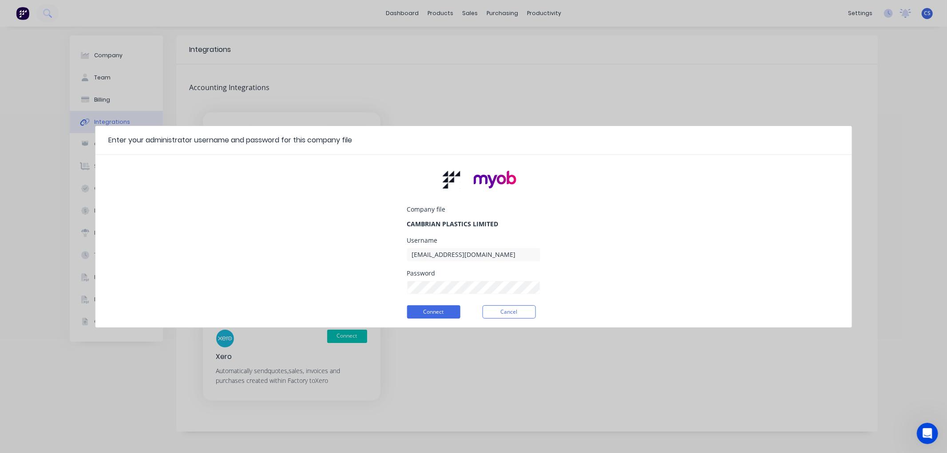
scroll to position [207, 0]
click at [431, 313] on button "Connect" at bounding box center [433, 311] width 53 height 13
click at [926, 431] on icon "Open Intercom Messenger" at bounding box center [926, 432] width 15 height 15
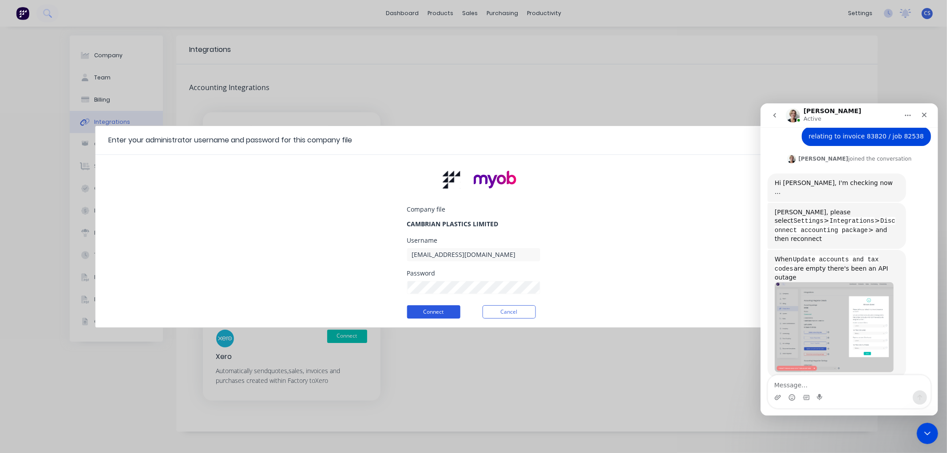
click at [421, 313] on button "Connect" at bounding box center [433, 311] width 53 height 13
click at [809, 383] on textarea "Message…" at bounding box center [848, 382] width 162 height 15
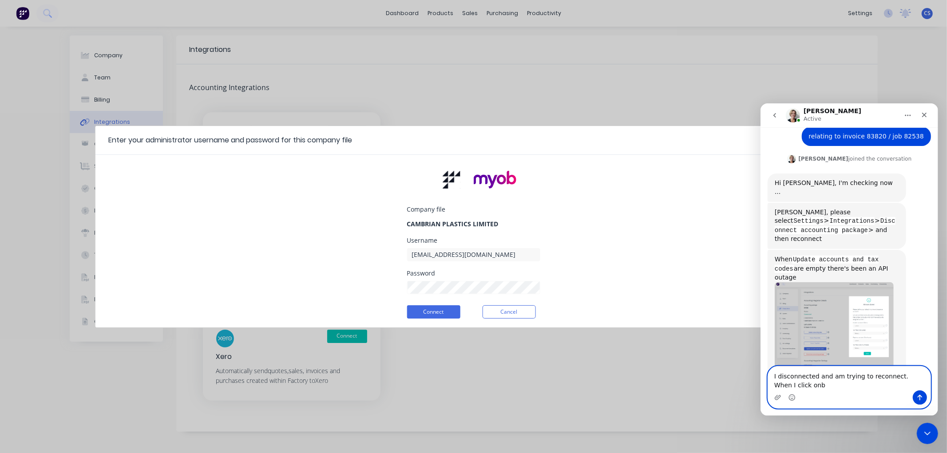
scroll to position [216, 0]
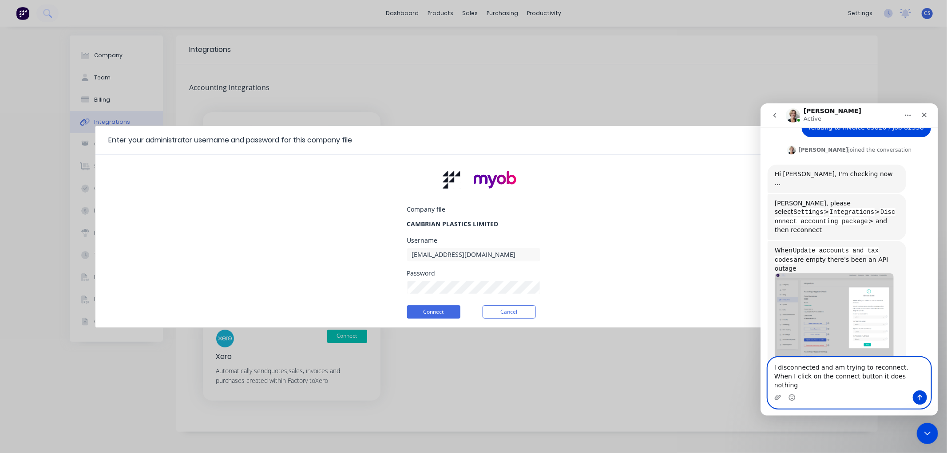
type textarea "I disconnected and am trying to reconnect. When I click on the connect button i…"
drag, startPoint x: 920, startPoint y: 394, endPoint x: 904, endPoint y: 394, distance: 16.0
click at [920, 394] on icon "Send a message…" at bounding box center [919, 397] width 7 height 7
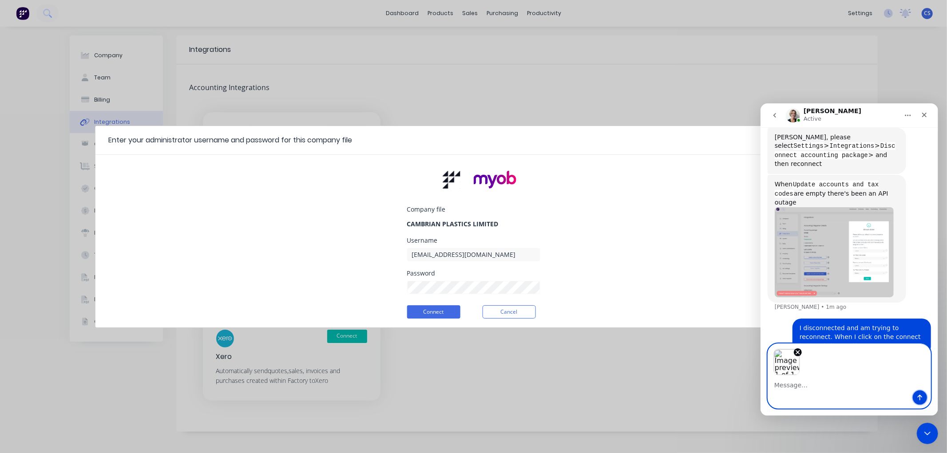
click at [916, 396] on icon "Send a message…" at bounding box center [919, 397] width 7 height 7
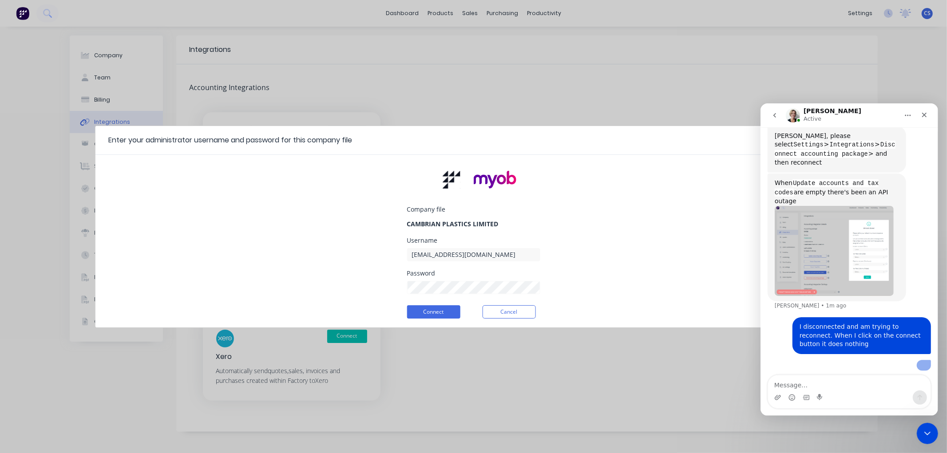
scroll to position [352, 0]
click at [440, 312] on button "Connect" at bounding box center [433, 311] width 53 height 13
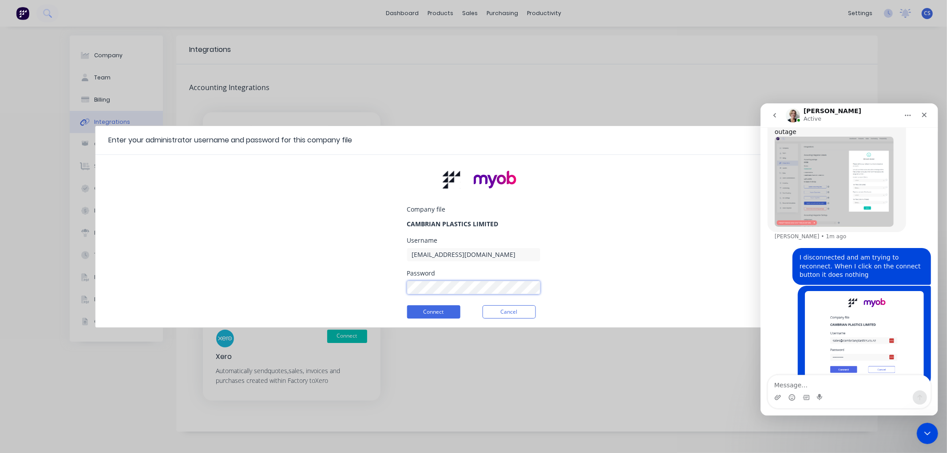
click at [407, 305] on button "Connect" at bounding box center [433, 311] width 53 height 13
drag, startPoint x: 394, startPoint y: 279, endPoint x: 403, endPoint y: 286, distance: 11.6
click at [391, 277] on div "Company file CAMBRIAN PLASTICS LIMITED Username [EMAIL_ADDRESS][DOMAIN_NAME] Pa…" at bounding box center [473, 245] width 756 height 166
click at [349, 280] on div "Company file CAMBRIAN PLASTICS LIMITED Username [EMAIL_ADDRESS][DOMAIN_NAME] Pa…" at bounding box center [473, 245] width 756 height 166
click at [431, 312] on button "Connect" at bounding box center [433, 311] width 53 height 13
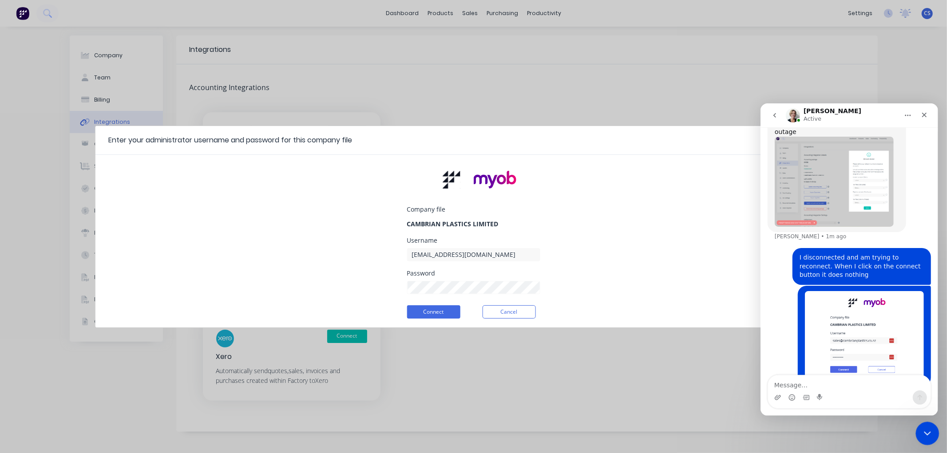
click at [924, 434] on icon "Close Intercom Messenger" at bounding box center [925, 432] width 11 height 11
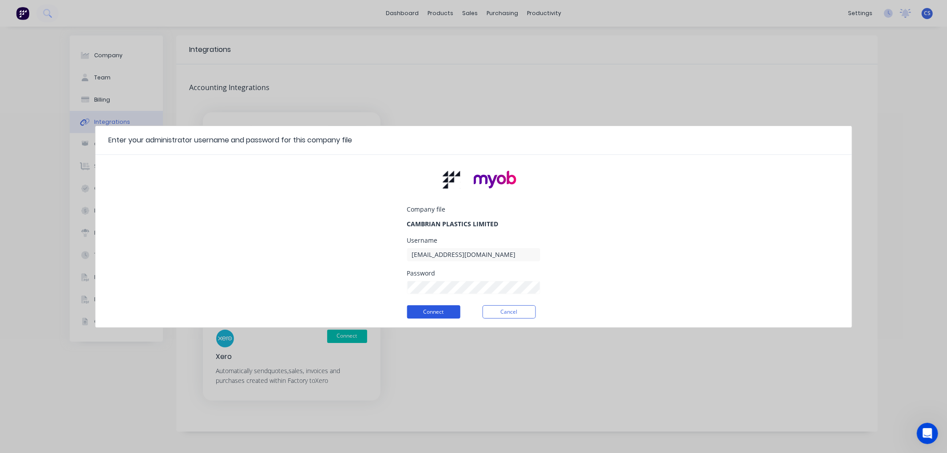
click at [438, 311] on button "Connect" at bounding box center [433, 311] width 53 height 13
click at [444, 311] on button "Connect" at bounding box center [433, 311] width 53 height 13
click at [508, 312] on button "Cancel" at bounding box center [508, 311] width 53 height 13
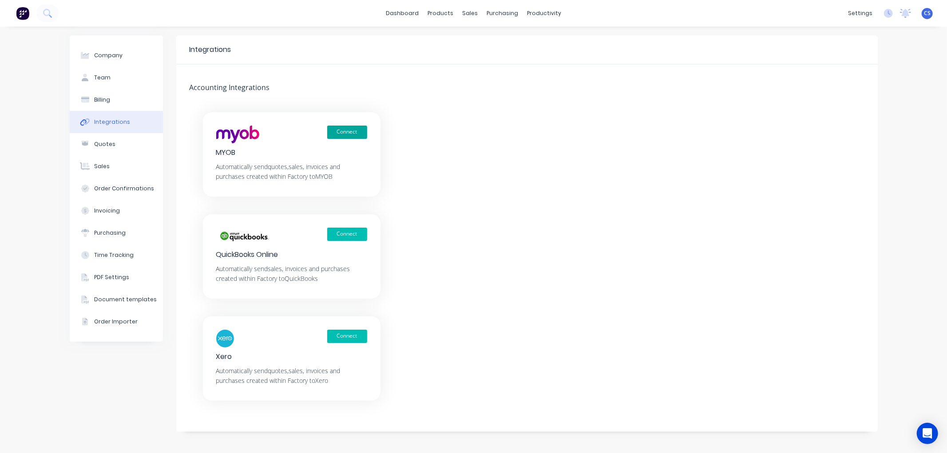
click at [343, 131] on button "Connect" at bounding box center [347, 132] width 40 height 13
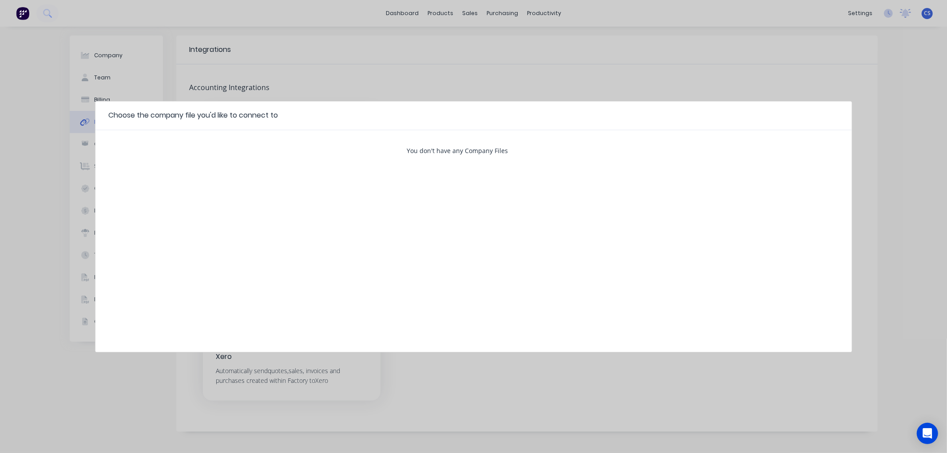
click at [576, 79] on div "Choose the company file you'd like to connect to You don't have any Company Fil…" at bounding box center [473, 226] width 947 height 453
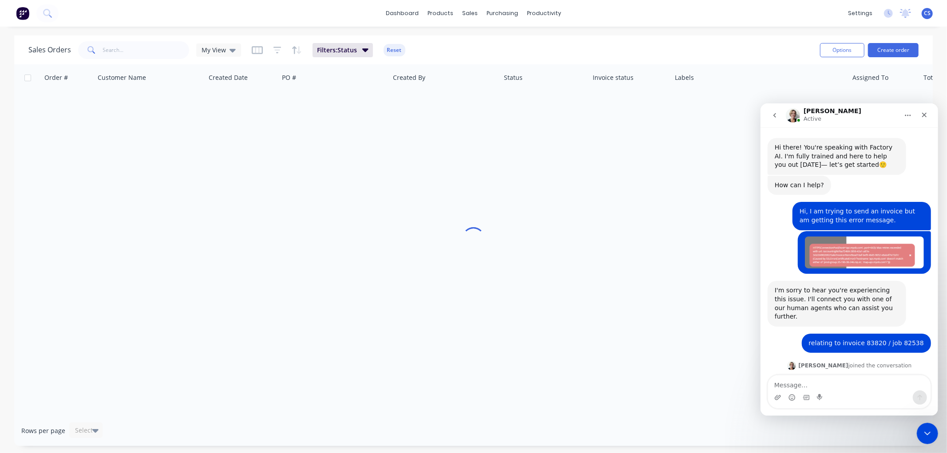
scroll to position [352, 0]
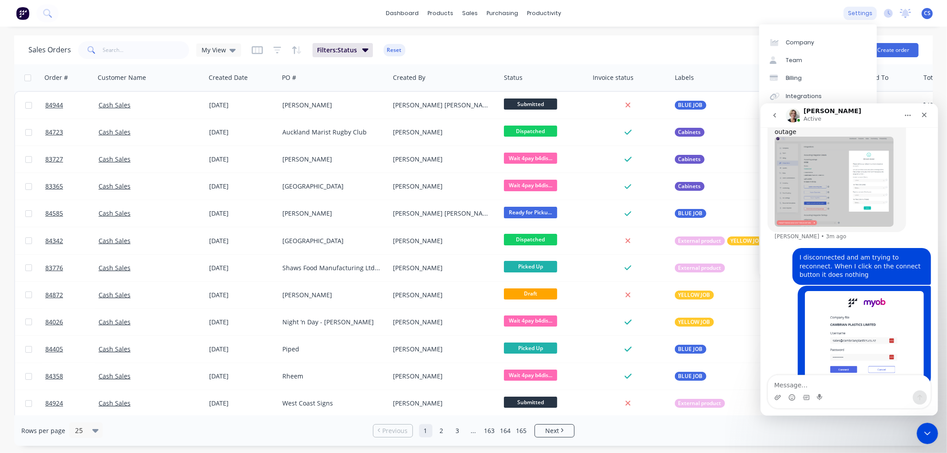
click at [865, 12] on div "settings" at bounding box center [859, 13] width 33 height 13
click at [812, 94] on div "Integrations" at bounding box center [804, 96] width 36 height 8
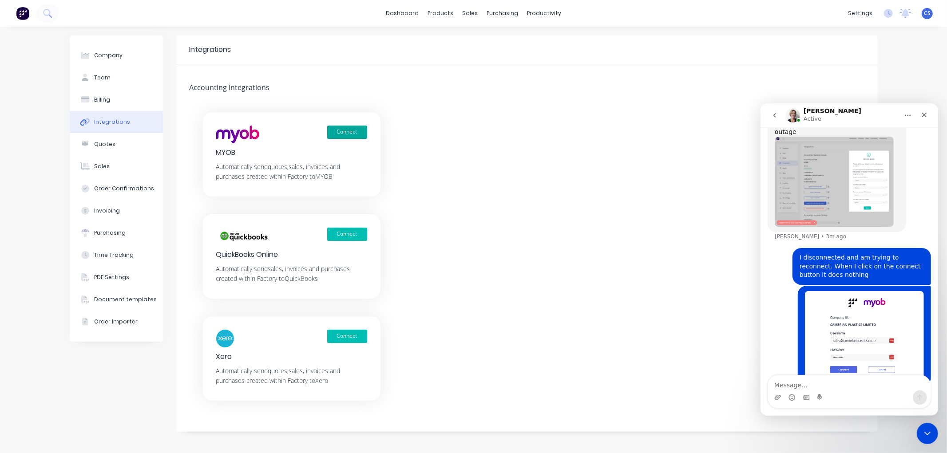
click at [346, 127] on button "Connect" at bounding box center [347, 132] width 40 height 13
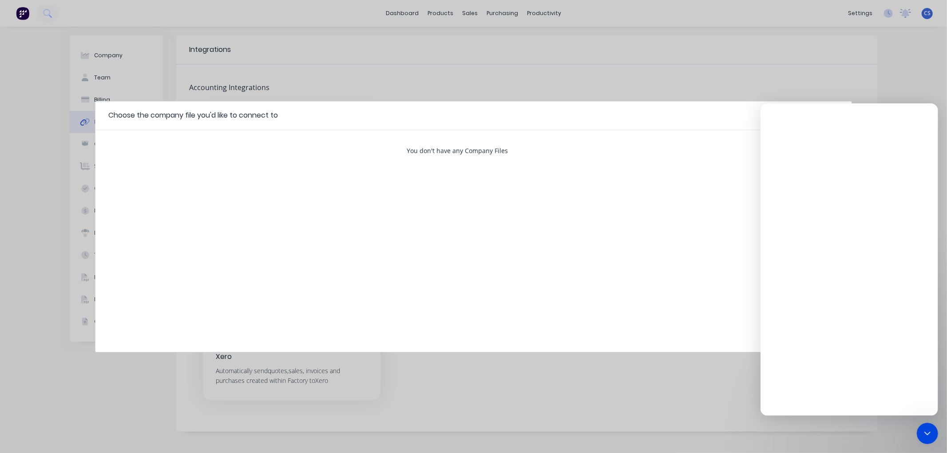
click at [437, 149] on div "You don't have any Company Files" at bounding box center [473, 150] width 133 height 9
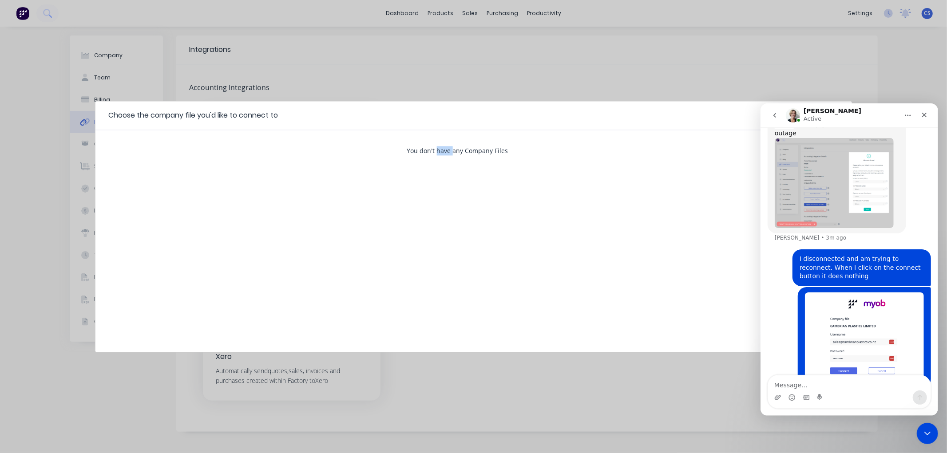
scroll to position [352, 0]
click at [545, 150] on div "You don't have any Company Files" at bounding box center [473, 241] width 756 height 222
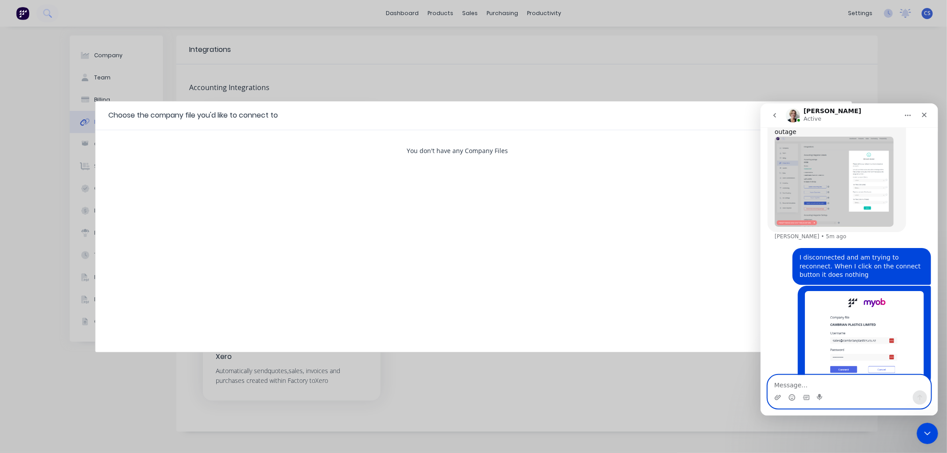
click at [793, 385] on textarea "Message…" at bounding box center [848, 382] width 162 height 15
type textarea "getting this message now when I click on MYOB"
click at [698, 113] on div "Choose the company file you'd like to connect to" at bounding box center [473, 115] width 756 height 29
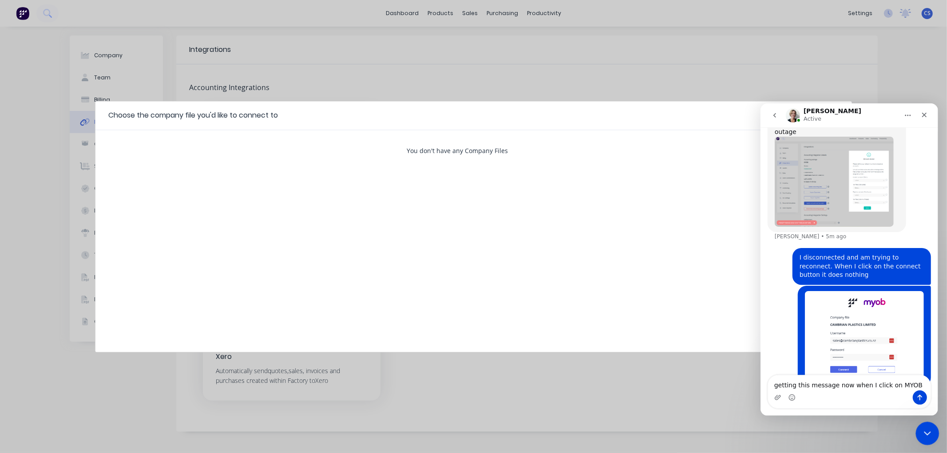
click at [924, 431] on icon "Close Intercom Messenger" at bounding box center [926, 432] width 6 height 4
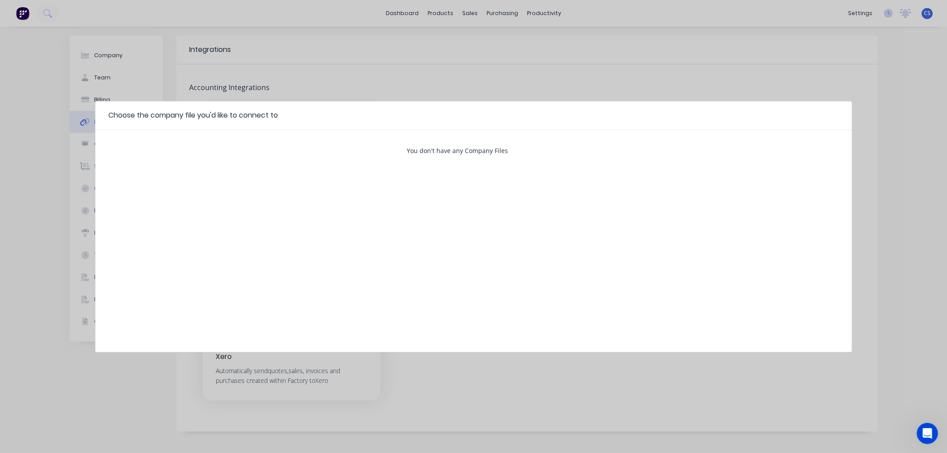
click at [876, 160] on div "Choose the company file you'd like to connect to You don't have any Company Fil…" at bounding box center [473, 226] width 947 height 453
click at [210, 67] on div "Choose the company file you'd like to connect to You don't have any Company Fil…" at bounding box center [473, 226] width 947 height 453
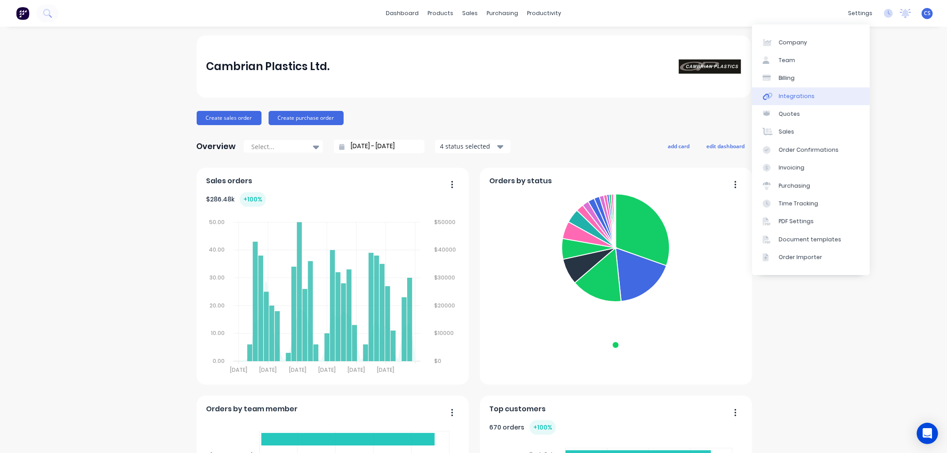
click at [788, 92] on div "Integrations" at bounding box center [796, 96] width 36 height 8
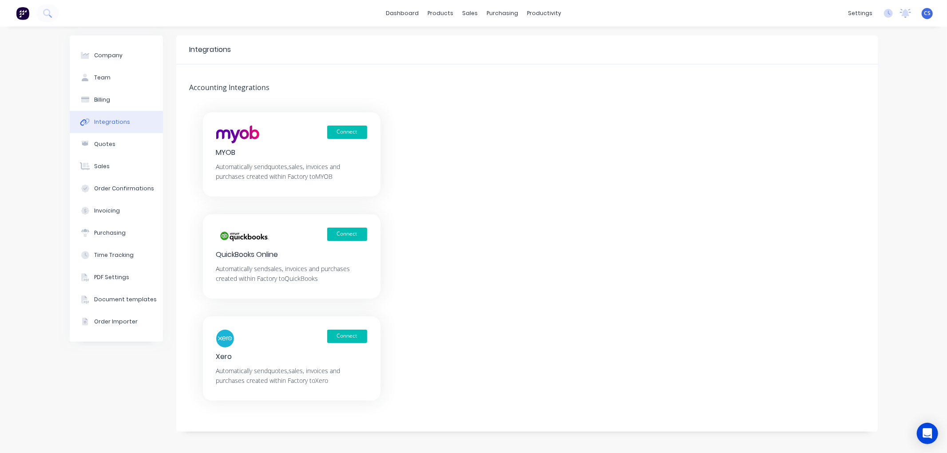
drag, startPoint x: 924, startPoint y: 431, endPoint x: 870, endPoint y: 418, distance: 56.3
click at [924, 431] on icon "Open Intercom Messenger" at bounding box center [927, 433] width 9 height 11
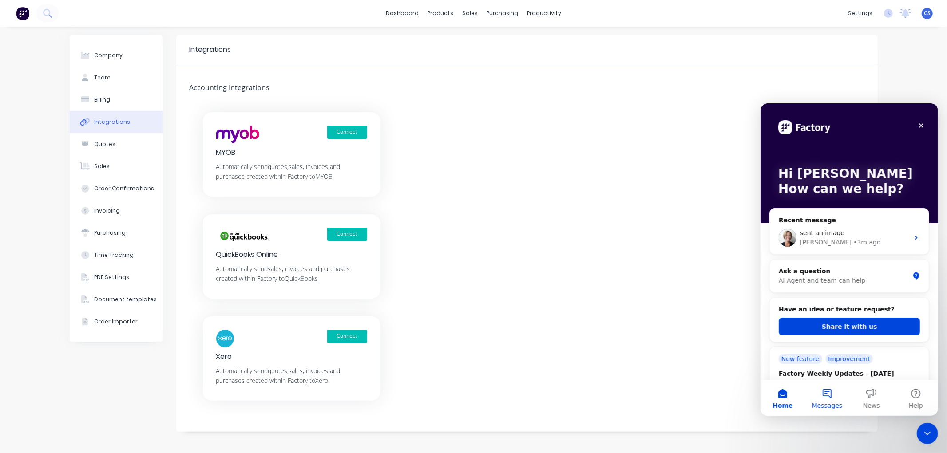
drag, startPoint x: 825, startPoint y: 394, endPoint x: 830, endPoint y: 395, distance: 4.6
click at [825, 395] on button "Messages" at bounding box center [826, 398] width 44 height 36
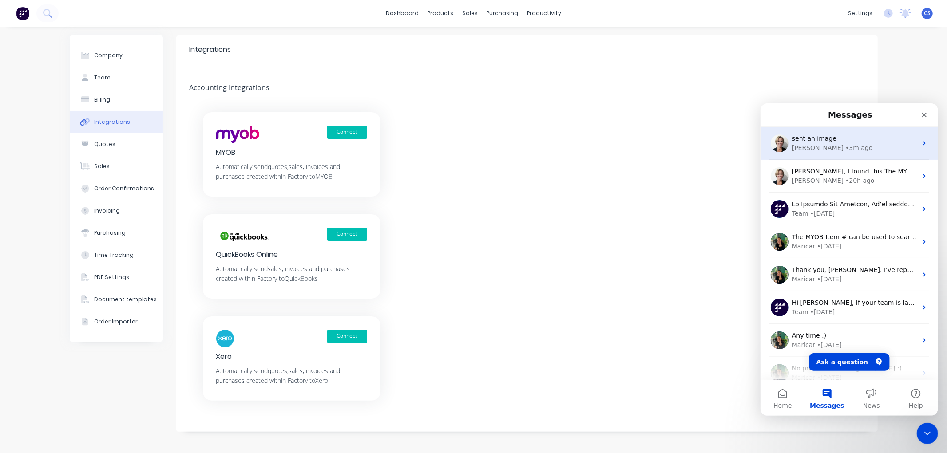
click at [840, 146] on div "[PERSON_NAME] • 3m ago" at bounding box center [853, 147] width 125 height 9
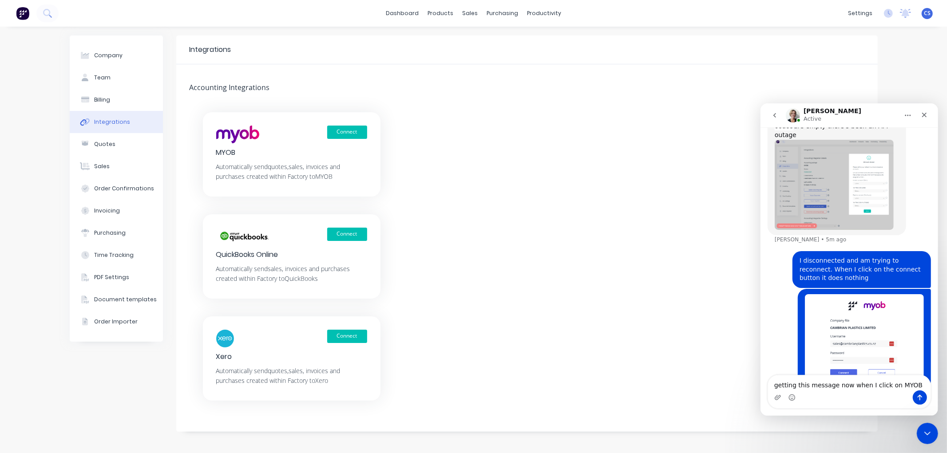
scroll to position [352, 0]
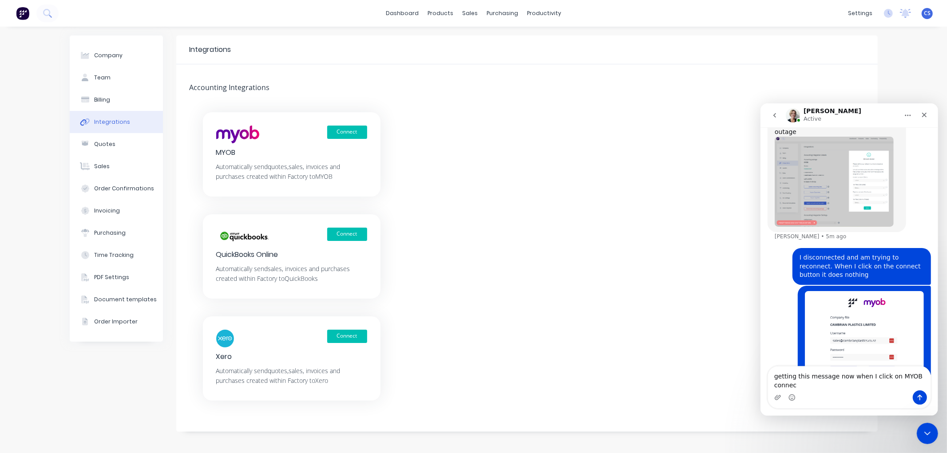
type textarea "getting this message now when I click on MYOB connect"
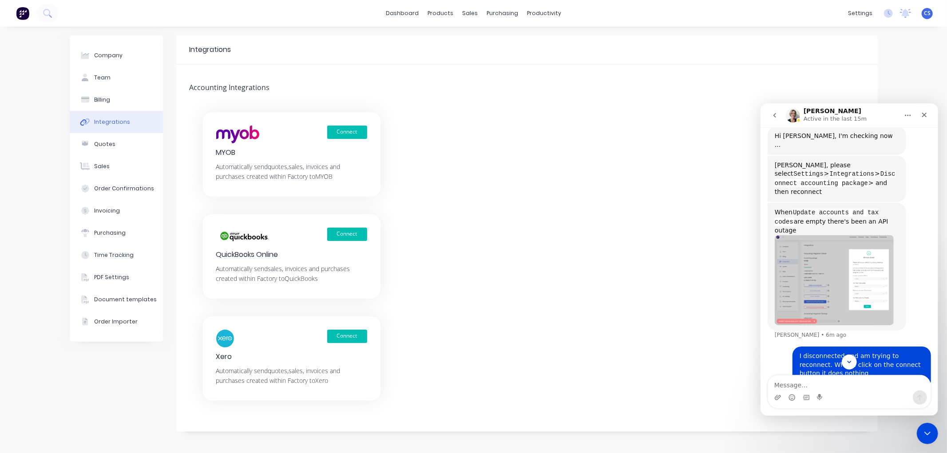
scroll to position [240, 0]
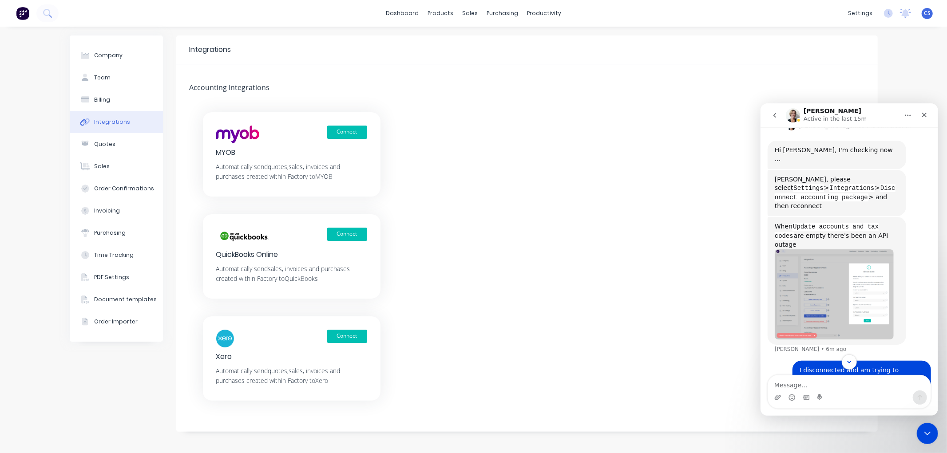
click at [845, 278] on img "Cathy says…" at bounding box center [833, 294] width 119 height 90
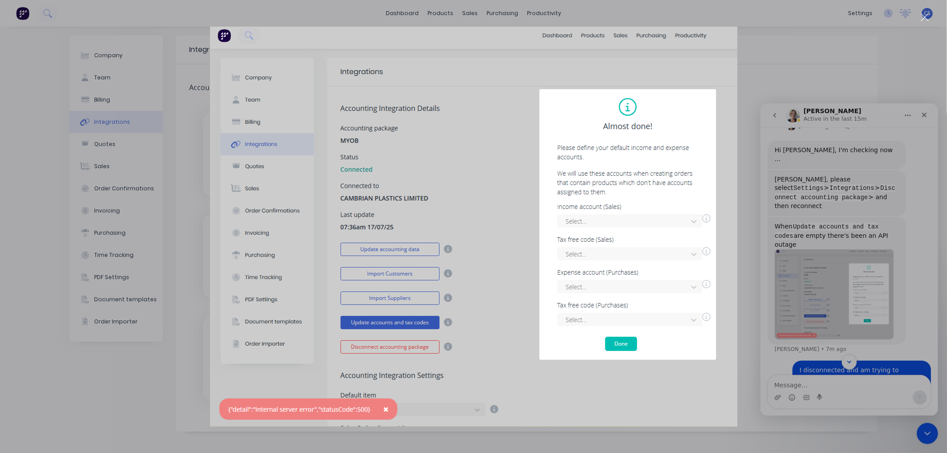
click at [761, 65] on div "Intercom messenger" at bounding box center [473, 226] width 947 height 453
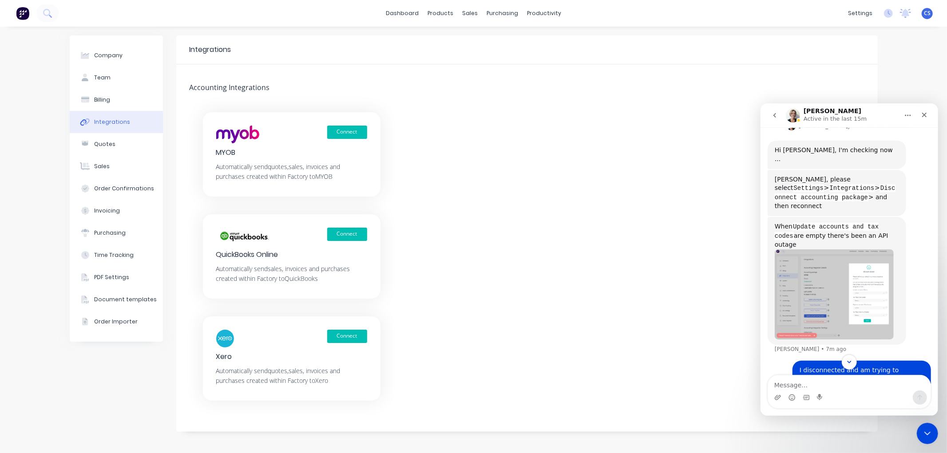
scroll to position [437, 0]
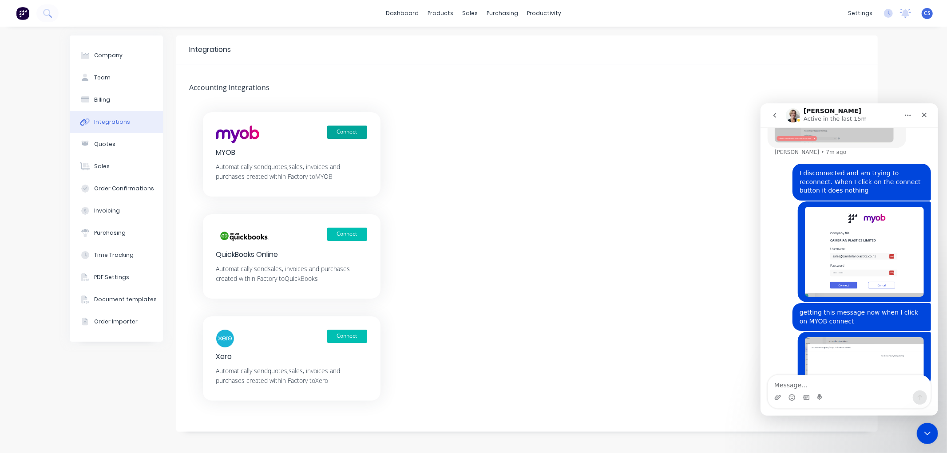
click at [338, 131] on button "Connect" at bounding box center [347, 132] width 40 height 13
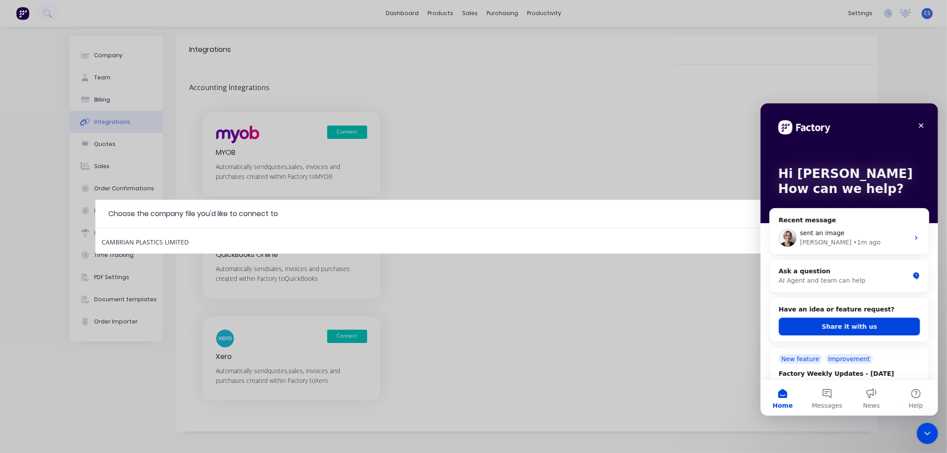
click at [174, 237] on div "CAMBRIAN PLASTICS LIMITED" at bounding box center [145, 241] width 87 height 12
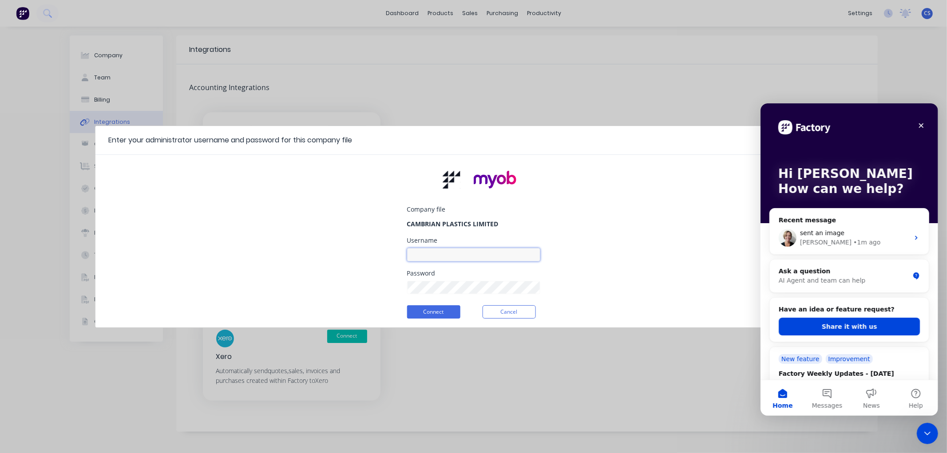
click at [437, 251] on input at bounding box center [473, 254] width 133 height 13
type input "[EMAIL_ADDRESS][DOMAIN_NAME]"
click at [335, 287] on div "Company file CAMBRIAN PLASTICS LIMITED Username sales@cambrianplastics.co.nz Pa…" at bounding box center [473, 245] width 756 height 166
click at [423, 311] on button "Connect" at bounding box center [433, 311] width 53 height 13
click at [855, 234] on div "sent an image" at bounding box center [853, 232] width 109 height 9
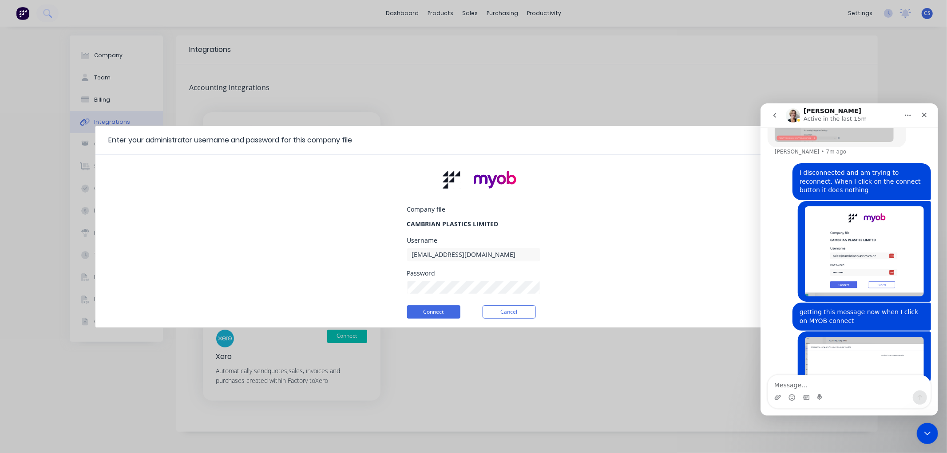
scroll to position [437, 0]
click at [445, 311] on button "Connect" at bounding box center [433, 311] width 53 height 13
click at [603, 152] on div "Enter your administrator username and password for this company file" at bounding box center [473, 140] width 756 height 29
drag, startPoint x: 926, startPoint y: 432, endPoint x: 1757, endPoint y: 604, distance: 848.3
click at [926, 432] on icon "Close Intercom Messenger" at bounding box center [925, 432] width 11 height 11
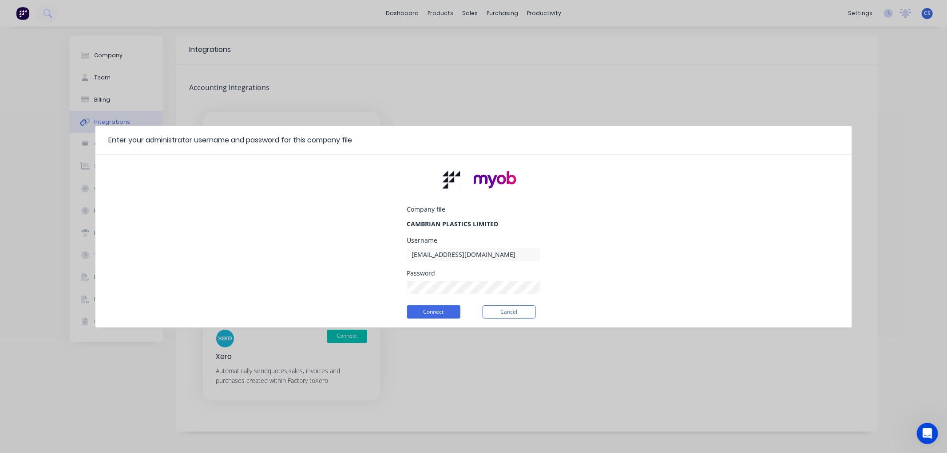
click at [371, 109] on div "Enter your administrator username and password for this company file Company fi…" at bounding box center [473, 226] width 947 height 453
click at [512, 316] on button "Cancel" at bounding box center [508, 311] width 53 height 13
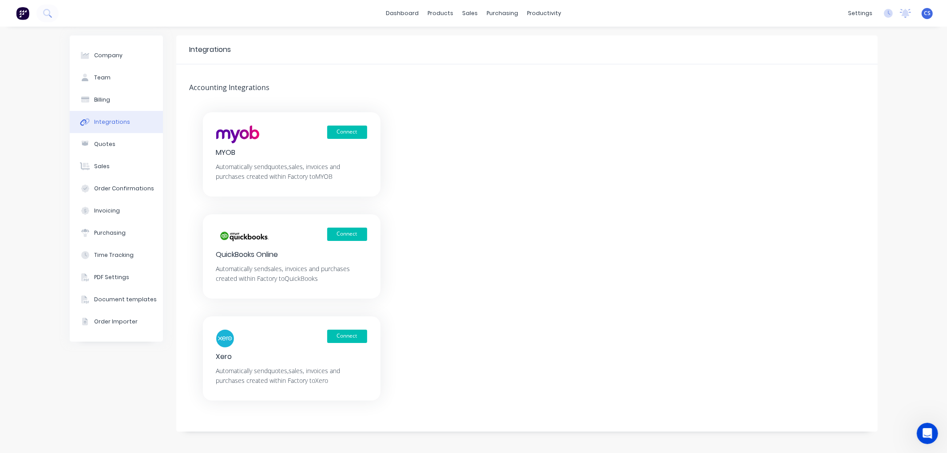
drag, startPoint x: 917, startPoint y: 16, endPoint x: 925, endPoint y: 30, distance: 16.1
click at [924, 16] on span "CS" at bounding box center [927, 13] width 7 height 8
click at [104, 59] on button "Company" at bounding box center [116, 55] width 93 height 22
select select "NZ"
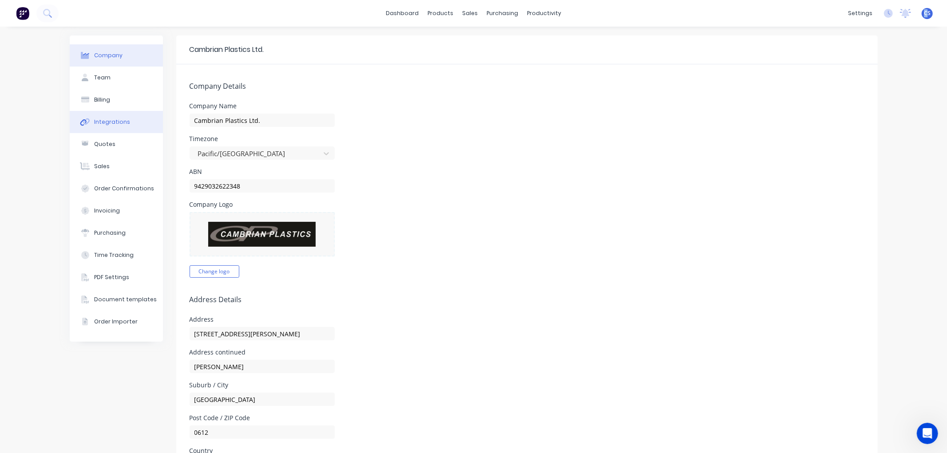
click at [108, 119] on div "Integrations" at bounding box center [112, 122] width 36 height 8
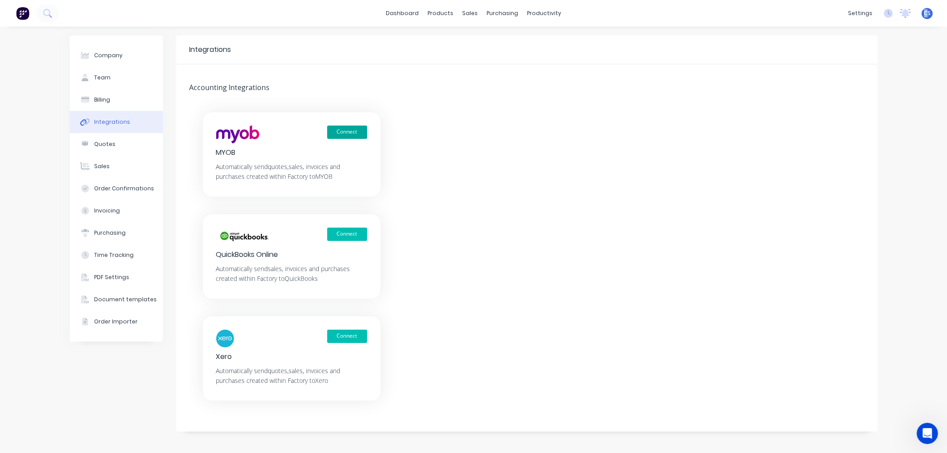
click at [349, 133] on button "Connect" at bounding box center [347, 132] width 40 height 13
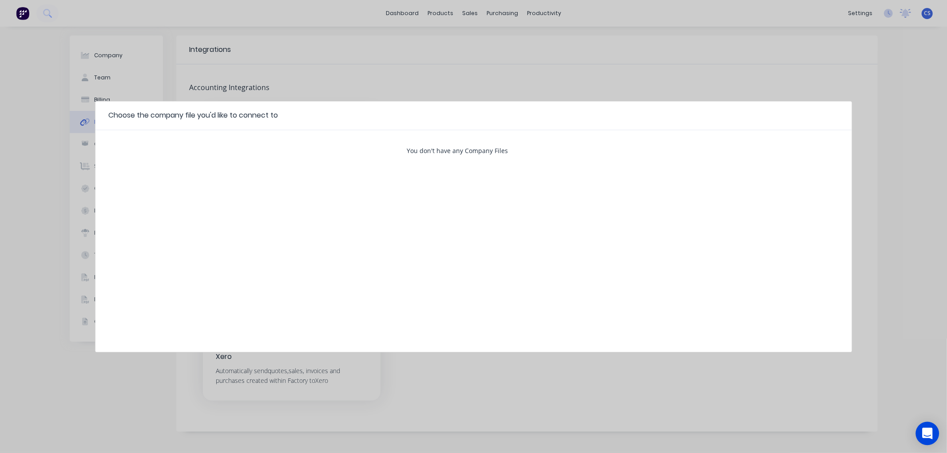
click at [930, 430] on icon "Open Intercom Messenger" at bounding box center [927, 434] width 10 height 12
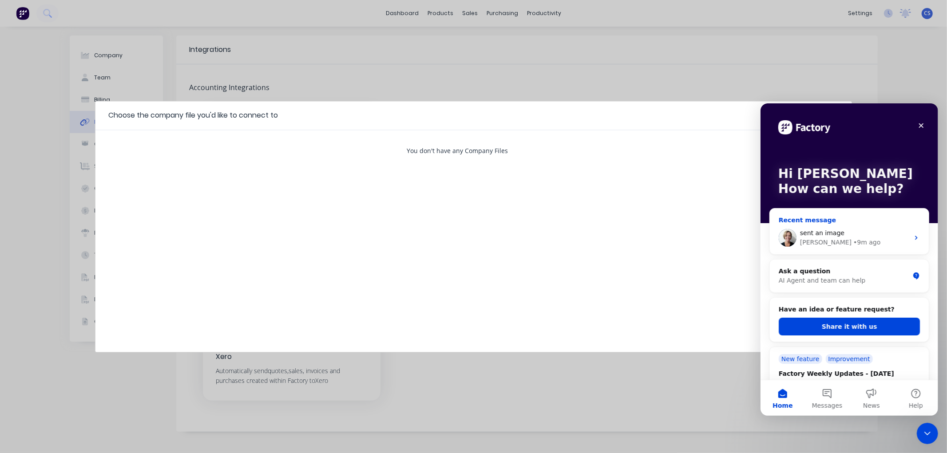
click at [859, 230] on div "sent an image" at bounding box center [853, 232] width 109 height 9
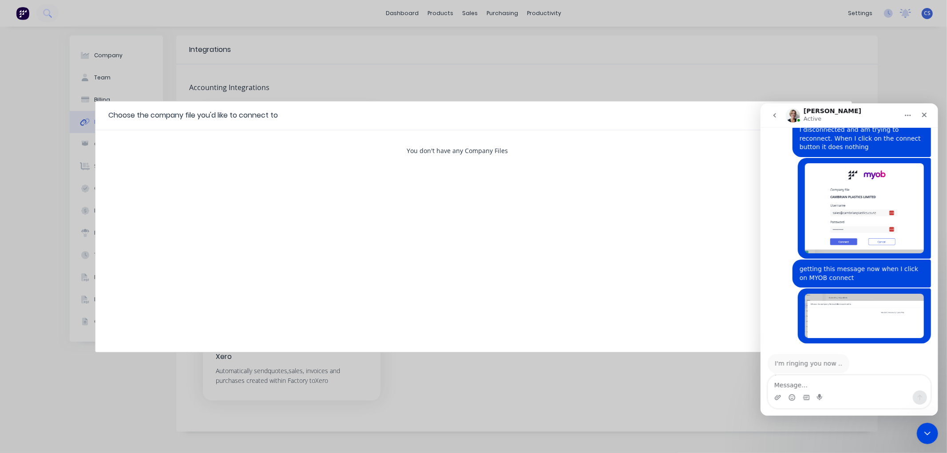
scroll to position [463, 0]
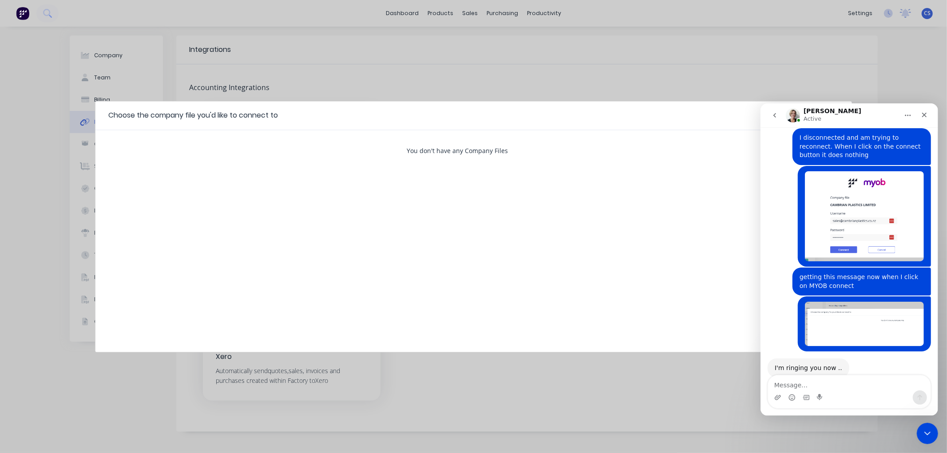
click at [362, 119] on div "Choose the company file you'd like to connect to" at bounding box center [473, 115] width 756 height 29
click at [928, 432] on icon "Close Intercom Messenger" at bounding box center [926, 432] width 6 height 4
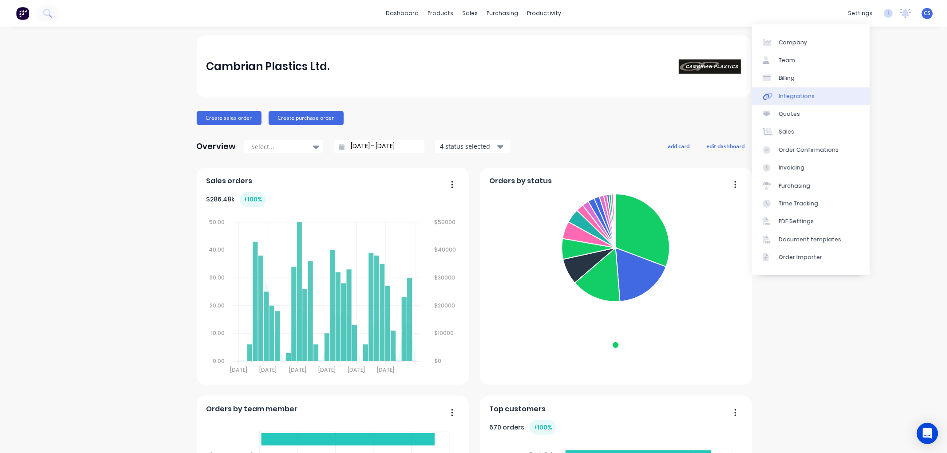
click at [809, 95] on div "Integrations" at bounding box center [796, 96] width 36 height 8
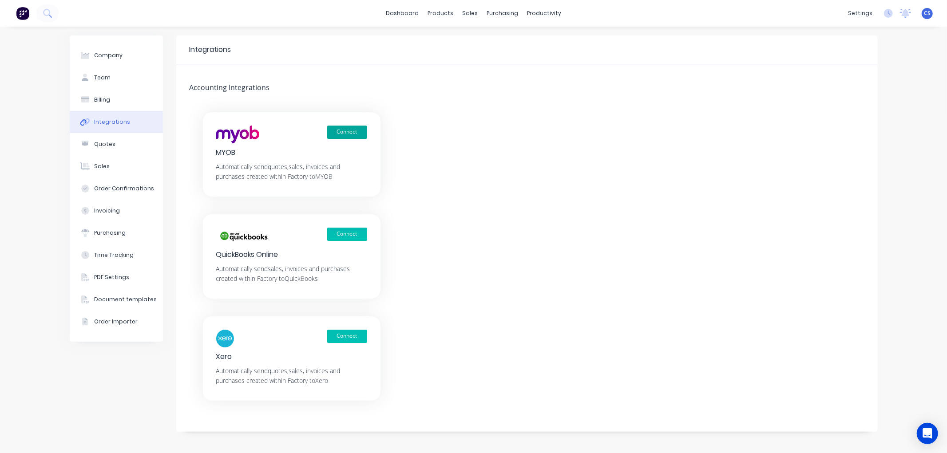
click at [340, 132] on button "Connect" at bounding box center [347, 132] width 40 height 13
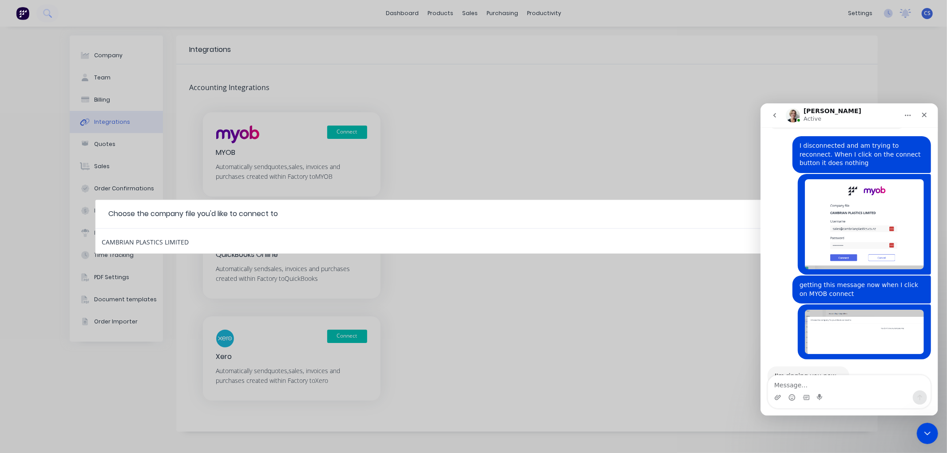
scroll to position [463, 0]
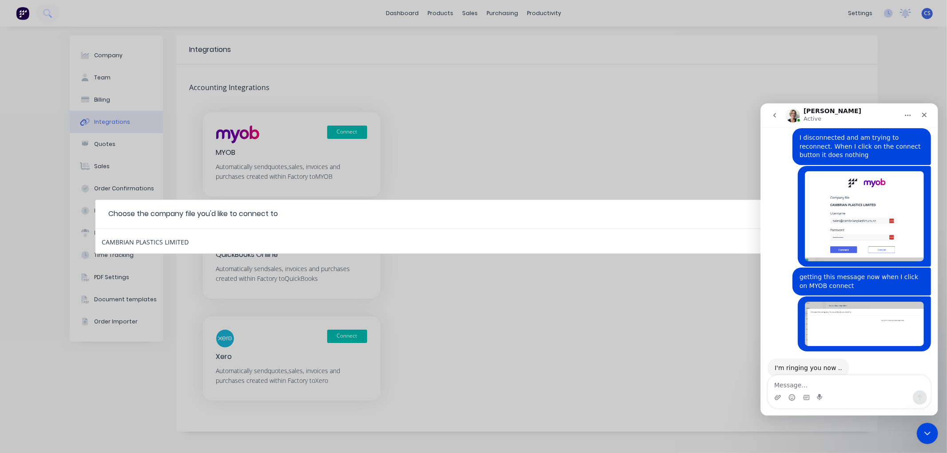
click at [163, 239] on div "CAMBRIAN PLASTICS LIMITED" at bounding box center [145, 241] width 87 height 12
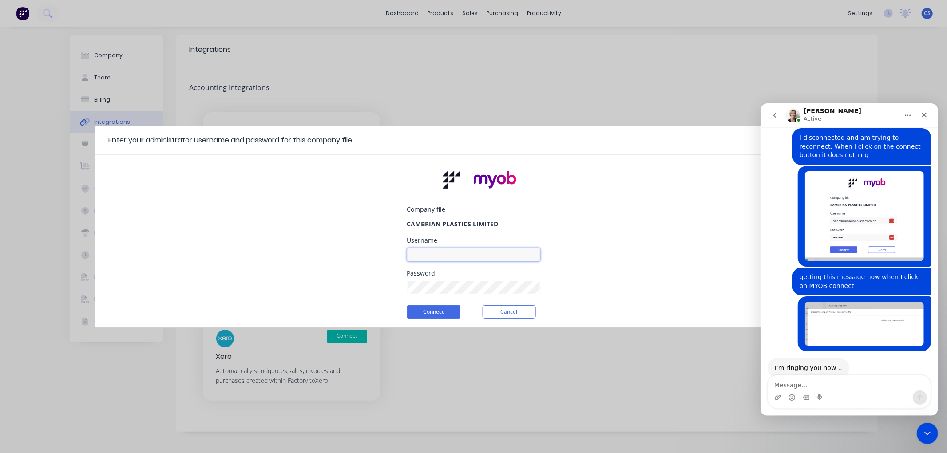
click at [445, 255] on input at bounding box center [473, 254] width 133 height 13
click at [375, 278] on div "Company file CAMBRIAN PLASTICS LIMITED Username [EMAIL_ADDRESS][DOMAIN_NAME] Pa…" at bounding box center [473, 245] width 756 height 166
click at [430, 312] on button "Connect" at bounding box center [433, 311] width 53 height 13
click at [352, 286] on div "Company file CAMBRIAN PLASTICS LIMITED Username sales@cambrianplastics.co.nz Pa…" at bounding box center [473, 245] width 756 height 166
click at [427, 313] on button "Connect" at bounding box center [433, 311] width 53 height 13
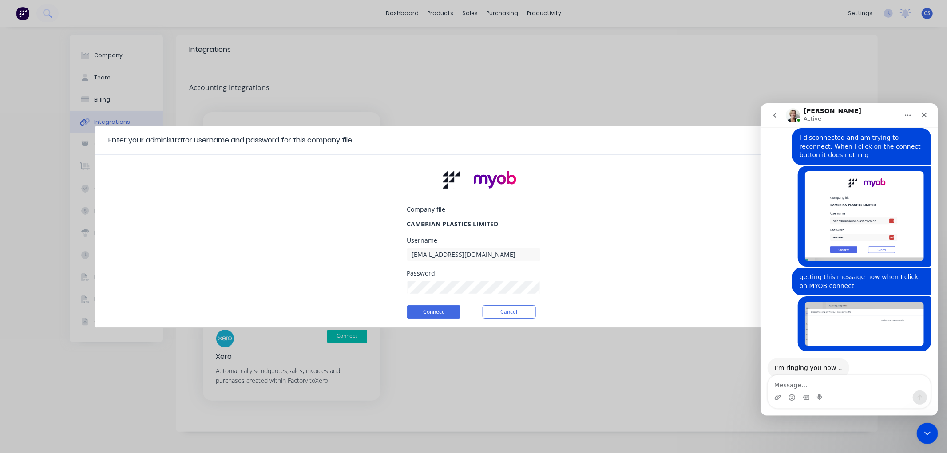
click at [383, 293] on div "Company file CAMBRIAN PLASTICS LIMITED Username sales@cambrianplastics.co.nz Pa…" at bounding box center [473, 245] width 756 height 166
click at [426, 313] on button "Connect" at bounding box center [433, 311] width 53 height 13
drag, startPoint x: 433, startPoint y: 312, endPoint x: 446, endPoint y: 311, distance: 13.4
click at [433, 312] on button "Connect" at bounding box center [433, 311] width 53 height 13
click at [395, 288] on div "Company file CAMBRIAN PLASTICS LIMITED Username sales@cambrianplastics.co.nz Pa…" at bounding box center [473, 245] width 756 height 166
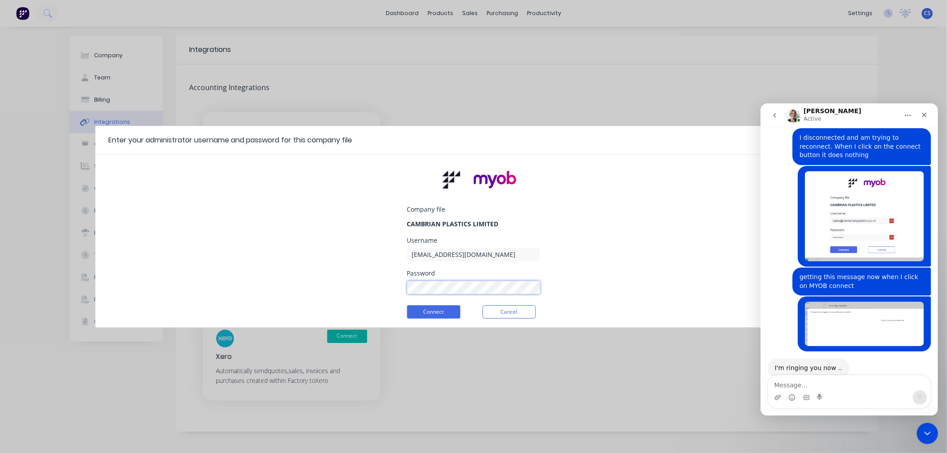
click at [403, 286] on div "Company file CAMBRIAN PLASTICS LIMITED Username sales@cambrianplastics.co.nz Pa…" at bounding box center [473, 245] width 756 height 166
click at [510, 258] on input "sales@cambrianplastics.co.nz" at bounding box center [473, 254] width 133 height 13
click at [428, 254] on input "sales@cambrianplastics.co.nz" at bounding box center [473, 254] width 133 height 13
click at [512, 256] on input "sales@cambrianplastics.co.nz" at bounding box center [473, 254] width 133 height 13
type input "Factory"
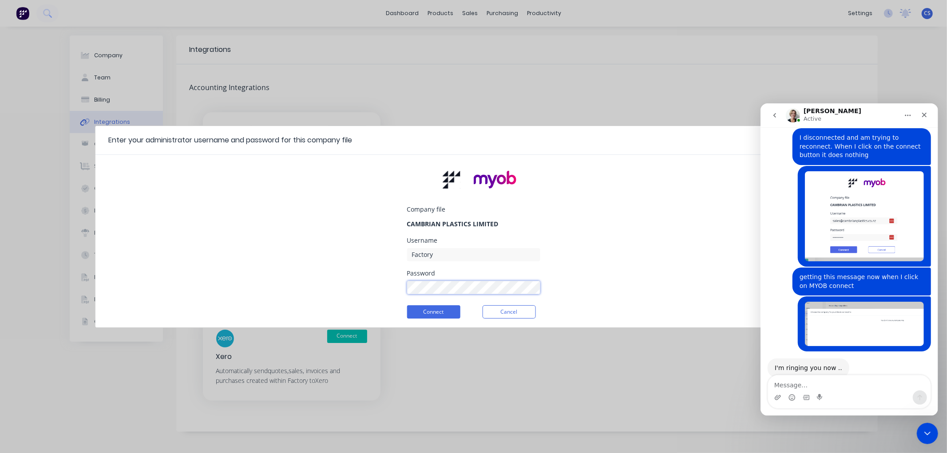
drag, startPoint x: 501, startPoint y: 255, endPoint x: 404, endPoint y: 288, distance: 102.5
click at [401, 288] on div "Company file CAMBRIAN PLASTICS LIMITED Username Factory Password Connect Cancel" at bounding box center [473, 245] width 756 height 166
click at [389, 288] on div "Company file CAMBRIAN PLASTICS LIMITED Username Factory Password Connect Cancel" at bounding box center [473, 245] width 756 height 166
click at [374, 285] on div "Company file CAMBRIAN PLASTICS LIMITED Username Factory Password Connect Cancel" at bounding box center [473, 245] width 756 height 166
click at [356, 290] on div "Company file CAMBRIAN PLASTICS LIMITED Username Factory Password Connect Cancel" at bounding box center [473, 245] width 756 height 166
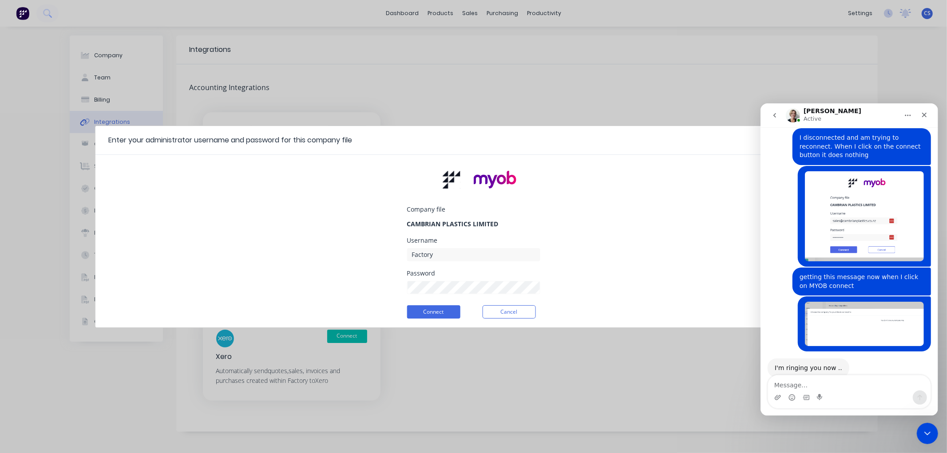
click at [432, 303] on div "Connect Cancel" at bounding box center [471, 311] width 129 height 16
click at [432, 311] on button "Connect" at bounding box center [433, 311] width 53 height 13
click at [438, 298] on form "Company file CAMBRIAN PLASTICS LIMITED Username Factory Password Connect Cancel" at bounding box center [473, 245] width 133 height 166
click at [349, 294] on div "Company file CAMBRIAN PLASTICS LIMITED Username Factory Password Connect Cancel" at bounding box center [473, 245] width 756 height 166
click at [423, 314] on button "Connect" at bounding box center [433, 311] width 53 height 13
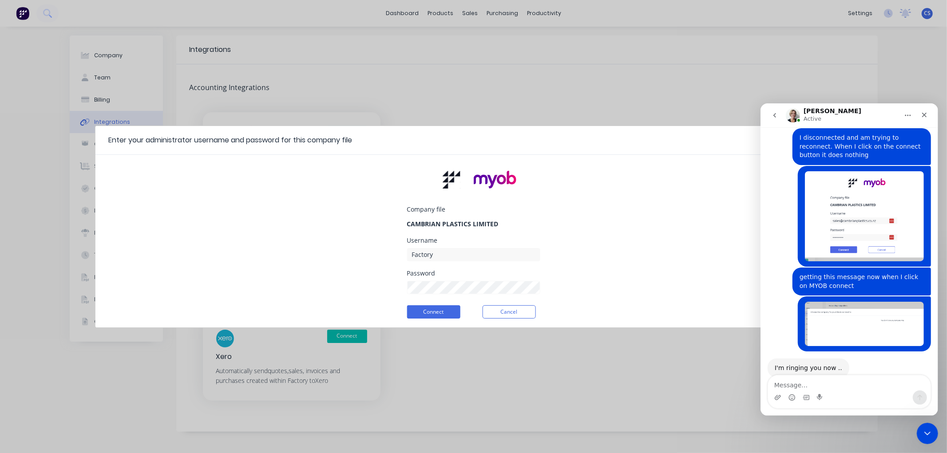
click at [347, 271] on div "Company file CAMBRIAN PLASTICS LIMITED Username Factory Password Connect Cancel" at bounding box center [473, 245] width 756 height 166
click at [434, 312] on button "Connect" at bounding box center [433, 311] width 53 height 13
click at [438, 312] on button "Connect" at bounding box center [433, 311] width 53 height 13
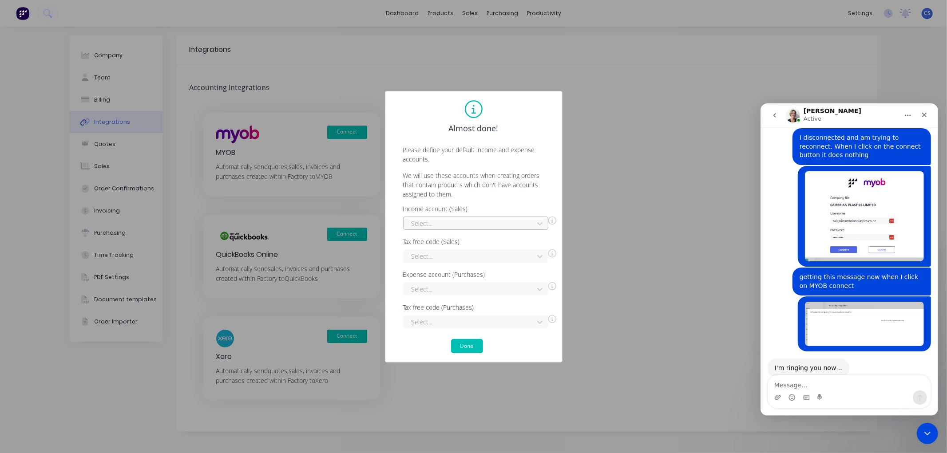
click at [478, 221] on div "Select..." at bounding box center [470, 223] width 124 height 13
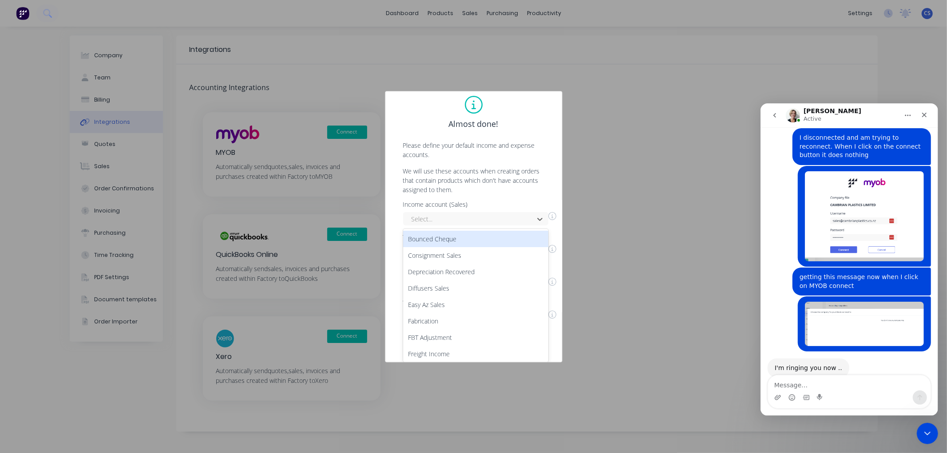
click at [484, 196] on div "Almost done! Please define your default income and expense accounts. We will us…" at bounding box center [473, 222] width 159 height 253
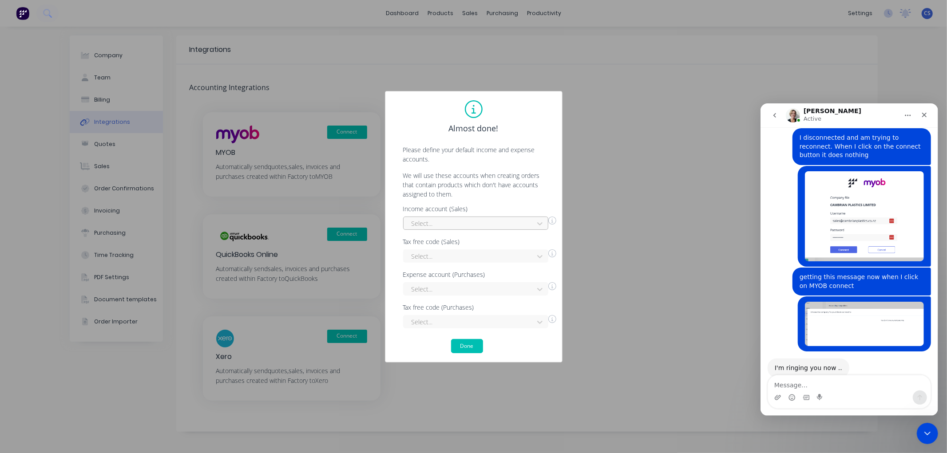
click at [527, 222] on div "Income account (Sales) Select... Tax free code (Sales) Select... Expense accoun…" at bounding box center [473, 267] width 159 height 122
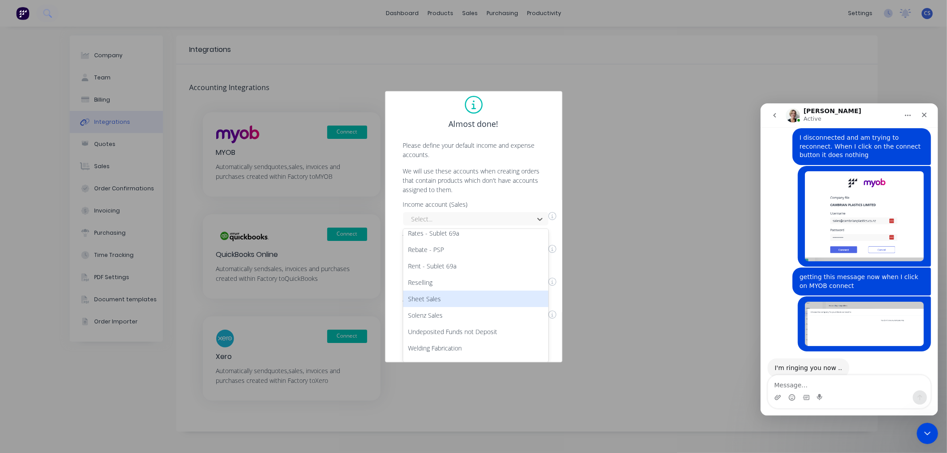
scroll to position [280, 0]
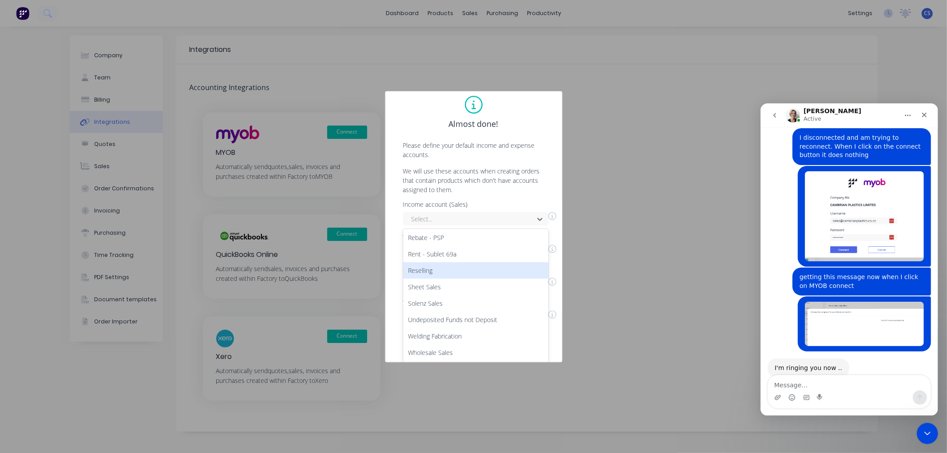
click at [436, 267] on div "Reselling" at bounding box center [475, 270] width 145 height 16
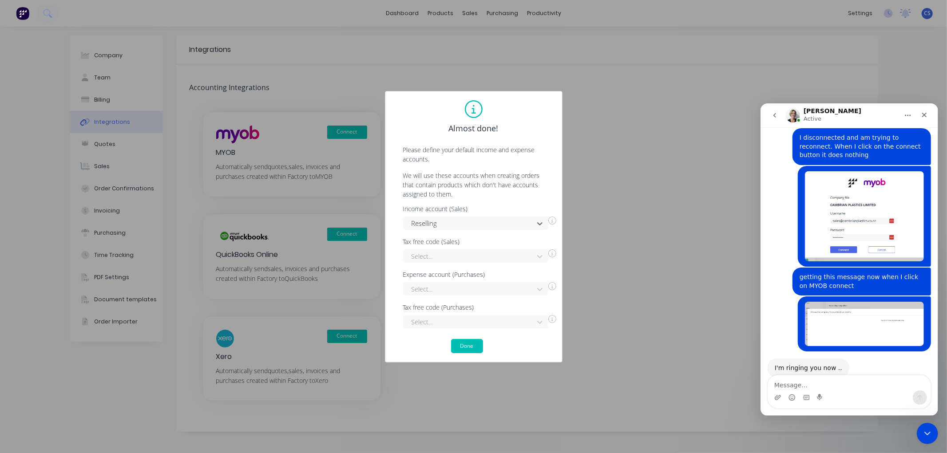
scroll to position [0, 0]
click at [460, 343] on button "Done" at bounding box center [467, 346] width 32 height 14
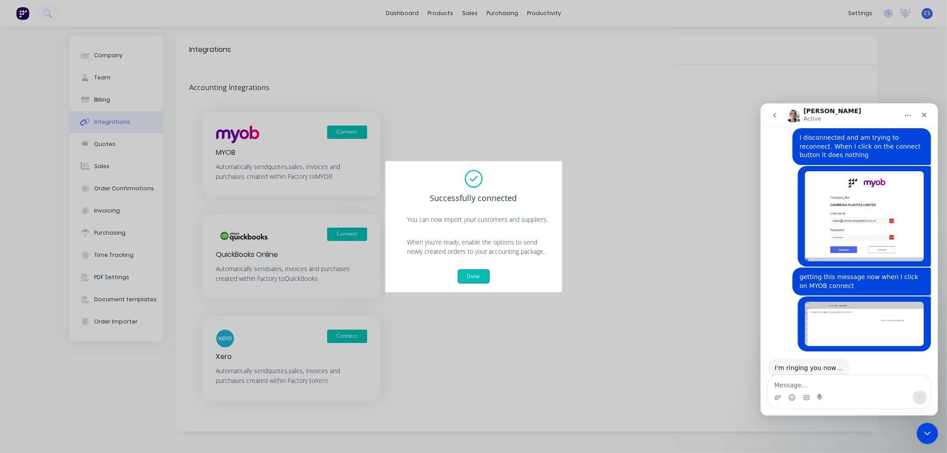
click at [479, 272] on button "Done" at bounding box center [474, 276] width 32 height 14
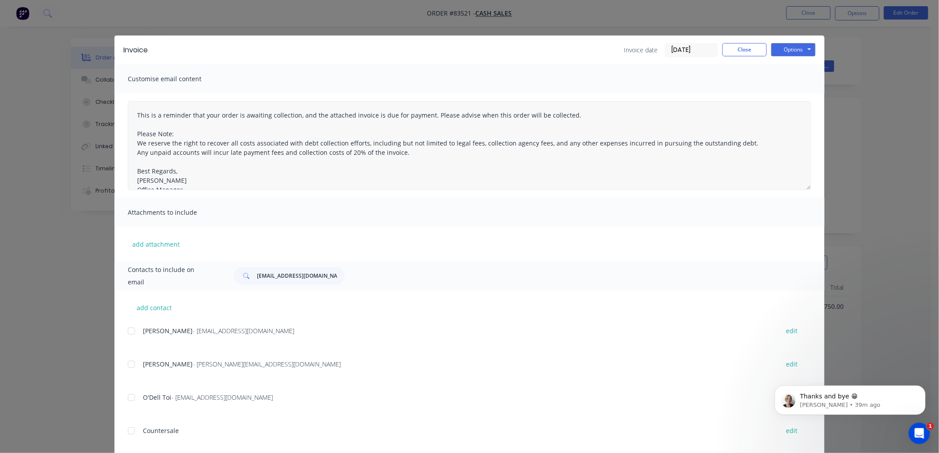
scroll to position [484, 0]
click at [208, 133] on textarea "This is a reminder that your order is awaiting collection, and the attached inv…" at bounding box center [469, 145] width 683 height 89
click at [750, 49] on button "Close" at bounding box center [744, 49] width 44 height 13
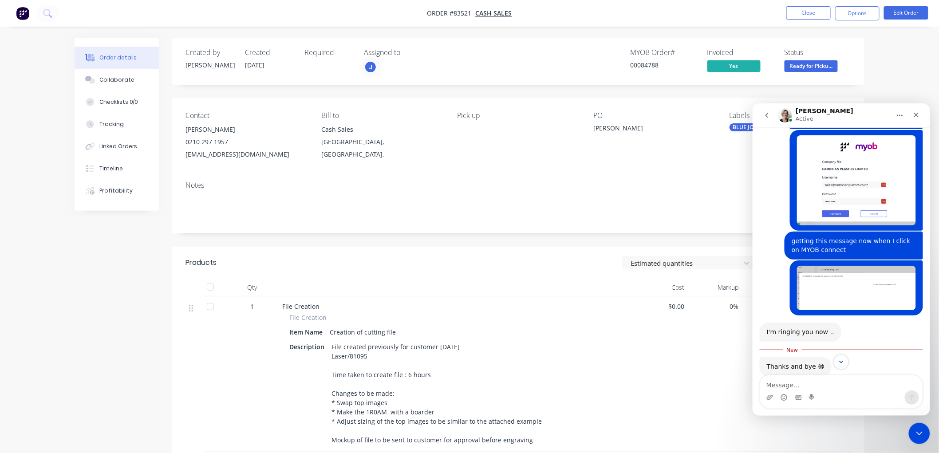
scroll to position [498, 0]
click at [914, 118] on icon "Close" at bounding box center [915, 114] width 7 height 7
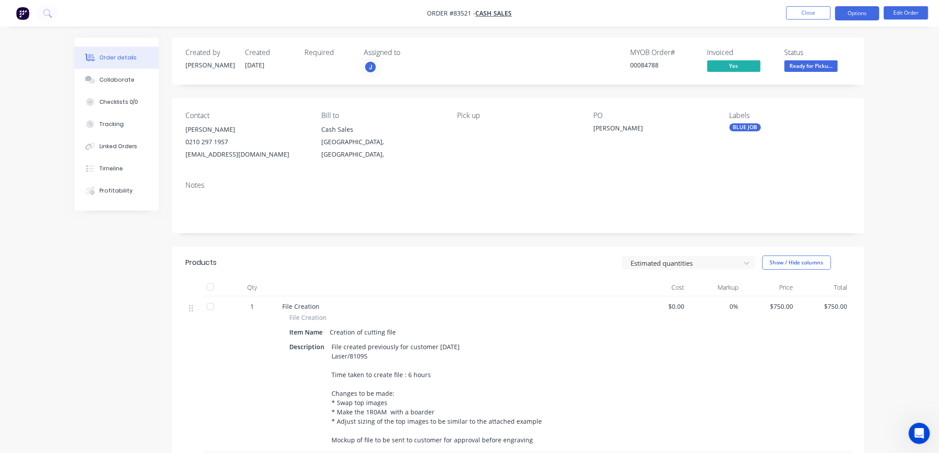
scroll to position [484, 0]
click at [869, 16] on button "Options" at bounding box center [857, 13] width 44 height 14
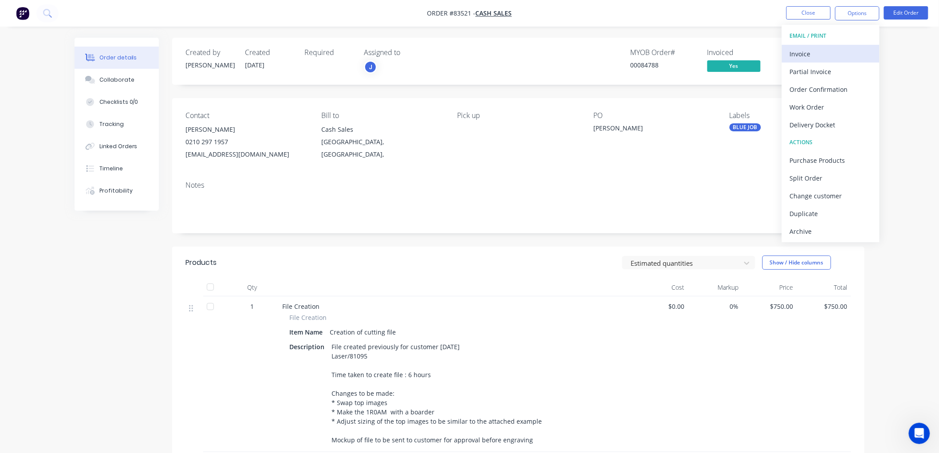
click at [834, 52] on div "Invoice" at bounding box center [831, 53] width 82 height 13
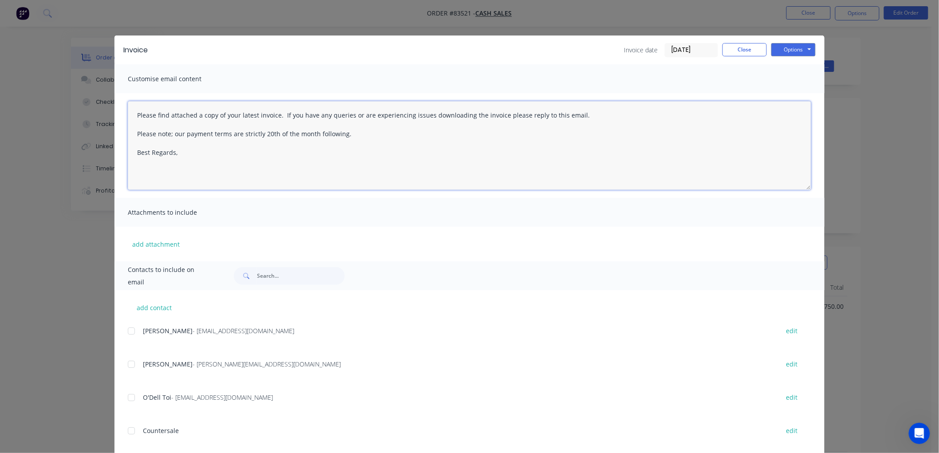
drag, startPoint x: 252, startPoint y: 153, endPoint x: 95, endPoint y: 108, distance: 162.4
click at [95, 108] on div "Invoice Invoice date [DATE] Close Options Preview Print Email Customise email c…" at bounding box center [469, 226] width 939 height 453
paste textarea "This is a reminder that your order is awaiting collection, and the attached inv…"
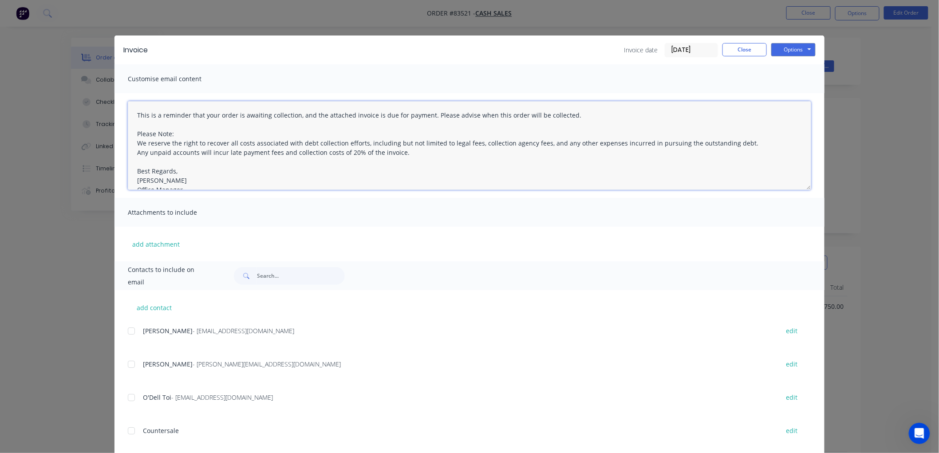
scroll to position [4, 0]
type textarea "This is a reminder that your order is awaiting collection, and the attached inv…"
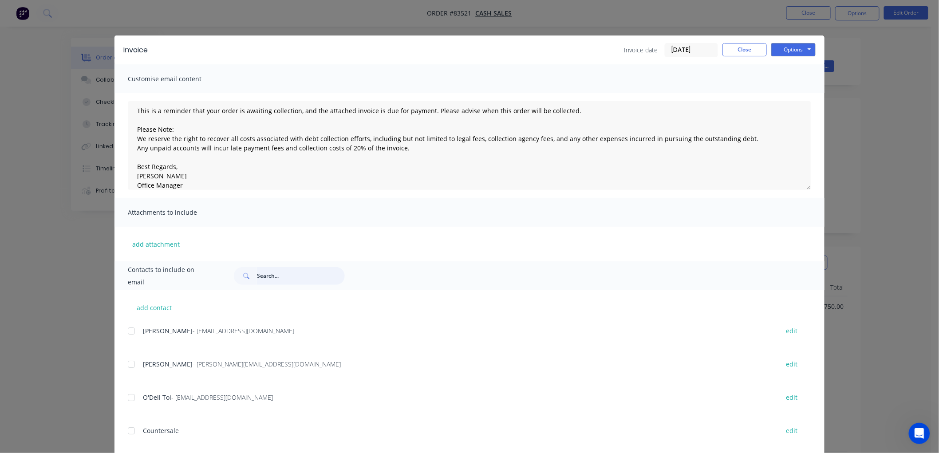
click at [259, 274] on input "text" at bounding box center [301, 276] width 88 height 18
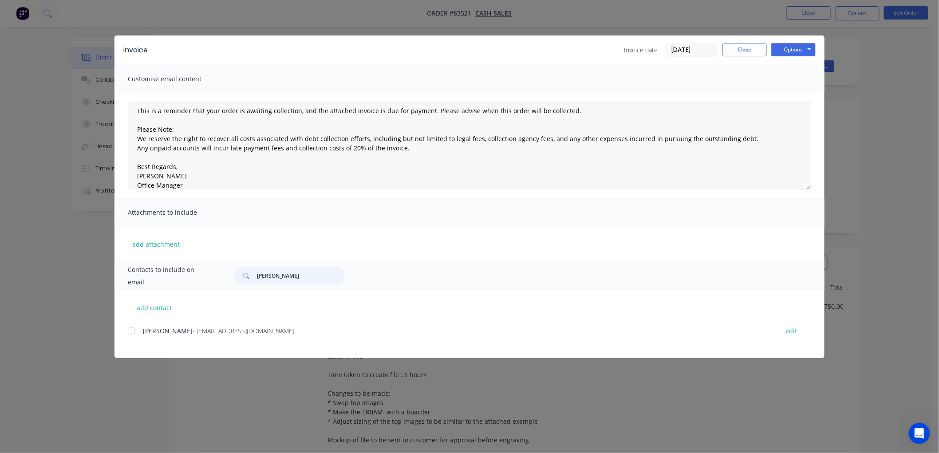
click at [133, 330] on div at bounding box center [131, 331] width 18 height 18
type input "[PERSON_NAME]"
click at [789, 51] on button "Options" at bounding box center [793, 49] width 44 height 13
click at [795, 92] on button "Email" at bounding box center [799, 94] width 57 height 15
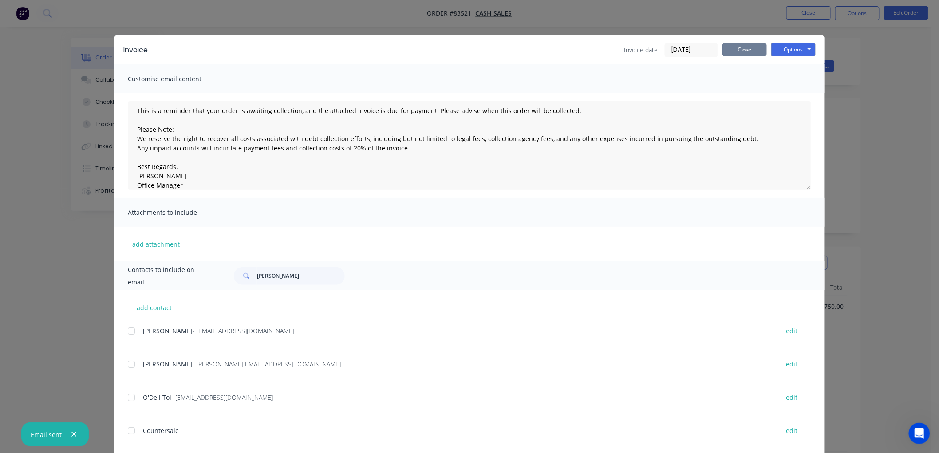
click at [746, 51] on button "Close" at bounding box center [744, 49] width 44 height 13
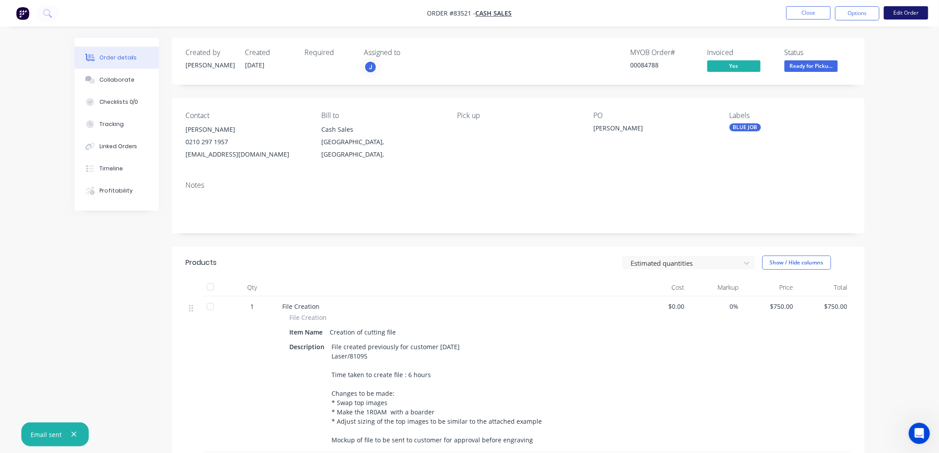
click at [908, 16] on button "Edit Order" at bounding box center [906, 12] width 44 height 13
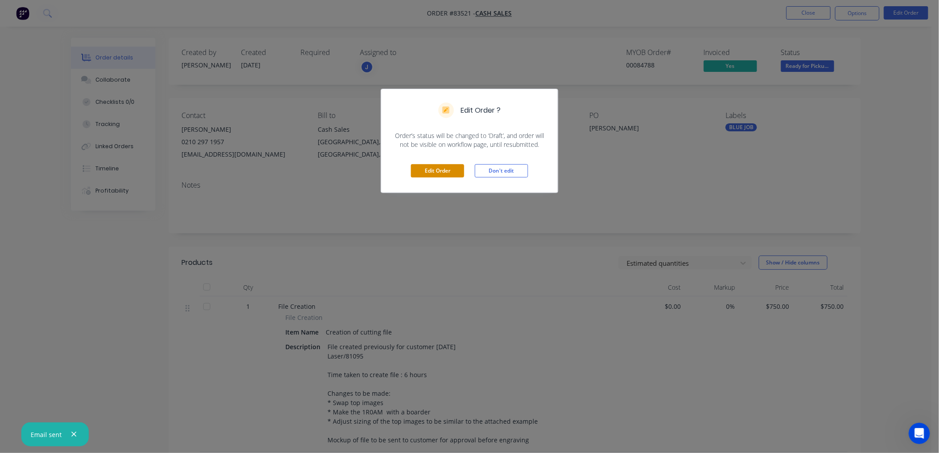
click at [441, 174] on button "Edit Order" at bounding box center [437, 170] width 53 height 13
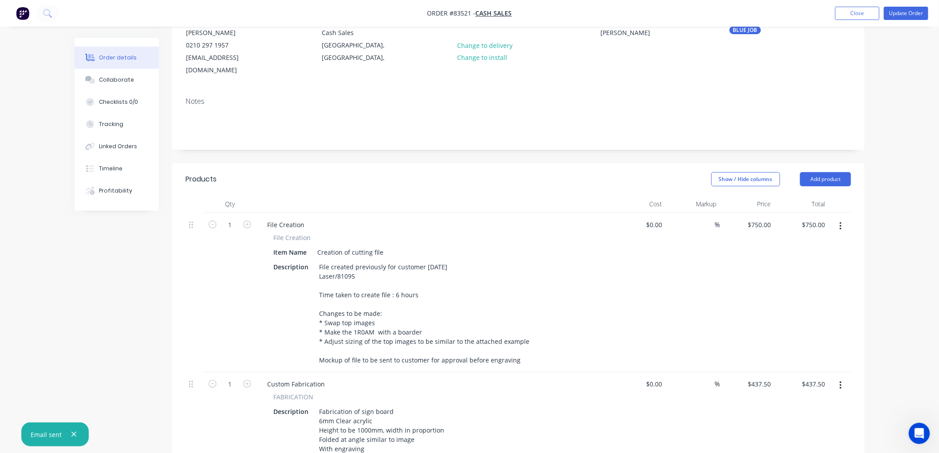
scroll to position [99, 0]
click at [831, 171] on button "Add product" at bounding box center [825, 178] width 51 height 14
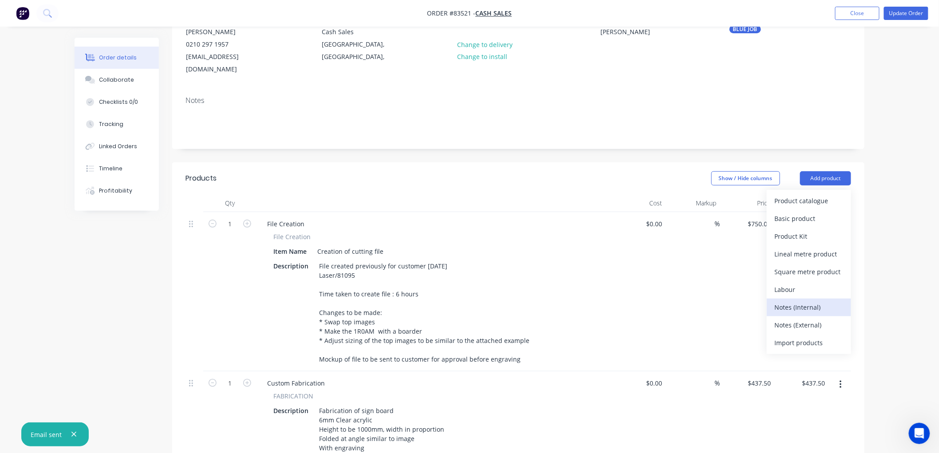
click at [805, 301] on div "Notes (Internal)" at bounding box center [809, 307] width 68 height 13
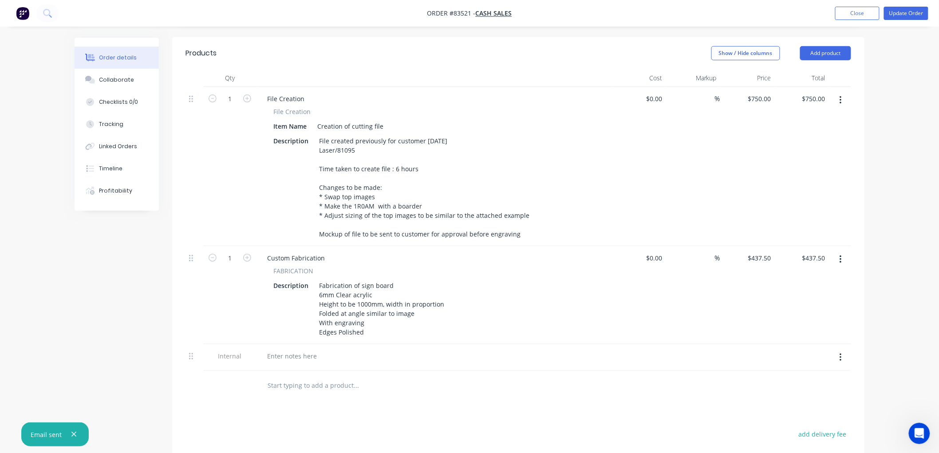
scroll to position [246, 0]
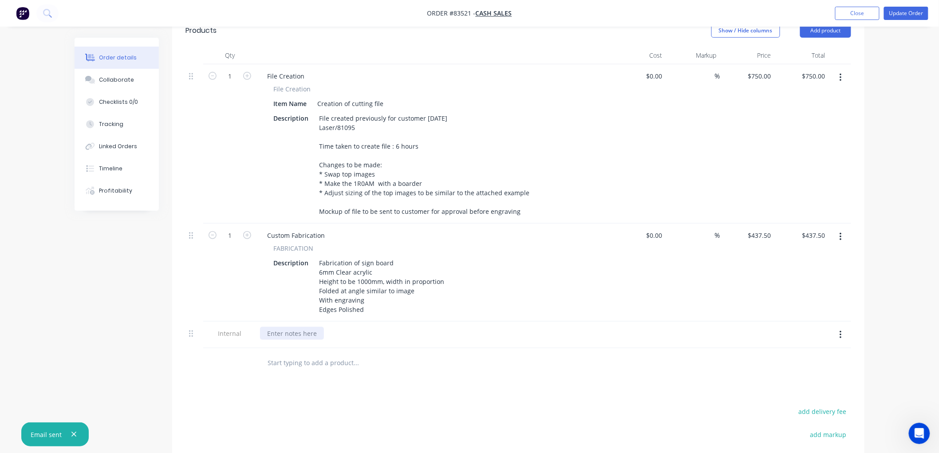
click at [282, 327] on div at bounding box center [292, 333] width 64 height 13
click at [899, 12] on button "Update Order" at bounding box center [906, 13] width 44 height 13
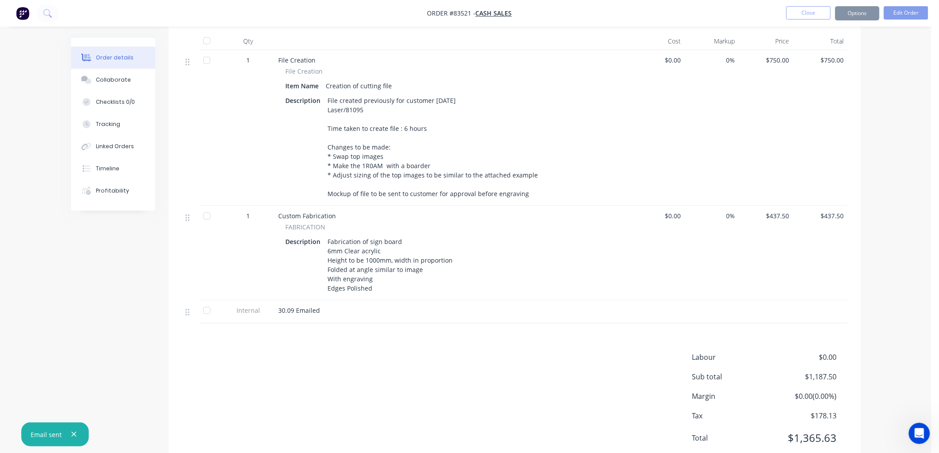
scroll to position [0, 0]
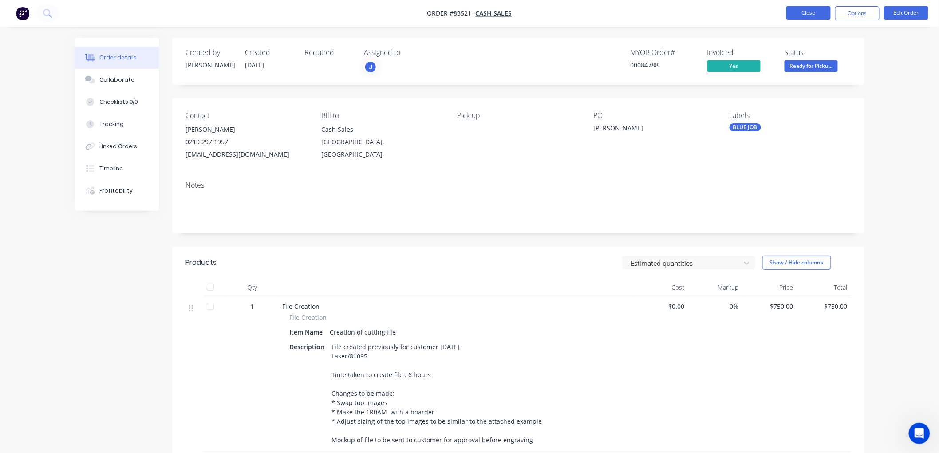
click at [797, 11] on button "Close" at bounding box center [808, 12] width 44 height 13
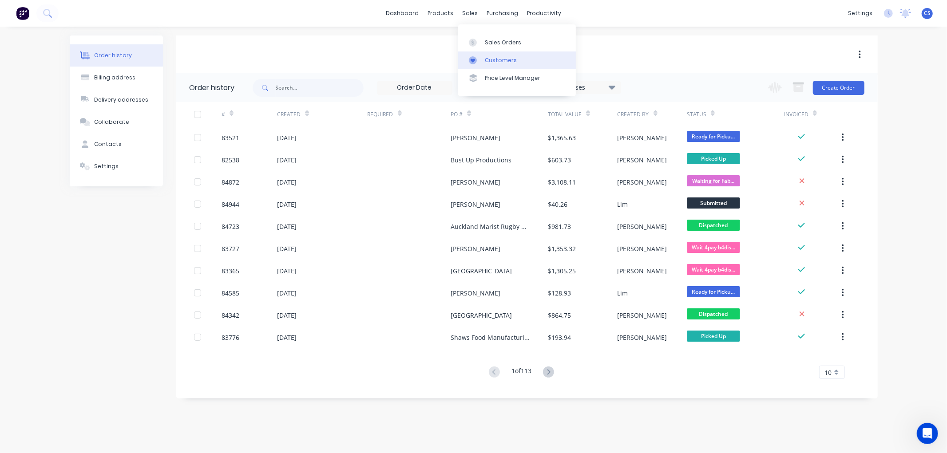
click at [500, 55] on link "Customers" at bounding box center [517, 60] width 118 height 18
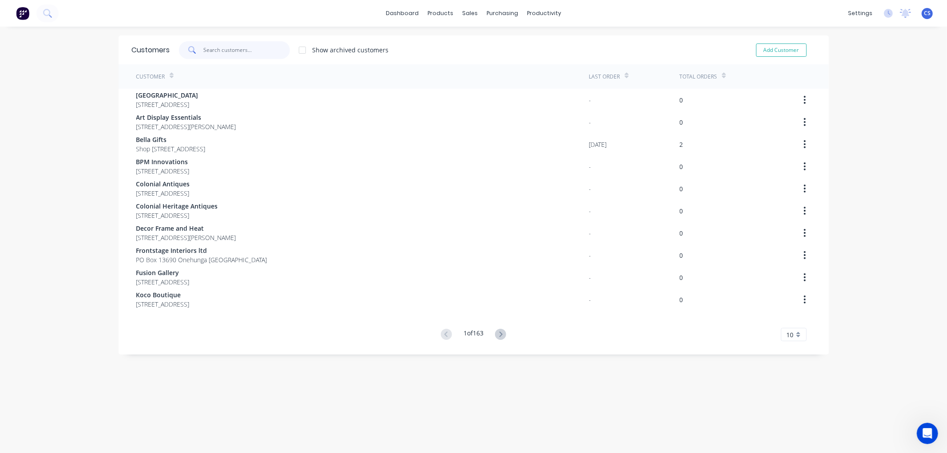
click at [203, 51] on input "text" at bounding box center [246, 50] width 87 height 18
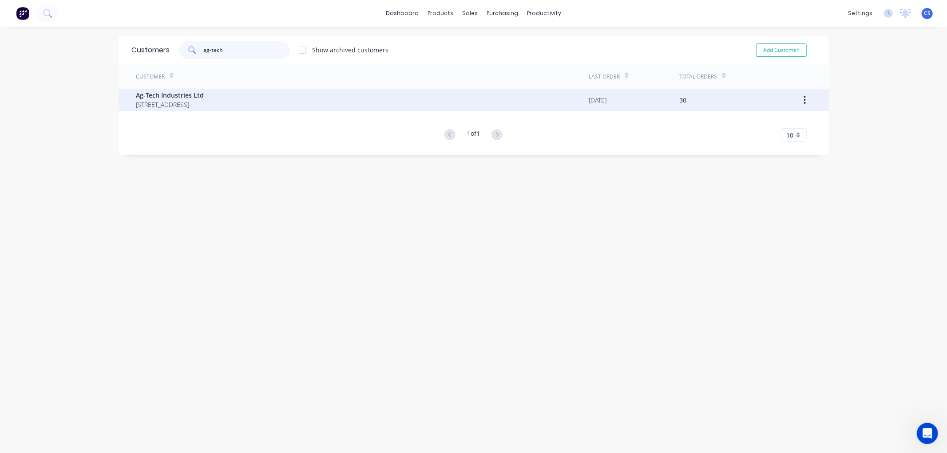
type input "ag-tech"
click at [201, 97] on span "Ag-Tech Industries Ltd" at bounding box center [170, 95] width 68 height 9
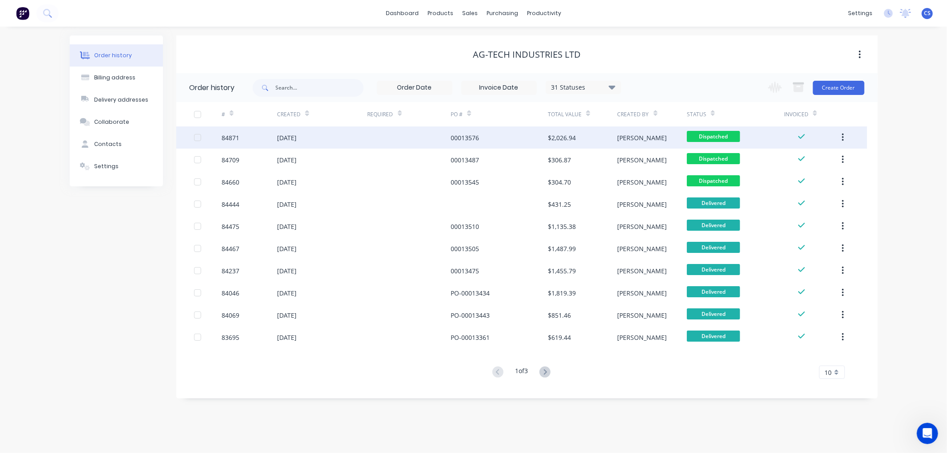
click at [508, 138] on div "00013576" at bounding box center [498, 137] width 97 height 22
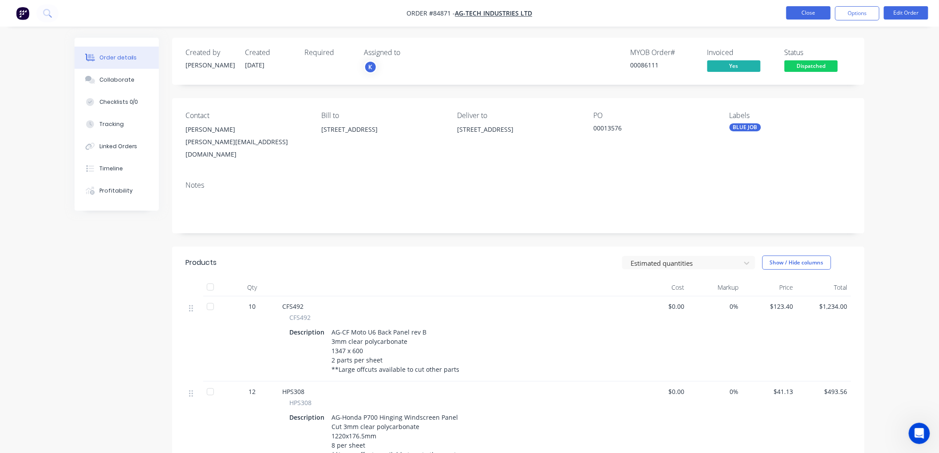
click at [813, 15] on button "Close" at bounding box center [808, 12] width 44 height 13
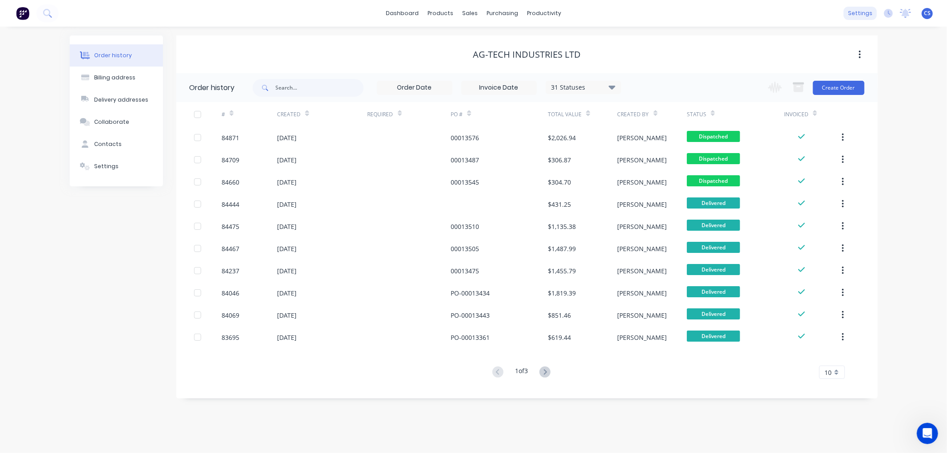
click at [857, 10] on div "settings" at bounding box center [859, 13] width 33 height 13
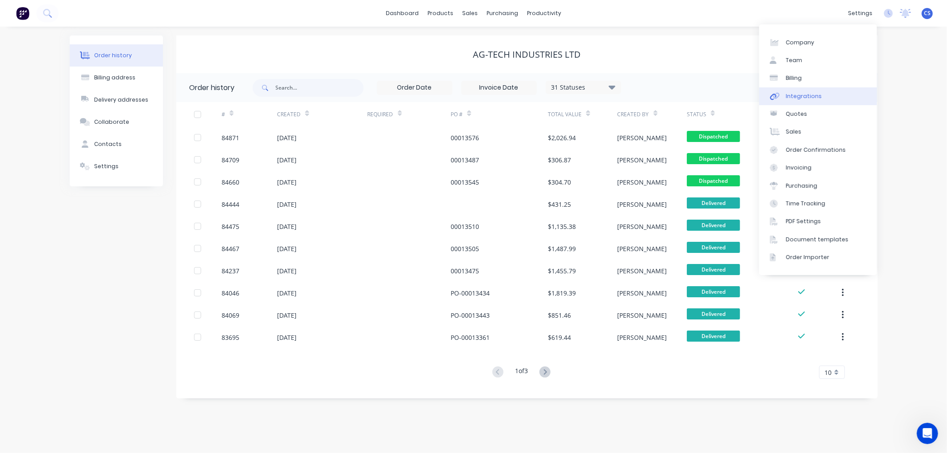
click at [802, 98] on div "Integrations" at bounding box center [804, 96] width 36 height 8
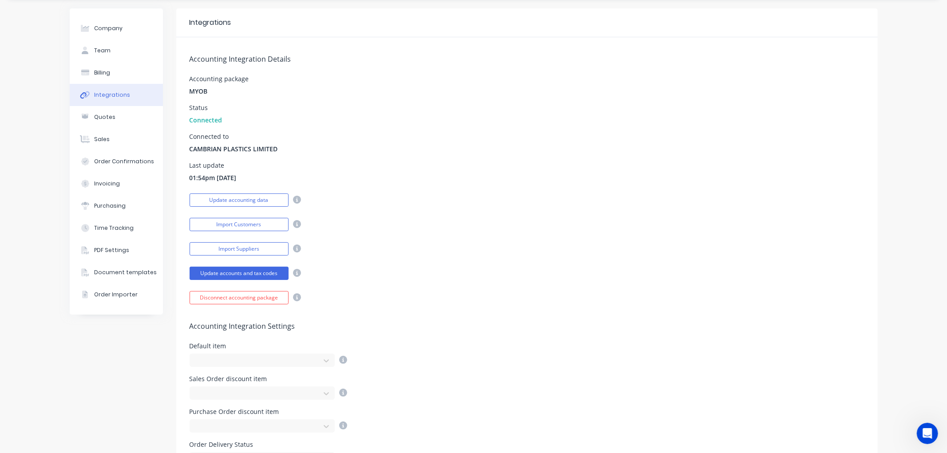
scroll to position [148, 0]
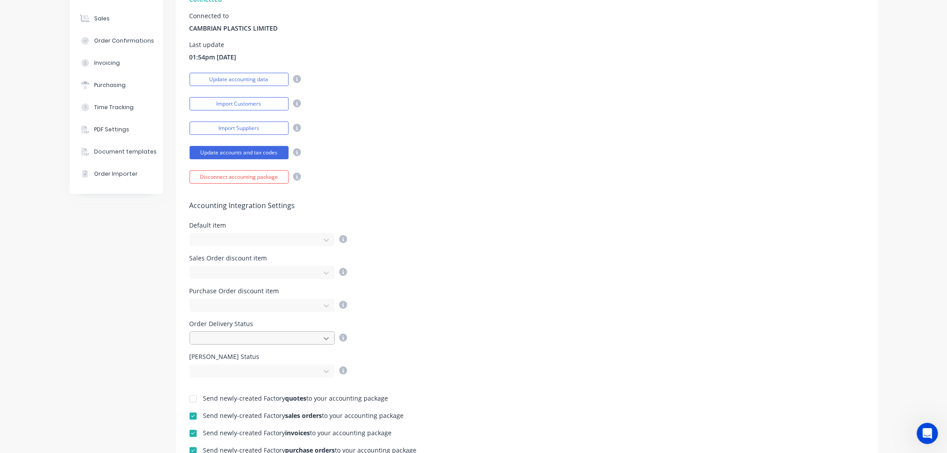
click at [318, 336] on div at bounding box center [326, 339] width 16 height 14
click at [285, 388] on div "To be Printed and Emailed" at bounding box center [261, 391] width 145 height 16
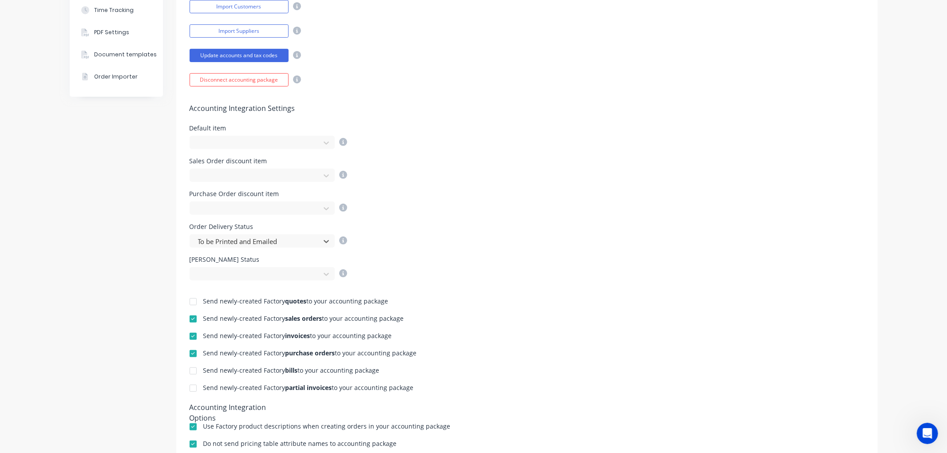
scroll to position [246, 0]
click at [324, 241] on icon at bounding box center [326, 240] width 5 height 3
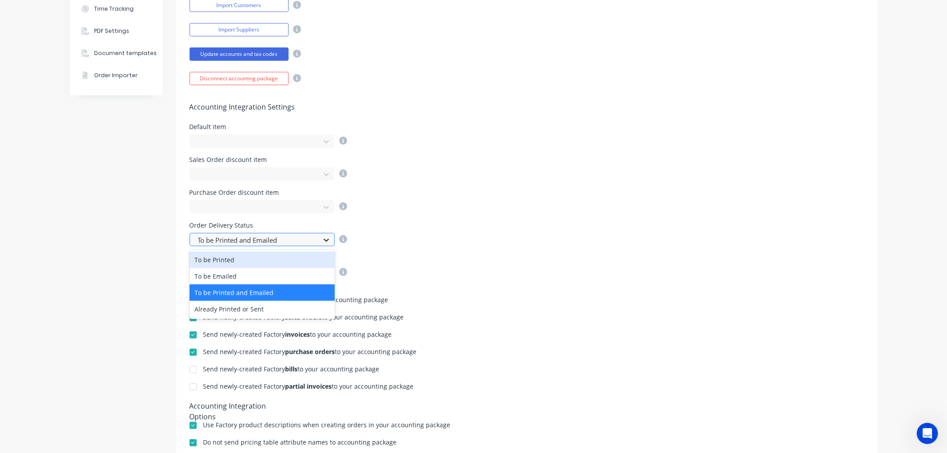
click at [324, 241] on icon at bounding box center [326, 240] width 5 height 3
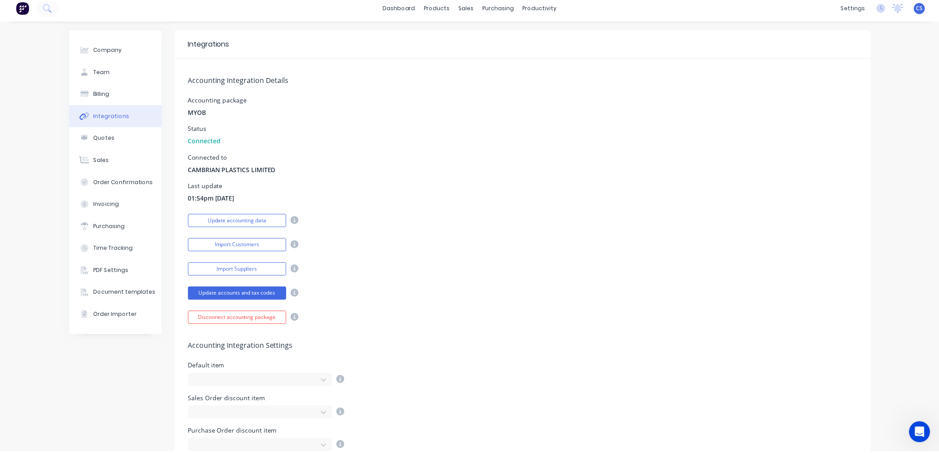
scroll to position [0, 0]
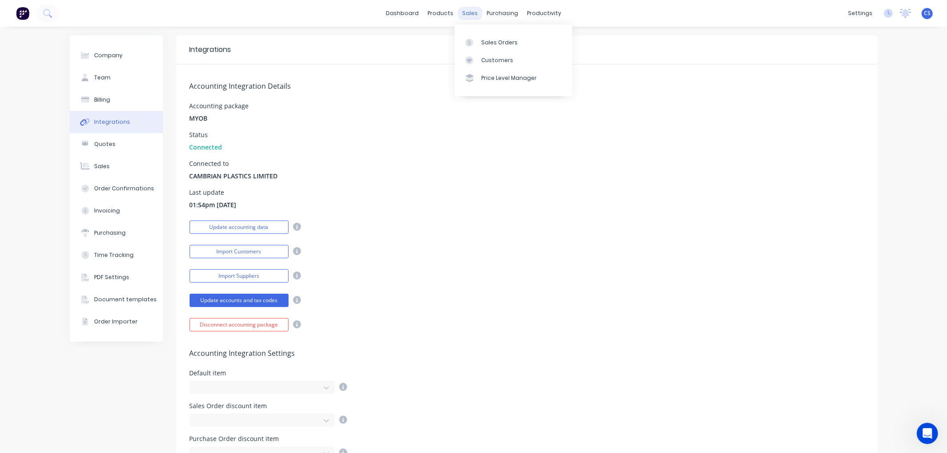
click at [470, 14] on div "sales" at bounding box center [470, 13] width 24 height 13
click at [494, 44] on div "Sales Orders" at bounding box center [499, 43] width 36 height 8
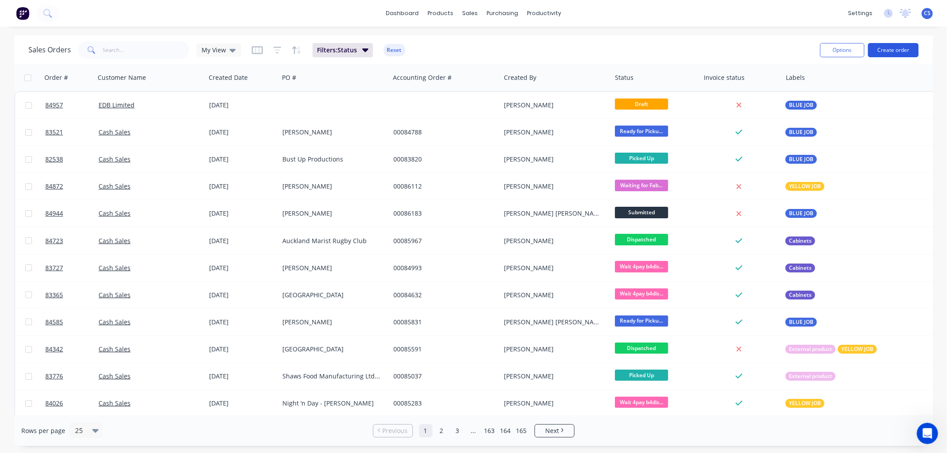
click at [906, 48] on button "Create order" at bounding box center [893, 50] width 51 height 14
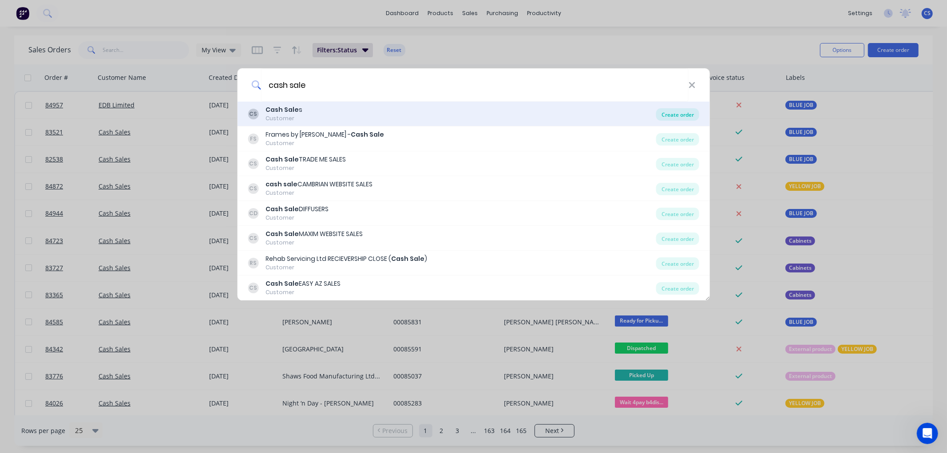
type input "cash sale"
click at [668, 117] on div "Create order" at bounding box center [677, 114] width 43 height 12
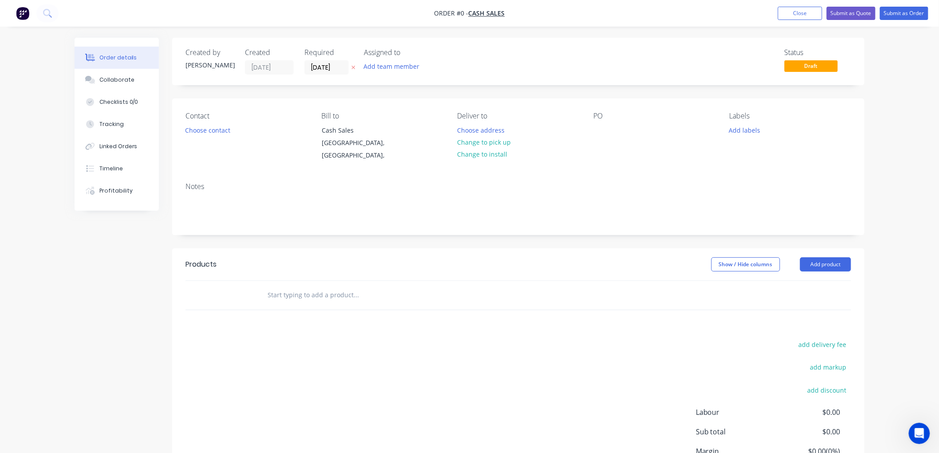
click at [353, 66] on icon "button" at bounding box center [353, 67] width 4 height 5
click at [224, 130] on button "Choose contact" at bounding box center [208, 130] width 55 height 12
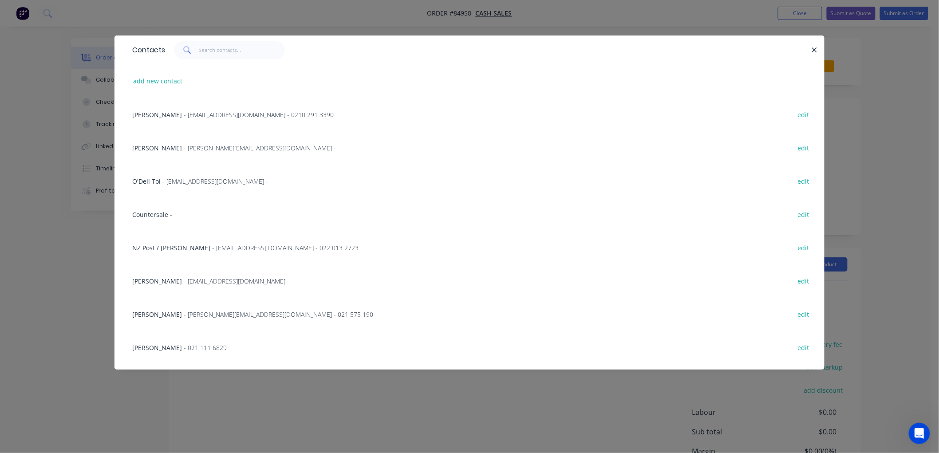
click at [197, 51] on span at bounding box center [186, 50] width 25 height 18
click at [202, 50] on input "text" at bounding box center [242, 50] width 87 height 18
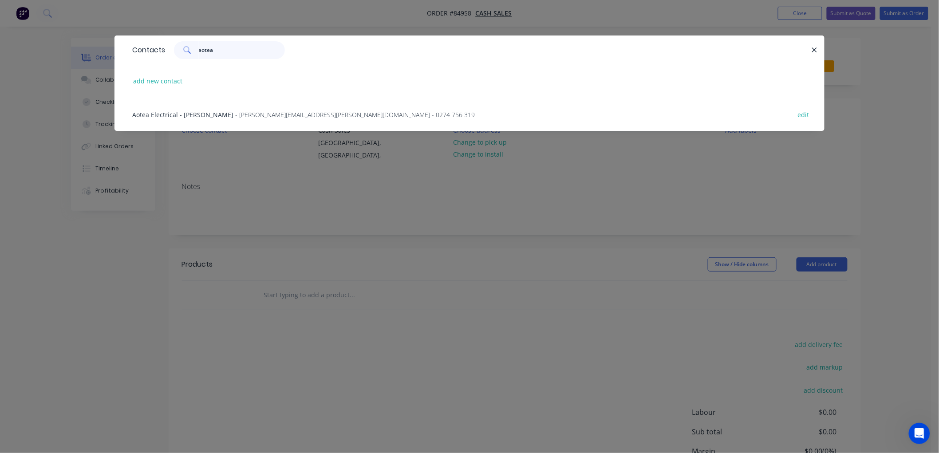
type input "aotea"
click at [289, 116] on span "- robert.preest@aoteaelectric.co.nz - 0274 756 319" at bounding box center [355, 115] width 240 height 8
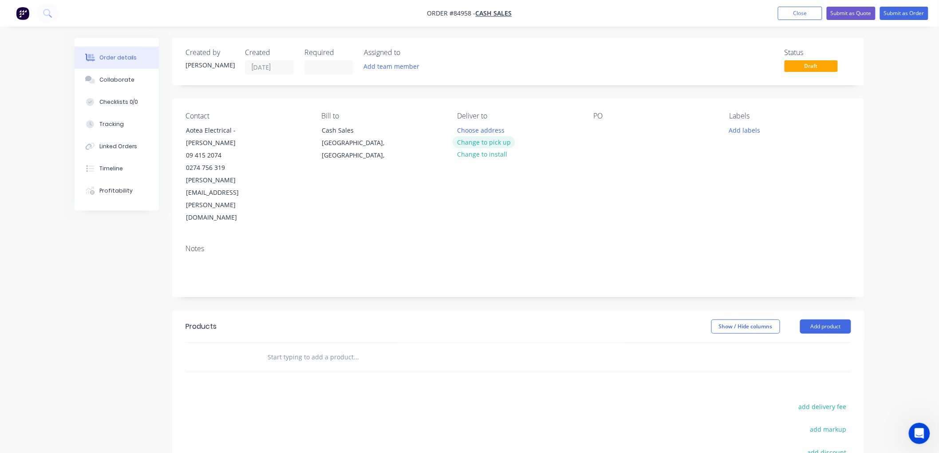
click at [496, 141] on button "Change to pick up" at bounding box center [484, 142] width 63 height 12
click at [598, 131] on div at bounding box center [600, 130] width 14 height 13
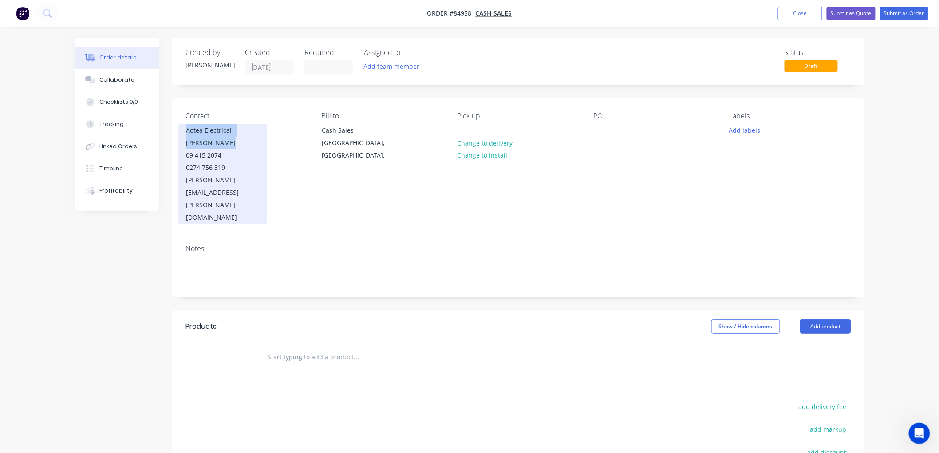
drag, startPoint x: 221, startPoint y: 143, endPoint x: 180, endPoint y: 134, distance: 41.9
click at [180, 134] on div "Aotea Electrical - Robert Preest 09 415 2074 0274 756 319 robert.preest@aoteael…" at bounding box center [222, 174] width 89 height 100
copy div "Aotea Electrical - [PERSON_NAME]"
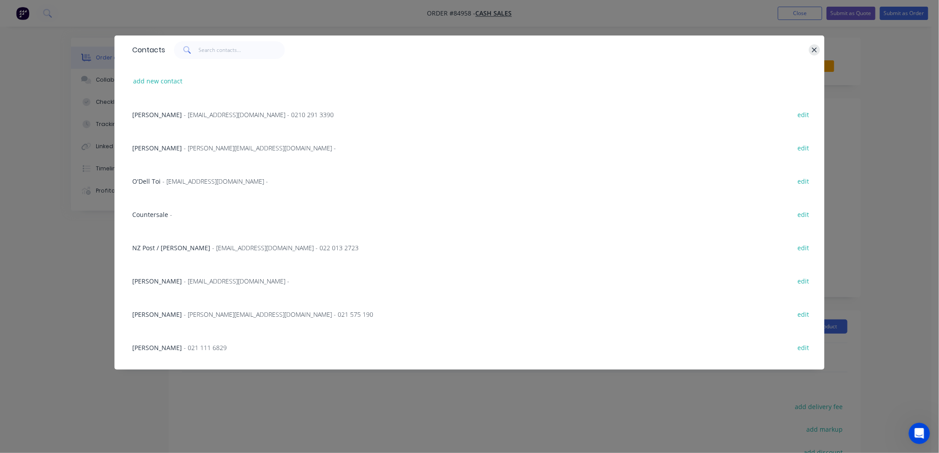
click at [819, 50] on button "button" at bounding box center [814, 49] width 11 height 11
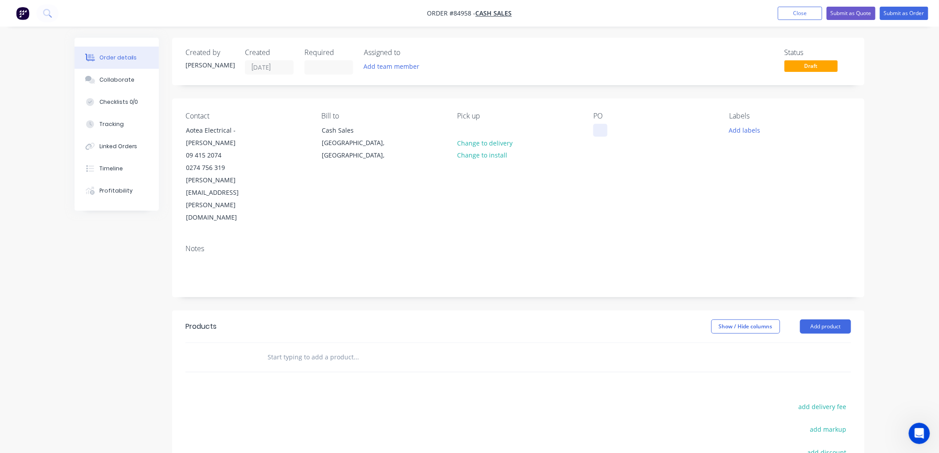
click at [597, 132] on div at bounding box center [600, 130] width 14 height 13
paste div
click at [731, 127] on button "Add labels" at bounding box center [744, 130] width 41 height 12
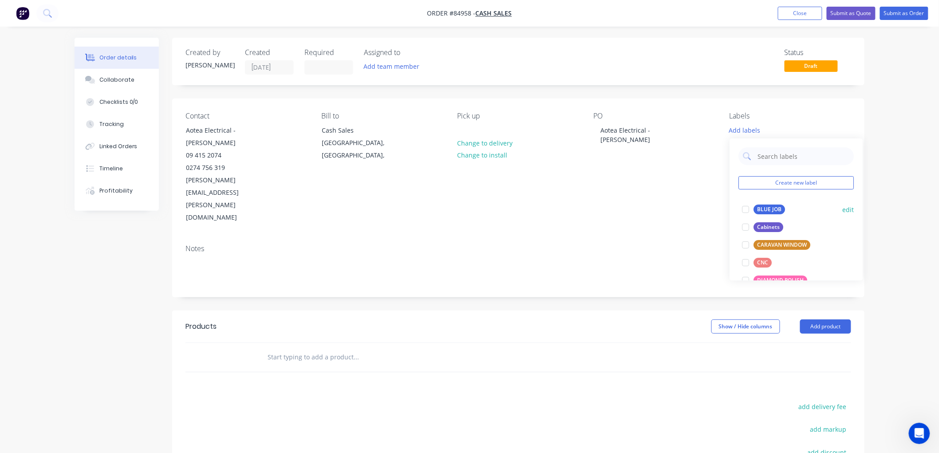
click at [774, 210] on div "BLUE JOB" at bounding box center [770, 210] width 32 height 10
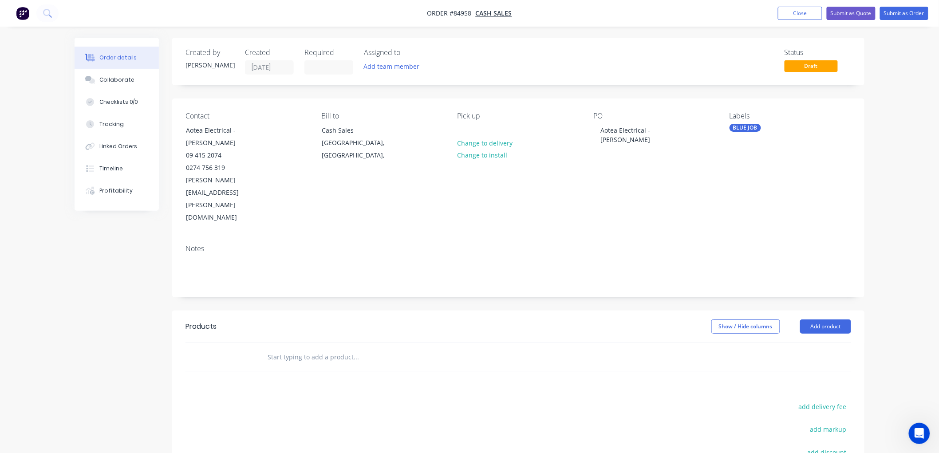
click at [389, 348] on input "text" at bounding box center [356, 357] width 178 height 18
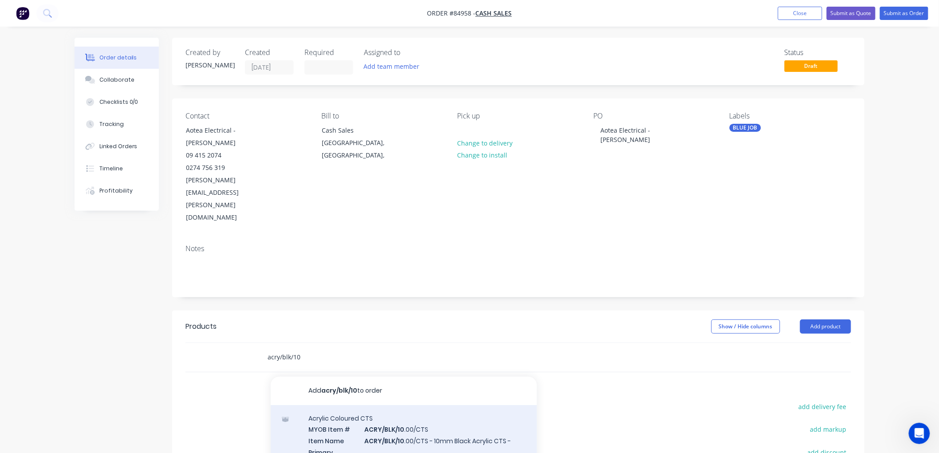
type input "acry/blk/10"
click at [415, 405] on div "Acrylic Coloured CTS MYOB Item # ACRY/BLK/10 .00/CTS Item Name ACRY/BLK/10 .00/…" at bounding box center [404, 461] width 266 height 113
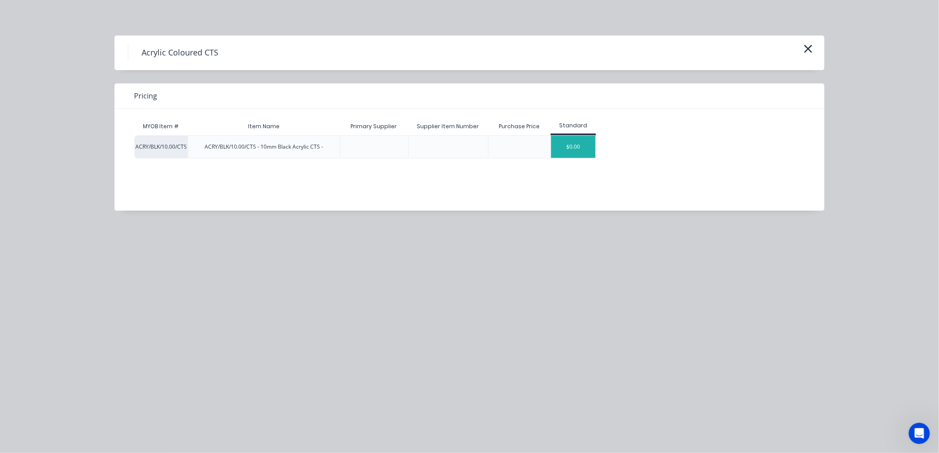
click at [580, 149] on div "$0.00" at bounding box center [573, 147] width 44 height 22
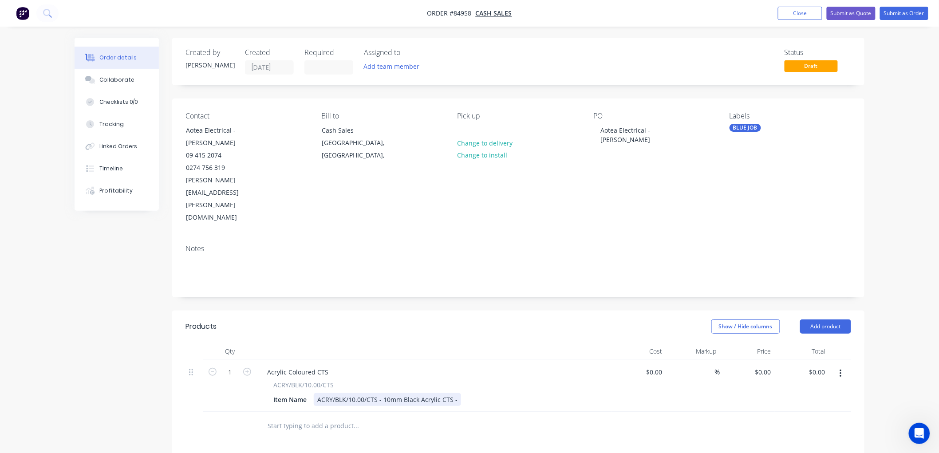
click at [456, 393] on div "ACRY/BLK/10.00/CTS - 10mm Black Acrylic CTS -" at bounding box center [387, 399] width 147 height 13
click at [766, 366] on input "0" at bounding box center [770, 372] width 10 height 13
type input "$223.71"
click at [905, 13] on button "Submit as Order" at bounding box center [904, 13] width 48 height 13
type input "$223.71"
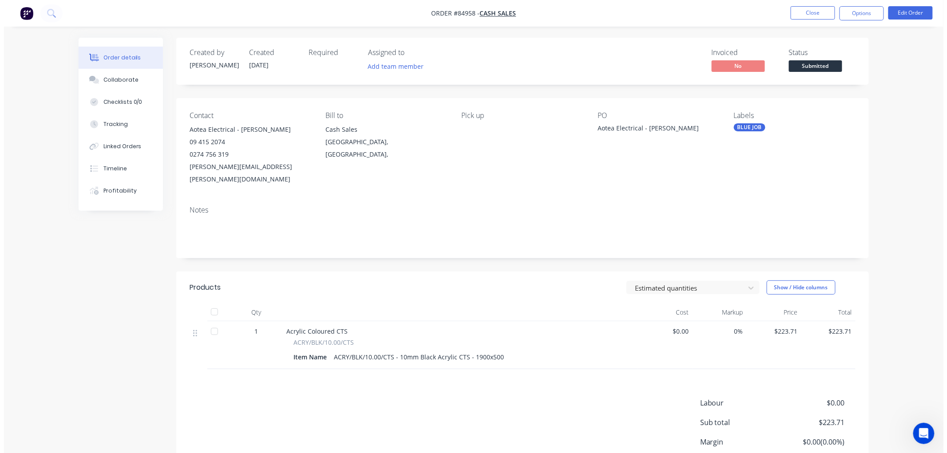
scroll to position [506, 0]
click at [855, 11] on button "Options" at bounding box center [857, 13] width 44 height 14
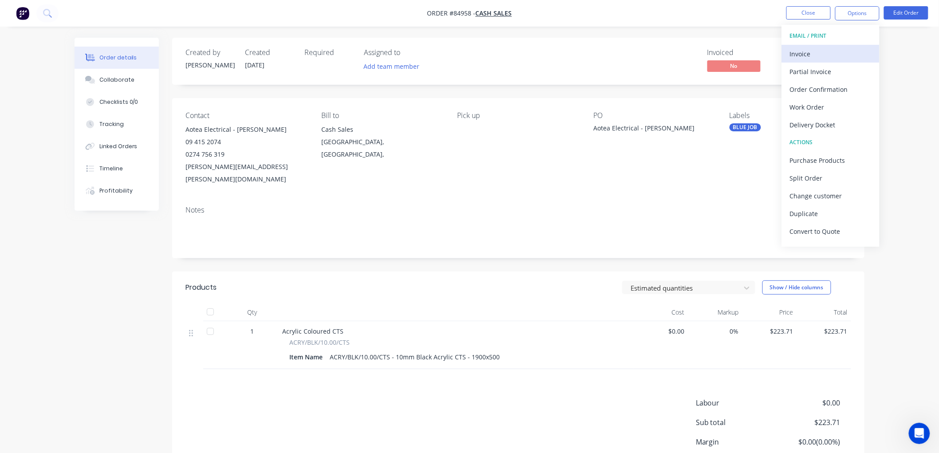
click at [813, 55] on div "Invoice" at bounding box center [831, 53] width 82 height 13
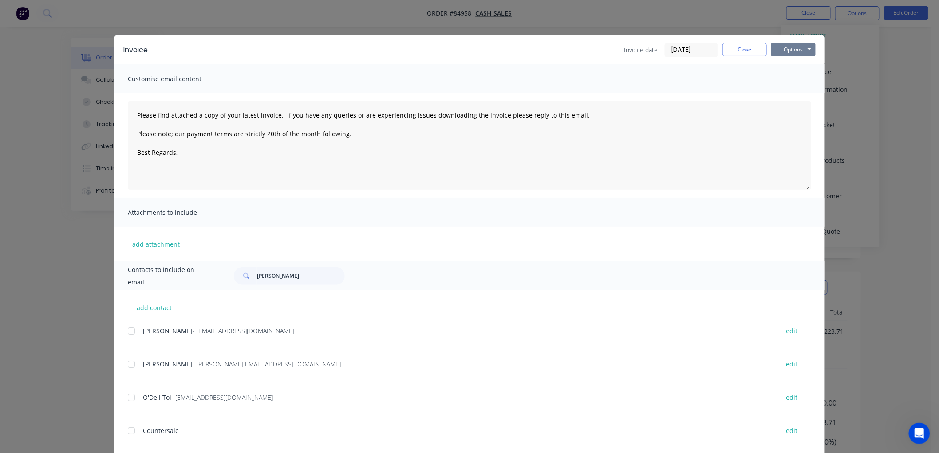
click at [811, 45] on button "Options" at bounding box center [793, 49] width 44 height 13
click at [781, 67] on button "Preview" at bounding box center [799, 65] width 57 height 15
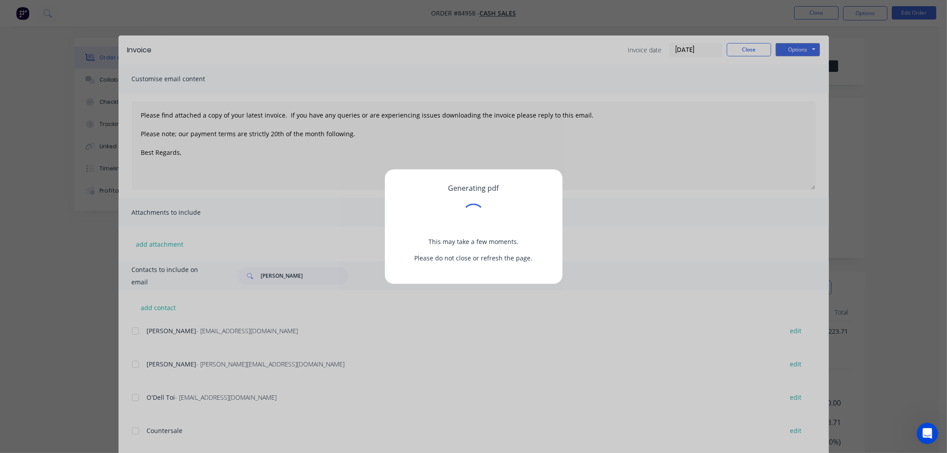
scroll to position [484, 0]
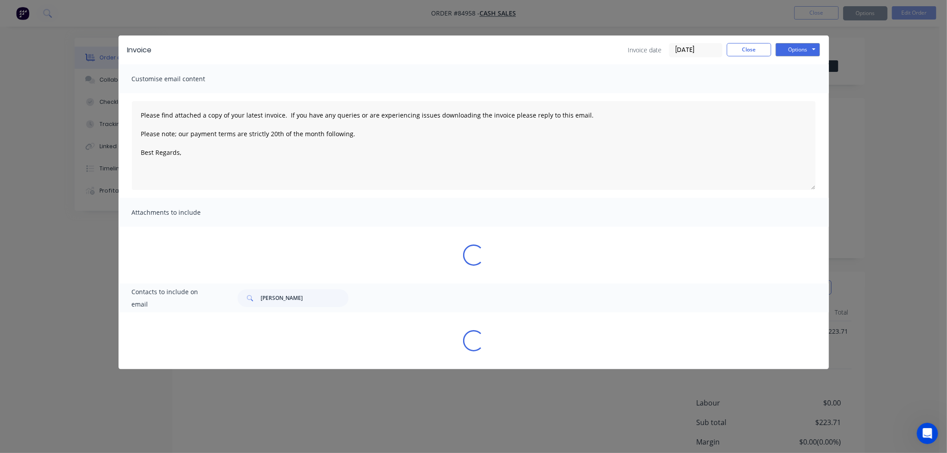
type textarea "Please find attached a copy of your latest invoice. If you have any queries or …"
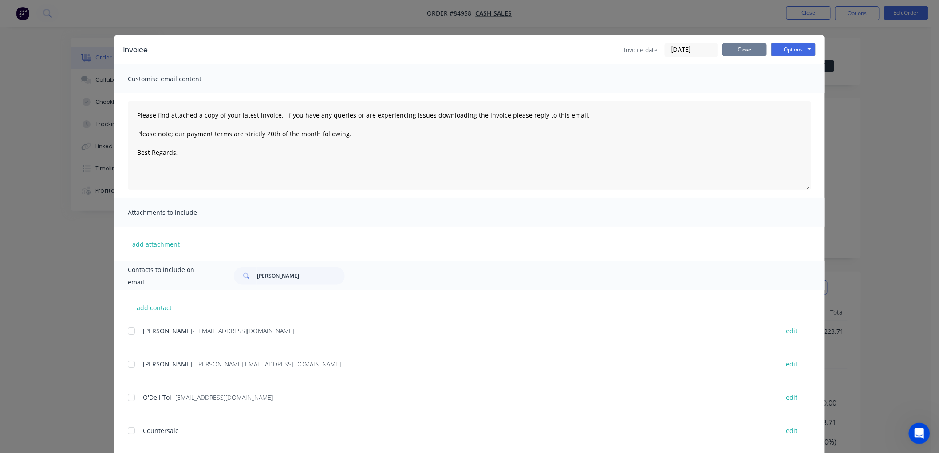
click at [738, 50] on button "Close" at bounding box center [744, 49] width 44 height 13
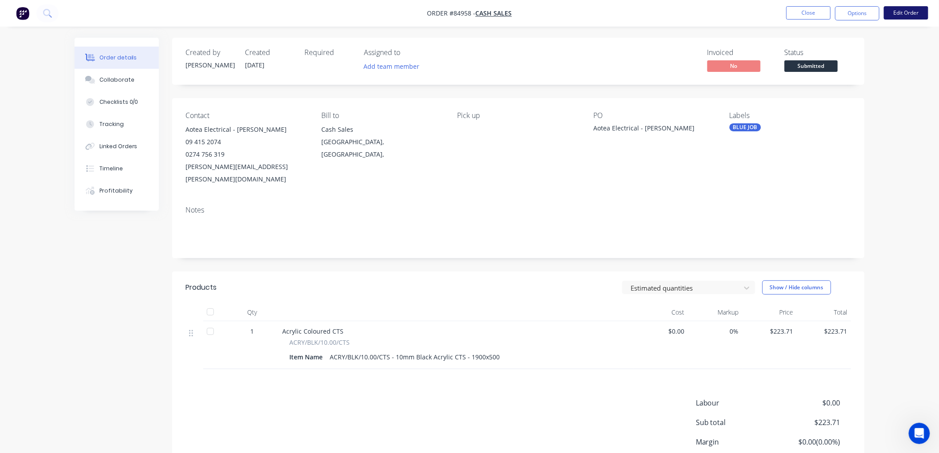
click at [899, 12] on button "Edit Order" at bounding box center [906, 12] width 44 height 13
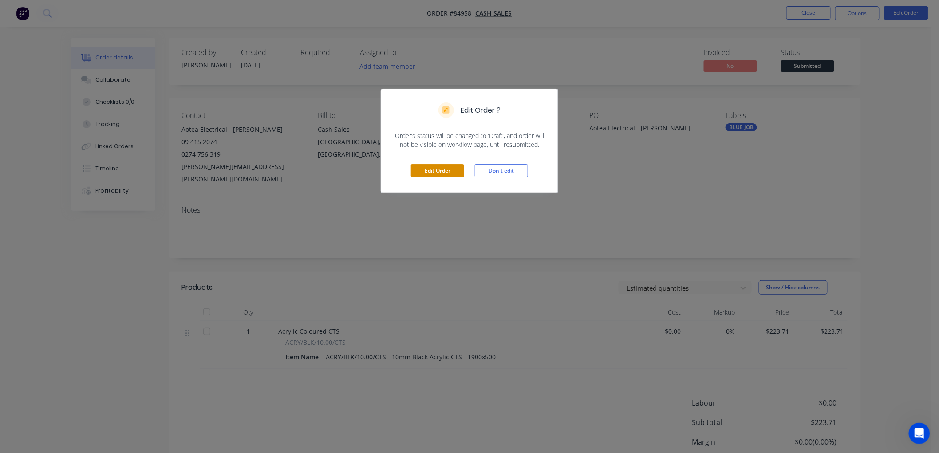
click at [441, 170] on button "Edit Order" at bounding box center [437, 170] width 53 height 13
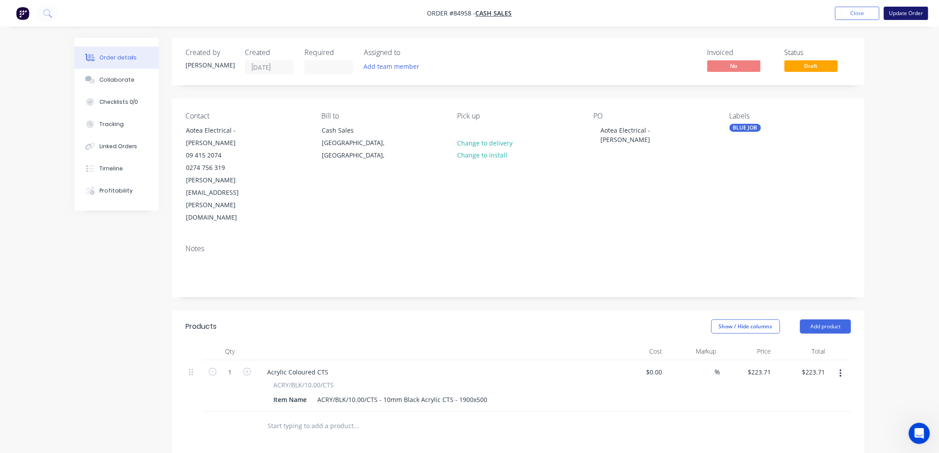
click at [904, 14] on button "Update Order" at bounding box center [906, 13] width 44 height 13
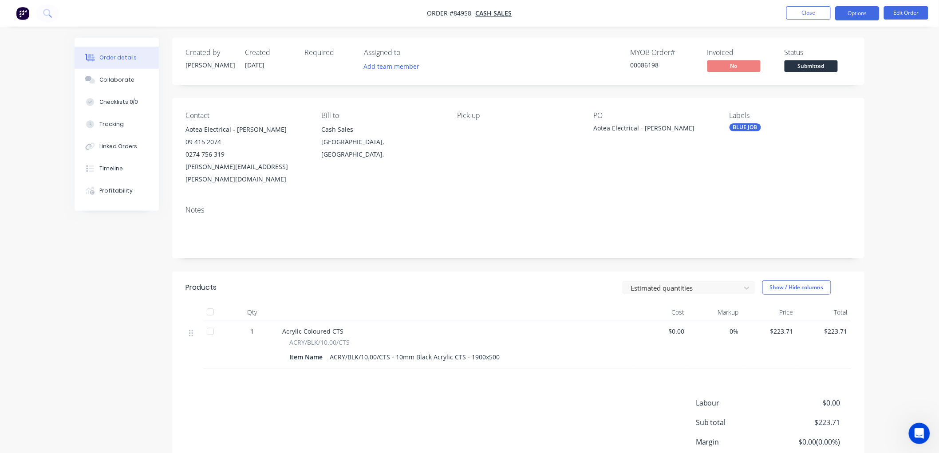
click at [854, 15] on button "Options" at bounding box center [857, 13] width 44 height 14
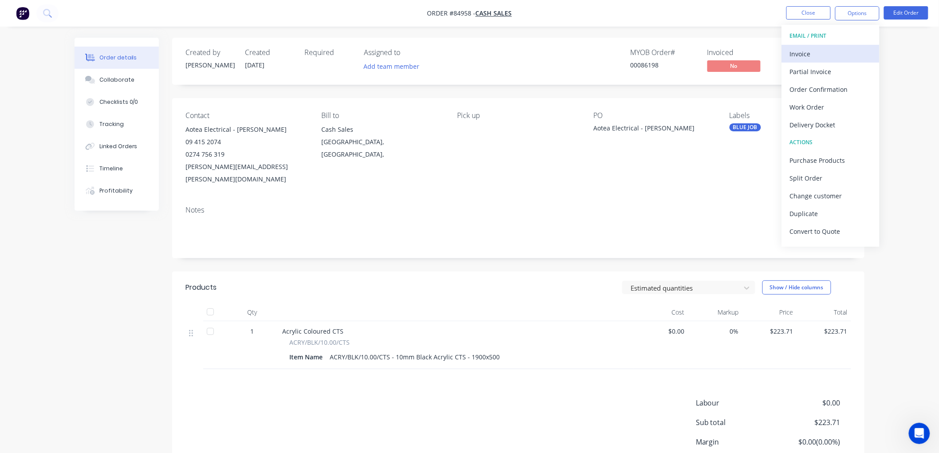
click at [802, 51] on div "Invoice" at bounding box center [831, 53] width 82 height 13
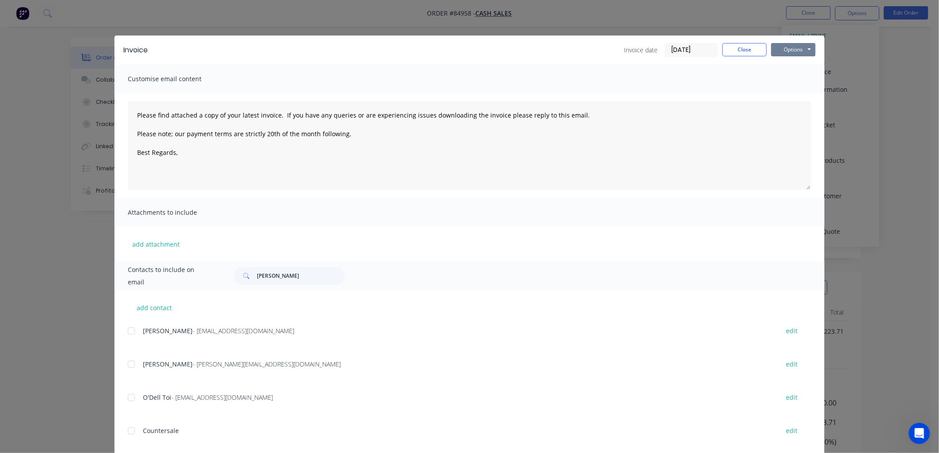
click at [805, 52] on button "Options" at bounding box center [793, 49] width 44 height 13
click at [802, 66] on button "Preview" at bounding box center [799, 65] width 57 height 15
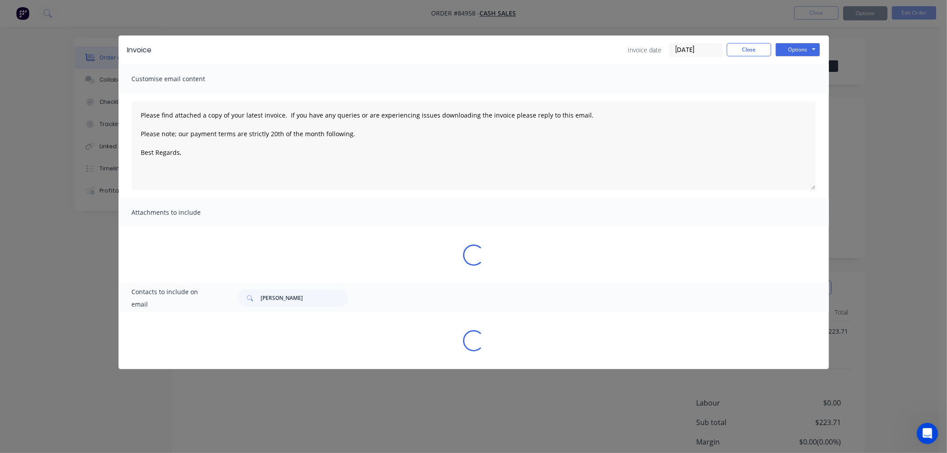
type textarea "Please find attached a copy of your latest invoice. If you have any queries or …"
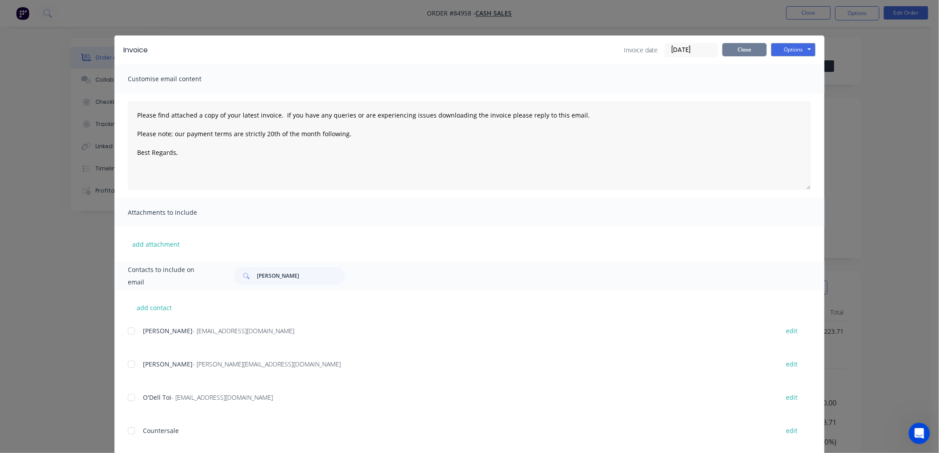
click at [737, 52] on button "Close" at bounding box center [744, 49] width 44 height 13
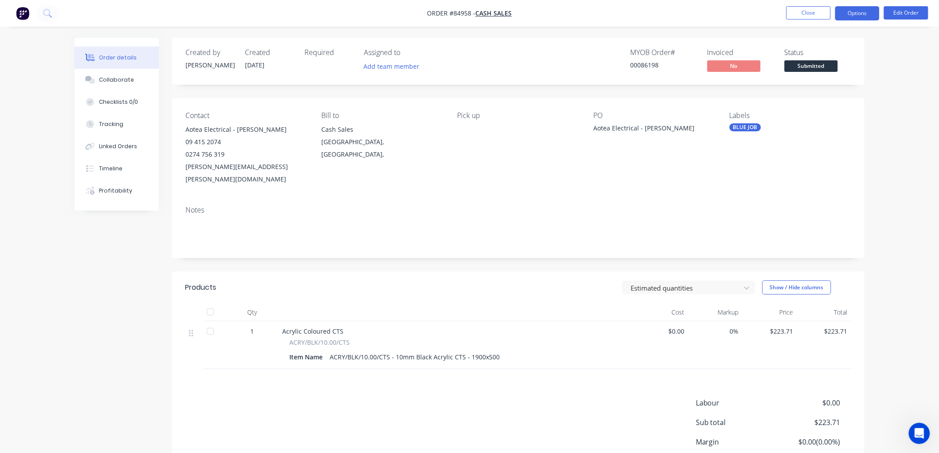
click at [848, 12] on button "Options" at bounding box center [857, 13] width 44 height 14
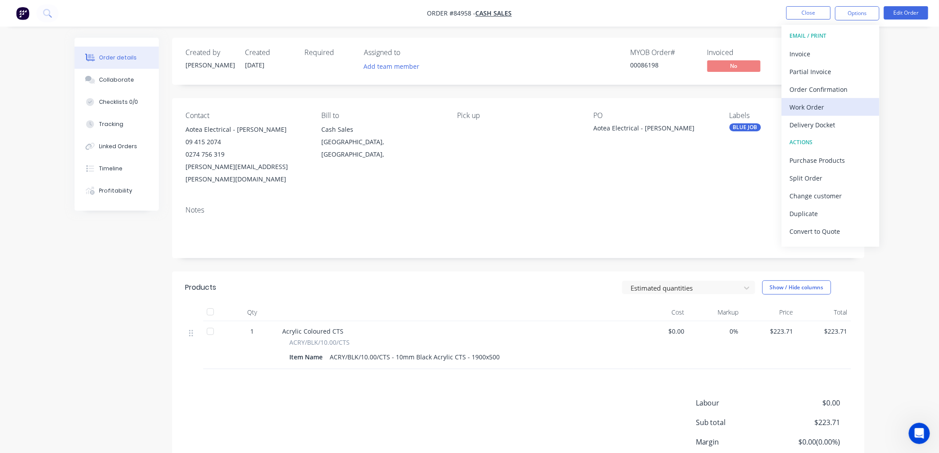
click at [817, 101] on div "Work Order" at bounding box center [831, 107] width 82 height 13
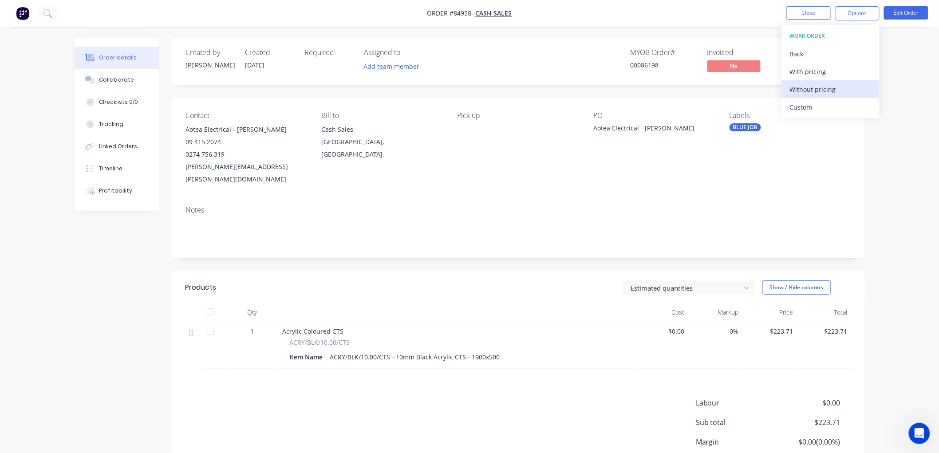
click at [819, 87] on div "Without pricing" at bounding box center [831, 89] width 82 height 13
click at [703, 14] on nav "Order #84958 - Cash Sales Close Options Edit Order" at bounding box center [469, 13] width 939 height 27
click at [817, 13] on button "Close" at bounding box center [808, 12] width 44 height 13
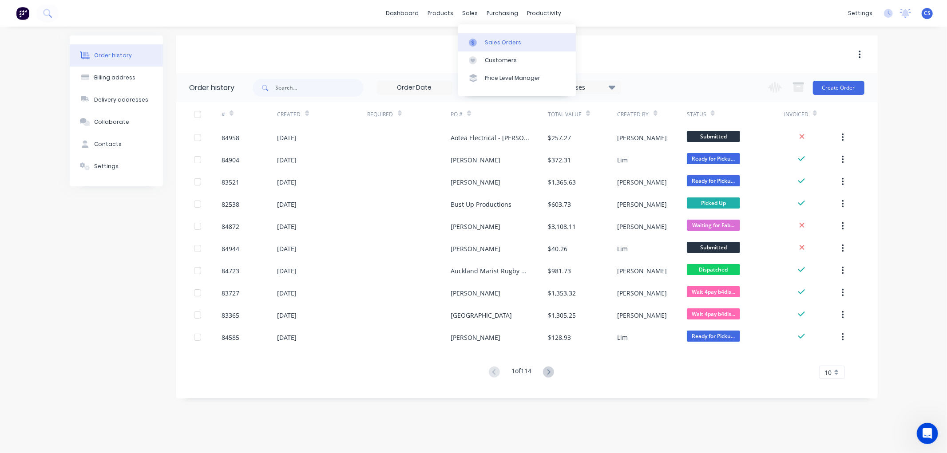
click at [477, 39] on div at bounding box center [475, 43] width 13 height 8
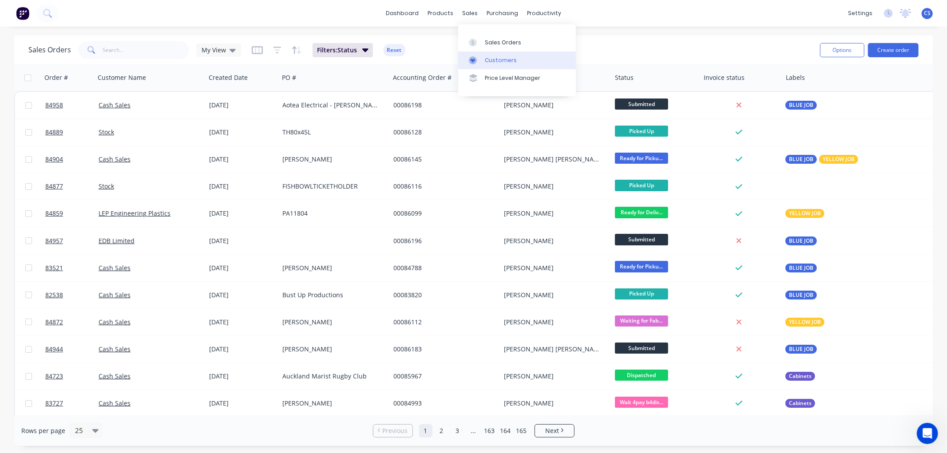
click at [478, 57] on div at bounding box center [475, 60] width 13 height 8
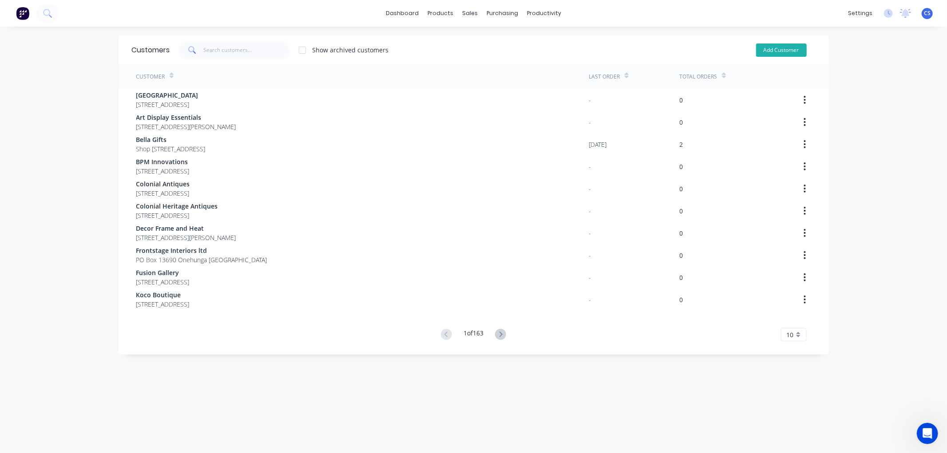
click at [784, 49] on button "Add Customer" at bounding box center [781, 49] width 51 height 13
select select "AU"
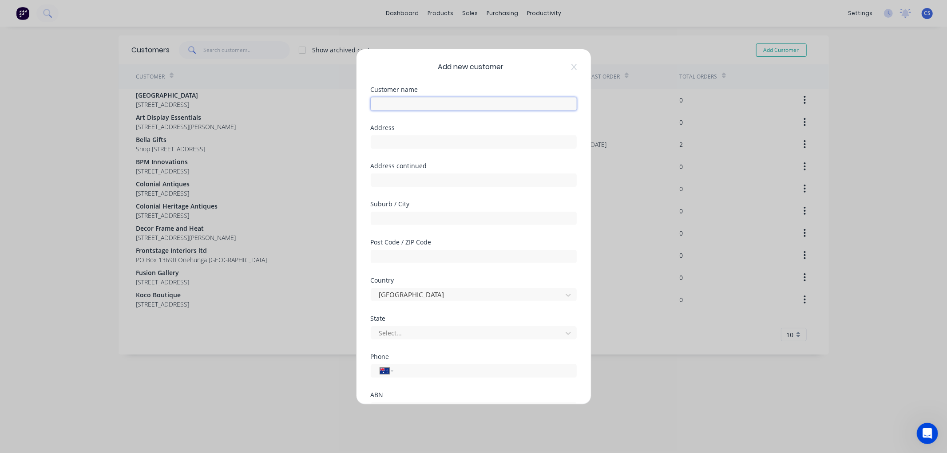
click at [446, 103] on input "text" at bounding box center [474, 103] width 206 height 13
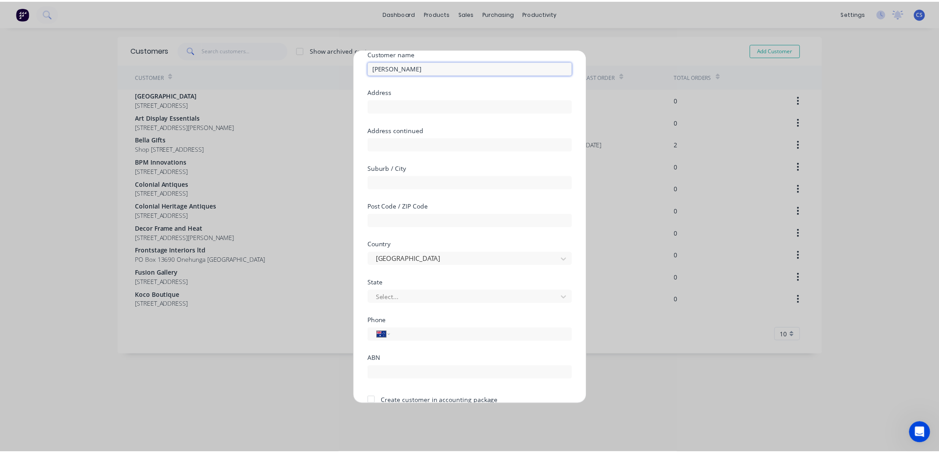
scroll to position [78, 0]
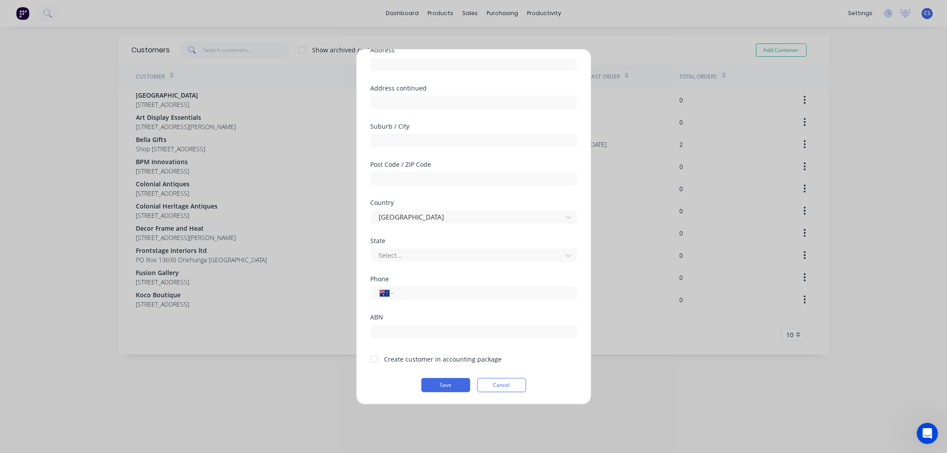
type input "[PERSON_NAME]"
click at [376, 360] on div at bounding box center [374, 359] width 18 height 18
click at [427, 380] on button "Save" at bounding box center [445, 385] width 49 height 14
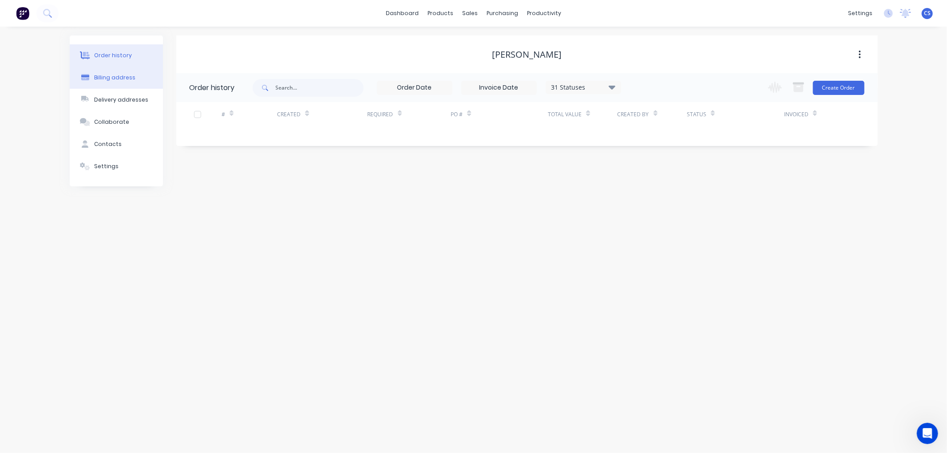
click at [107, 78] on div "Billing address" at bounding box center [114, 78] width 41 height 8
select select "AU"
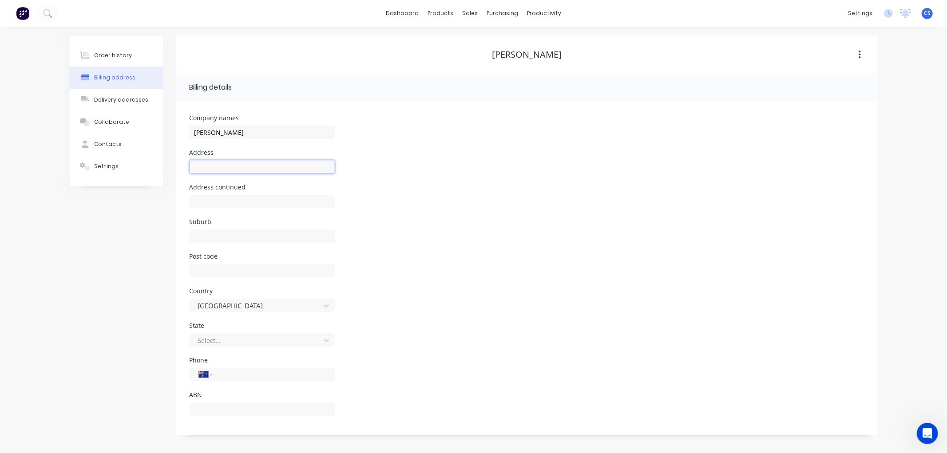
drag, startPoint x: 201, startPoint y: 166, endPoint x: 209, endPoint y: 165, distance: 8.5
click at [201, 166] on input "text" at bounding box center [261, 166] width 145 height 13
type input "[STREET_ADDRESS]"
type input "Mt Eden"
type input "1024"
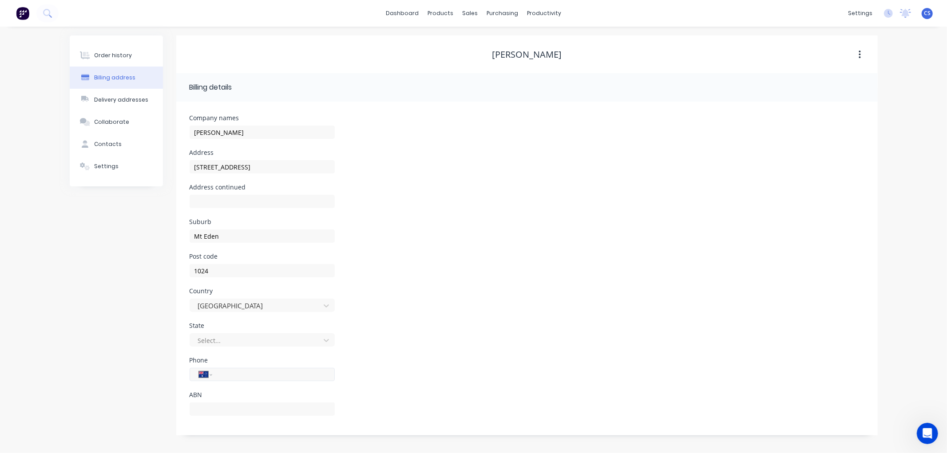
click at [232, 376] on input "tel" at bounding box center [271, 375] width 107 height 10
type input "(02) 1882 820"
drag, startPoint x: 200, startPoint y: 374, endPoint x: 209, endPoint y: 379, distance: 10.0
click at [200, 374] on select "International Afghanistan Åland Islands Albania Algeria American Samoa Andorra …" at bounding box center [205, 374] width 13 height 12
select select "NZ"
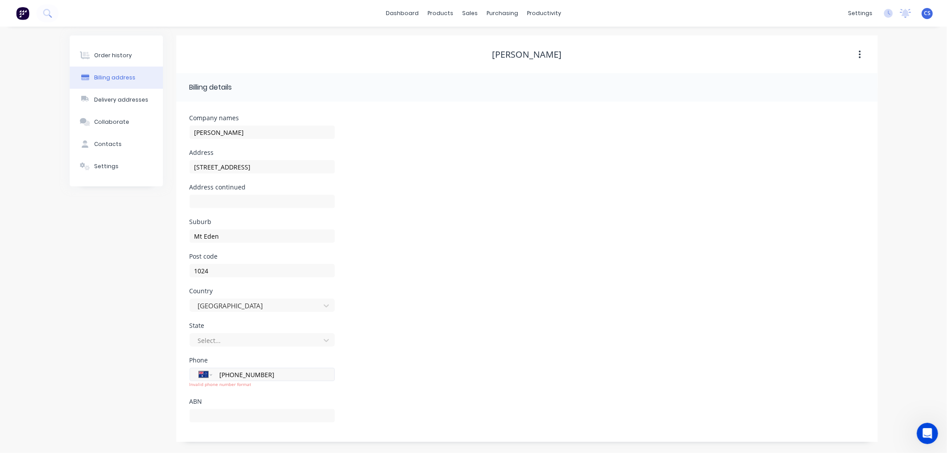
click at [199, 368] on select "International Afghanistan Åland Islands Albania Algeria American Samoa Andorra …" at bounding box center [205, 374] width 13 height 12
type input "021 882 820"
click at [450, 285] on div "Post code 1024" at bounding box center [526, 270] width 675 height 35
click at [109, 138] on button "Contacts" at bounding box center [116, 144] width 93 height 22
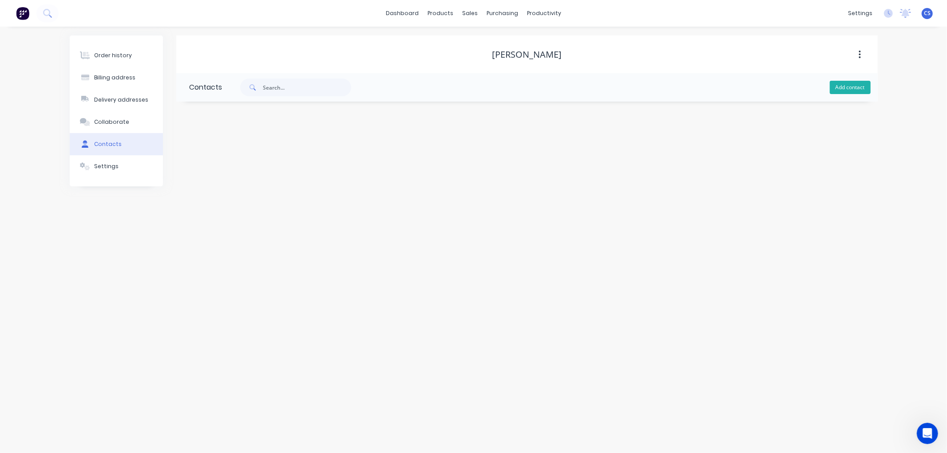
click at [849, 83] on button "Add contact" at bounding box center [849, 87] width 41 height 13
select select "AU"
click at [238, 151] on input "text" at bounding box center [261, 152] width 145 height 13
click at [224, 150] on input "text" at bounding box center [261, 152] width 145 height 13
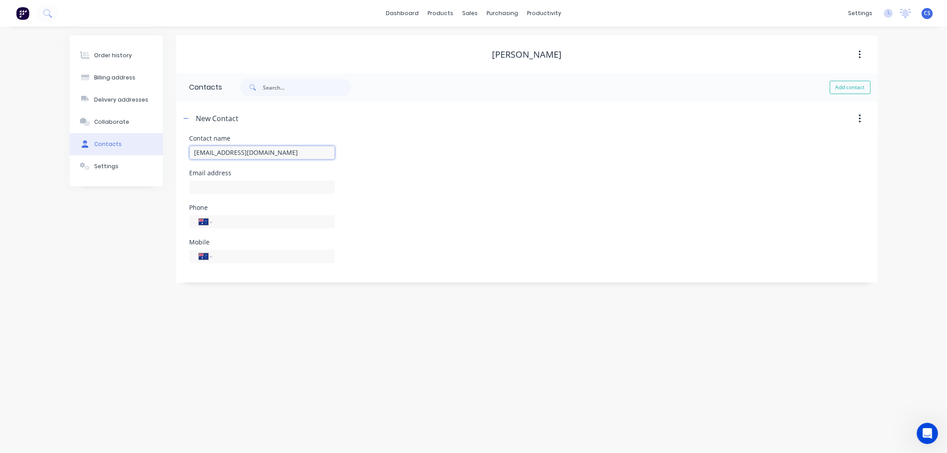
type input "annadezign@gmail.com"
drag, startPoint x: 274, startPoint y: 153, endPoint x: 183, endPoint y: 158, distance: 91.1
click at [183, 158] on div "Contact name annadezign@gmail.com Email address Phone International Afghanistan…" at bounding box center [526, 208] width 701 height 147
click at [210, 179] on div "Email address" at bounding box center [261, 187] width 145 height 35
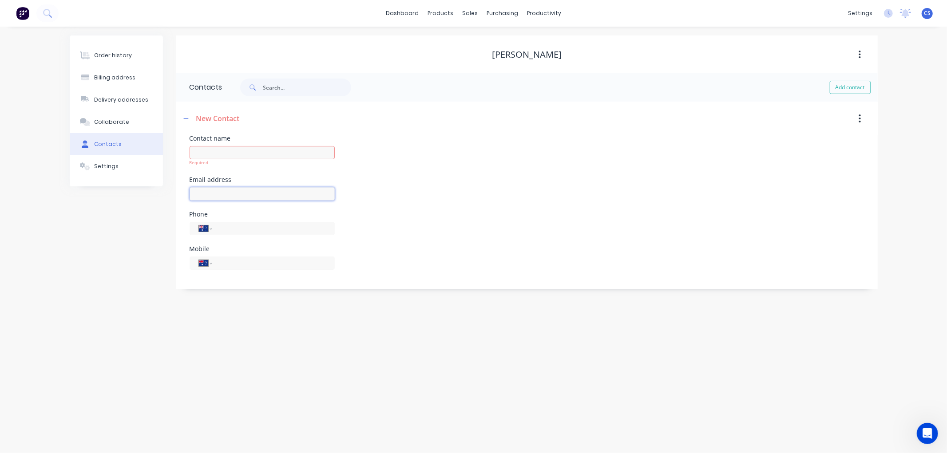
click at [213, 188] on input "text" at bounding box center [261, 193] width 145 height 13
click at [213, 191] on input "text" at bounding box center [261, 193] width 145 height 13
paste input "annadezign@gmail.com"
type input "annadezign@gmail.com"
click at [221, 152] on input "text" at bounding box center [261, 152] width 145 height 13
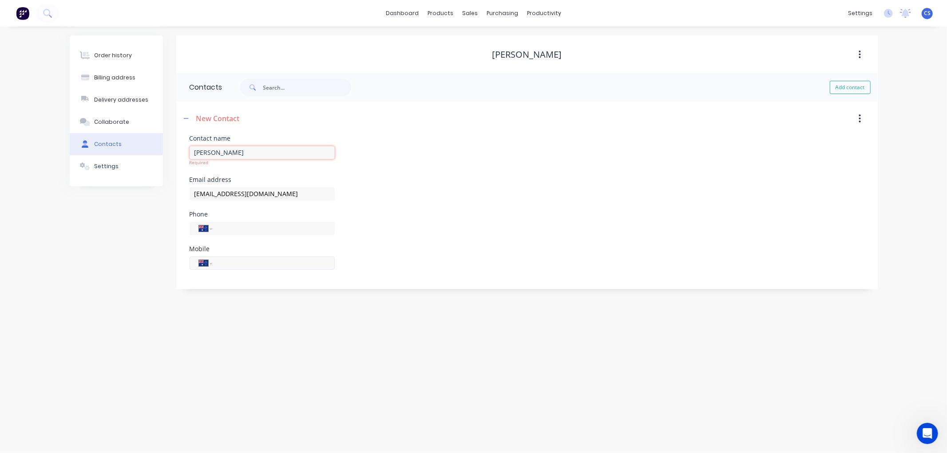
type input "[PERSON_NAME]"
click at [236, 264] on div "International Afghanistan Åland Islands Albania Algeria American Samoa Andorra …" at bounding box center [261, 261] width 145 height 26
select select "AU"
drag, startPoint x: 212, startPoint y: 256, endPoint x: 207, endPoint y: 257, distance: 5.1
click at [211, 256] on div "International Afghanistan Åland Islands Albania Algeria American Samoa Andorra …" at bounding box center [261, 256] width 145 height 13
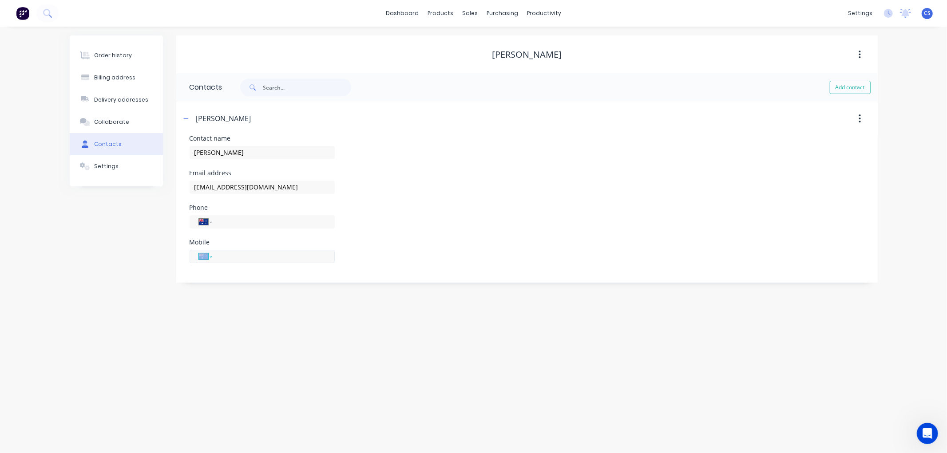
click at [206, 258] on select "International Afghanistan Åland Islands Albania Algeria American Samoa Andorra …" at bounding box center [205, 256] width 13 height 12
select select "NZ"
click at [199, 250] on select "International Afghanistan Åland Islands Albania Algeria American Samoa Andorra …" at bounding box center [205, 256] width 13 height 12
type input "021 882 820"
click at [154, 248] on div "Order history Billing address Delivery addresses Collaborate Contacts Settings" at bounding box center [116, 159] width 93 height 247
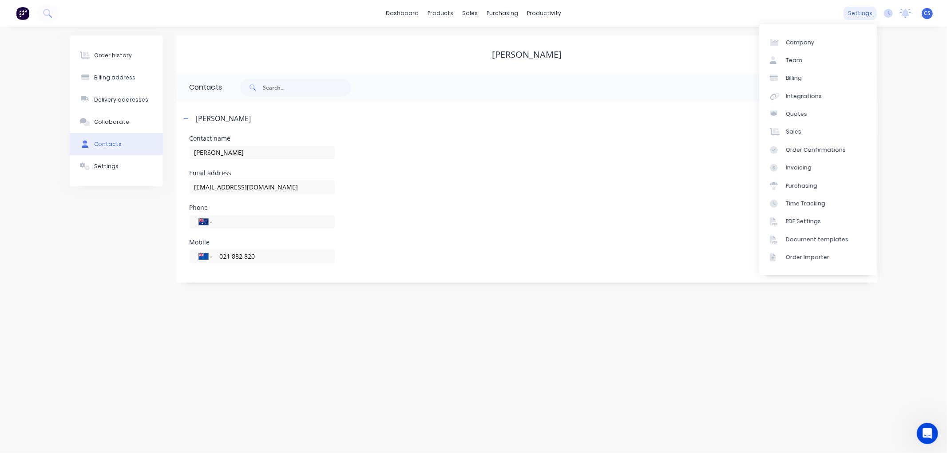
click at [860, 8] on div "settings" at bounding box center [859, 13] width 33 height 13
click at [803, 43] on div "Company" at bounding box center [800, 43] width 28 height 8
select select "NZ"
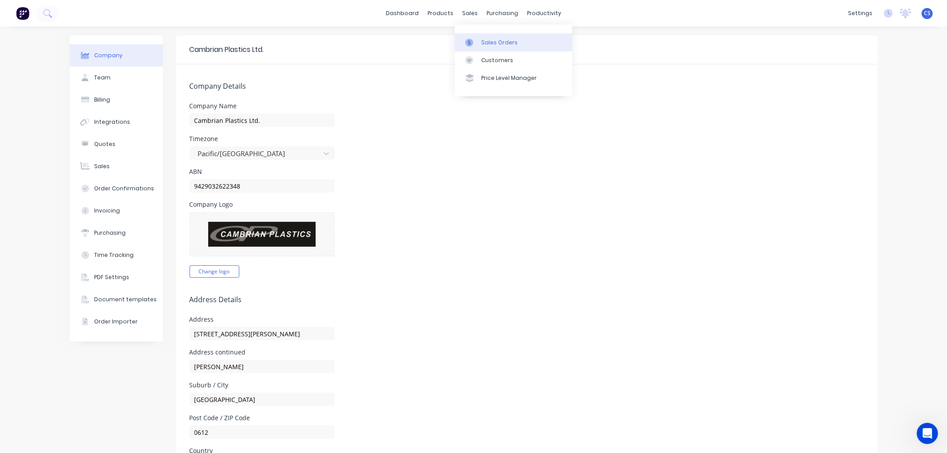
click at [477, 39] on div at bounding box center [471, 43] width 13 height 8
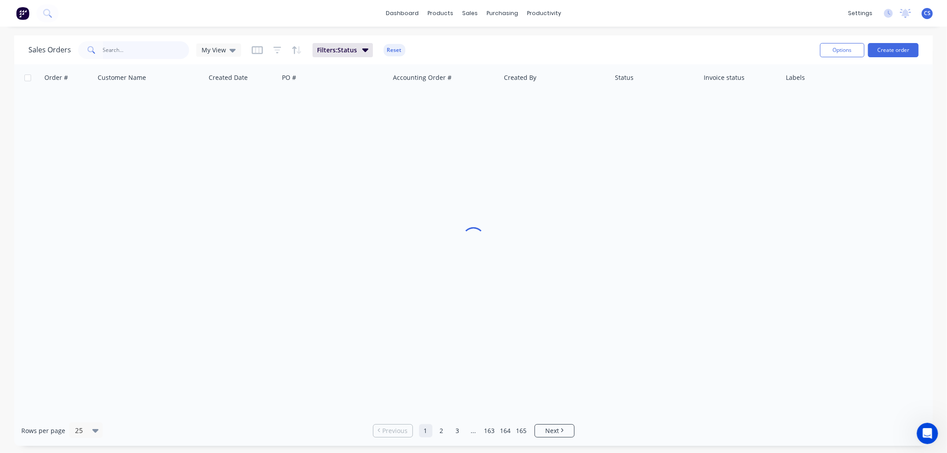
click at [149, 50] on input "text" at bounding box center [146, 50] width 87 height 18
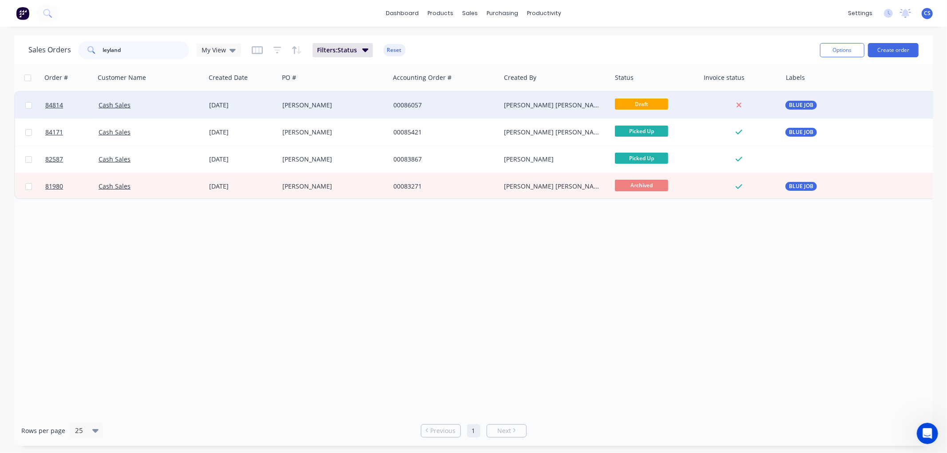
type input "leyland"
click at [320, 108] on div "[PERSON_NAME]" at bounding box center [331, 105] width 99 height 9
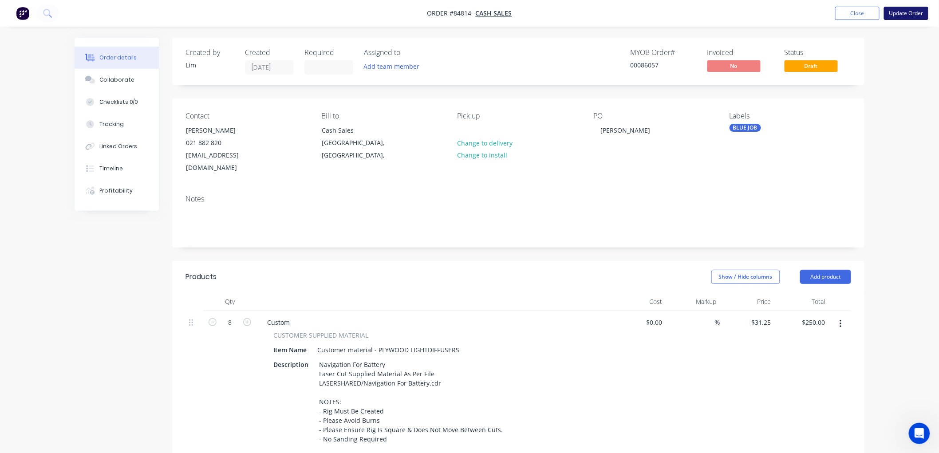
click at [904, 16] on button "Update Order" at bounding box center [906, 13] width 44 height 13
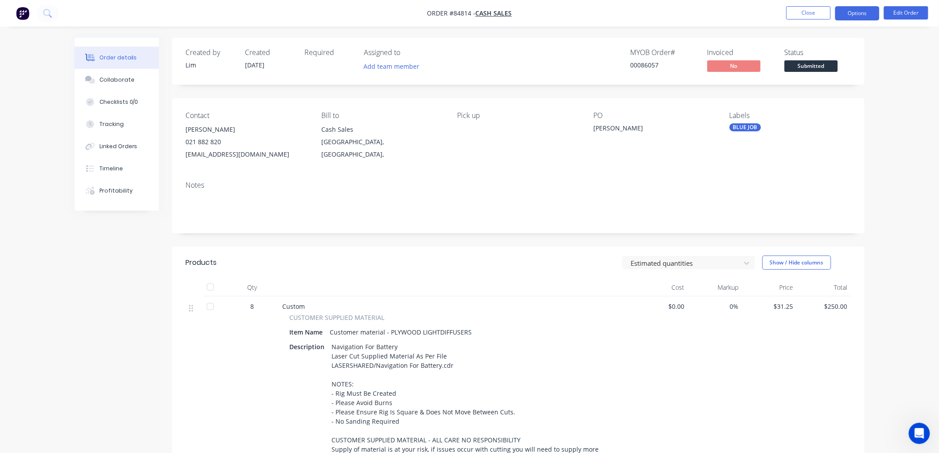
click at [860, 13] on button "Options" at bounding box center [857, 13] width 44 height 14
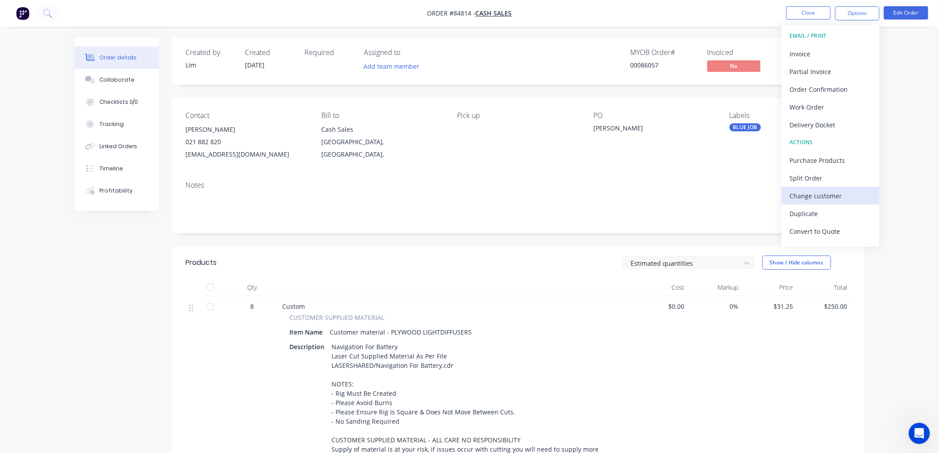
click at [830, 193] on div "Change customer" at bounding box center [831, 195] width 82 height 13
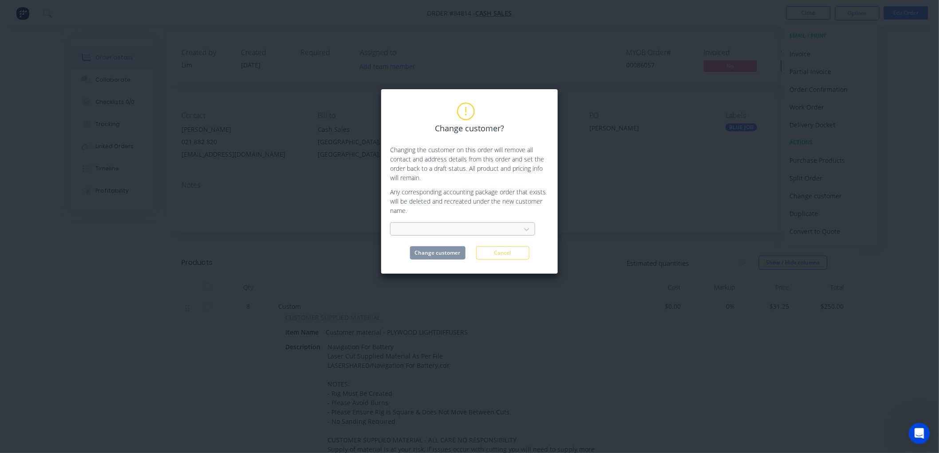
click at [447, 233] on div at bounding box center [457, 229] width 118 height 11
type input "[PERSON_NAME]"
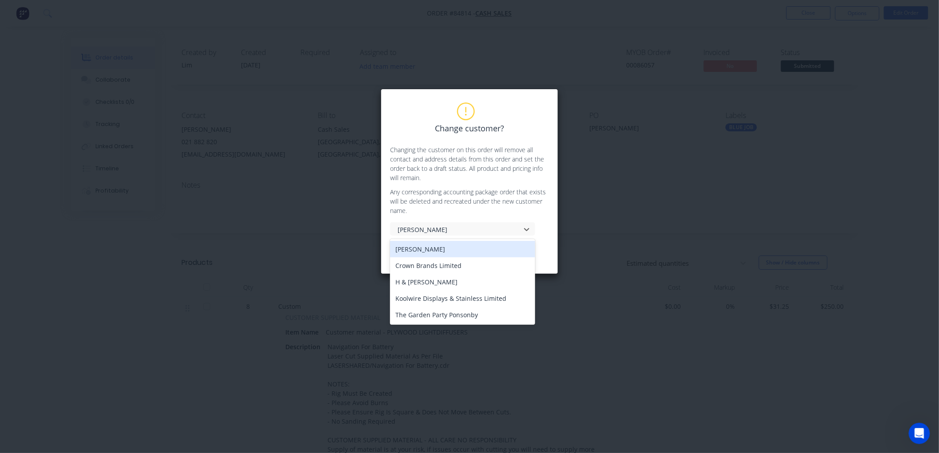
click at [429, 248] on div "[PERSON_NAME]" at bounding box center [462, 249] width 145 height 16
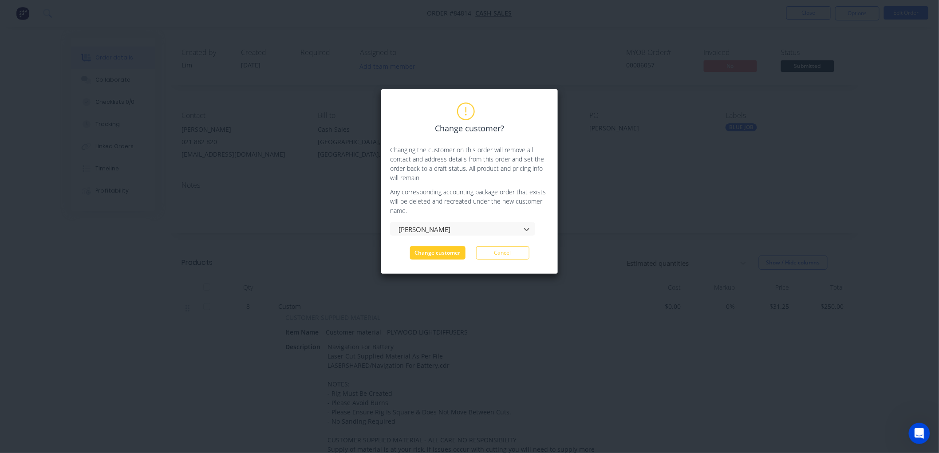
click at [445, 253] on button "Change customer" at bounding box center [437, 252] width 55 height 13
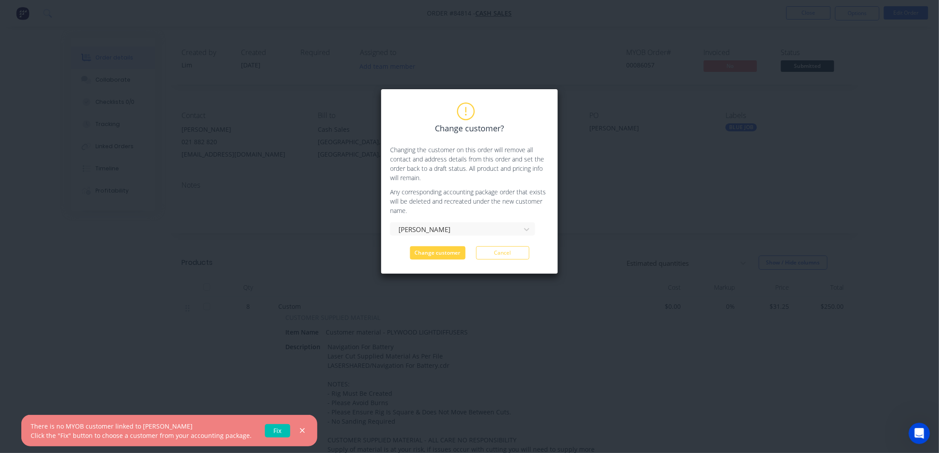
click at [270, 431] on link "Fix" at bounding box center [277, 430] width 25 height 13
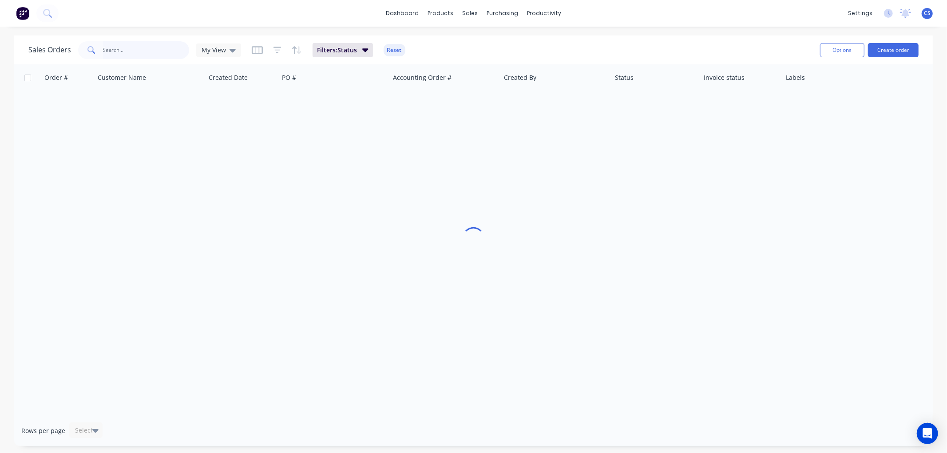
click at [135, 46] on input "text" at bounding box center [146, 50] width 87 height 18
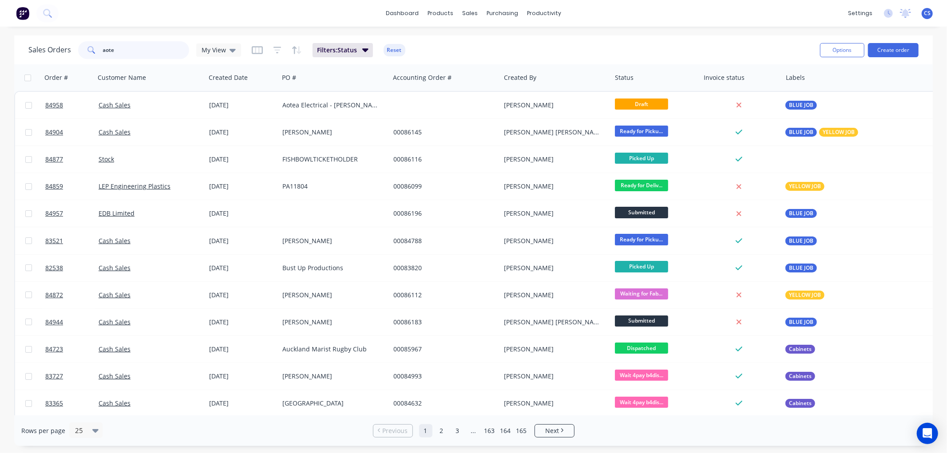
type input "aotea"
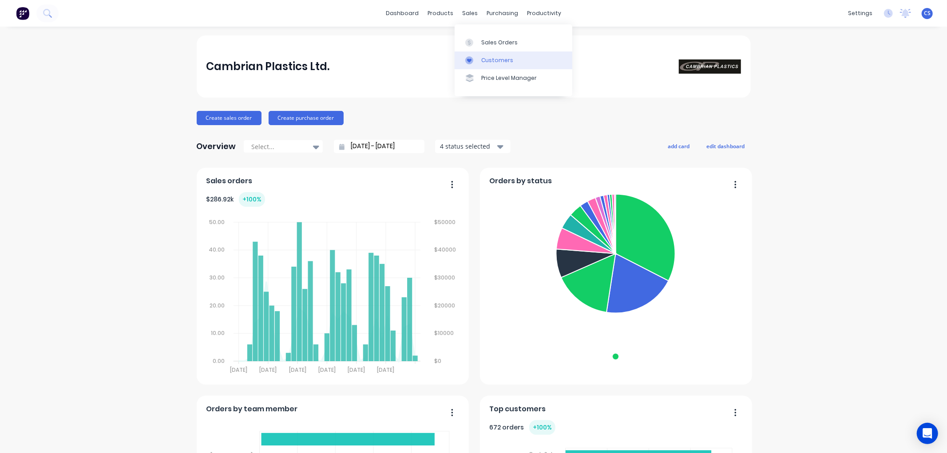
click at [476, 58] on div at bounding box center [471, 60] width 13 height 8
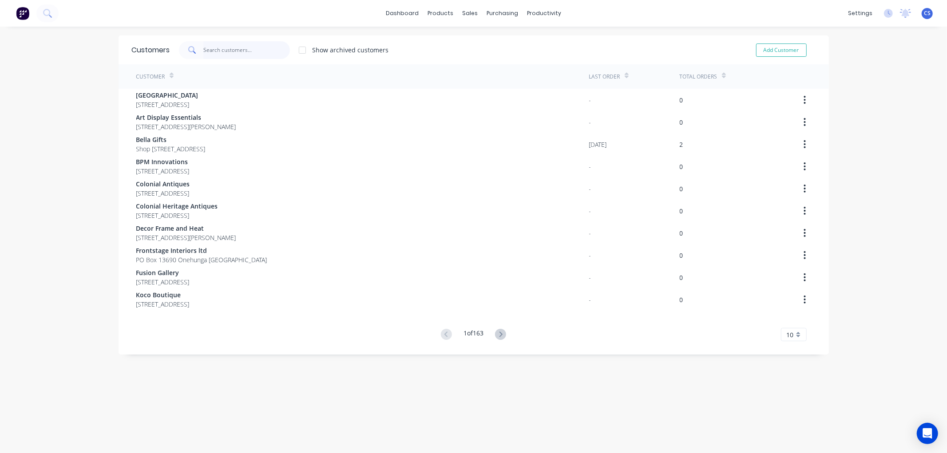
click at [223, 49] on input "text" at bounding box center [246, 50] width 87 height 18
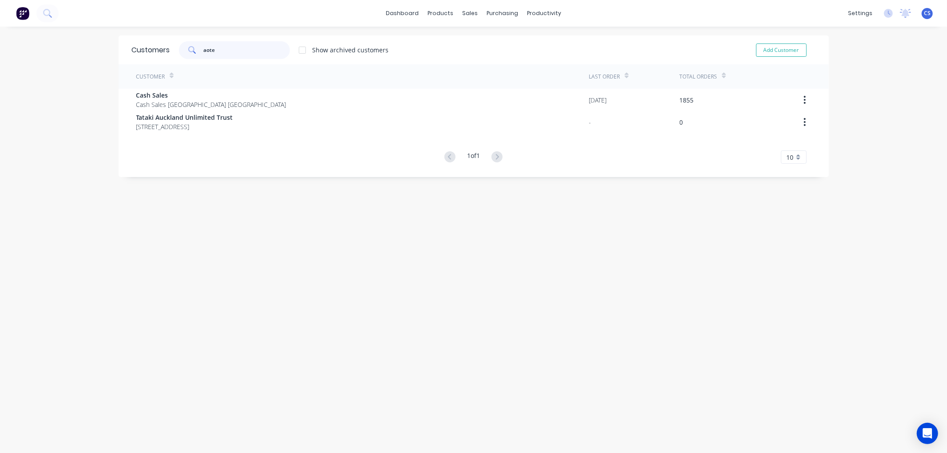
type input "aotea"
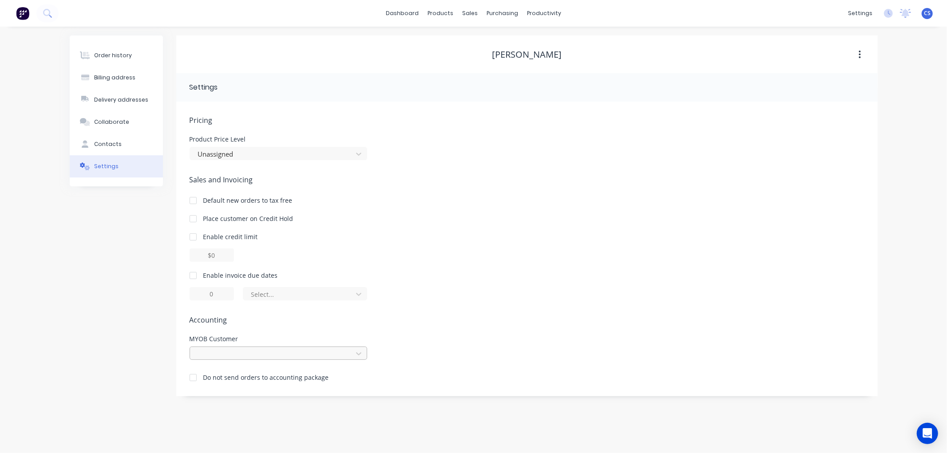
click at [277, 349] on div at bounding box center [272, 353] width 151 height 11
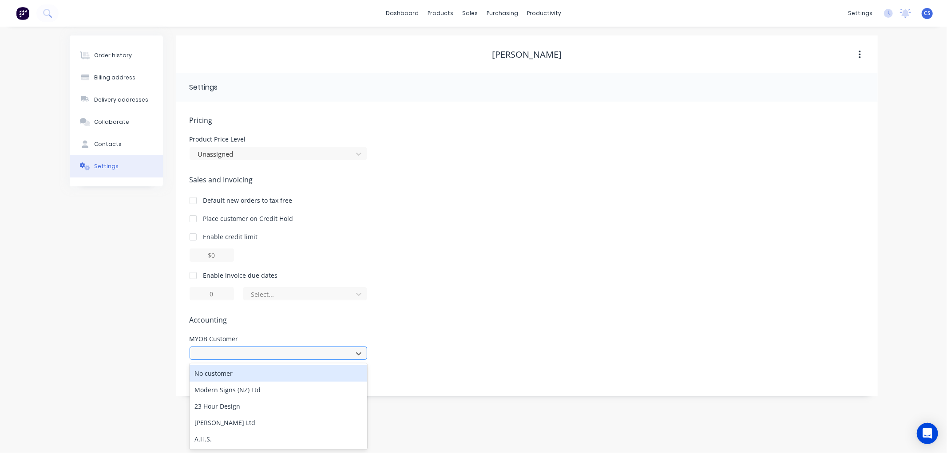
click at [336, 354] on div at bounding box center [272, 353] width 151 height 11
click at [301, 353] on div at bounding box center [272, 353] width 151 height 11
type input "[PERSON_NAME]"
click at [239, 354] on div at bounding box center [272, 353] width 151 height 11
click at [237, 351] on div at bounding box center [272, 353] width 151 height 11
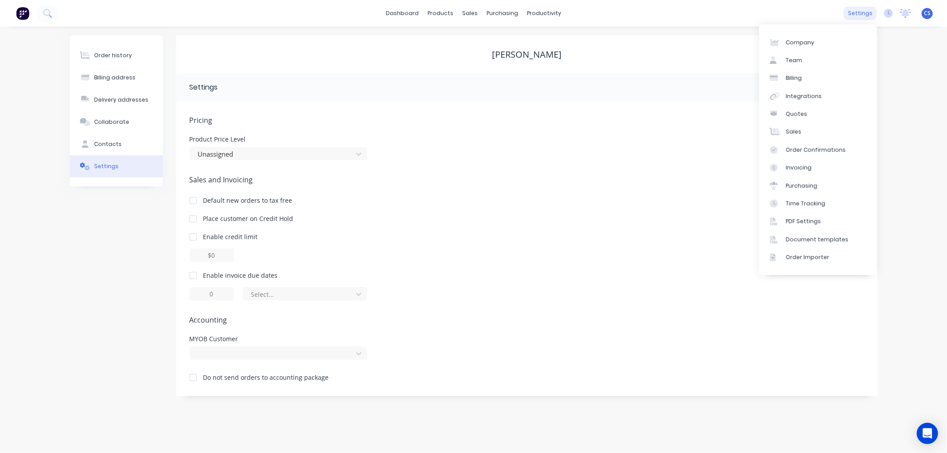
click at [849, 10] on div "settings" at bounding box center [859, 13] width 33 height 13
click at [796, 99] on div "Integrations" at bounding box center [804, 96] width 36 height 8
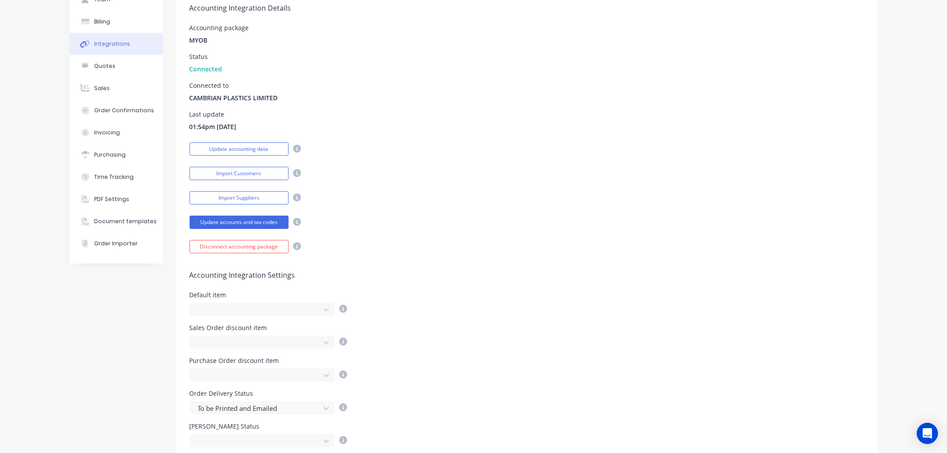
scroll to position [99, 0]
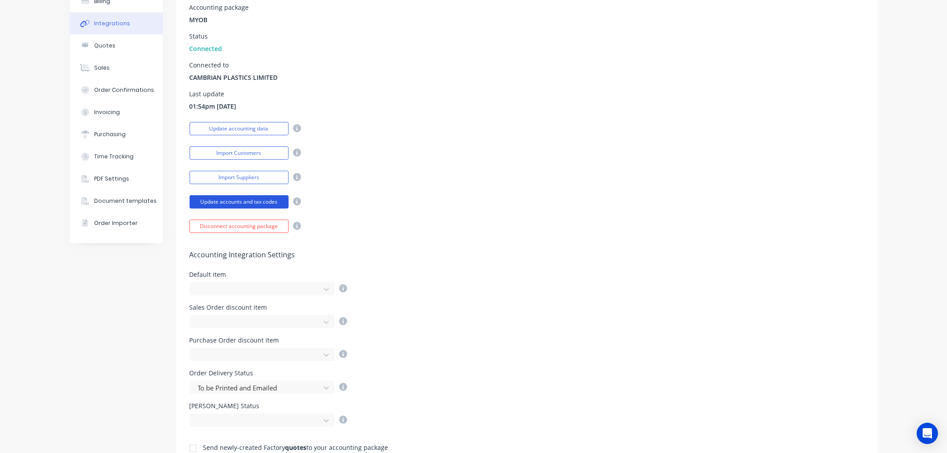
click at [225, 201] on button "Update accounts and tax codes" at bounding box center [238, 201] width 99 height 13
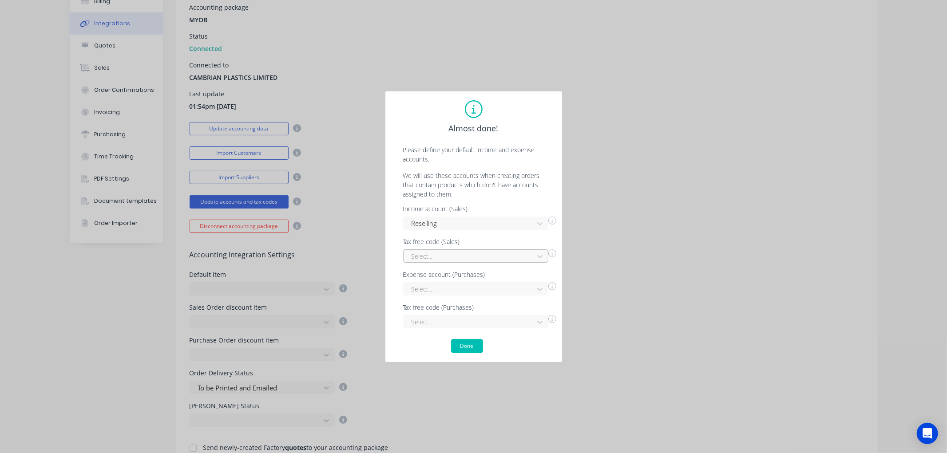
click at [455, 254] on div at bounding box center [470, 256] width 118 height 11
click at [438, 282] on div "Exempt" at bounding box center [475, 276] width 145 height 16
click at [433, 288] on div "106 results available. Use Up and Down to choose options, press Enter to select…" at bounding box center [475, 288] width 145 height 13
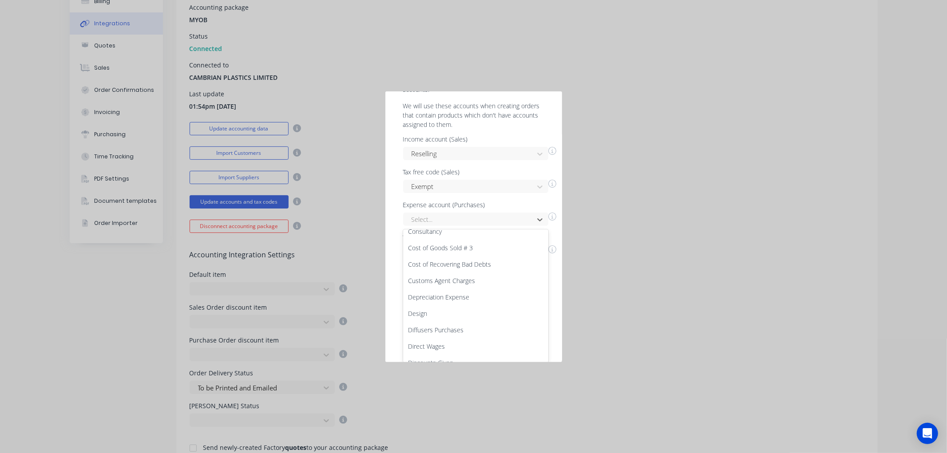
scroll to position [209, 0]
click at [486, 273] on div "Cost of Goods Sold # 3" at bounding box center [475, 277] width 145 height 16
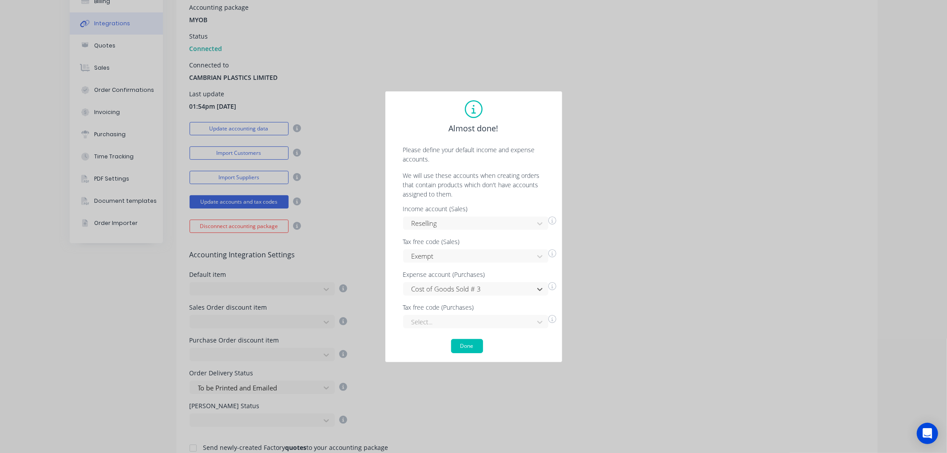
scroll to position [0, 0]
click at [429, 320] on div "5 results available. Use Up and Down to choose options, press Enter to select t…" at bounding box center [475, 321] width 145 height 13
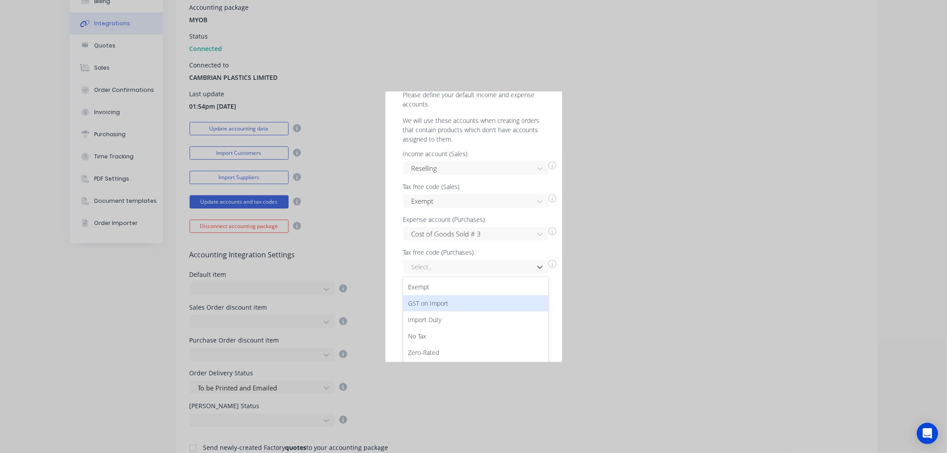
click at [436, 296] on div "GST on Import" at bounding box center [475, 303] width 145 height 16
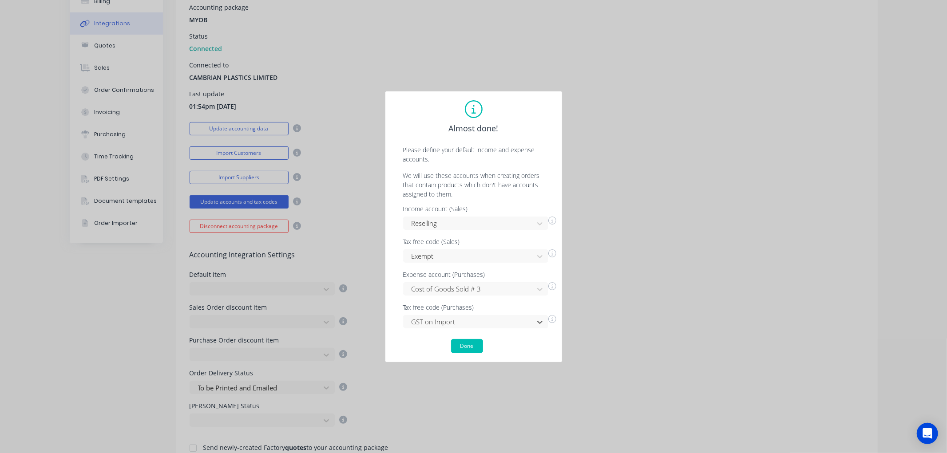
scroll to position [0, 0]
click at [471, 345] on button "Done" at bounding box center [467, 346] width 32 height 14
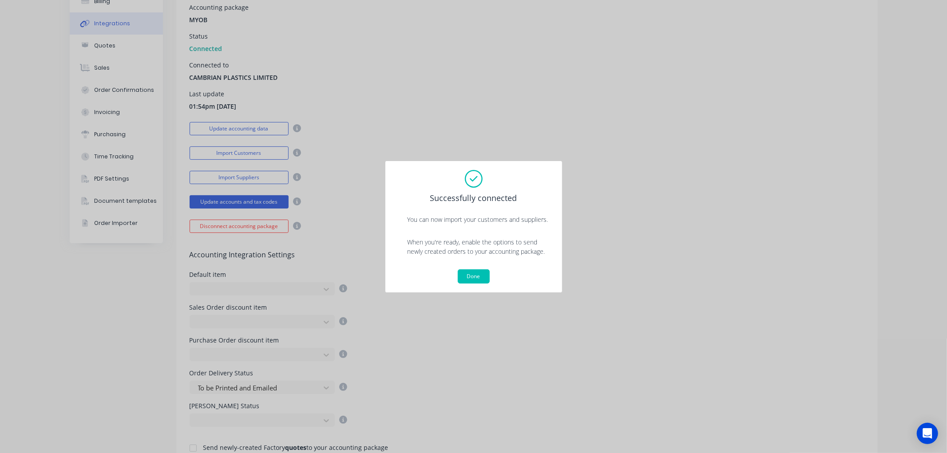
click at [476, 283] on button "Done" at bounding box center [474, 276] width 32 height 14
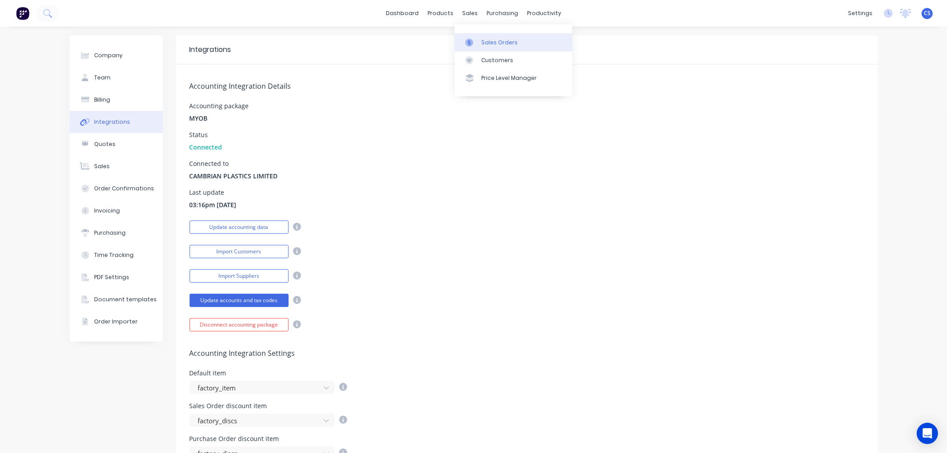
click at [477, 40] on div at bounding box center [471, 43] width 13 height 8
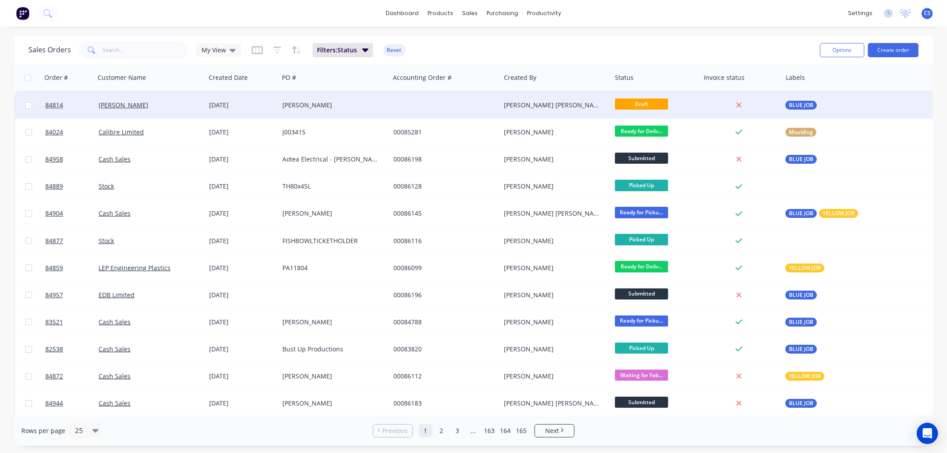
click at [415, 109] on div at bounding box center [445, 105] width 111 height 27
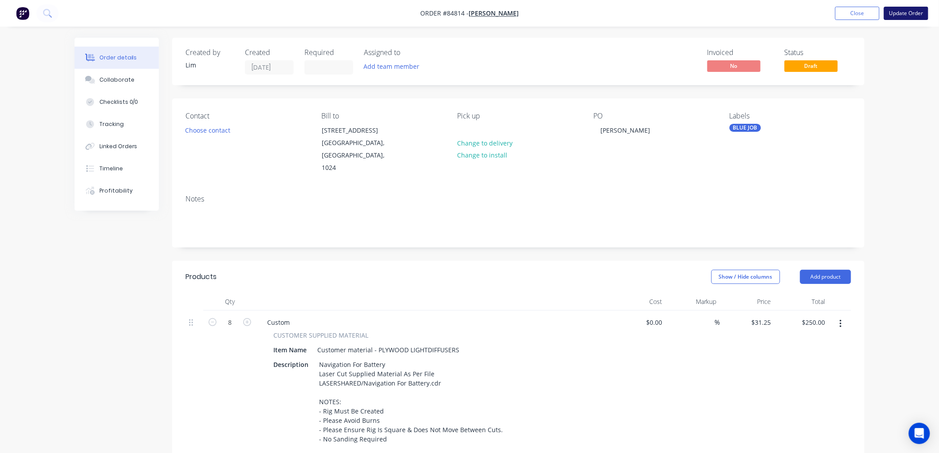
click at [906, 11] on button "Update Order" at bounding box center [906, 13] width 44 height 13
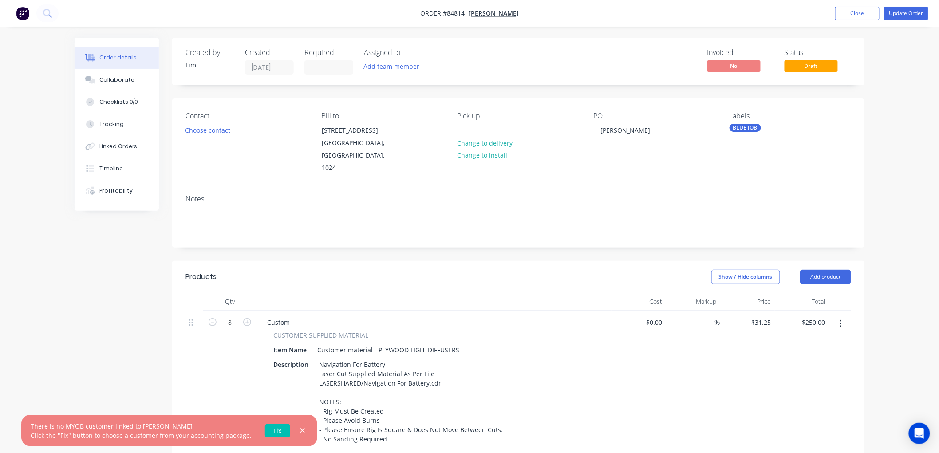
click at [271, 431] on link "Fix" at bounding box center [277, 430] width 25 height 13
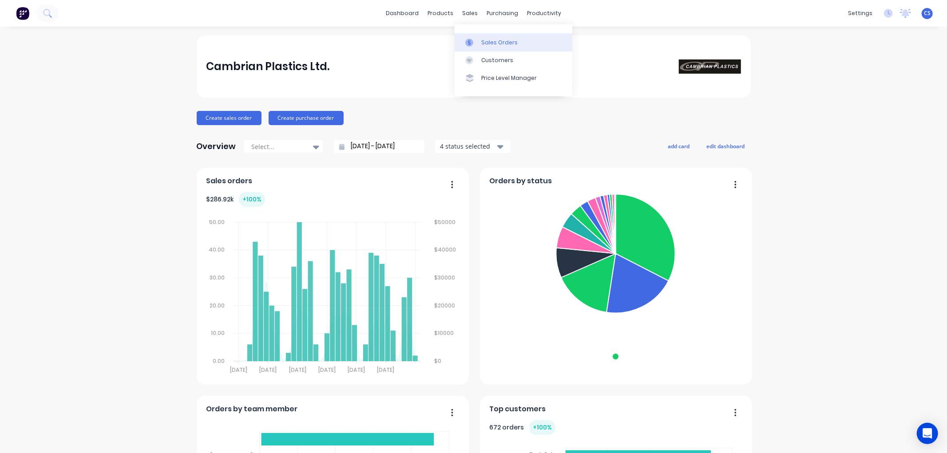
click at [473, 36] on link "Sales Orders" at bounding box center [513, 42] width 118 height 18
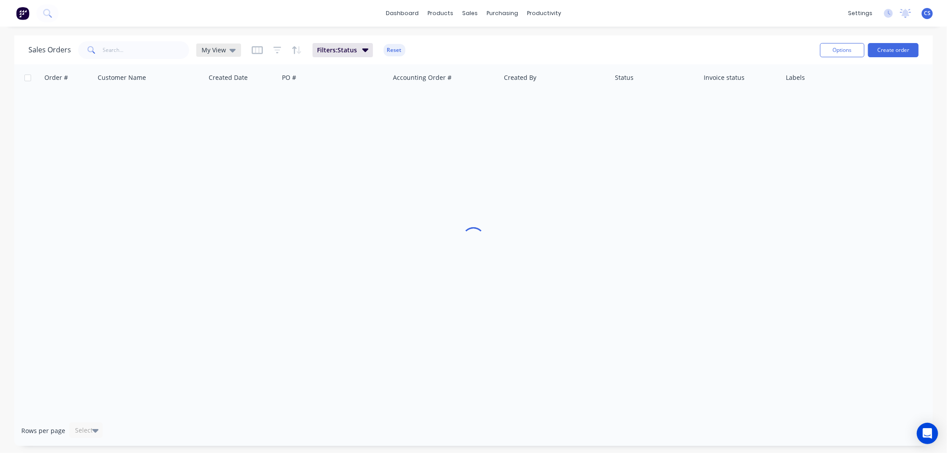
click at [223, 51] on span "My View" at bounding box center [213, 49] width 24 height 9
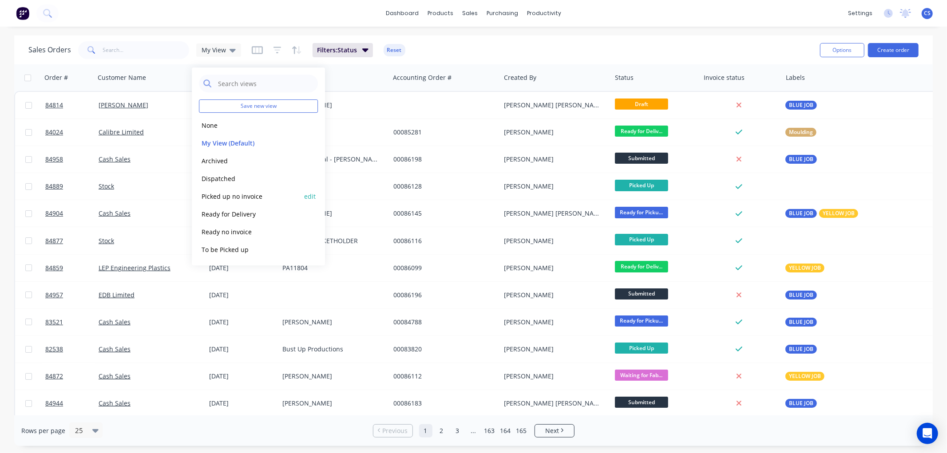
click at [236, 197] on button "Picked up no invoice" at bounding box center [249, 196] width 101 height 10
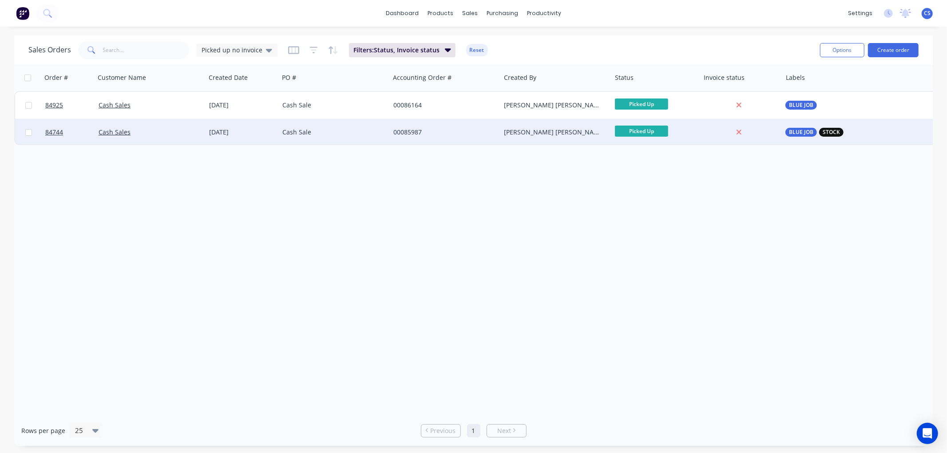
click at [340, 134] on div "Cash Sale" at bounding box center [331, 132] width 99 height 9
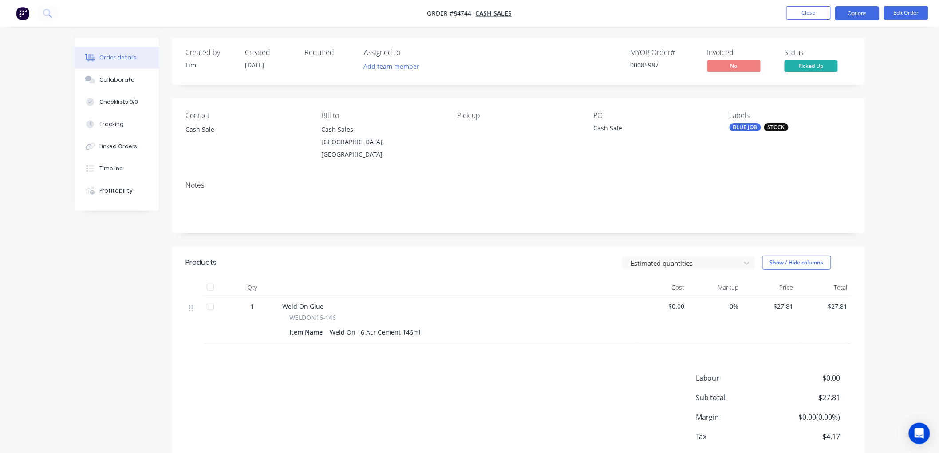
click at [857, 12] on button "Options" at bounding box center [857, 13] width 44 height 14
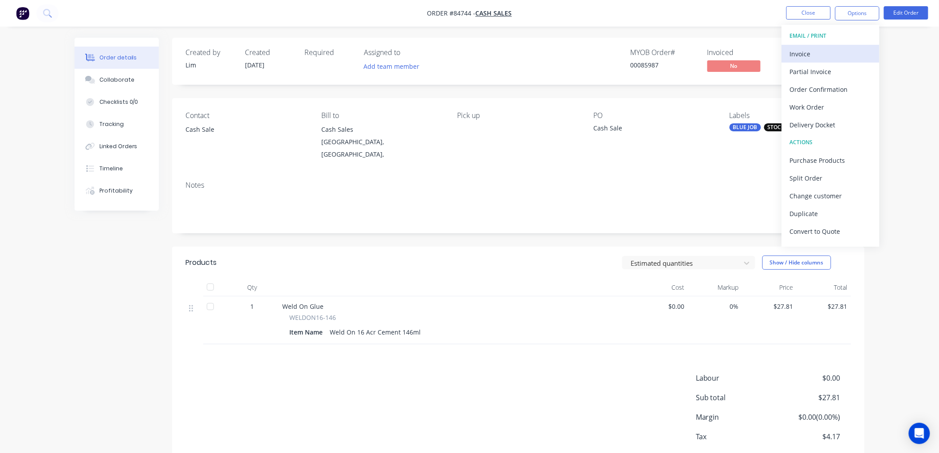
click at [831, 47] on div "Invoice" at bounding box center [831, 53] width 82 height 13
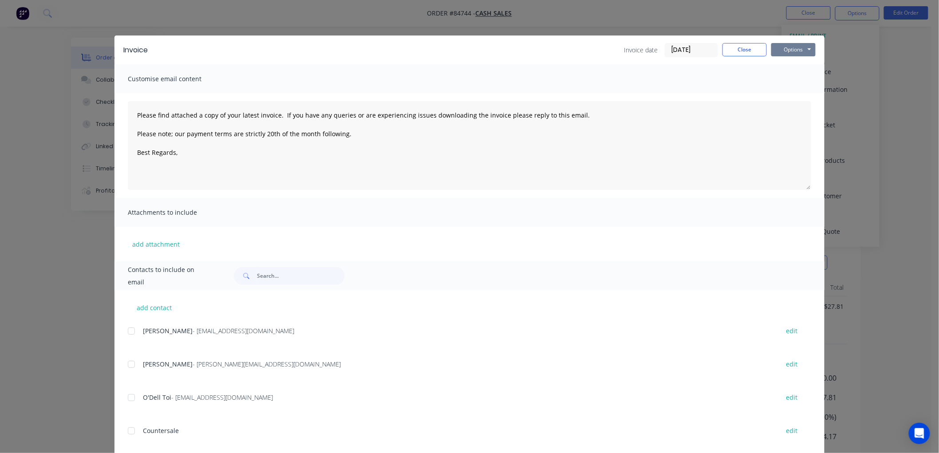
click at [808, 47] on button "Options" at bounding box center [793, 49] width 44 height 13
click at [791, 78] on button "Print" at bounding box center [799, 80] width 57 height 15
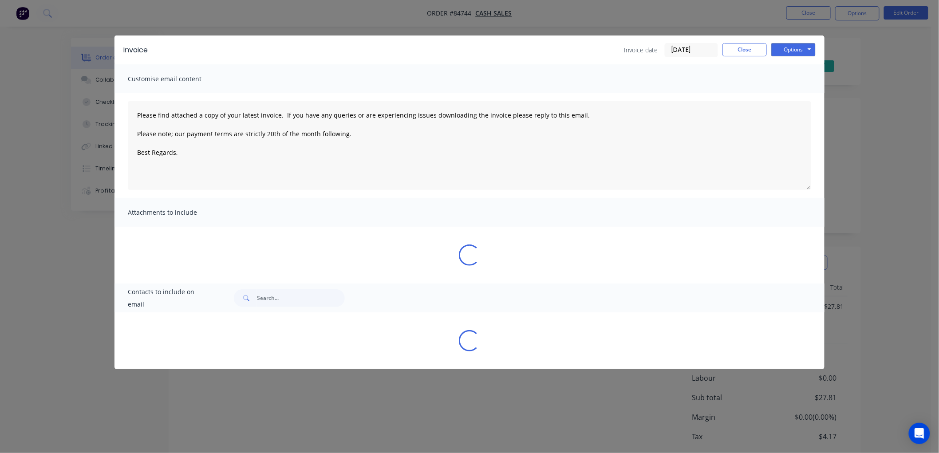
type textarea "Please find attached a copy of your latest invoice. If you have any queries or …"
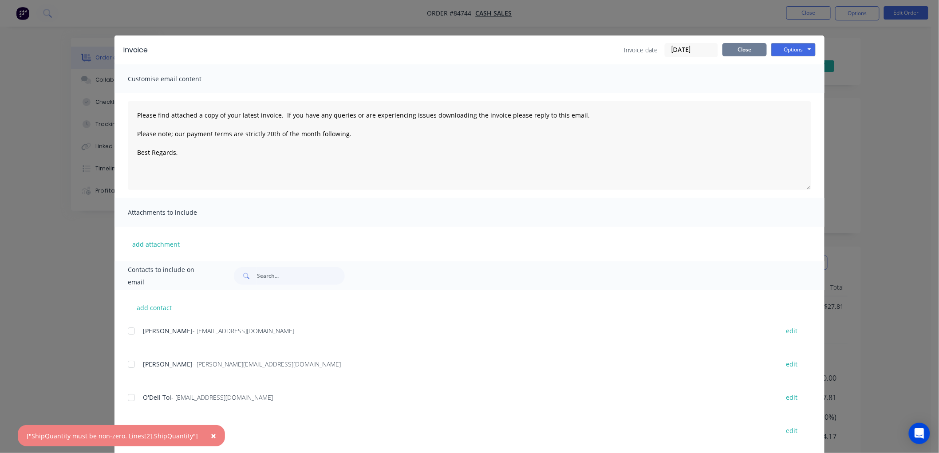
click at [722, 49] on button "Close" at bounding box center [744, 49] width 44 height 13
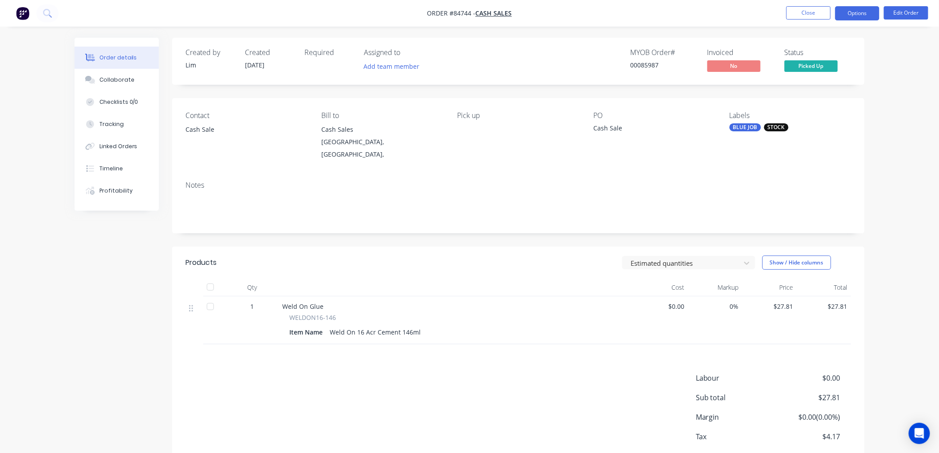
click at [859, 15] on button "Options" at bounding box center [857, 13] width 44 height 14
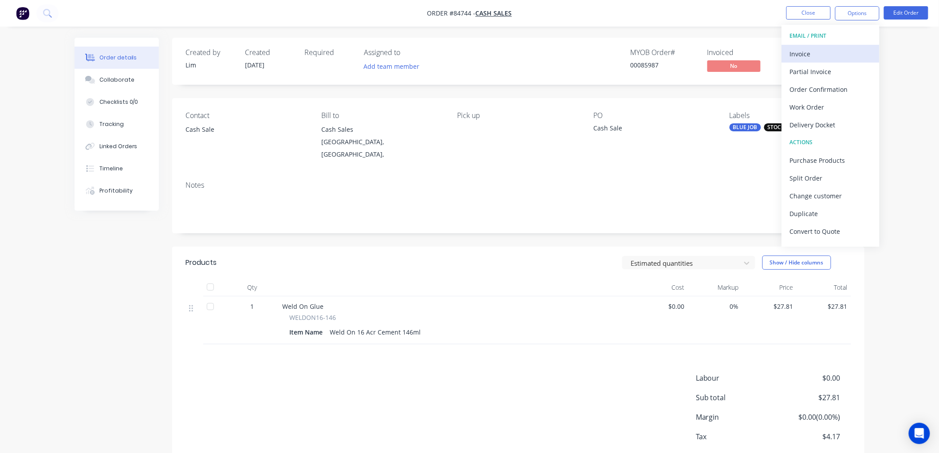
click at [819, 57] on div "Invoice" at bounding box center [831, 53] width 82 height 13
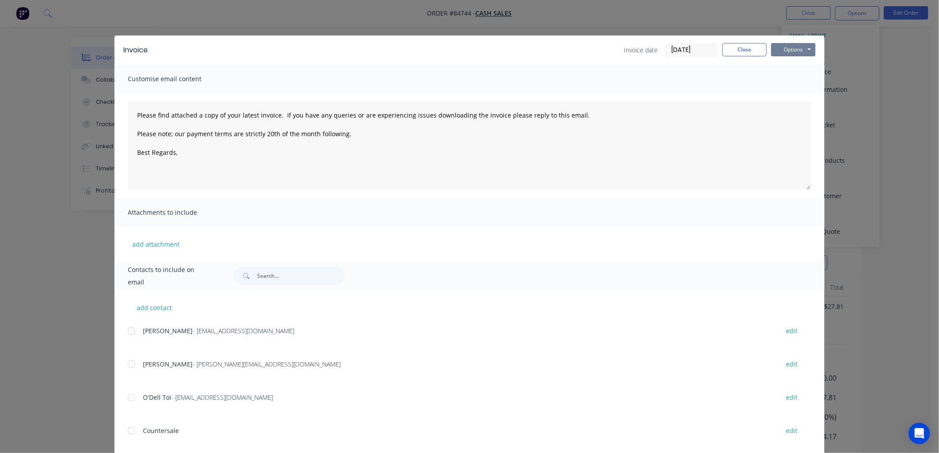
click at [790, 51] on button "Options" at bounding box center [793, 49] width 44 height 13
click at [793, 76] on button "Print" at bounding box center [799, 80] width 57 height 15
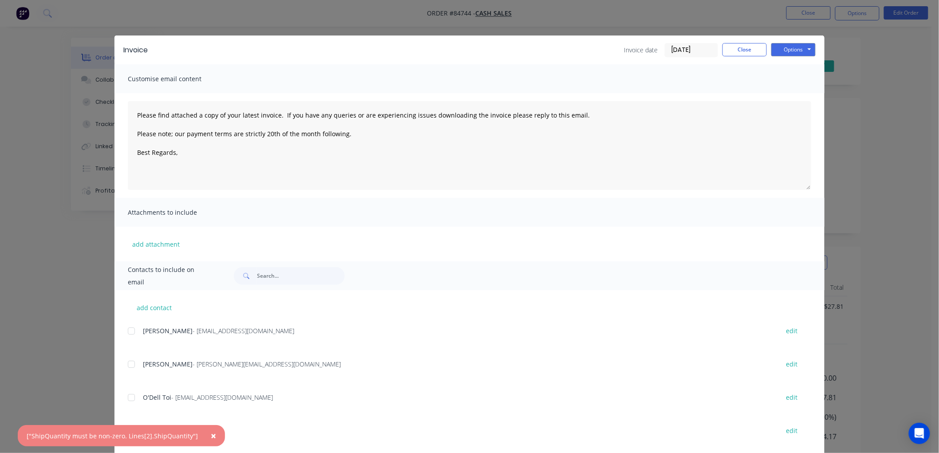
click at [729, 56] on div "Invoice date 30/09/25 Close Options Preview Print Email" at bounding box center [720, 50] width 192 height 14
drag, startPoint x: 747, startPoint y: 45, endPoint x: 757, endPoint y: 45, distance: 9.8
click at [747, 45] on button "Close" at bounding box center [744, 49] width 44 height 13
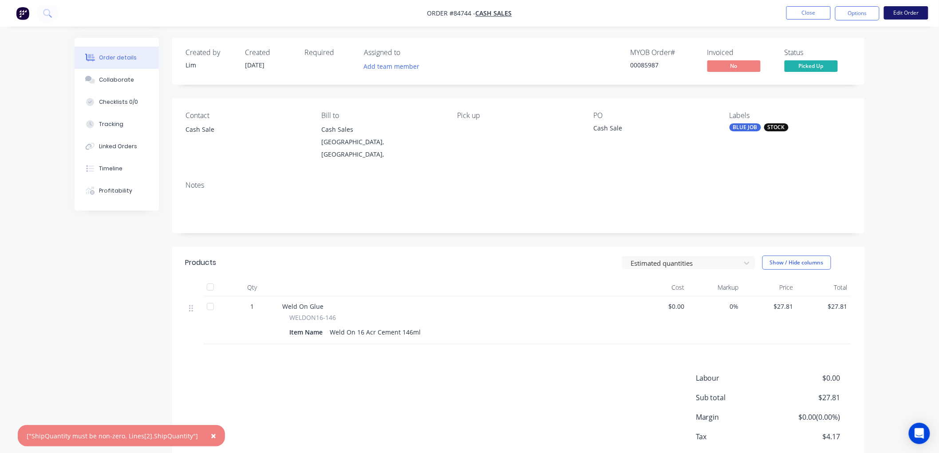
click at [894, 16] on button "Edit Order" at bounding box center [906, 12] width 44 height 13
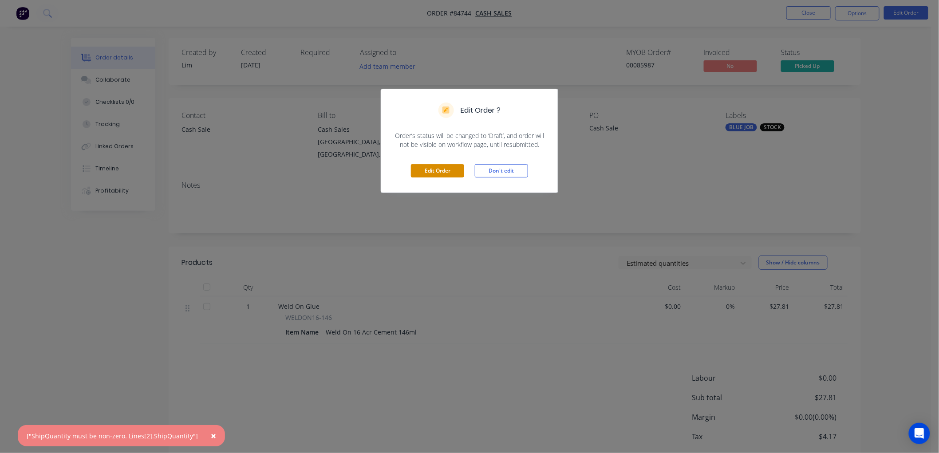
click at [445, 171] on button "Edit Order" at bounding box center [437, 170] width 53 height 13
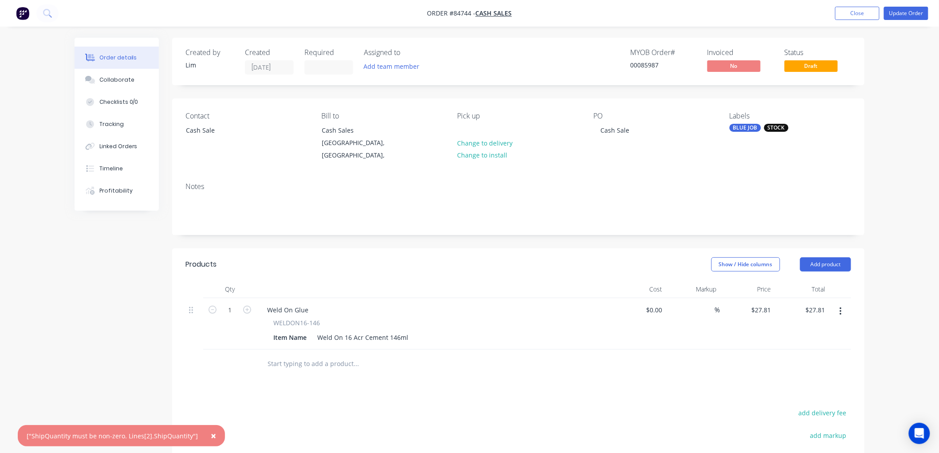
click at [908, 20] on nav "Order #84744 - Cash Sales Add product Close Update Order" at bounding box center [469, 13] width 939 height 27
click at [907, 18] on button "Update Order" at bounding box center [906, 13] width 44 height 13
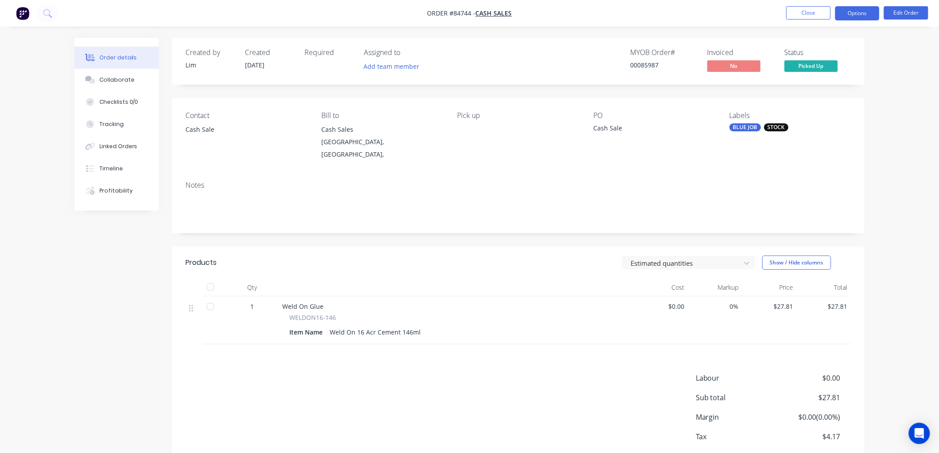
click at [853, 15] on button "Options" at bounding box center [857, 13] width 44 height 14
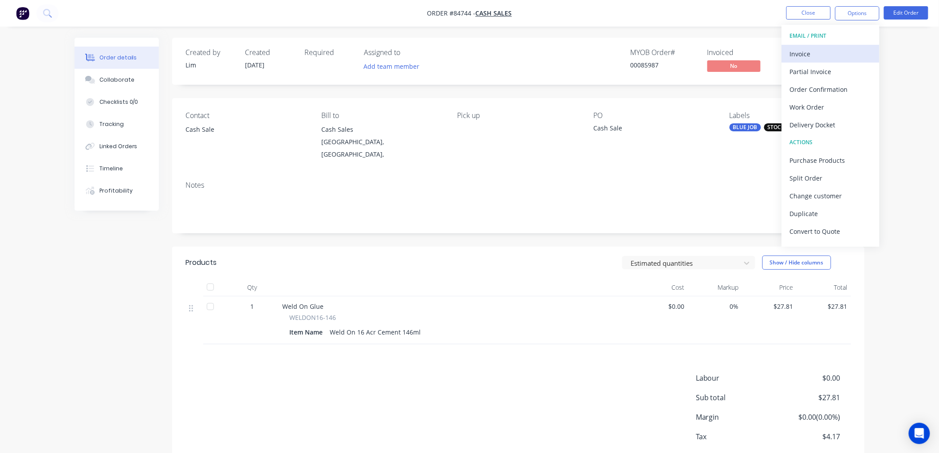
click at [850, 45] on button "Invoice" at bounding box center [831, 54] width 98 height 18
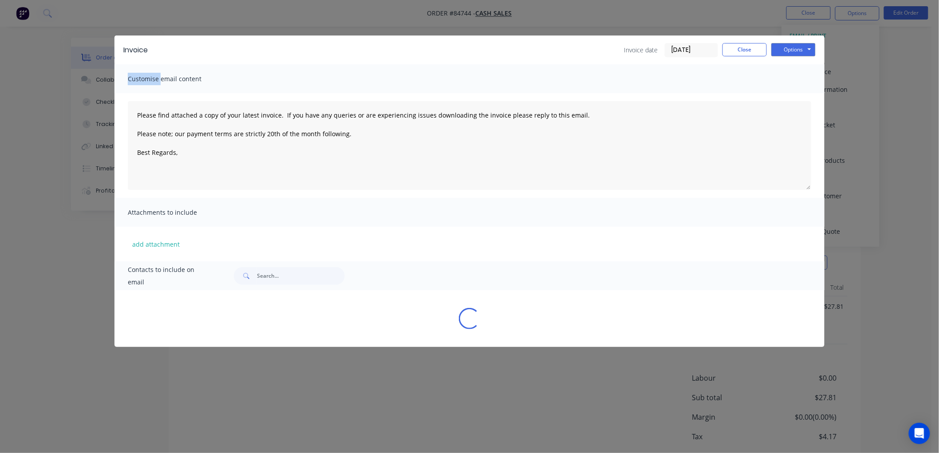
click at [850, 45] on div "Invoice Invoice date 30/09/25 Close Options Preview Print Email Customise email…" at bounding box center [469, 226] width 939 height 453
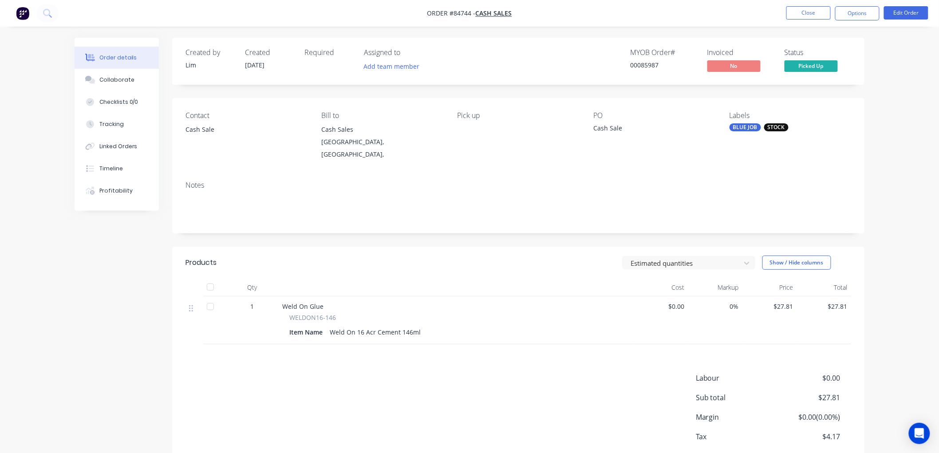
drag, startPoint x: 182, startPoint y: 56, endPoint x: 399, endPoint y: 83, distance: 218.7
click at [286, 63] on div "Created by Lim Created 19/09/25 Required Assigned to Add team member MYOB Order…" at bounding box center [518, 61] width 692 height 47
click at [770, 41] on div "Created by Lim Created 19/09/25 Required Assigned to Add team member MYOB Order…" at bounding box center [518, 61] width 692 height 47
click at [858, 16] on button "Options" at bounding box center [857, 13] width 44 height 14
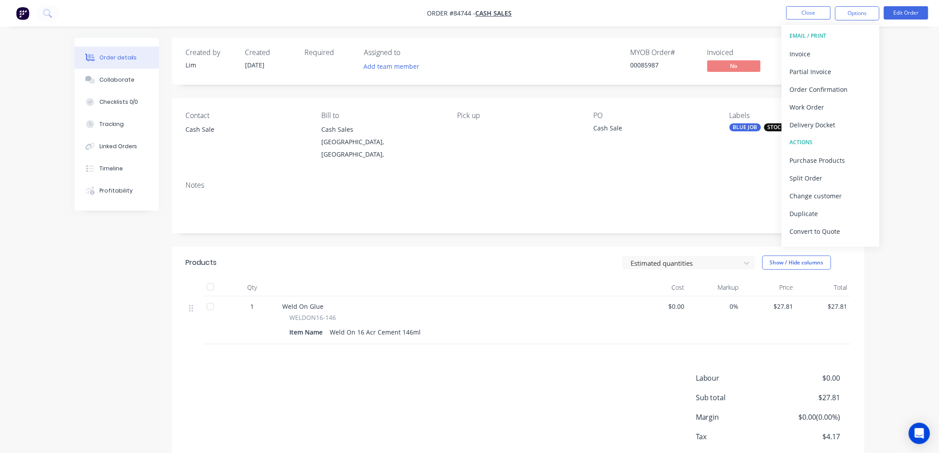
click at [850, 43] on button "EMAIL / PRINT" at bounding box center [831, 36] width 98 height 18
click at [865, 49] on button "Invoice" at bounding box center [831, 54] width 98 height 18
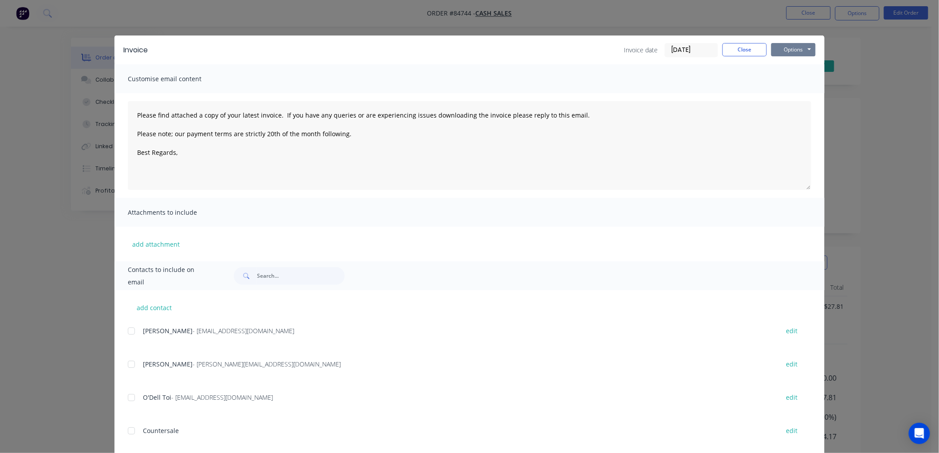
click at [792, 54] on button "Options" at bounding box center [793, 49] width 44 height 13
click at [796, 75] on button "Print" at bounding box center [799, 80] width 57 height 15
click at [736, 47] on button "Close" at bounding box center [744, 49] width 44 height 13
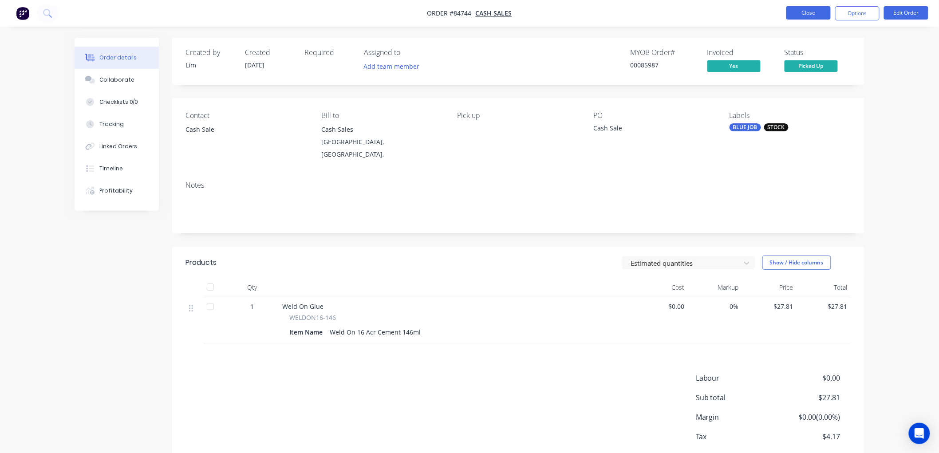
click at [810, 14] on button "Close" at bounding box center [808, 12] width 44 height 13
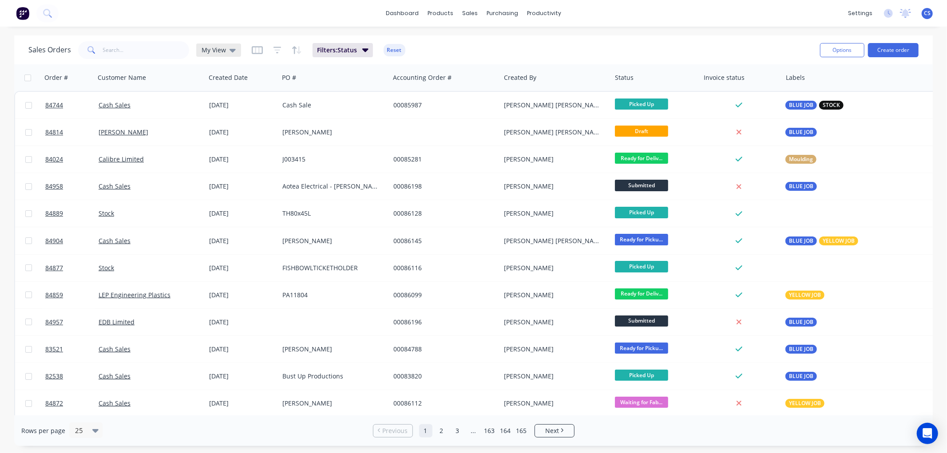
click at [225, 49] on div "My View" at bounding box center [218, 50] width 34 height 8
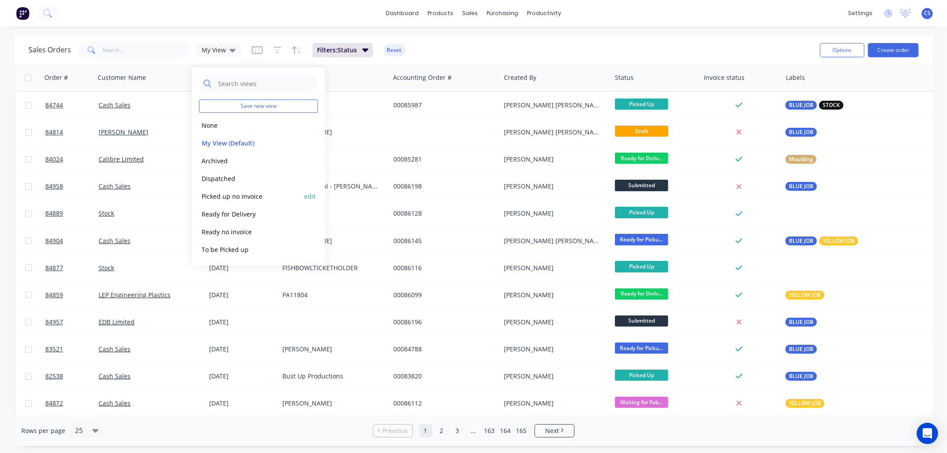
click at [256, 193] on button "Picked up no invoice" at bounding box center [249, 196] width 101 height 10
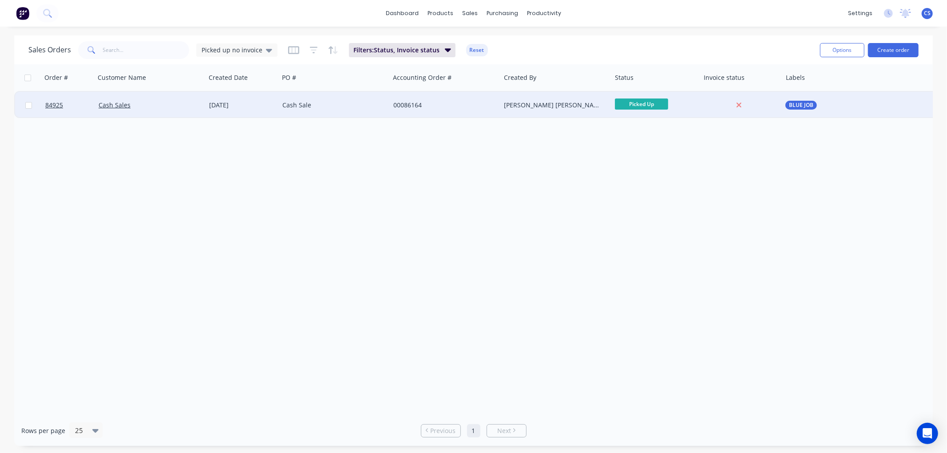
click at [435, 102] on div "00086164" at bounding box center [442, 105] width 99 height 9
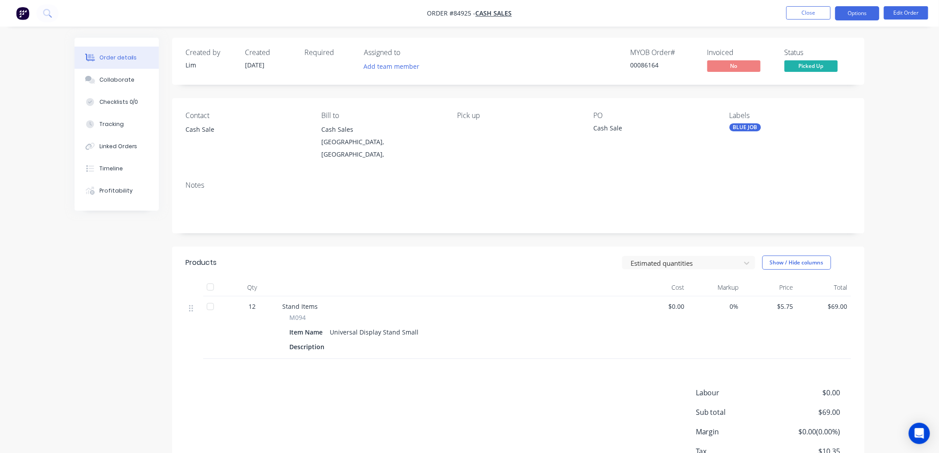
click at [868, 12] on button "Options" at bounding box center [857, 13] width 44 height 14
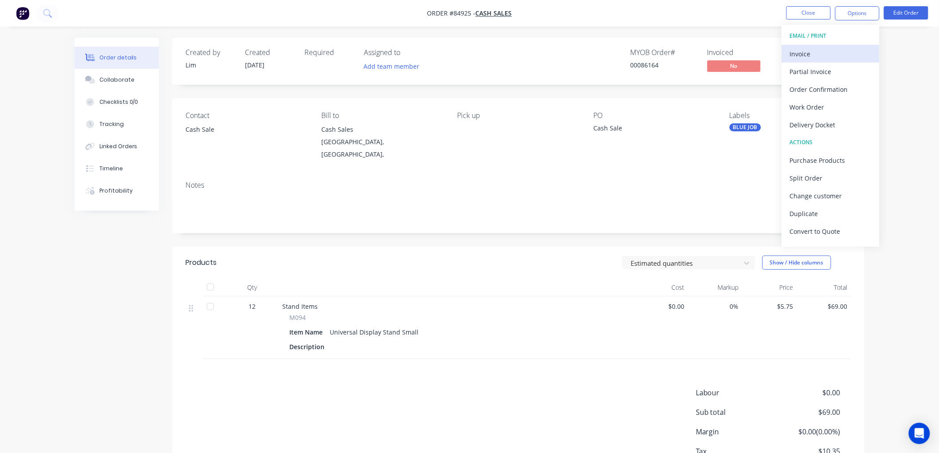
click at [828, 50] on div "Invoice" at bounding box center [831, 53] width 82 height 13
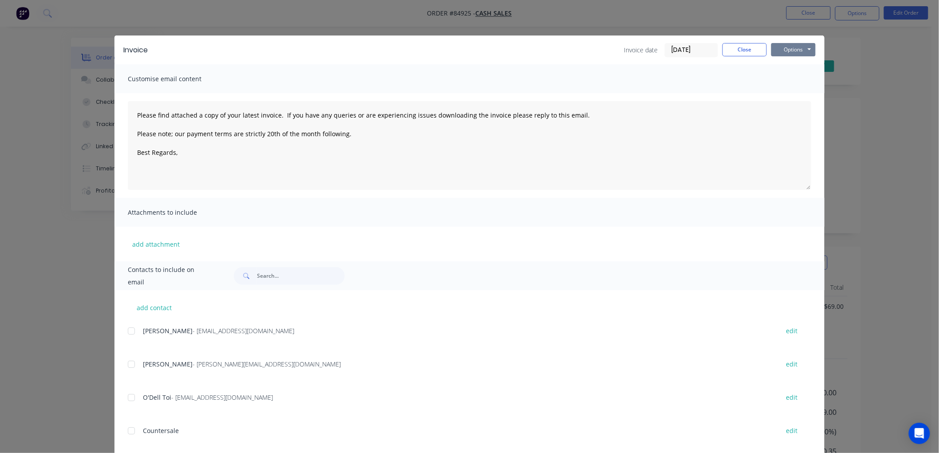
click at [794, 47] on button "Options" at bounding box center [793, 49] width 44 height 13
click at [734, 46] on button "Close" at bounding box center [744, 49] width 44 height 13
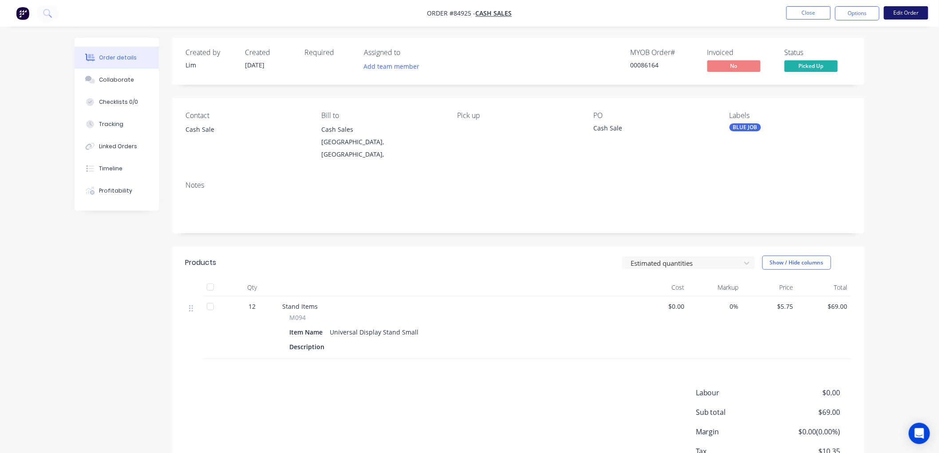
click at [903, 14] on button "Edit Order" at bounding box center [906, 12] width 44 height 13
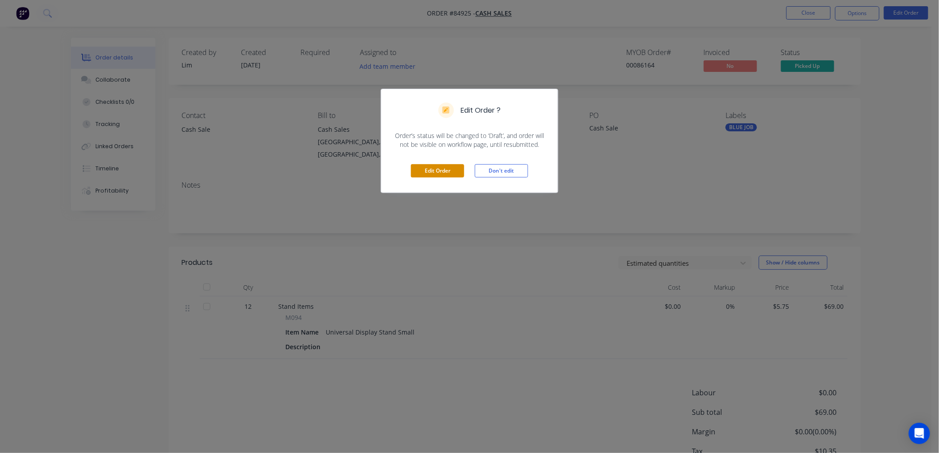
click at [442, 170] on button "Edit Order" at bounding box center [437, 170] width 53 height 13
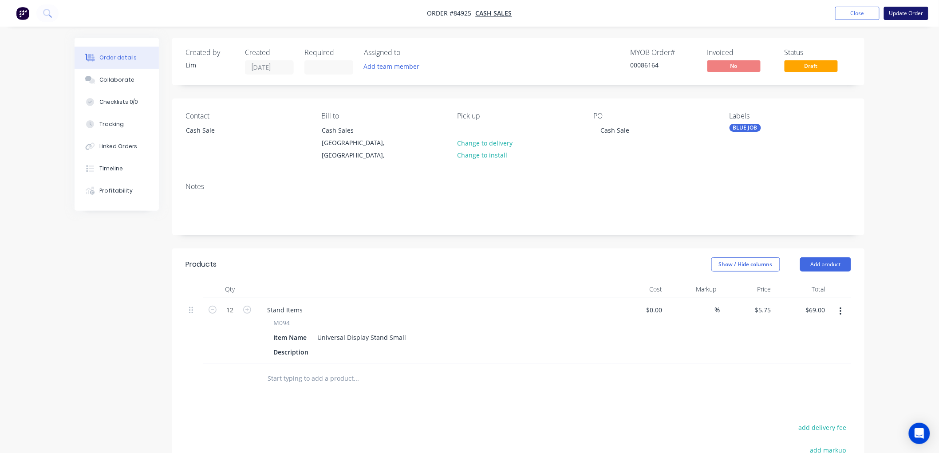
click at [915, 12] on button "Update Order" at bounding box center [906, 13] width 44 height 13
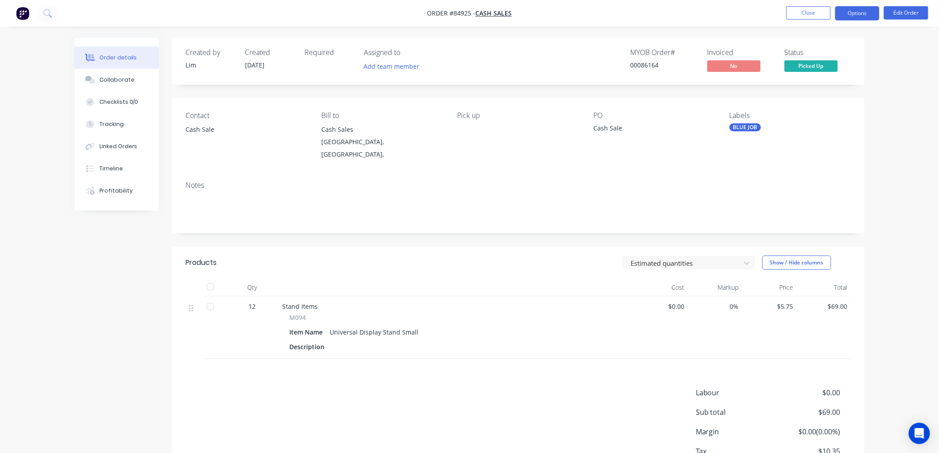
click at [856, 14] on button "Options" at bounding box center [857, 13] width 44 height 14
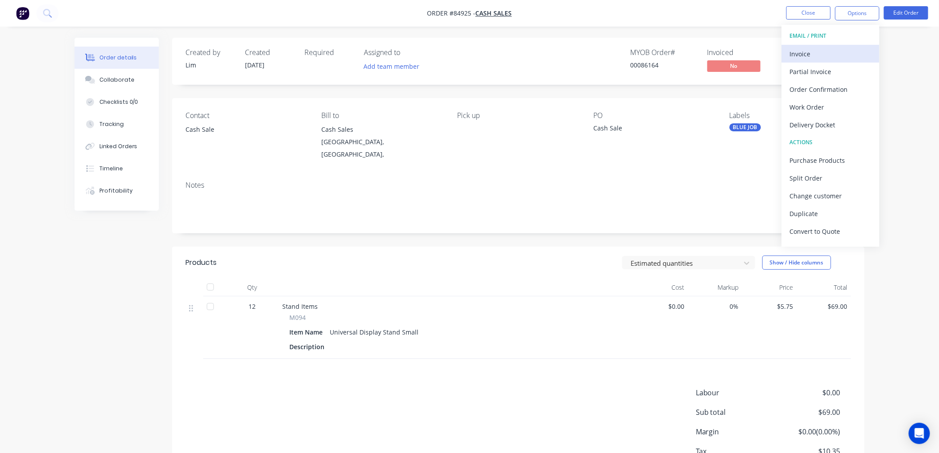
click at [821, 55] on div "Invoice" at bounding box center [831, 53] width 82 height 13
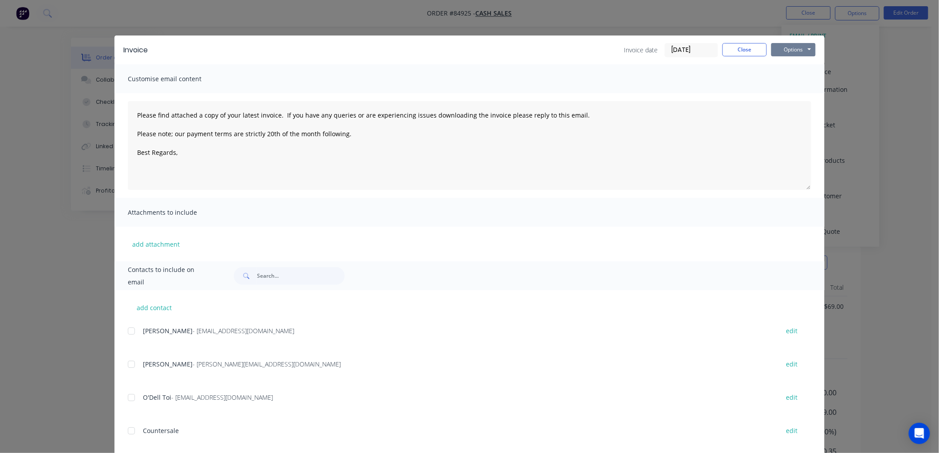
click at [809, 47] on button "Options" at bounding box center [793, 49] width 44 height 13
click at [799, 78] on button "Print" at bounding box center [799, 80] width 57 height 15
click at [731, 47] on button "Close" at bounding box center [744, 49] width 44 height 13
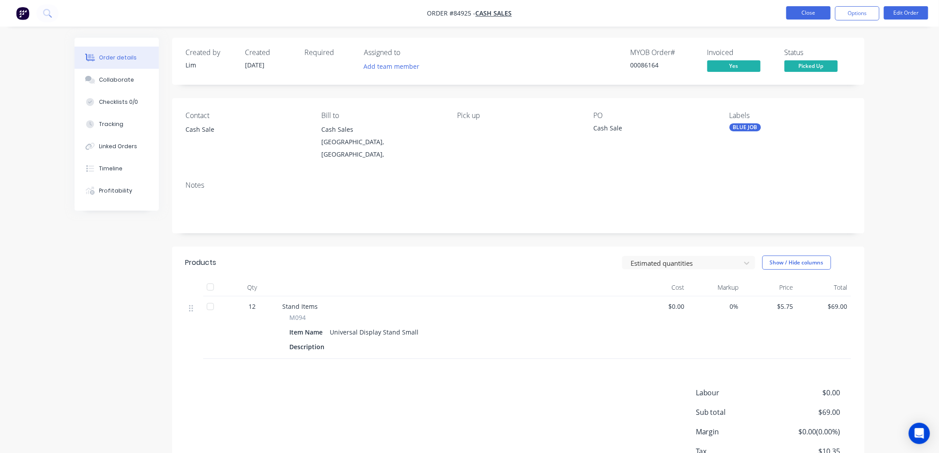
click at [801, 13] on button "Close" at bounding box center [808, 12] width 44 height 13
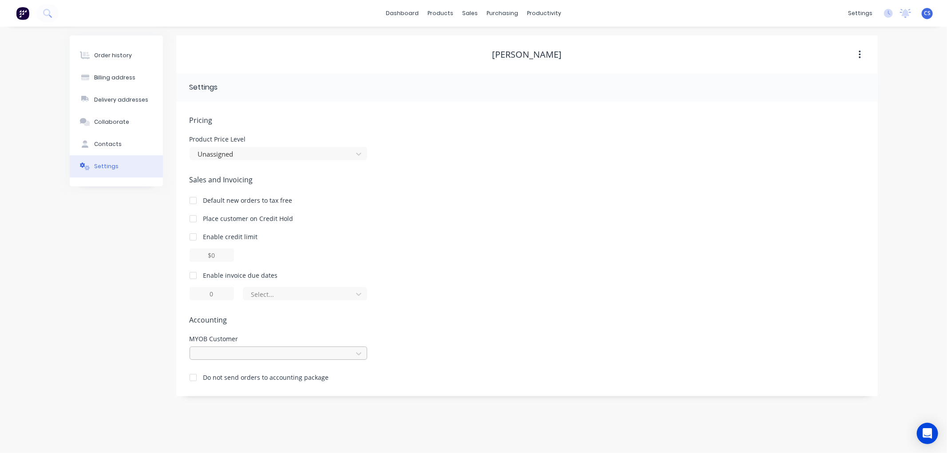
click at [234, 351] on div at bounding box center [272, 353] width 151 height 11
type input "[PERSON_NAME]"
click at [111, 140] on div "Contacts" at bounding box center [108, 144] width 28 height 8
select select "AU"
select select "NZ"
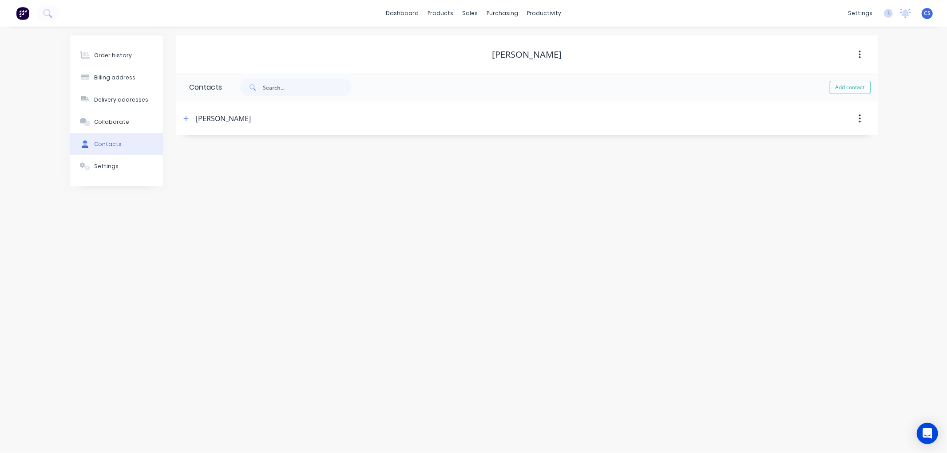
click at [185, 118] on icon "button" at bounding box center [185, 118] width 5 height 6
drag, startPoint x: 266, startPoint y: 184, endPoint x: 187, endPoint y: 186, distance: 79.0
click at [187, 186] on div "Contact name [PERSON_NAME] Email address [EMAIL_ADDRESS][DOMAIN_NAME] Phone Int…" at bounding box center [526, 208] width 701 height 147
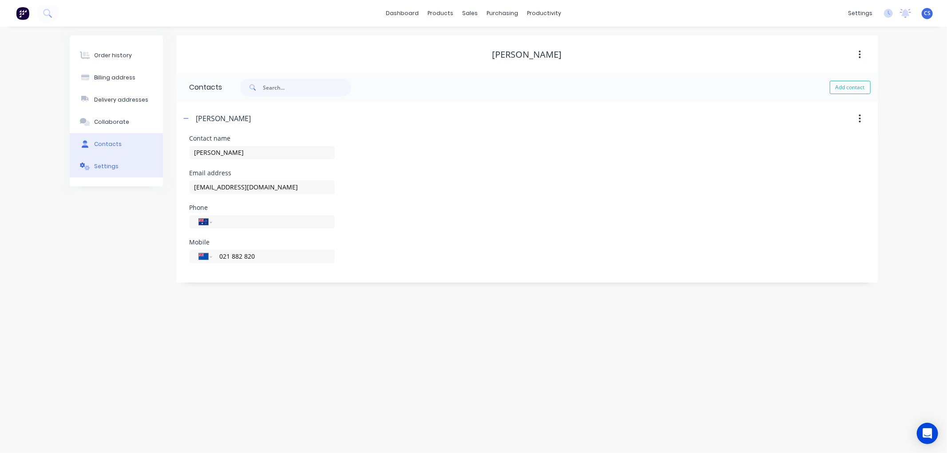
click at [99, 168] on div "Settings" at bounding box center [106, 166] width 24 height 8
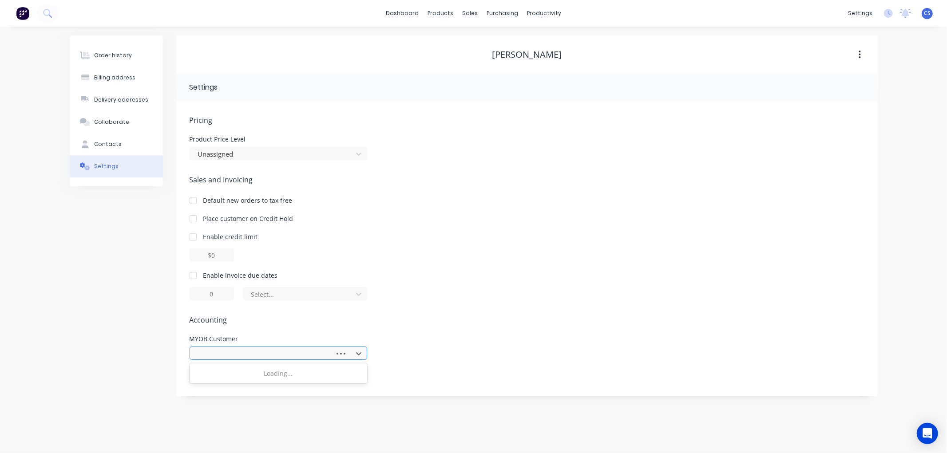
click at [237, 352] on div at bounding box center [263, 353] width 133 height 11
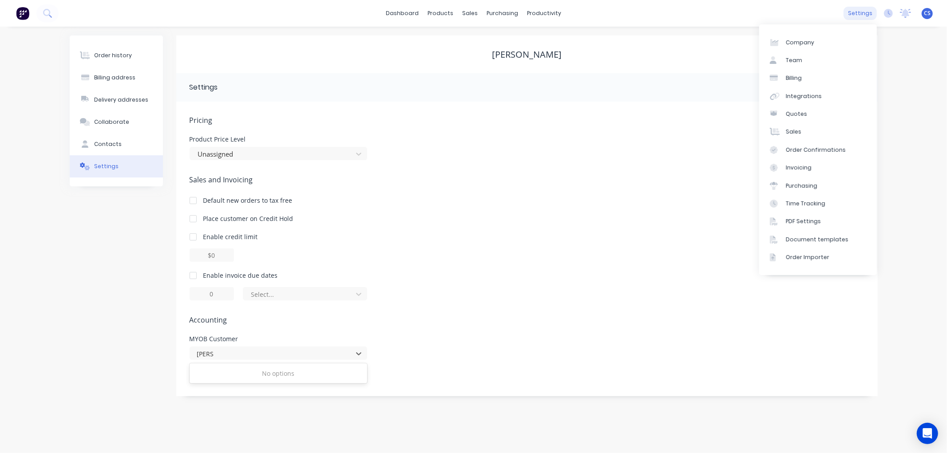
type input "[PERSON_NAME]"
click at [859, 18] on div "settings" at bounding box center [859, 13] width 33 height 13
click at [801, 95] on div "Integrations" at bounding box center [804, 96] width 36 height 8
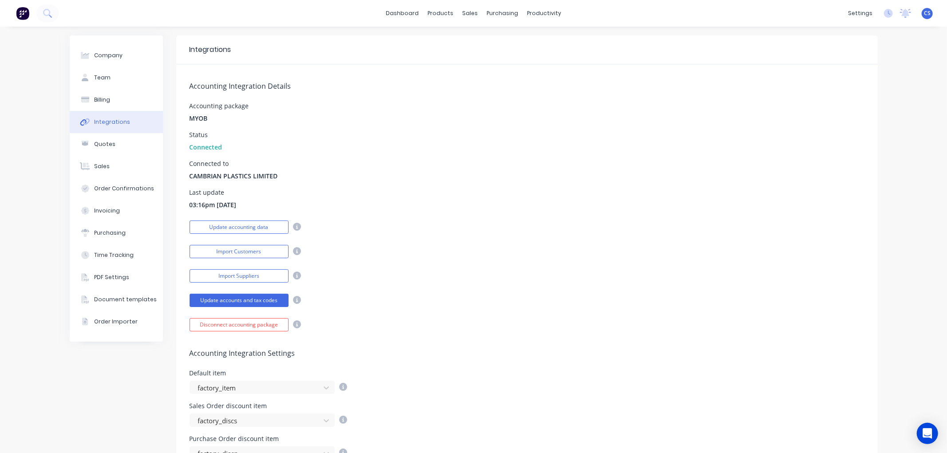
scroll to position [49, 0]
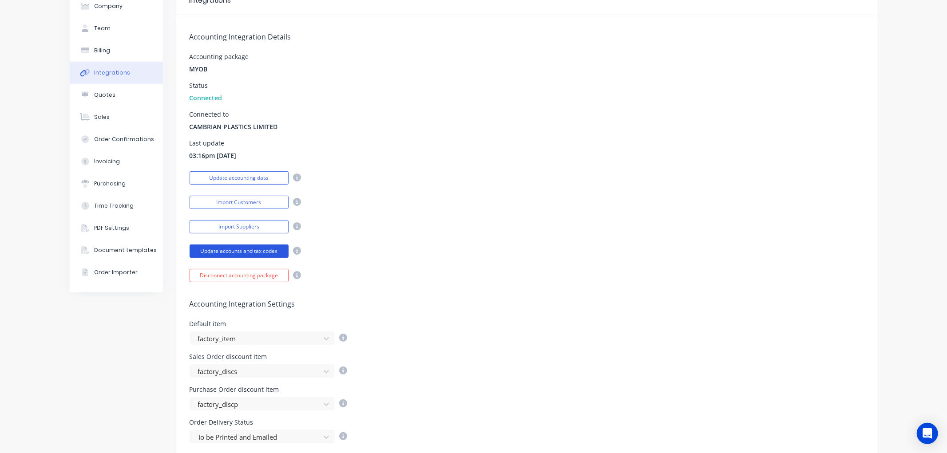
click at [237, 251] on button "Update accounts and tax codes" at bounding box center [238, 251] width 99 height 13
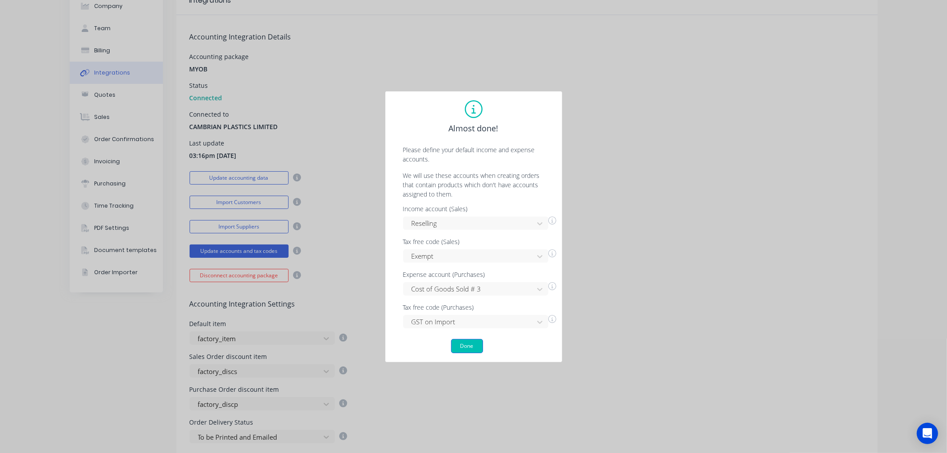
click at [466, 347] on button "Done" at bounding box center [467, 346] width 32 height 14
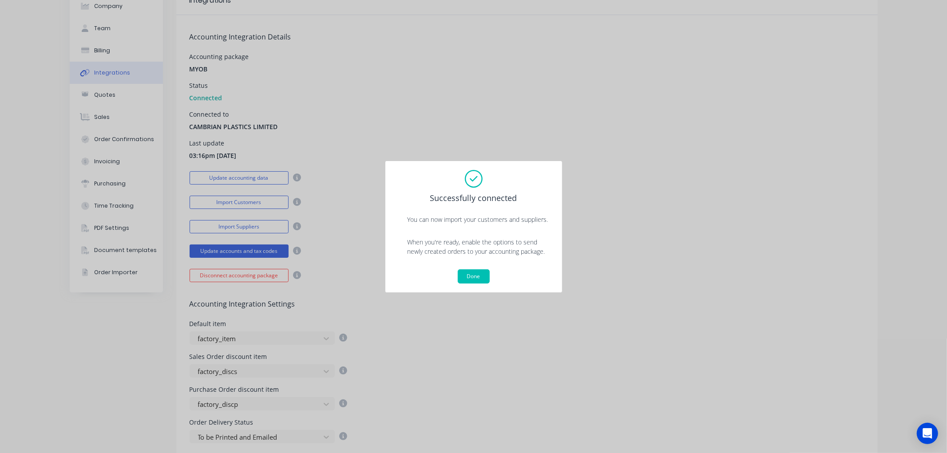
click at [477, 275] on button "Done" at bounding box center [474, 276] width 32 height 14
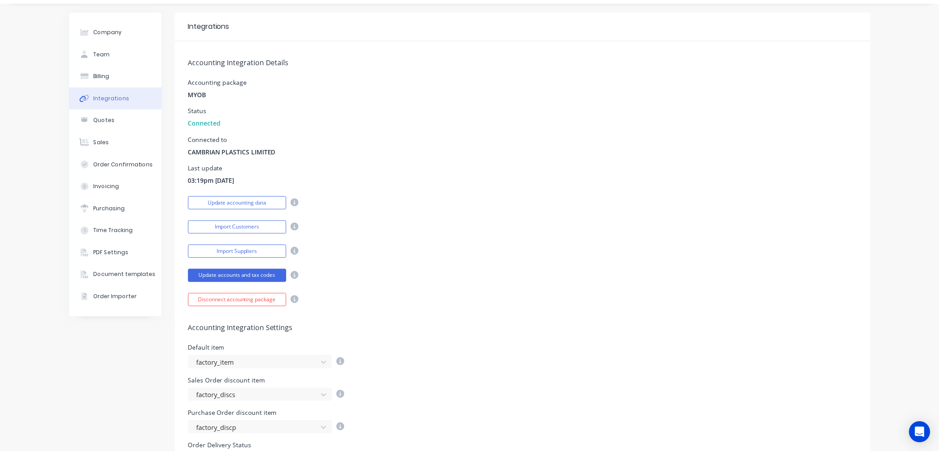
scroll to position [0, 0]
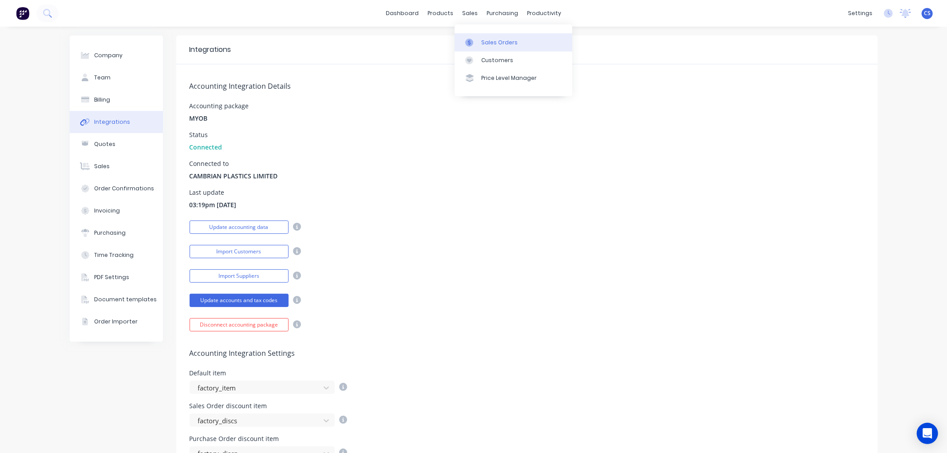
click at [481, 41] on div "Sales Orders" at bounding box center [499, 43] width 36 height 8
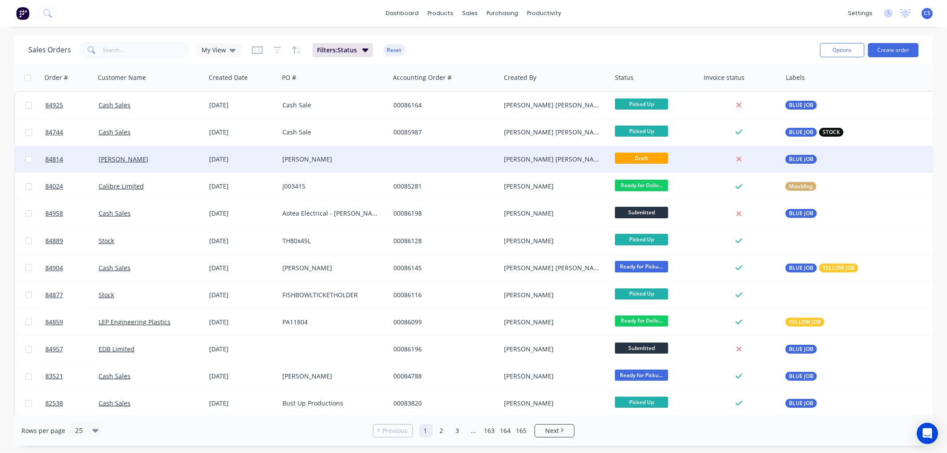
click at [336, 153] on div "[PERSON_NAME]" at bounding box center [334, 159] width 111 height 27
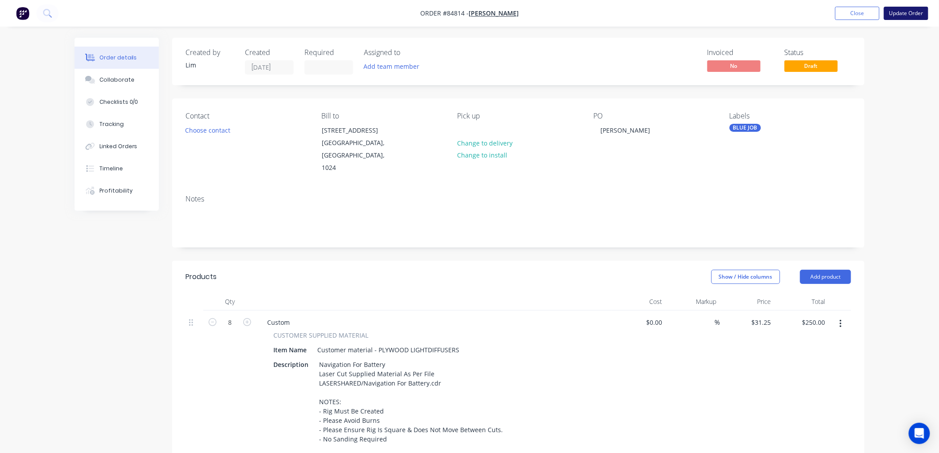
click at [899, 12] on button "Update Order" at bounding box center [906, 13] width 44 height 13
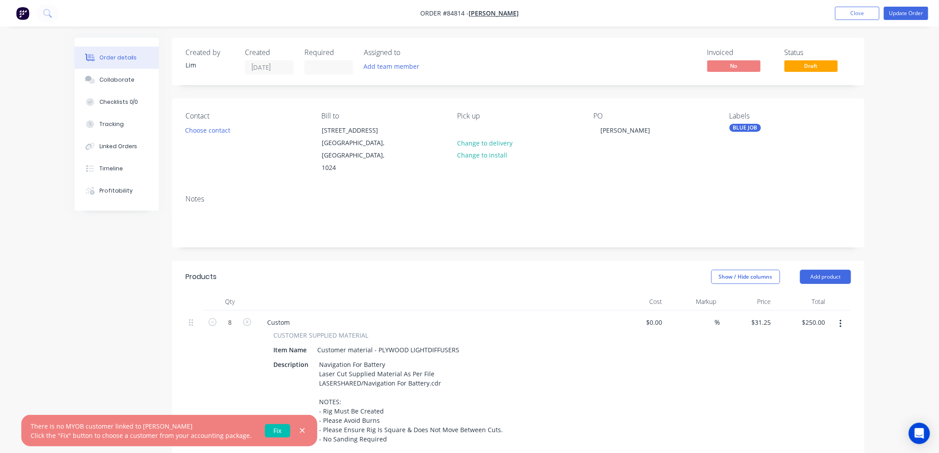
click at [268, 430] on link "Fix" at bounding box center [277, 430] width 25 height 13
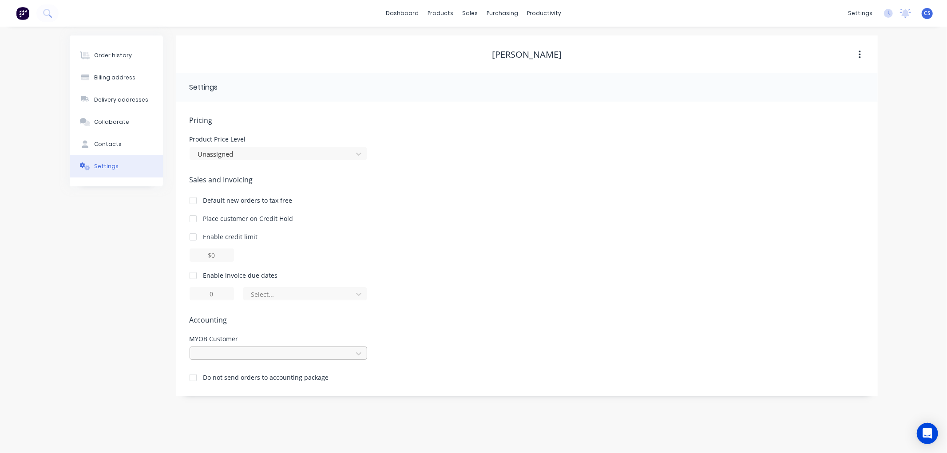
click at [227, 355] on div at bounding box center [272, 353] width 151 height 11
type input "[PERSON_NAME]"
click at [223, 375] on div "[PERSON_NAME]" at bounding box center [278, 373] width 178 height 16
click at [462, 15] on div "sales" at bounding box center [470, 13] width 24 height 13
click at [481, 37] on link "Sales Orders" at bounding box center [517, 42] width 118 height 18
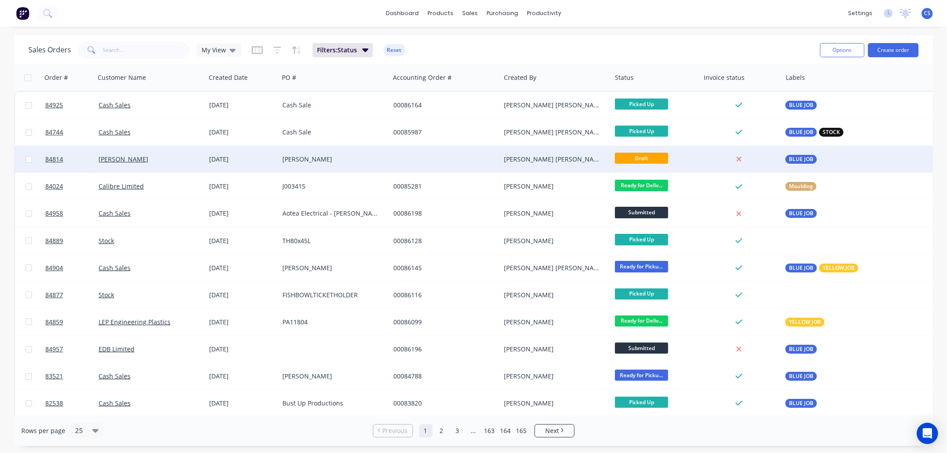
click at [363, 152] on div "[PERSON_NAME]" at bounding box center [334, 159] width 111 height 27
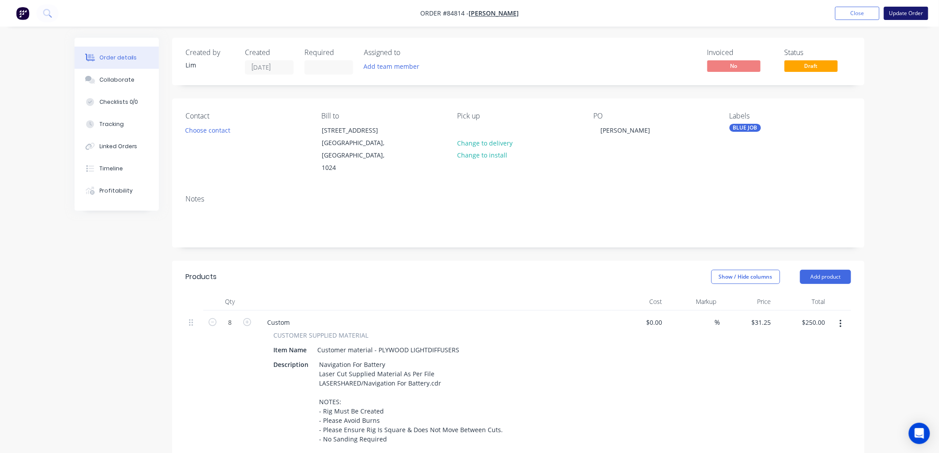
click at [902, 12] on button "Update Order" at bounding box center [906, 13] width 44 height 13
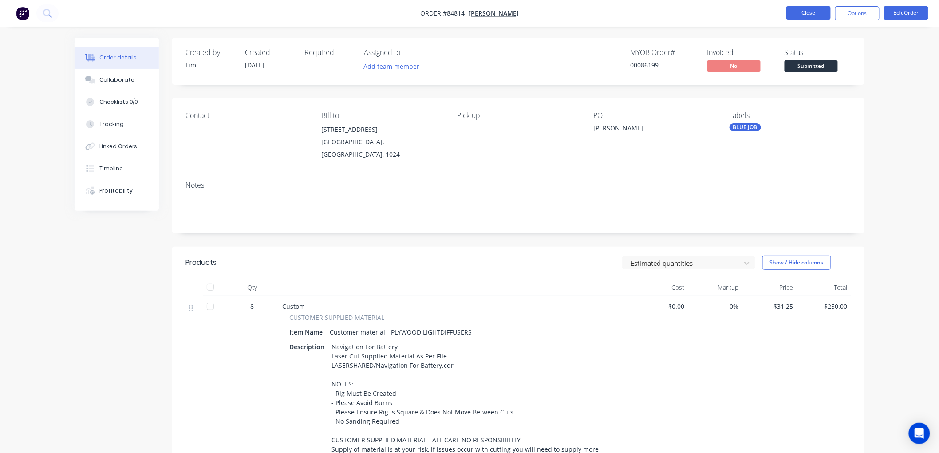
click at [809, 11] on button "Close" at bounding box center [808, 12] width 44 height 13
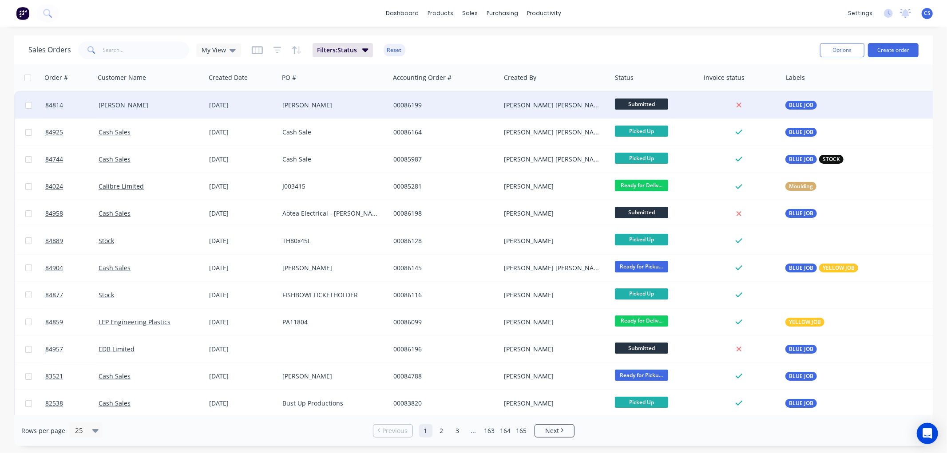
click at [662, 101] on span "Submitted" at bounding box center [641, 104] width 53 height 11
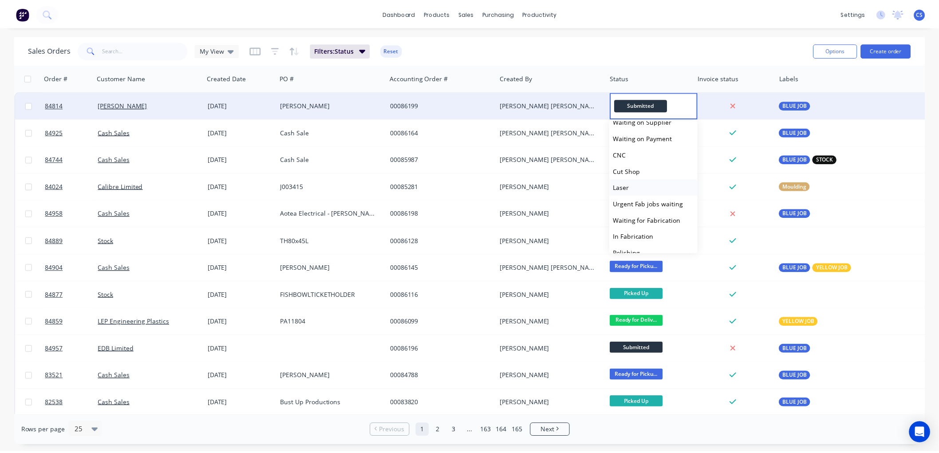
scroll to position [49, 0]
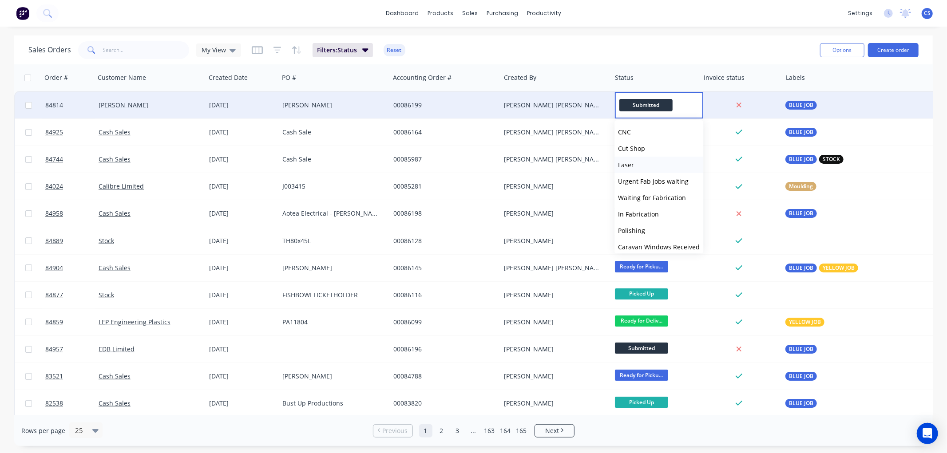
click at [641, 166] on button "Laser" at bounding box center [658, 165] width 89 height 16
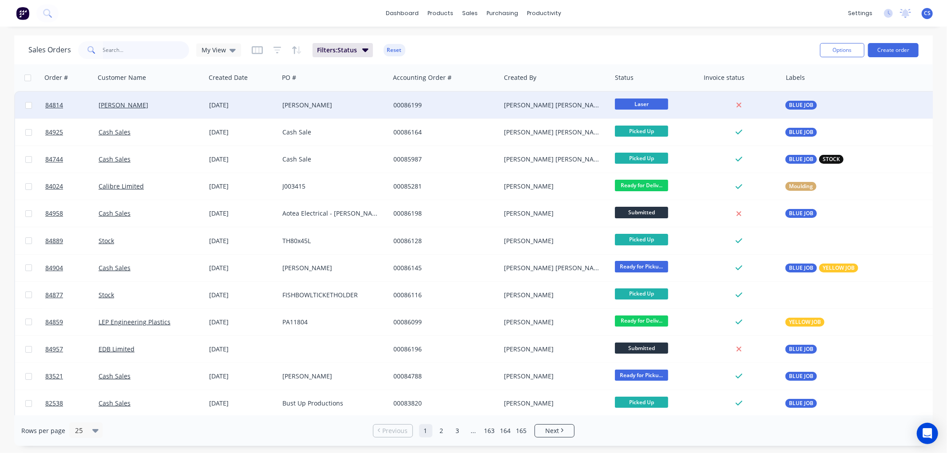
click at [129, 46] on input "text" at bounding box center [146, 50] width 87 height 18
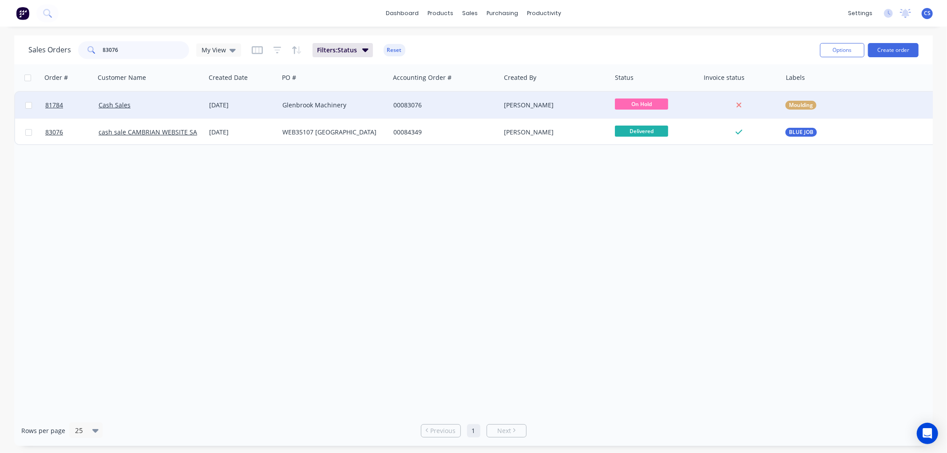
type input "83076"
click at [400, 103] on div "00083076" at bounding box center [442, 105] width 99 height 9
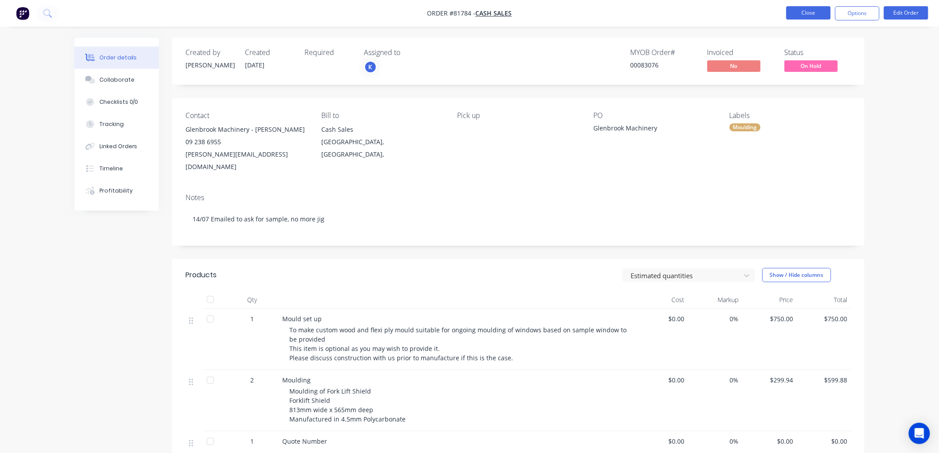
click at [806, 14] on button "Close" at bounding box center [808, 12] width 44 height 13
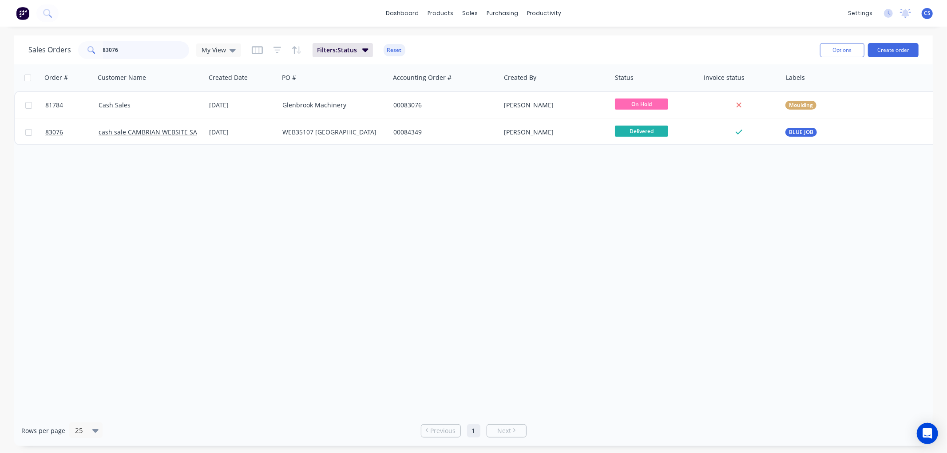
click at [115, 47] on input "83076" at bounding box center [146, 50] width 87 height 18
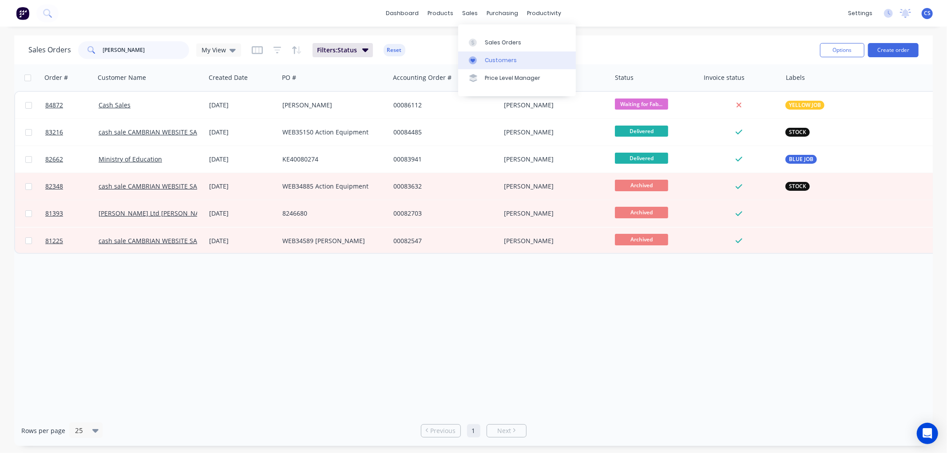
type input "[PERSON_NAME]"
click at [491, 58] on div "Customers" at bounding box center [501, 60] width 32 height 8
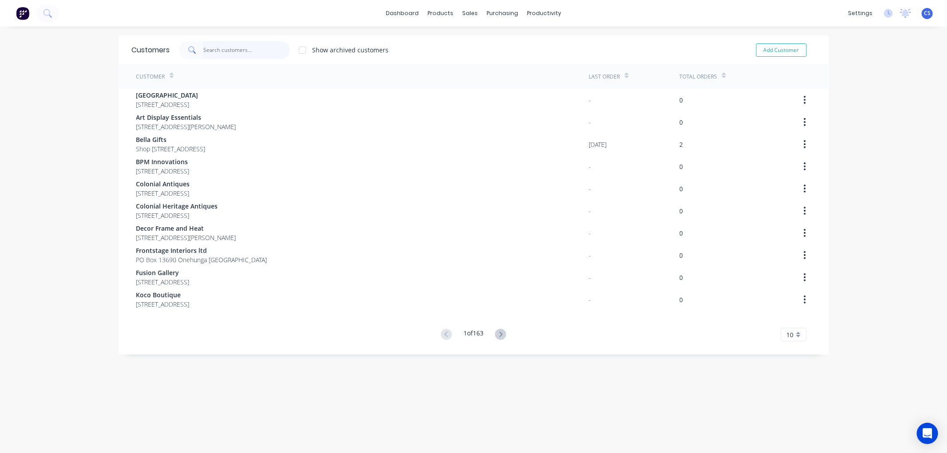
click at [212, 50] on input "text" at bounding box center [246, 50] width 87 height 18
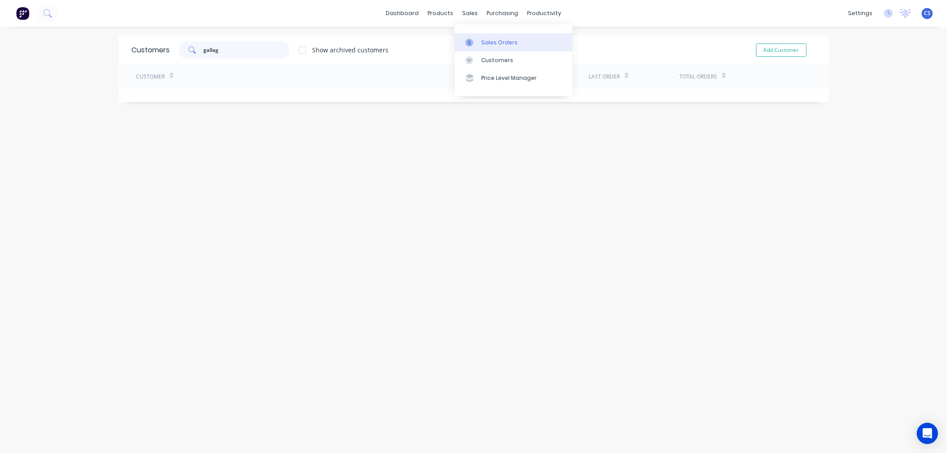
type input "gallag"
click at [486, 40] on div "Sales Orders" at bounding box center [499, 43] width 36 height 8
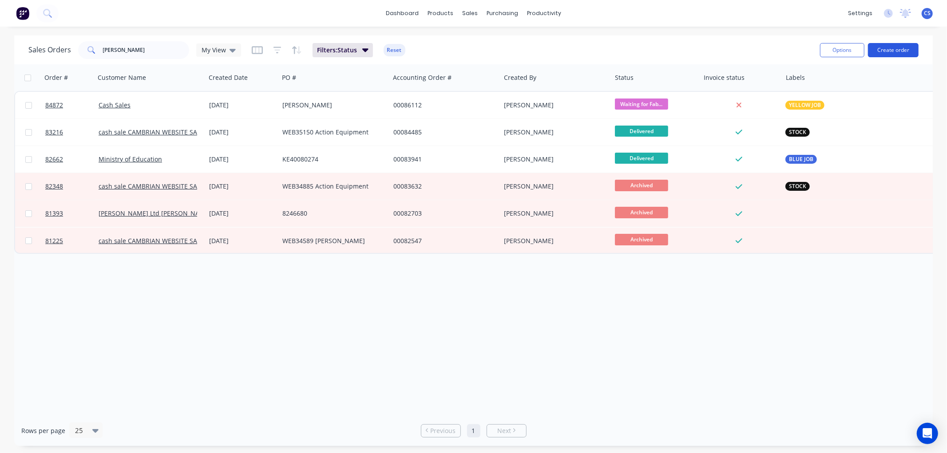
click at [893, 49] on button "Create order" at bounding box center [893, 50] width 51 height 14
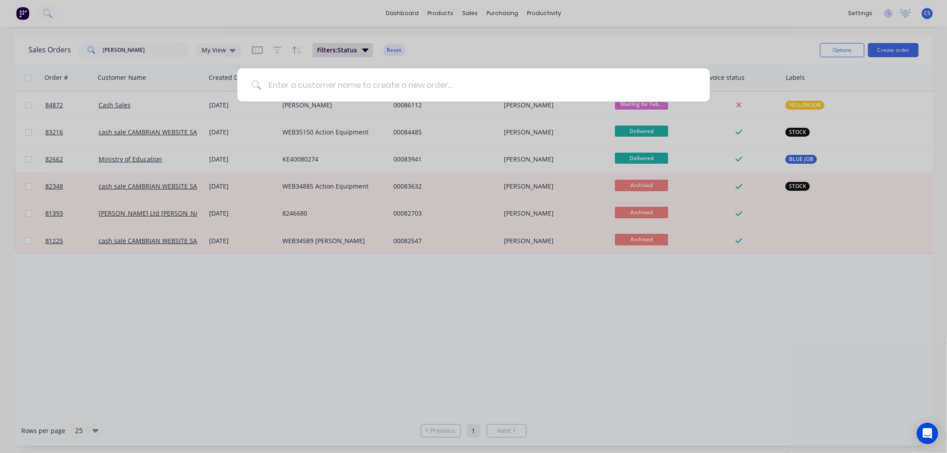
click at [278, 85] on input at bounding box center [478, 84] width 434 height 33
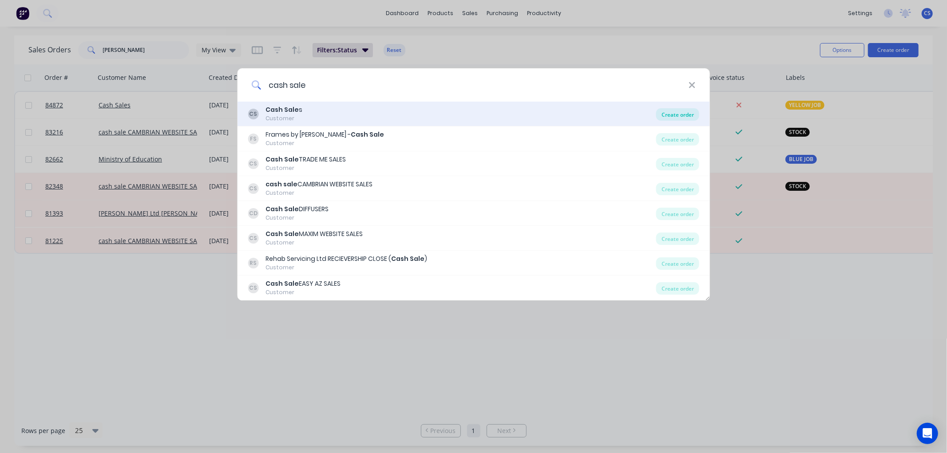
type input "cash sale"
click at [663, 114] on div "Create order" at bounding box center [677, 114] width 43 height 12
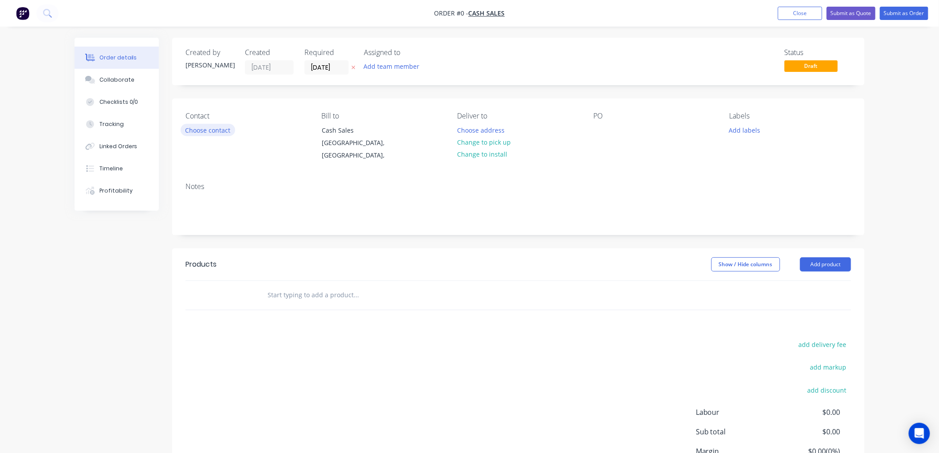
click at [225, 129] on button "Choose contact" at bounding box center [208, 130] width 55 height 12
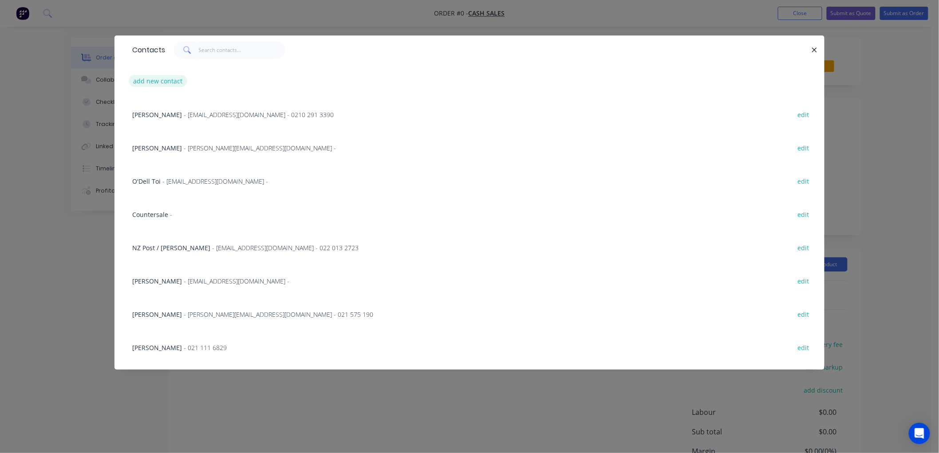
click at [167, 80] on button "add new contact" at bounding box center [158, 81] width 59 height 12
select select "AU"
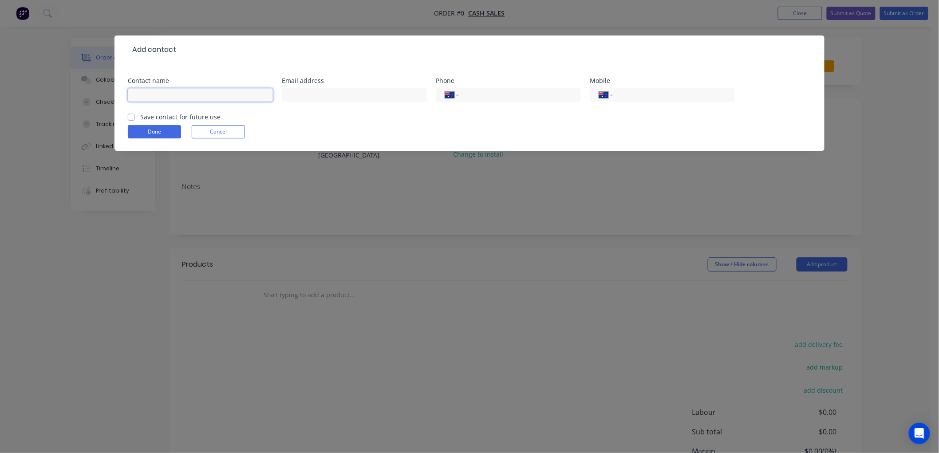
click at [181, 93] on input "text" at bounding box center [200, 94] width 145 height 13
type input "Christchurch Bull Breed Rescue"
click at [311, 95] on input "text" at bounding box center [354, 94] width 145 height 13
type input "[EMAIL_ADDRESS][DOMAIN_NAME]"
click at [140, 114] on label "Save contact for future use" at bounding box center [180, 116] width 80 height 9
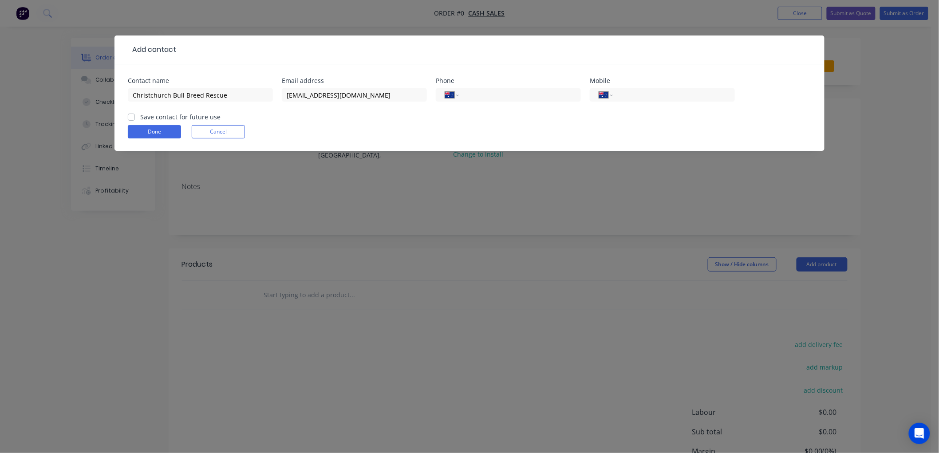
click at [131, 114] on input "Save contact for future use" at bounding box center [131, 116] width 7 height 8
checkbox input "true"
click at [144, 132] on button "Done" at bounding box center [154, 131] width 53 height 13
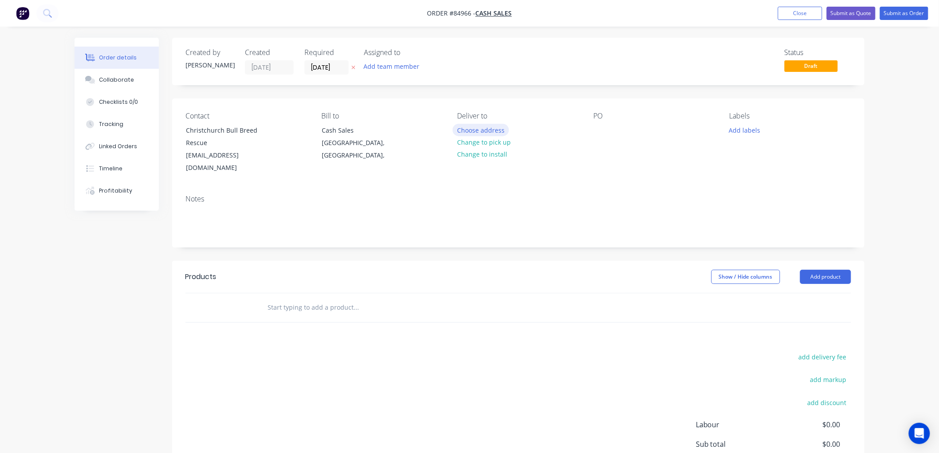
click at [485, 130] on button "Choose address" at bounding box center [481, 130] width 57 height 12
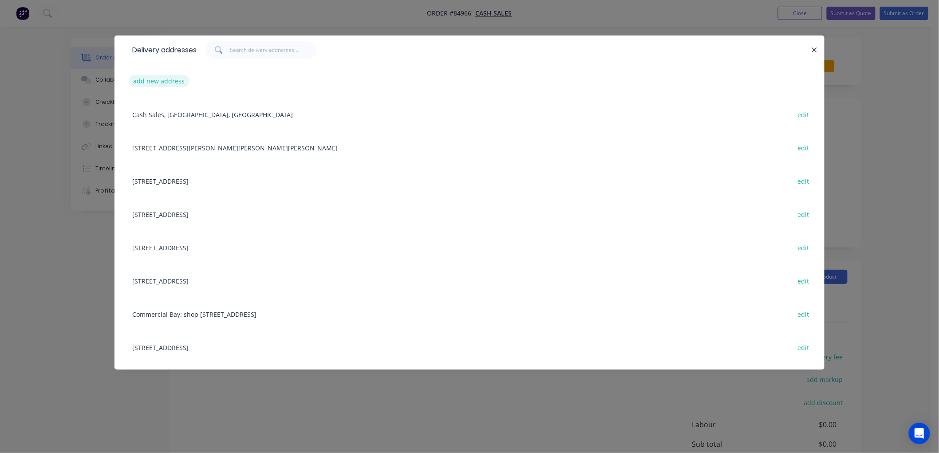
click at [167, 80] on button "add new address" at bounding box center [159, 81] width 61 height 12
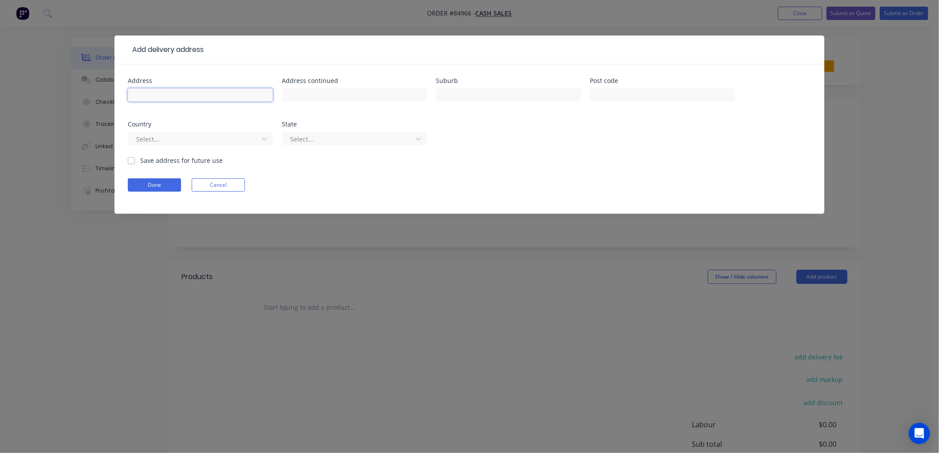
click at [181, 93] on input "text" at bounding box center [200, 94] width 145 height 13
type input "[STREET_ADDRESS][PERSON_NAME]"
type input "[PERSON_NAME]"
type input "[GEOGRAPHIC_DATA]"
type input "8023"
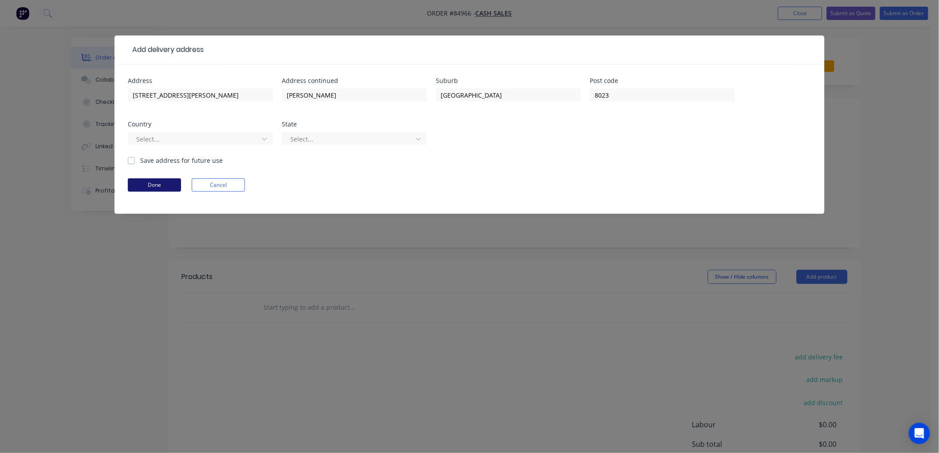
click at [153, 184] on button "Done" at bounding box center [154, 184] width 53 height 13
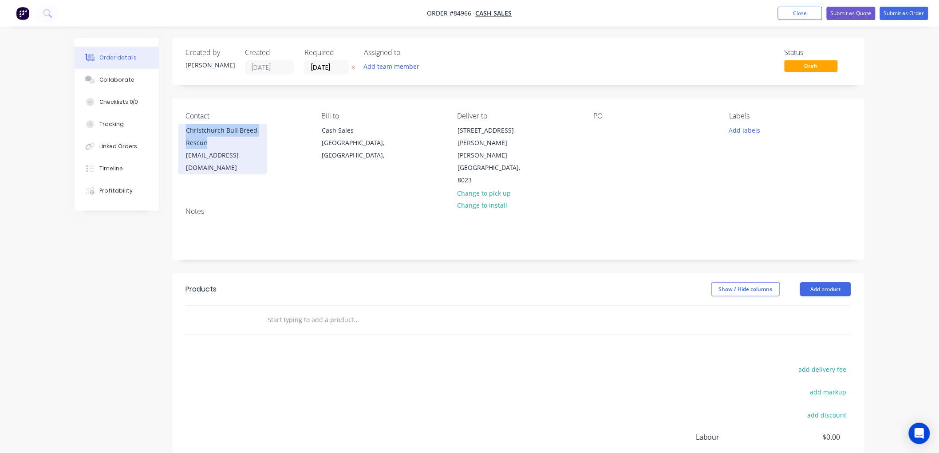
drag, startPoint x: 216, startPoint y: 144, endPoint x: 185, endPoint y: 133, distance: 33.4
click at [185, 133] on div "Christchurch Bull Breed Rescue [EMAIL_ADDRESS][DOMAIN_NAME]" at bounding box center [222, 149] width 89 height 51
copy div "Christchurch Bull Breed Rescue"
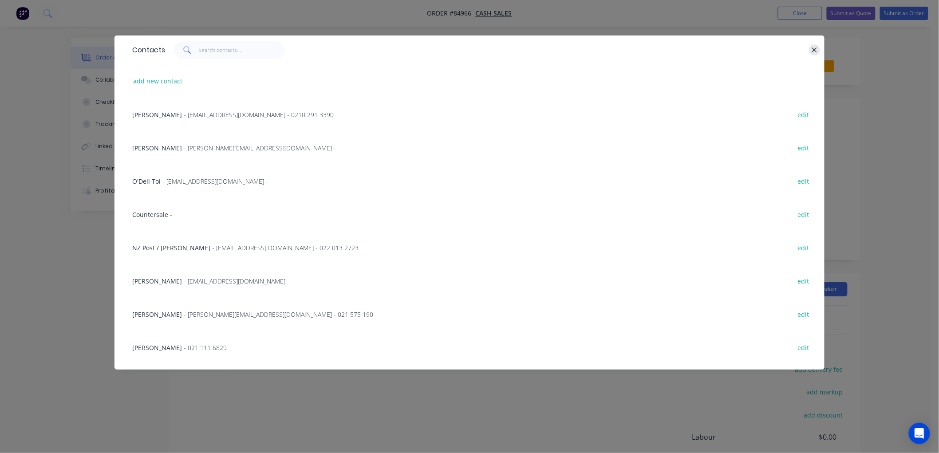
click at [815, 50] on icon "button" at bounding box center [814, 49] width 5 height 5
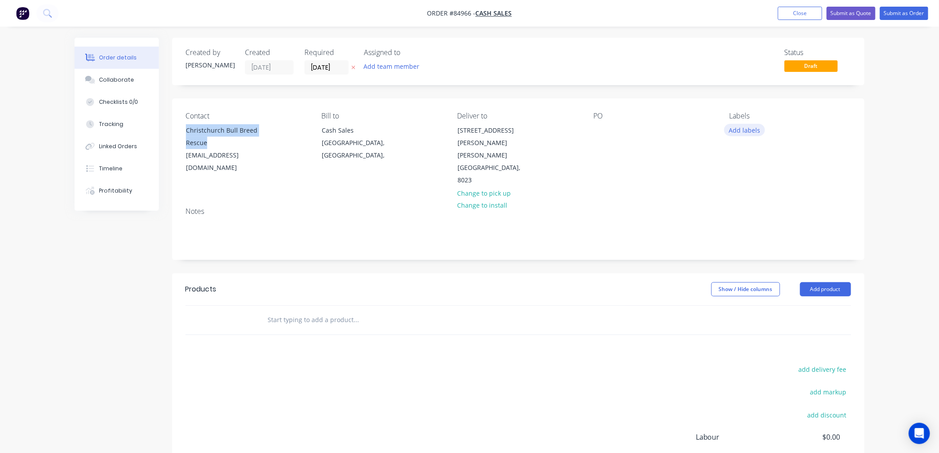
copy div "Christchurch Bull Breed Rescue"
click at [600, 129] on div at bounding box center [600, 130] width 14 height 13
paste div
click at [738, 126] on button "Add labels" at bounding box center [744, 130] width 41 height 12
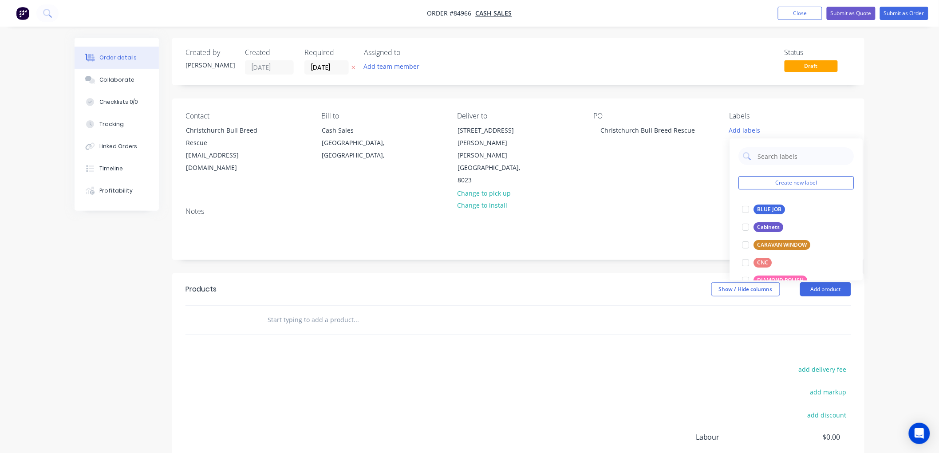
click at [383, 311] on input "text" at bounding box center [356, 320] width 178 height 18
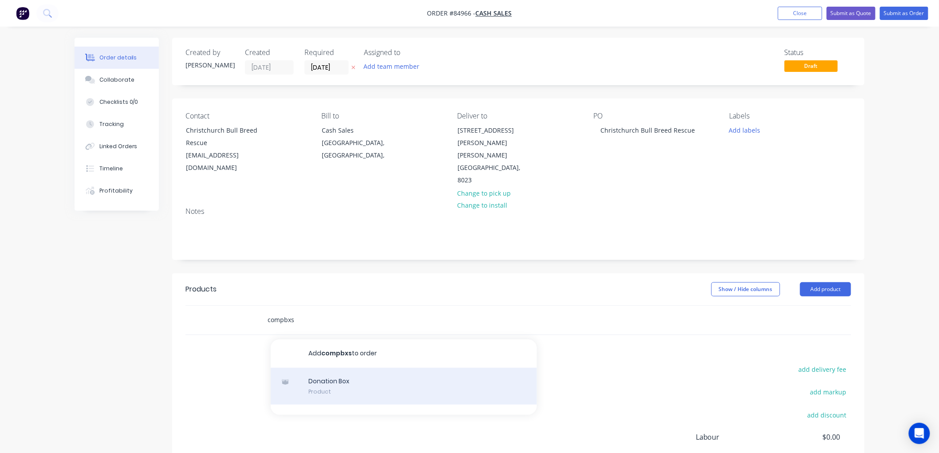
type input "compbxs"
click at [334, 368] on div "Donation Box Product" at bounding box center [404, 386] width 266 height 37
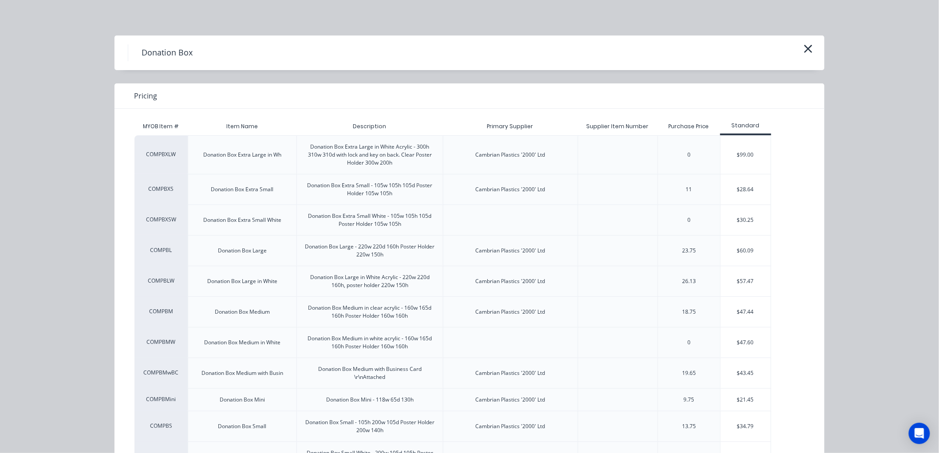
click at [751, 184] on div "$28.64" at bounding box center [746, 189] width 50 height 30
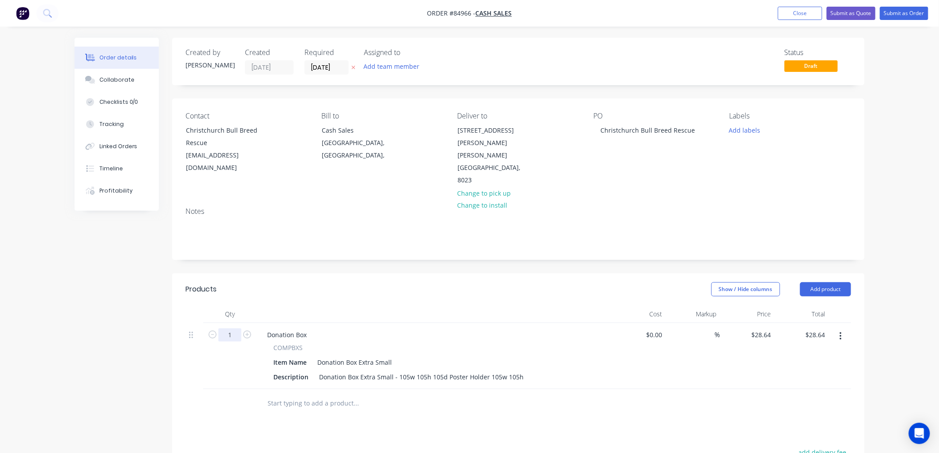
click at [233, 328] on input "1" at bounding box center [229, 334] width 23 height 13
type input "10"
type input "$286.40"
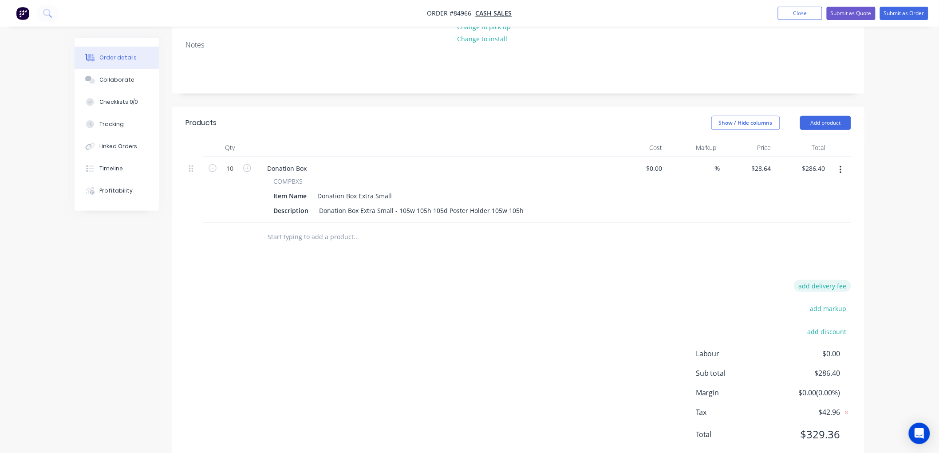
click at [815, 280] on button "add delivery fee" at bounding box center [822, 286] width 57 height 12
type input "25"
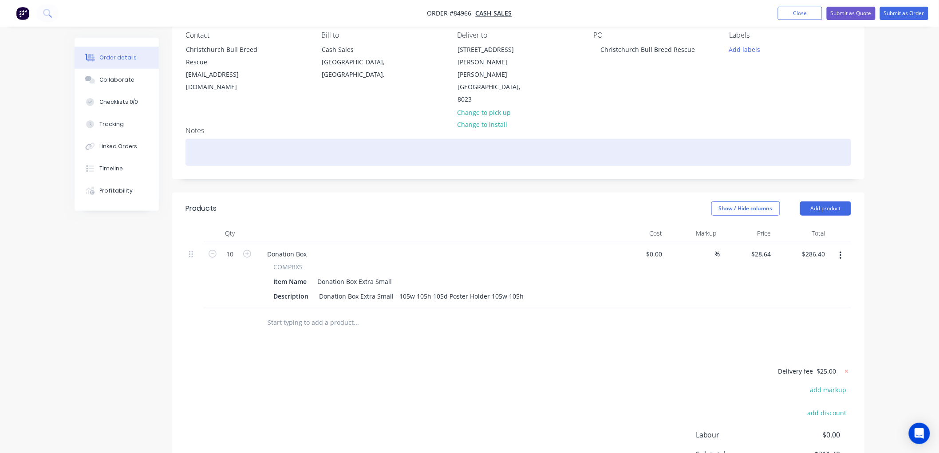
scroll to position [0, 0]
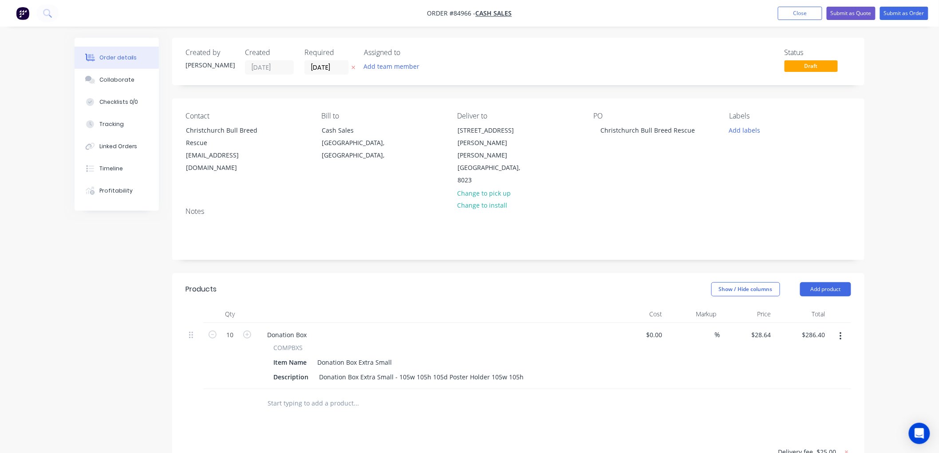
click at [353, 67] on icon "button" at bounding box center [354, 68] width 4 height 4
click at [920, 12] on button "Submit as Order" at bounding box center [904, 13] width 48 height 13
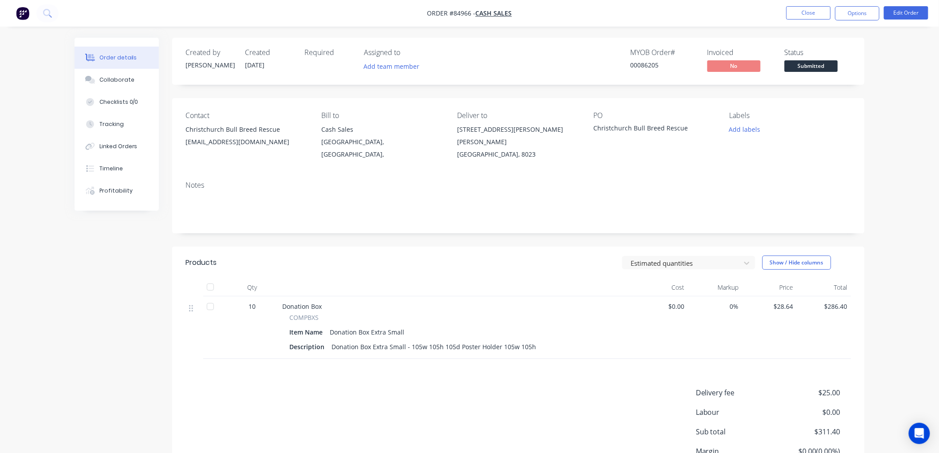
drag, startPoint x: 857, startPoint y: 14, endPoint x: 852, endPoint y: 21, distance: 8.4
click at [857, 14] on button "Options" at bounding box center [857, 13] width 44 height 14
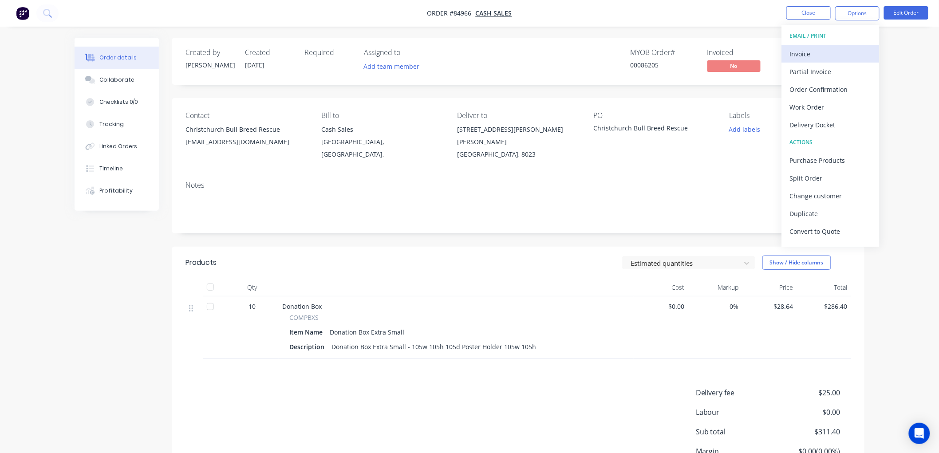
click at [815, 51] on div "Invoice" at bounding box center [831, 53] width 82 height 13
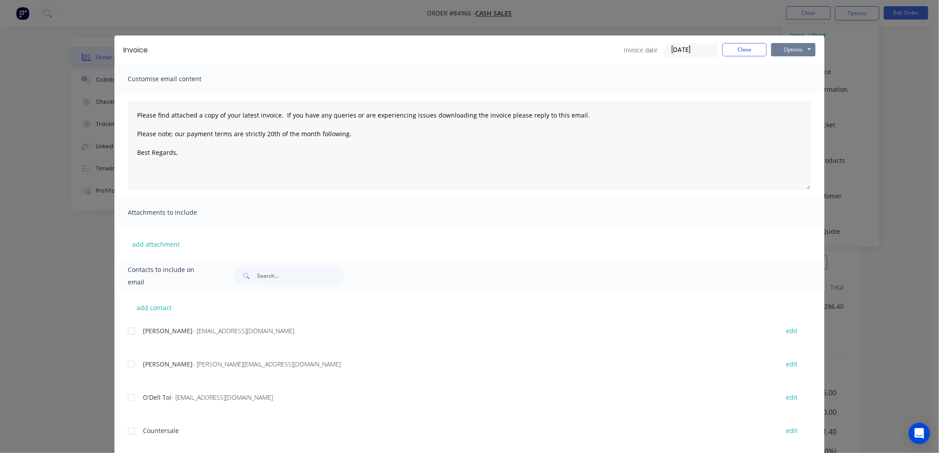
click at [801, 49] on button "Options" at bounding box center [793, 49] width 44 height 13
click at [800, 79] on button "Print" at bounding box center [799, 80] width 57 height 15
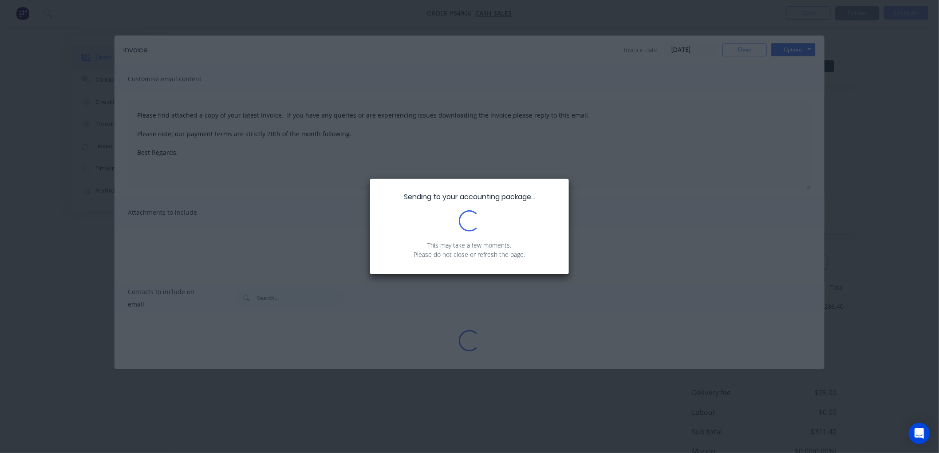
type textarea "Please find attached a copy of your latest invoice. If you have any queries or …"
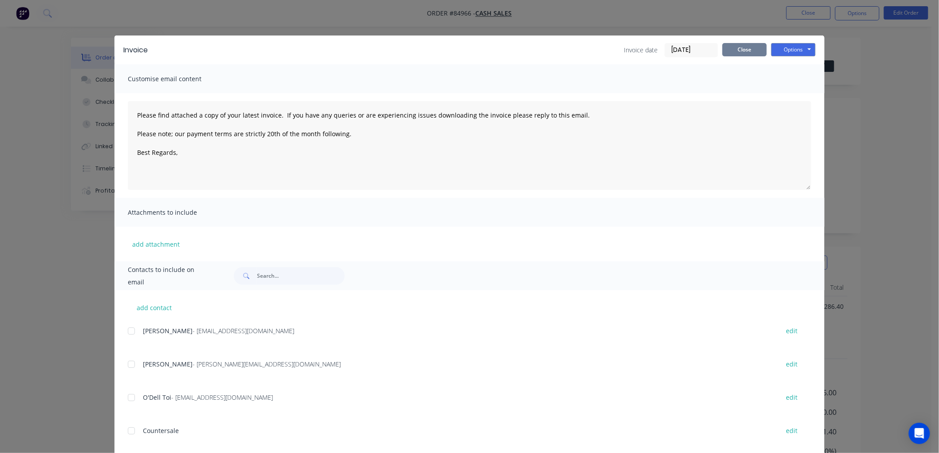
click at [730, 46] on button "Close" at bounding box center [744, 49] width 44 height 13
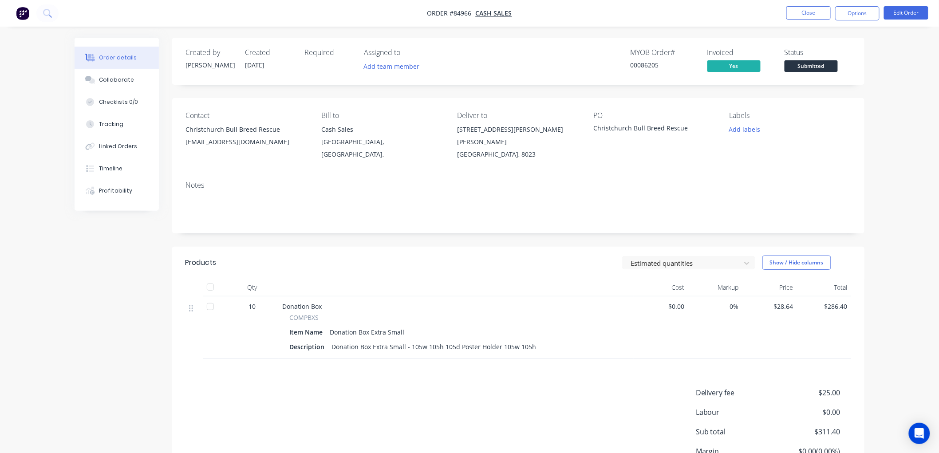
click at [797, 60] on span "Submitted" at bounding box center [811, 65] width 53 height 11
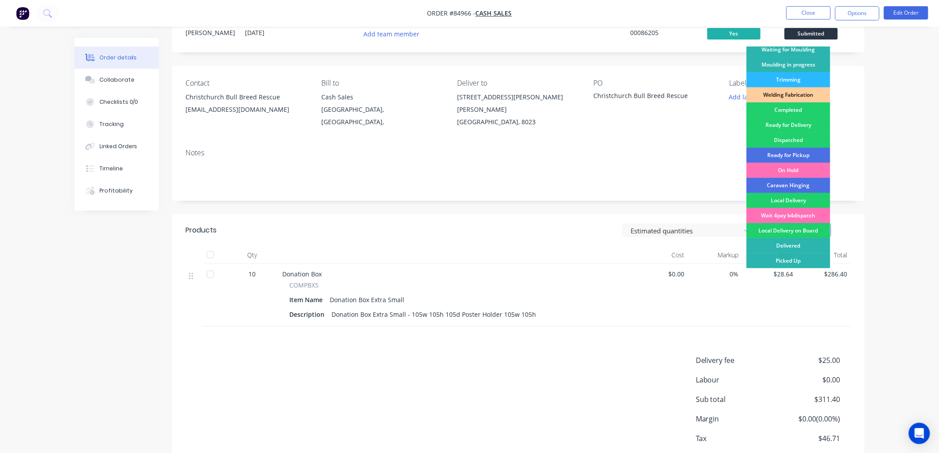
scroll to position [49, 0]
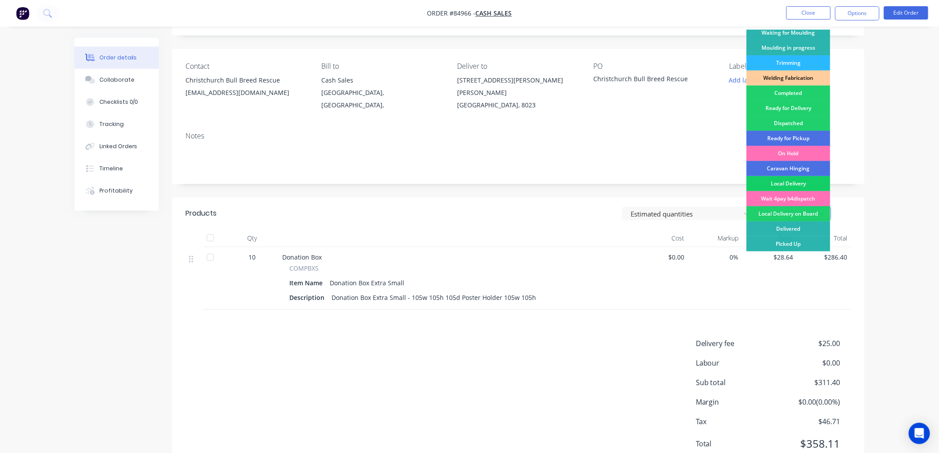
click at [796, 190] on div "Local Delivery" at bounding box center [788, 183] width 84 height 15
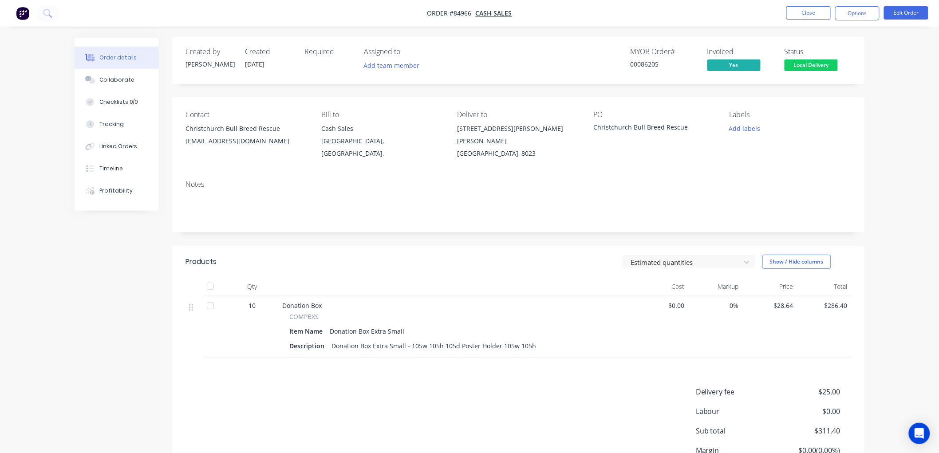
scroll to position [0, 0]
click at [819, 63] on span "Local Delivery" at bounding box center [811, 65] width 53 height 11
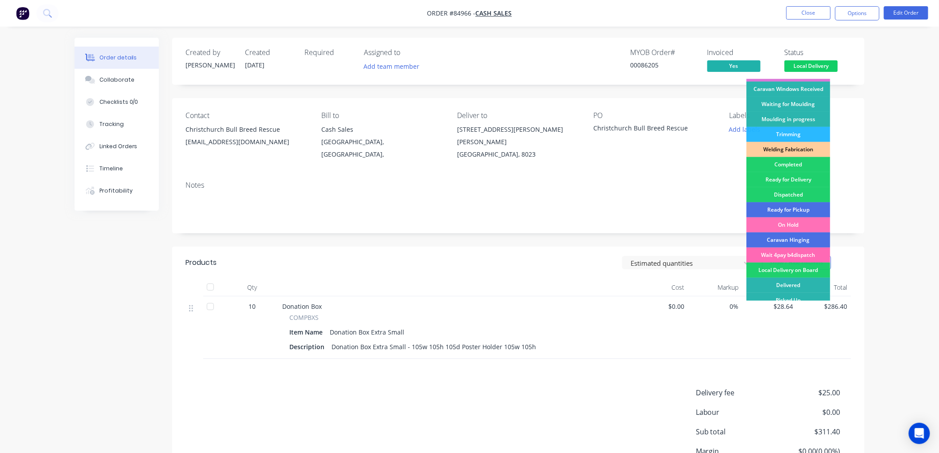
scroll to position [155, 0]
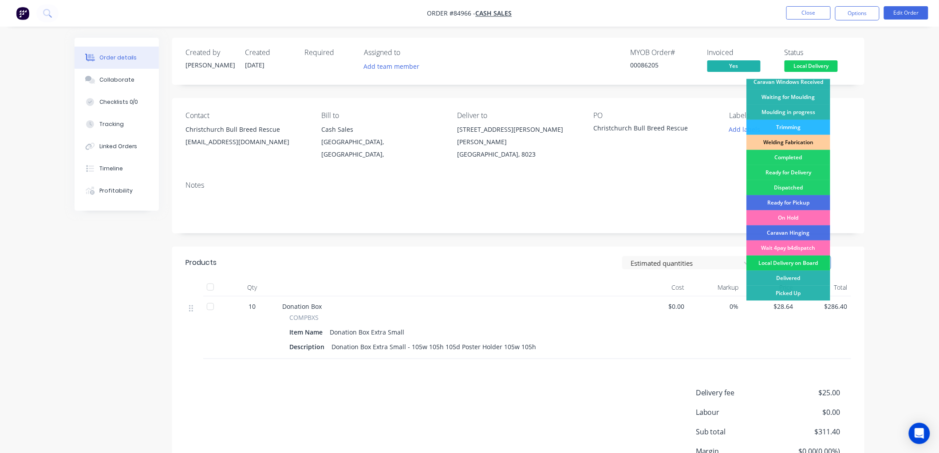
click at [789, 257] on div "Local Delivery on Board" at bounding box center [788, 263] width 84 height 15
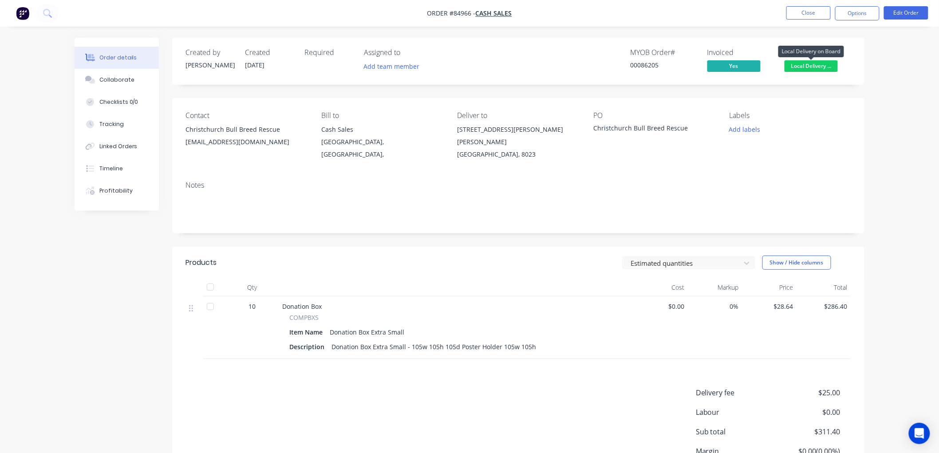
drag, startPoint x: 825, startPoint y: 66, endPoint x: 820, endPoint y: 69, distance: 6.0
click at [825, 65] on span "Local Delivery ..." at bounding box center [811, 65] width 53 height 11
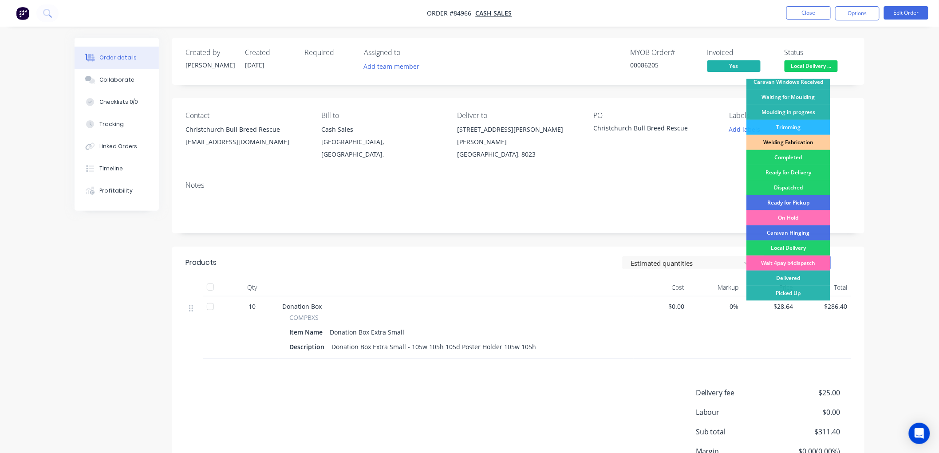
click at [806, 263] on div "Wait 4pay b4dispatch" at bounding box center [788, 263] width 84 height 15
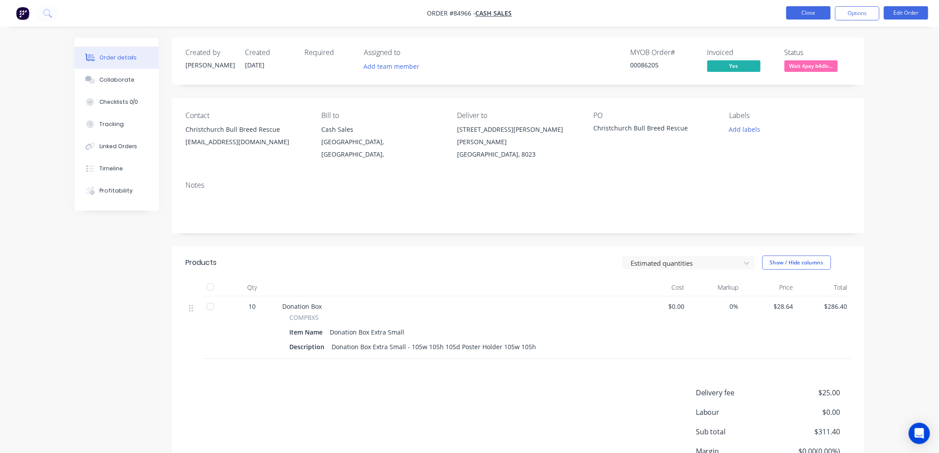
click at [801, 15] on button "Close" at bounding box center [808, 12] width 44 height 13
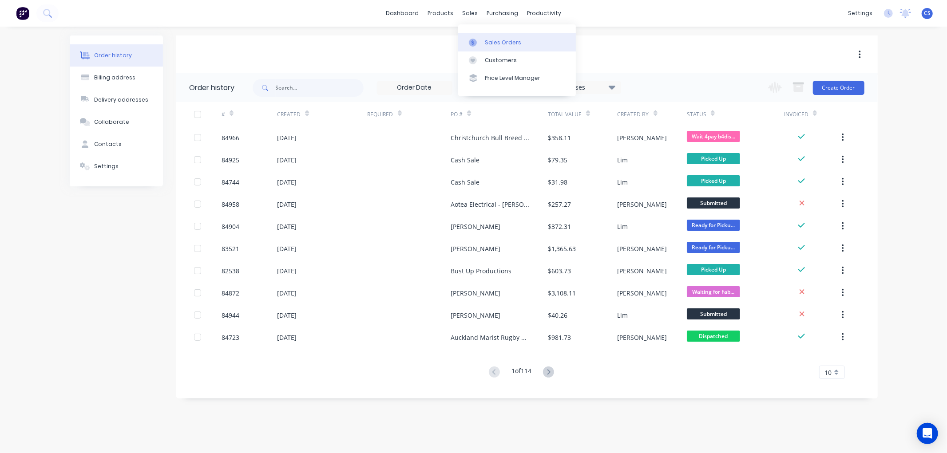
click at [482, 39] on link "Sales Orders" at bounding box center [517, 42] width 118 height 18
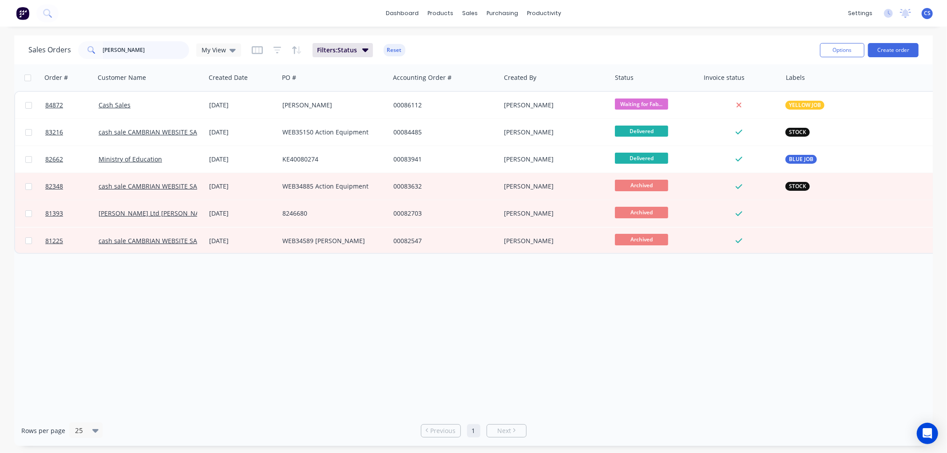
click at [148, 49] on input "[PERSON_NAME]" at bounding box center [146, 50] width 87 height 18
click at [131, 50] on input "[PERSON_NAME]" at bounding box center [146, 50] width 87 height 18
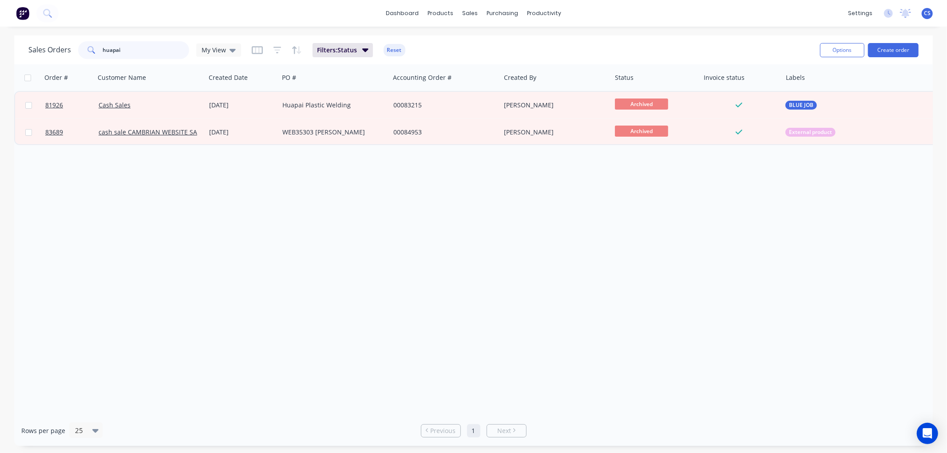
type input "huapai"
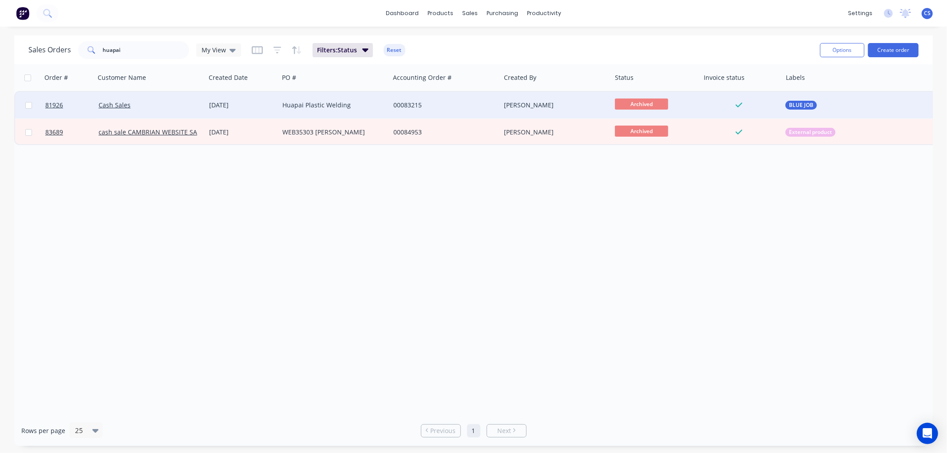
click at [298, 107] on div "Huapai Plastic Welding" at bounding box center [331, 105] width 99 height 9
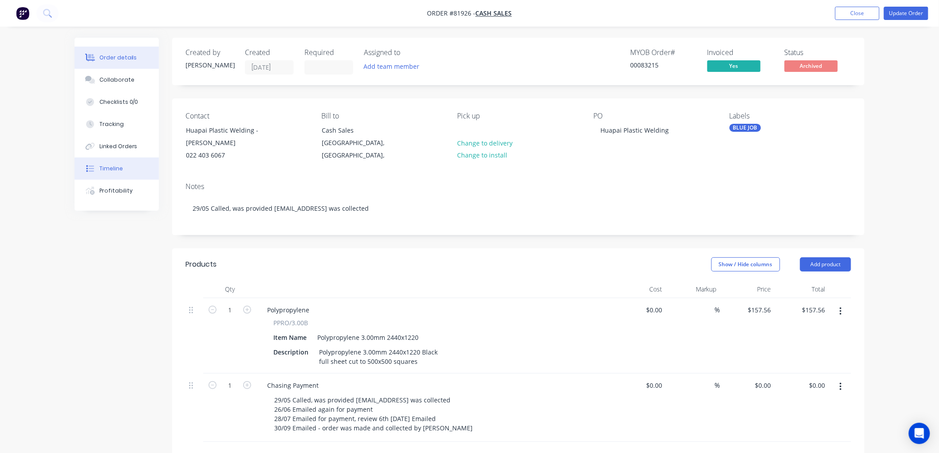
click at [108, 171] on div "Timeline" at bounding box center [111, 169] width 24 height 8
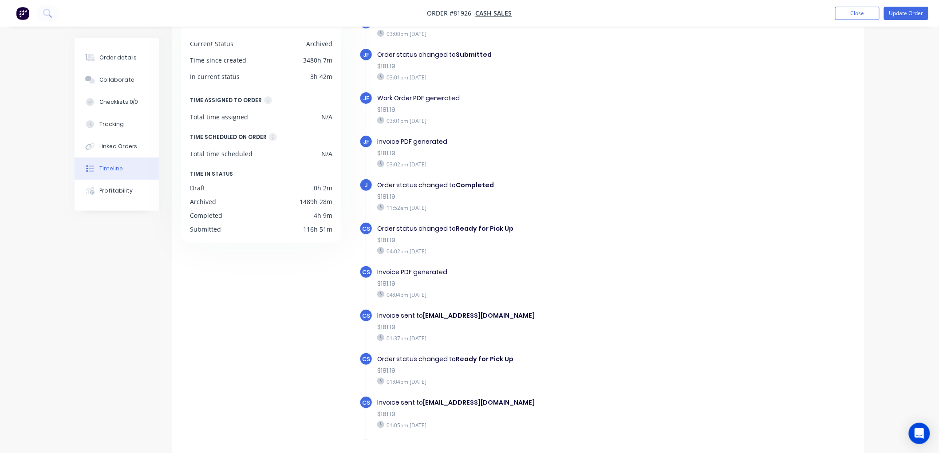
click at [851, 11] on button "Close" at bounding box center [857, 13] width 44 height 13
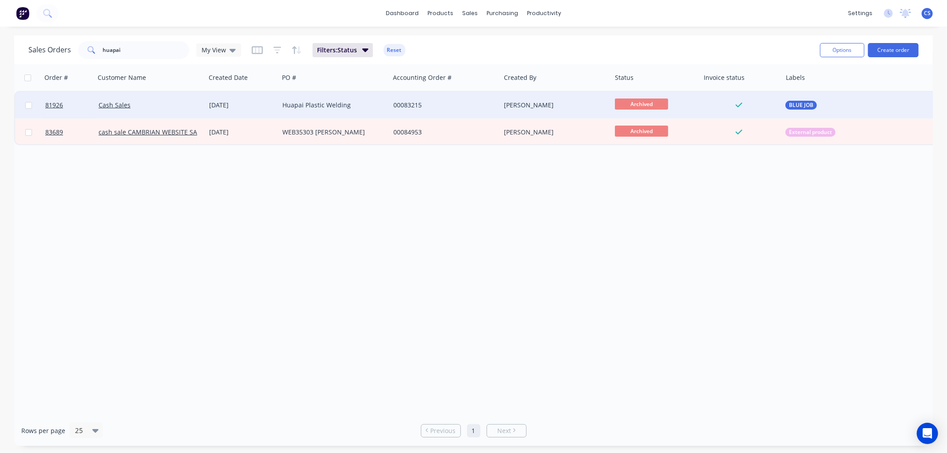
click at [198, 103] on div "Cash Sales" at bounding box center [151, 105] width 104 height 9
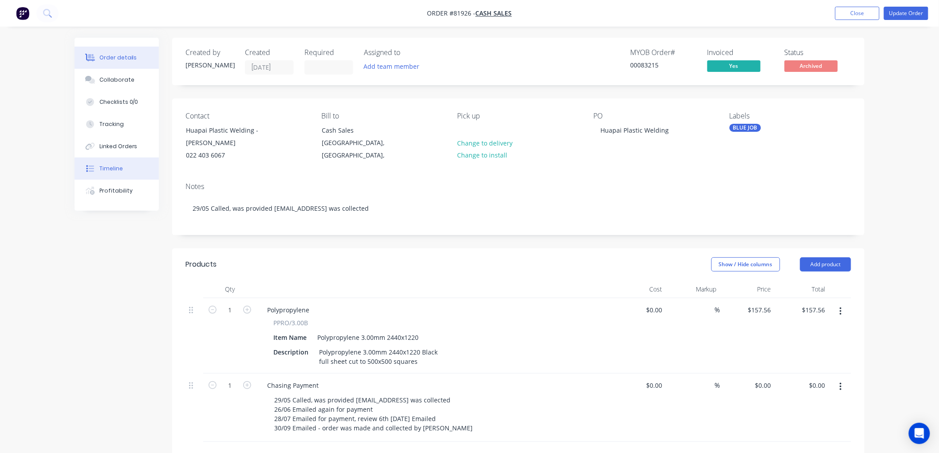
click at [125, 164] on button "Timeline" at bounding box center [117, 169] width 84 height 22
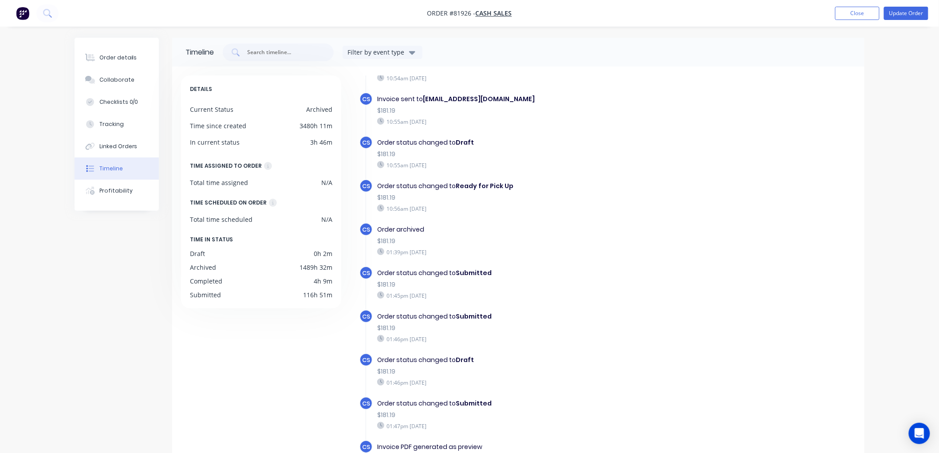
scroll to position [572, 0]
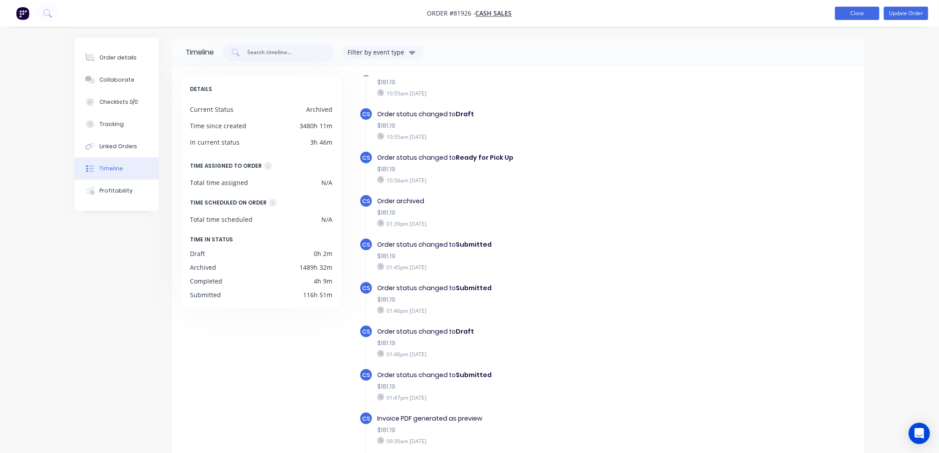
click at [853, 17] on button "Close" at bounding box center [857, 13] width 44 height 13
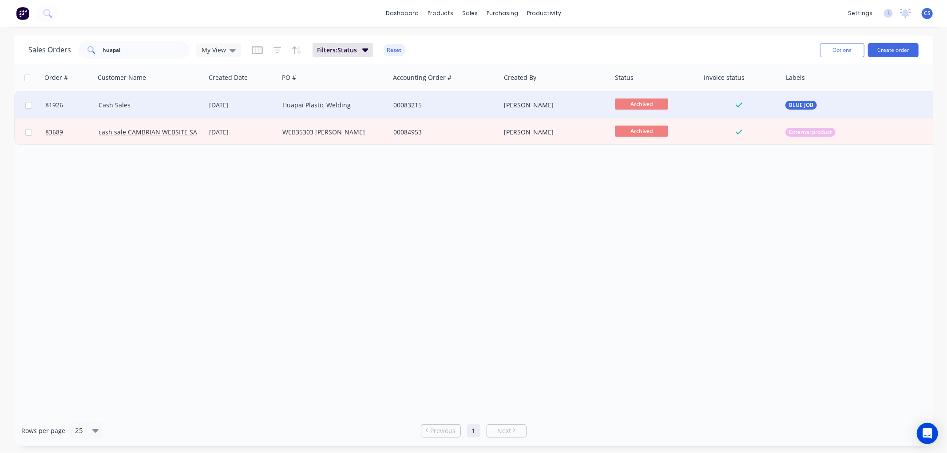
click at [323, 108] on div "Huapai Plastic Welding" at bounding box center [331, 105] width 99 height 9
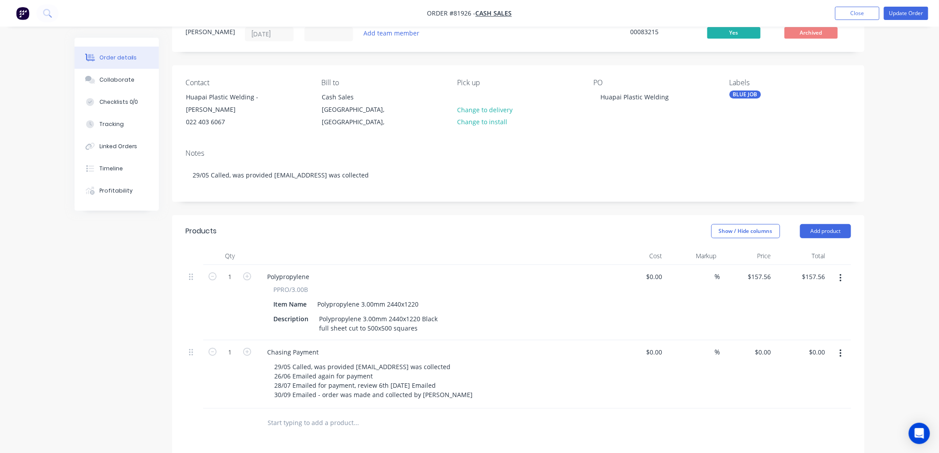
scroll to position [56, 0]
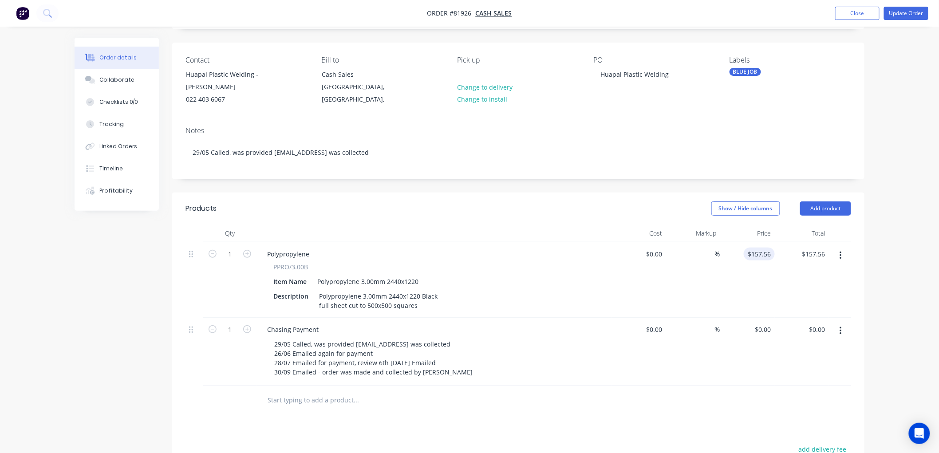
type input "157.56"
click at [756, 256] on input "157.56" at bounding box center [763, 254] width 24 height 13
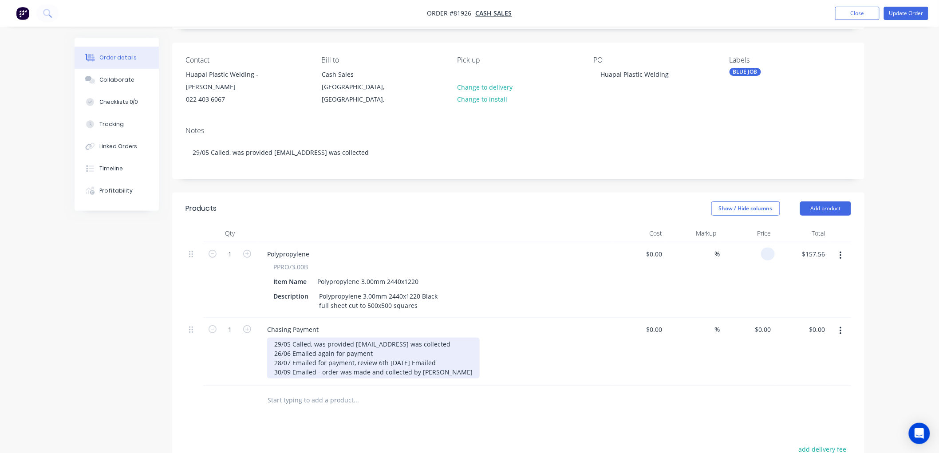
type input "$0.00"
click at [438, 379] on div "29/05 Called, was provided [EMAIL_ADDRESS] was collected 26/06 Emailed again fo…" at bounding box center [373, 358] width 213 height 41
click at [458, 379] on div "29/05 Called, was provided [EMAIL_ADDRESS] was collected 26/06 Emailed again fo…" at bounding box center [373, 358] width 213 height 41
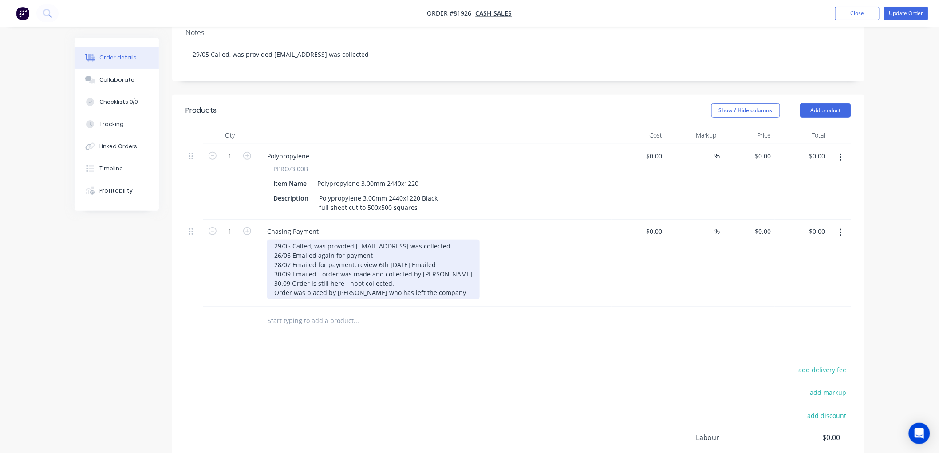
scroll to position [25, 0]
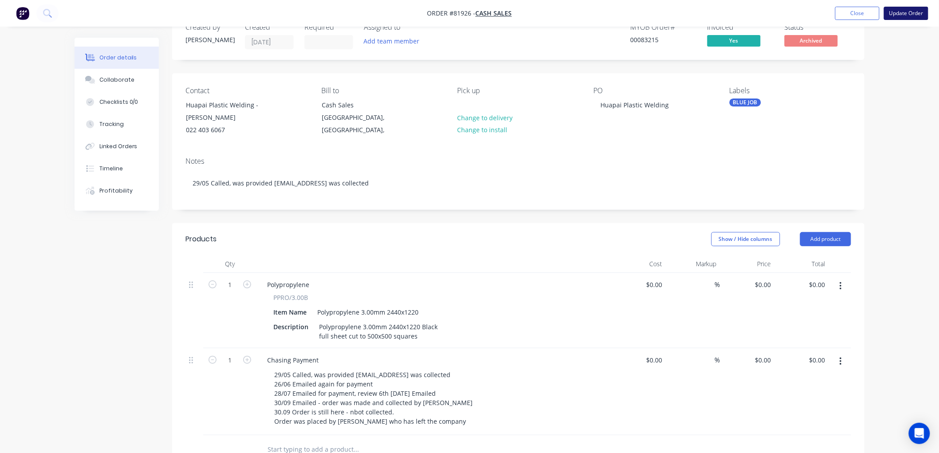
click at [909, 15] on button "Update Order" at bounding box center [906, 13] width 44 height 13
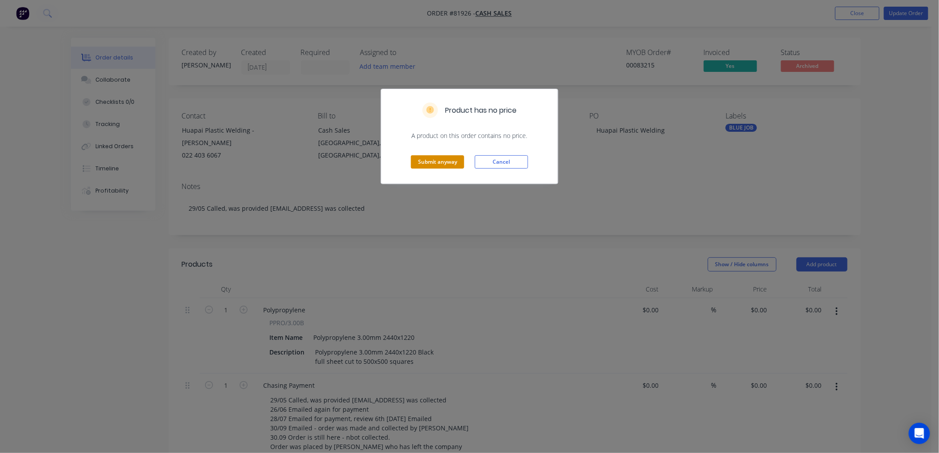
click at [442, 162] on button "Submit anyway" at bounding box center [437, 161] width 53 height 13
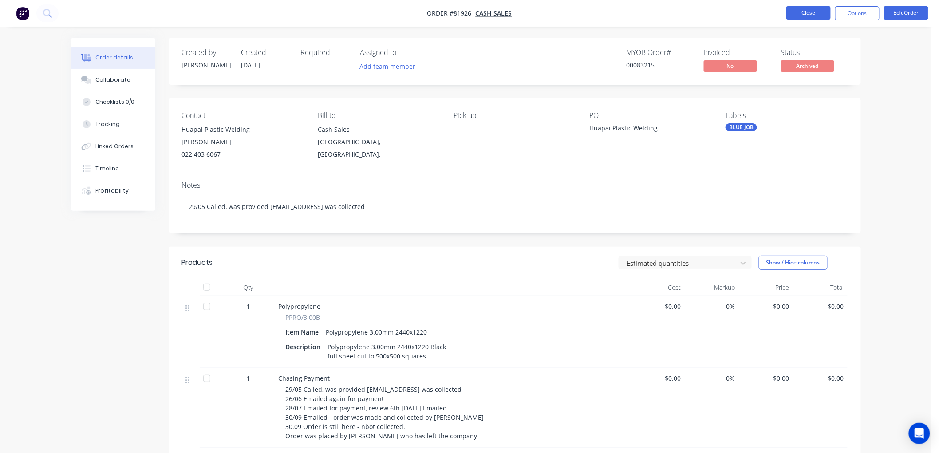
click at [809, 13] on button "Close" at bounding box center [808, 12] width 44 height 13
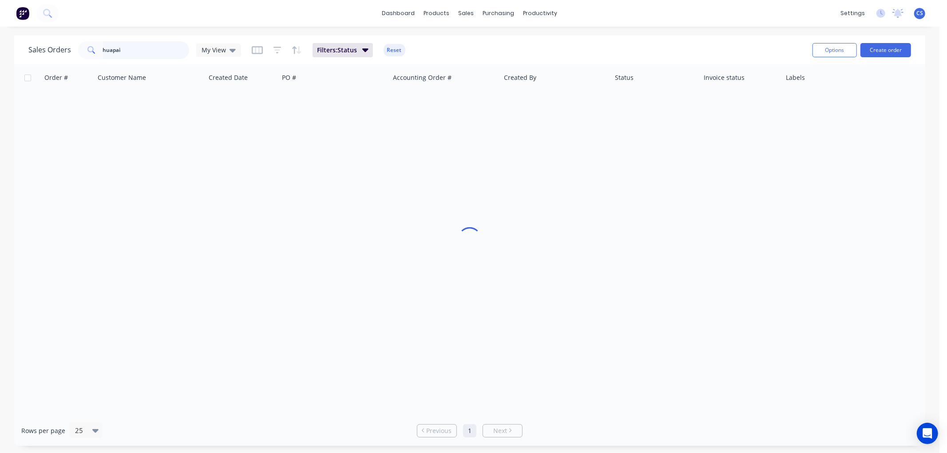
click at [136, 47] on input "huapai" at bounding box center [146, 50] width 87 height 18
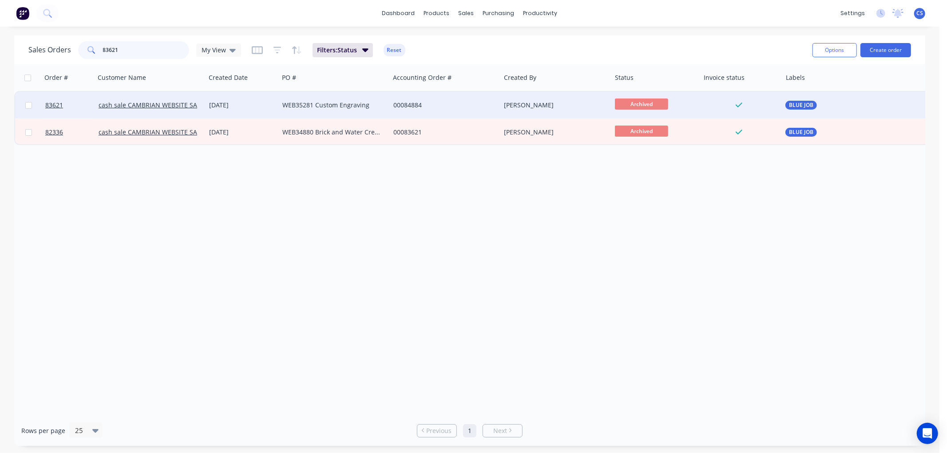
type input "83621"
click at [327, 104] on div "WEB35281 Custom Engraving" at bounding box center [331, 105] width 99 height 9
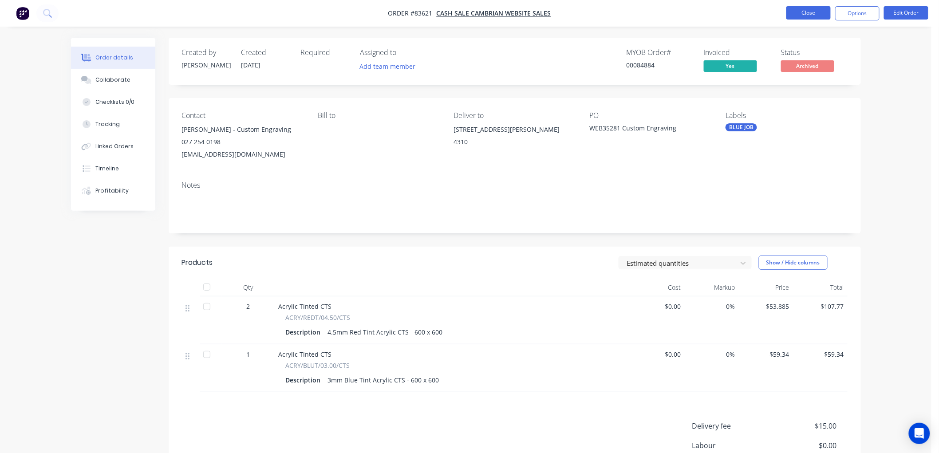
click at [800, 14] on button "Close" at bounding box center [808, 12] width 44 height 13
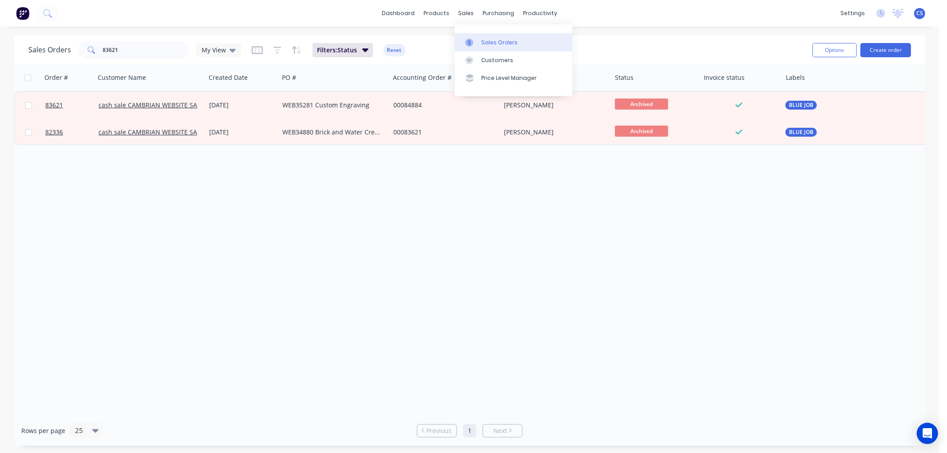
click at [462, 39] on link "Sales Orders" at bounding box center [513, 42] width 118 height 18
click at [142, 50] on input "83621" at bounding box center [146, 50] width 87 height 18
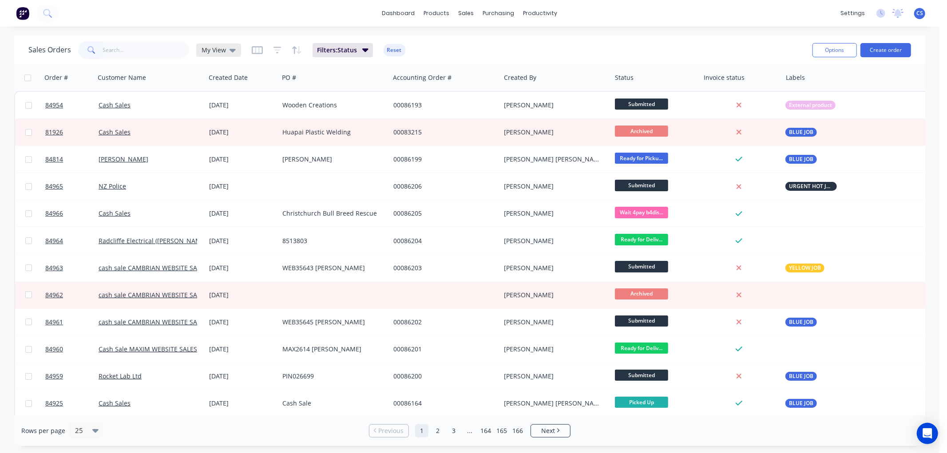
click at [221, 51] on span "My View" at bounding box center [213, 49] width 24 height 9
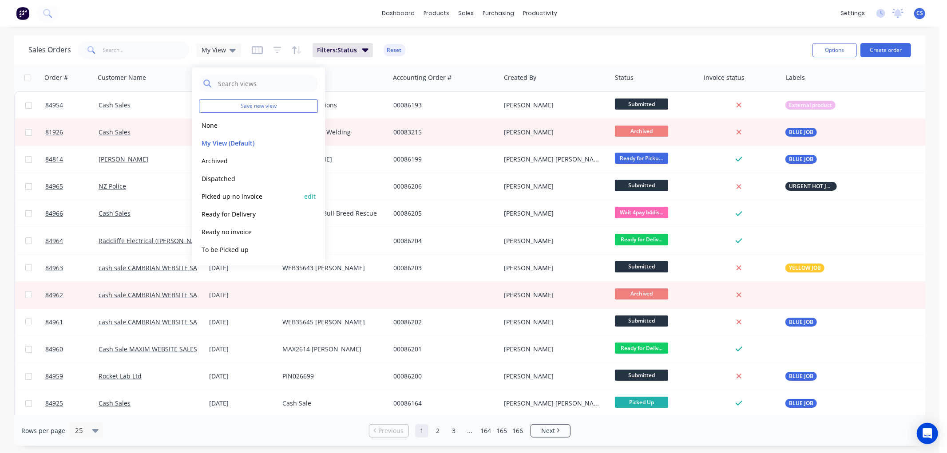
click at [247, 192] on button "Picked up no invoice" at bounding box center [249, 196] width 101 height 10
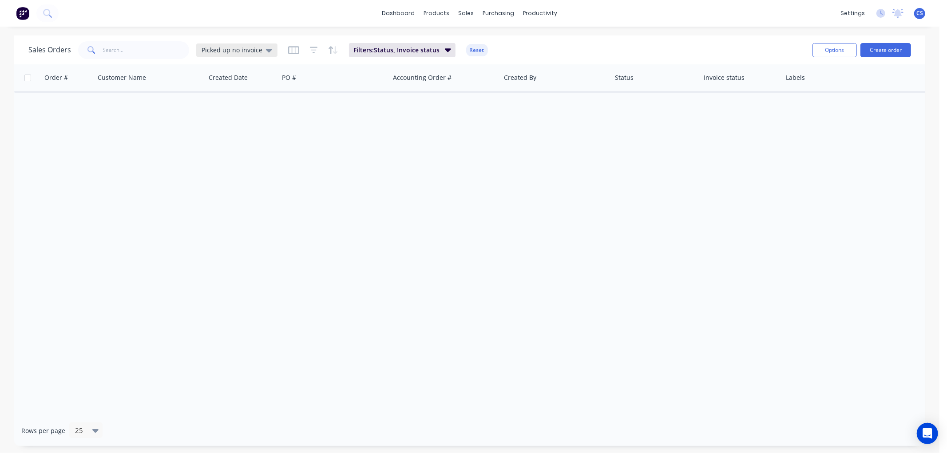
click at [236, 50] on span "Picked up no invoice" at bounding box center [231, 49] width 61 height 9
click at [241, 229] on button "Ready no invoice" at bounding box center [249, 232] width 101 height 10
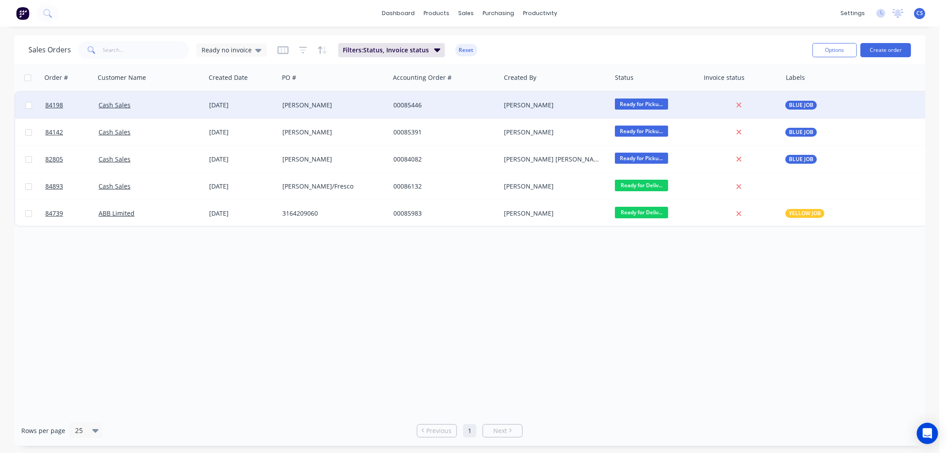
click at [326, 105] on div "[PERSON_NAME]" at bounding box center [331, 105] width 99 height 9
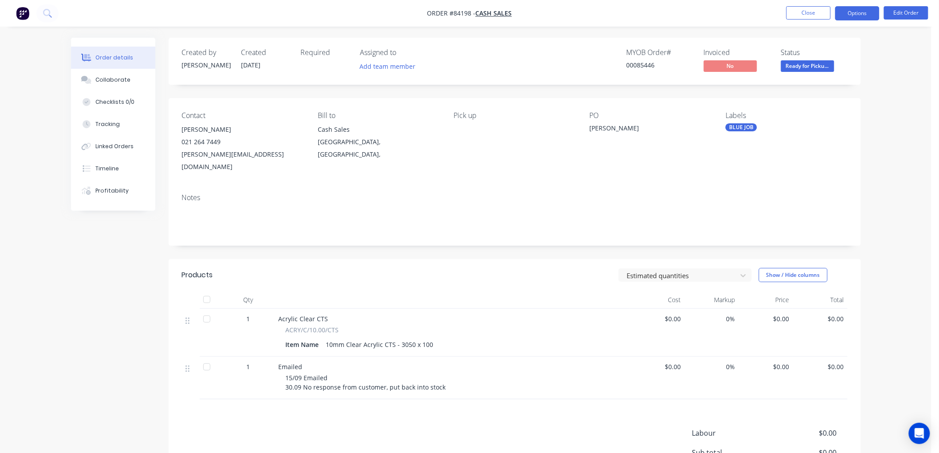
click at [857, 16] on button "Options" at bounding box center [857, 13] width 44 height 14
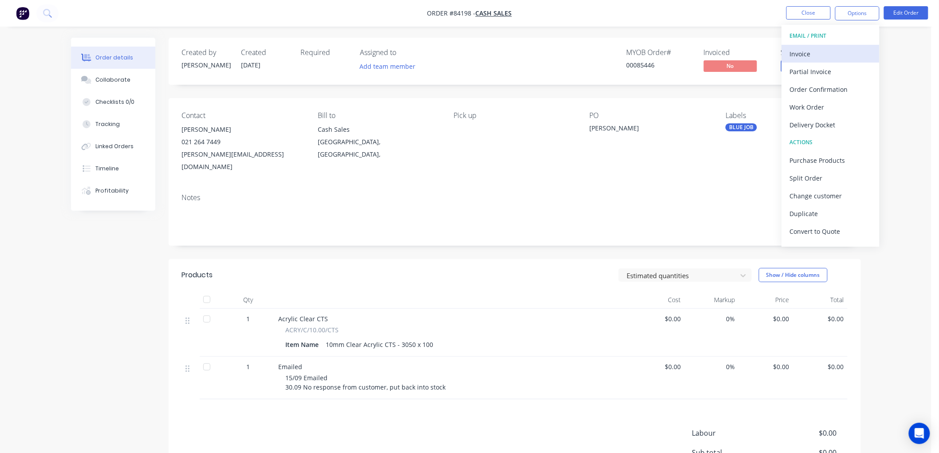
click at [817, 57] on div "Invoice" at bounding box center [831, 53] width 82 height 13
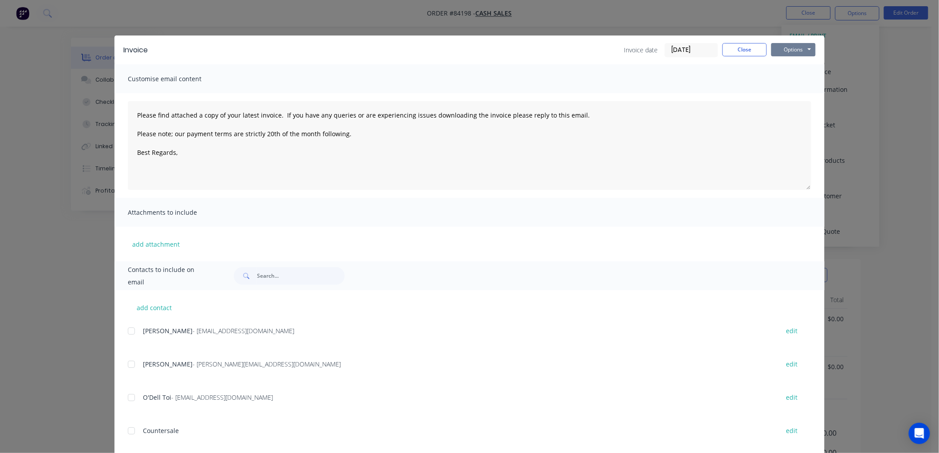
click at [794, 49] on button "Options" at bounding box center [793, 49] width 44 height 13
click at [790, 78] on button "Print" at bounding box center [799, 80] width 57 height 15
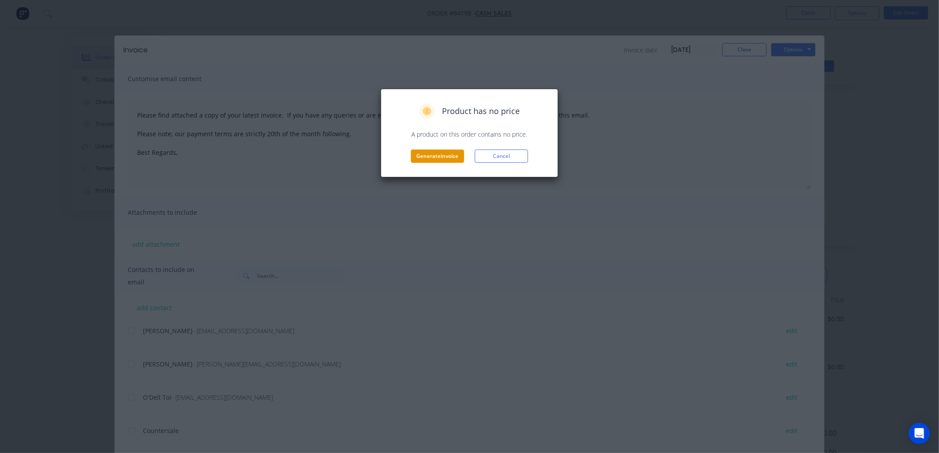
click at [426, 155] on button "Generate invoice" at bounding box center [437, 156] width 53 height 13
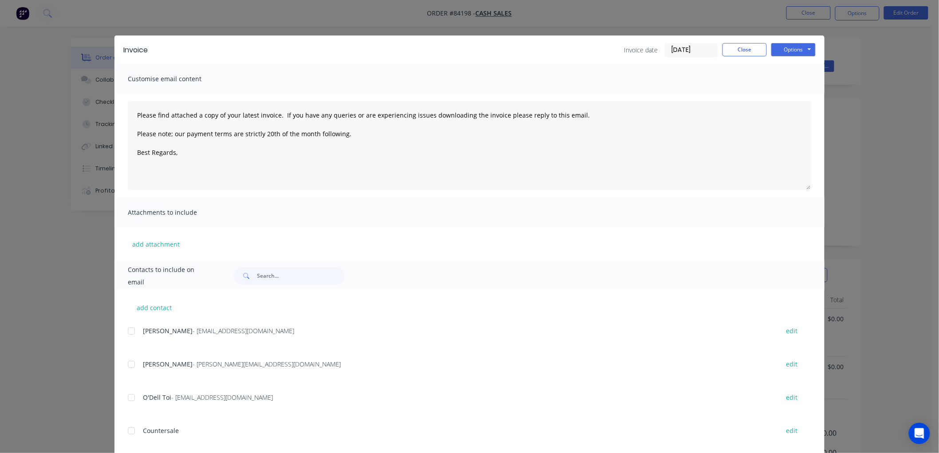
type textarea "Please find attached a copy of your latest invoice. If you have any queries or …"
click at [731, 49] on button "Close" at bounding box center [744, 49] width 44 height 13
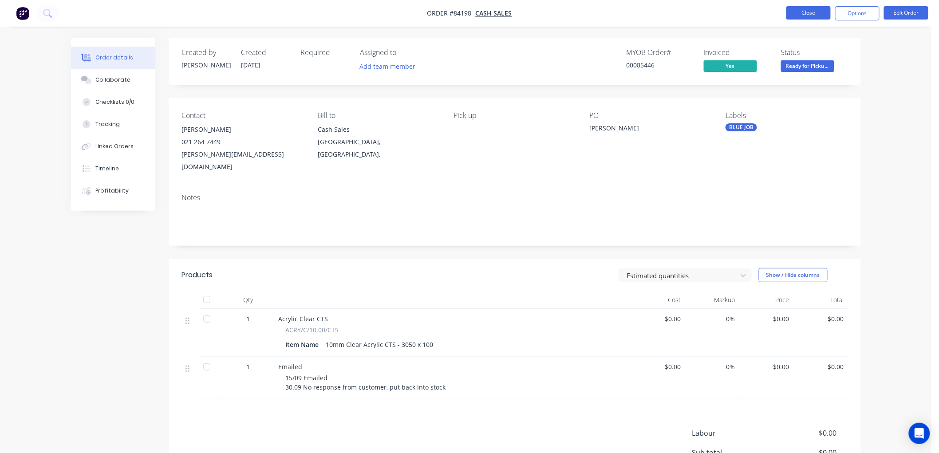
click at [806, 11] on button "Close" at bounding box center [808, 12] width 44 height 13
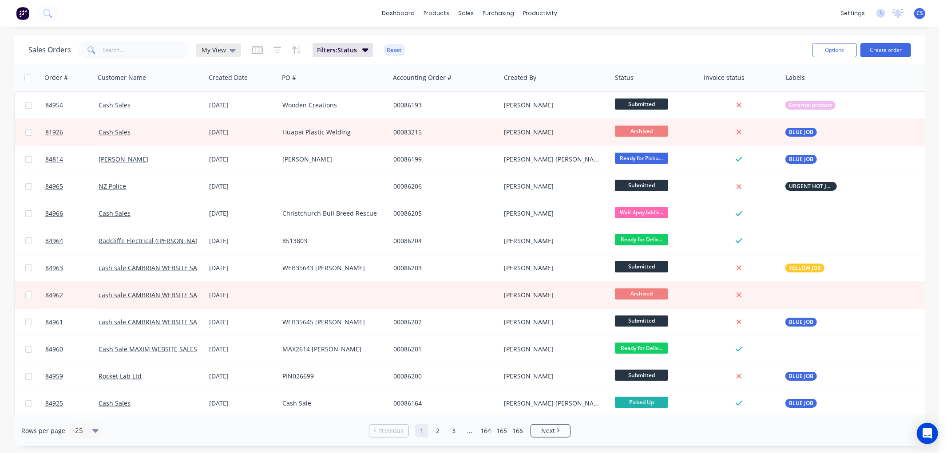
click at [226, 53] on div "My View" at bounding box center [218, 50] width 34 height 8
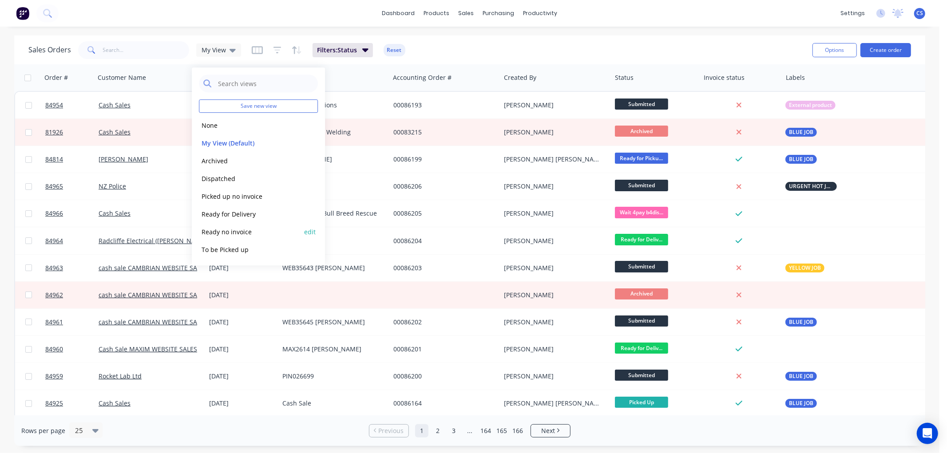
click at [233, 231] on button "Ready no invoice" at bounding box center [249, 232] width 101 height 10
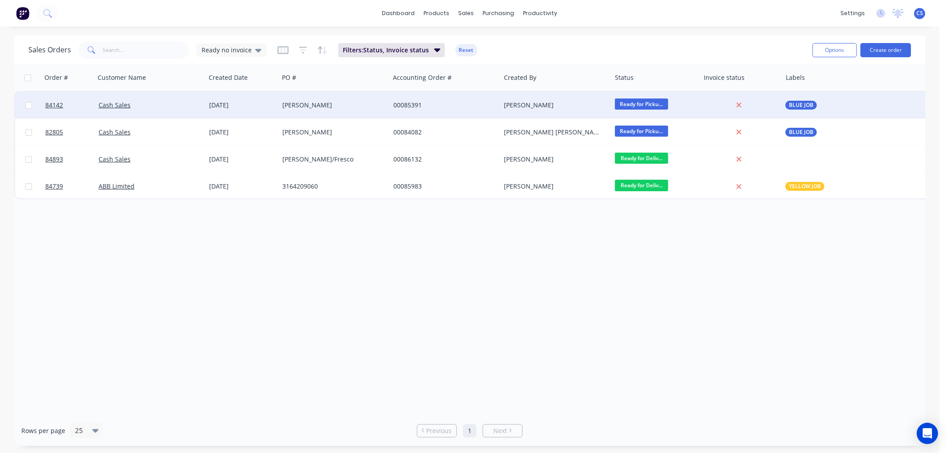
click at [453, 98] on div "00085391" at bounding box center [445, 105] width 111 height 27
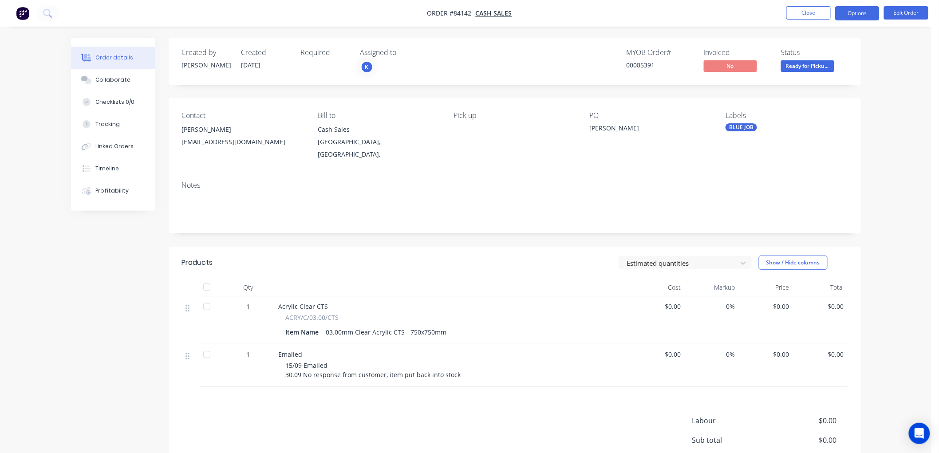
click at [857, 12] on button "Options" at bounding box center [857, 13] width 44 height 14
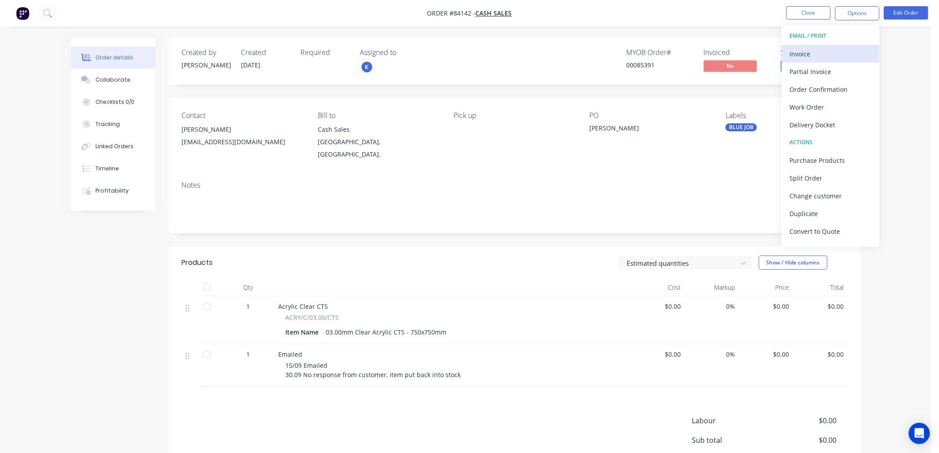
click at [817, 52] on div "Invoice" at bounding box center [831, 53] width 82 height 13
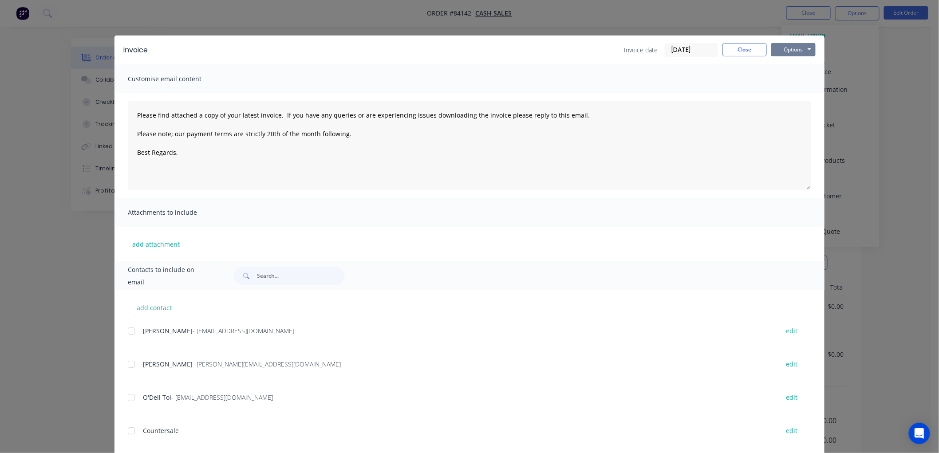
click at [805, 46] on button "Options" at bounding box center [793, 49] width 44 height 13
click at [798, 85] on button "Print" at bounding box center [799, 80] width 57 height 15
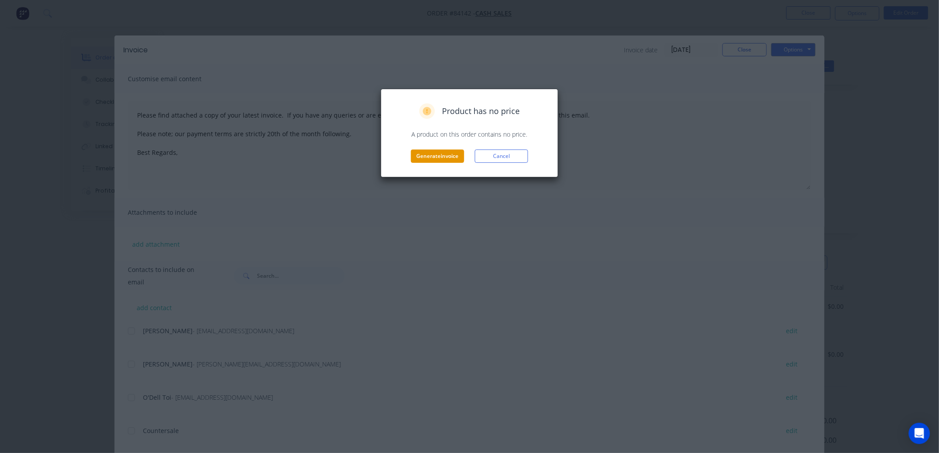
click at [446, 154] on button "Generate invoice" at bounding box center [437, 156] width 53 height 13
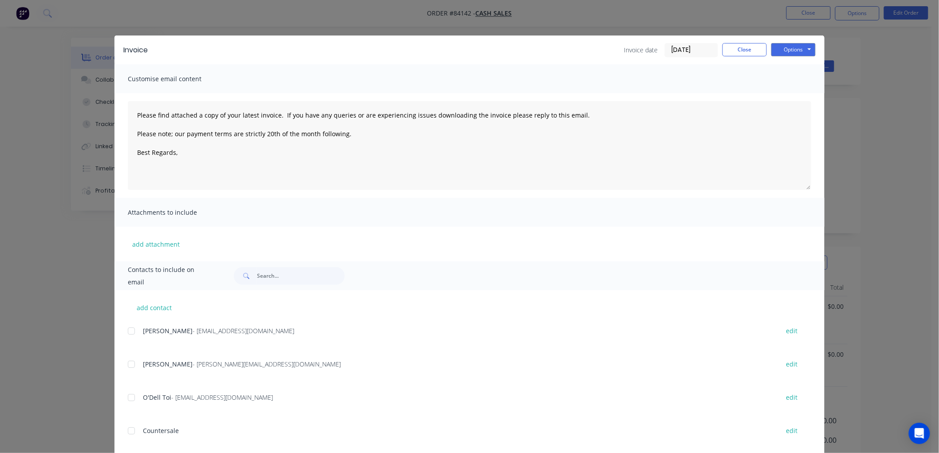
type textarea "Please find attached a copy of your latest invoice. If you have any queries or …"
click at [735, 51] on button "Close" at bounding box center [744, 49] width 44 height 13
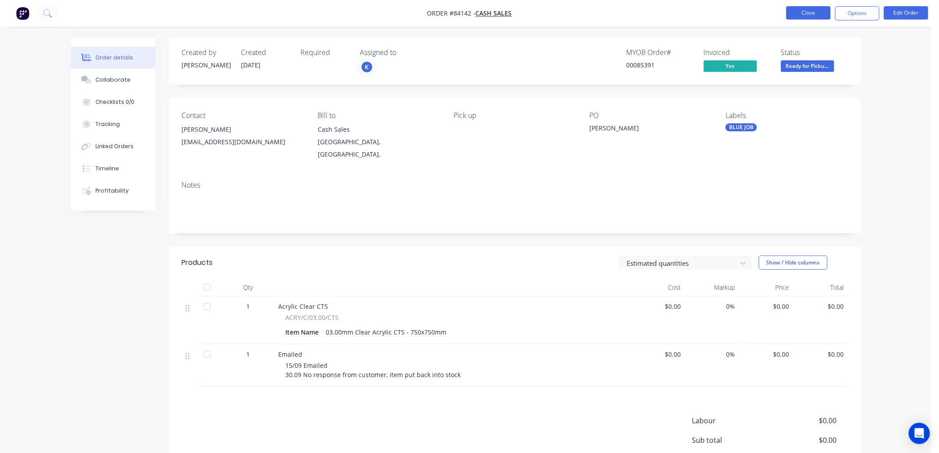
click at [810, 13] on button "Close" at bounding box center [808, 12] width 44 height 13
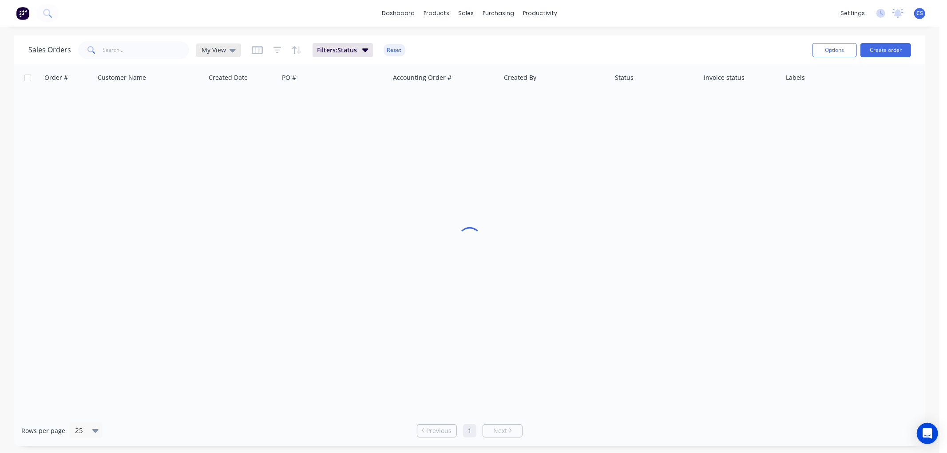
click at [227, 50] on div "My View" at bounding box center [218, 50] width 34 height 8
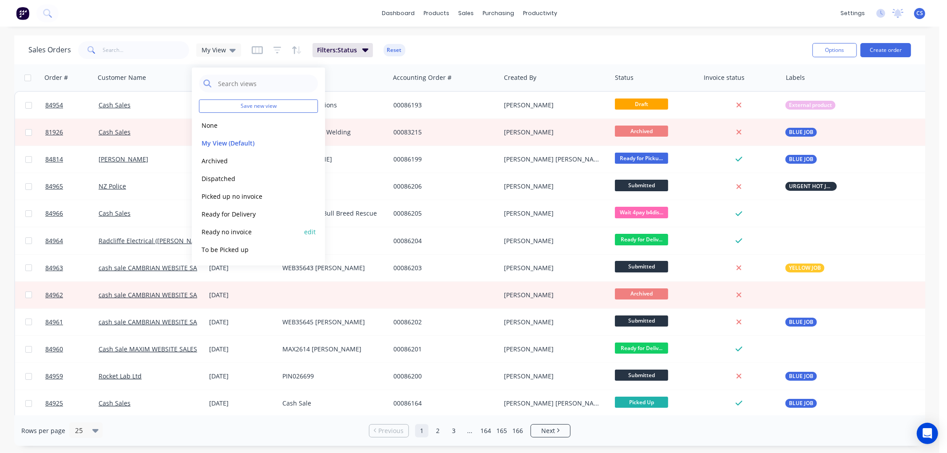
click at [242, 228] on button "Ready no invoice" at bounding box center [249, 232] width 101 height 10
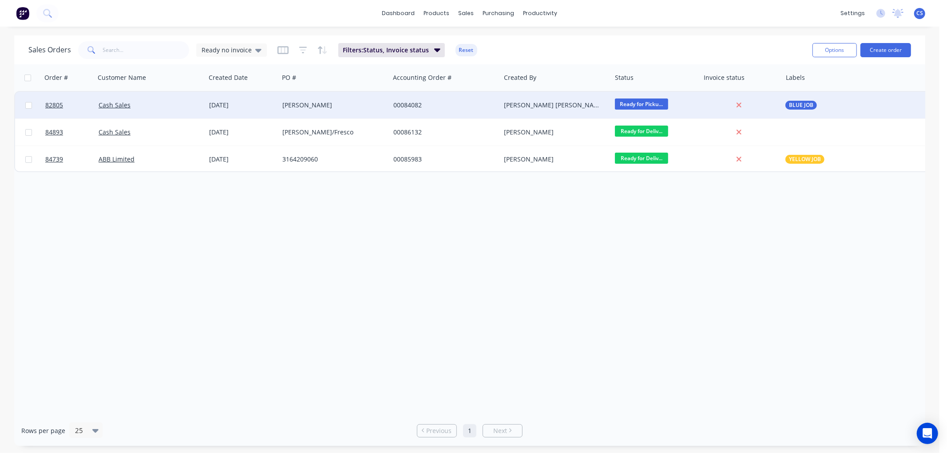
click at [596, 101] on div "[PERSON_NAME] [PERSON_NAME]" at bounding box center [553, 105] width 99 height 9
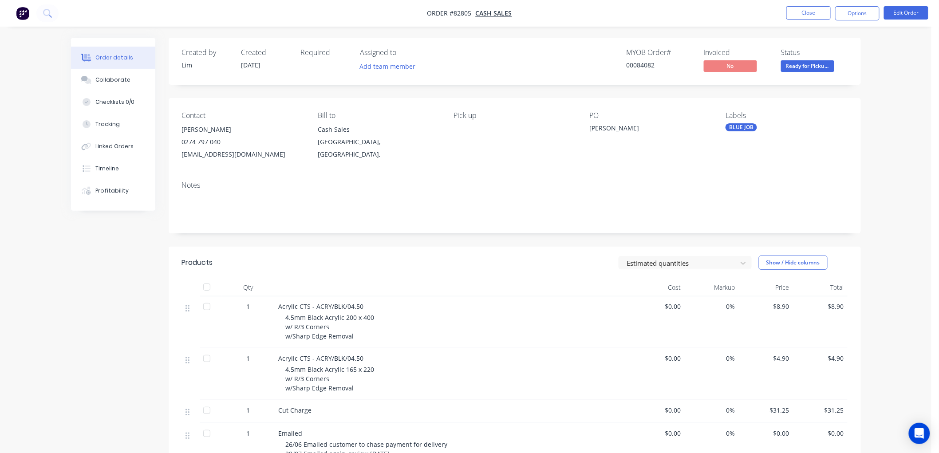
drag, startPoint x: 849, startPoint y: 16, endPoint x: 846, endPoint y: 24, distance: 8.3
click at [849, 16] on button "Options" at bounding box center [857, 13] width 44 height 14
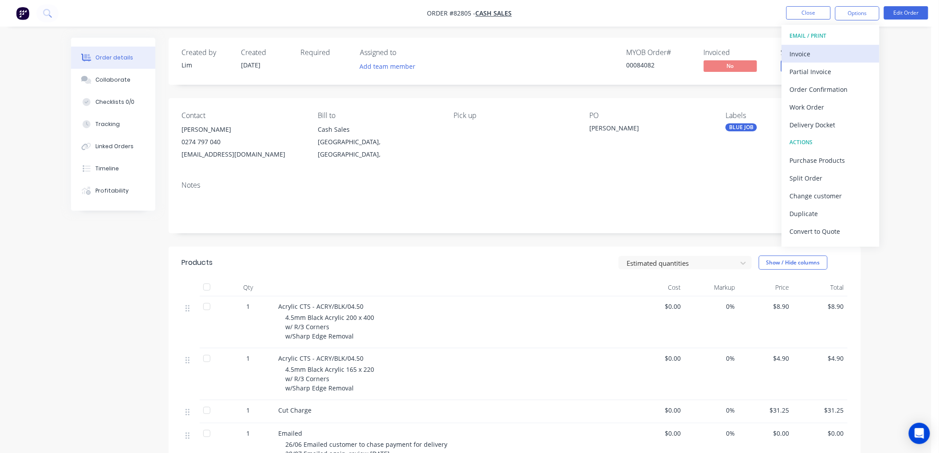
click at [821, 51] on div "Invoice" at bounding box center [831, 53] width 82 height 13
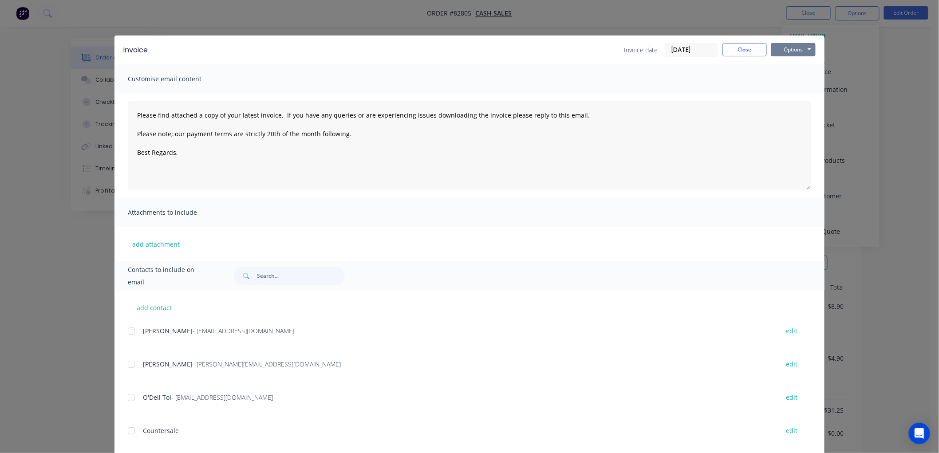
click at [789, 50] on button "Options" at bounding box center [793, 49] width 44 height 13
click at [785, 77] on button "Print" at bounding box center [799, 80] width 57 height 15
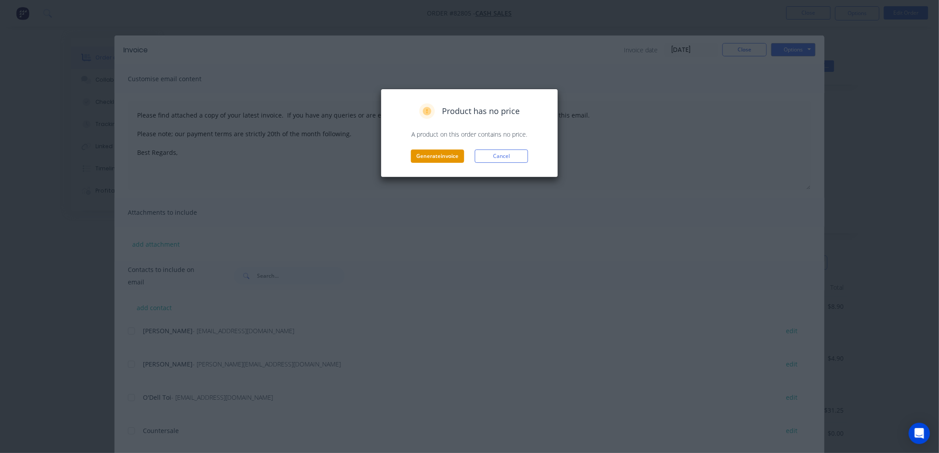
click at [424, 151] on button "Generate invoice" at bounding box center [437, 156] width 53 height 13
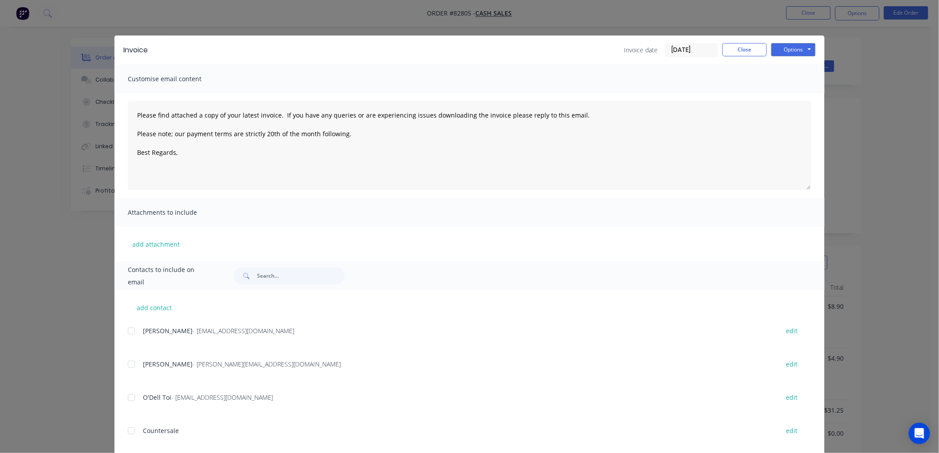
type textarea "Please find attached a copy of your latest invoice. If you have any queries or …"
click at [744, 50] on button "Close" at bounding box center [744, 49] width 44 height 13
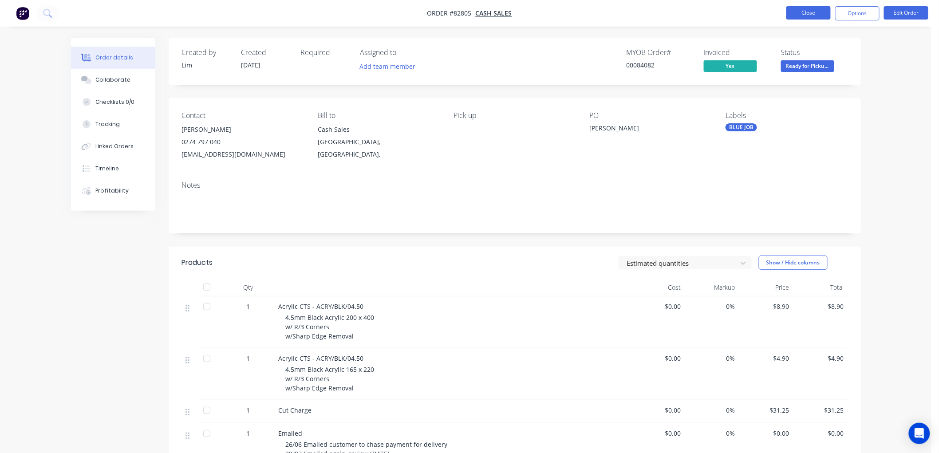
click at [800, 15] on button "Close" at bounding box center [808, 12] width 44 height 13
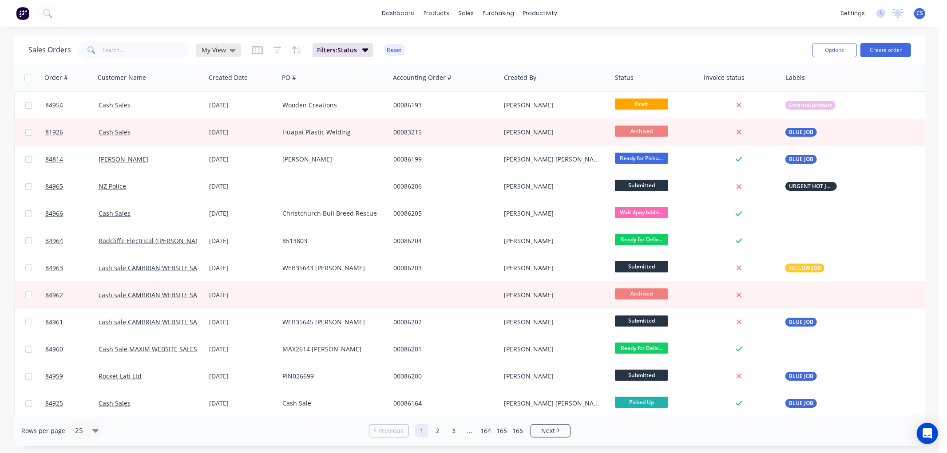
click at [225, 50] on div "My View" at bounding box center [218, 50] width 34 height 8
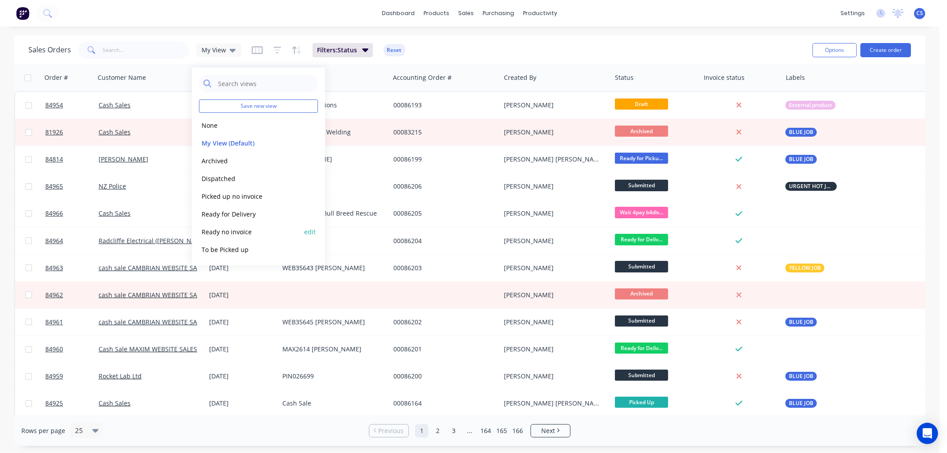
click at [241, 227] on button "Ready no invoice" at bounding box center [249, 232] width 101 height 10
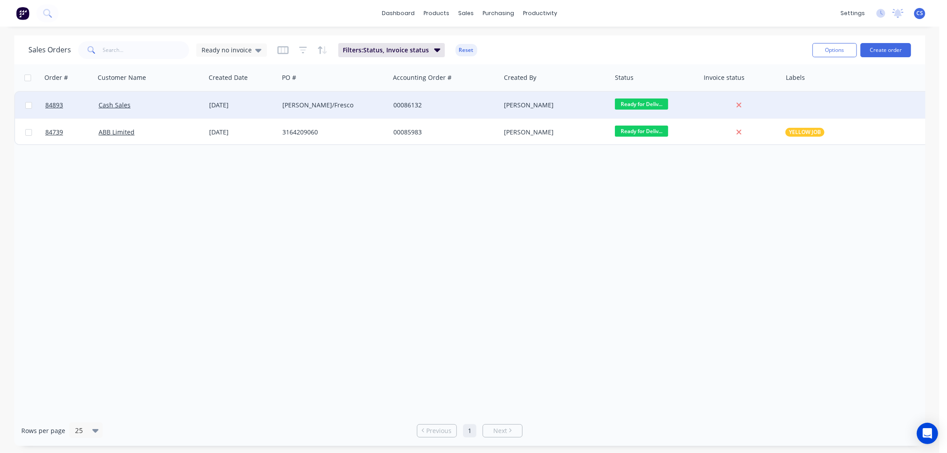
click at [527, 107] on div "[PERSON_NAME]" at bounding box center [553, 105] width 99 height 9
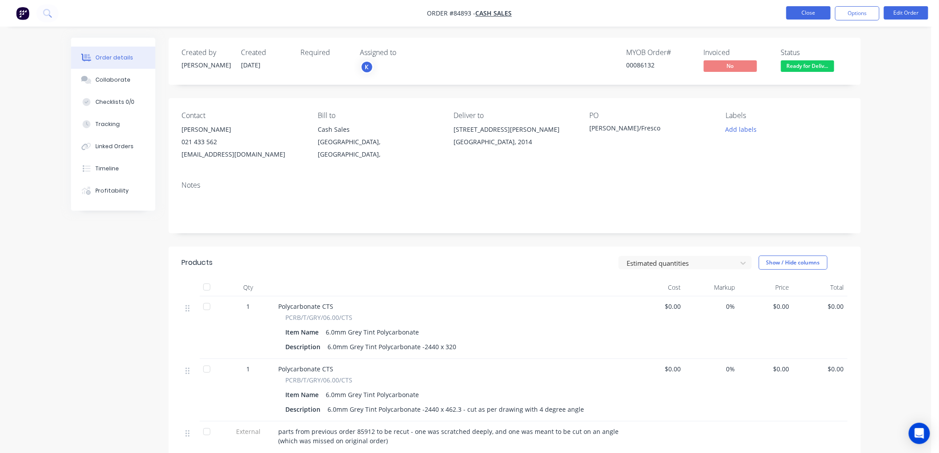
click at [801, 16] on button "Close" at bounding box center [808, 12] width 44 height 13
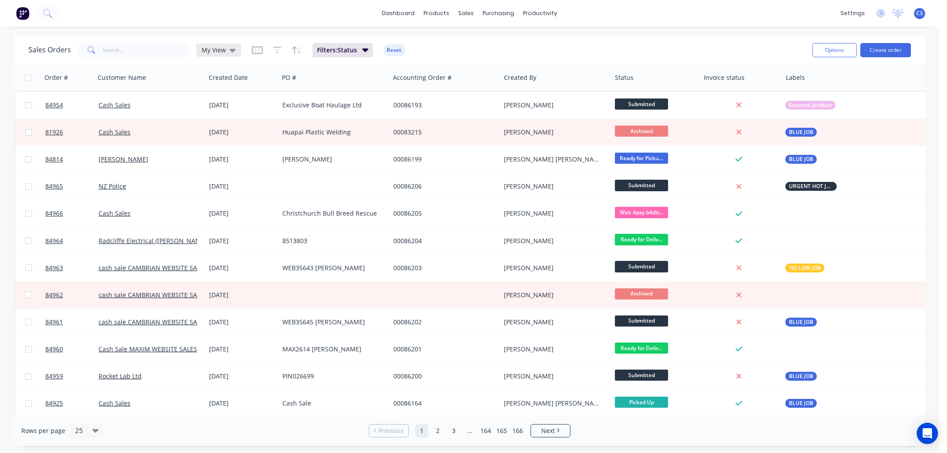
click at [222, 49] on span "My View" at bounding box center [213, 49] width 24 height 9
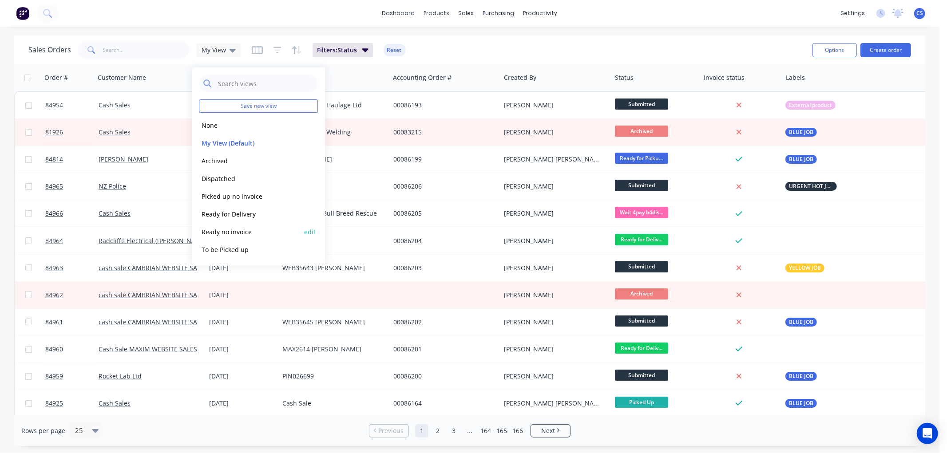
click at [234, 229] on button "Ready no invoice" at bounding box center [249, 232] width 101 height 10
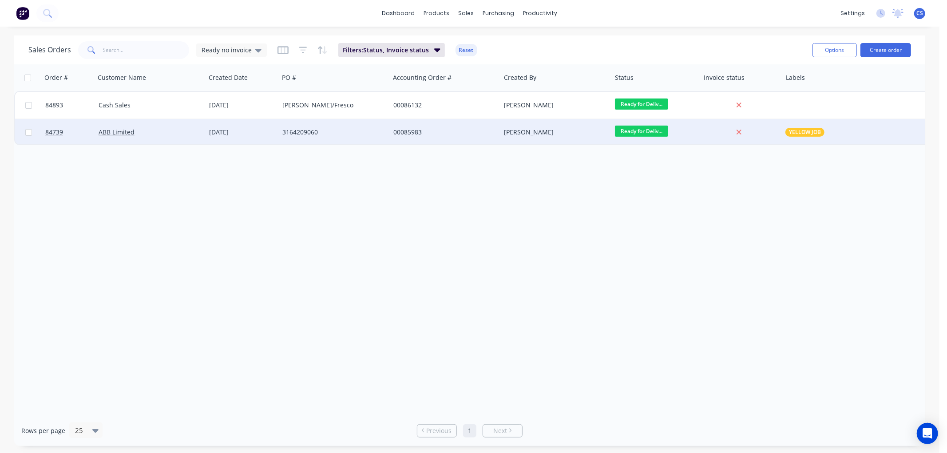
click at [442, 135] on div "00085983" at bounding box center [442, 132] width 99 height 9
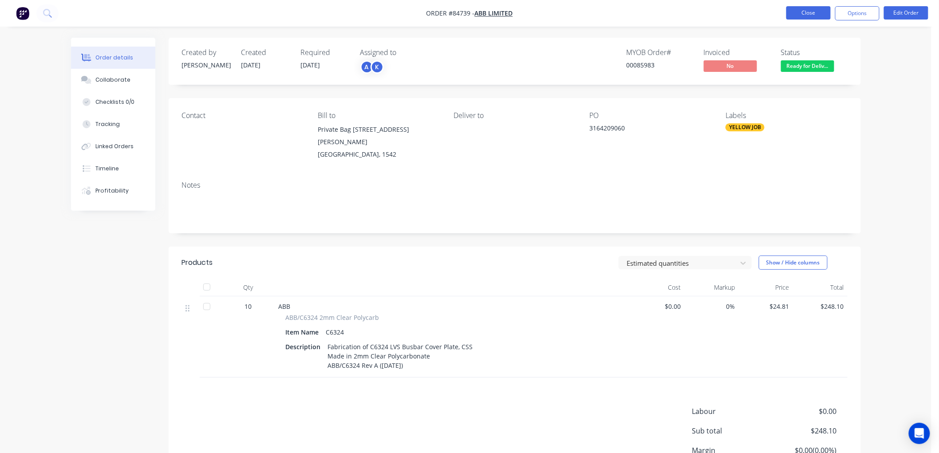
click at [804, 15] on button "Close" at bounding box center [808, 12] width 44 height 13
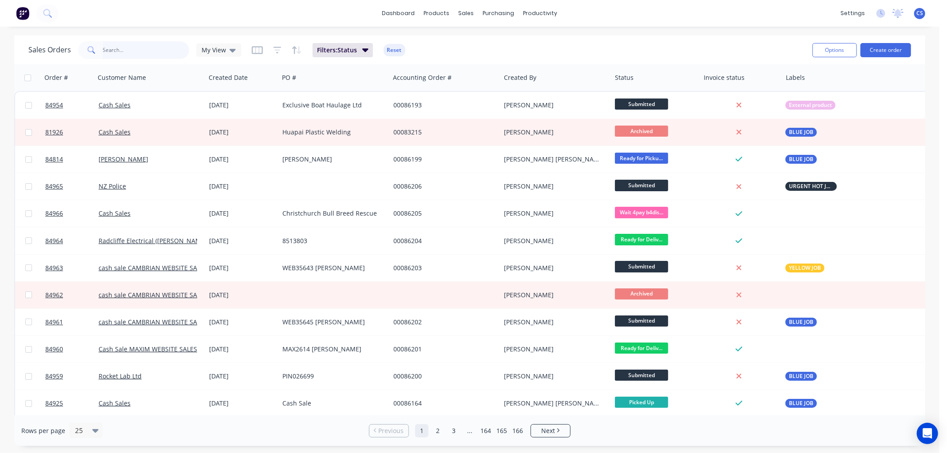
click at [122, 51] on input "text" at bounding box center [146, 50] width 87 height 18
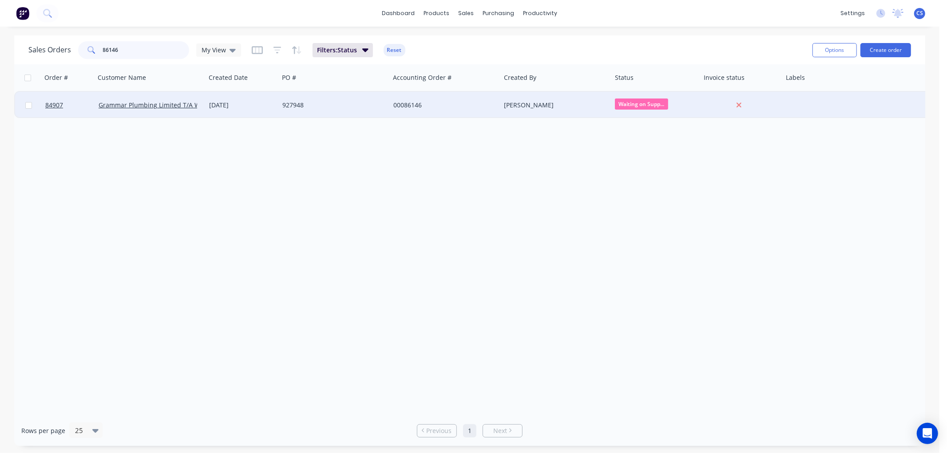
type input "86146"
click at [314, 109] on div "927948" at bounding box center [334, 105] width 111 height 27
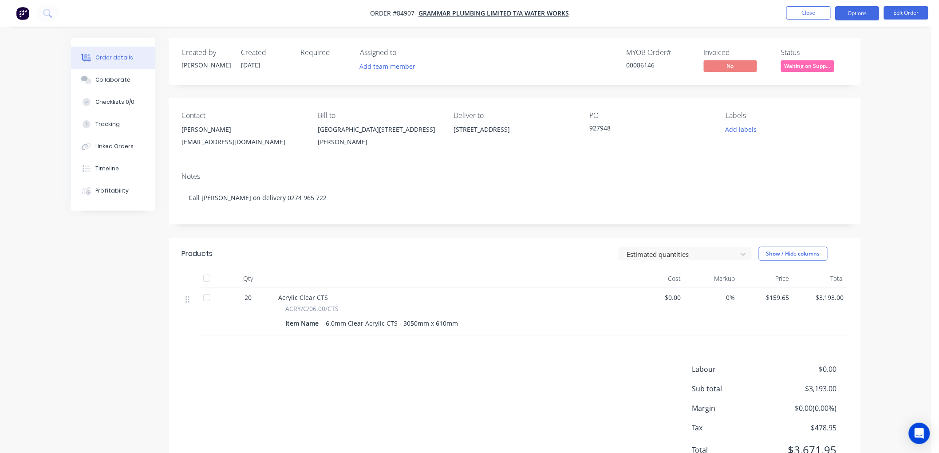
click at [861, 13] on button "Options" at bounding box center [857, 13] width 44 height 14
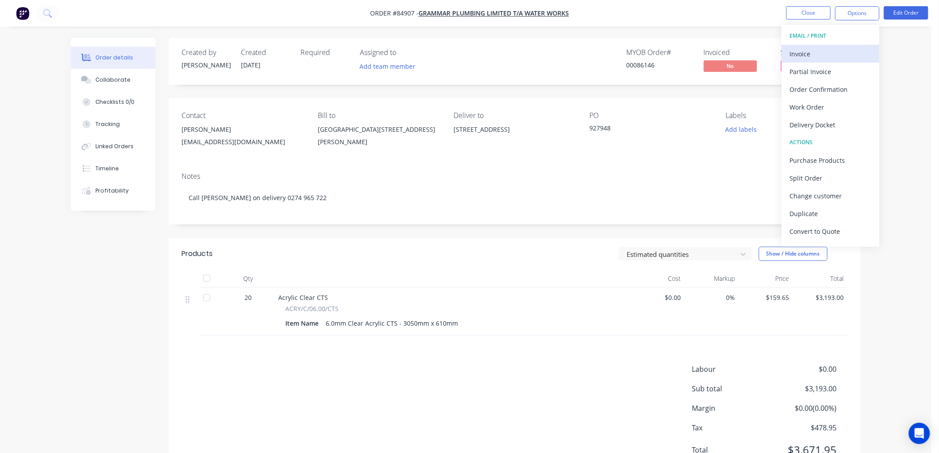
click at [790, 59] on div "Invoice" at bounding box center [831, 53] width 82 height 13
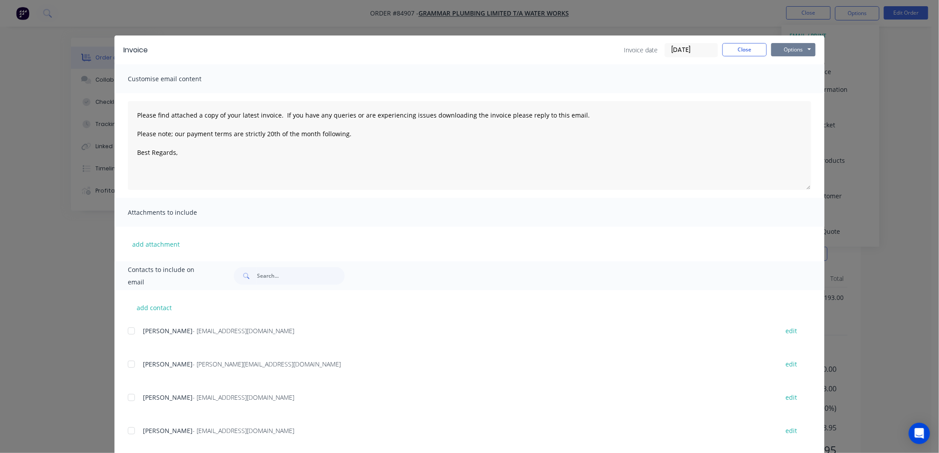
click at [787, 52] on button "Options" at bounding box center [793, 49] width 44 height 13
click at [788, 85] on button "Print" at bounding box center [799, 80] width 57 height 15
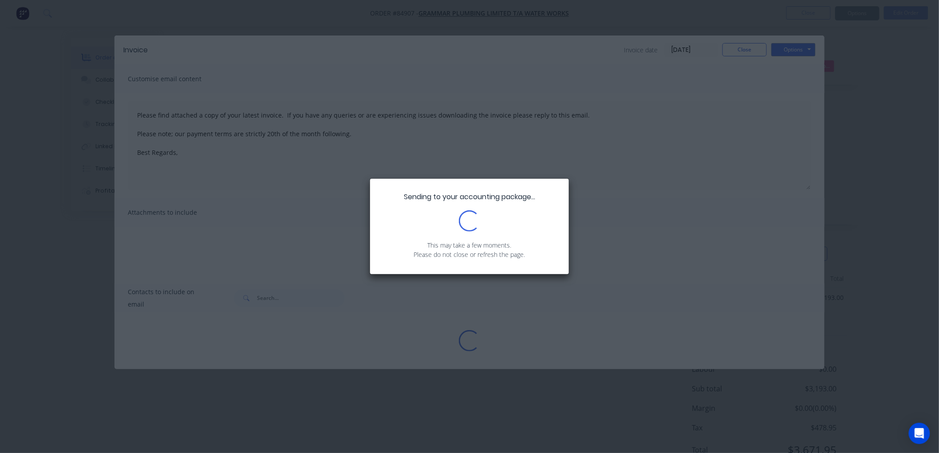
type textarea "Please find attached a copy of your latest invoice. If you have any queries or …"
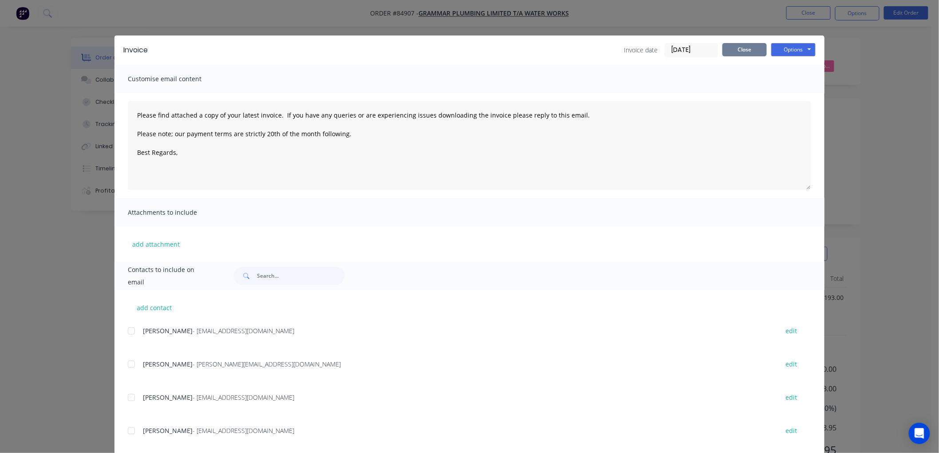
click at [731, 50] on button "Close" at bounding box center [744, 49] width 44 height 13
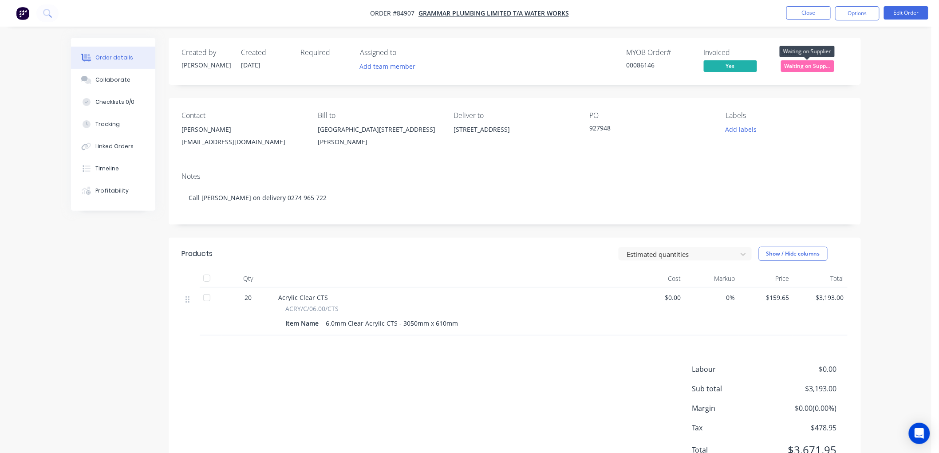
click at [809, 66] on span "Waiting on Supp..." at bounding box center [807, 65] width 53 height 11
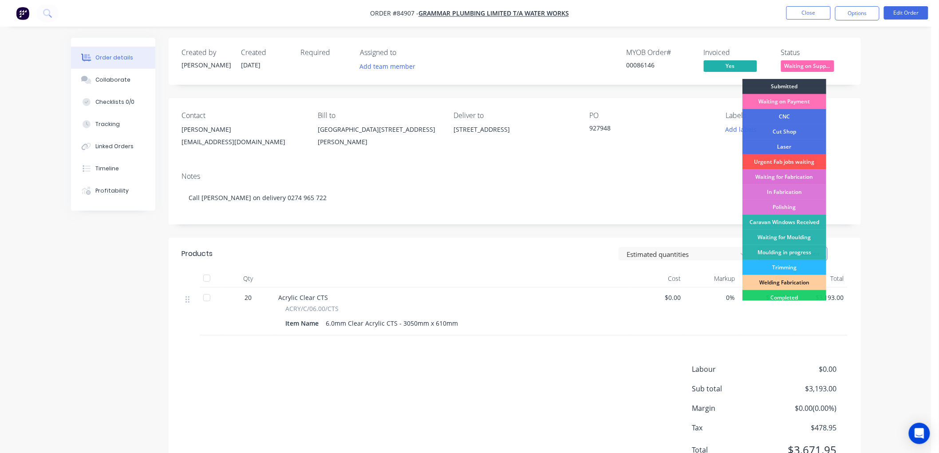
scroll to position [155, 0]
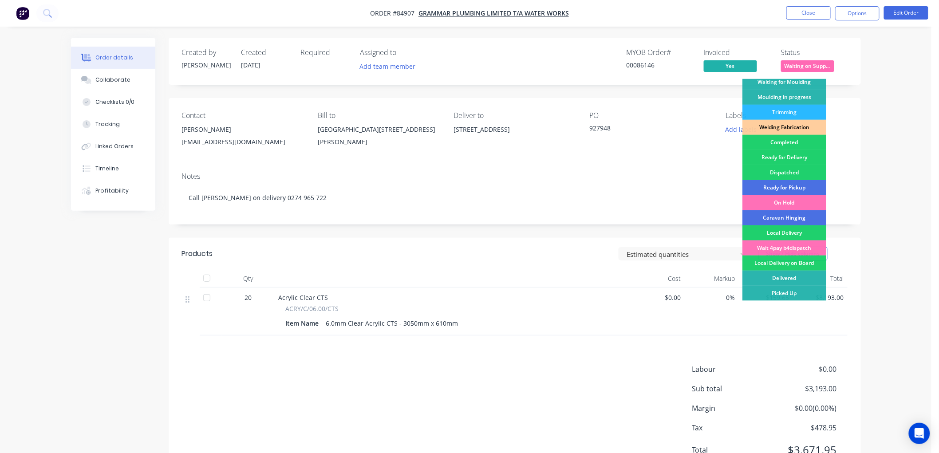
click at [799, 280] on div "Delivered" at bounding box center [784, 278] width 84 height 15
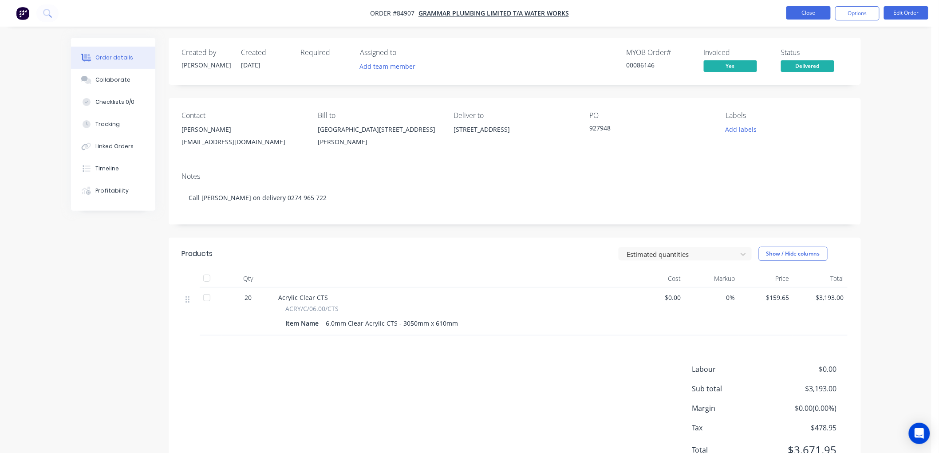
click at [810, 13] on button "Close" at bounding box center [808, 12] width 44 height 13
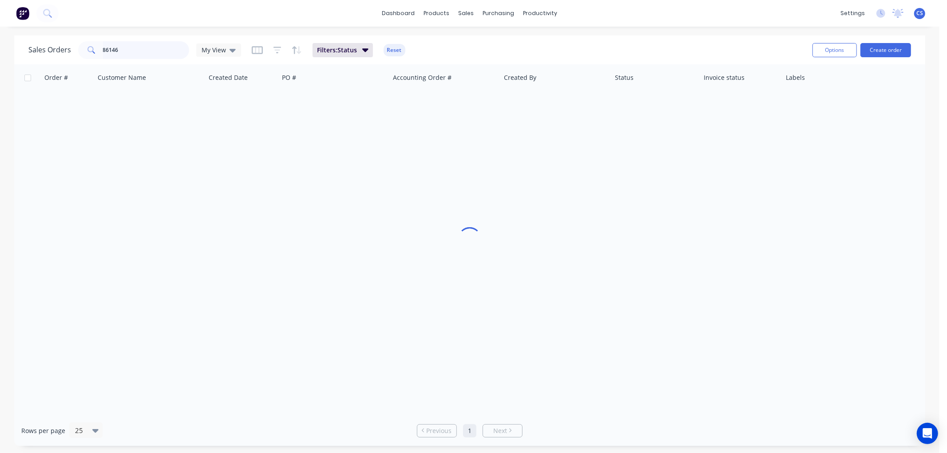
click at [155, 49] on input "86146" at bounding box center [146, 50] width 87 height 18
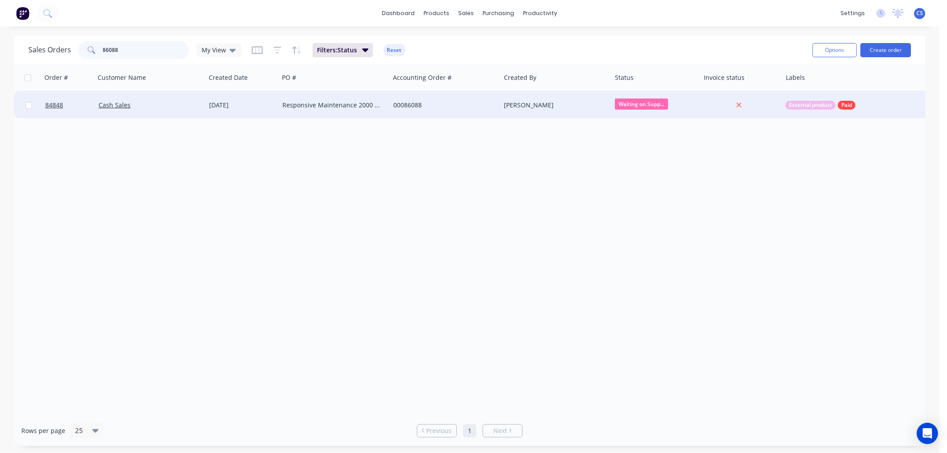
type input "86088"
click at [331, 107] on div "Responsive Maintenance 2000 LTD" at bounding box center [331, 105] width 99 height 9
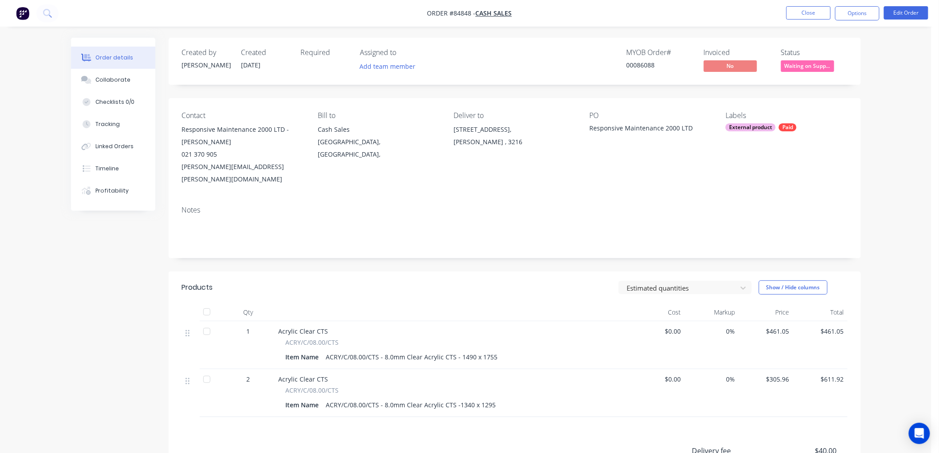
click at [816, 69] on span "Waiting on Supp..." at bounding box center [807, 65] width 53 height 11
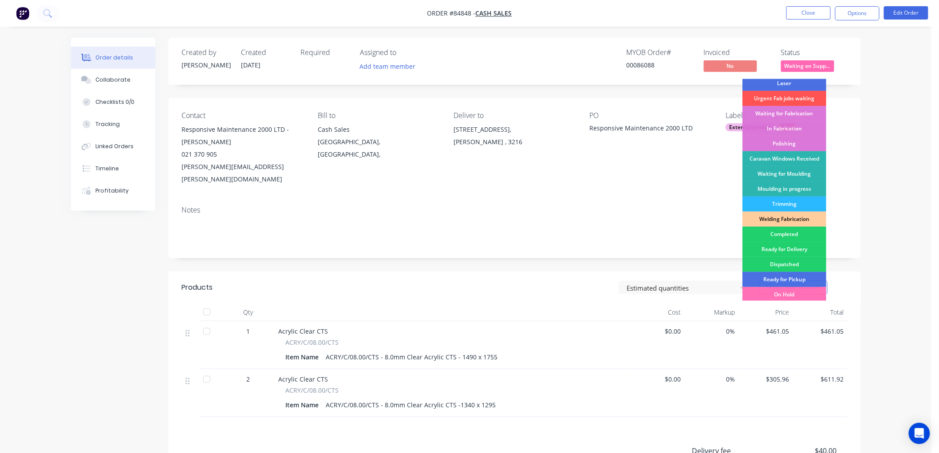
scroll to position [155, 0]
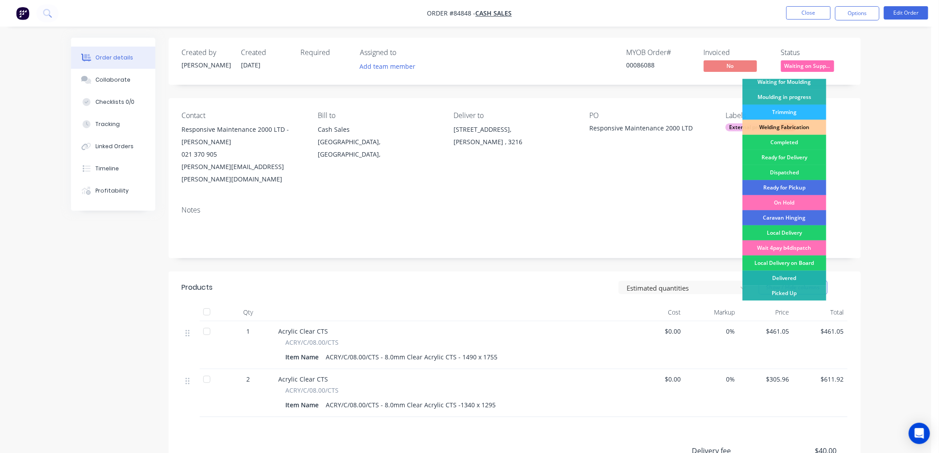
click at [785, 278] on div "Delivered" at bounding box center [784, 278] width 84 height 15
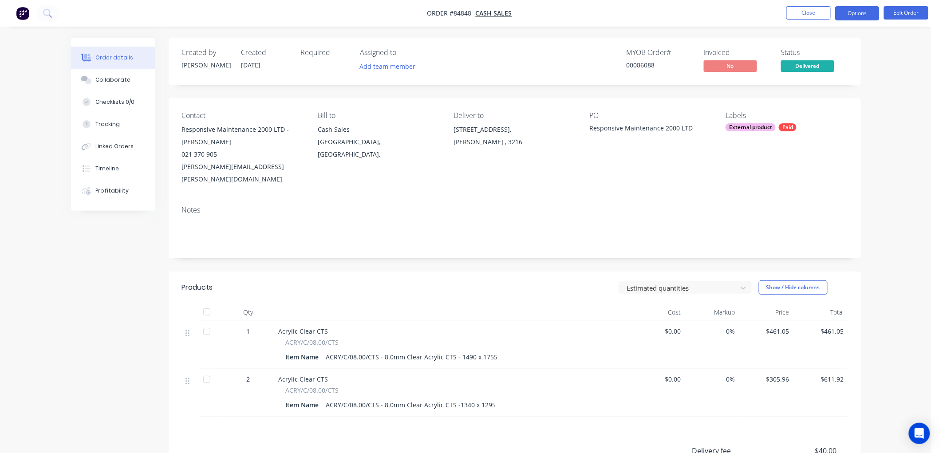
click at [853, 18] on button "Options" at bounding box center [857, 13] width 44 height 14
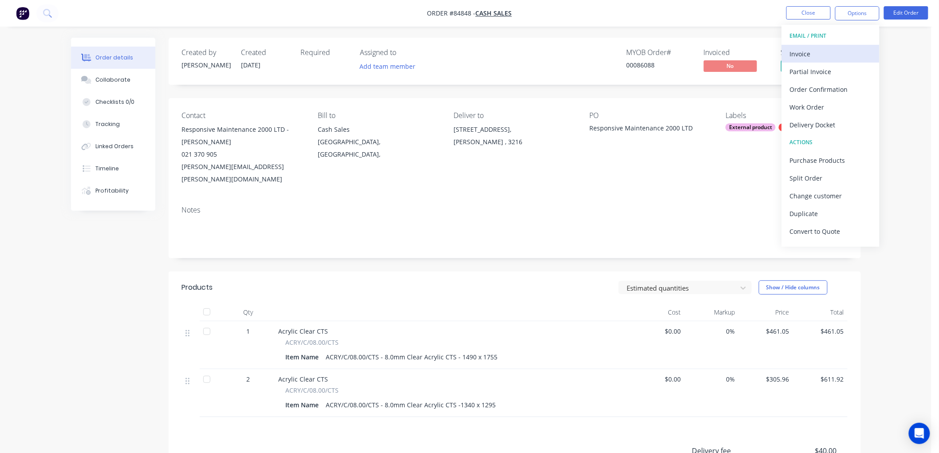
click at [830, 49] on div "Invoice" at bounding box center [831, 53] width 82 height 13
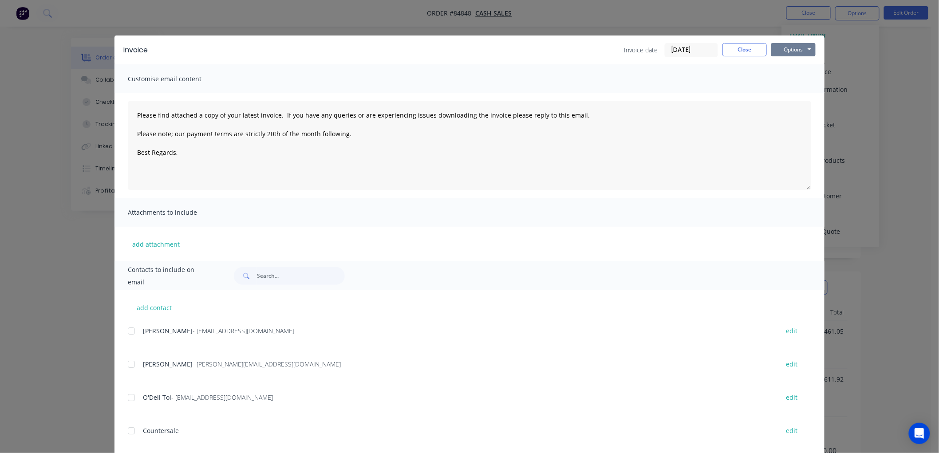
click at [786, 51] on button "Options" at bounding box center [793, 49] width 44 height 13
click at [780, 77] on button "Print" at bounding box center [799, 80] width 57 height 15
type textarea "Please find attached a copy of your latest invoice. If you have any queries or …"
click at [730, 52] on button "Close" at bounding box center [744, 49] width 44 height 13
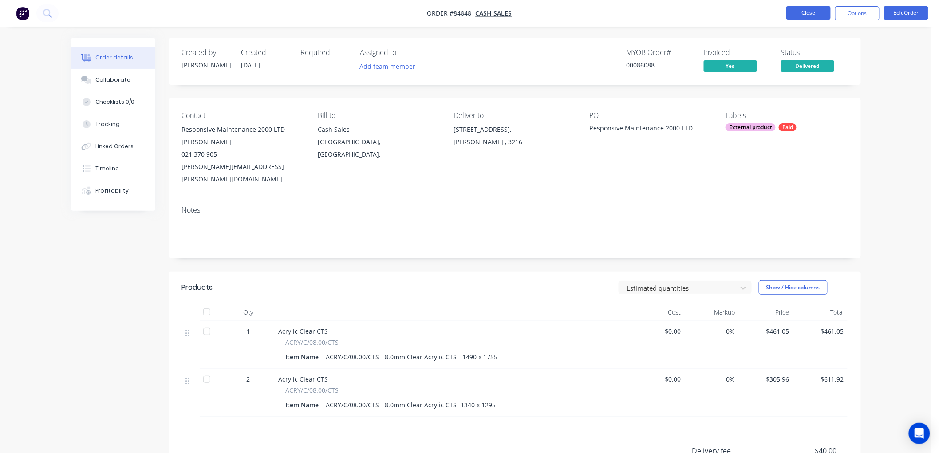
click at [806, 11] on button "Close" at bounding box center [808, 12] width 44 height 13
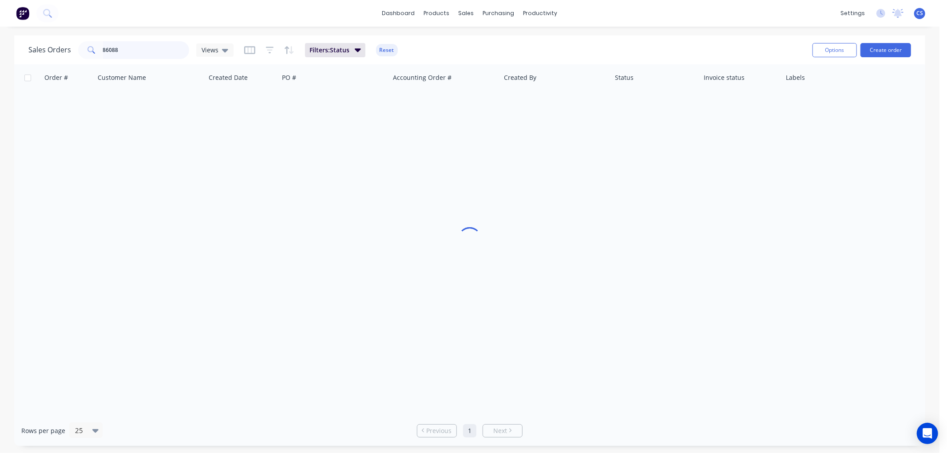
click at [142, 50] on input "86088" at bounding box center [146, 50] width 87 height 18
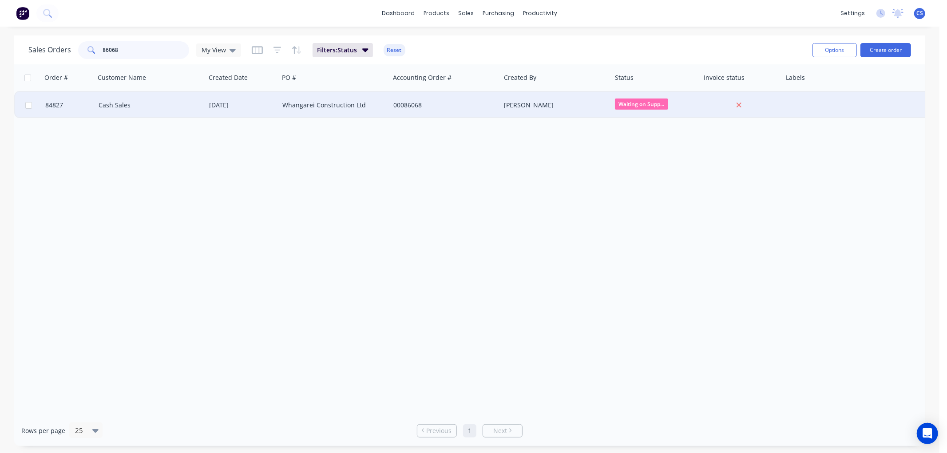
type input "86068"
click at [446, 108] on div "00086068" at bounding box center [442, 105] width 99 height 9
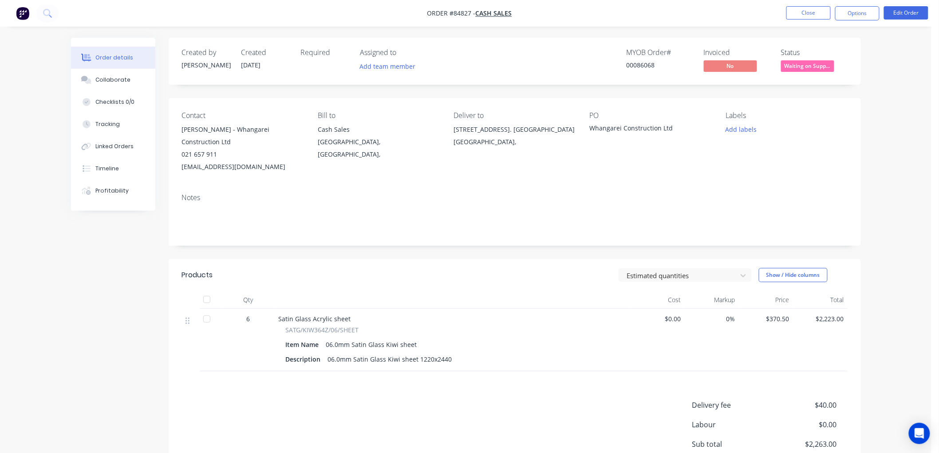
click at [814, 66] on span "Waiting on Supp..." at bounding box center [807, 65] width 53 height 11
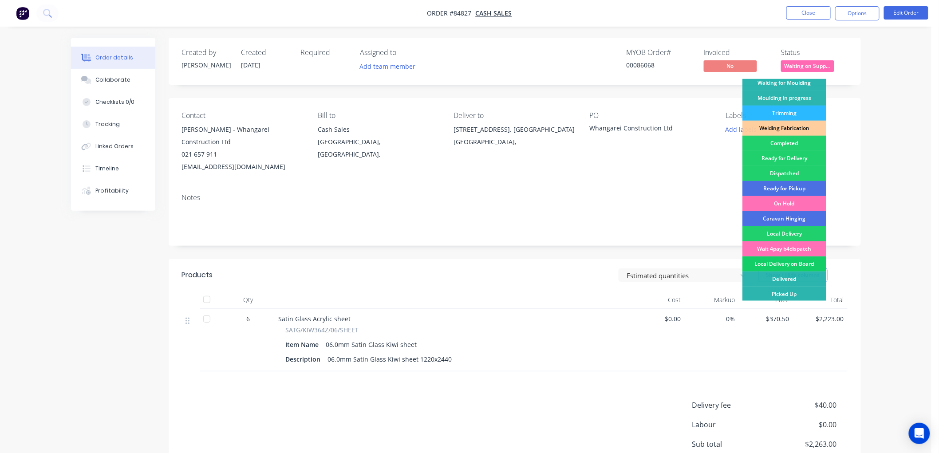
scroll to position [155, 0]
click at [775, 274] on div "Delivered" at bounding box center [784, 278] width 84 height 15
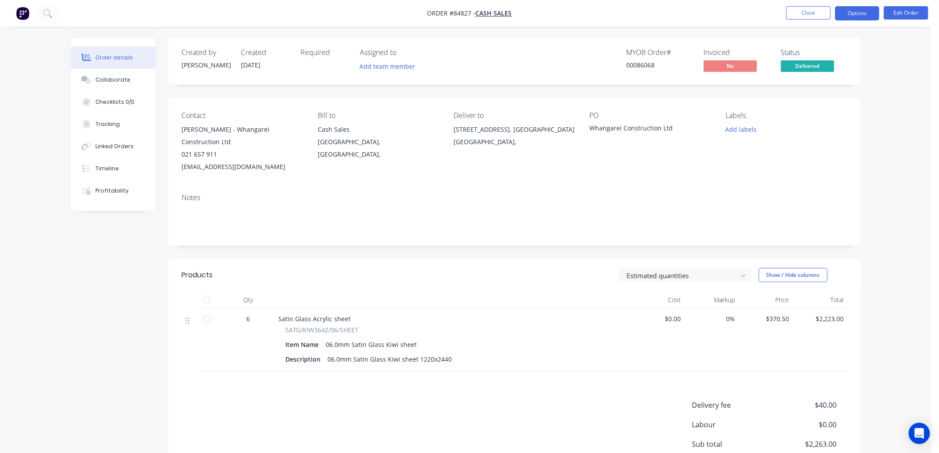
click at [847, 14] on button "Options" at bounding box center [857, 13] width 44 height 14
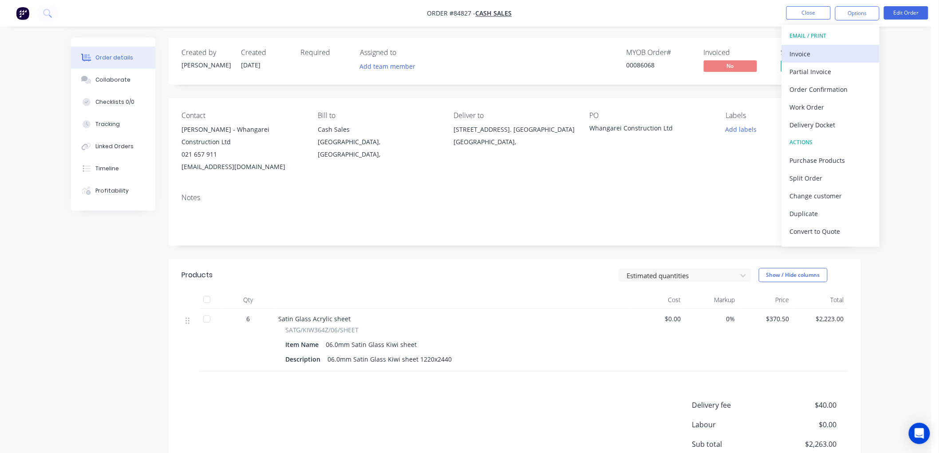
click at [822, 49] on div "Invoice" at bounding box center [831, 53] width 82 height 13
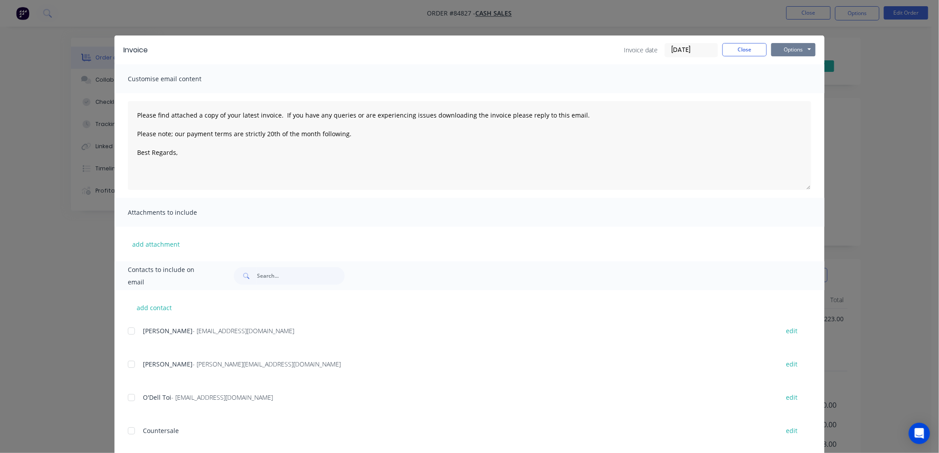
click at [792, 47] on button "Options" at bounding box center [793, 49] width 44 height 13
click at [789, 79] on button "Print" at bounding box center [799, 80] width 57 height 15
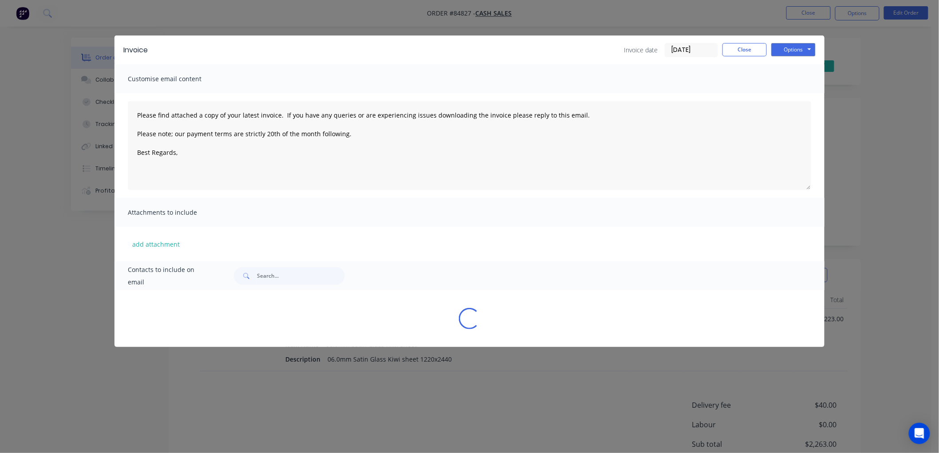
type textarea "Please find attached a copy of your latest invoice. If you have any queries or …"
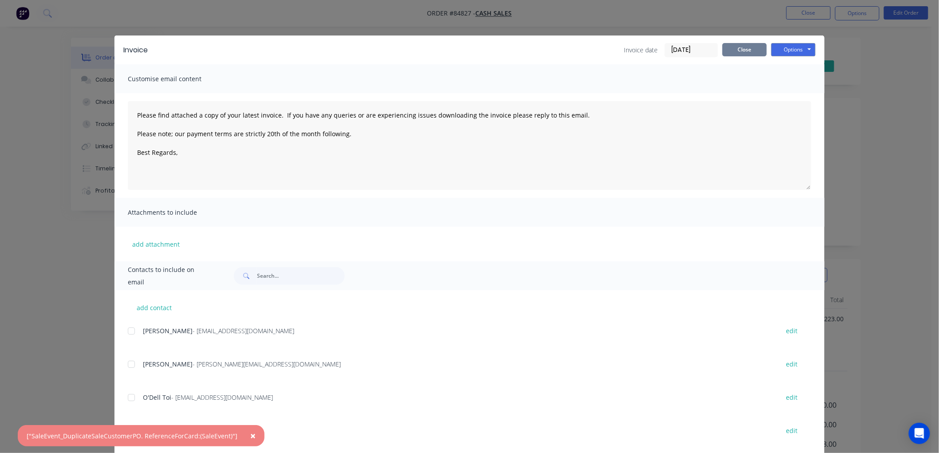
click at [734, 49] on button "Close" at bounding box center [744, 49] width 44 height 13
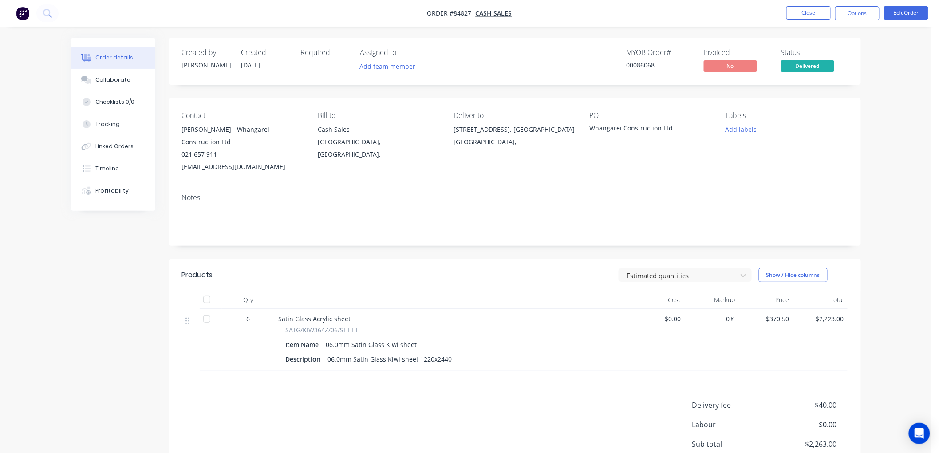
scroll to position [49, 0]
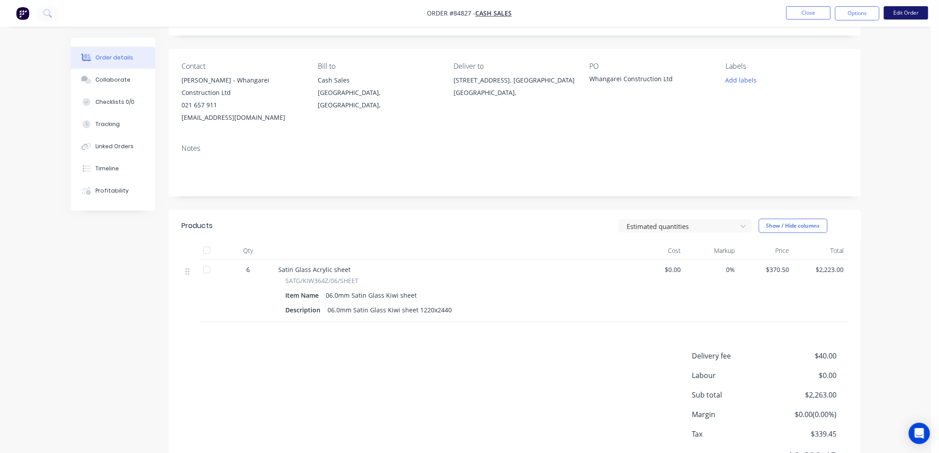
click at [903, 11] on button "Edit Order" at bounding box center [906, 12] width 44 height 13
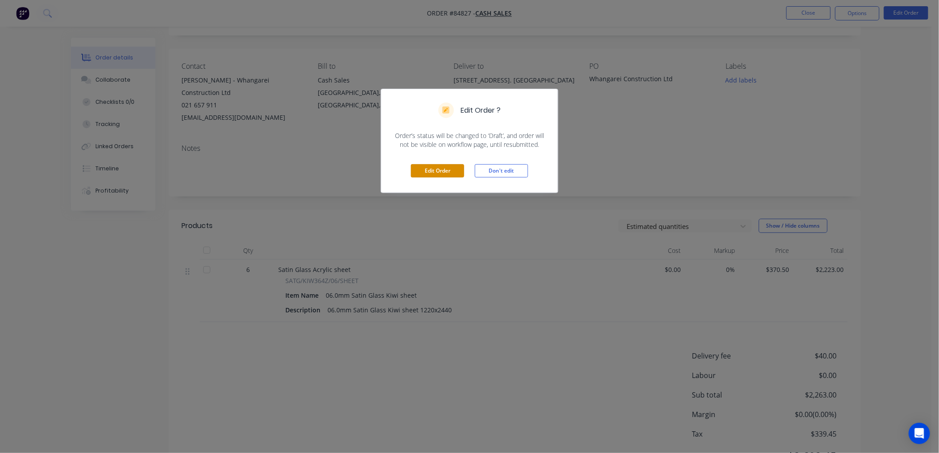
click at [444, 171] on button "Edit Order" at bounding box center [437, 170] width 53 height 13
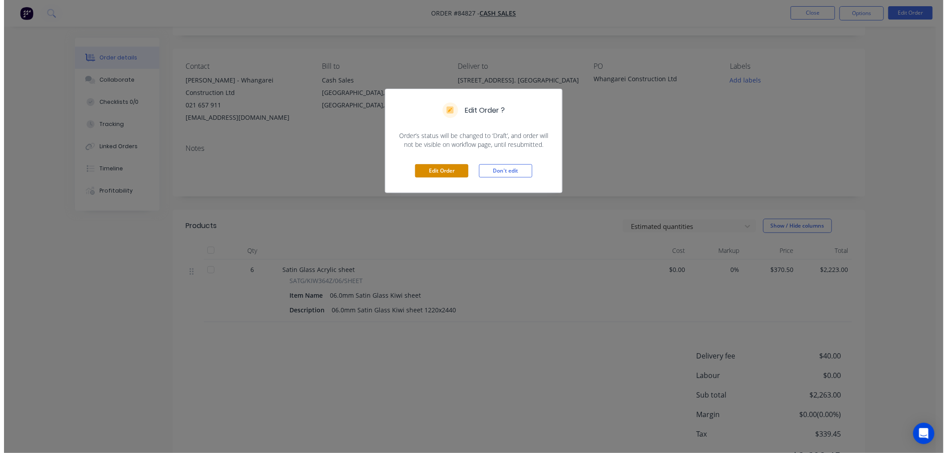
scroll to position [0, 0]
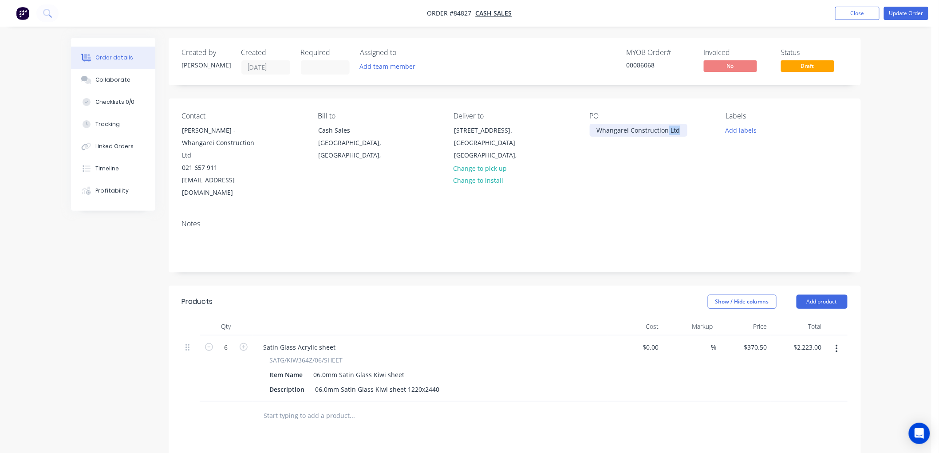
drag, startPoint x: 667, startPoint y: 127, endPoint x: 694, endPoint y: 126, distance: 27.1
click at [694, 126] on div "PO Whangarei Construction Ltd" at bounding box center [651, 155] width 122 height 87
click at [894, 14] on button "Update Order" at bounding box center [906, 13] width 44 height 13
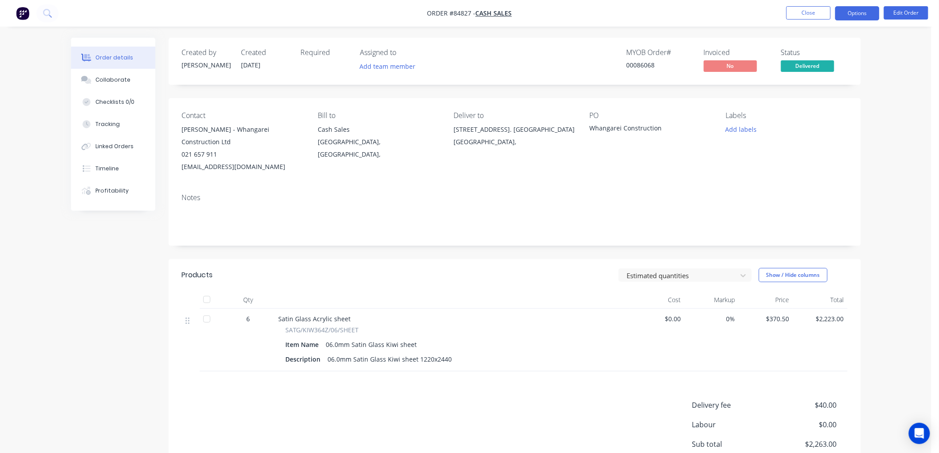
click at [864, 19] on button "Options" at bounding box center [857, 13] width 44 height 14
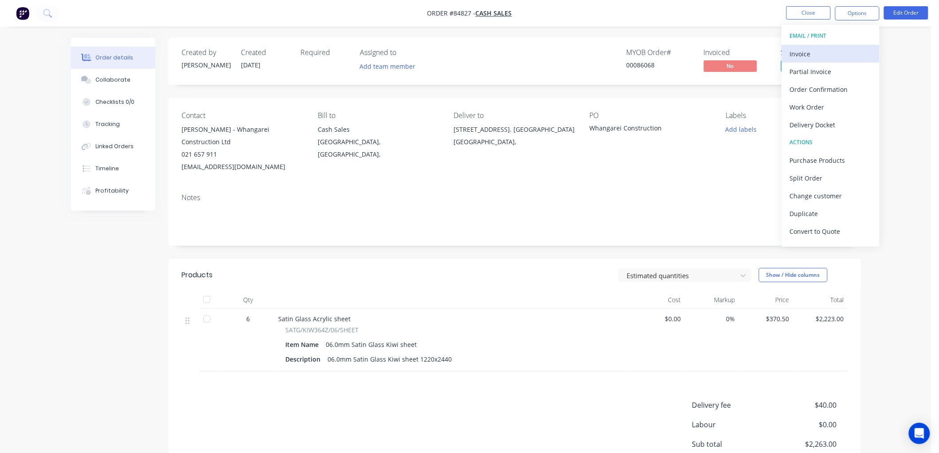
click at [832, 46] on button "Invoice" at bounding box center [831, 54] width 98 height 18
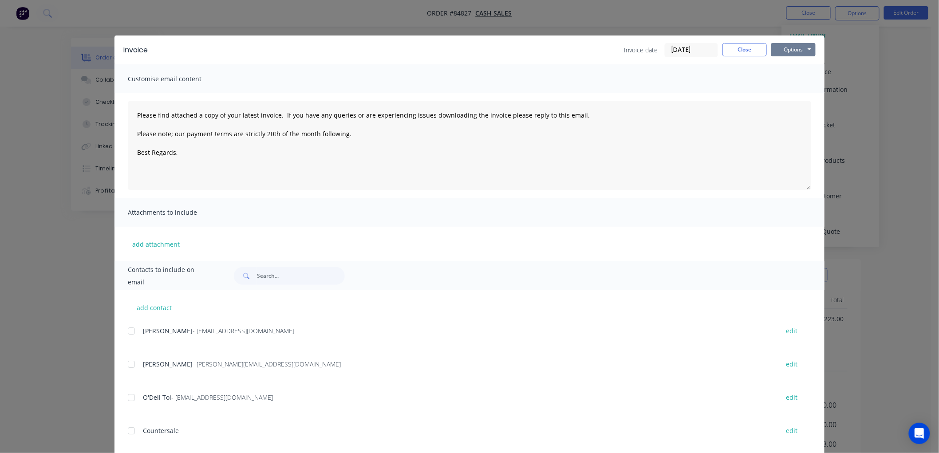
click at [796, 50] on button "Options" at bounding box center [793, 49] width 44 height 13
click at [792, 77] on button "Print" at bounding box center [799, 80] width 57 height 15
click at [784, 47] on button "Options" at bounding box center [793, 49] width 44 height 13
click at [780, 78] on button "Print" at bounding box center [799, 80] width 57 height 15
click at [729, 50] on button "Close" at bounding box center [744, 49] width 44 height 13
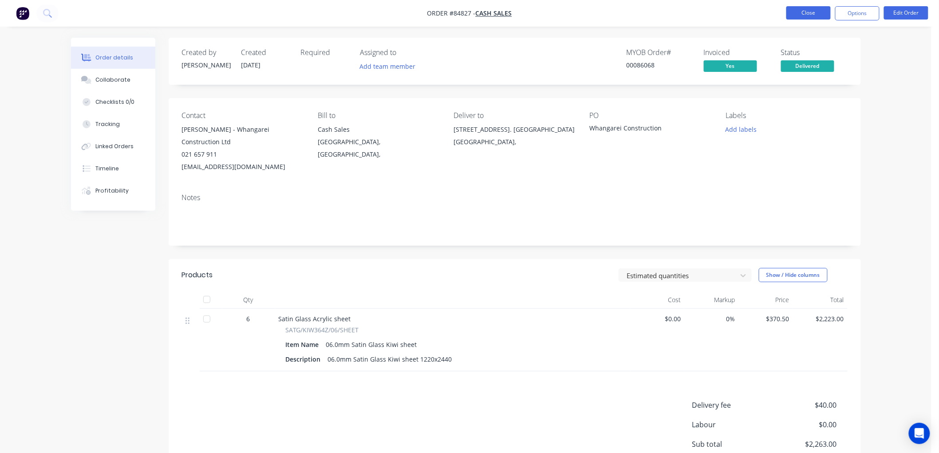
click at [794, 14] on button "Close" at bounding box center [808, 12] width 44 height 13
